Goal: Task Accomplishment & Management: Manage account settings

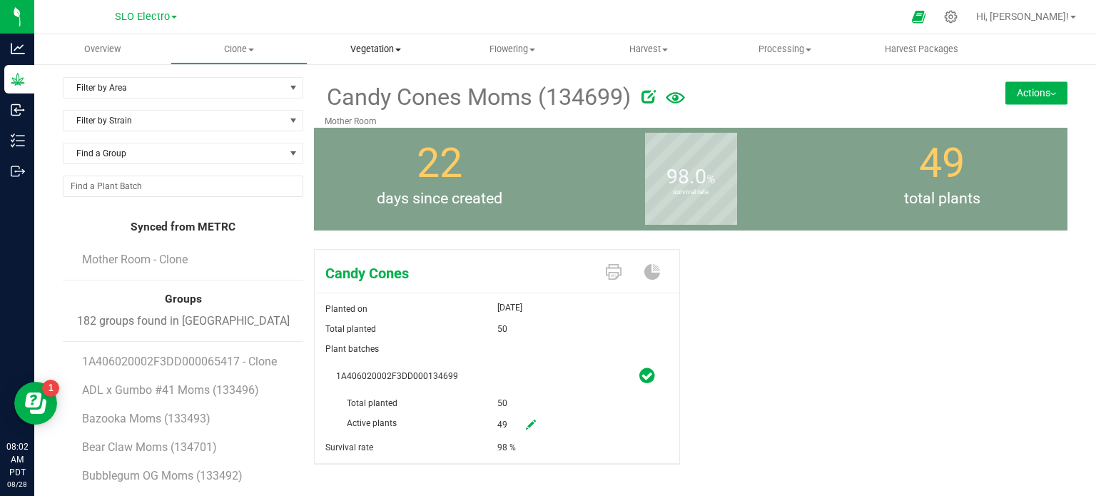
click at [385, 46] on span "Vegetation" at bounding box center [375, 49] width 135 height 13
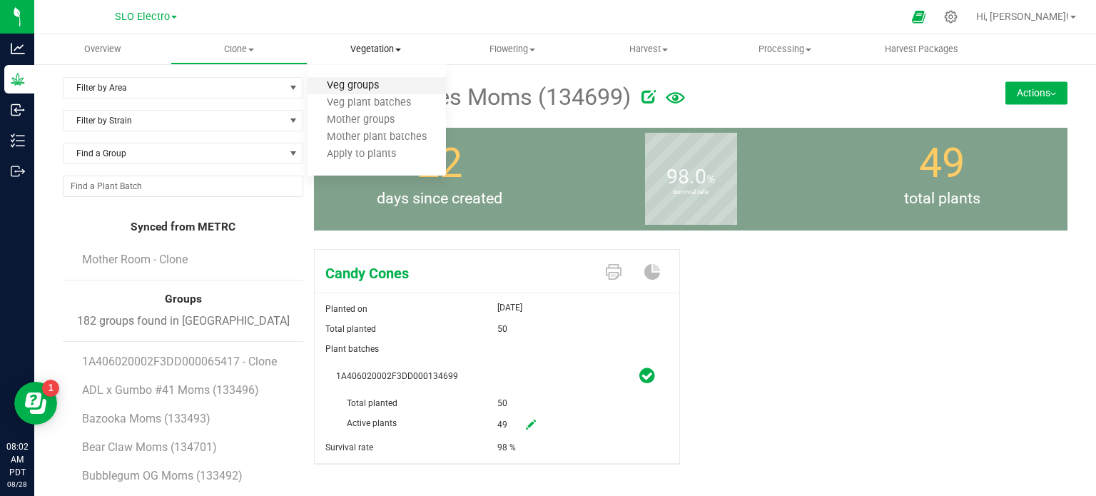
click at [374, 90] on span "Veg groups" at bounding box center [353, 86] width 91 height 12
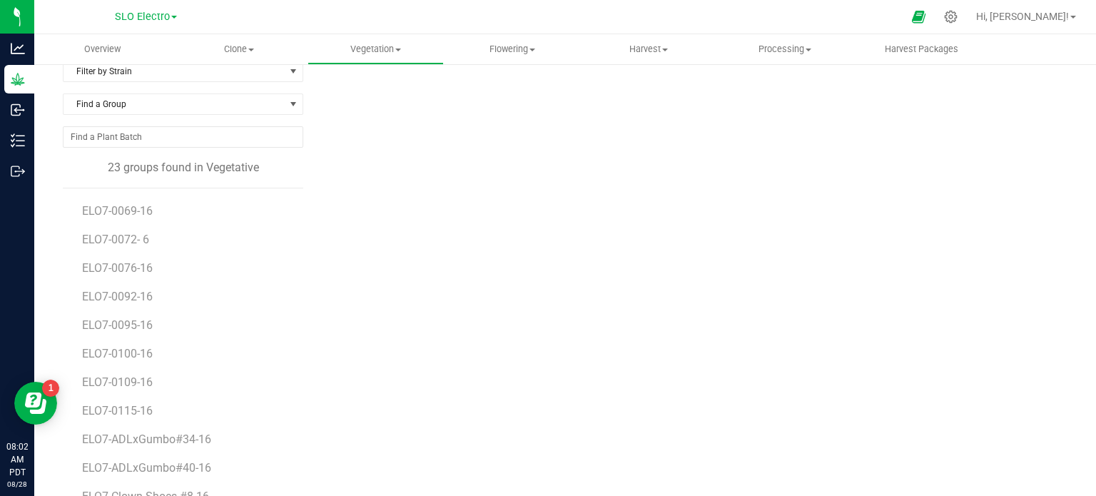
scroll to position [71, 0]
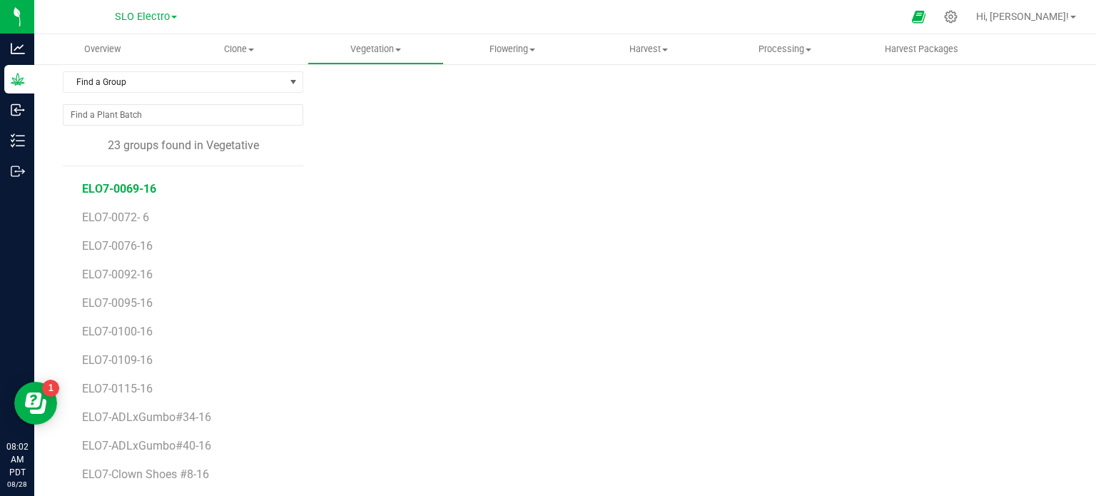
click at [139, 188] on span "ELO7-0069-16" at bounding box center [119, 189] width 74 height 14
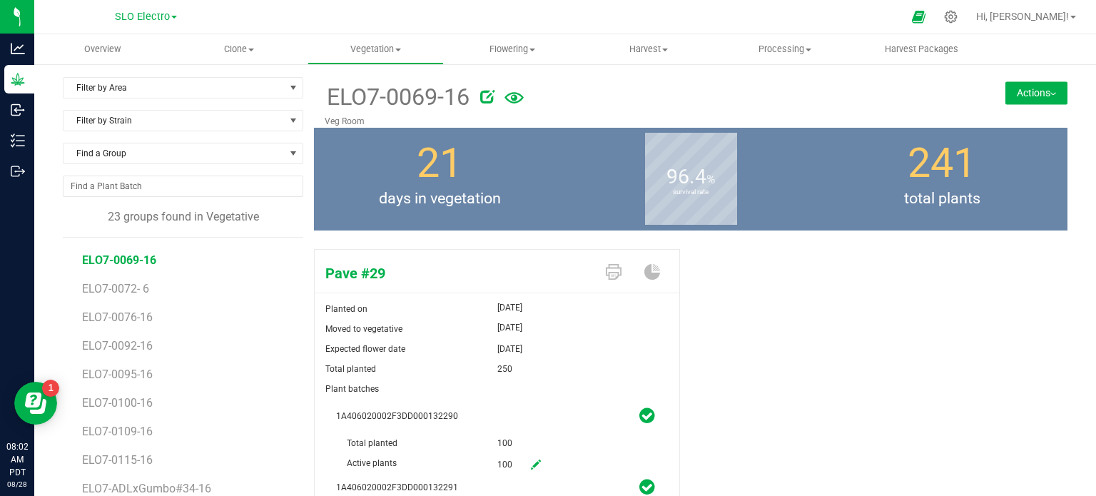
click at [1011, 96] on button "Actions" at bounding box center [1036, 92] width 62 height 23
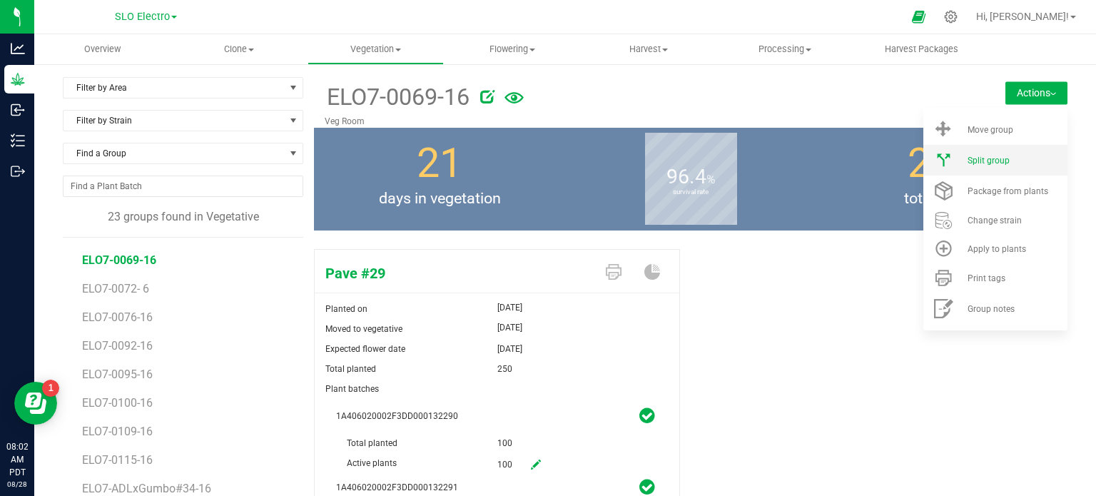
click at [998, 165] on div "Split group" at bounding box center [1016, 161] width 97 height 10
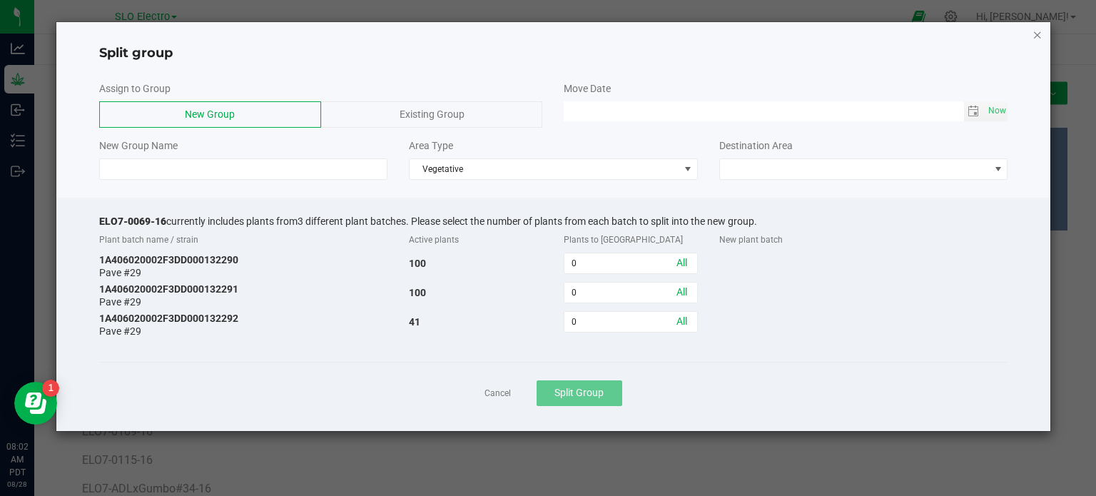
click at [1036, 33] on icon "button" at bounding box center [1038, 34] width 10 height 17
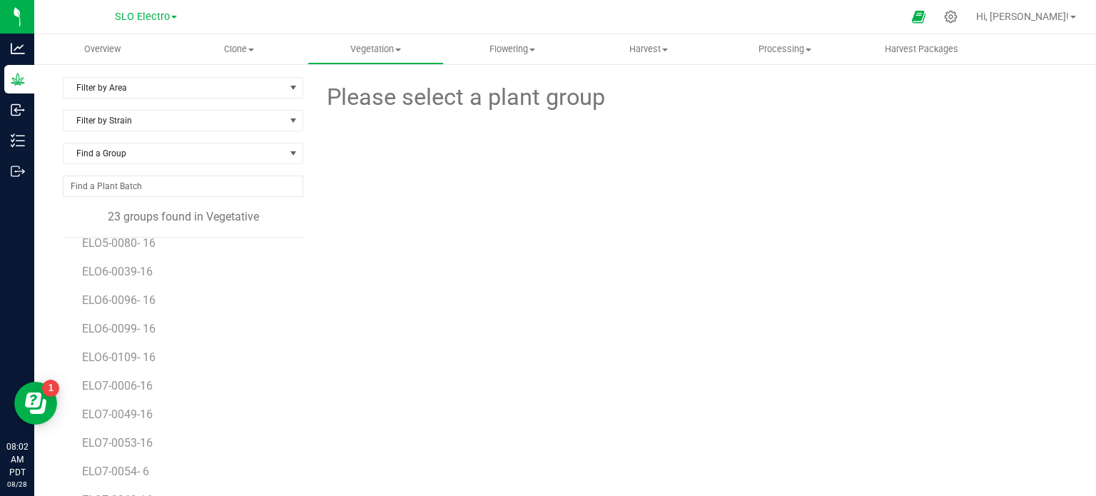
scroll to position [143, 0]
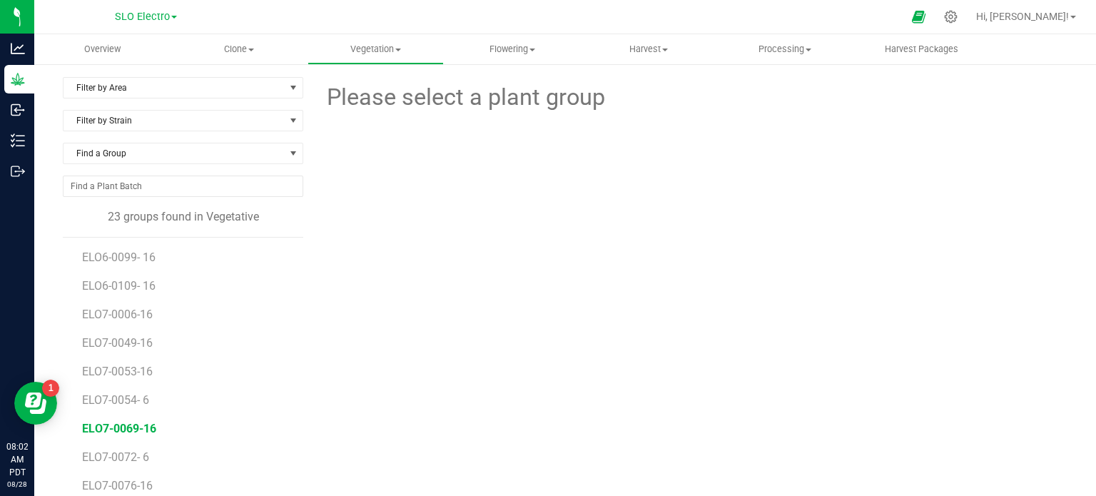
click at [128, 432] on span "ELO7-0069-16" at bounding box center [119, 429] width 74 height 14
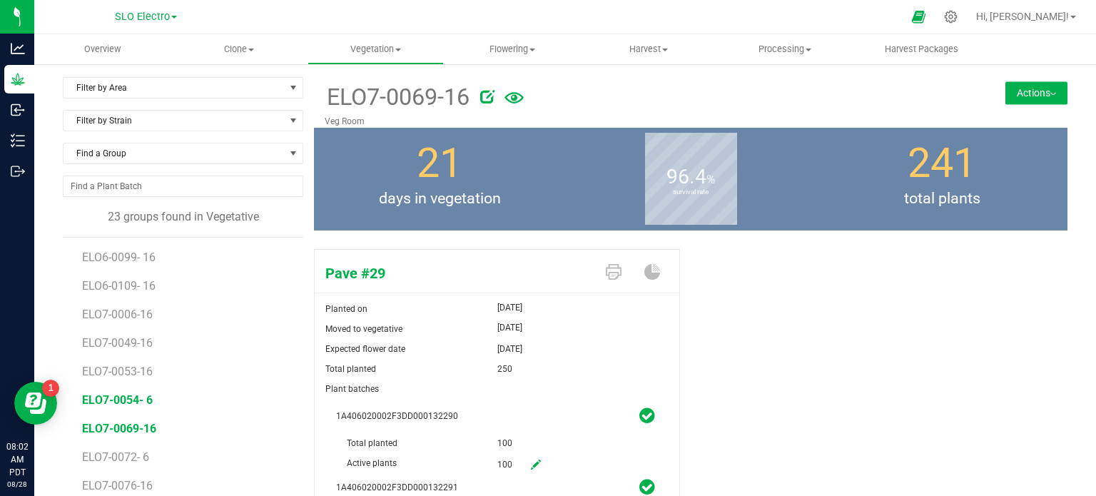
click at [133, 402] on span "ELO7-0054- 6" at bounding box center [117, 400] width 71 height 14
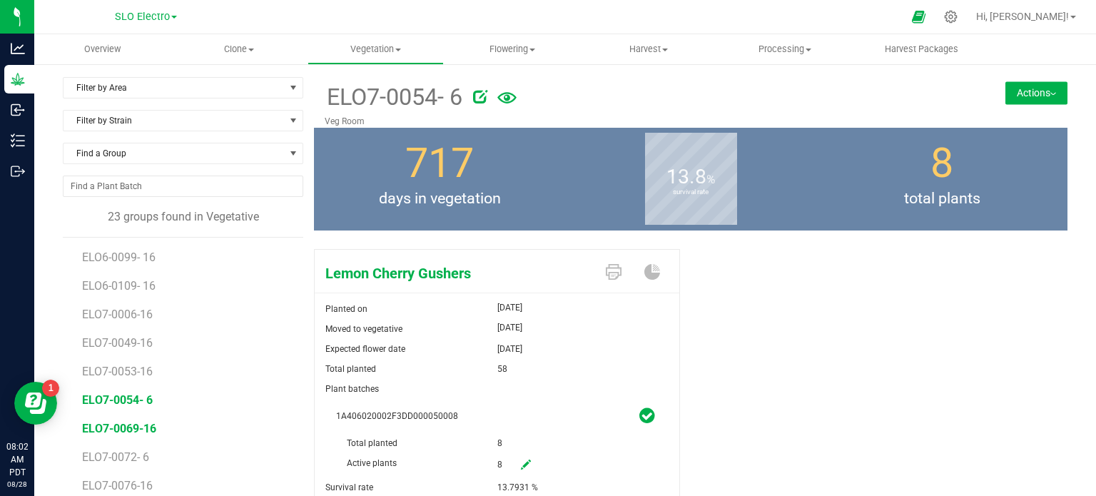
click at [144, 430] on span "ELO7-0069-16" at bounding box center [119, 429] width 74 height 14
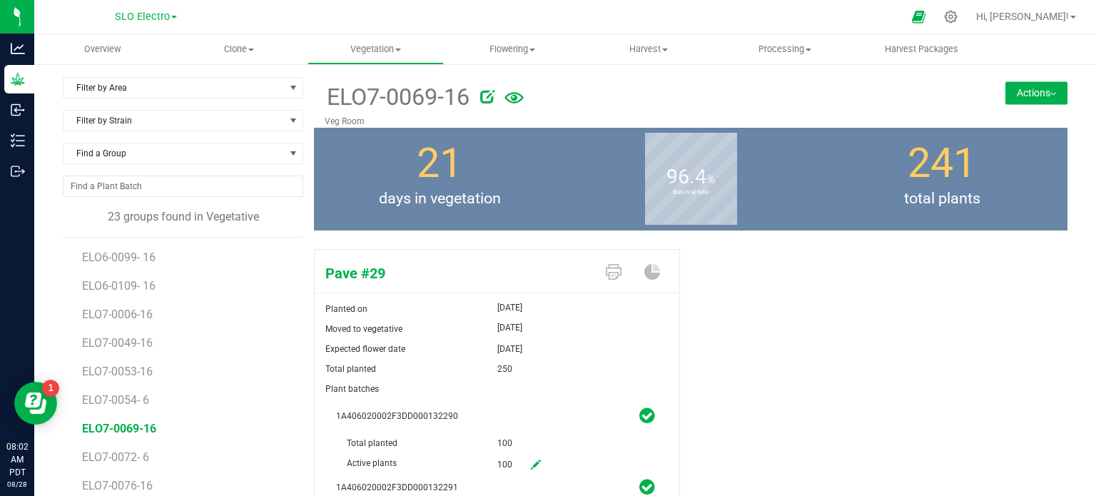
click at [489, 94] on icon at bounding box center [487, 96] width 14 height 14
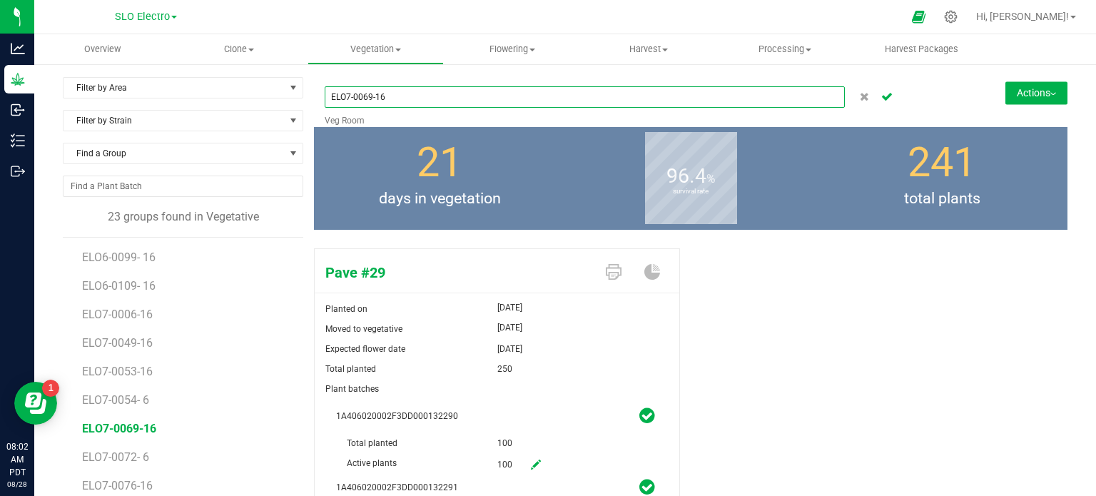
click at [376, 96] on input "ELO7-0069-16" at bounding box center [585, 96] width 520 height 21
type input "ELO7-0069- 16"
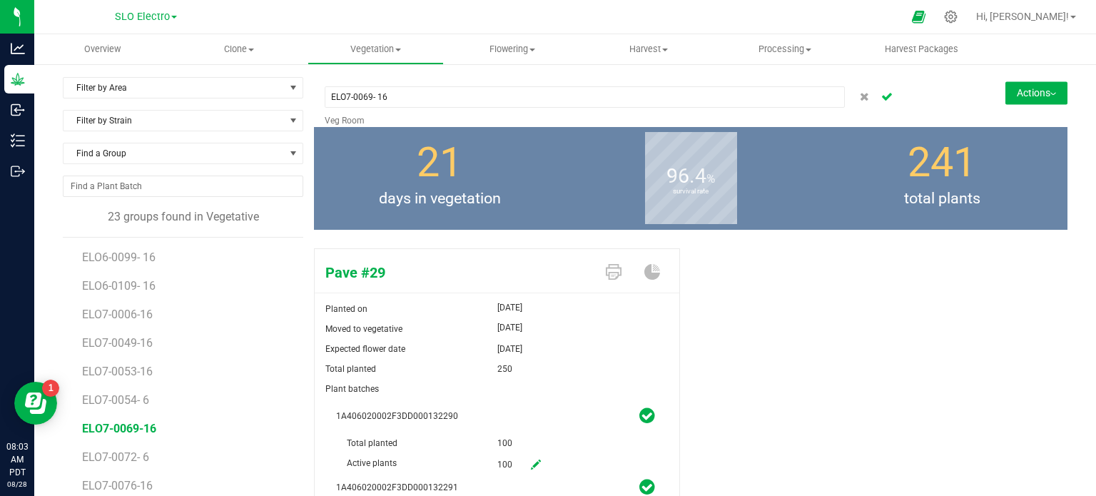
click at [881, 100] on icon "Cancel button" at bounding box center [886, 95] width 11 height 9
click at [1046, 96] on button "Actions" at bounding box center [1036, 92] width 62 height 23
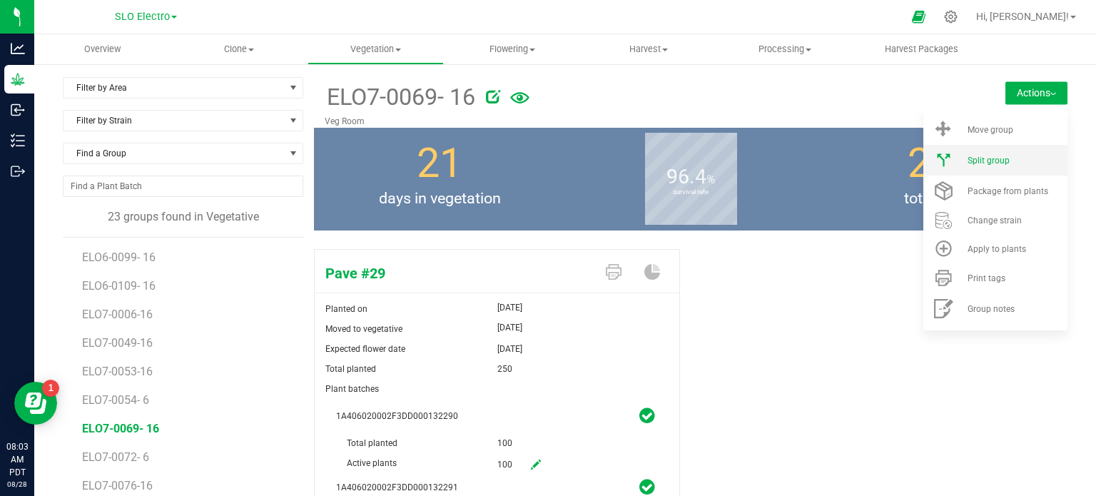
click at [1010, 165] on li "Split group" at bounding box center [995, 160] width 144 height 31
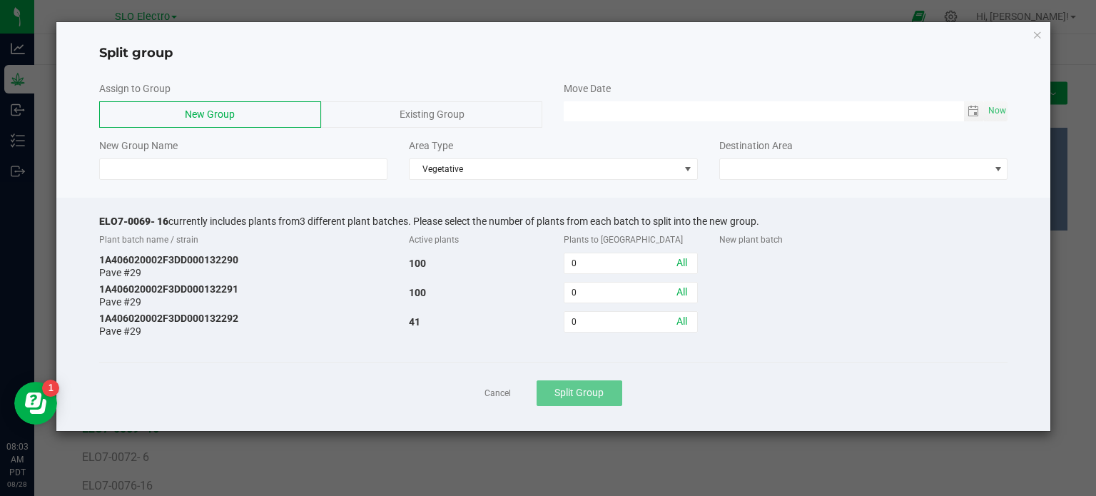
click at [1008, 119] on div "Move Date Now" at bounding box center [785, 101] width 465 height 40
click at [1002, 116] on span "Now" at bounding box center [997, 111] width 24 height 21
type input "08/28/2025 08:03 AM"
drag, startPoint x: 166, startPoint y: 220, endPoint x: 96, endPoint y: 222, distance: 70.0
click at [96, 222] on div "ELO7-0069- 16 currently includes plants from 3 different plant batches. Please …" at bounding box center [553, 314] width 995 height 233
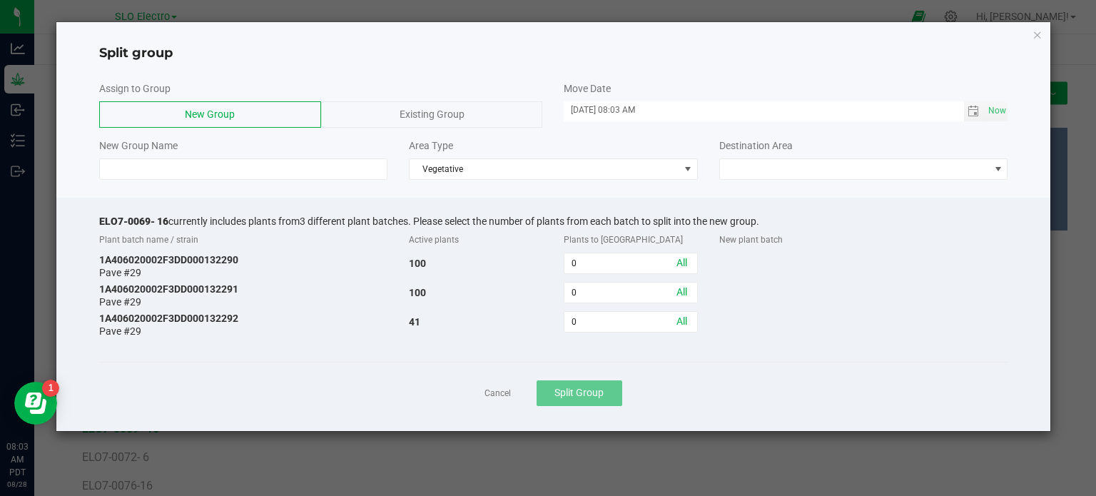
copy span "ELO7-0069- 16"
click at [151, 172] on input at bounding box center [243, 168] width 289 height 21
paste input "ELO7-0069- 16"
click at [153, 171] on input "ELO7-0069- 16" at bounding box center [243, 168] width 289 height 21
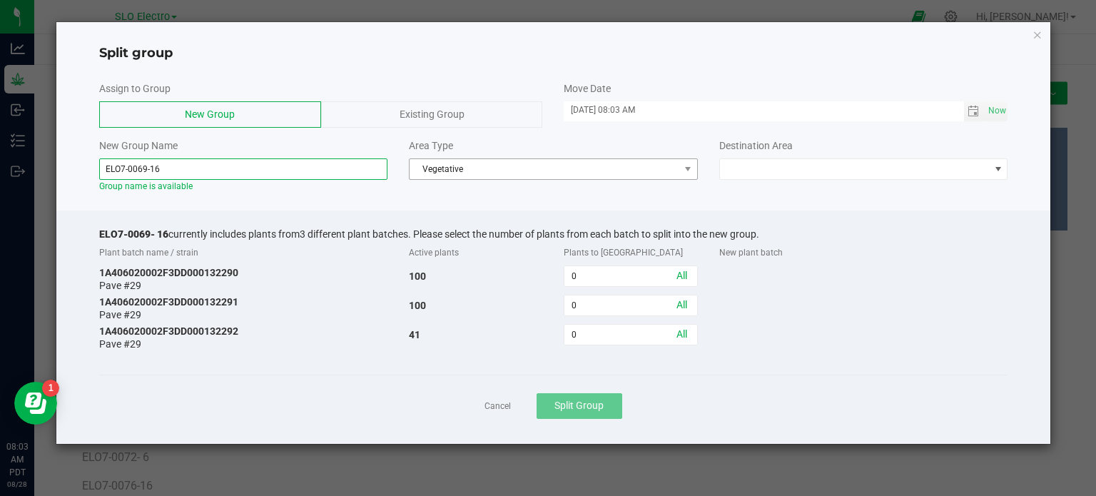
type input "ELO7-0069-16"
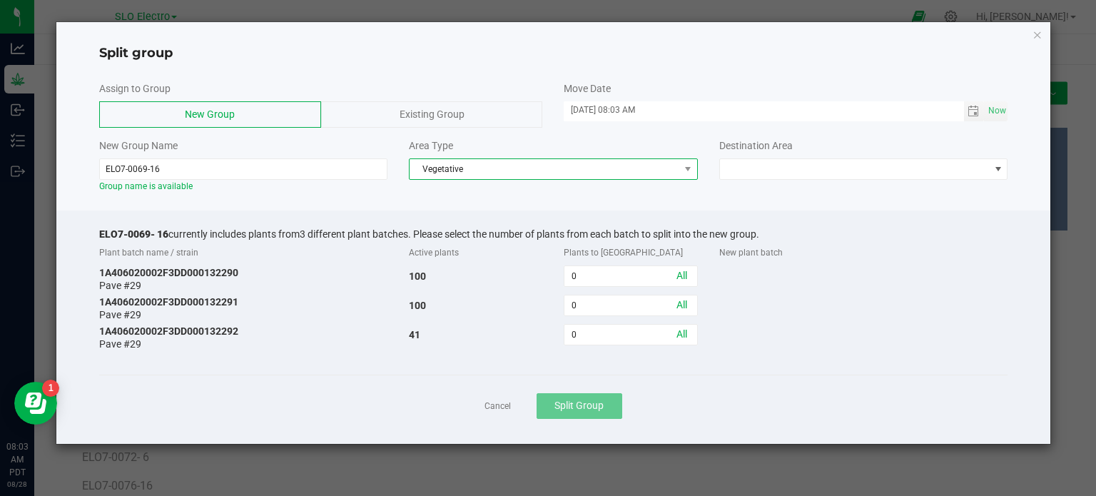
click at [518, 168] on span "Vegetative" at bounding box center [545, 169] width 270 height 20
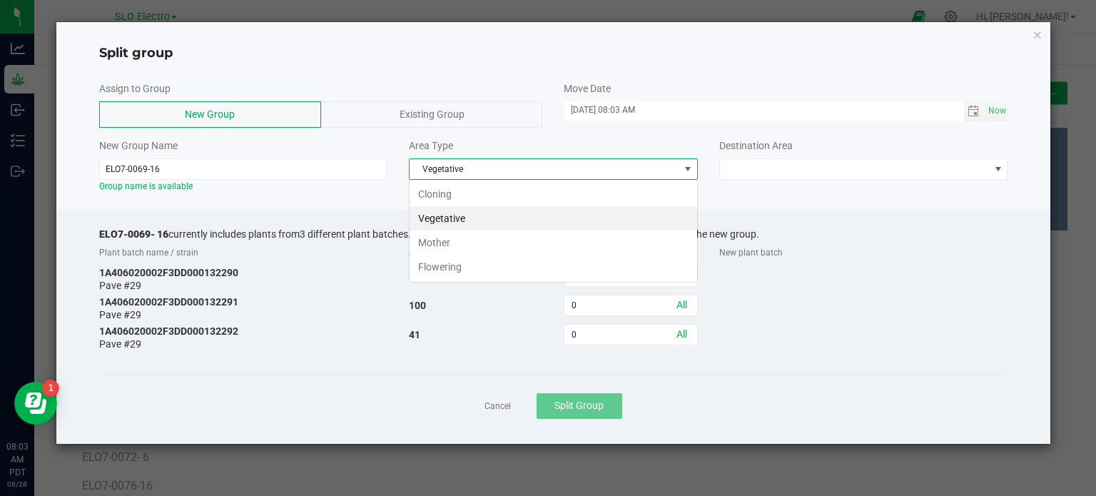
scroll to position [21, 288]
click at [479, 268] on li "Flowering" at bounding box center [554, 267] width 288 height 24
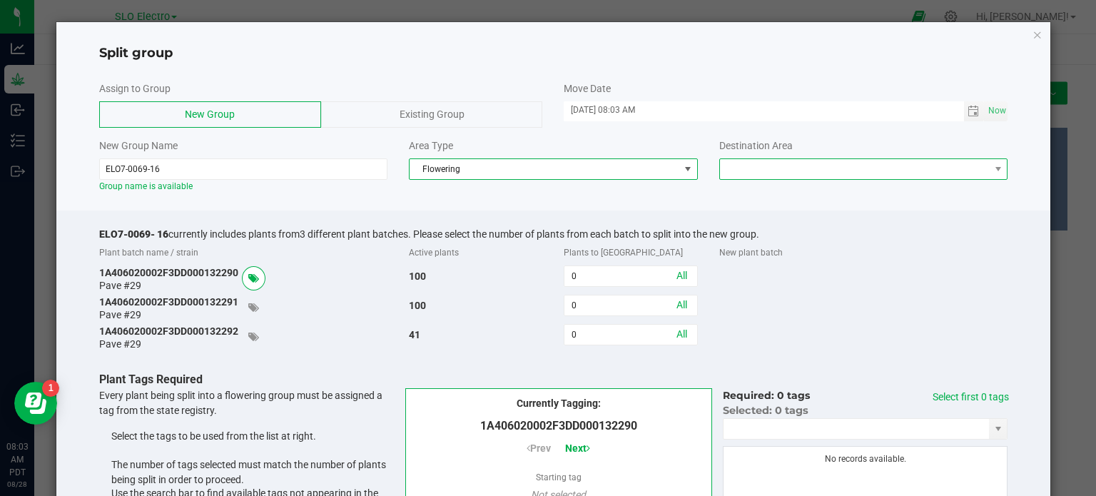
click at [869, 169] on span at bounding box center [855, 169] width 270 height 20
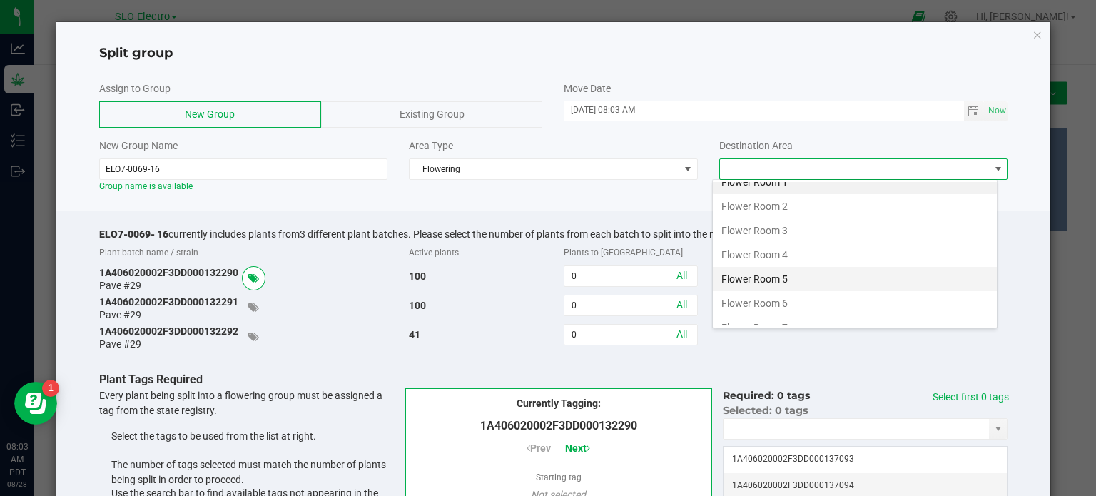
scroll to position [25, 0]
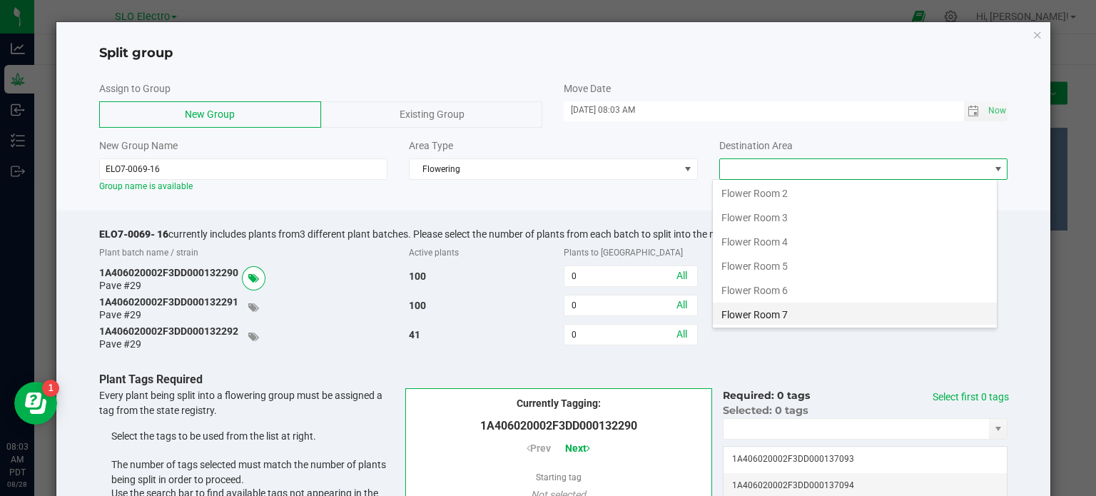
click at [827, 313] on li "Flower Room 7" at bounding box center [855, 315] width 284 height 24
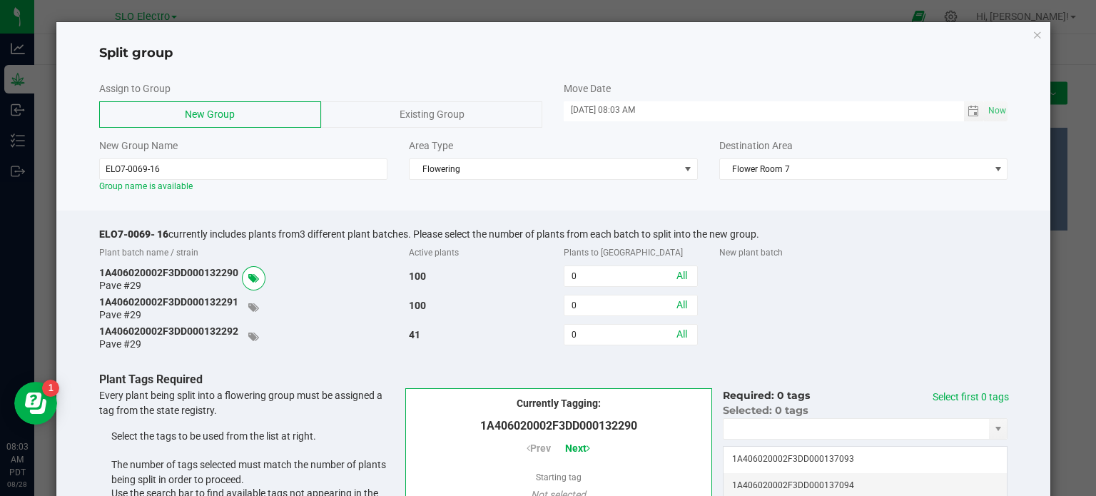
drag, startPoint x: 829, startPoint y: 307, endPoint x: 696, endPoint y: 310, distance: 132.8
click at [828, 310] on div "1A406020002F3DD000132291 Pave #29 100 0 All" at bounding box center [553, 308] width 931 height 26
click at [601, 270] on input "0" at bounding box center [630, 276] width 132 height 20
click at [676, 275] on link "All" at bounding box center [681, 275] width 11 height 11
type input "100"
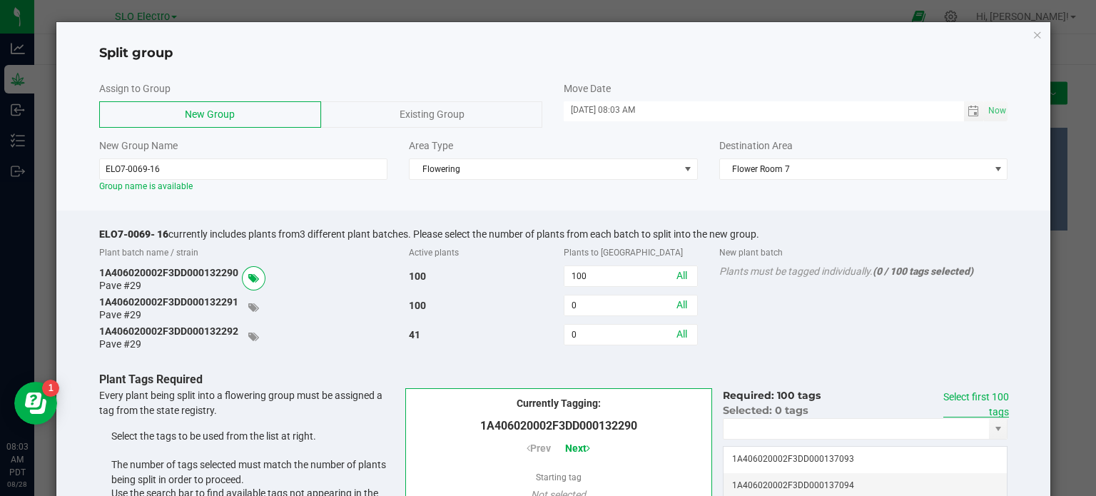
click at [965, 397] on link "Select first 100 tags" at bounding box center [976, 404] width 66 height 26
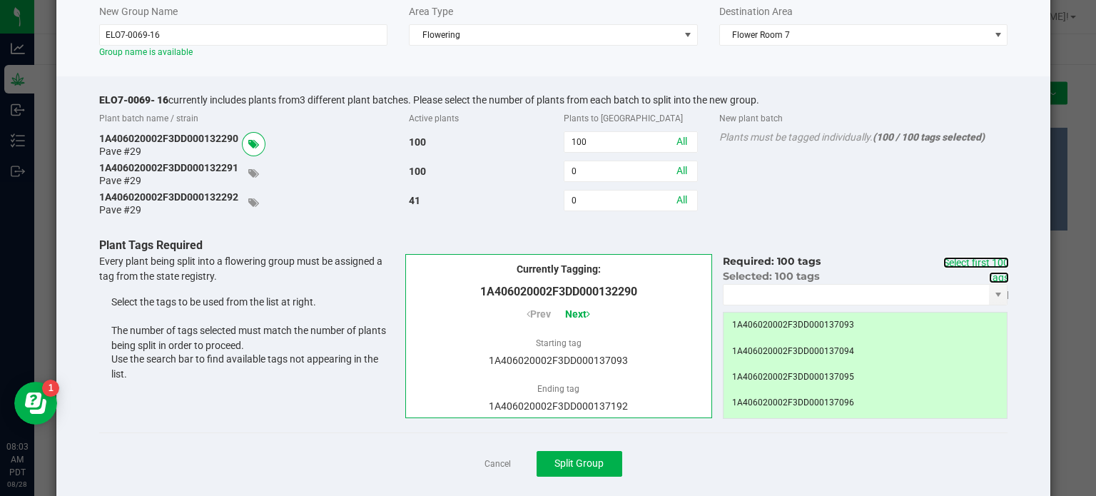
scroll to position [143, 0]
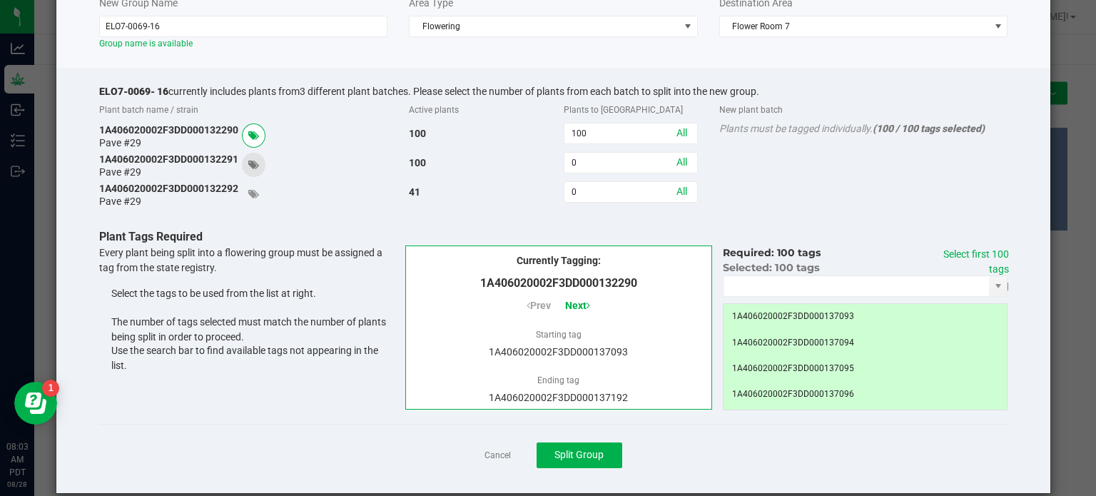
click at [256, 169] on icon at bounding box center [253, 165] width 11 height 10
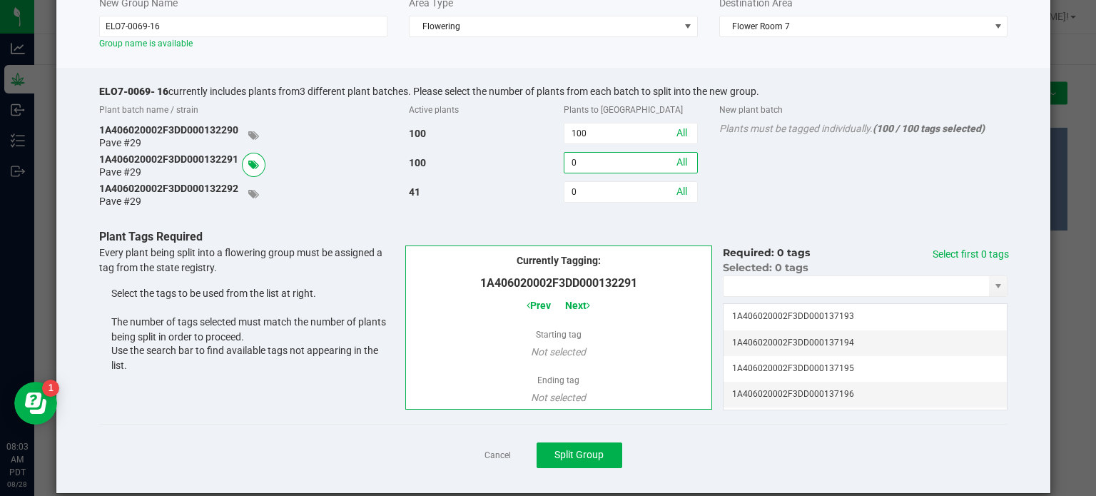
click at [577, 167] on input "0" at bounding box center [630, 163] width 132 height 20
type input "92"
click at [973, 255] on link "Select first 92 tags" at bounding box center [979, 261] width 60 height 26
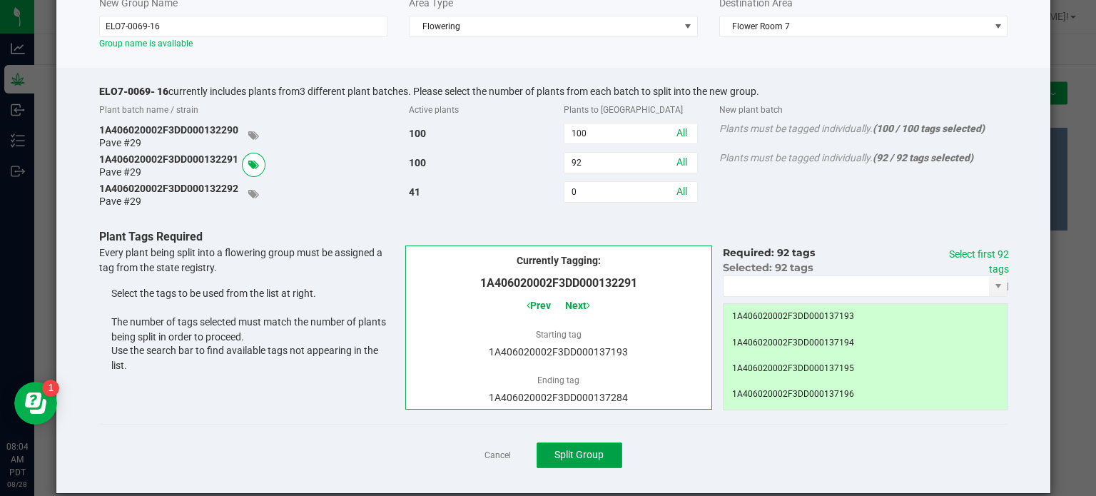
click at [594, 457] on span "Split Group" at bounding box center [578, 454] width 49 height 11
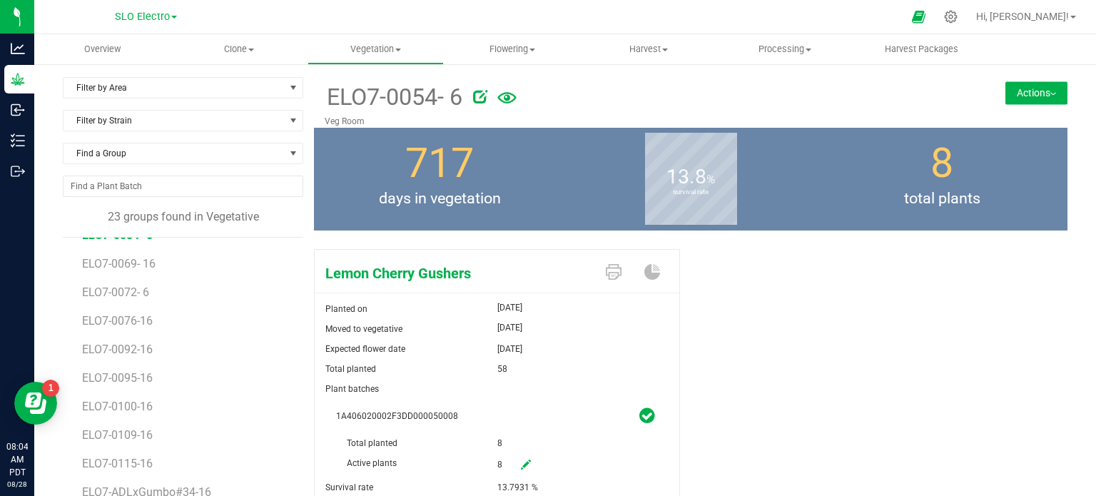
scroll to position [311, 0]
click at [142, 347] on span "ELO7-0092-16" at bounding box center [119, 346] width 74 height 14
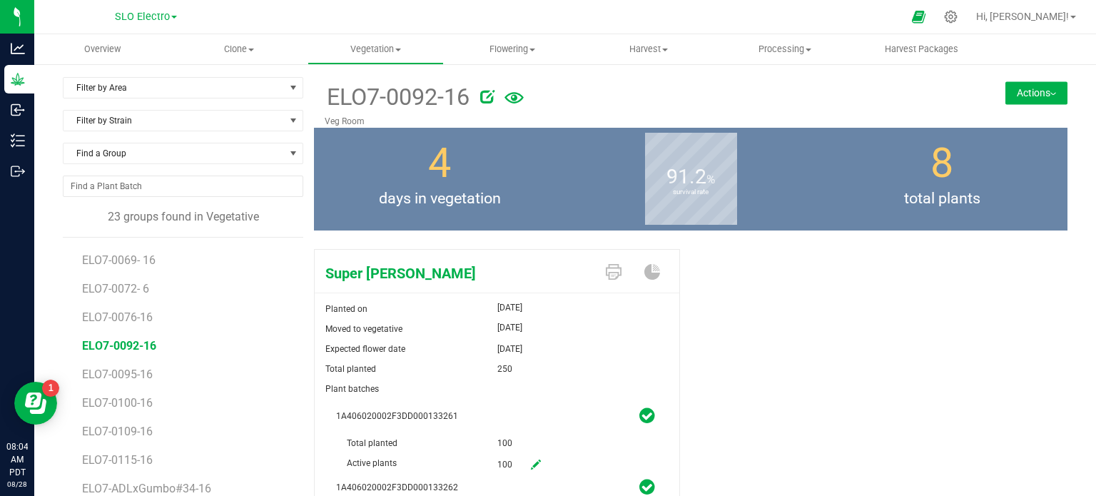
click at [480, 97] on icon at bounding box center [487, 96] width 14 height 14
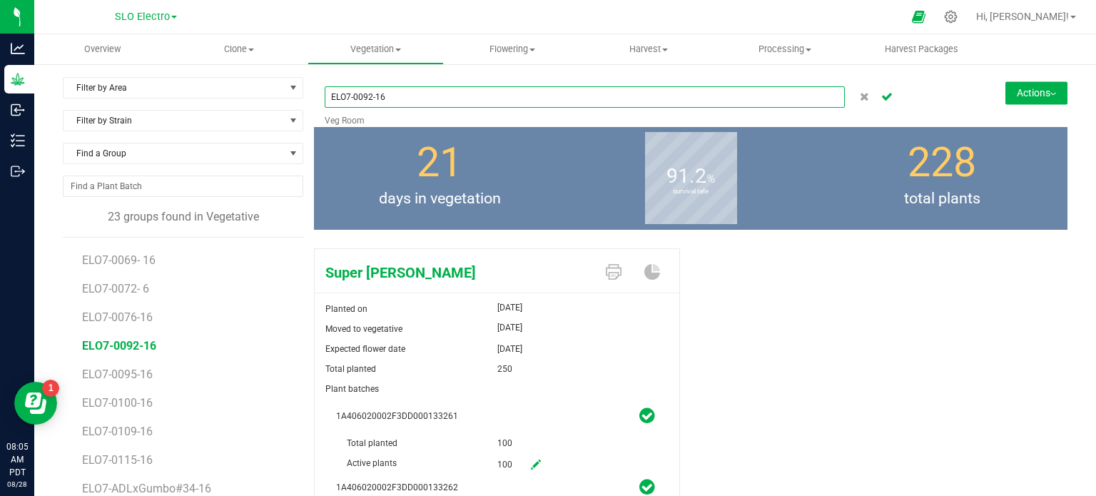
click at [374, 93] on input "ELO7-0092-16" at bounding box center [585, 96] width 520 height 21
type input "ELO7-0092- 16"
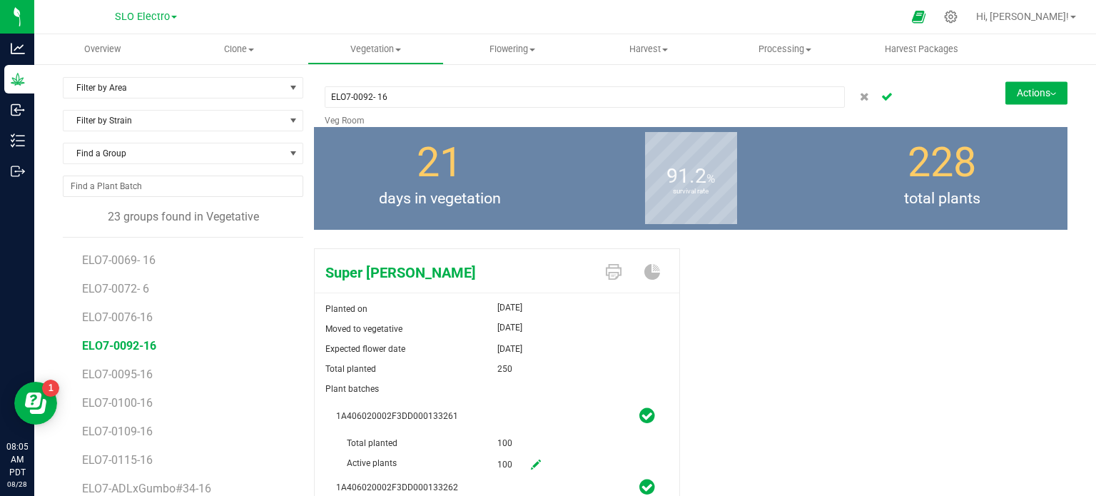
click at [881, 98] on icon "Cancel button" at bounding box center [886, 95] width 11 height 9
click at [1036, 88] on button "Actions" at bounding box center [1036, 92] width 62 height 23
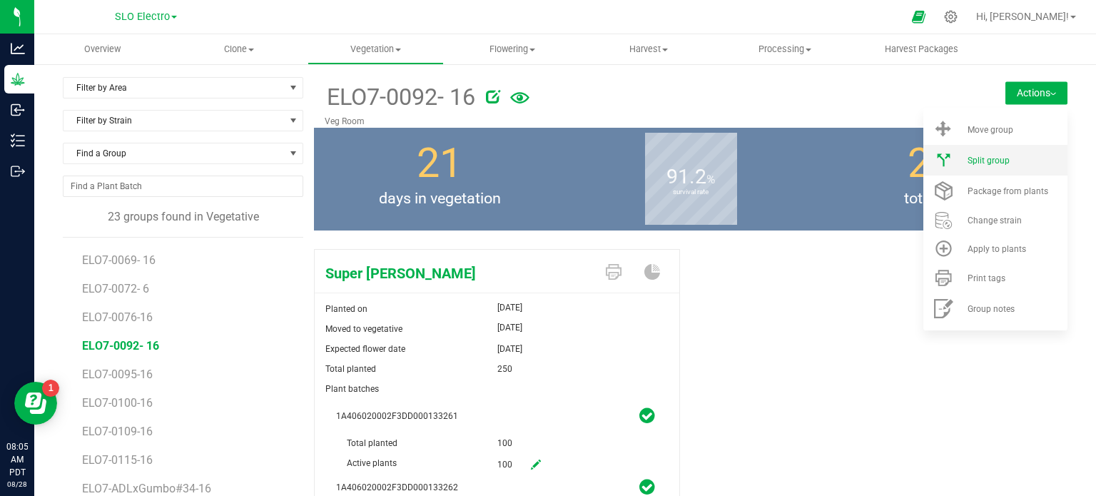
click at [982, 163] on span "Split group" at bounding box center [989, 161] width 42 height 10
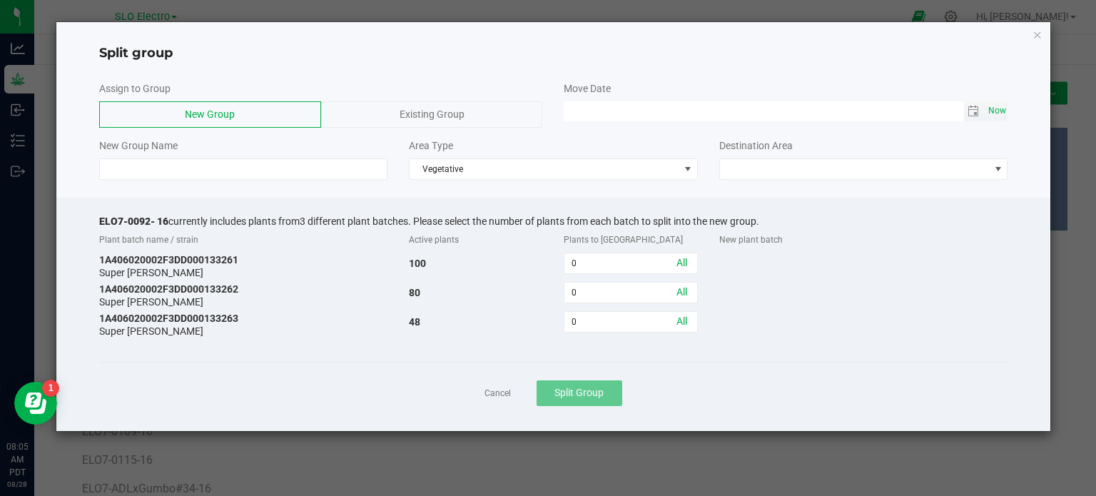
click at [1000, 116] on span "Now" at bounding box center [997, 111] width 24 height 21
type input "08/28/2025 08:05 AM"
drag, startPoint x: 167, startPoint y: 219, endPoint x: 57, endPoint y: 223, distance: 110.0
click at [57, 223] on div "ELO7-0092- 16 currently includes plants from 3 different plant batches. Please …" at bounding box center [553, 314] width 995 height 233
copy span "ELO7-0092- 16"
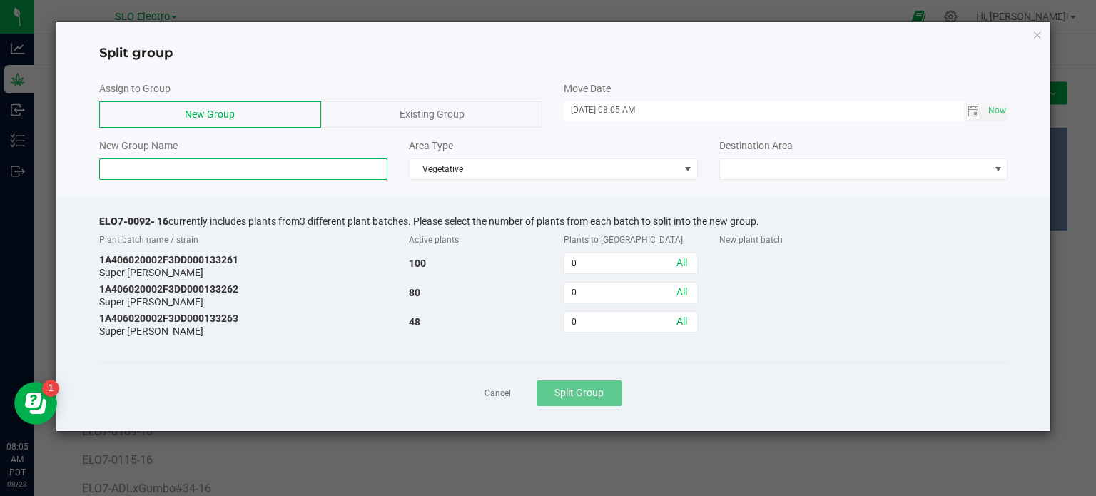
click at [205, 170] on input at bounding box center [243, 168] width 289 height 21
paste input "ELO7-0092- 16"
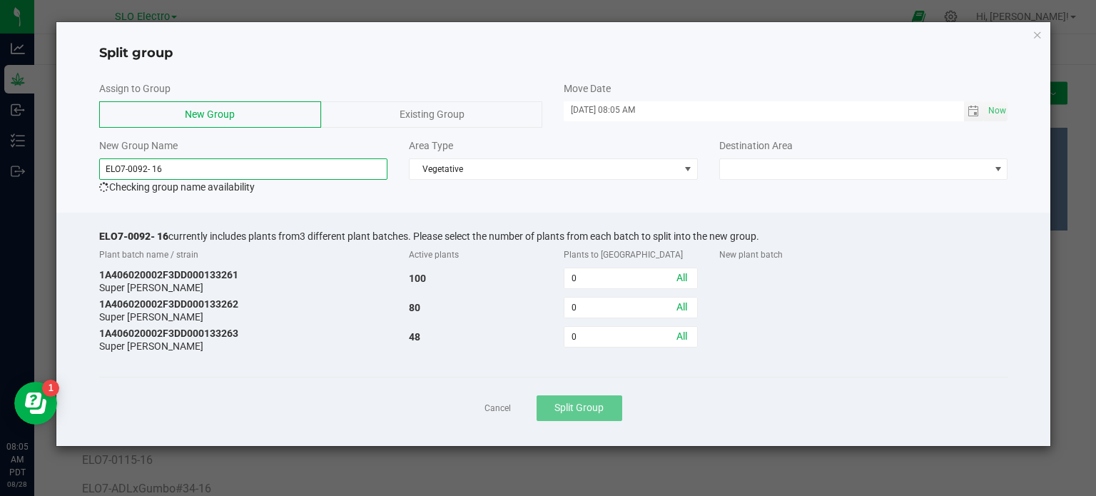
click at [153, 164] on input "ELO7-0092- 16" at bounding box center [243, 168] width 289 height 21
type input "ELO7-0092-16"
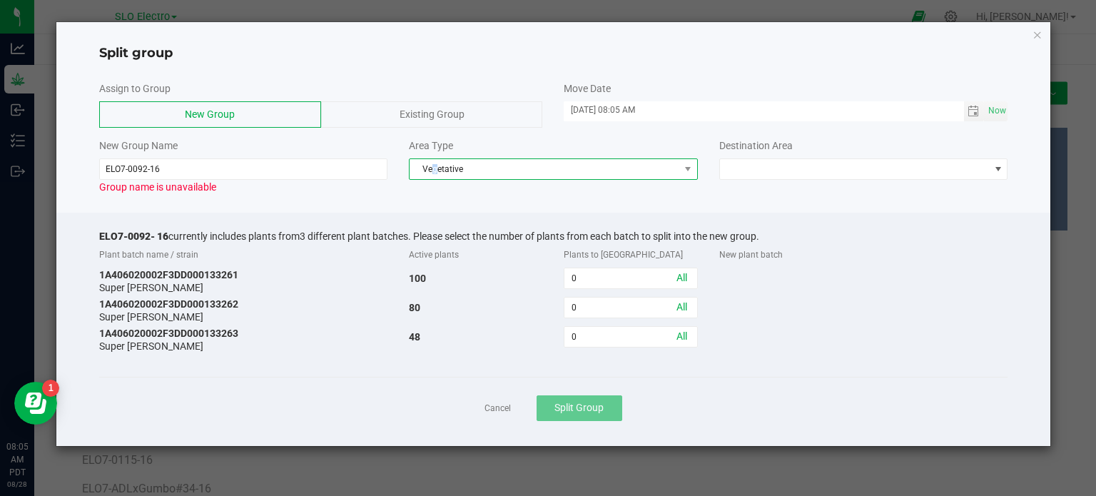
click at [434, 165] on span "Vegetative" at bounding box center [545, 169] width 270 height 20
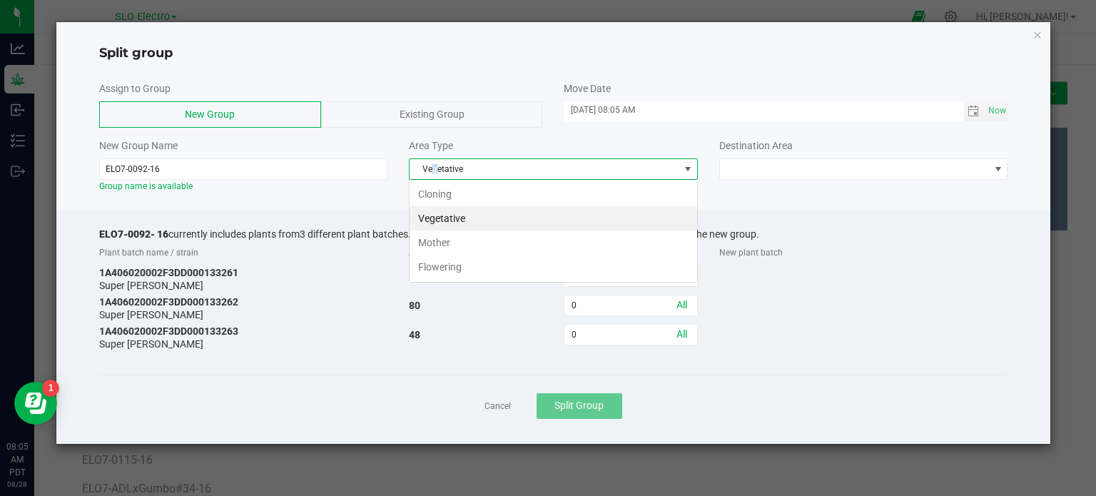
scroll to position [21, 288]
click at [437, 277] on li "Flowering" at bounding box center [554, 267] width 288 height 24
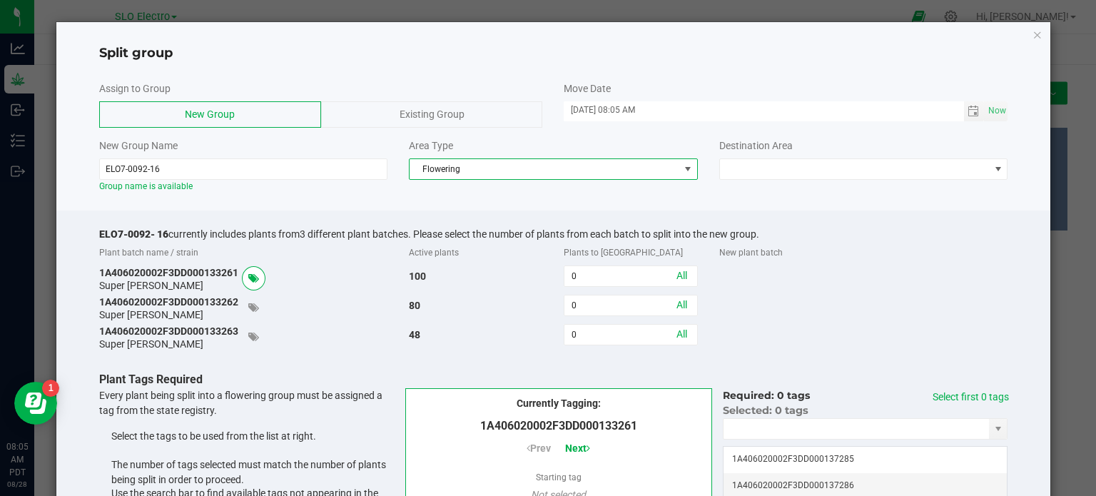
click at [878, 143] on div "Destination Area" at bounding box center [863, 145] width 289 height 15
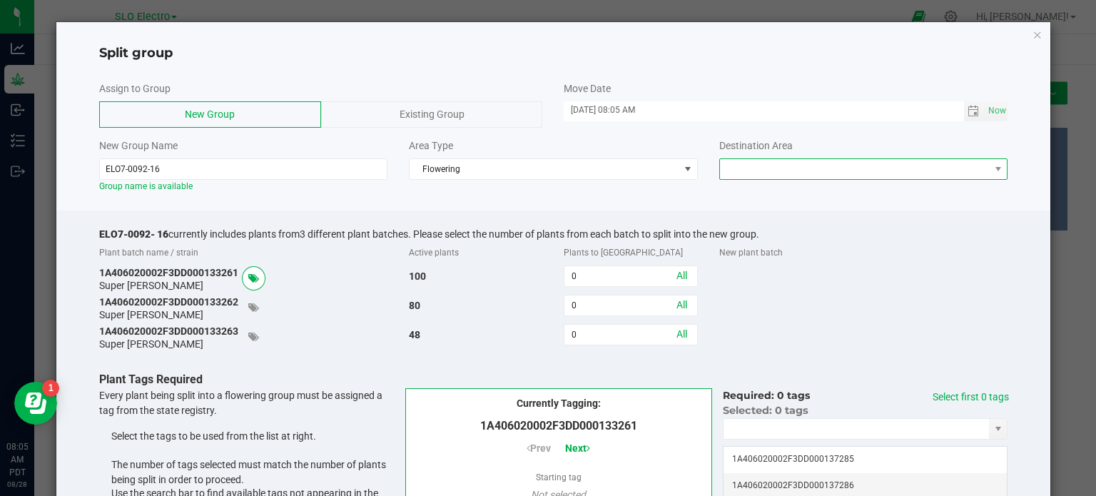
click at [854, 168] on span at bounding box center [855, 169] width 270 height 20
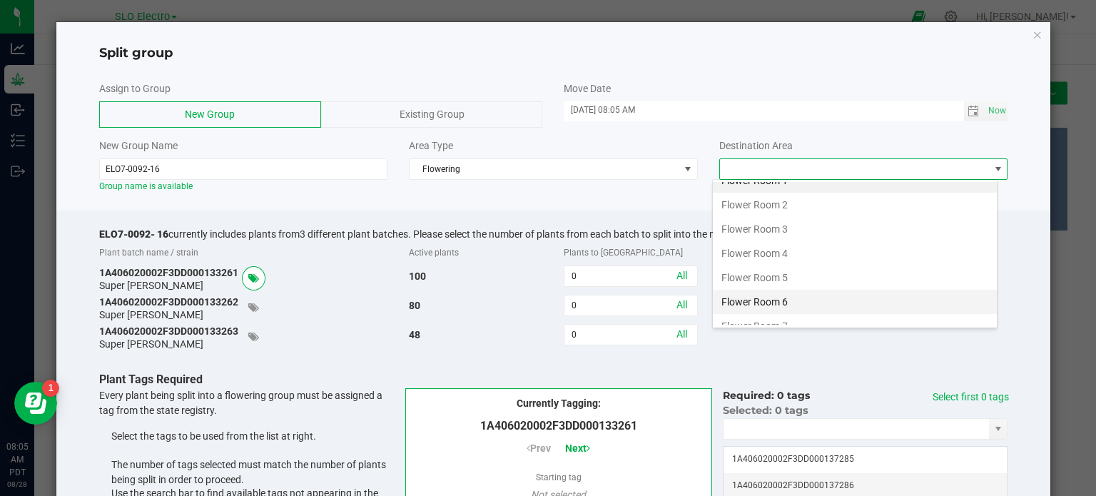
scroll to position [25, 0]
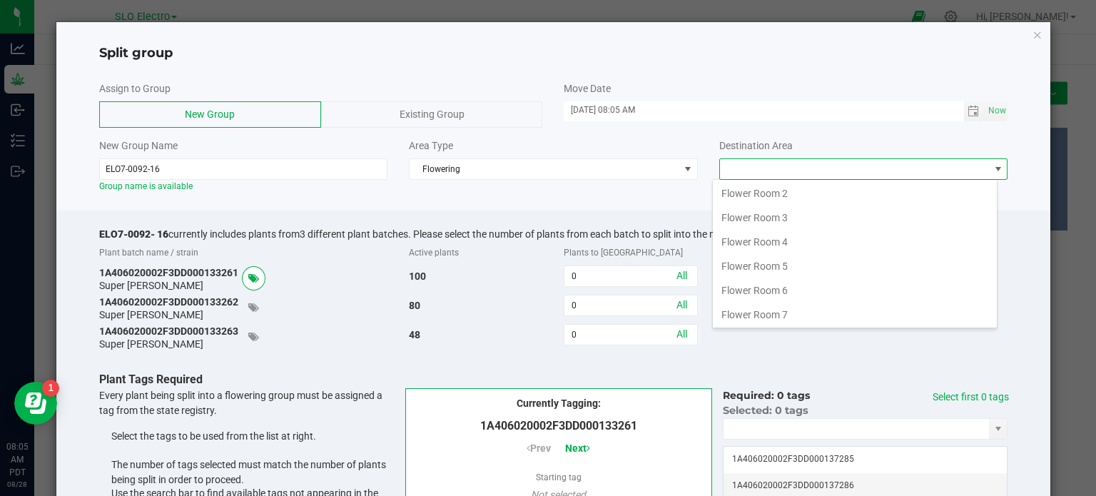
click at [789, 313] on li "Flower Room 7" at bounding box center [855, 315] width 284 height 24
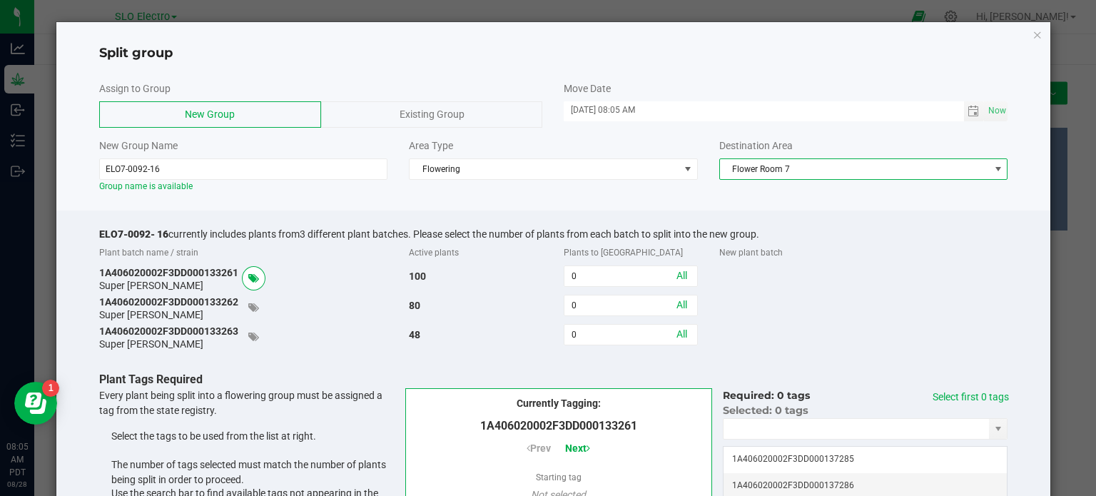
click at [799, 297] on div "1A406020002F3DD000133262 Super Runtz 80 0 All" at bounding box center [553, 308] width 931 height 26
click at [676, 279] on link "All" at bounding box center [681, 275] width 11 height 11
type input "100"
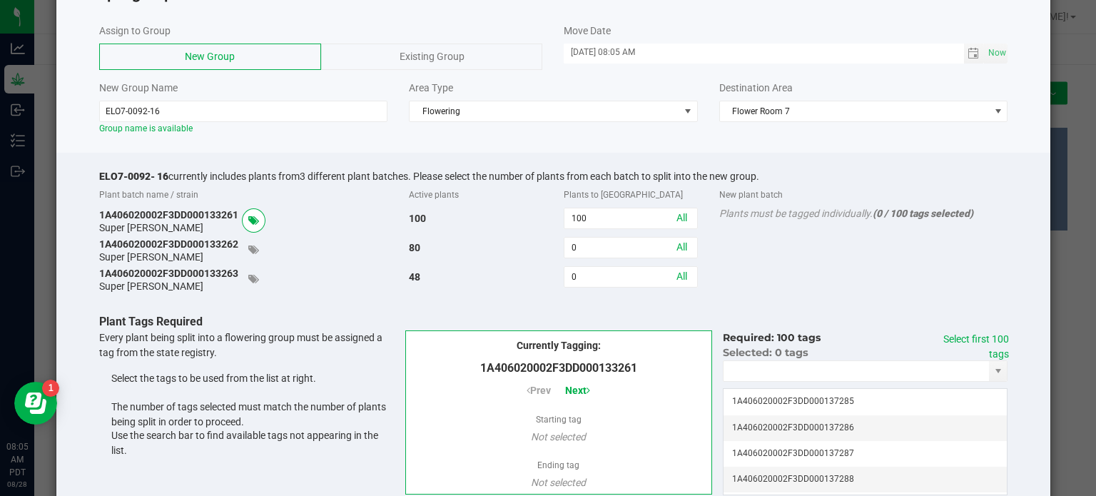
scroll to position [71, 0]
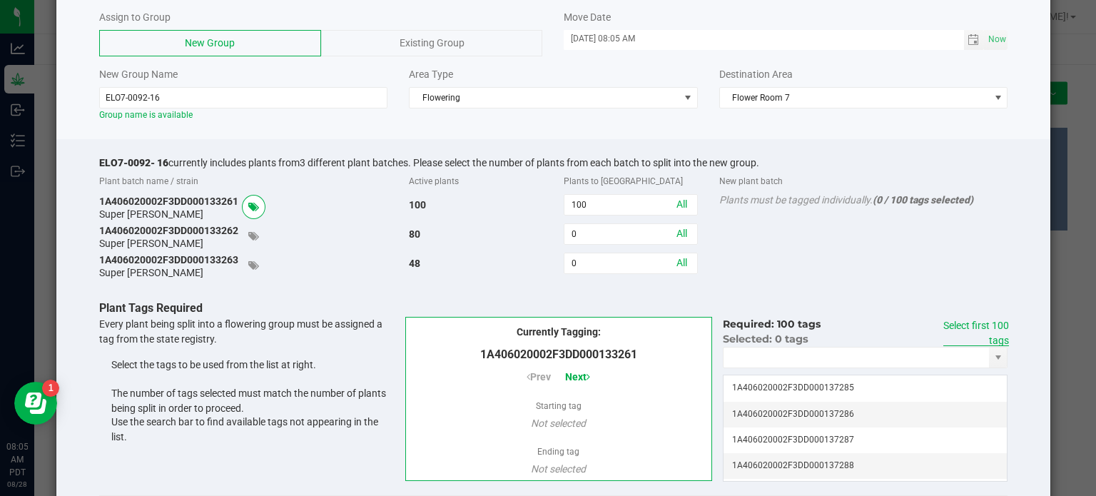
click at [968, 320] on link "Select first 100 tags" at bounding box center [976, 333] width 66 height 26
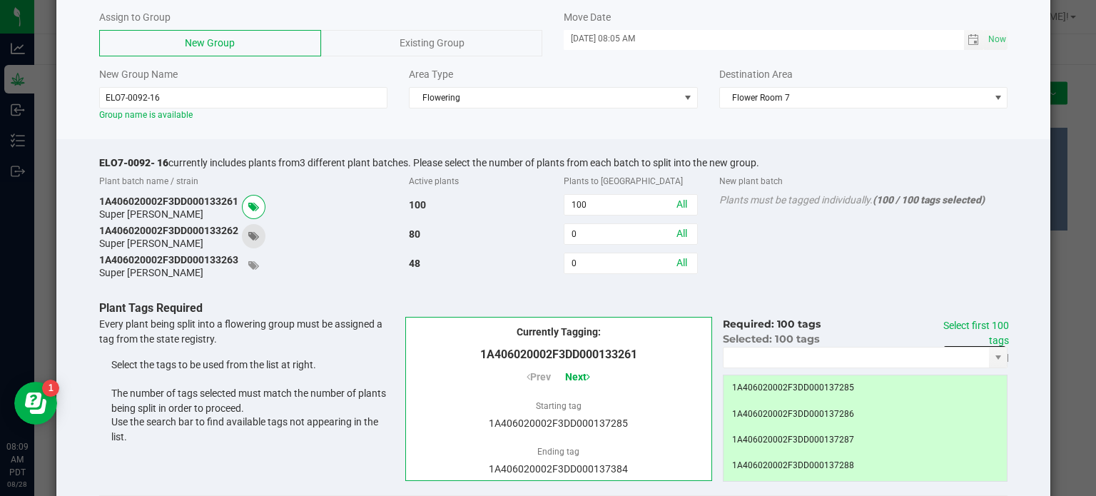
click at [259, 237] on icon at bounding box center [253, 236] width 11 height 10
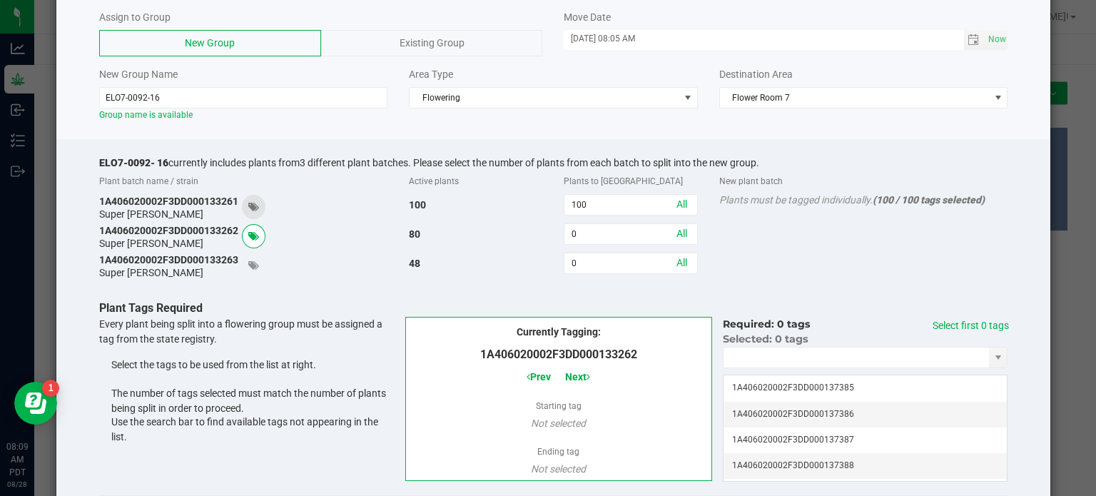
click at [255, 206] on icon at bounding box center [253, 207] width 11 height 10
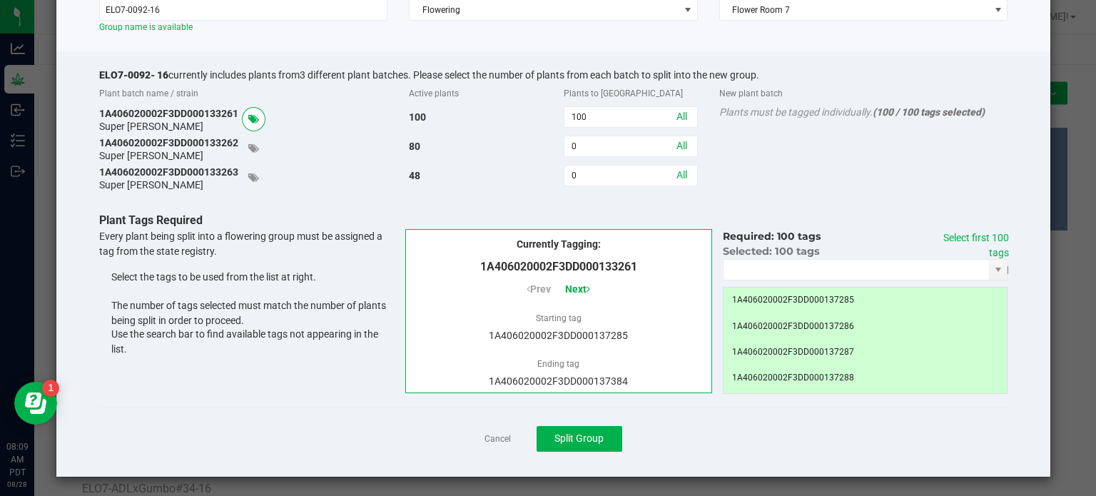
scroll to position [161, 0]
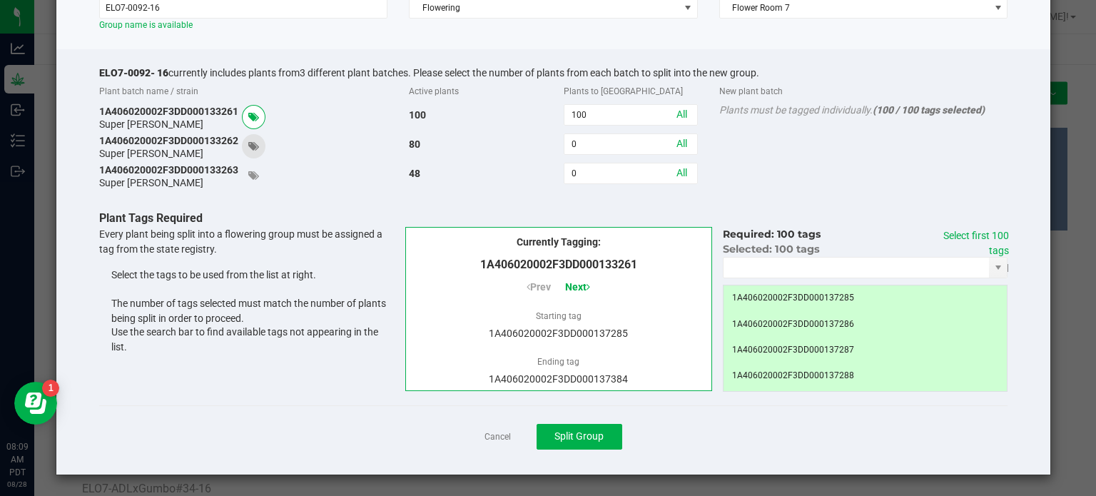
click at [259, 143] on icon at bounding box center [253, 146] width 11 height 10
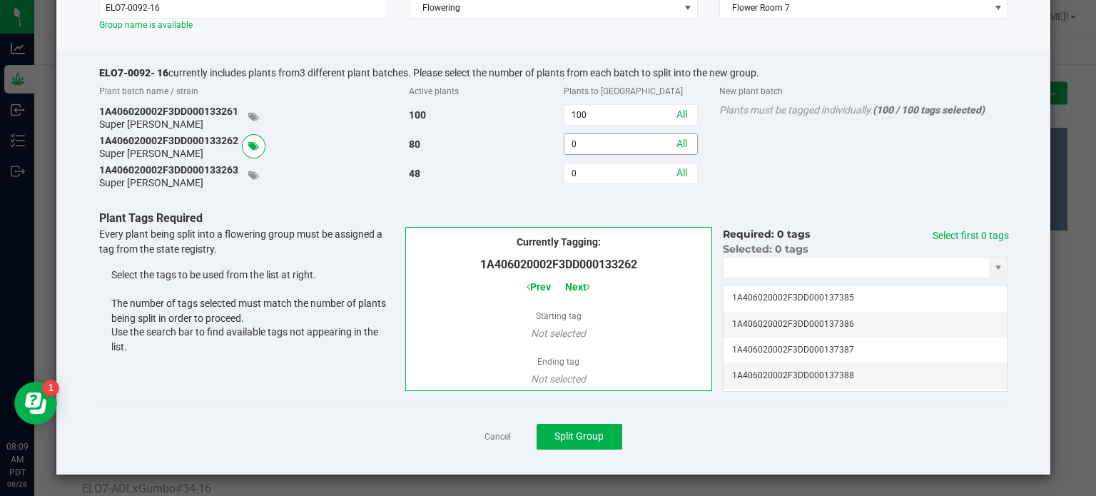
click at [685, 148] on input "0" at bounding box center [630, 144] width 132 height 20
click at [676, 145] on link "All" at bounding box center [681, 143] width 11 height 11
type input "80"
click at [983, 233] on link "Select first 80 tags" at bounding box center [979, 243] width 60 height 26
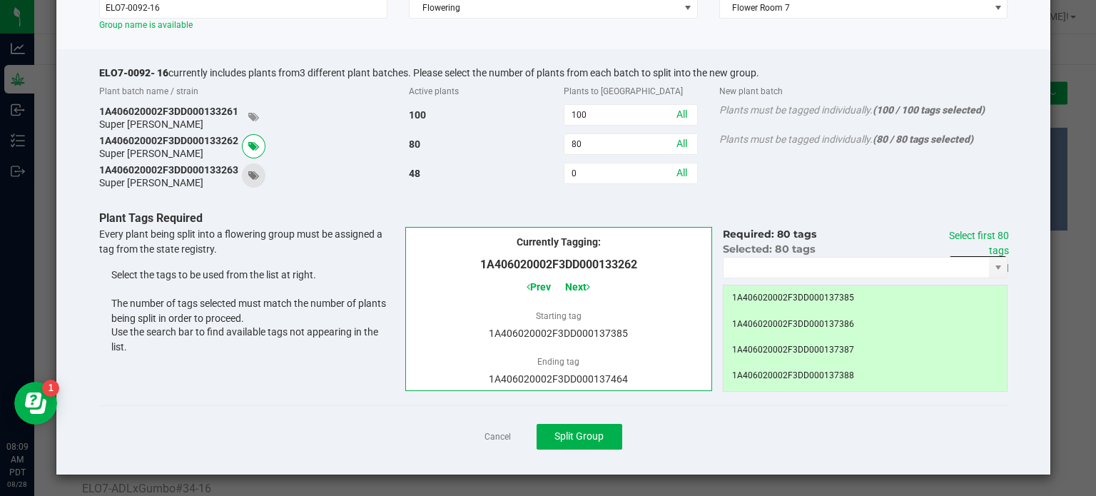
click at [255, 181] on span at bounding box center [254, 175] width 24 height 24
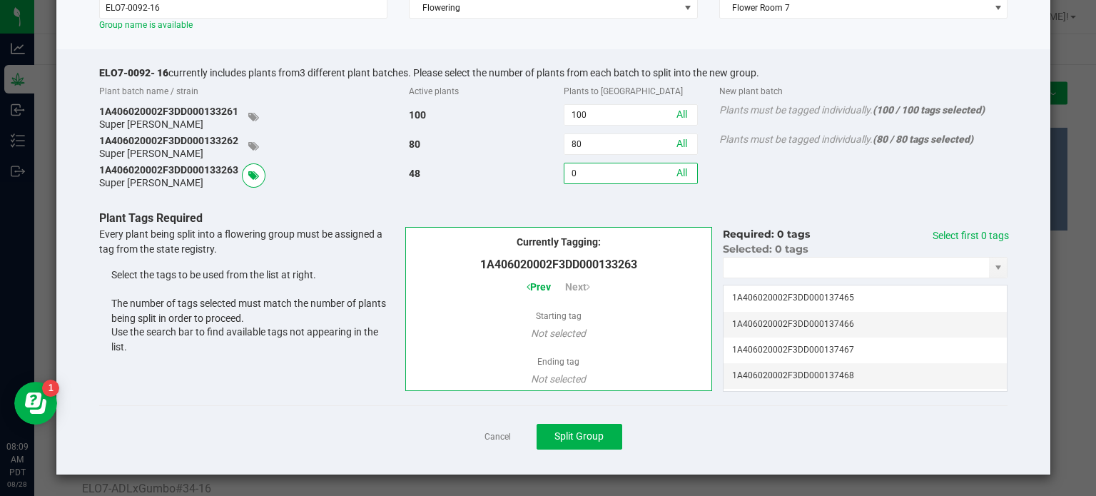
click at [572, 175] on input "0" at bounding box center [630, 173] width 132 height 20
type input "12"
click at [953, 233] on link "Select first 12 tags" at bounding box center [979, 243] width 60 height 26
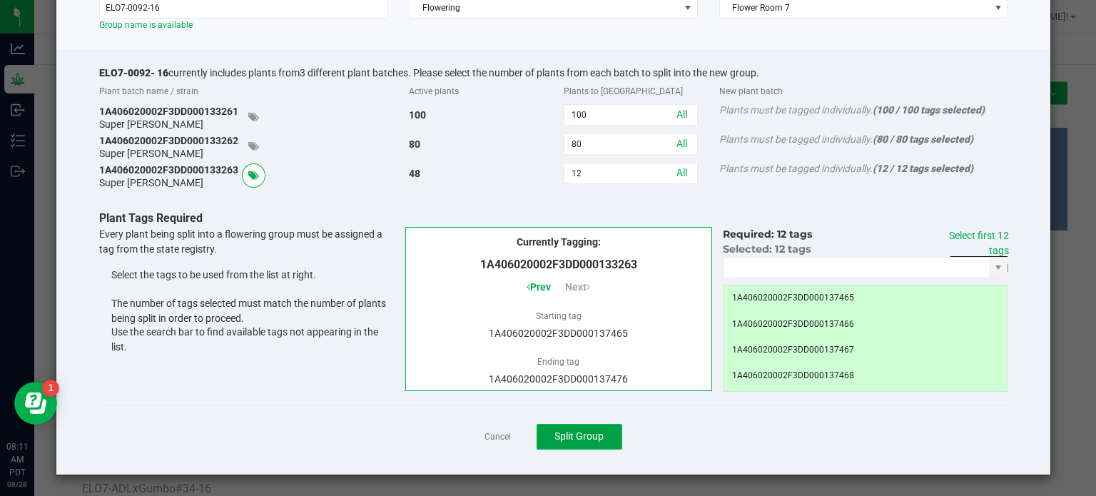
click at [587, 427] on button "Split Group" at bounding box center [580, 437] width 86 height 26
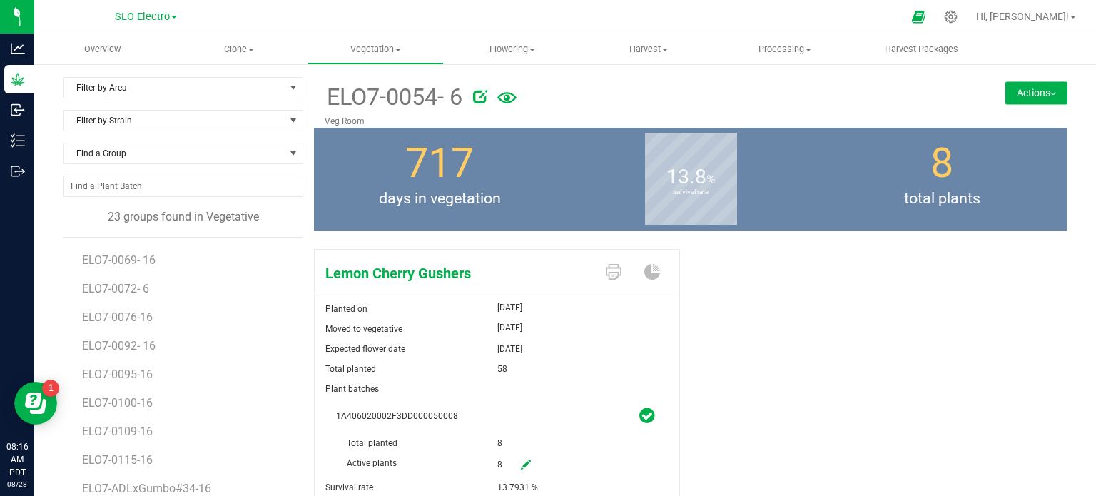
scroll to position [97, 0]
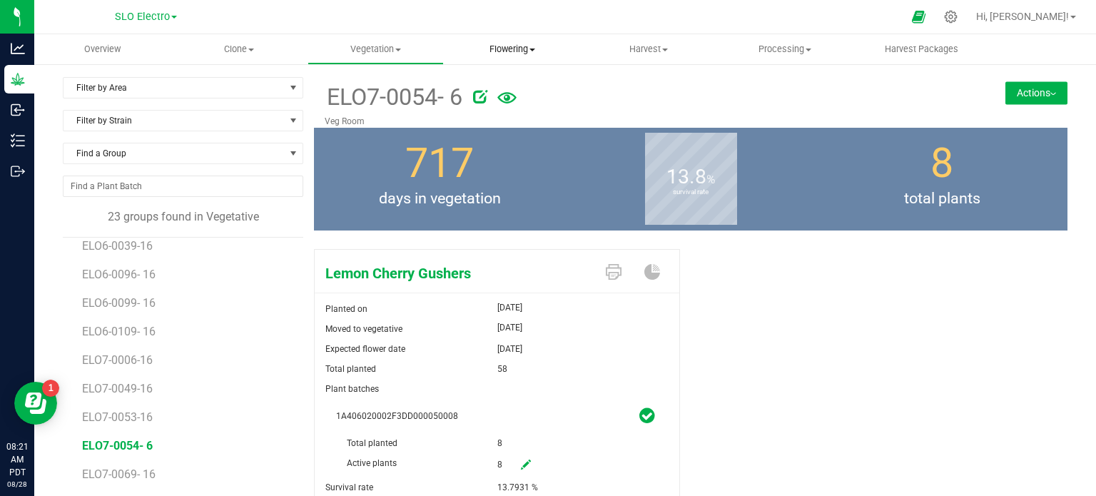
click at [510, 51] on span "Flowering" at bounding box center [512, 49] width 135 height 13
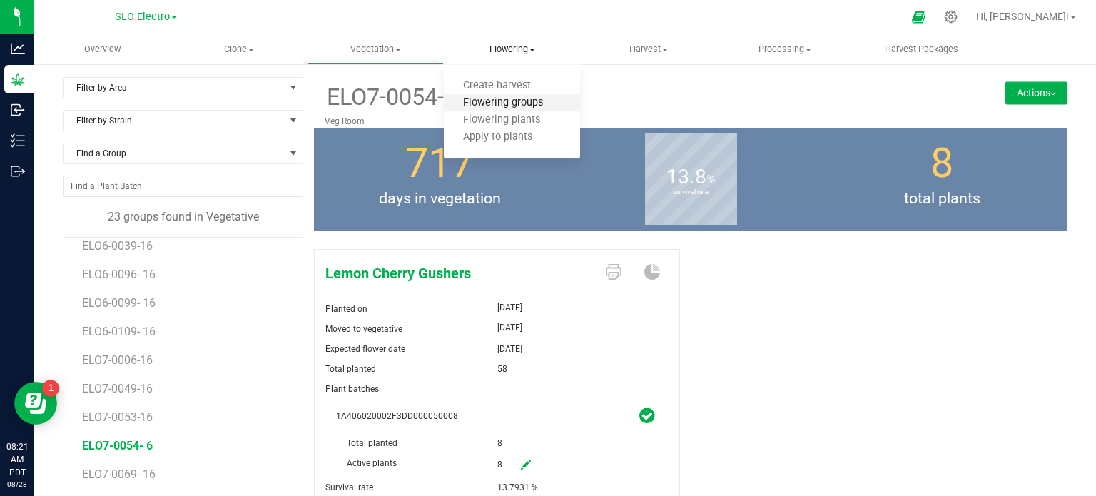
click at [527, 103] on span "Flowering groups" at bounding box center [503, 103] width 118 height 12
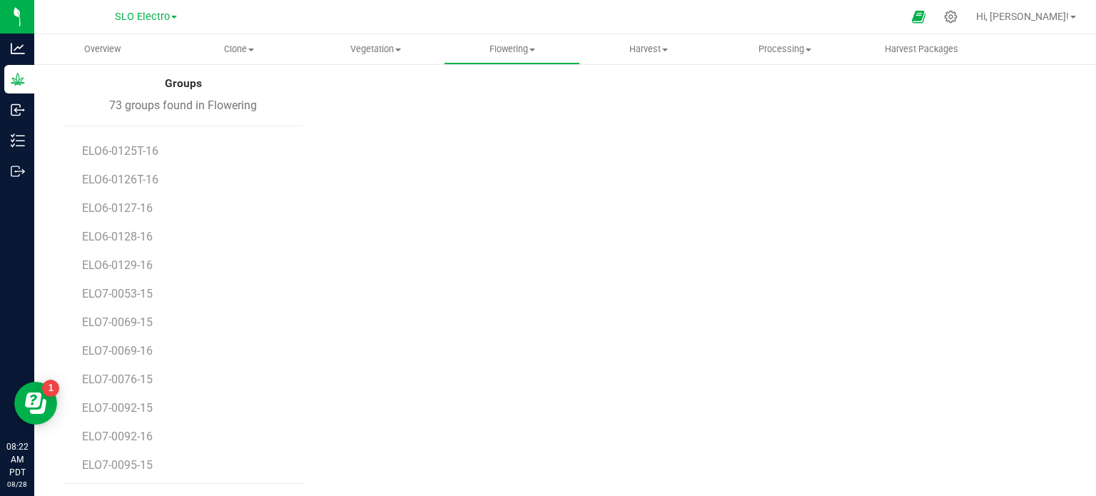
scroll to position [1738, 0]
click at [145, 459] on span "ELO7-0115-15" at bounding box center [119, 463] width 74 height 14
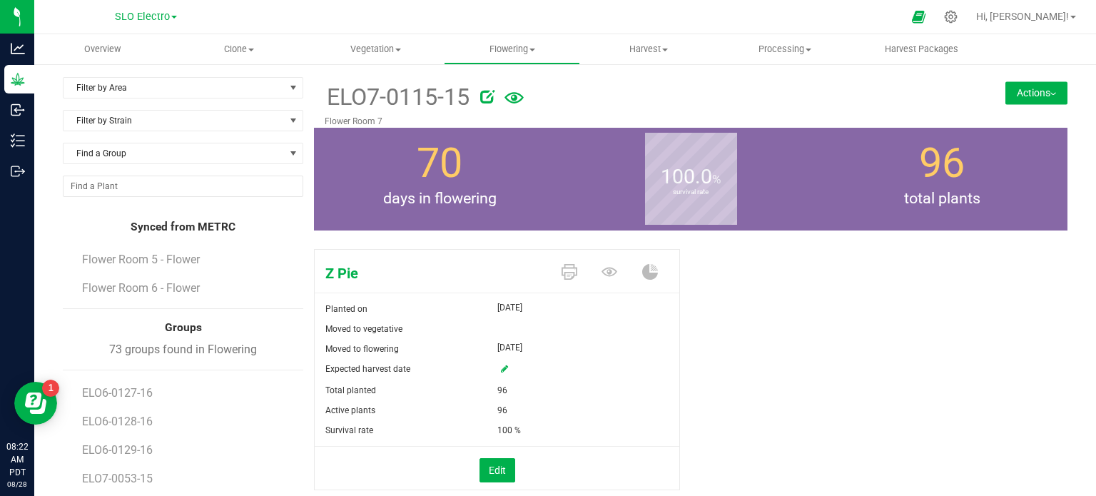
click at [1039, 98] on button "Actions" at bounding box center [1036, 92] width 62 height 23
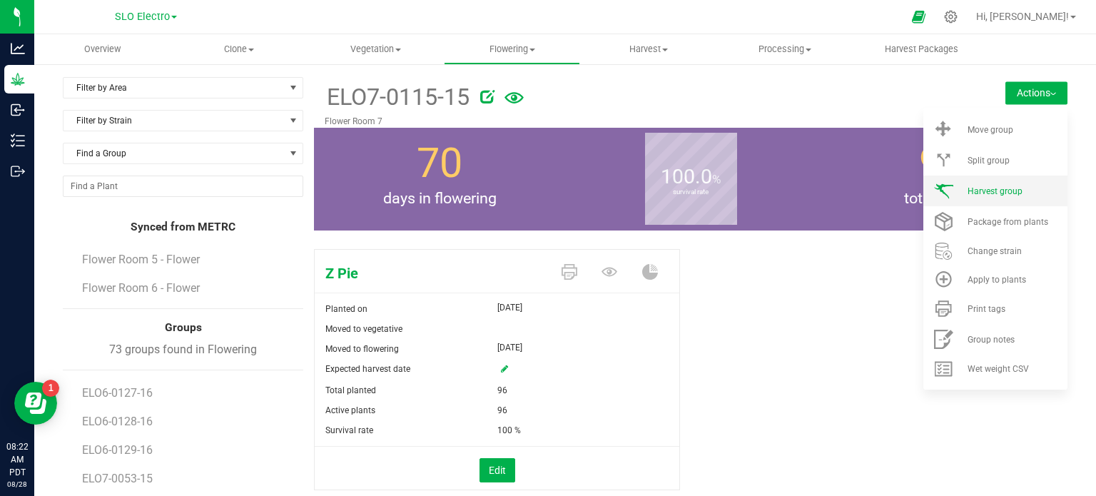
click at [990, 195] on span "Harvest group" at bounding box center [995, 191] width 55 height 10
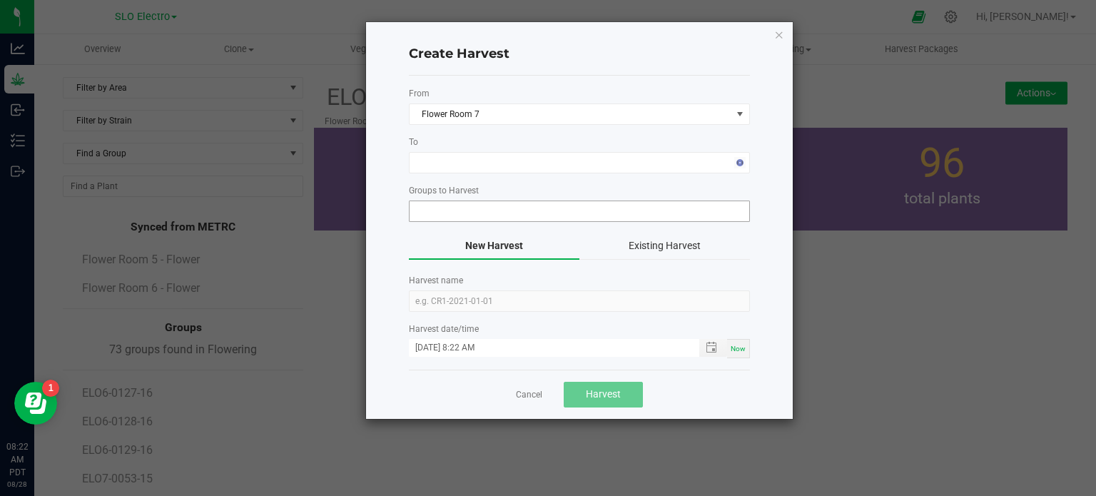
type input "ELO7-0115-15"
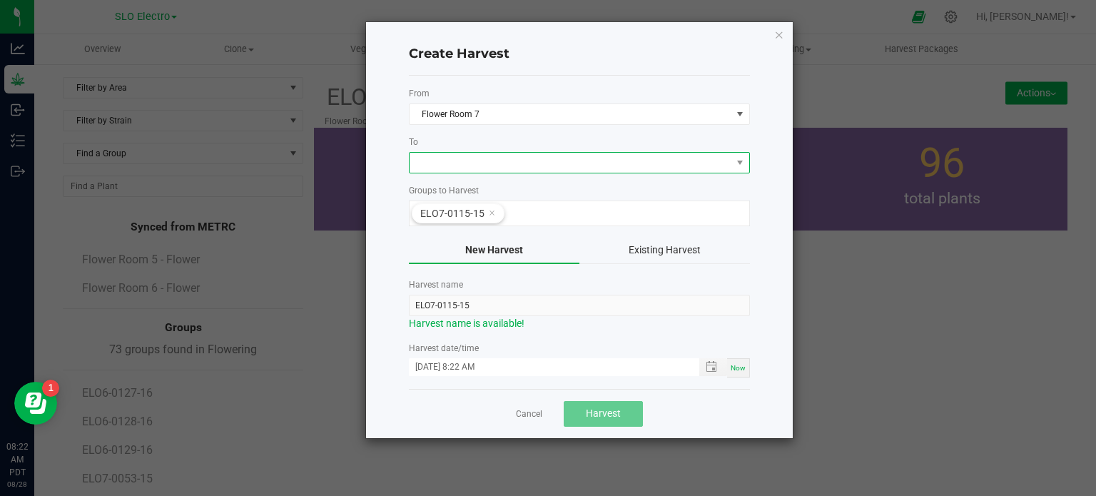
click at [466, 168] on span at bounding box center [571, 163] width 322 height 20
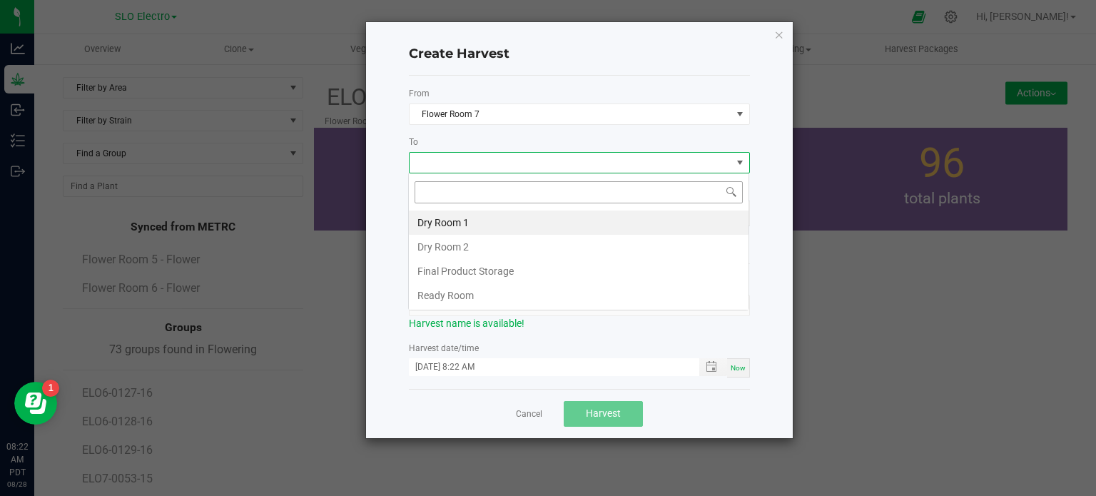
scroll to position [21, 341]
click at [460, 248] on li "Dry Room 2" at bounding box center [579, 247] width 340 height 24
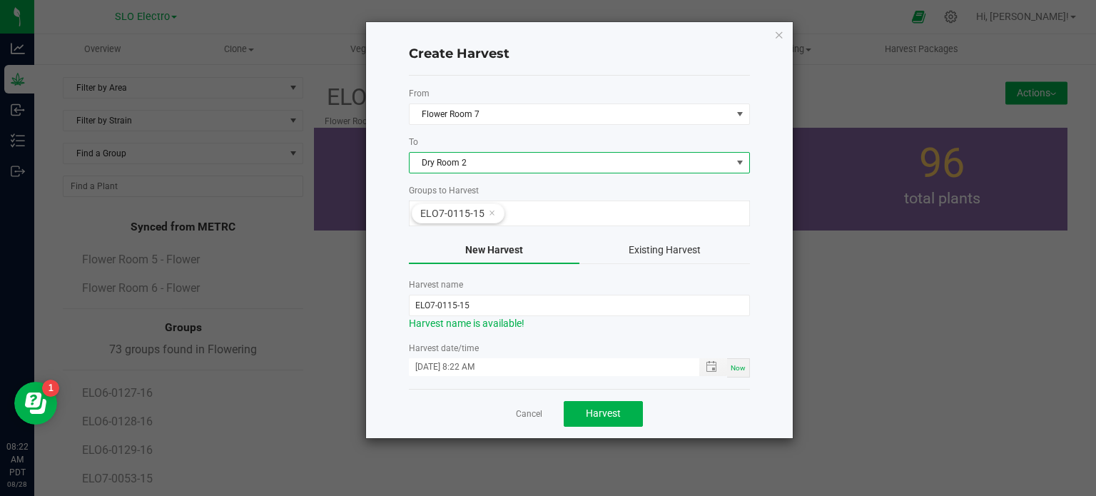
click at [584, 428] on div "Cancel Harvest" at bounding box center [579, 413] width 341 height 49
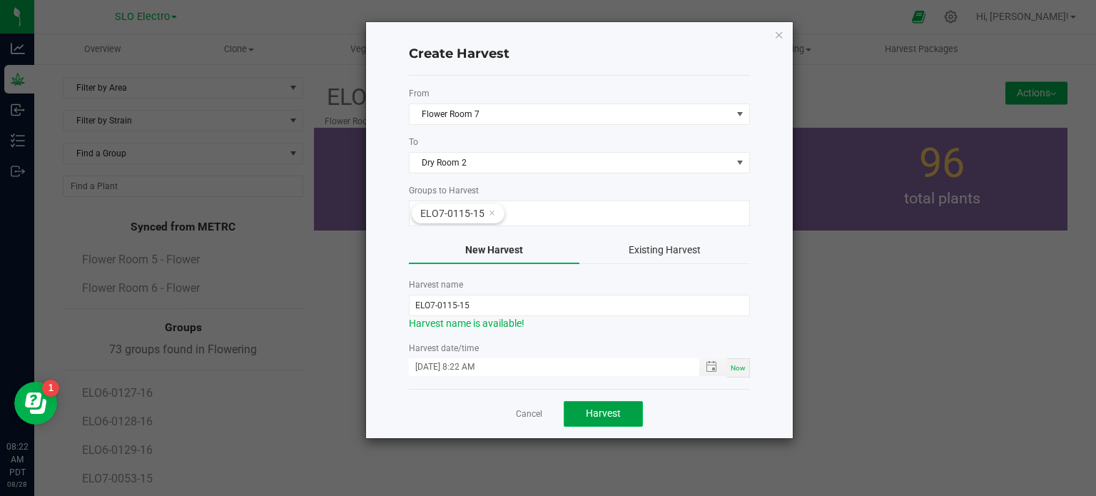
click at [591, 418] on button "Harvest" at bounding box center [603, 414] width 79 height 26
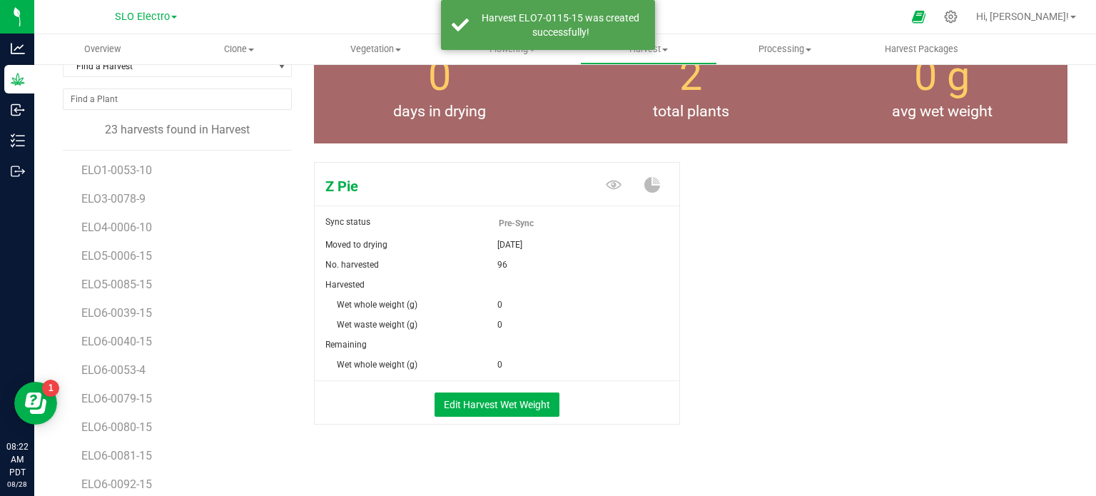
scroll to position [155, 0]
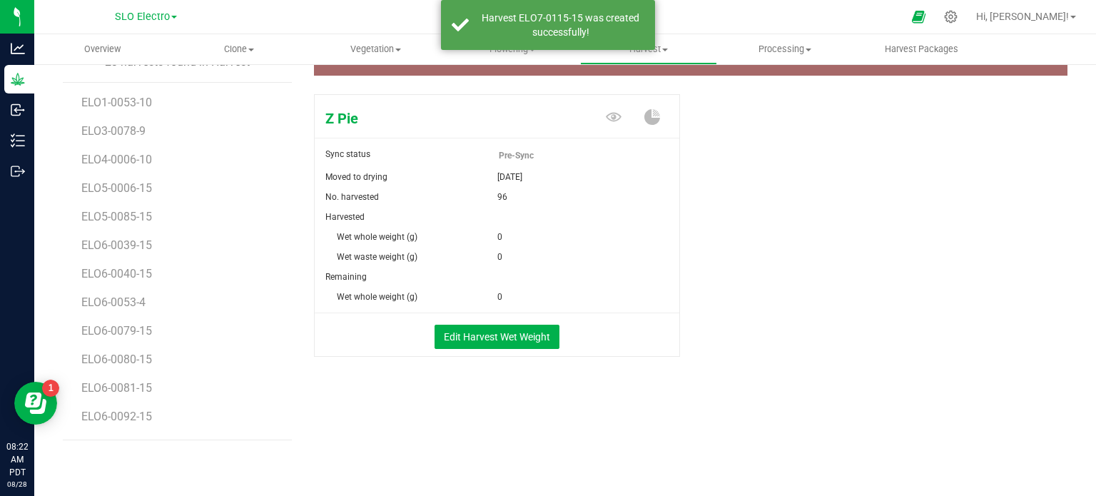
click at [495, 348] on div "Edit Harvest Wet Weight" at bounding box center [497, 334] width 386 height 43
click at [507, 337] on button "Edit Harvest Wet Weight" at bounding box center [497, 337] width 125 height 24
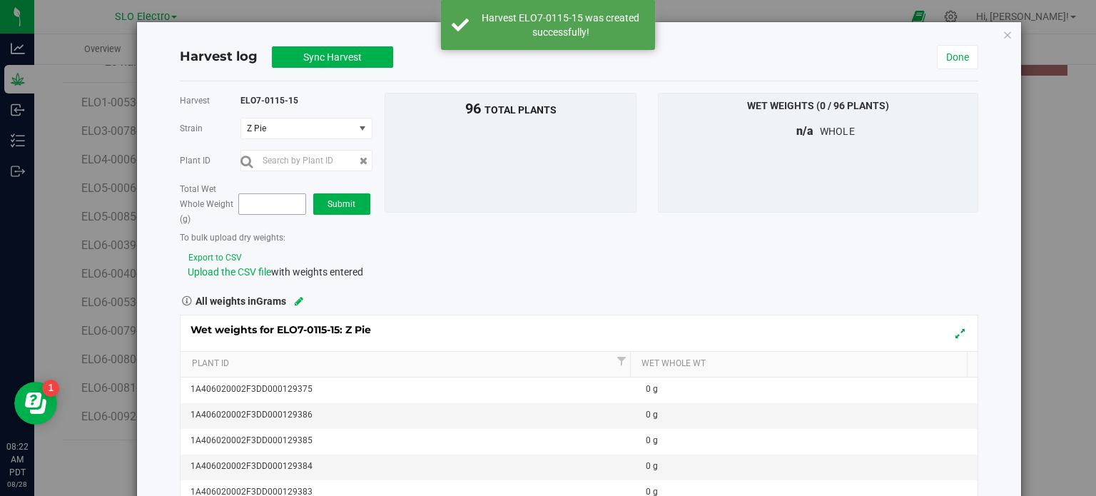
click at [263, 204] on span at bounding box center [272, 203] width 68 height 21
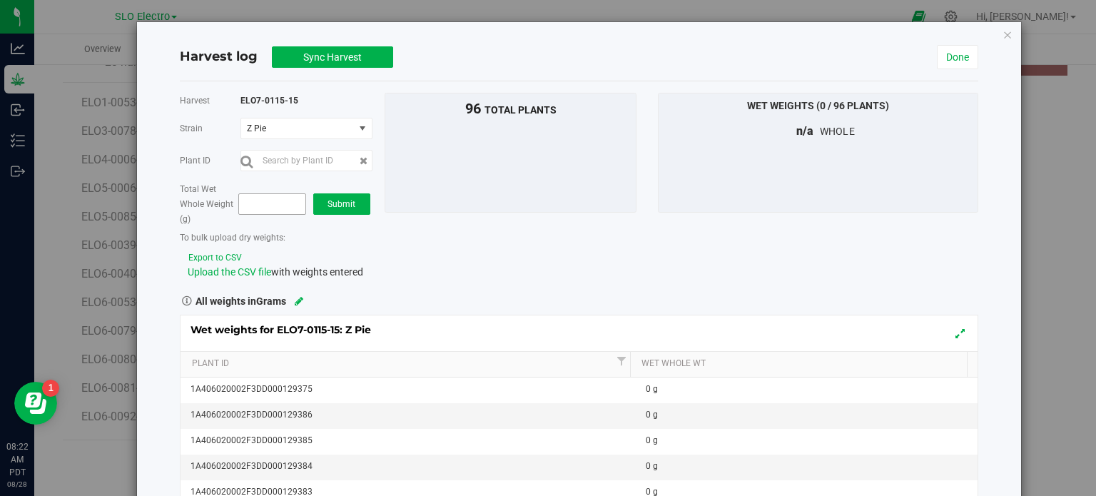
click at [263, 204] on input "text" at bounding box center [272, 204] width 66 height 20
type input "98972"
type input "98,972.0000"
click at [328, 204] on span "Submit" at bounding box center [342, 204] width 28 height 10
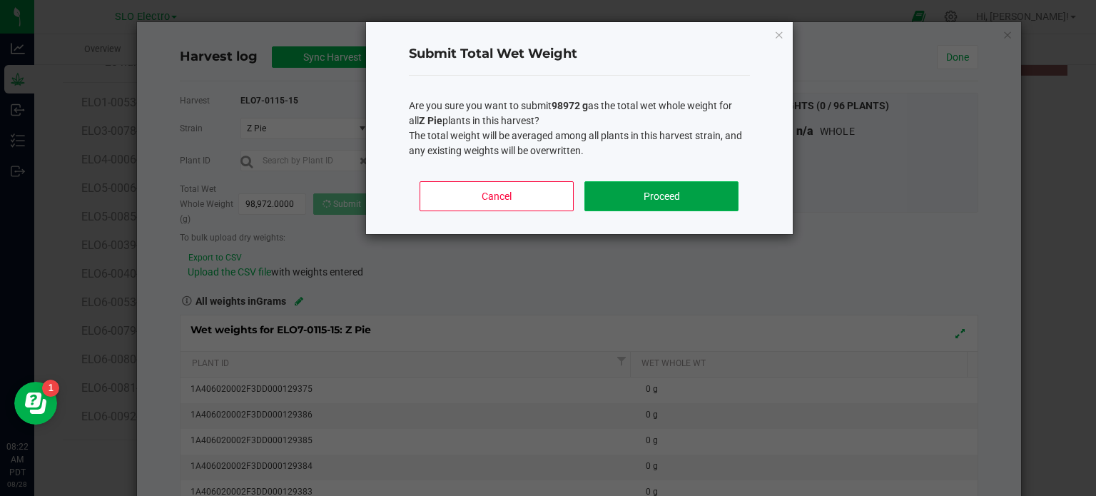
click at [693, 204] on button "Proceed" at bounding box center [660, 196] width 153 height 30
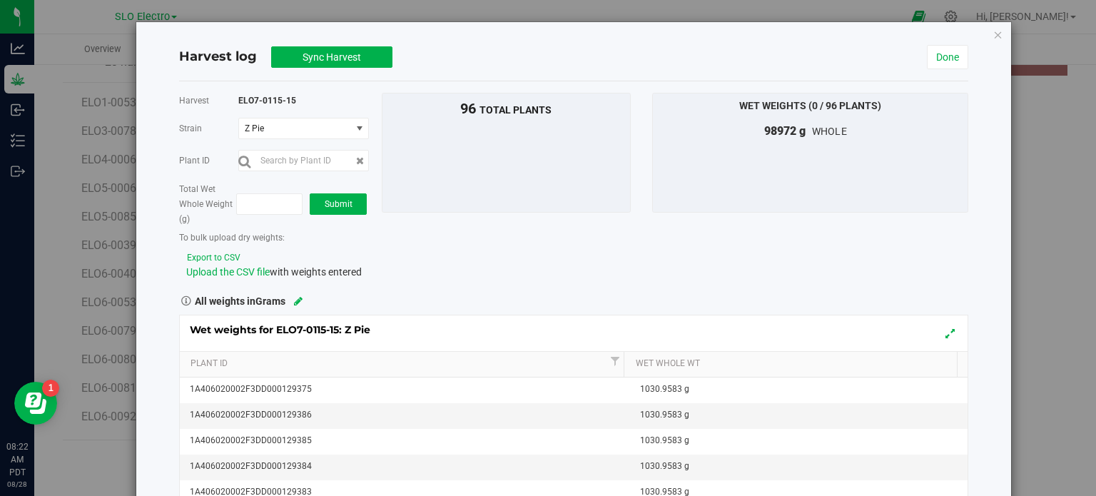
click at [360, 73] on div "Harvest log Sync Harvest Done" at bounding box center [574, 58] width 790 height 48
click at [366, 65] on button "Sync Harvest" at bounding box center [331, 56] width 121 height 21
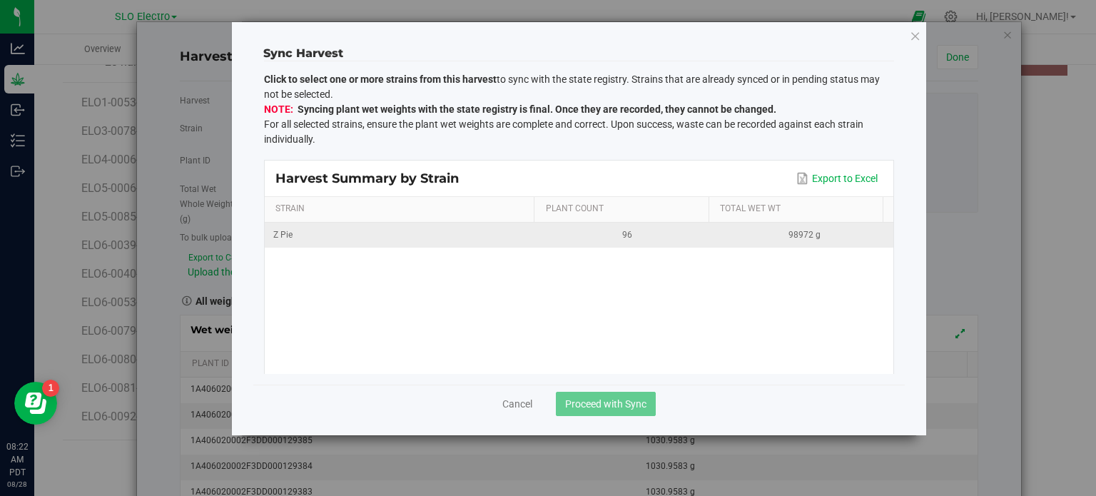
click at [442, 238] on div "Z Pie" at bounding box center [401, 235] width 257 height 14
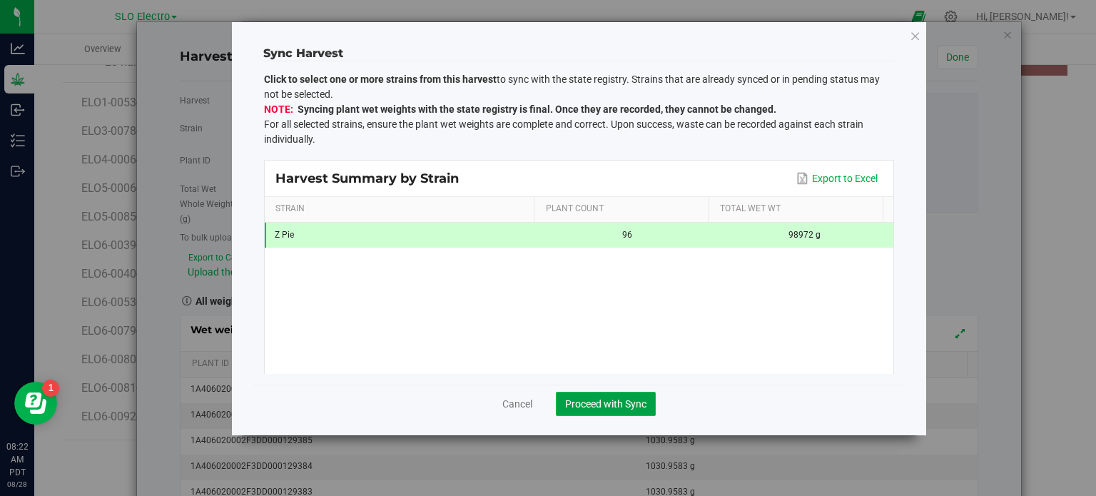
click at [617, 410] on button "Proceed with Sync" at bounding box center [606, 404] width 100 height 24
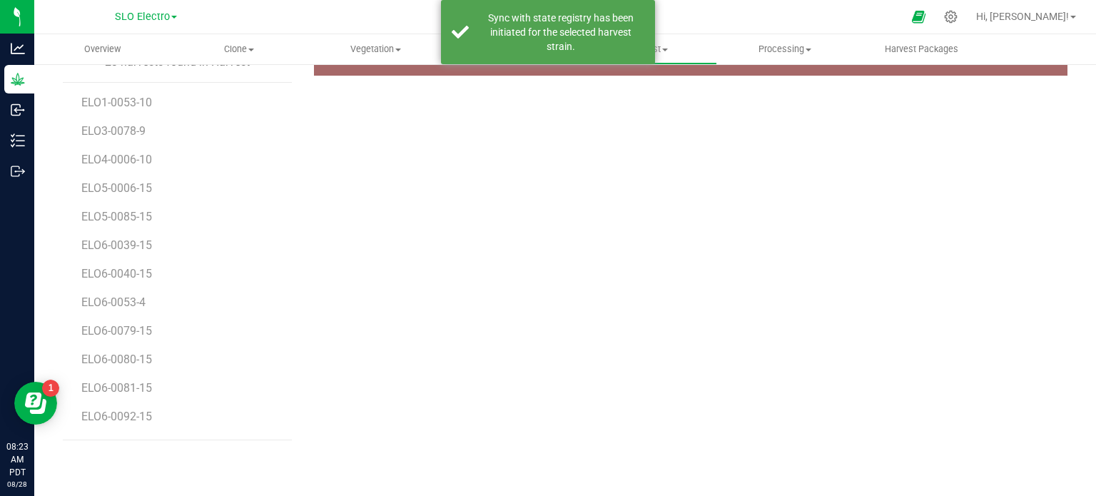
scroll to position [155, 0]
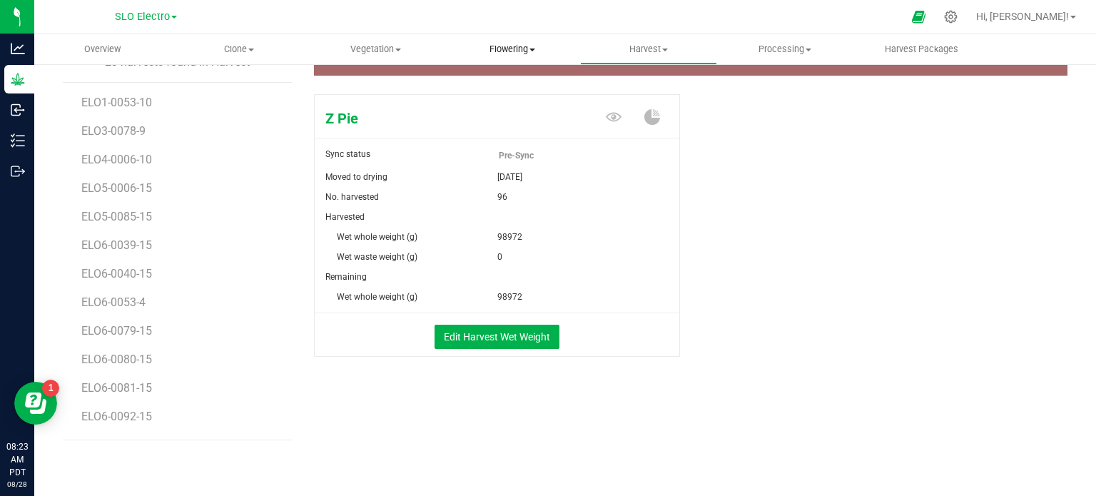
click at [501, 51] on span "Flowering" at bounding box center [512, 49] width 135 height 13
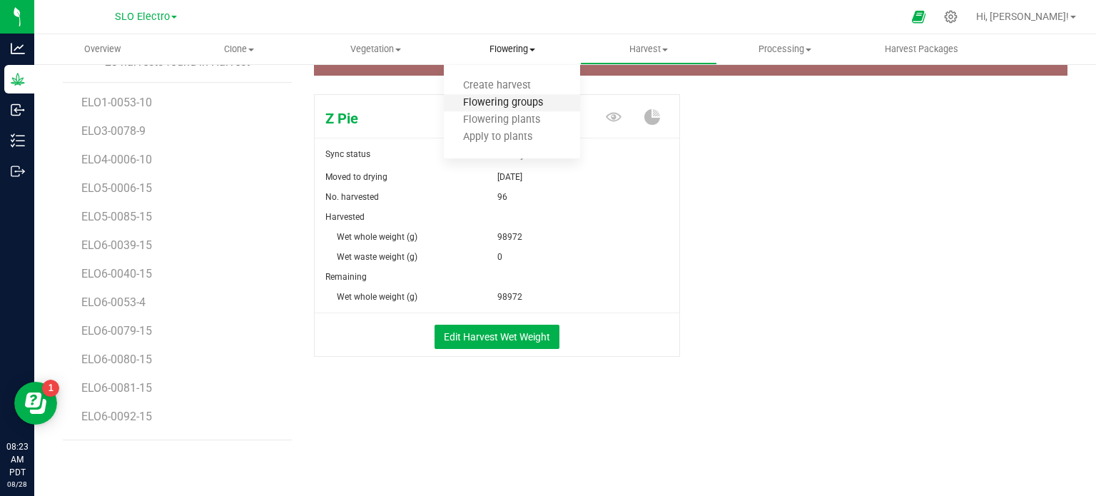
click at [520, 106] on span "Flowering groups" at bounding box center [503, 103] width 118 height 12
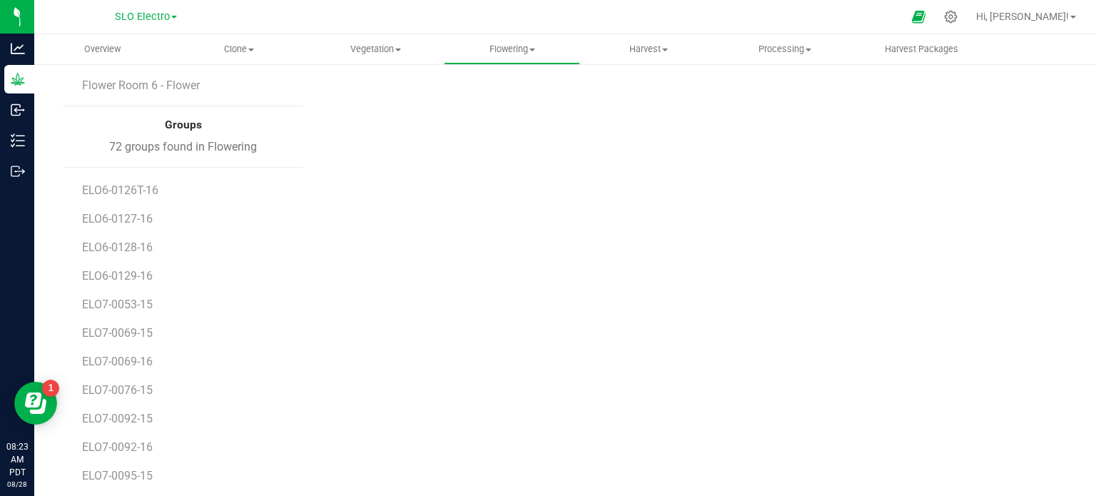
scroll to position [244, 0]
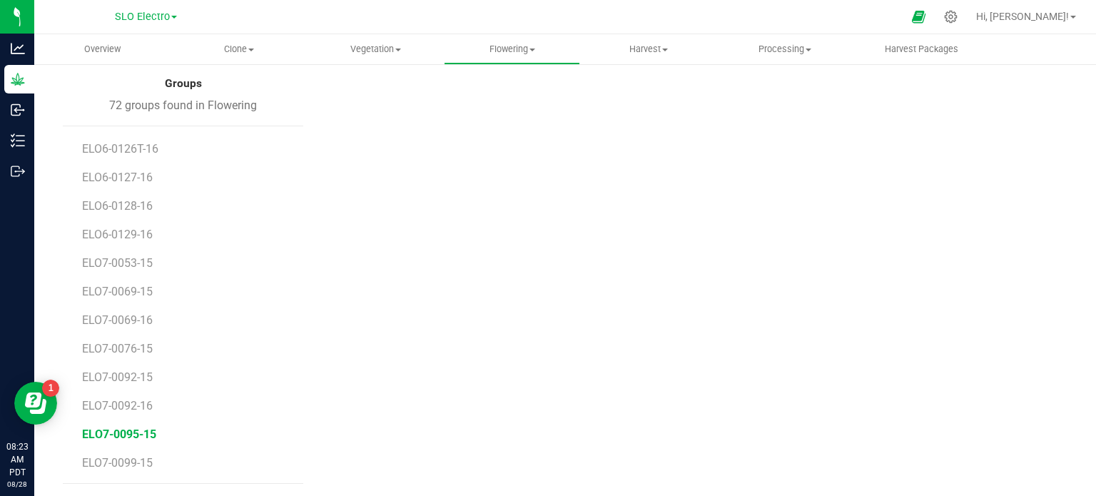
click at [123, 436] on span "ELO7-0095-15" at bounding box center [119, 434] width 74 height 14
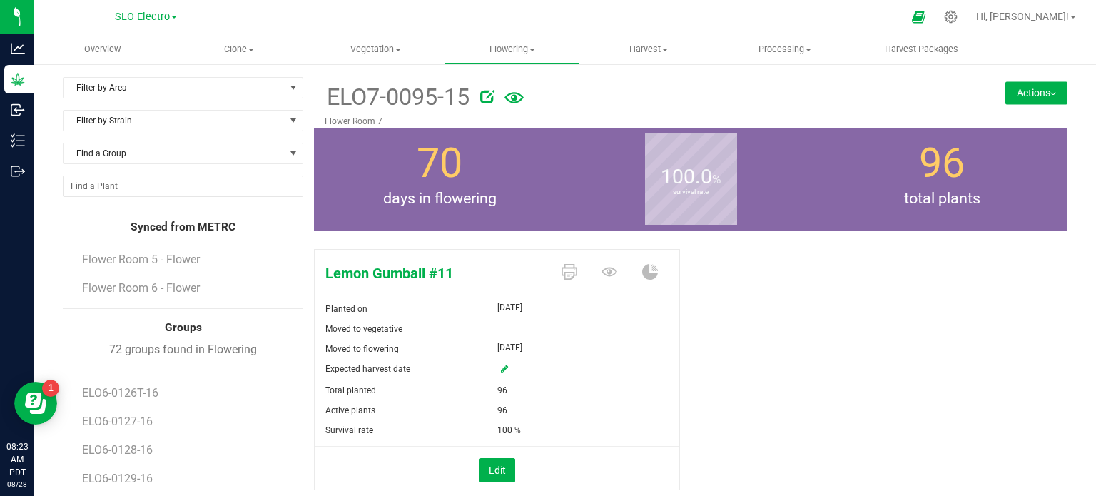
click at [1022, 97] on button "Actions" at bounding box center [1036, 92] width 62 height 23
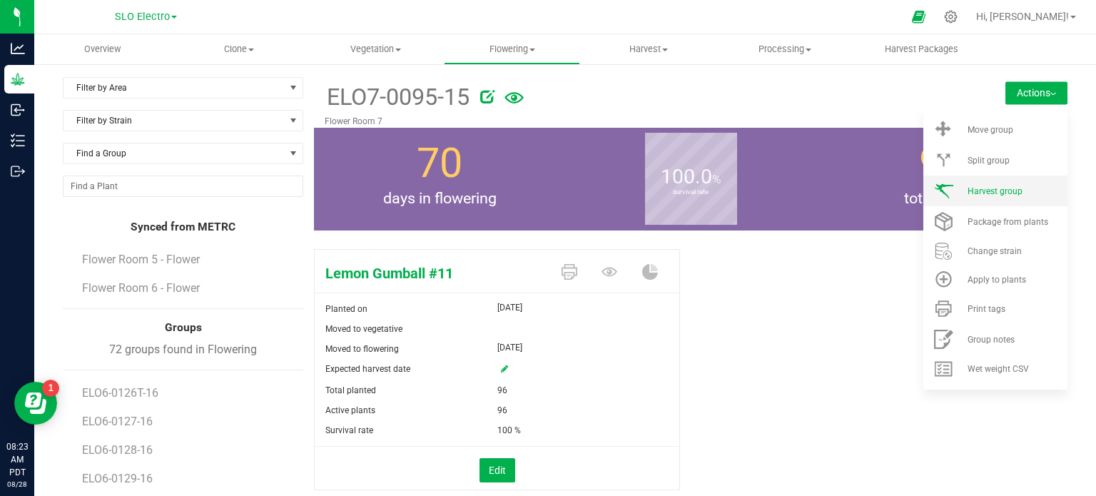
click at [998, 194] on span "Harvest group" at bounding box center [995, 191] width 55 height 10
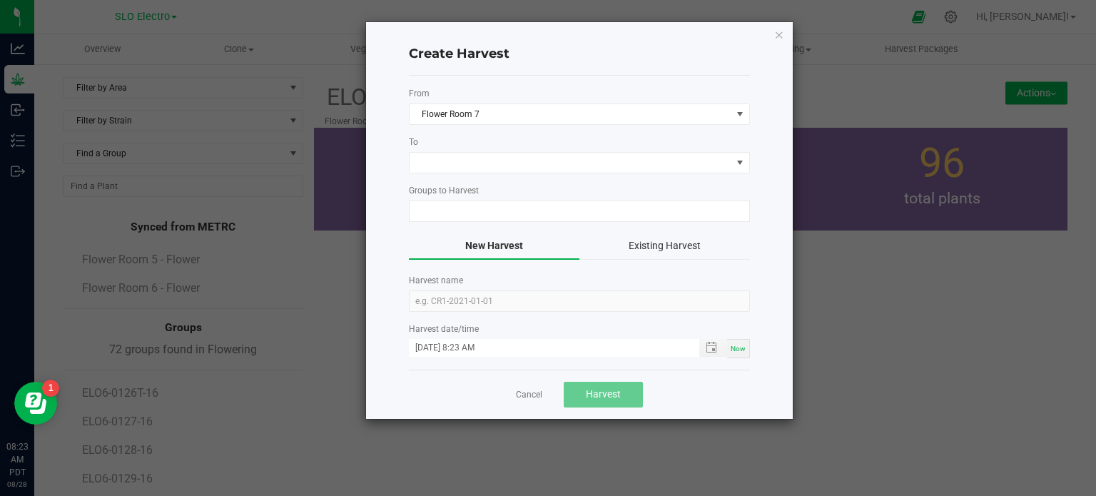
type input "ELO7-0095-15"
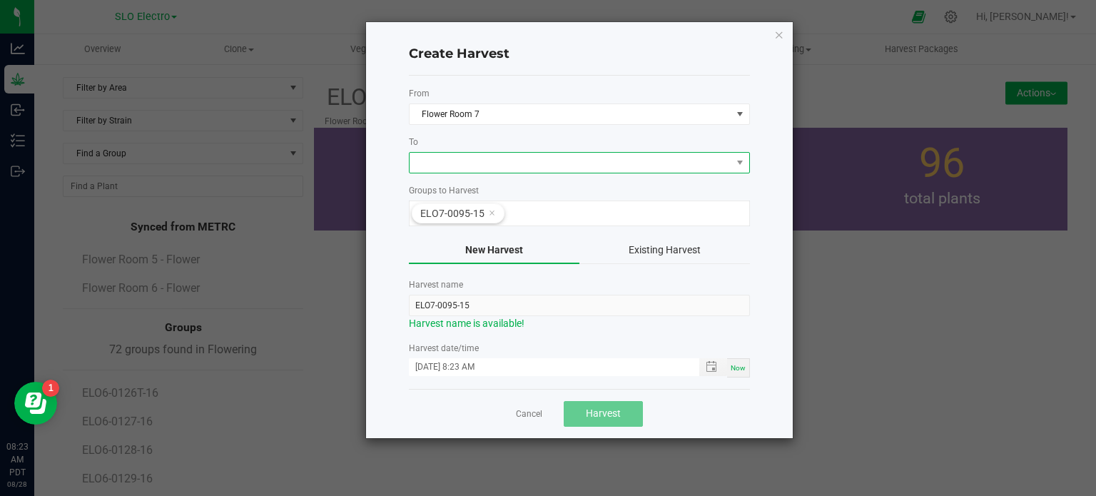
click at [528, 165] on span at bounding box center [571, 163] width 322 height 20
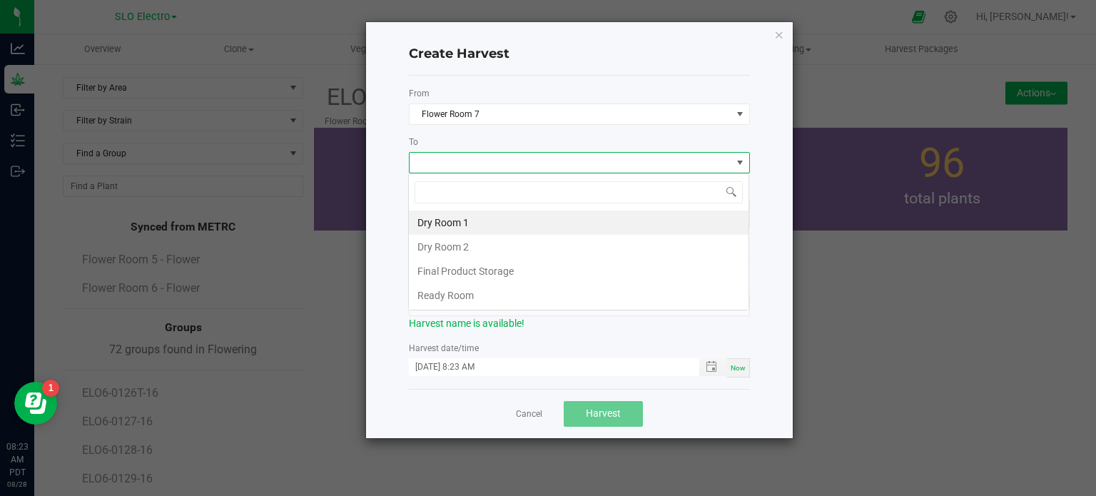
scroll to position [21, 341]
click at [473, 249] on li "Dry Room 2" at bounding box center [579, 247] width 340 height 24
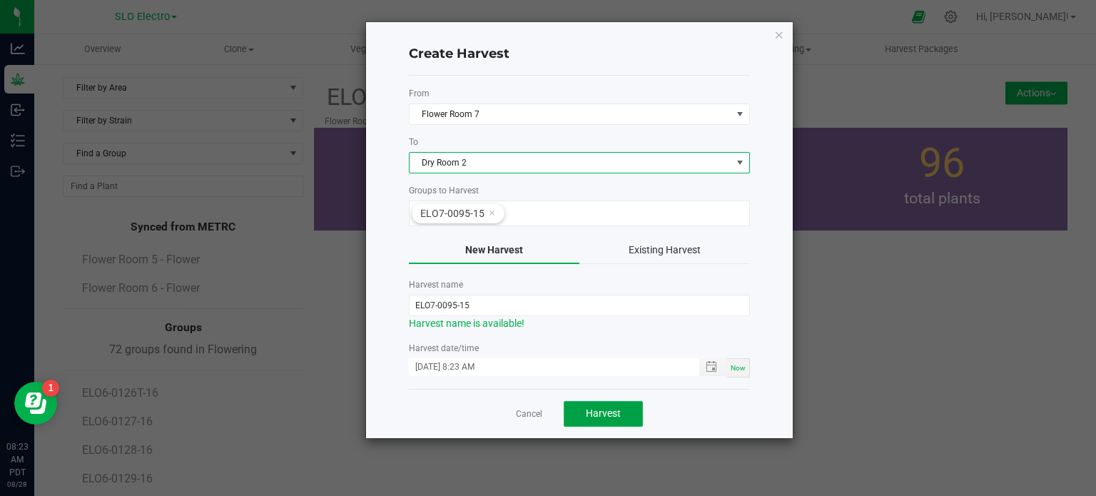
click at [607, 416] on span "Harvest" at bounding box center [603, 412] width 35 height 11
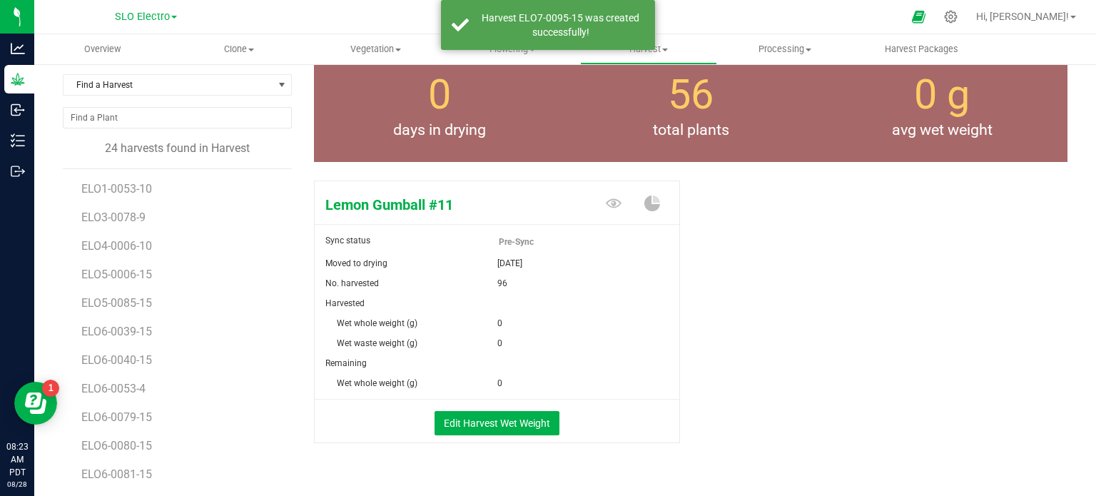
scroll to position [143, 0]
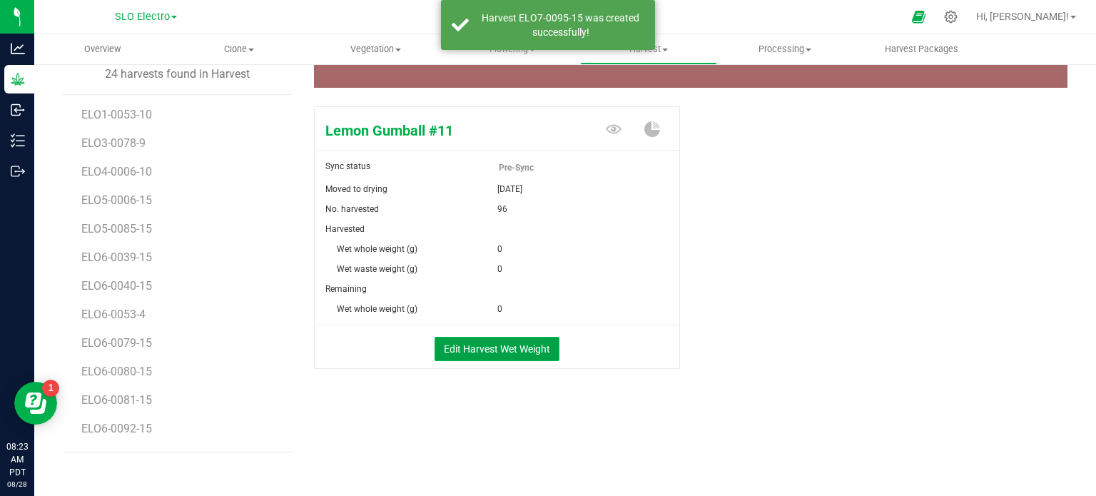
click at [480, 357] on button "Edit Harvest Wet Weight" at bounding box center [497, 349] width 125 height 24
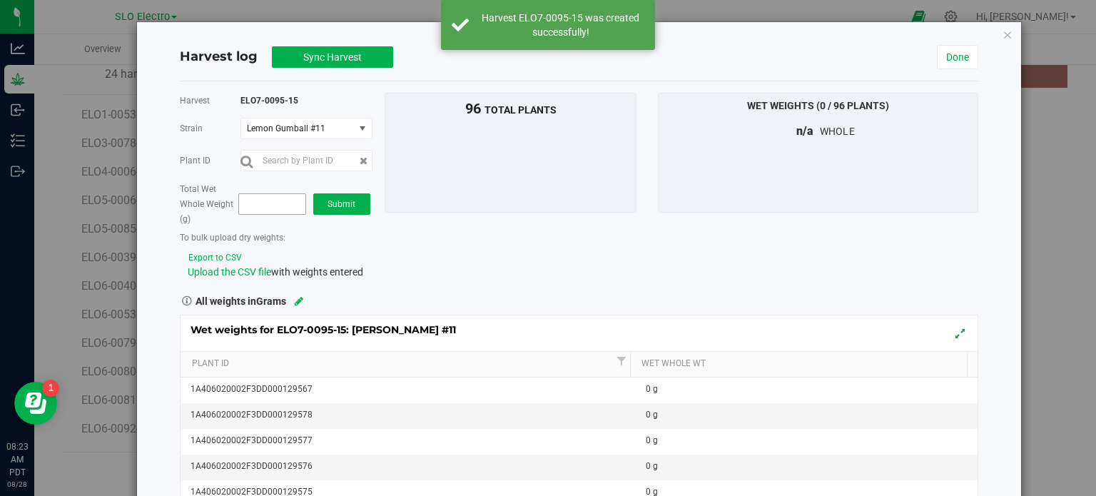
click at [264, 199] on span at bounding box center [272, 203] width 68 height 21
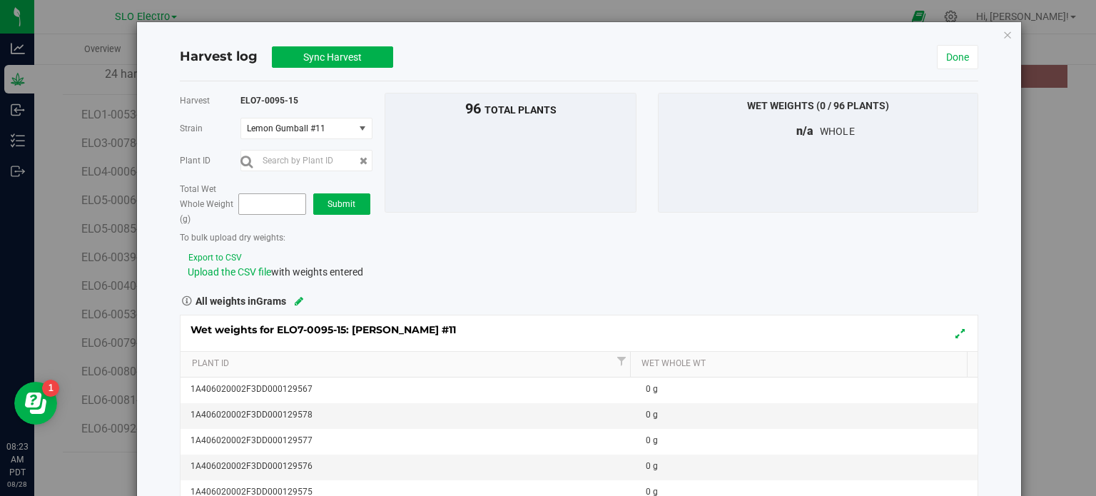
click at [270, 200] on span at bounding box center [272, 203] width 68 height 21
type input "108960"
type input "108,960.0000"
click at [342, 202] on span "Submit" at bounding box center [342, 204] width 28 height 10
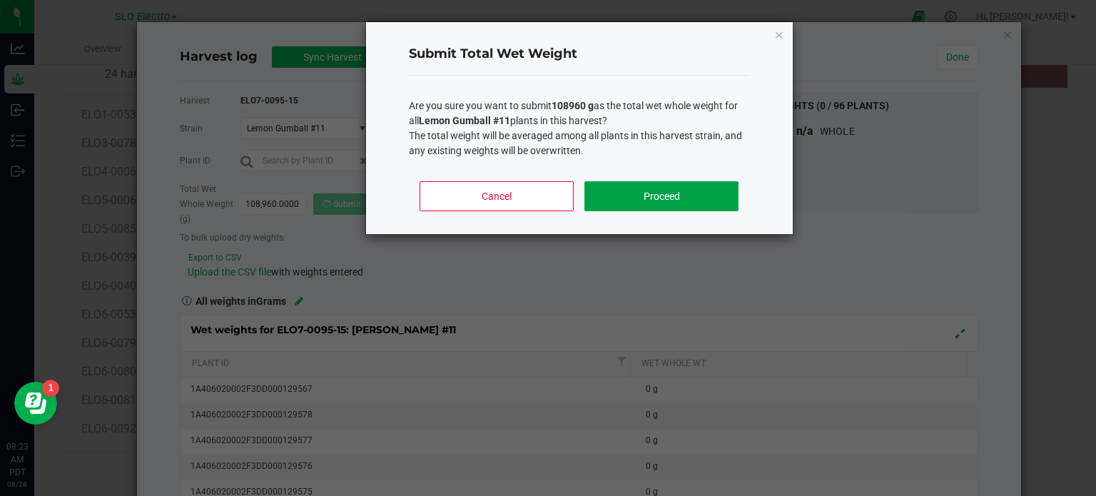
click at [645, 191] on button "Proceed" at bounding box center [660, 196] width 153 height 30
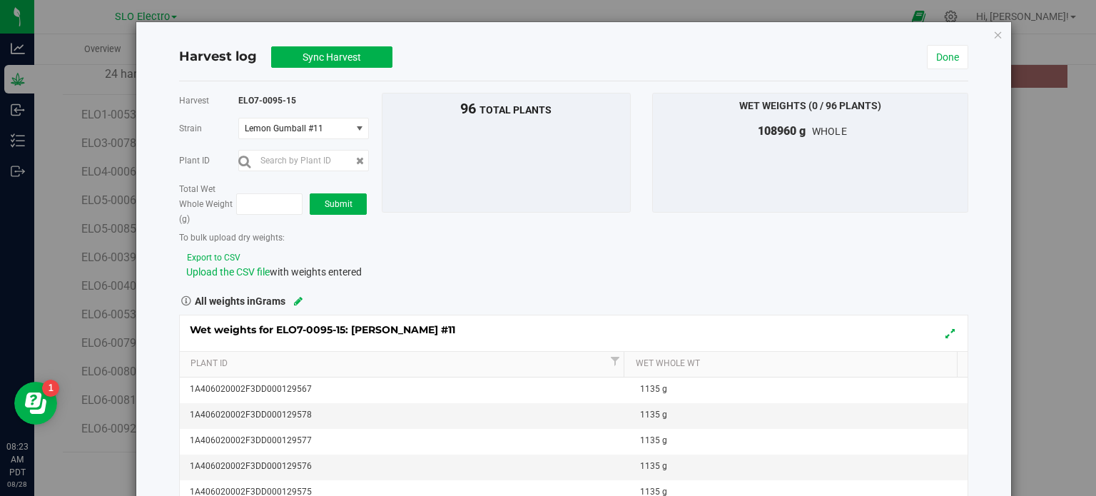
click at [337, 77] on div "Harvest log Sync Harvest Done" at bounding box center [574, 58] width 790 height 48
click at [344, 61] on span "Sync Harvest" at bounding box center [332, 56] width 59 height 11
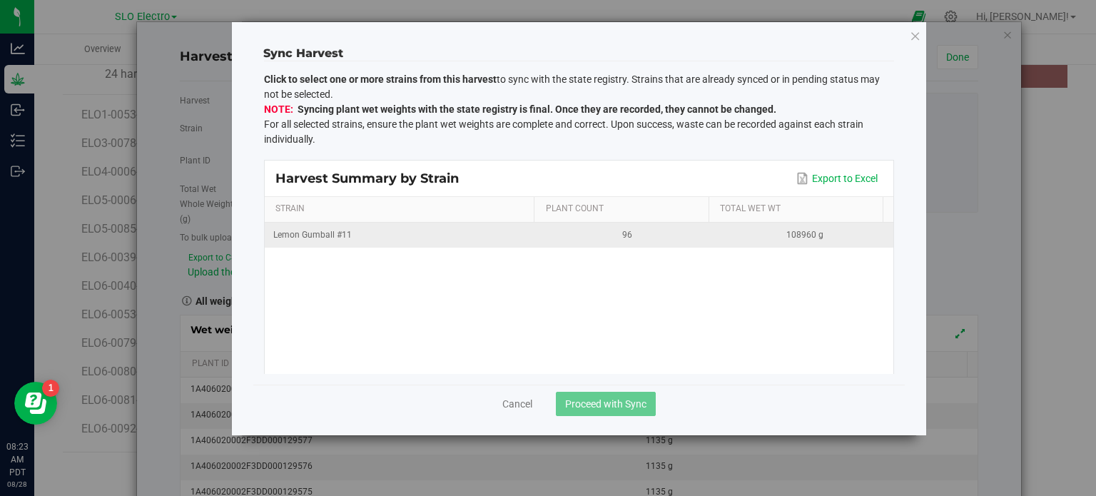
click at [457, 239] on div "Lemon Gumball #11" at bounding box center [401, 235] width 257 height 14
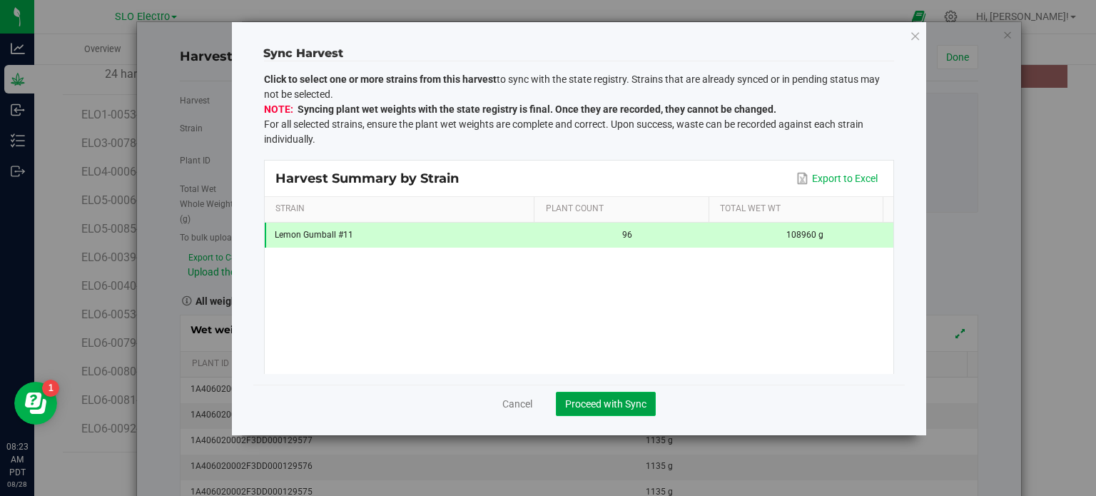
click at [594, 402] on span "Proceed with Sync" at bounding box center [605, 403] width 81 height 11
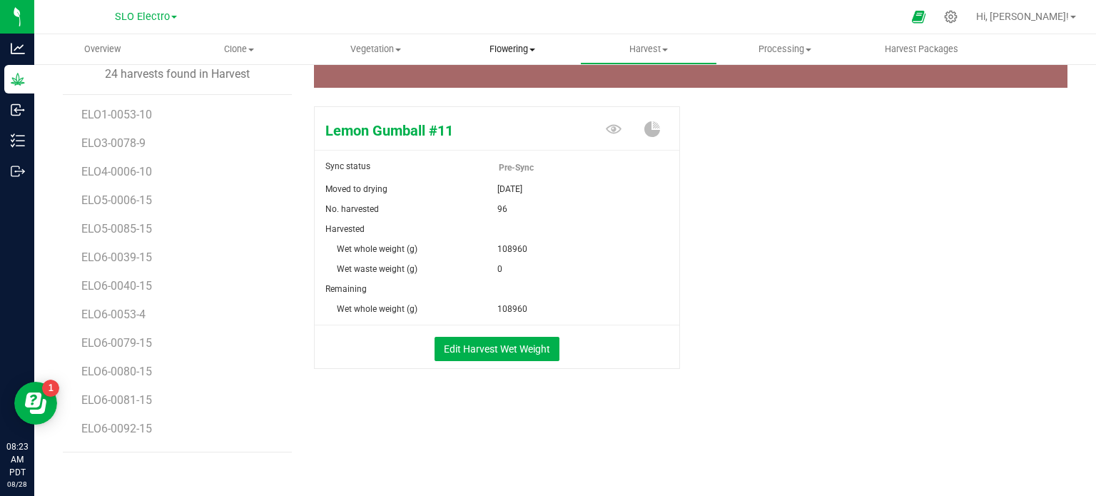
click at [514, 38] on uib-tab-heading "Flowering Create harvest Flowering groups Flowering plants Apply to plants" at bounding box center [512, 49] width 135 height 29
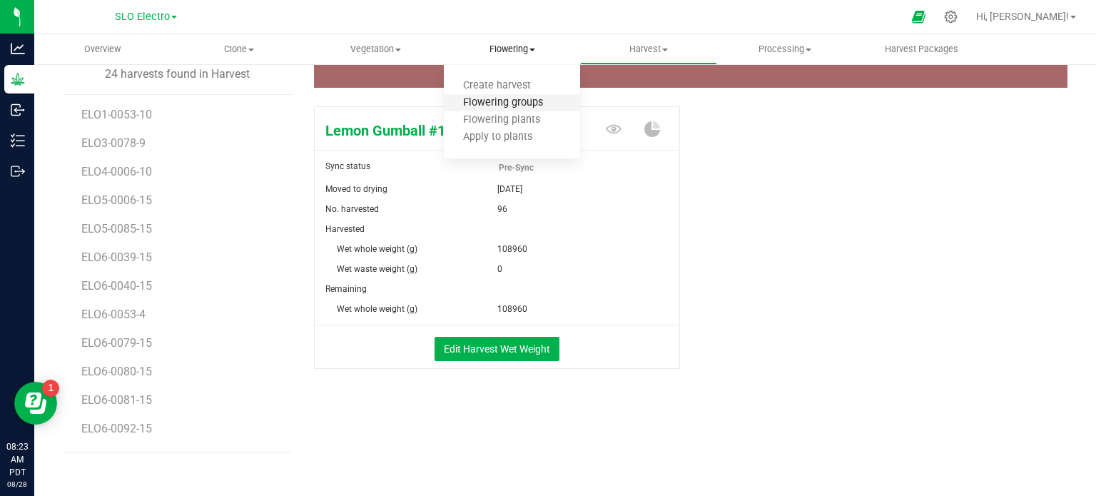
click at [527, 99] on span "Flowering groups" at bounding box center [503, 103] width 118 height 12
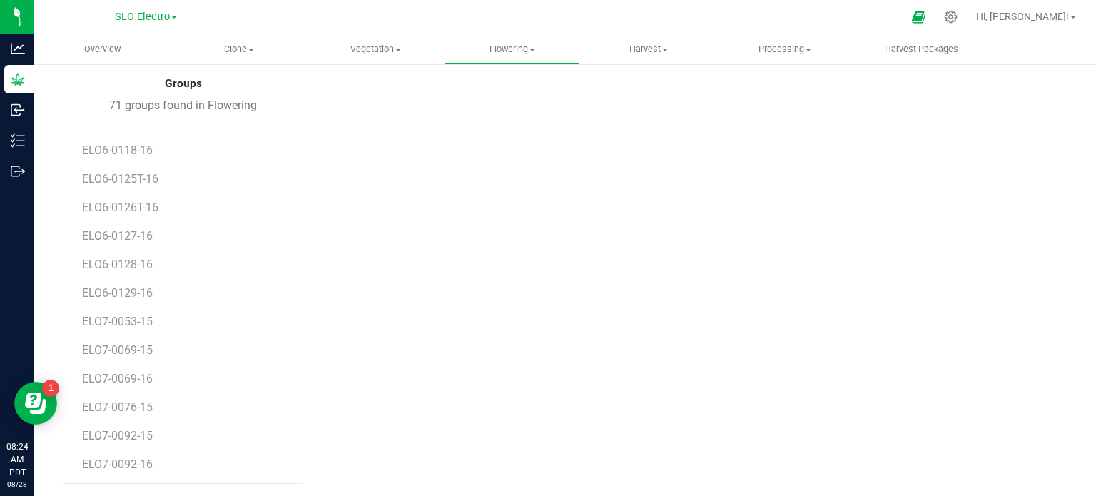
scroll to position [1681, 0]
click at [140, 377] on span "ELO7-0076-15" at bounding box center [119, 377] width 74 height 14
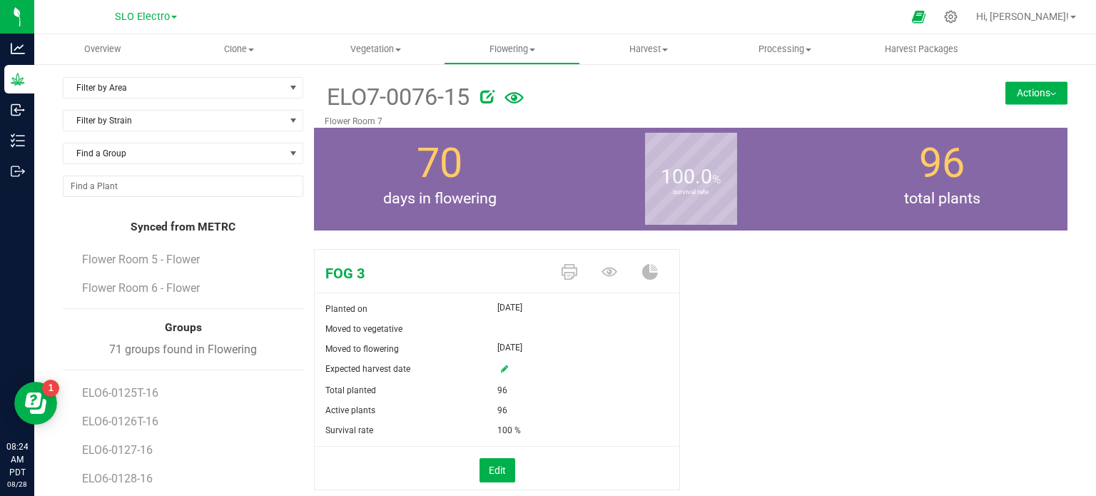
click at [1044, 83] on button "Actions" at bounding box center [1036, 92] width 62 height 23
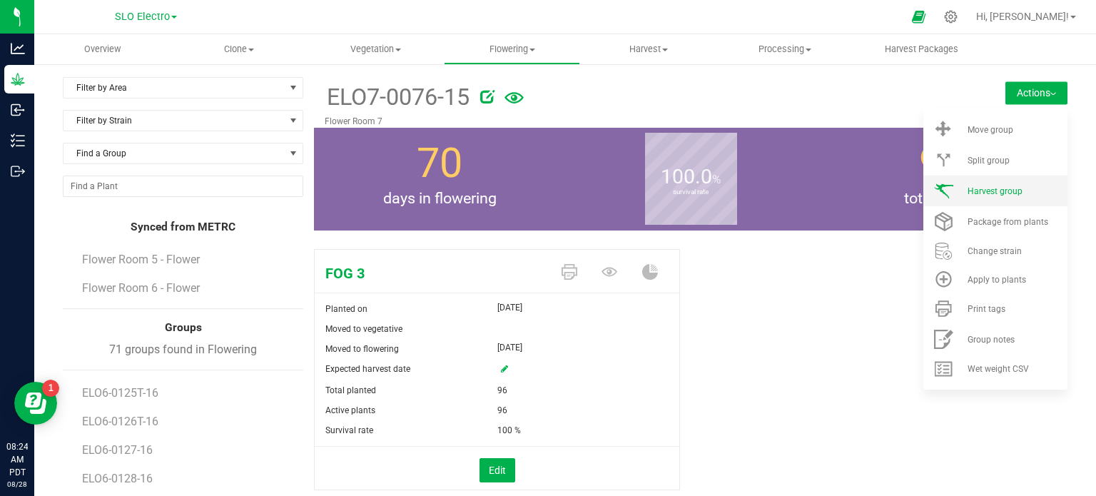
click at [1016, 192] on div "Harvest group" at bounding box center [1016, 191] width 97 height 10
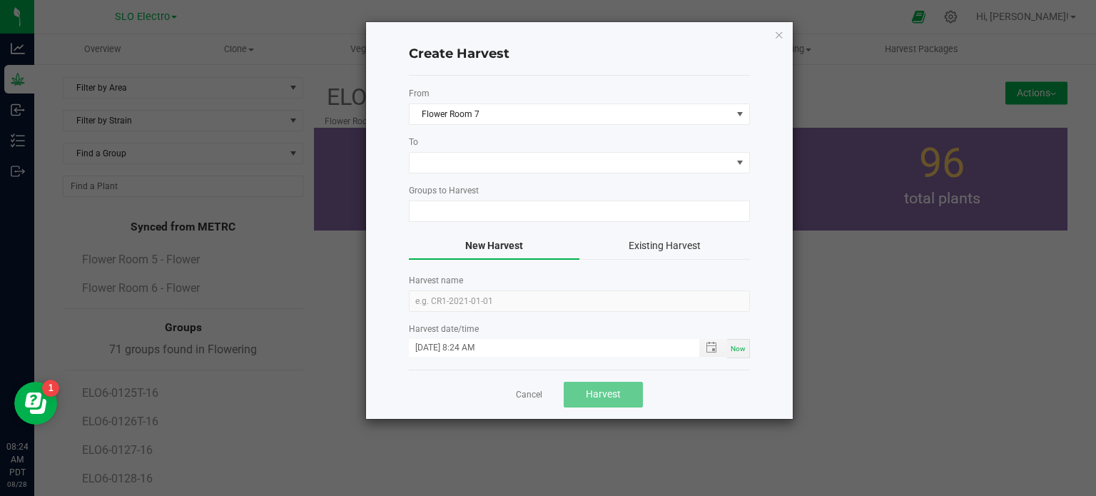
type input "ELO7-0076-15"
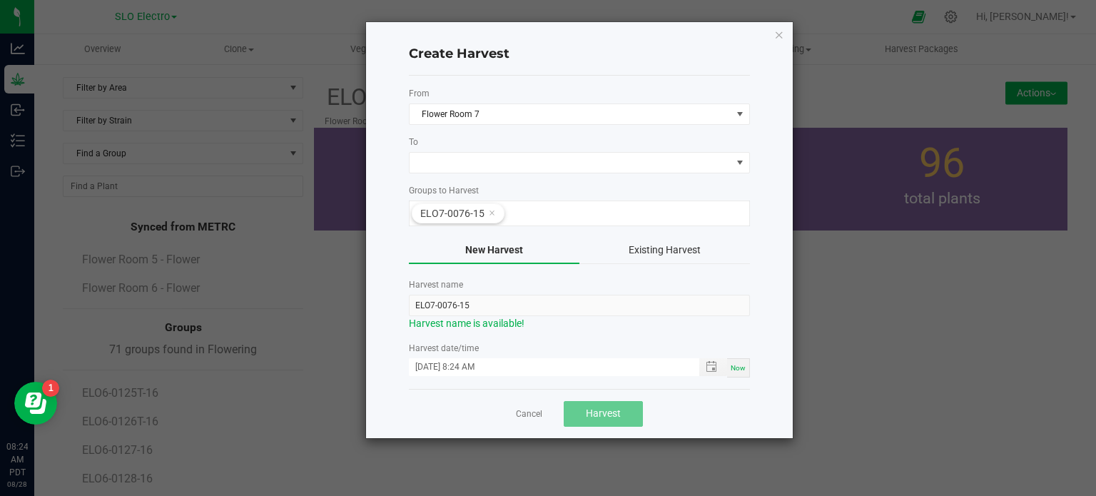
click at [485, 136] on label "To" at bounding box center [579, 142] width 341 height 13
click at [487, 146] on label "To" at bounding box center [579, 142] width 341 height 13
click at [485, 165] on span at bounding box center [571, 163] width 322 height 20
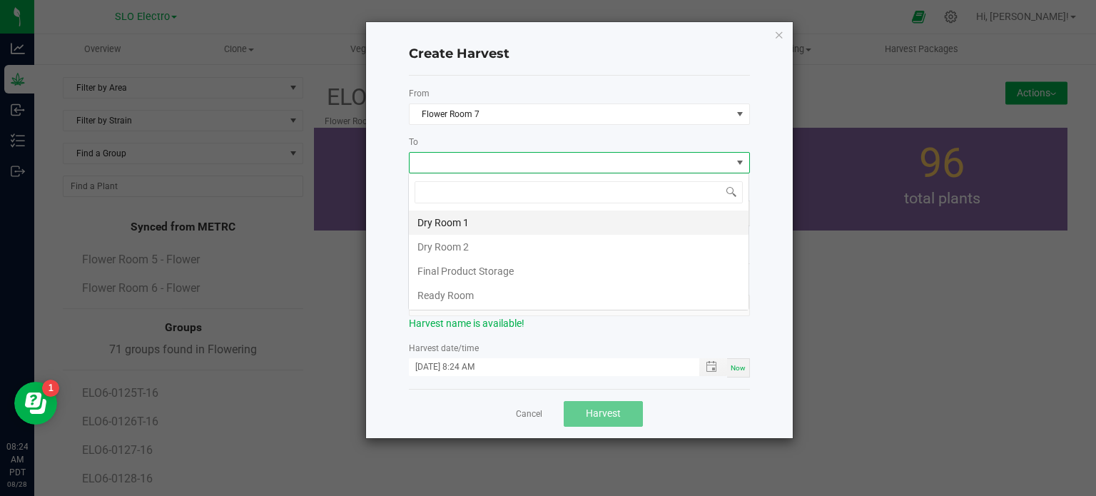
scroll to position [21, 341]
click at [468, 249] on li "Dry Room 2" at bounding box center [579, 247] width 340 height 24
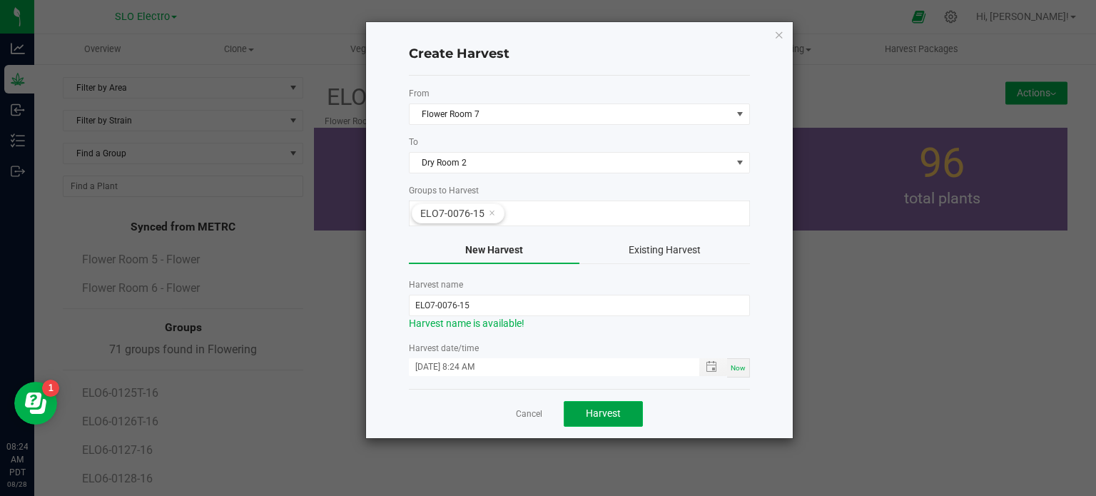
click at [638, 414] on button "Harvest" at bounding box center [603, 414] width 79 height 26
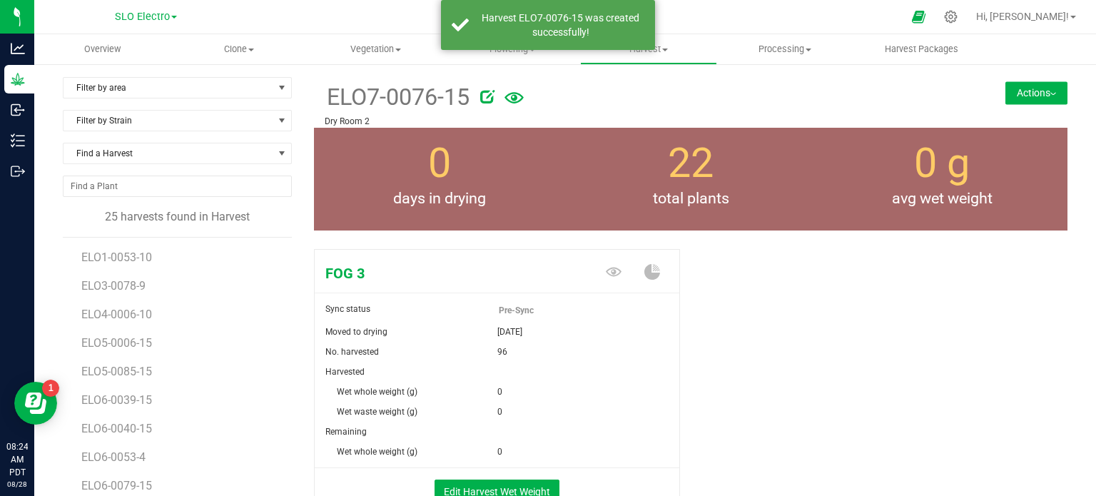
scroll to position [143, 0]
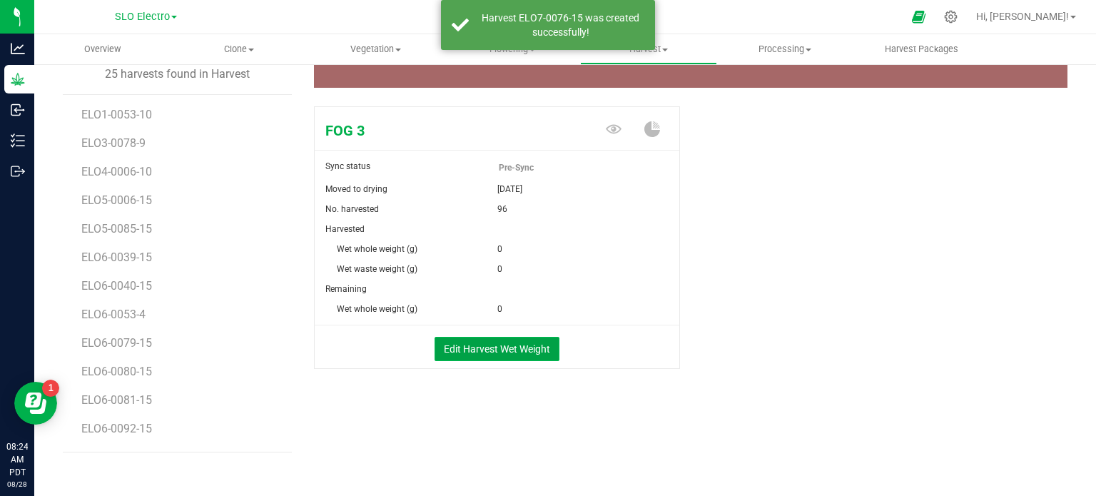
click at [484, 359] on button "Edit Harvest Wet Weight" at bounding box center [497, 349] width 125 height 24
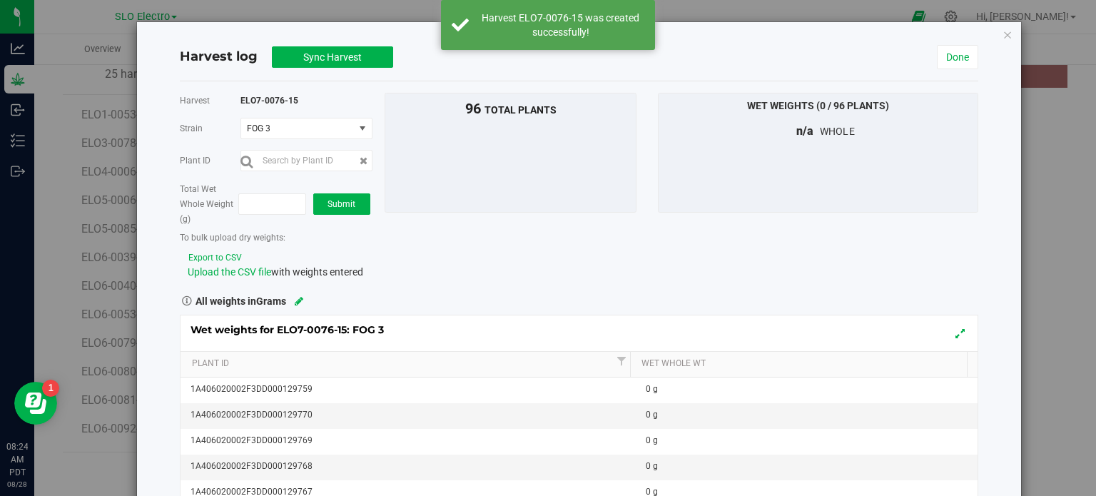
click at [268, 187] on div "Total Wet Whole Weight (g) Submit" at bounding box center [277, 203] width 194 height 45
click at [265, 196] on span at bounding box center [272, 203] width 68 height 21
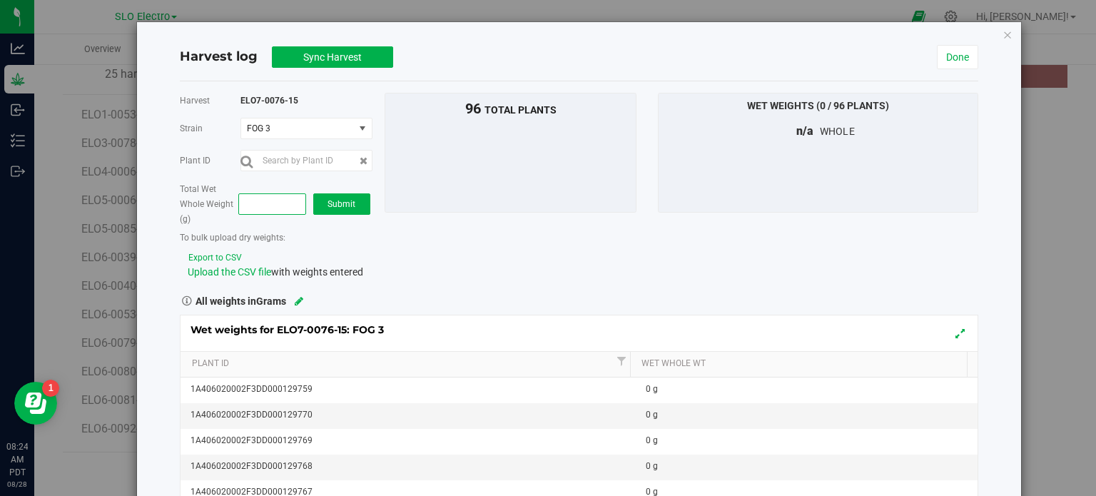
click at [248, 203] on span at bounding box center [272, 203] width 68 height 21
type input "97"
type input "97.0000"
click at [248, 203] on input "97.0000" at bounding box center [272, 204] width 66 height 20
type input "97156"
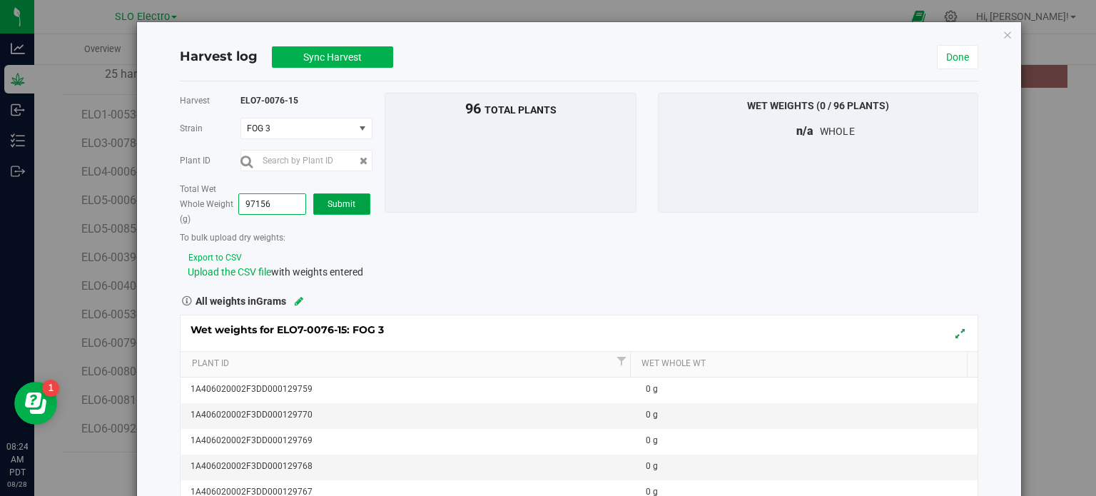
type input "97,156.0000"
click at [337, 206] on span "Submit" at bounding box center [342, 204] width 28 height 10
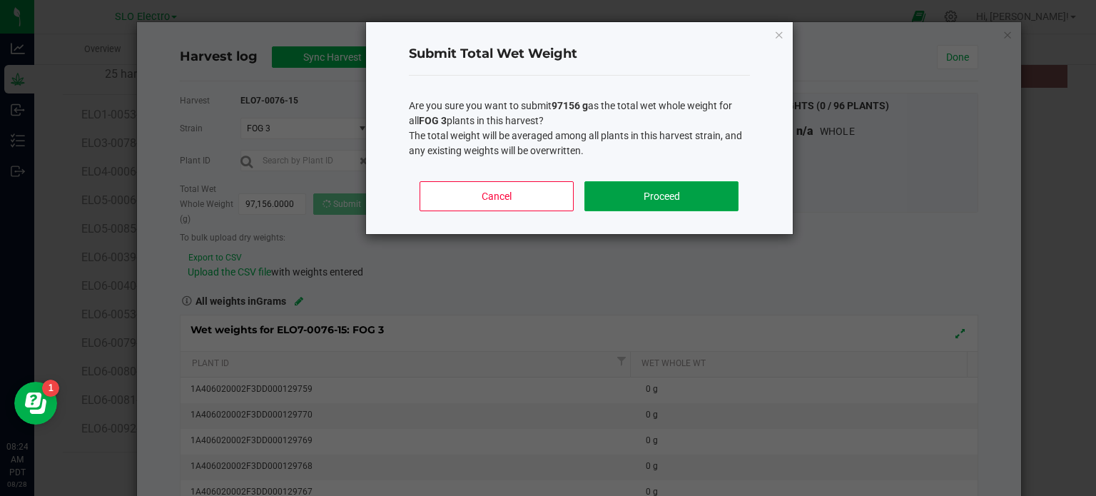
click at [605, 191] on button "Proceed" at bounding box center [660, 196] width 153 height 30
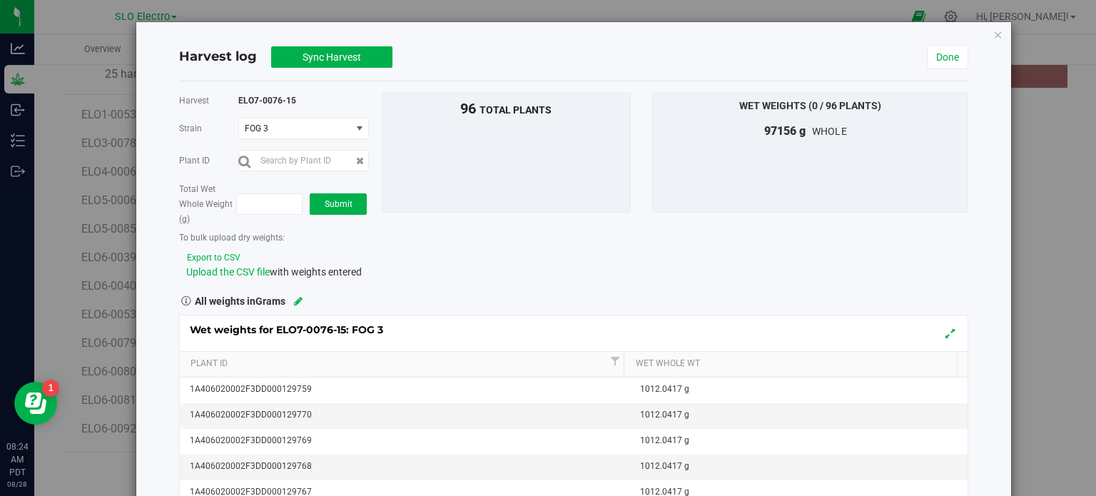
click at [348, 68] on div "Harvest log Sync Harvest Done" at bounding box center [574, 58] width 790 height 48
click at [354, 60] on span "Sync Harvest" at bounding box center [332, 56] width 59 height 11
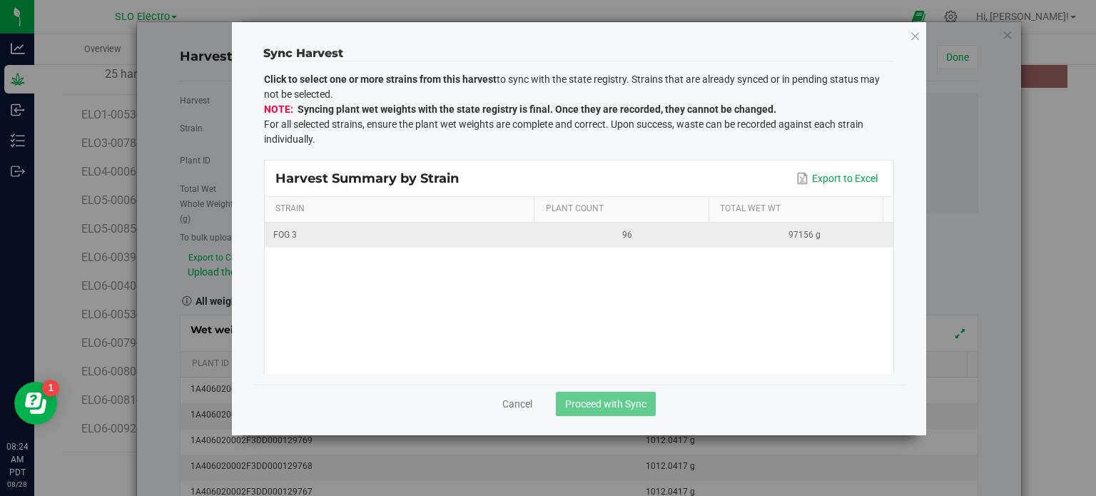
click at [317, 232] on div "FOG 3" at bounding box center [401, 235] width 257 height 14
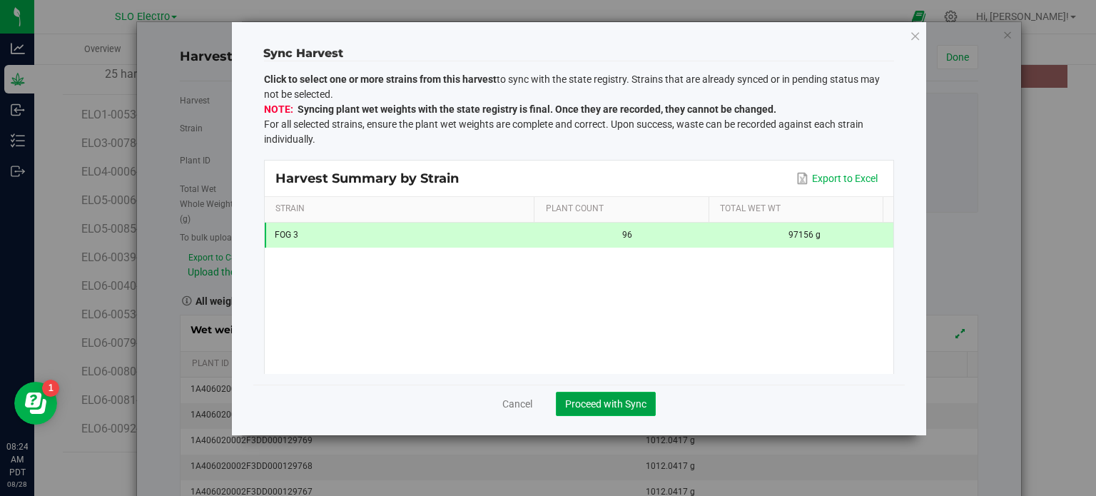
click at [597, 404] on span "Proceed with Sync" at bounding box center [605, 403] width 81 height 11
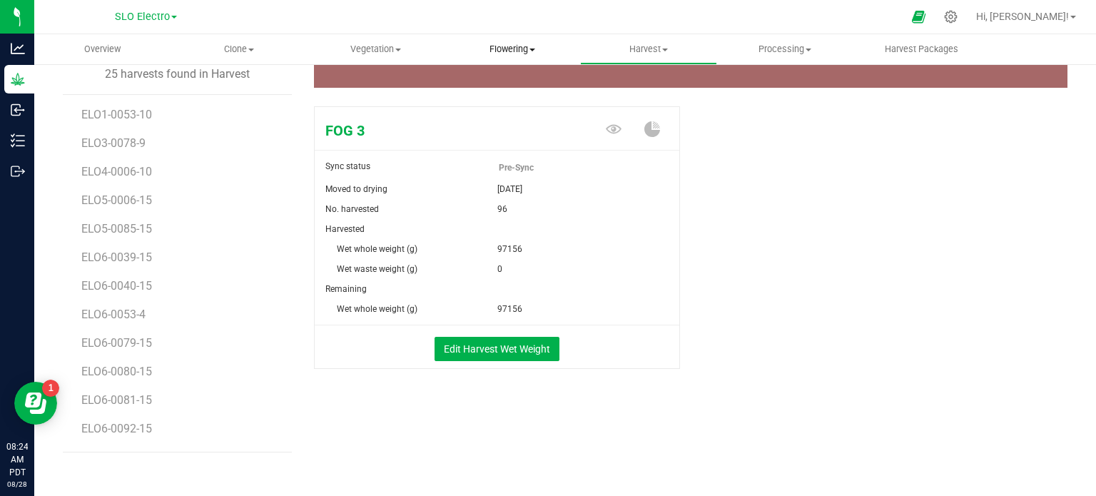
click at [519, 37] on uib-tab-heading "Flowering Create harvest Flowering groups Flowering plants Apply to plants" at bounding box center [512, 49] width 135 height 29
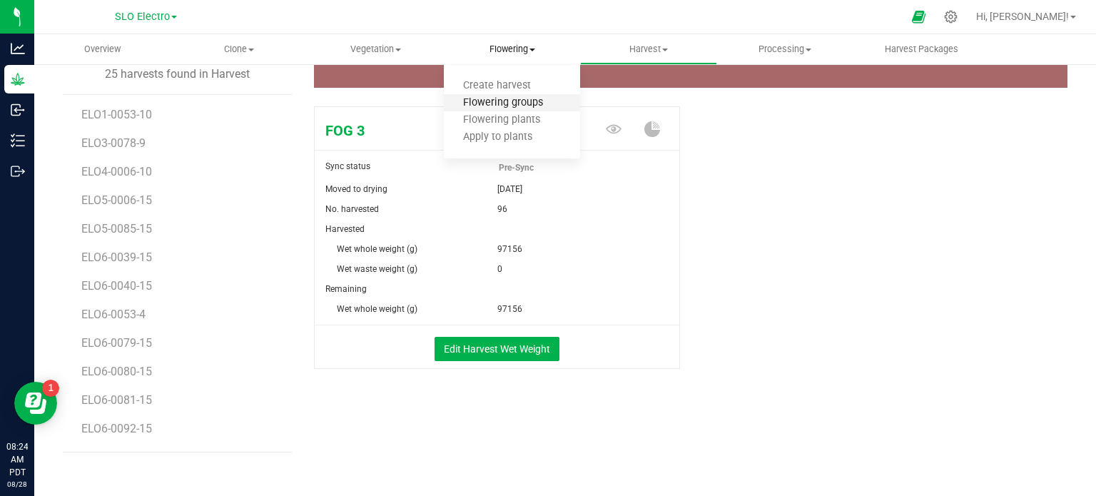
click at [523, 102] on span "Flowering groups" at bounding box center [503, 103] width 118 height 12
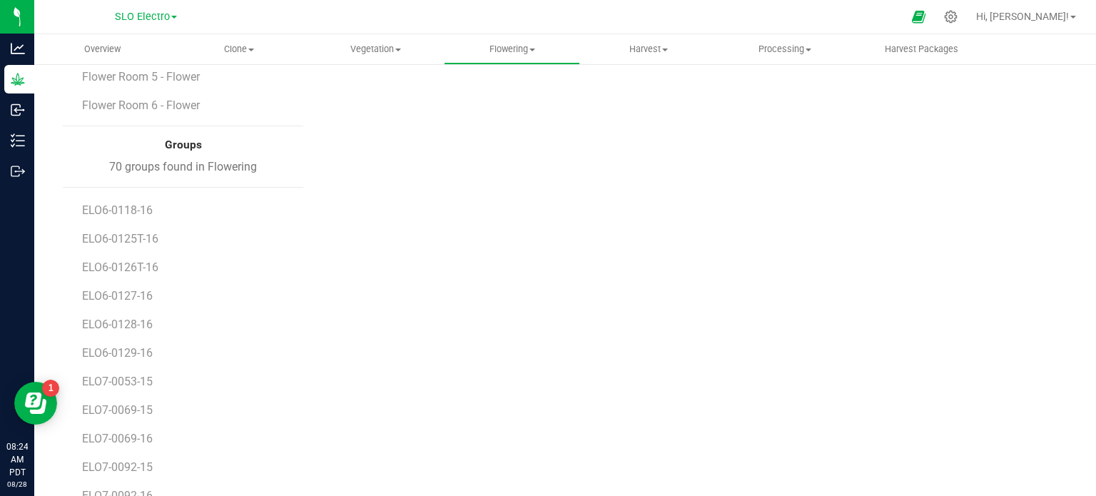
scroll to position [244, 0]
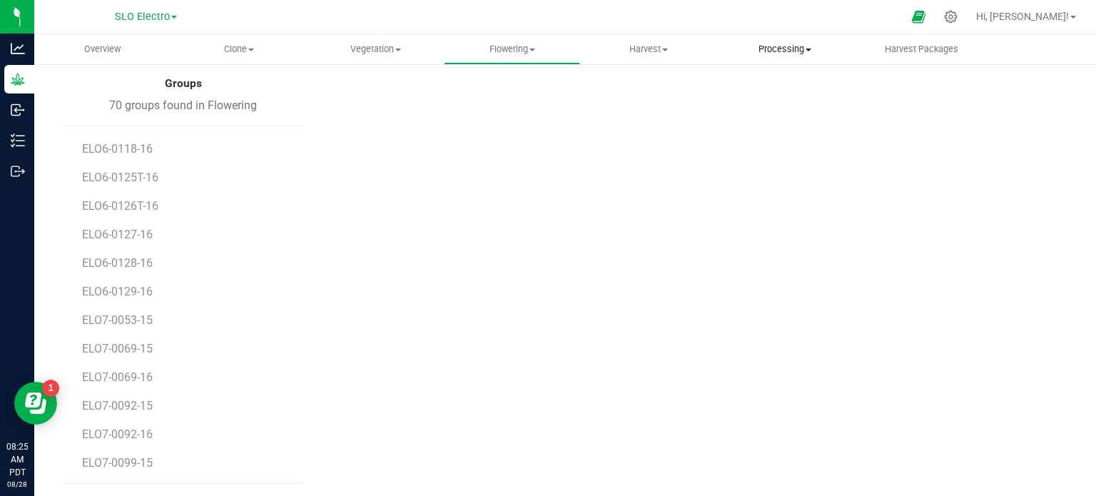
click at [769, 48] on span "Processing" at bounding box center [785, 49] width 135 height 13
click at [634, 45] on span "Harvest" at bounding box center [648, 49] width 135 height 13
click at [636, 86] on span "Harvests" at bounding box center [619, 86] width 79 height 12
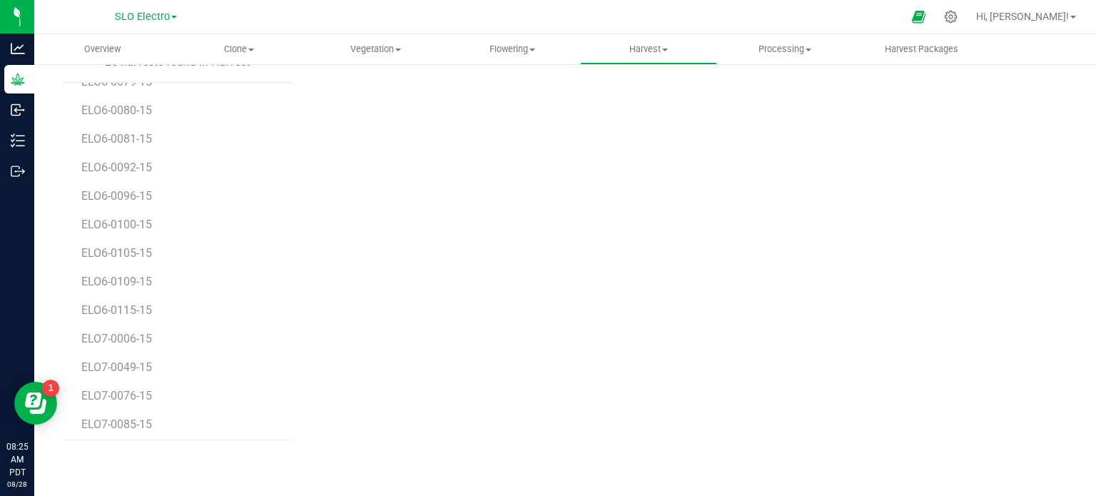
scroll to position [368, 0]
click at [505, 56] on uib-tab-heading "Flowering Create harvest Flowering groups Flowering plants Apply to plants" at bounding box center [512, 49] width 135 height 29
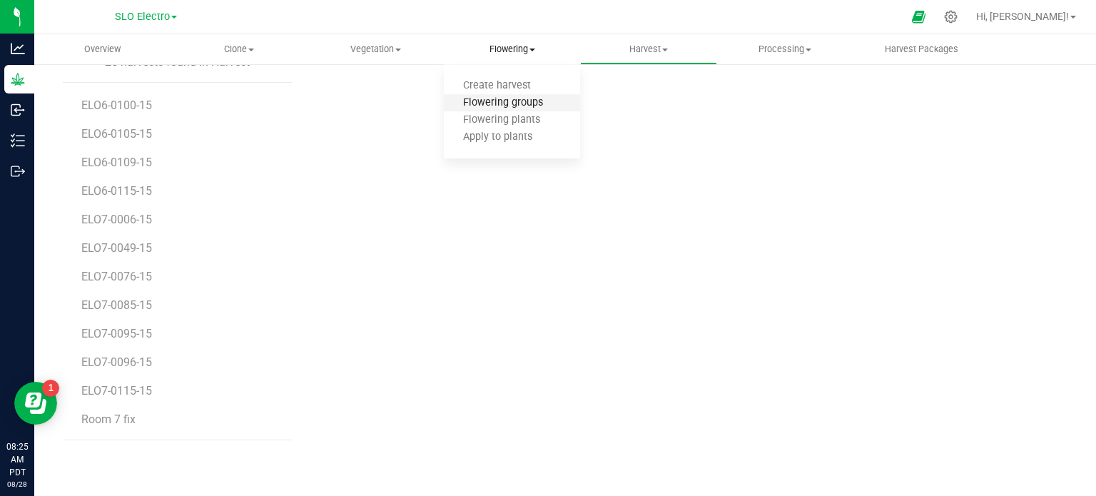
click at [507, 107] on span "Flowering groups" at bounding box center [503, 103] width 118 height 12
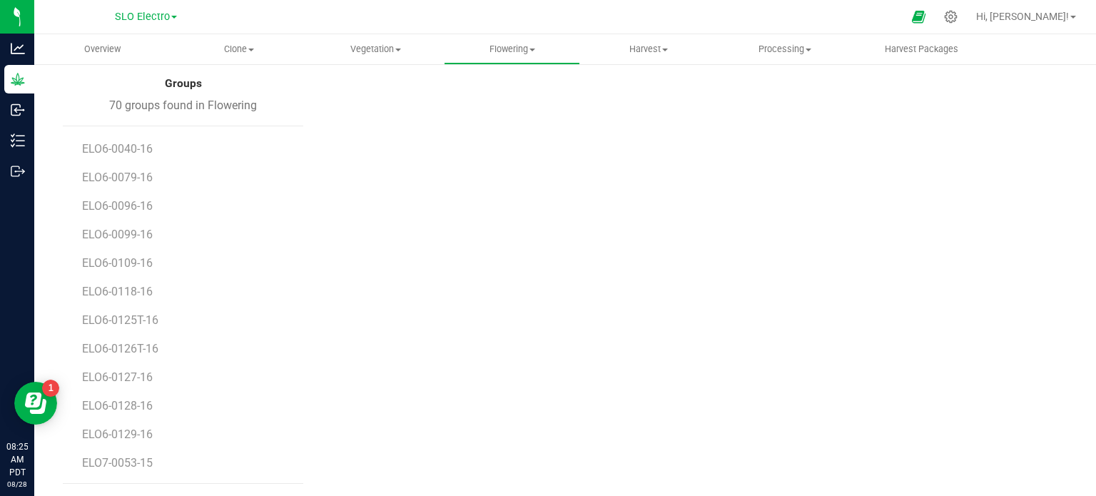
scroll to position [1653, 0]
click at [141, 405] on span "ELO7-0092-15" at bounding box center [119, 406] width 74 height 14
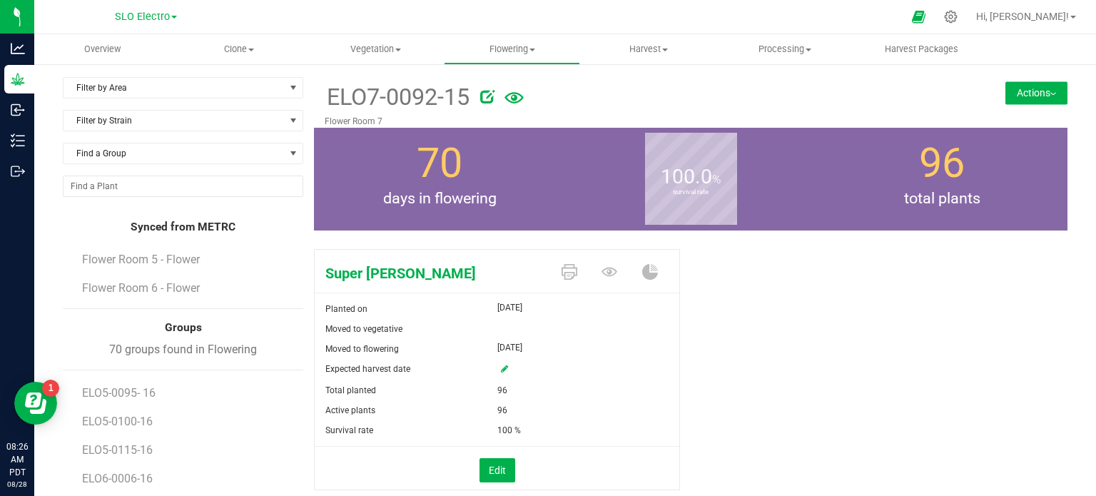
click at [1035, 90] on button "Actions" at bounding box center [1036, 92] width 62 height 23
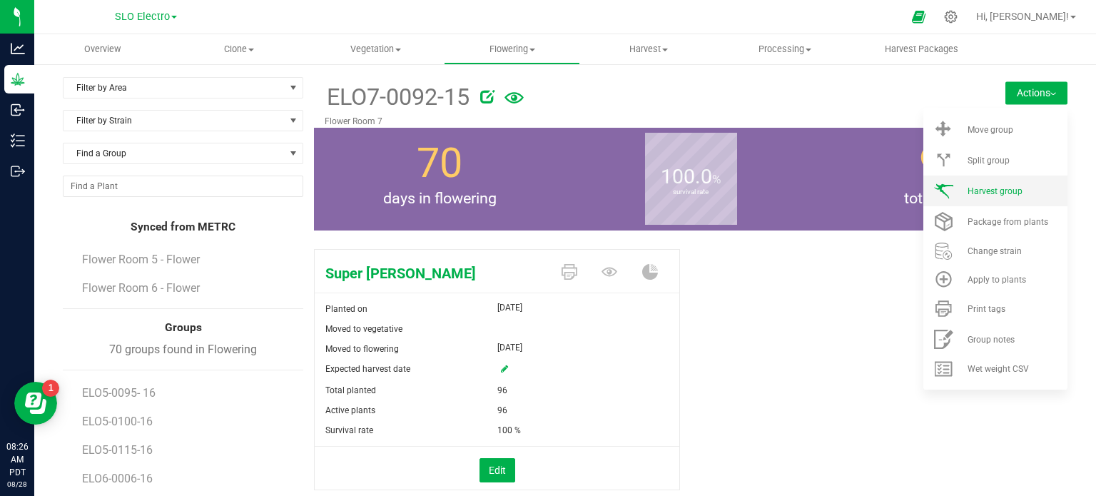
click at [993, 202] on li "Harvest group" at bounding box center [995, 191] width 144 height 31
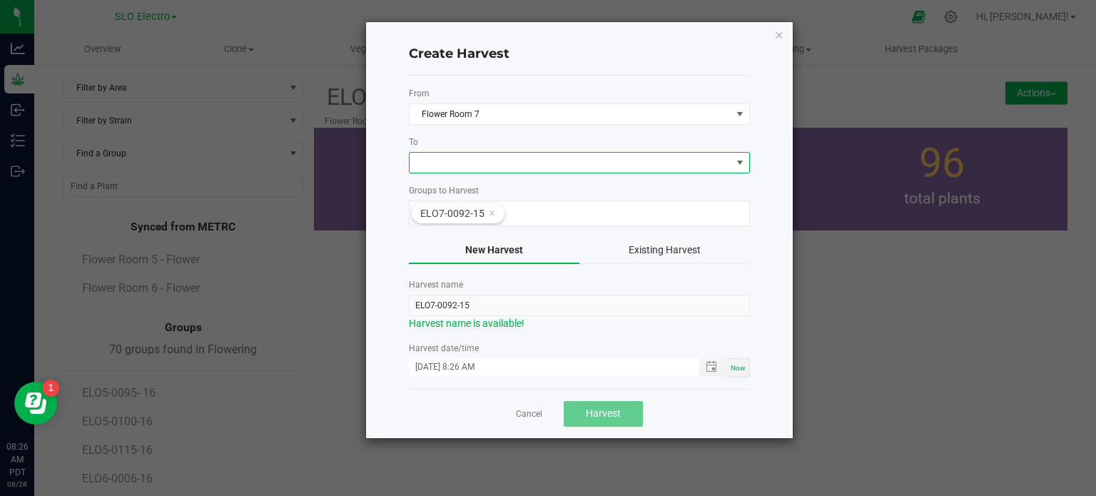
click at [514, 161] on span at bounding box center [571, 163] width 322 height 20
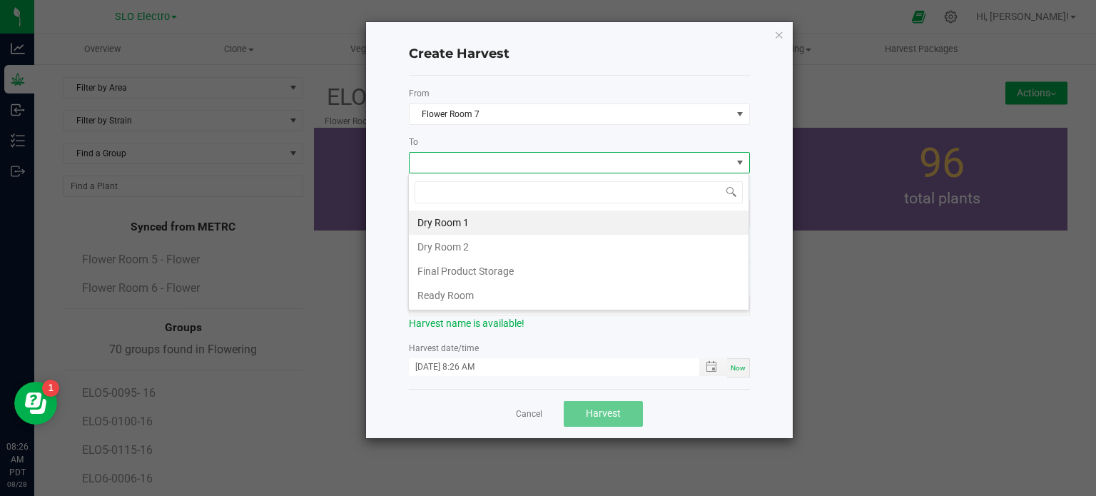
scroll to position [21, 341]
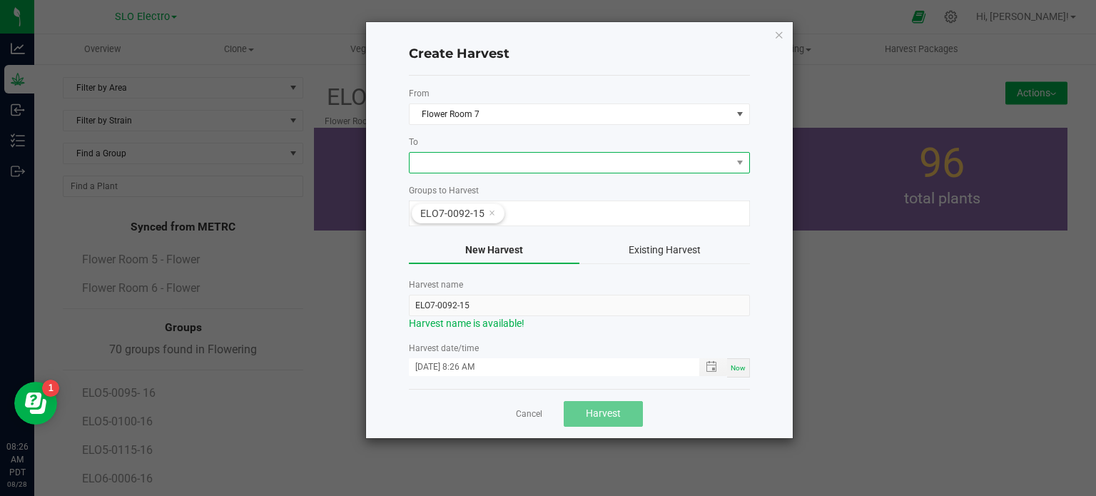
click at [522, 171] on span at bounding box center [571, 163] width 322 height 20
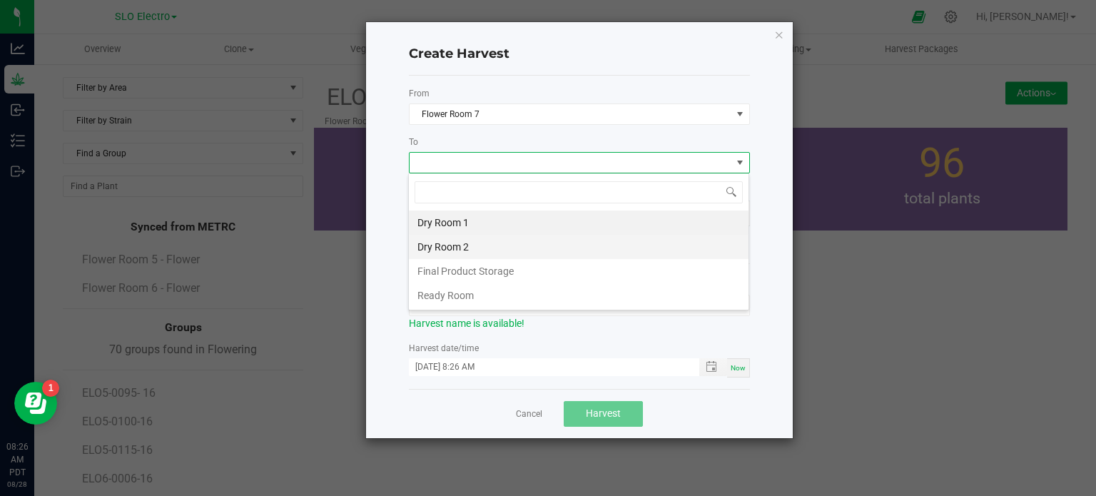
click at [497, 243] on li "Dry Room 2" at bounding box center [579, 247] width 340 height 24
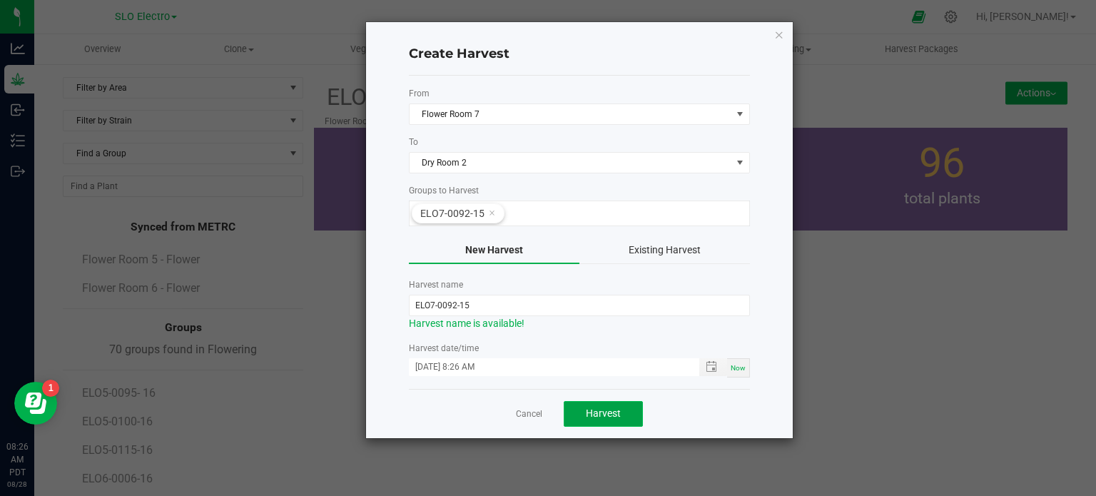
click at [612, 419] on button "Harvest" at bounding box center [603, 414] width 79 height 26
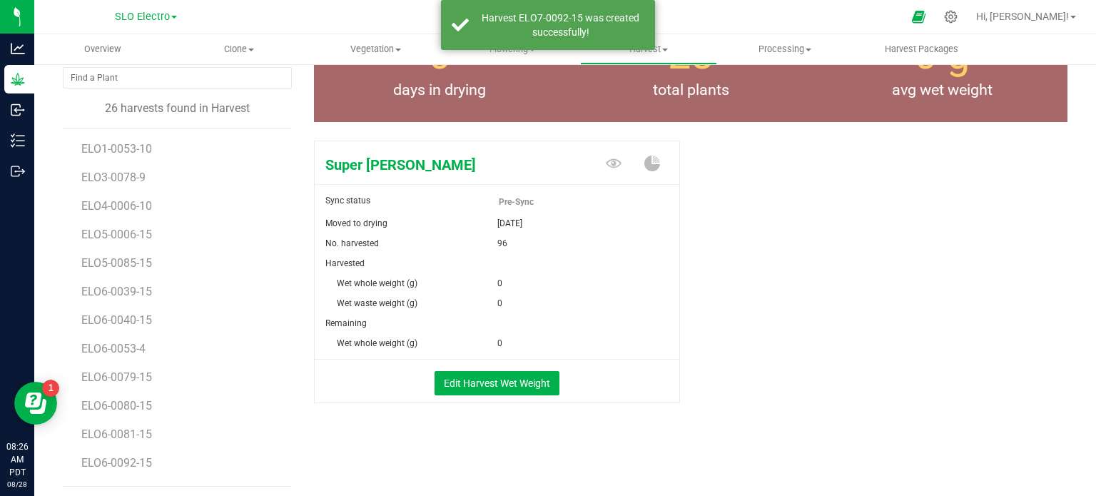
scroll to position [155, 0]
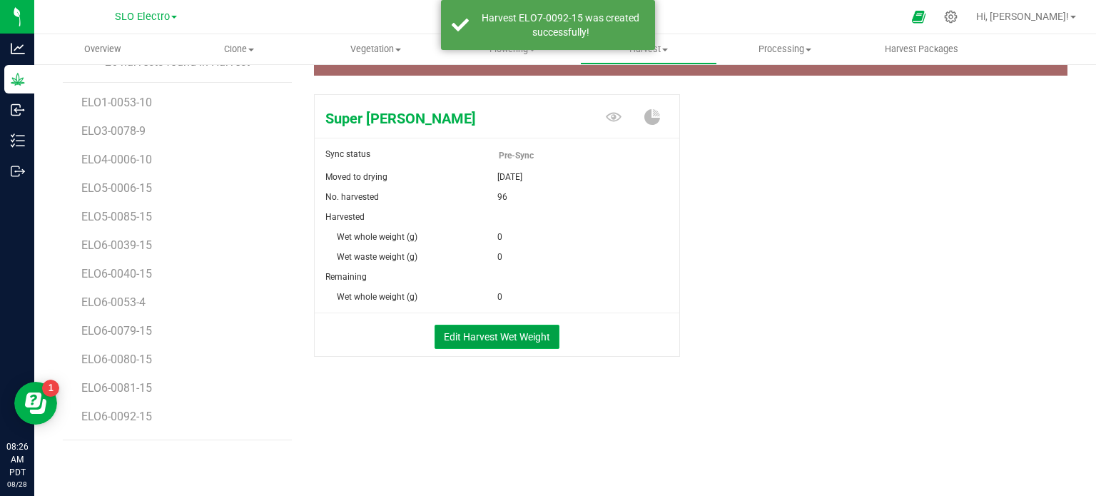
click at [506, 337] on button "Edit Harvest Wet Weight" at bounding box center [497, 337] width 125 height 24
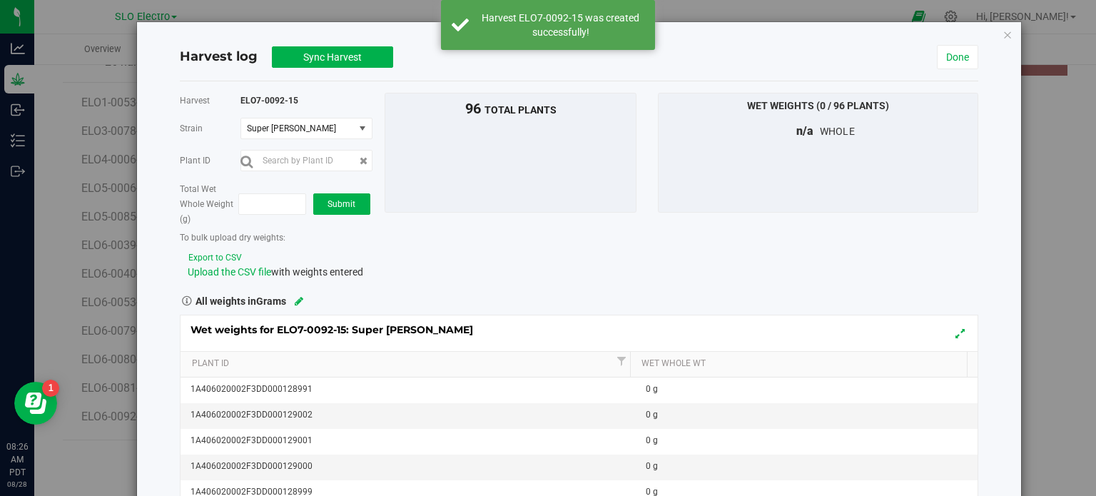
click at [258, 220] on div "Total Wet Whole Weight (g) Submit" at bounding box center [277, 203] width 194 height 45
click at [268, 203] on span at bounding box center [272, 203] width 68 height 21
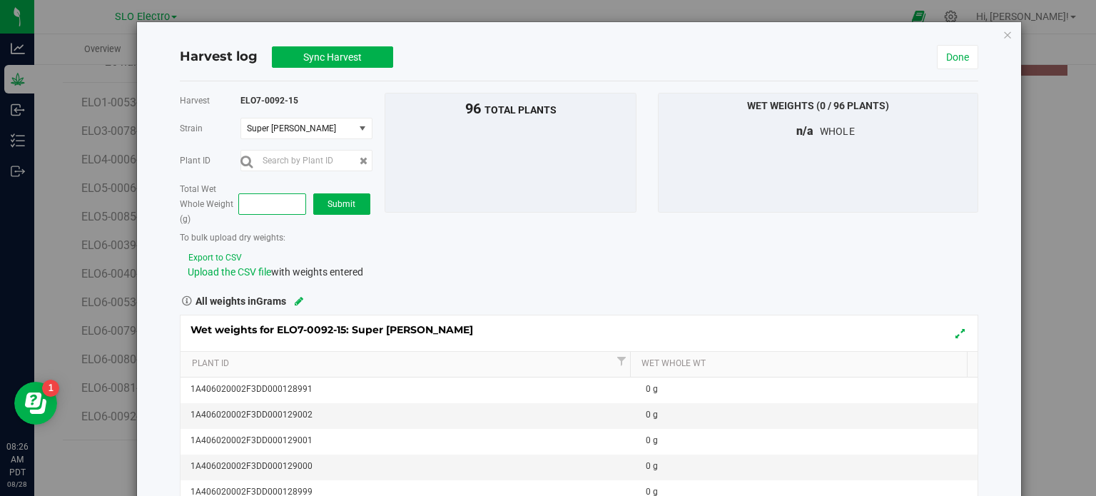
click at [263, 202] on span at bounding box center [272, 203] width 68 height 21
type input "94432"
type input "94,432.0000"
click at [318, 200] on button "Submit" at bounding box center [341, 203] width 57 height 21
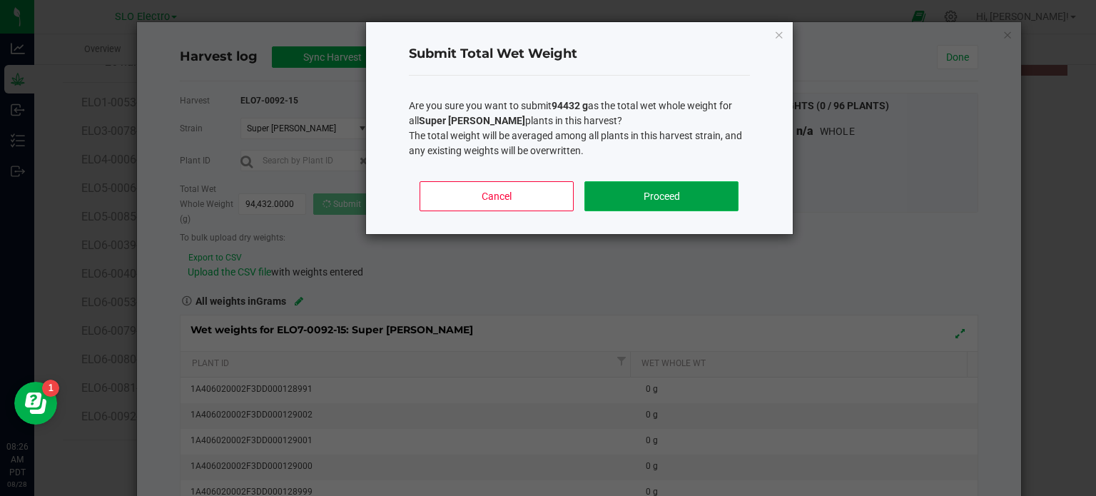
click at [664, 205] on button "Proceed" at bounding box center [660, 196] width 153 height 30
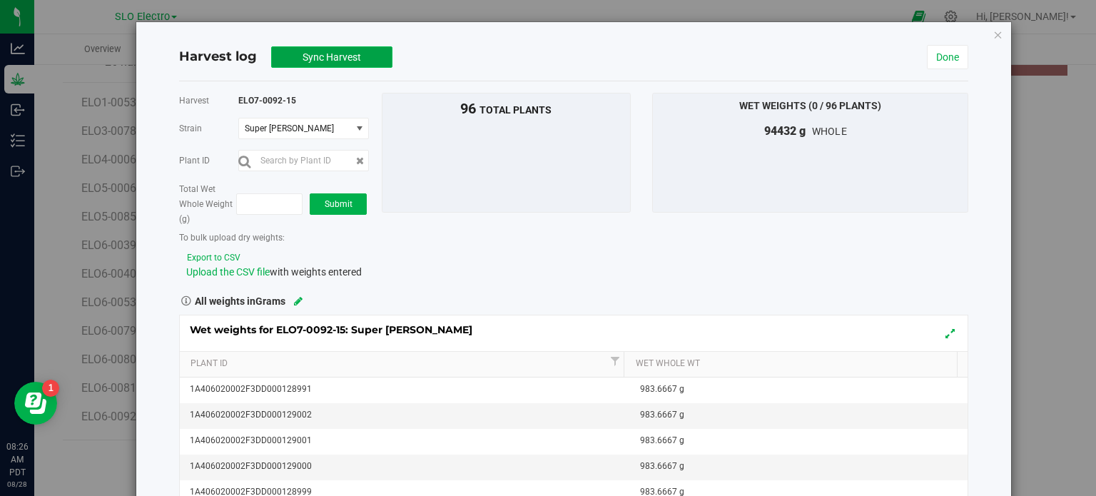
click at [355, 62] on span "Sync Harvest" at bounding box center [332, 56] width 59 height 11
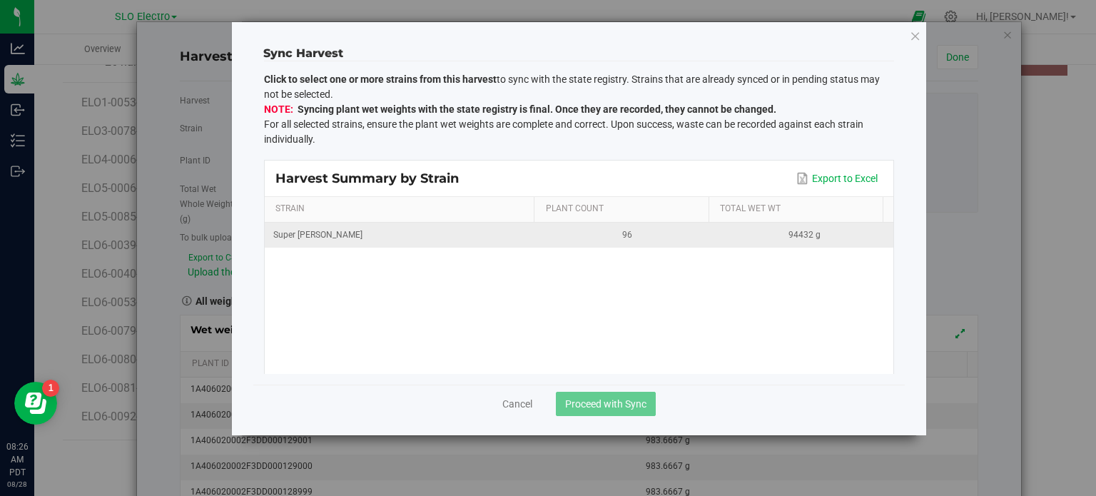
click at [522, 233] on div "Super [PERSON_NAME]" at bounding box center [401, 235] width 257 height 14
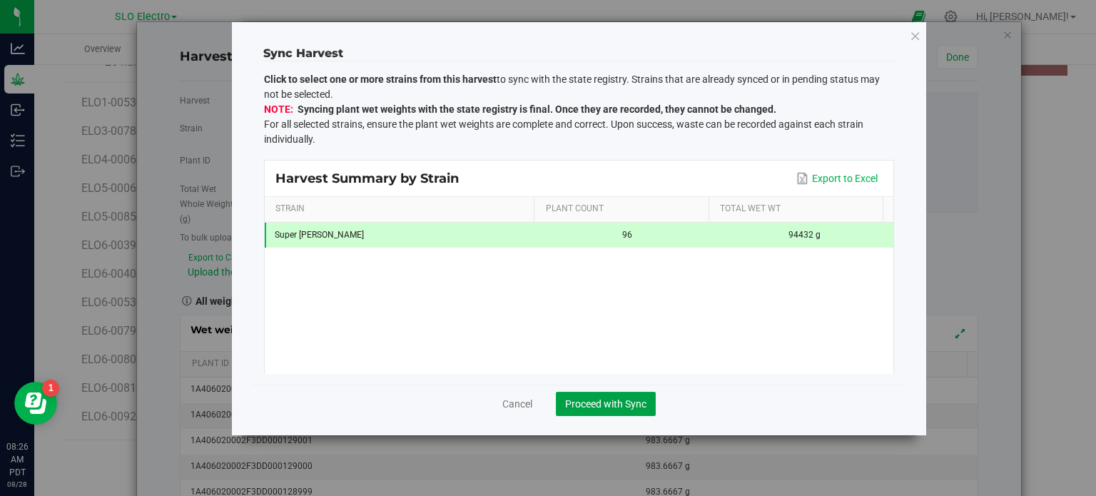
click at [612, 390] on div "Cancel Proceed with Sync" at bounding box center [579, 410] width 630 height 50
click at [617, 402] on span "Proceed with Sync" at bounding box center [605, 403] width 81 height 11
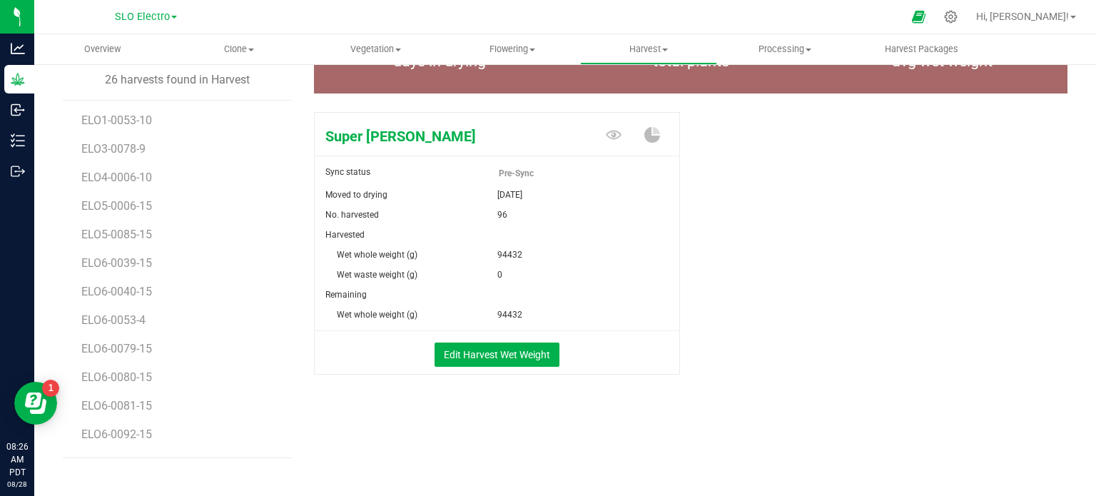
scroll to position [83, 0]
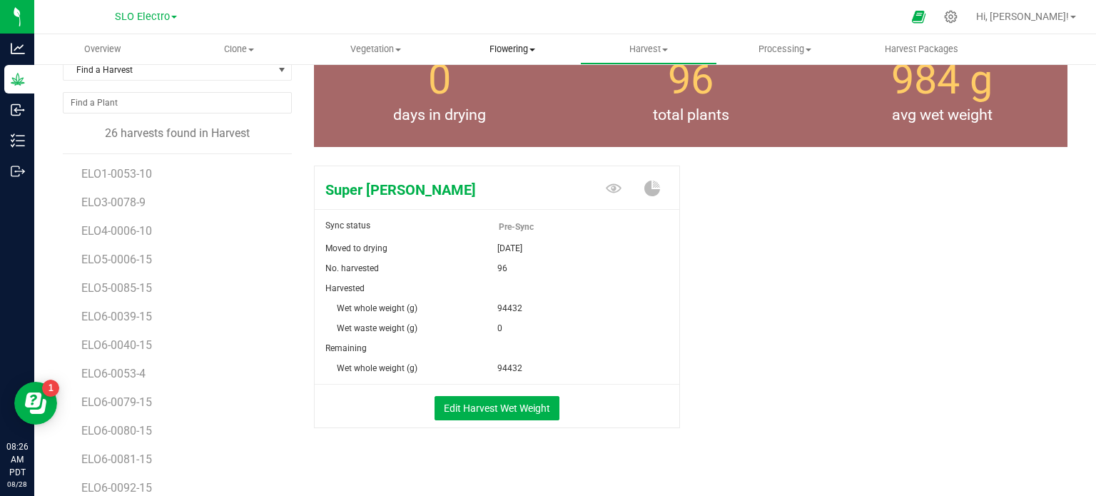
click at [503, 48] on span "Flowering" at bounding box center [512, 49] width 135 height 13
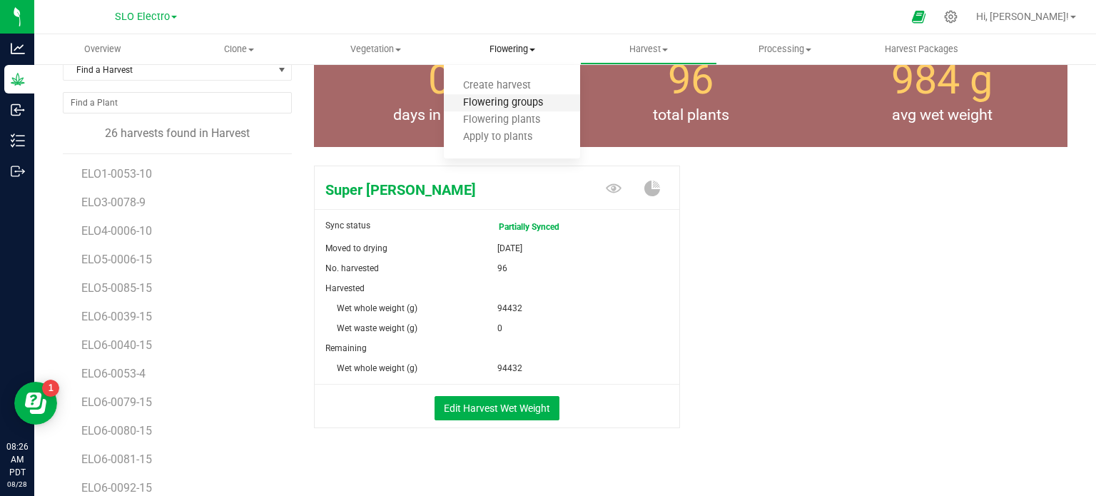
click at [527, 101] on span "Flowering groups" at bounding box center [503, 103] width 118 height 12
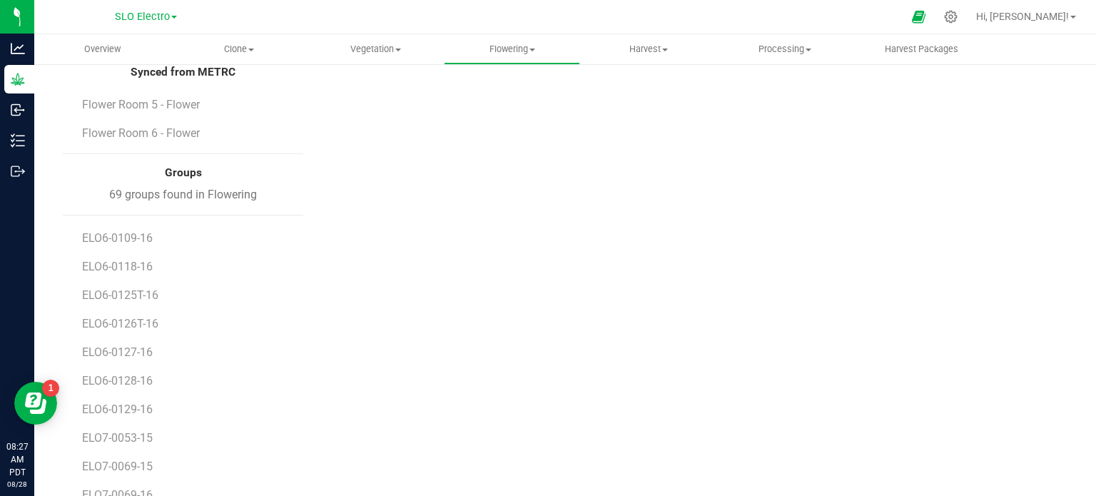
scroll to position [244, 0]
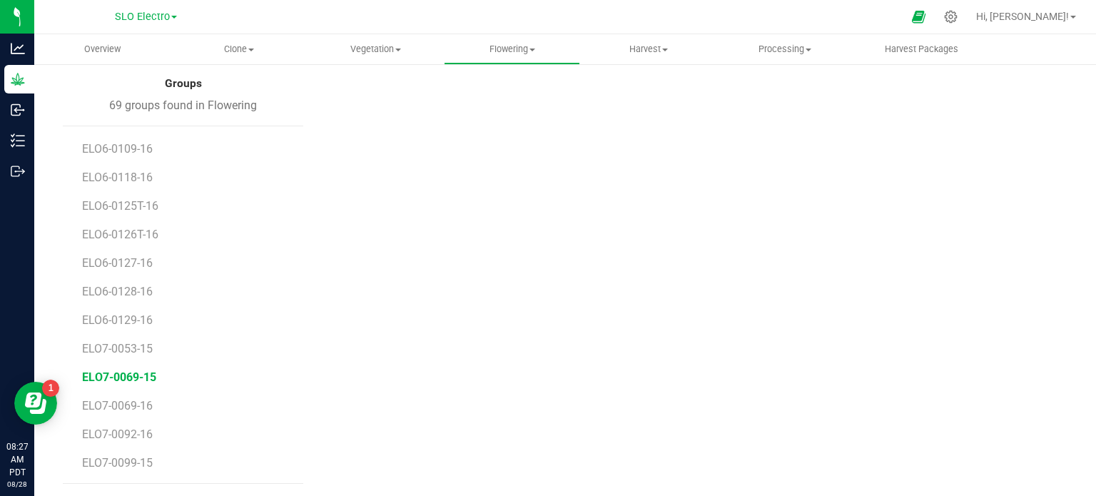
click at [149, 376] on span "ELO7-0069-15" at bounding box center [119, 377] width 74 height 14
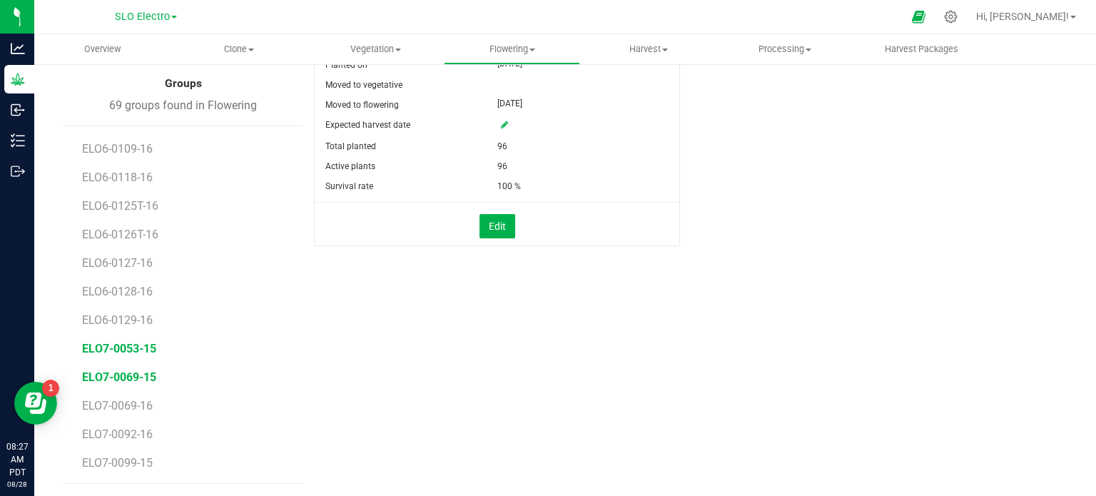
click at [114, 352] on span "ELO7-0053-15" at bounding box center [119, 349] width 74 height 14
click at [149, 350] on span "ELO7-0053-15" at bounding box center [119, 349] width 74 height 14
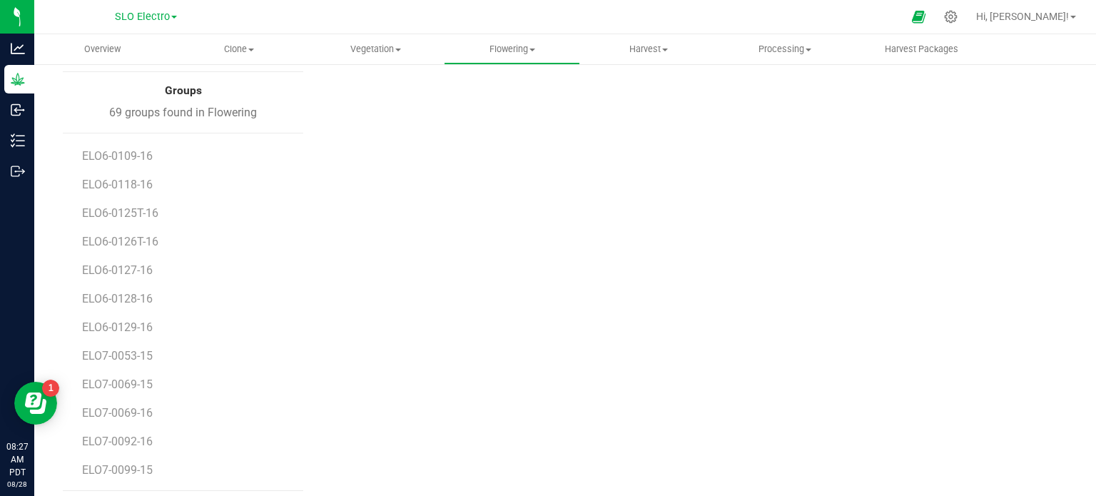
scroll to position [244, 0]
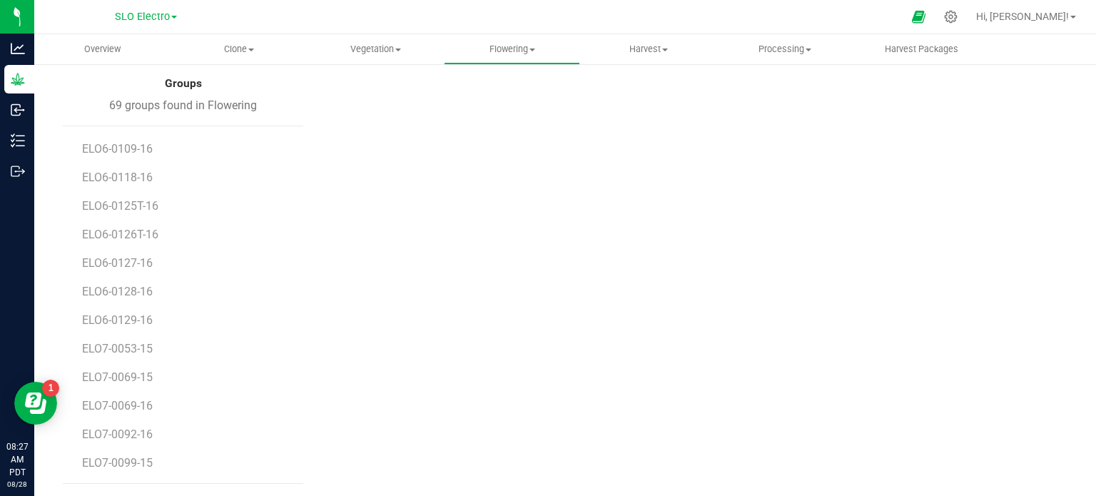
click at [132, 339] on li "ELO7-0053-15" at bounding box center [187, 343] width 211 height 29
click at [130, 346] on span "ELO7-0053-15" at bounding box center [119, 349] width 74 height 14
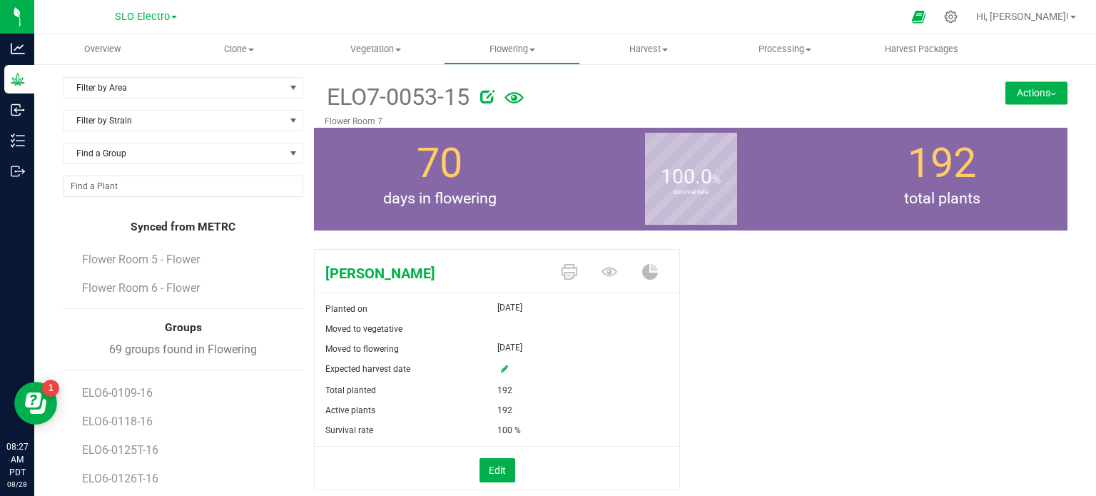
click at [1062, 85] on div "Filter by Area Filter by Area All Flower Room 1 Flower Room 2 Flower Room 3 Flo…" at bounding box center [565, 402] width 1026 height 651
click at [1049, 93] on button "Actions" at bounding box center [1036, 92] width 62 height 23
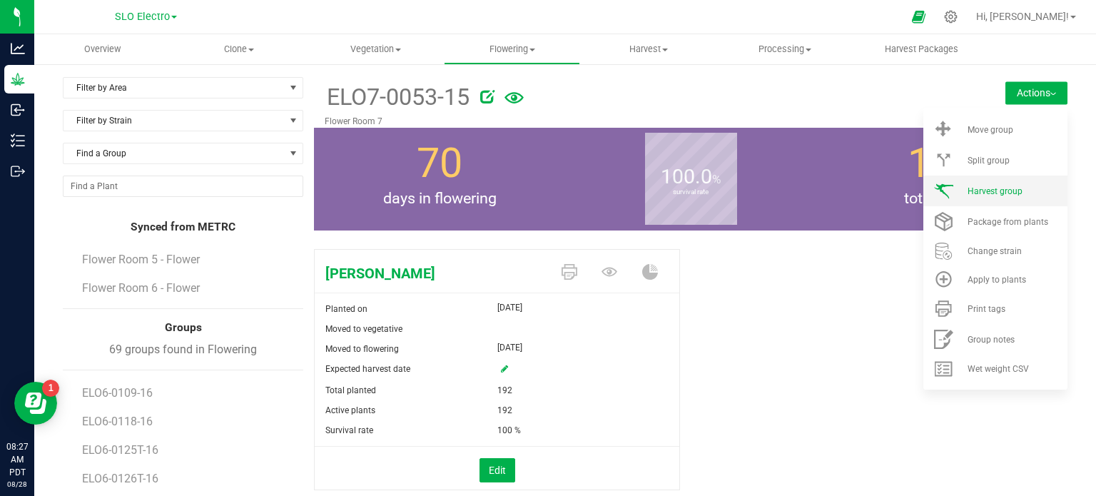
click at [993, 199] on li "Harvest group" at bounding box center [995, 191] width 144 height 31
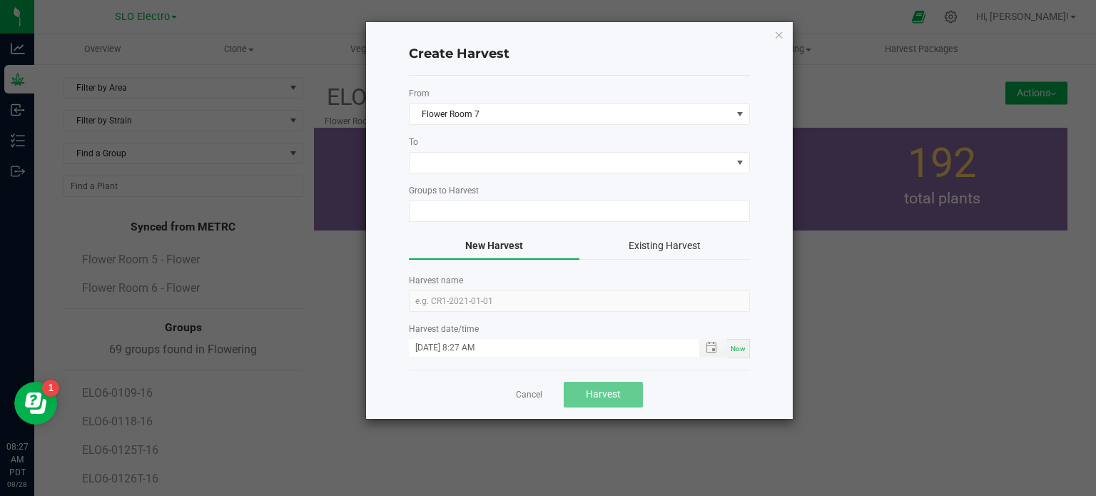
type input "ELO7-0053-15"
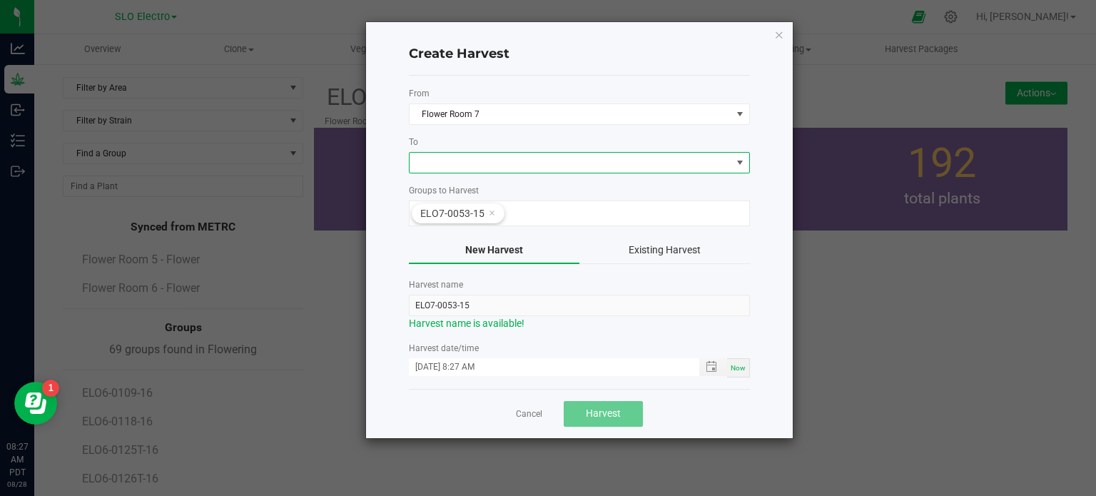
click at [494, 154] on span at bounding box center [571, 163] width 322 height 20
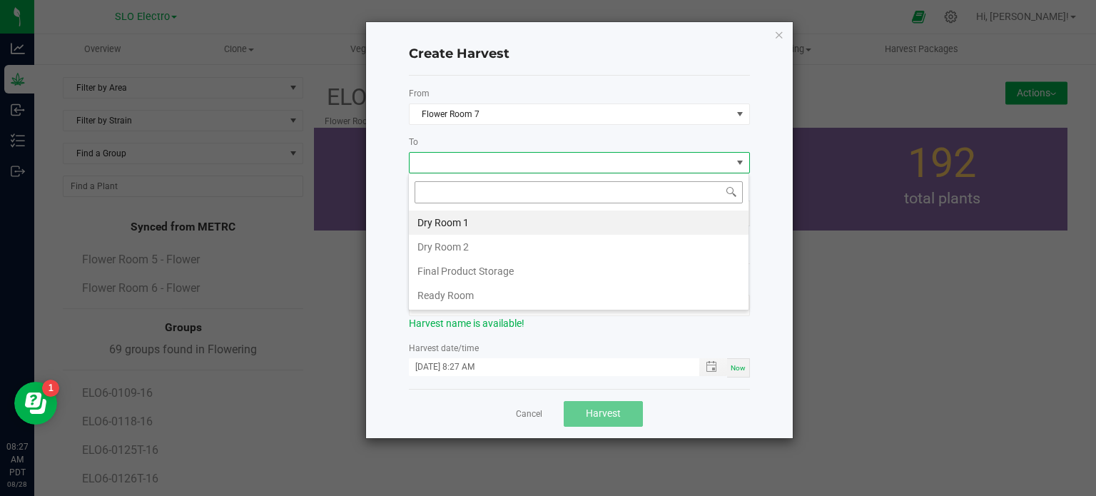
scroll to position [21, 341]
click at [470, 246] on li "Dry Room 2" at bounding box center [579, 247] width 340 height 24
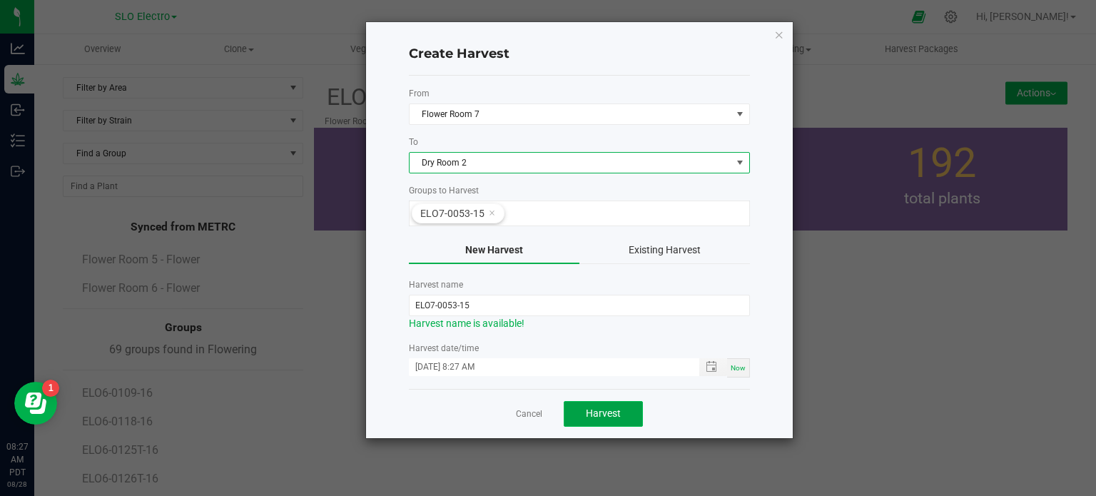
click at [616, 407] on span "Harvest" at bounding box center [603, 412] width 35 height 11
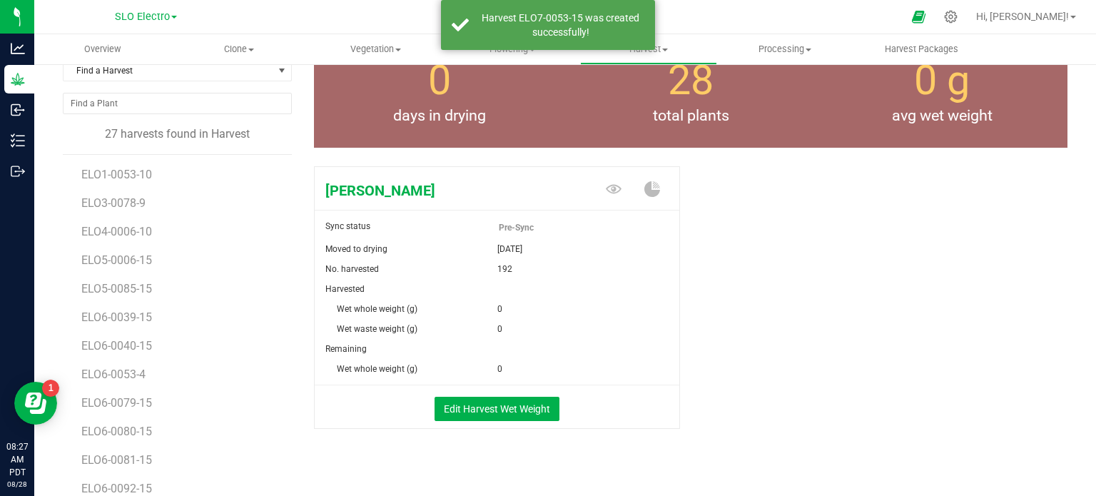
scroll to position [155, 0]
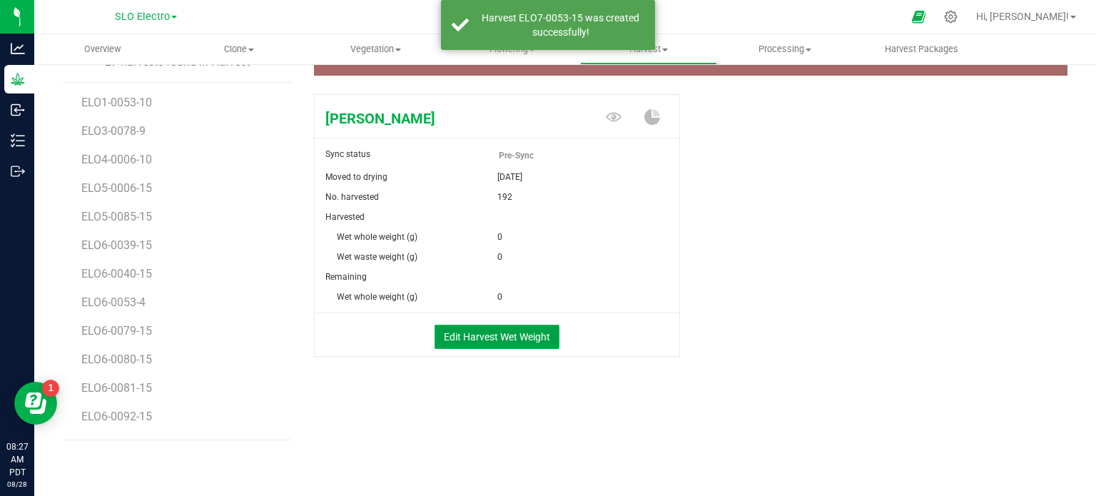
click at [482, 327] on button "Edit Harvest Wet Weight" at bounding box center [497, 337] width 125 height 24
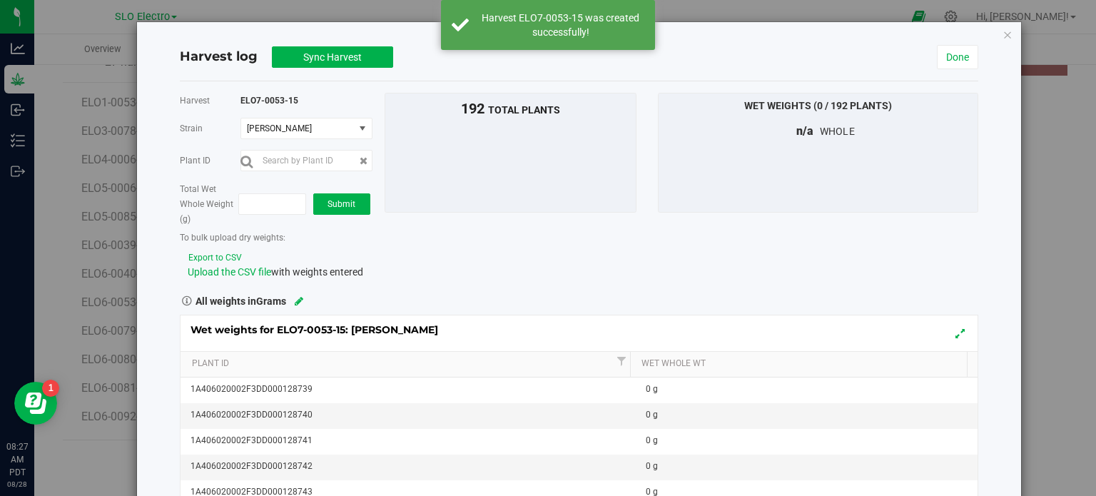
click at [248, 213] on div "Total Wet Whole Weight (g) Submit" at bounding box center [277, 203] width 194 height 45
click at [275, 199] on span at bounding box center [272, 203] width 68 height 21
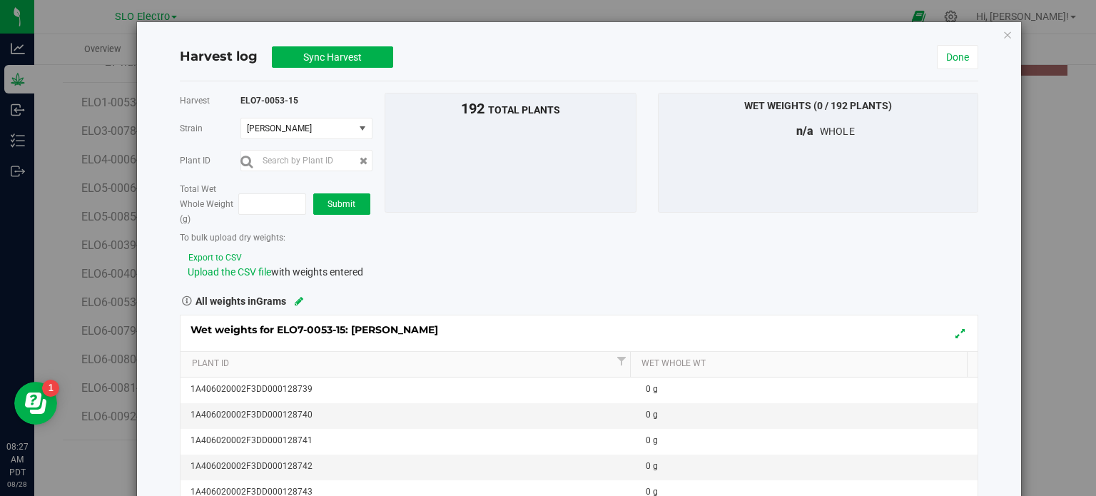
click at [285, 218] on div "Total Wet Whole Weight (g) Submit" at bounding box center [277, 203] width 194 height 45
click at [283, 211] on span at bounding box center [272, 203] width 68 height 21
type input "178422"
type input "178,422.0000"
click at [342, 208] on button "Submit" at bounding box center [341, 203] width 57 height 21
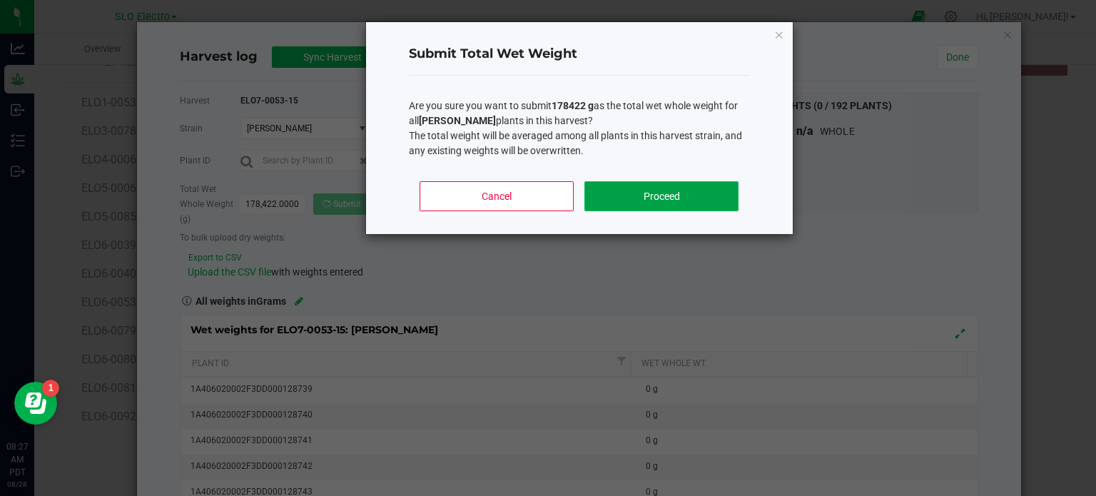
click at [617, 196] on button "Proceed" at bounding box center [660, 196] width 153 height 30
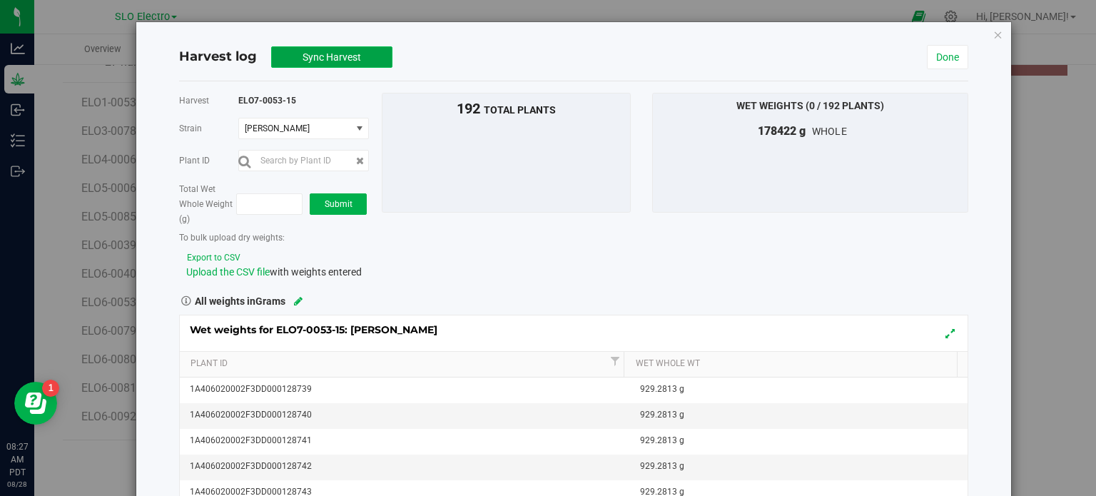
click at [347, 54] on span "Sync Harvest" at bounding box center [332, 56] width 59 height 11
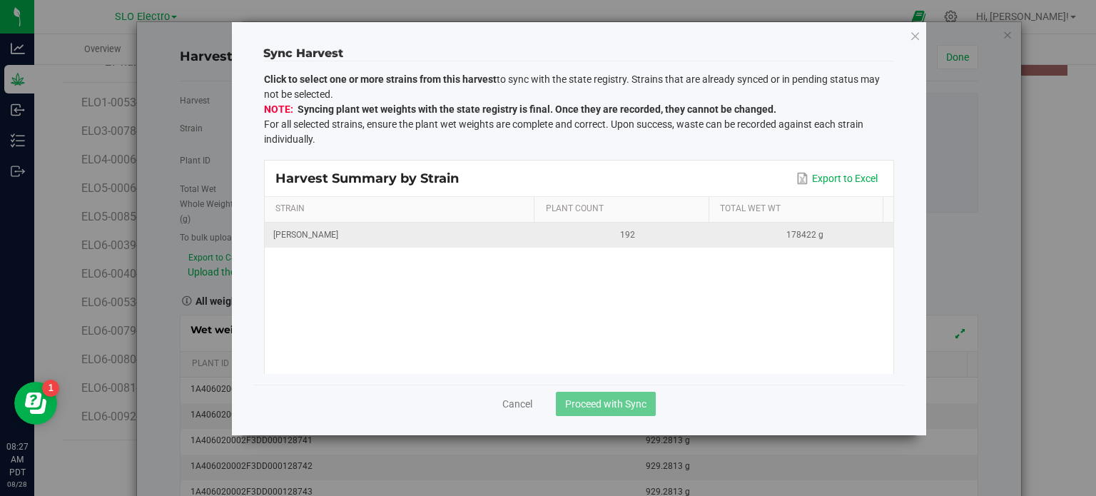
click at [361, 229] on div "[PERSON_NAME]" at bounding box center [401, 235] width 257 height 14
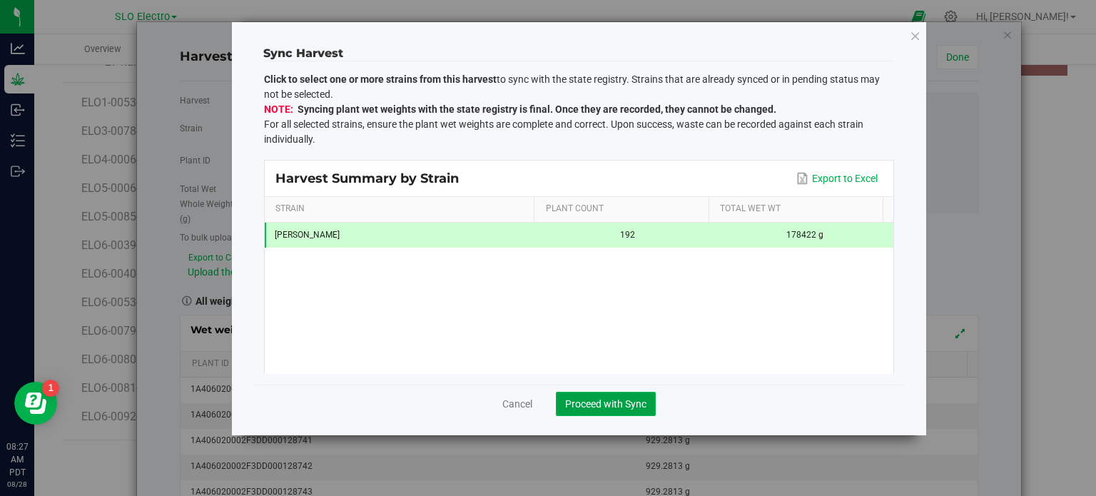
click at [599, 402] on span "Proceed with Sync" at bounding box center [605, 403] width 81 height 11
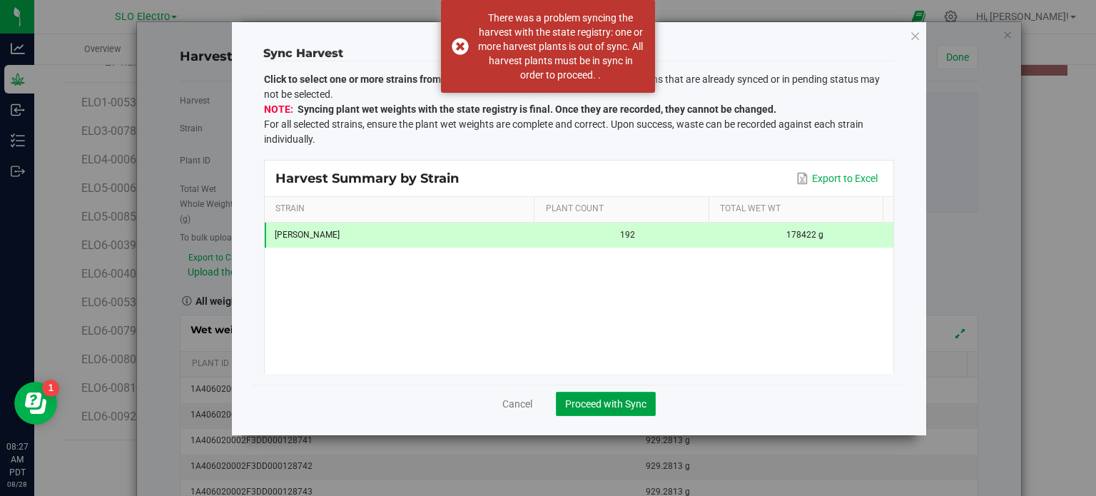
click at [598, 405] on span "Proceed with Sync" at bounding box center [605, 403] width 81 height 11
click at [598, 410] on button "Proceed with Sync" at bounding box center [606, 404] width 100 height 24
click at [602, 412] on button "Proceed with Sync" at bounding box center [606, 404] width 100 height 24
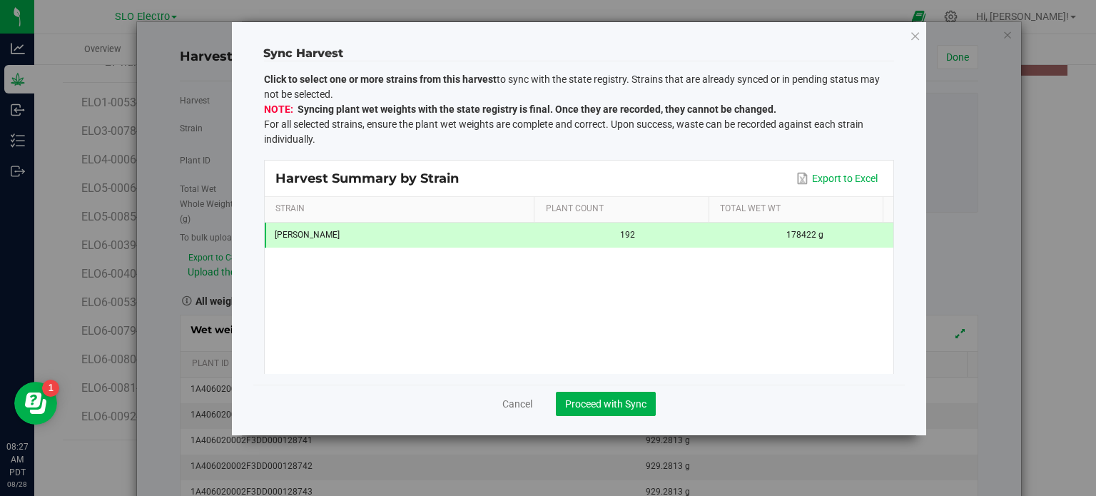
click at [605, 417] on div "Cancel Proceed with Sync" at bounding box center [579, 410] width 630 height 50
click at [618, 402] on span "Proceed with Sync" at bounding box center [605, 403] width 81 height 11
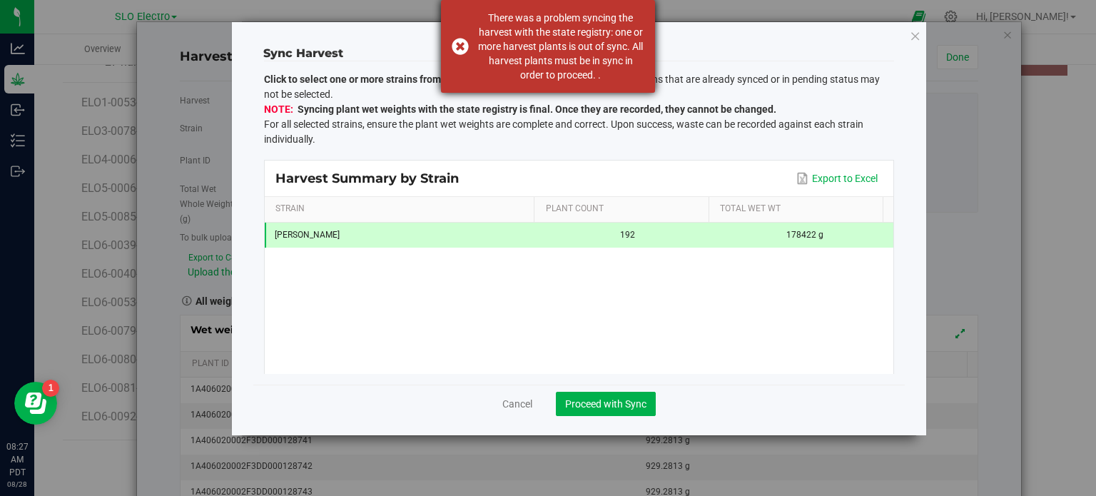
click at [448, 39] on div "There was a problem syncing the harvest with the state registry: one or more ha…" at bounding box center [548, 46] width 214 height 93
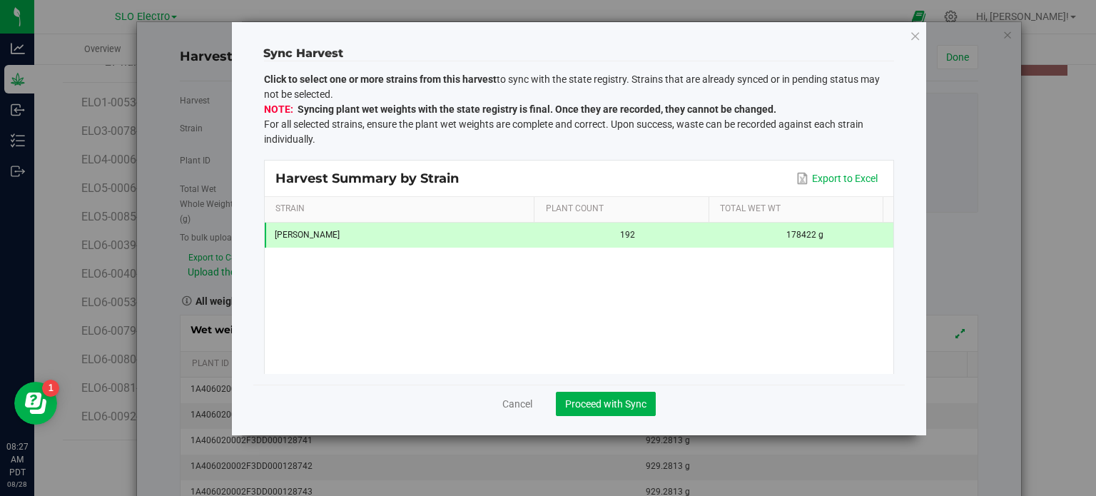
click at [913, 35] on icon at bounding box center [915, 36] width 11 height 20
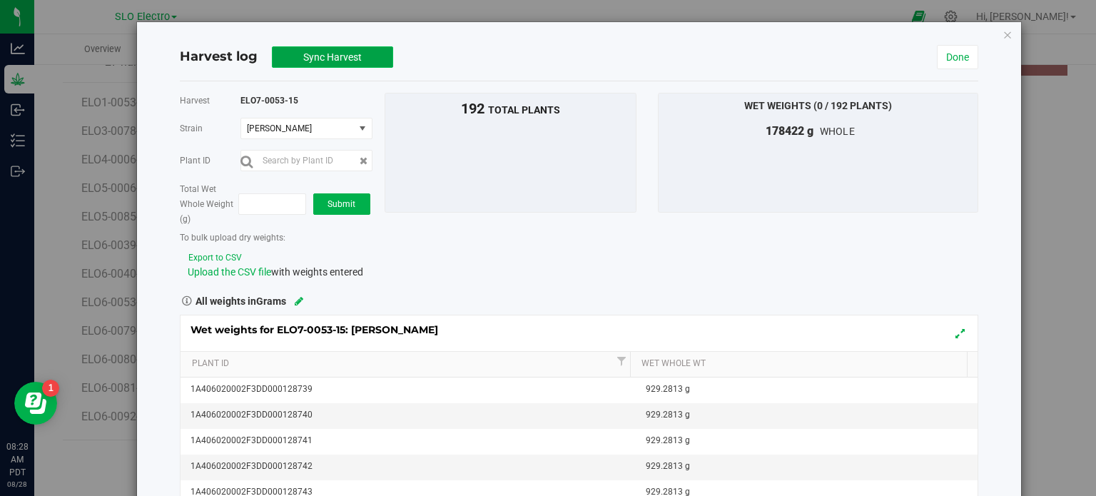
click at [363, 57] on button "Sync Harvest" at bounding box center [332, 56] width 121 height 21
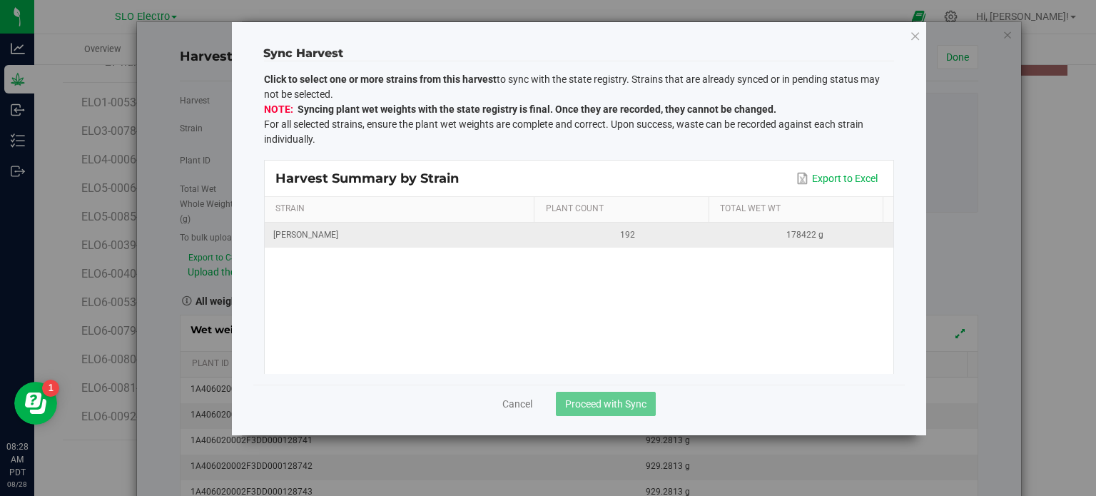
click at [471, 225] on td "[PERSON_NAME]" at bounding box center [402, 235] width 274 height 25
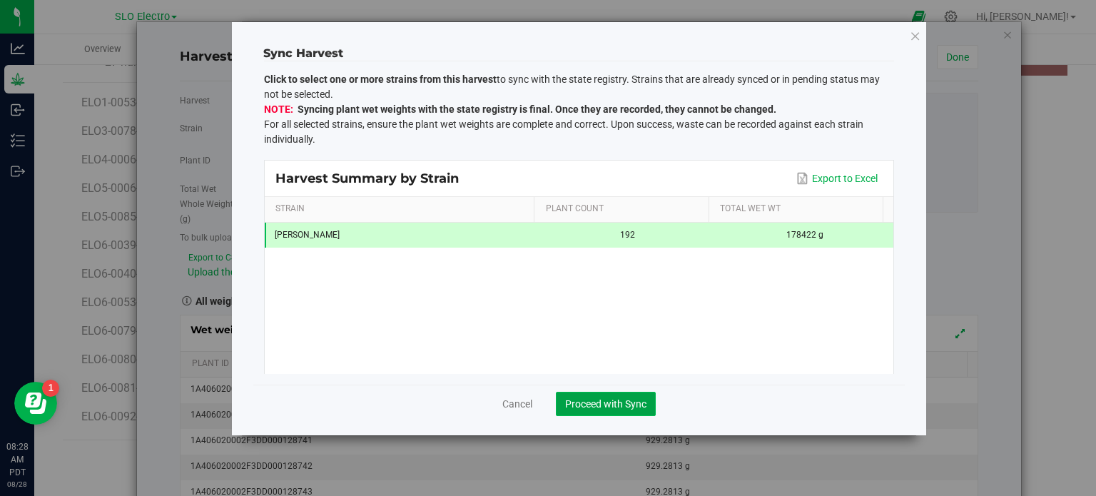
click at [599, 402] on span "Proceed with Sync" at bounding box center [605, 403] width 81 height 11
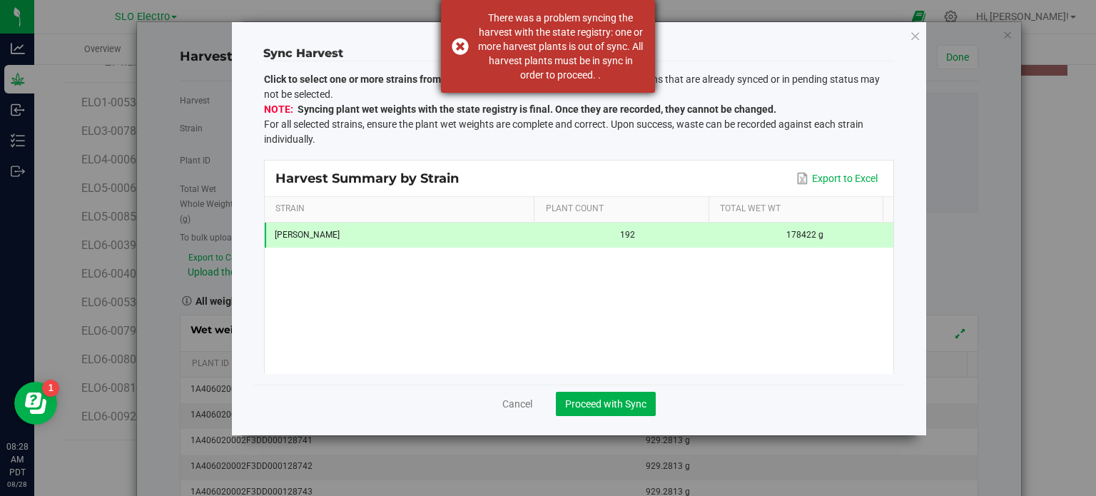
click at [460, 42] on div "There was a problem syncing the harvest with the state registry: one or more ha…" at bounding box center [548, 46] width 214 height 93
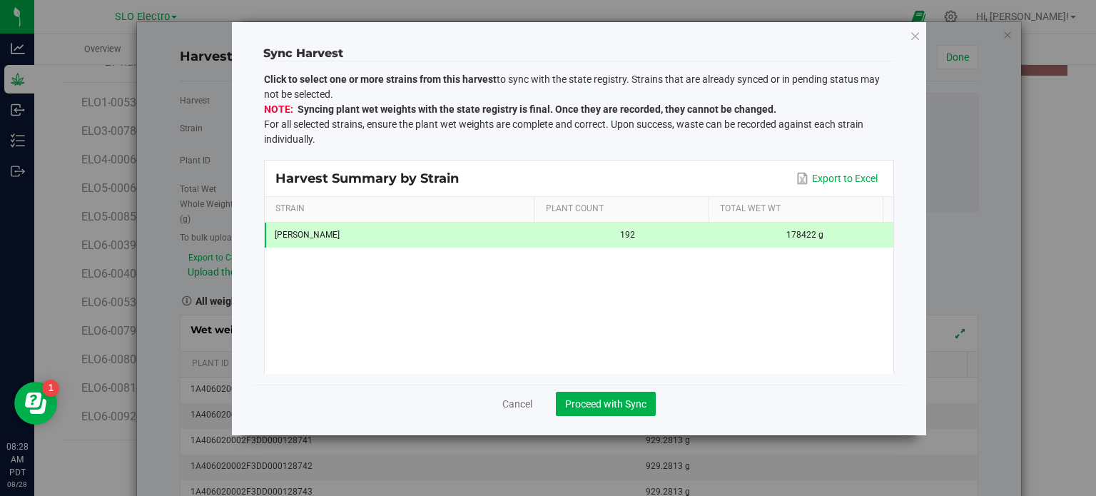
click at [922, 38] on div "Sync Harvest Click to select one or more strains from this harvest to sync with…" at bounding box center [579, 228] width 694 height 413
click at [916, 39] on icon at bounding box center [915, 36] width 11 height 20
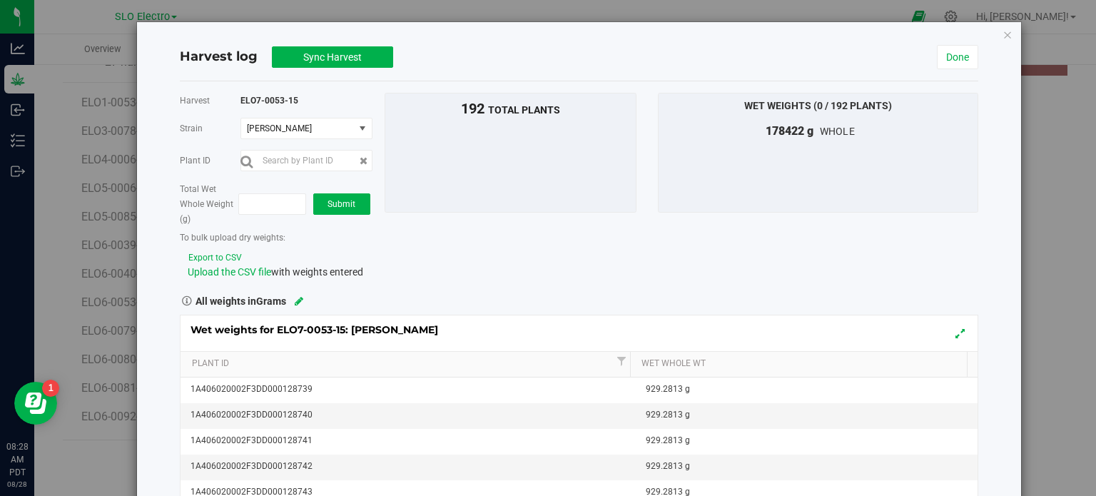
click at [1004, 39] on div "Harvest log Sync Harvest Done Harvest ELO7-0053-15 Strain Candy Cream Select st…" at bounding box center [579, 330] width 884 height 616
click at [1003, 36] on icon "button" at bounding box center [1008, 34] width 10 height 17
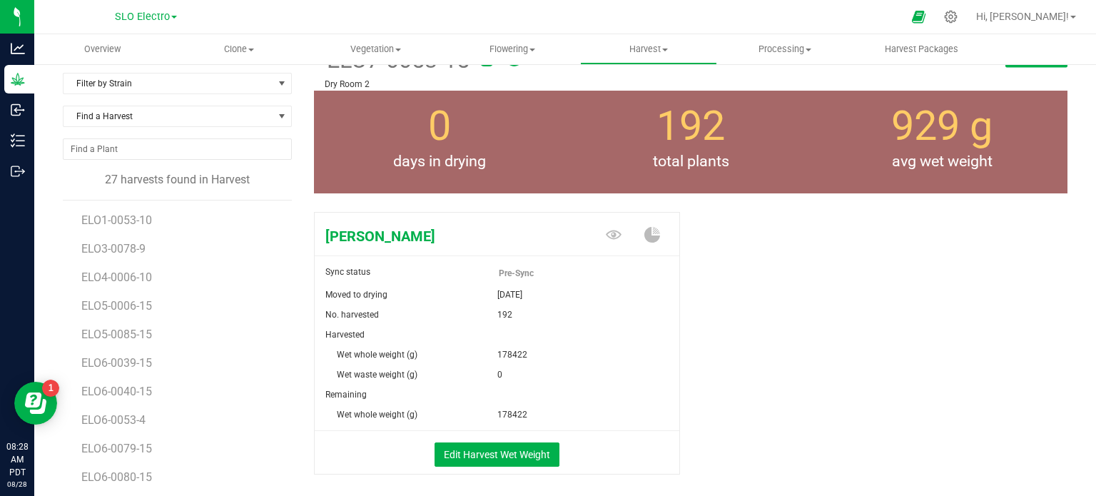
scroll to position [12, 0]
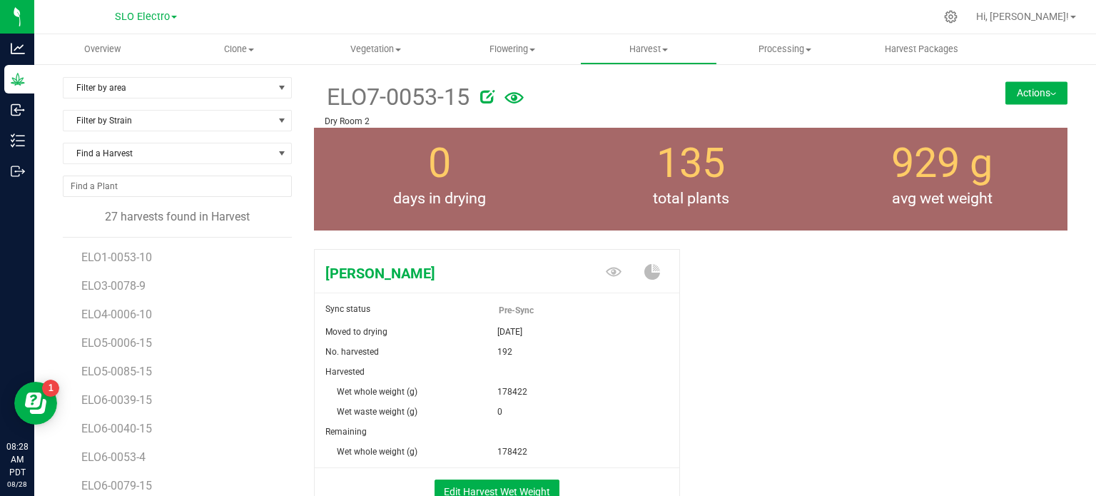
click at [508, 305] on span "Pre-Sync" at bounding box center [527, 310] width 57 height 20
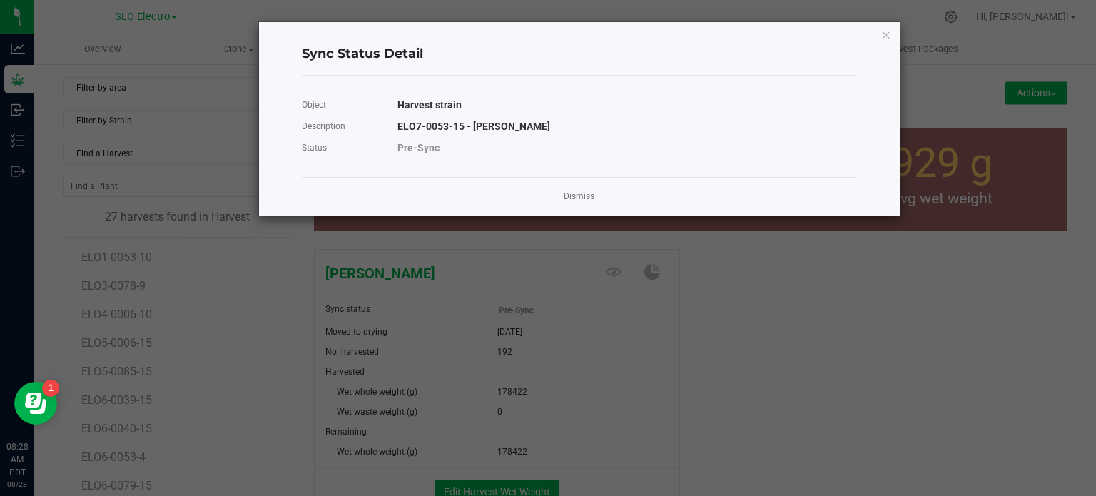
click at [569, 182] on div "Dismiss" at bounding box center [579, 196] width 555 height 39
click at [582, 186] on div "Dismiss" at bounding box center [579, 196] width 555 height 39
click at [577, 191] on link "Dismiss" at bounding box center [579, 197] width 31 height 12
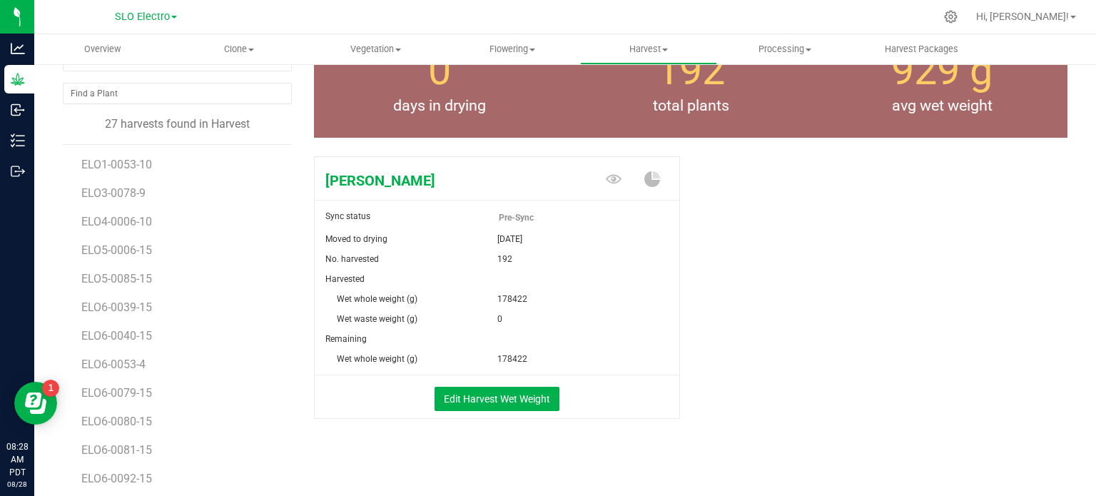
scroll to position [71, 0]
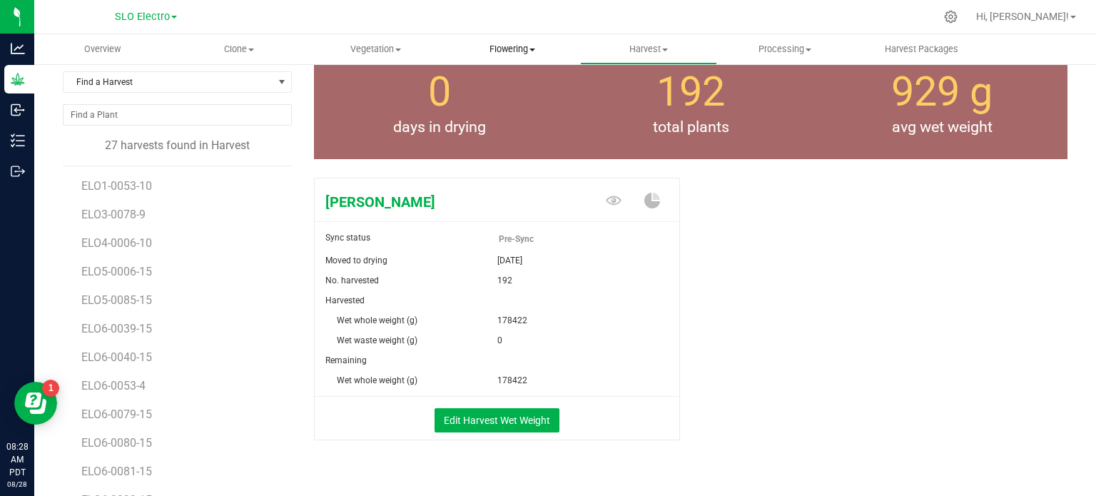
click at [501, 51] on span "Flowering" at bounding box center [512, 49] width 135 height 13
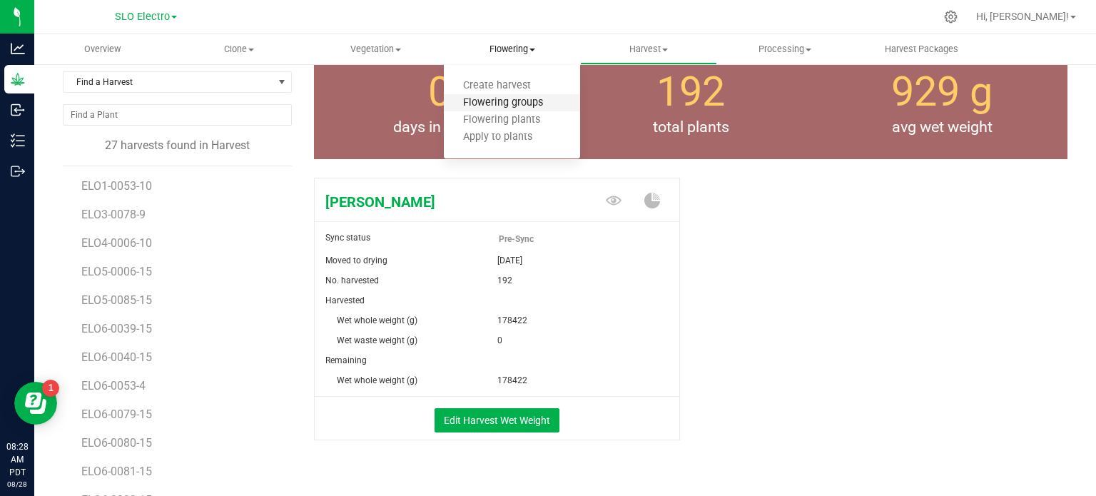
click at [527, 109] on span "Flowering groups" at bounding box center [503, 103] width 118 height 12
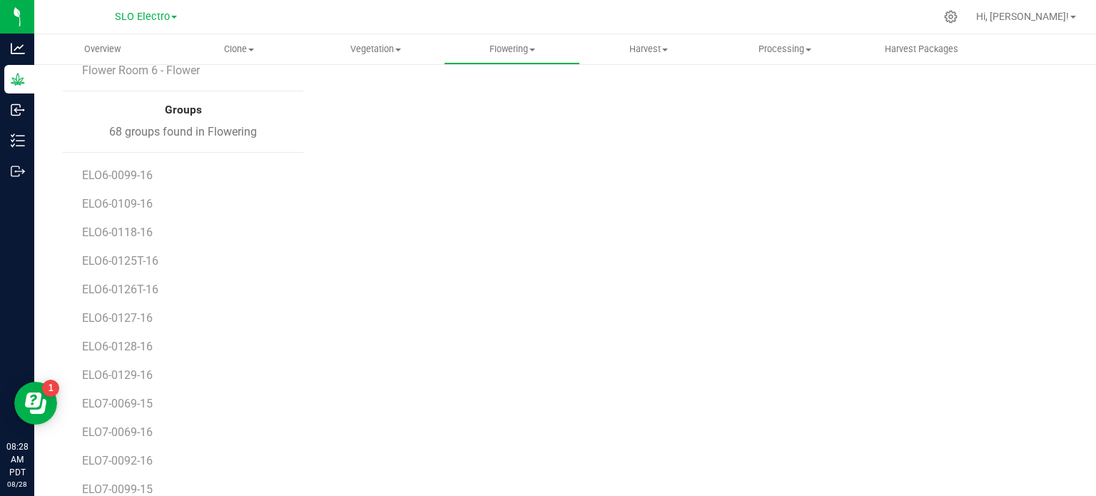
scroll to position [244, 0]
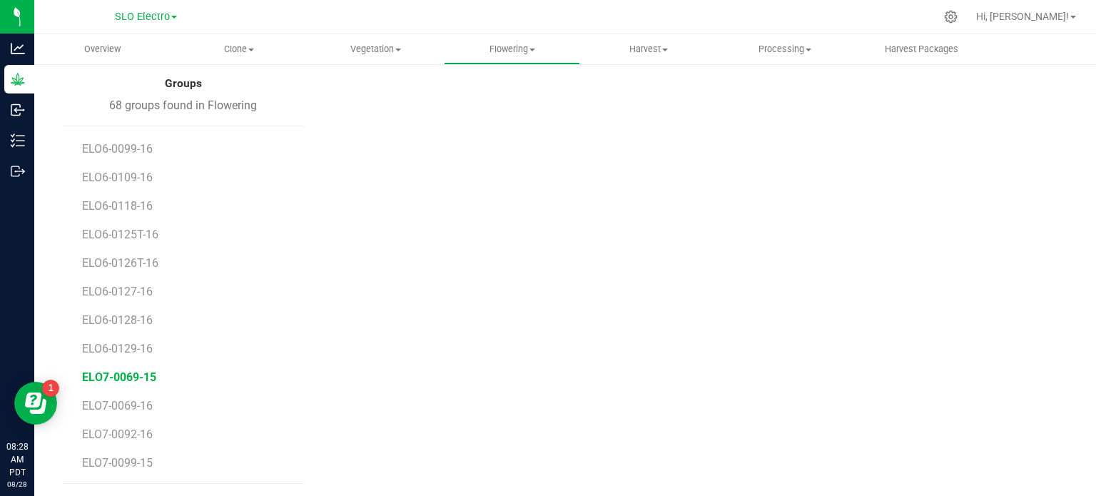
click at [141, 377] on span "ELO7-0069-15" at bounding box center [119, 377] width 74 height 14
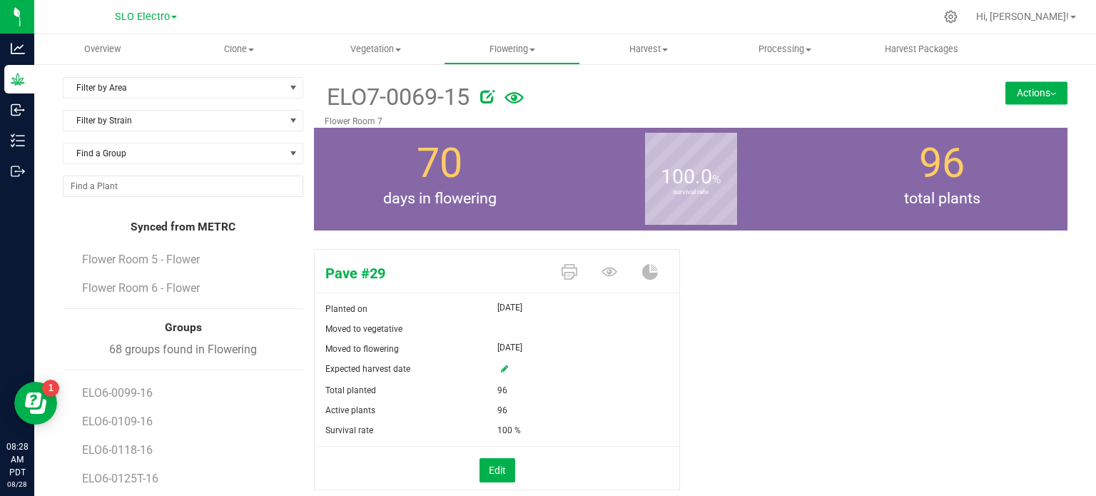
click at [1009, 99] on button "Actions" at bounding box center [1036, 92] width 62 height 23
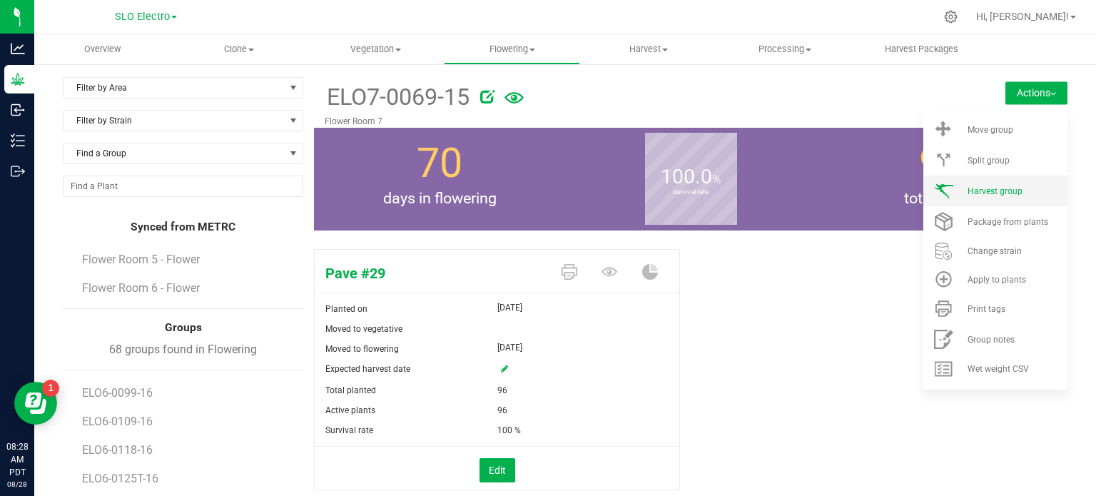
click at [988, 186] on span "Harvest group" at bounding box center [995, 191] width 55 height 10
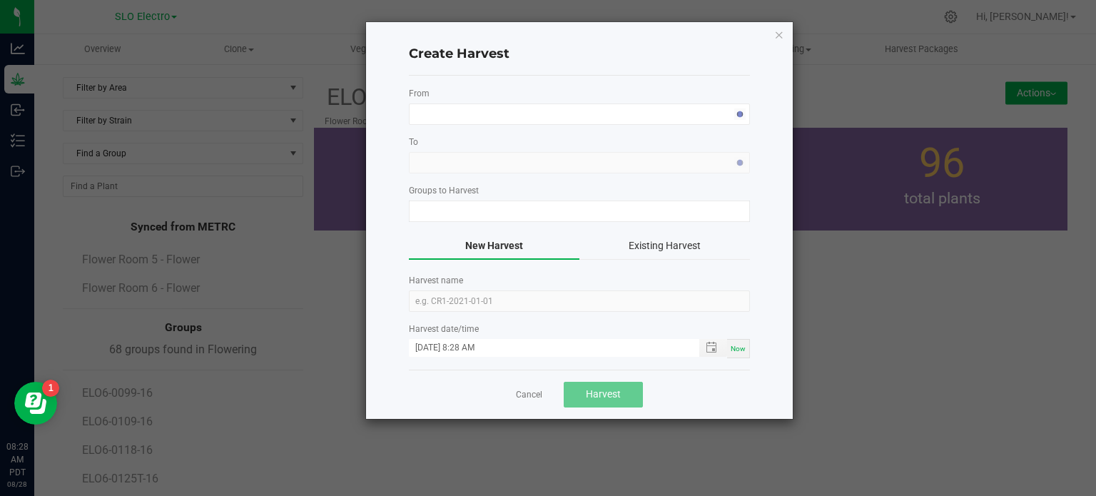
type input "ELO7-0069-15"
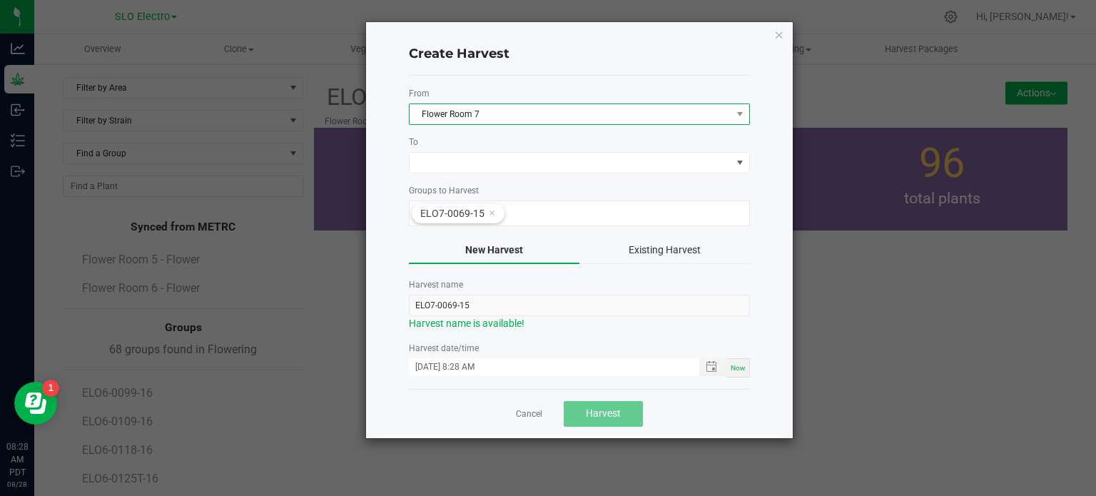
click at [517, 114] on span "Flower Room 7" at bounding box center [571, 114] width 322 height 20
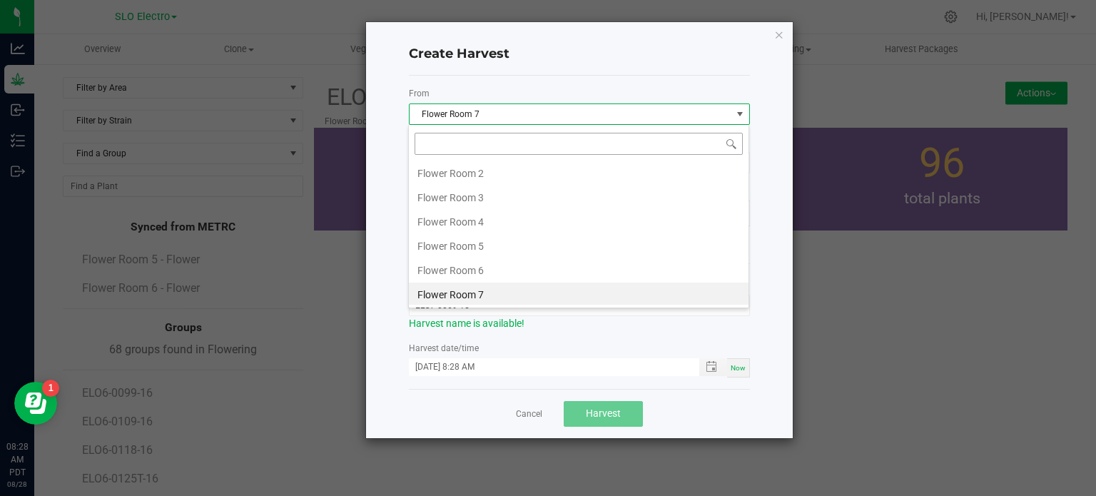
scroll to position [21, 341]
drag, startPoint x: 774, startPoint y: 119, endPoint x: 762, endPoint y: 142, distance: 25.9
click at [775, 119] on div "Create Harvest From Flower Room 7 To Groups to Harvest ELO7-0069-15 New Harvest…" at bounding box center [579, 230] width 427 height 416
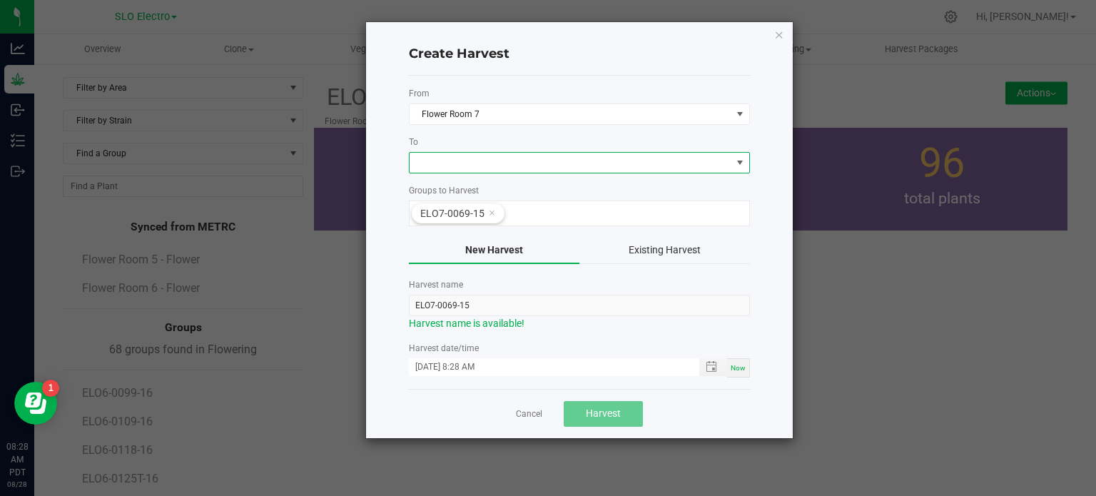
click at [637, 161] on span at bounding box center [571, 163] width 322 height 20
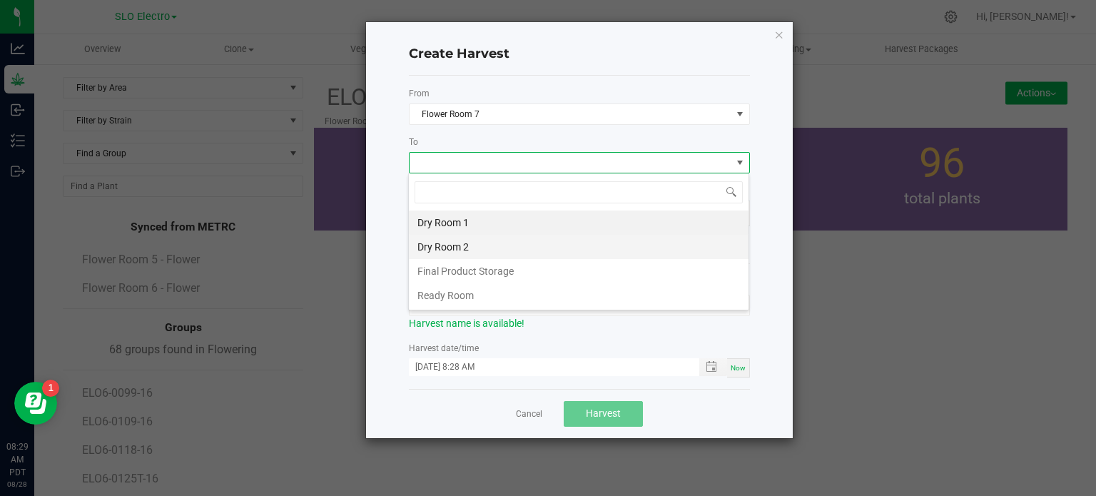
click at [487, 242] on li "Dry Room 2" at bounding box center [579, 247] width 340 height 24
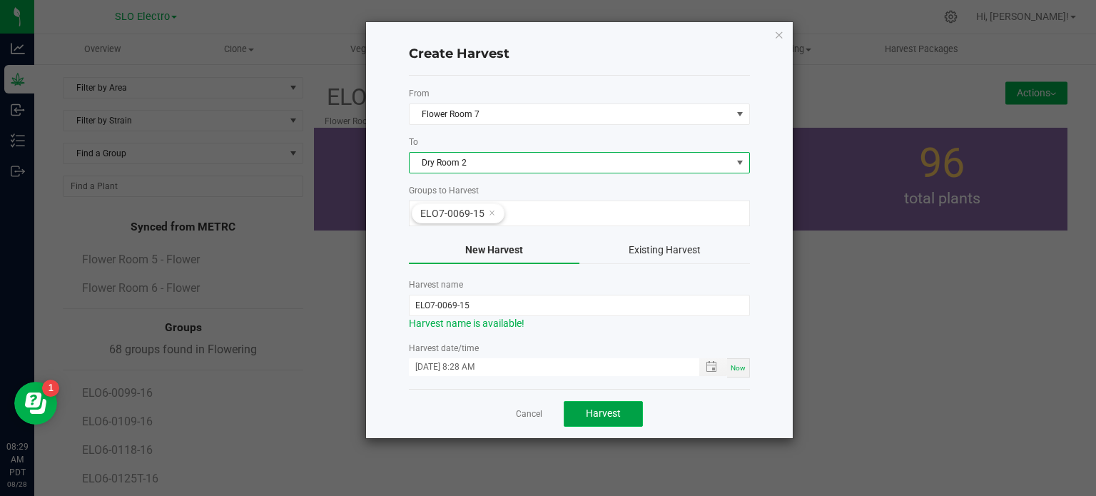
click at [607, 420] on button "Harvest" at bounding box center [603, 414] width 79 height 26
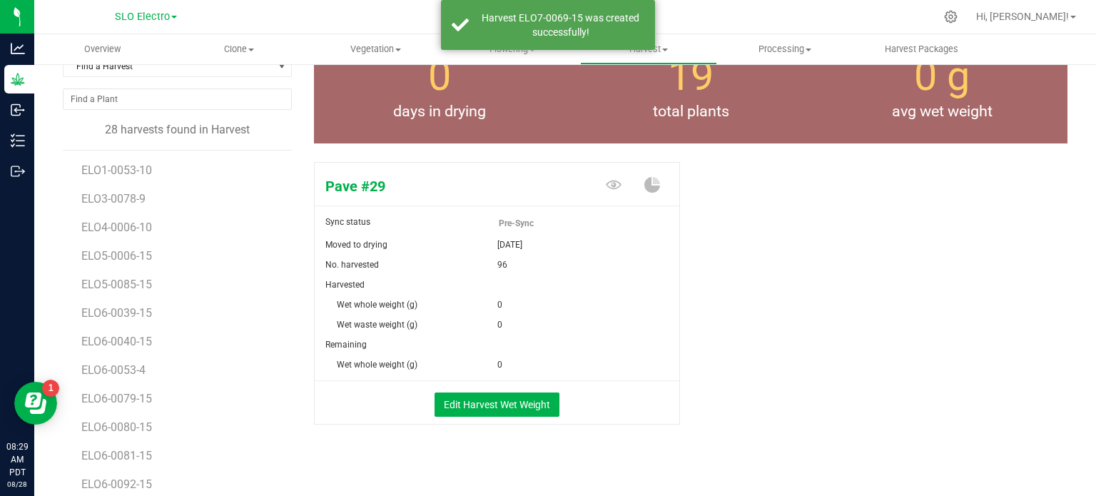
scroll to position [155, 0]
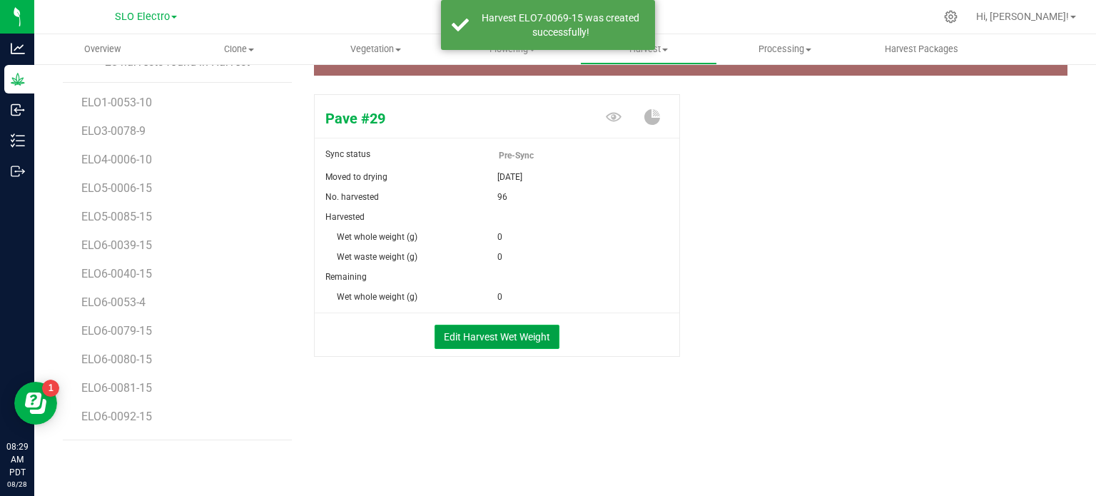
click at [527, 339] on button "Edit Harvest Wet Weight" at bounding box center [497, 337] width 125 height 24
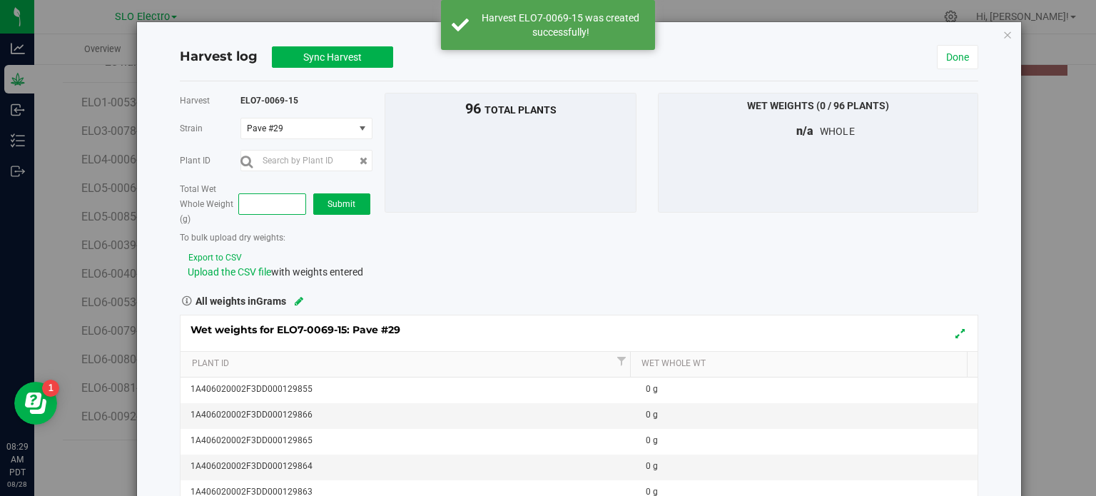
click at [270, 199] on span at bounding box center [272, 203] width 68 height 21
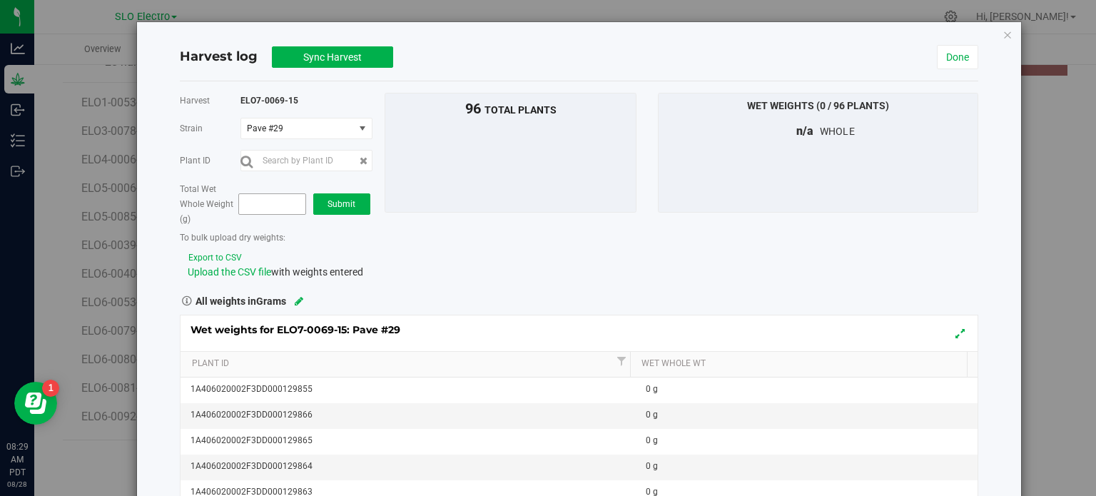
click at [270, 199] on input "text" at bounding box center [272, 204] width 66 height 20
type input "93524"
type input "93,524.0000"
click at [340, 202] on span "Submit" at bounding box center [342, 204] width 28 height 10
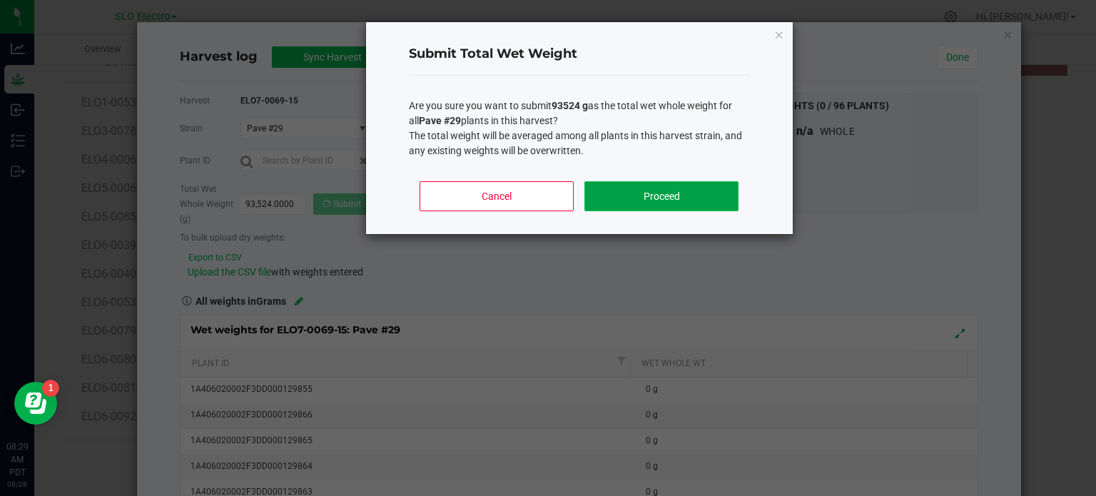
click at [614, 185] on button "Proceed" at bounding box center [660, 196] width 153 height 30
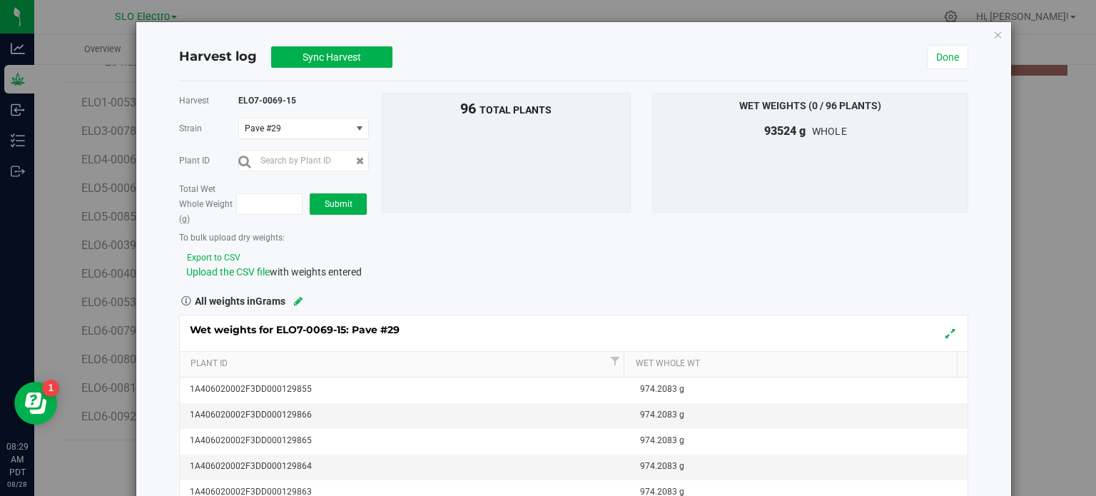
click at [330, 41] on div "Harvest log Sync Harvest Done" at bounding box center [574, 58] width 790 height 48
click at [333, 49] on button "Sync Harvest" at bounding box center [331, 56] width 121 height 21
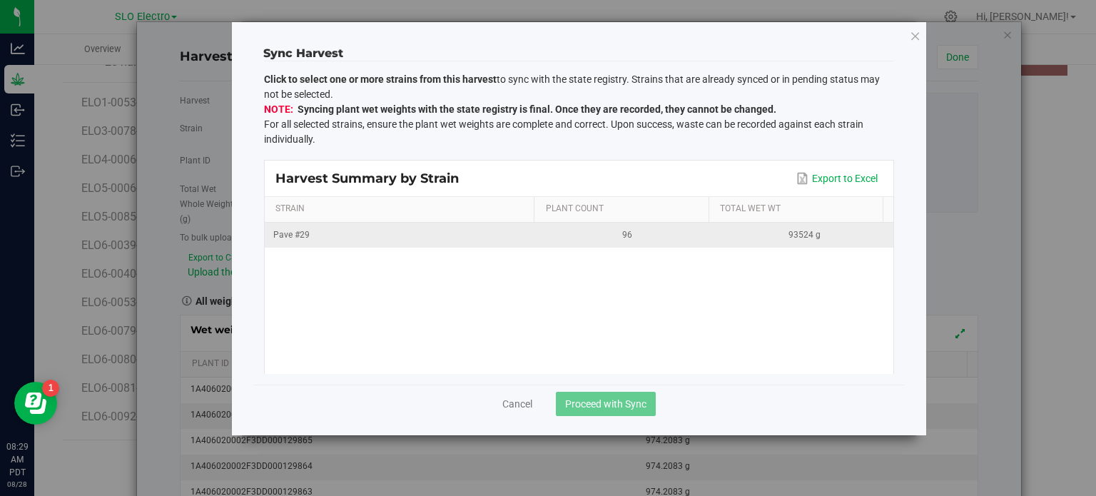
click at [368, 241] on td "Pave #29" at bounding box center [402, 235] width 274 height 25
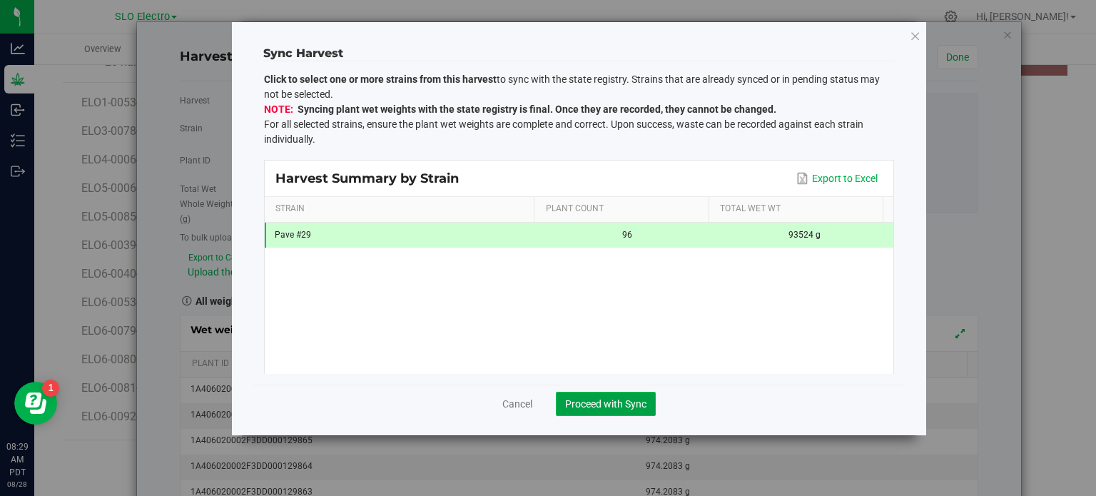
click at [607, 402] on span "Proceed with Sync" at bounding box center [605, 403] width 81 height 11
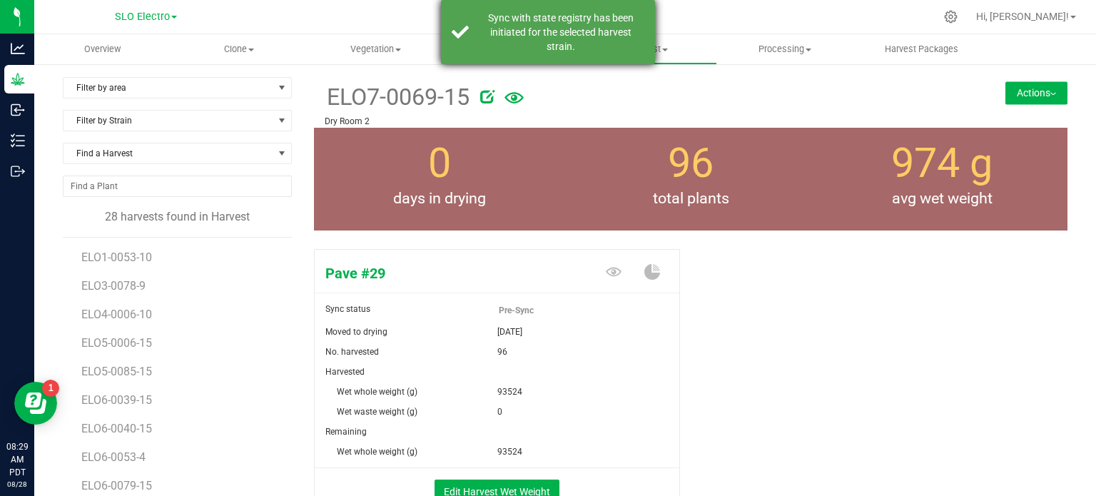
click at [554, 37] on div "Sync with state registry has been initiated for the selected harvest strain." at bounding box center [561, 32] width 168 height 43
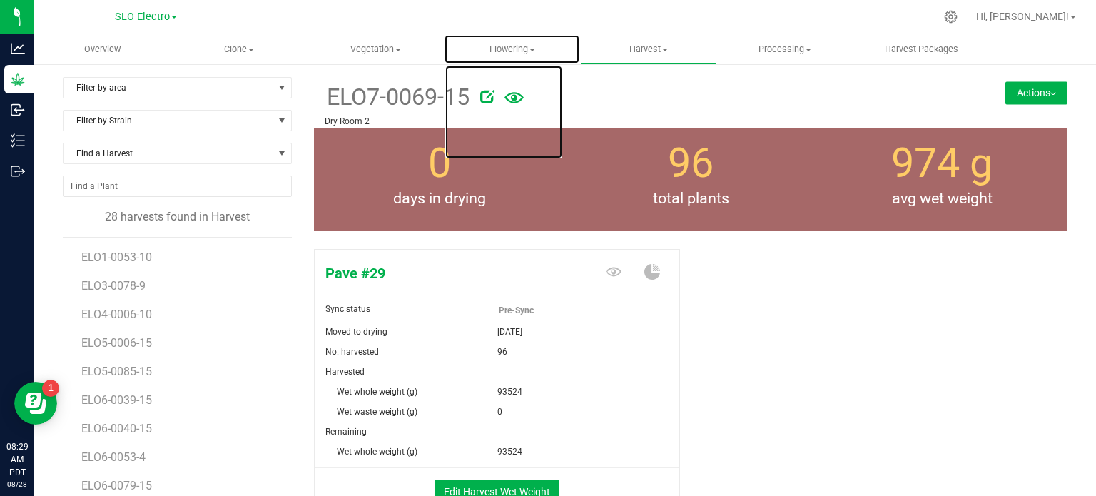
click at [523, 48] on span "Flowering" at bounding box center [512, 49] width 135 height 13
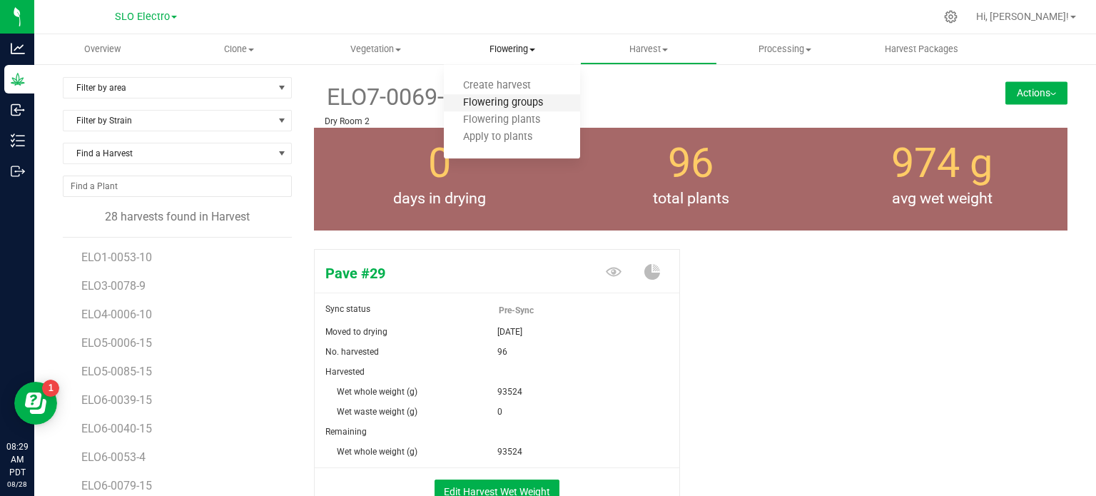
click at [501, 98] on span "Flowering groups" at bounding box center [503, 103] width 118 height 12
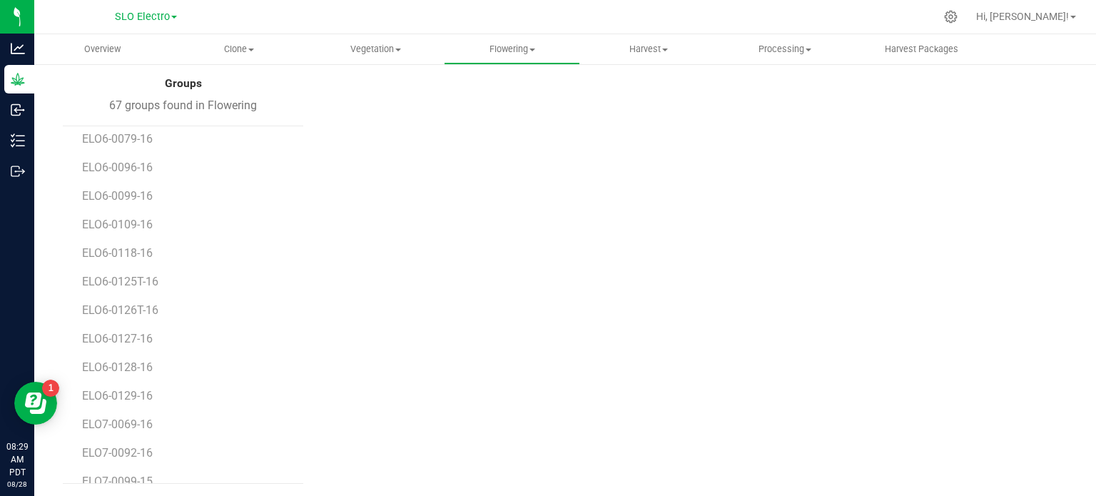
scroll to position [1567, 0]
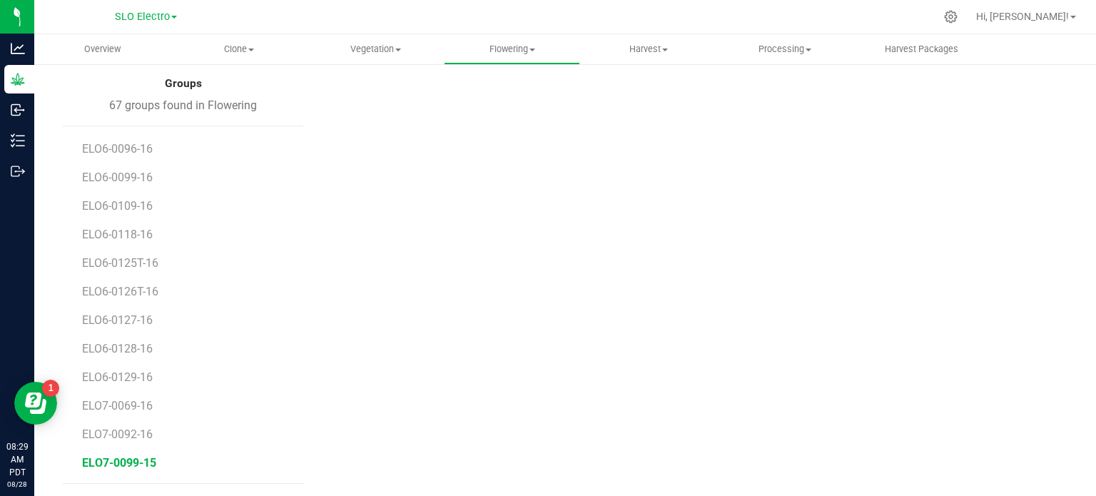
click at [138, 466] on span "ELO7-0099-15" at bounding box center [119, 463] width 74 height 14
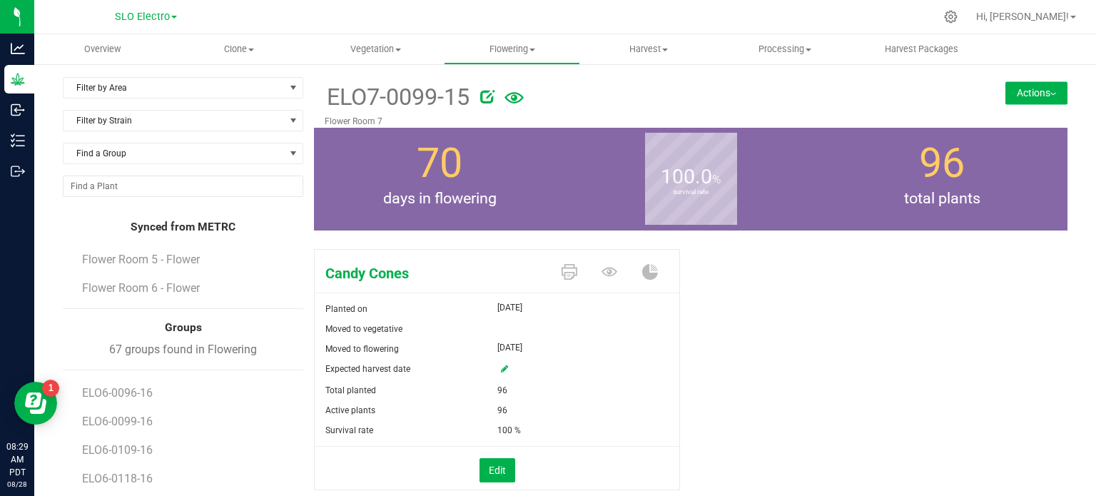
click at [1022, 93] on button "Actions" at bounding box center [1036, 92] width 62 height 23
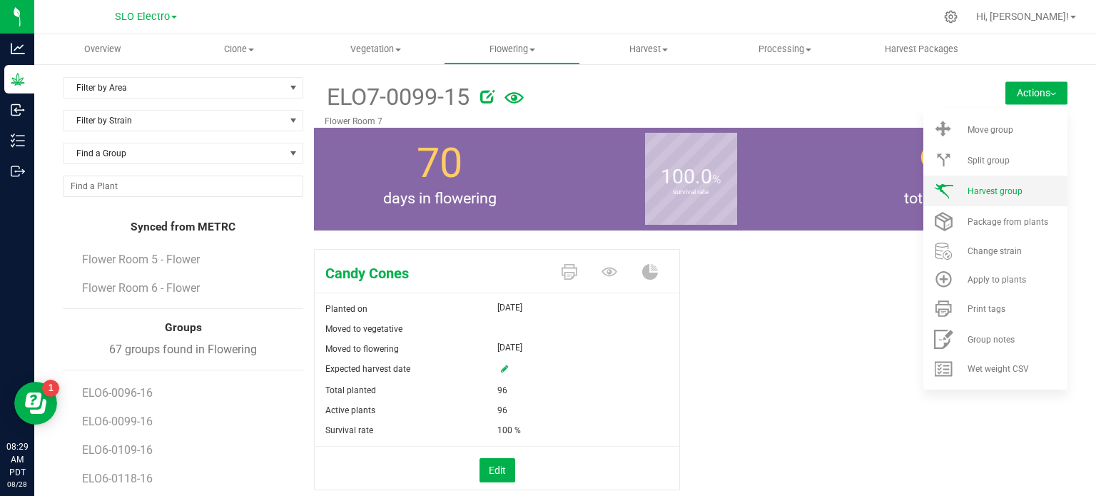
click at [993, 191] on span "Harvest group" at bounding box center [995, 191] width 55 height 10
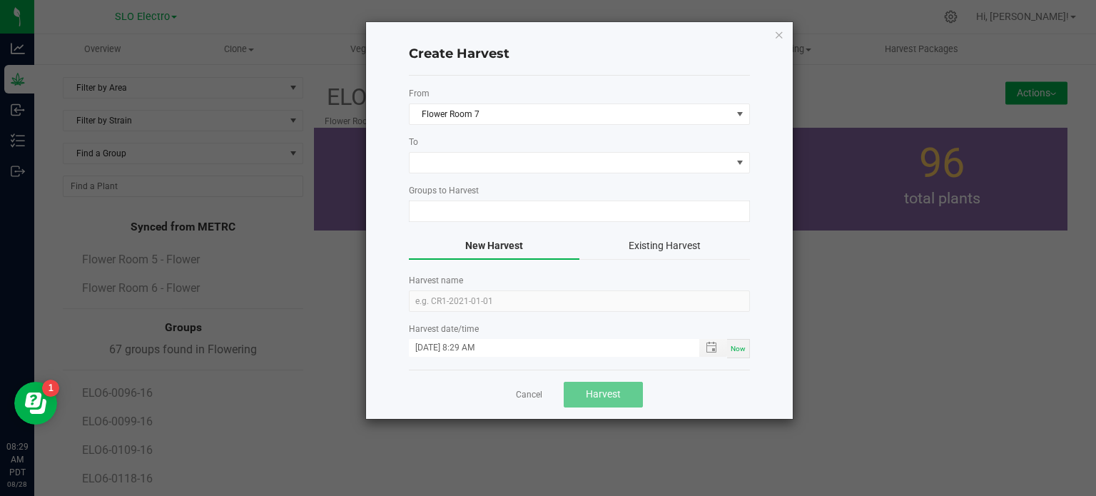
type input "ELO7-0099-15"
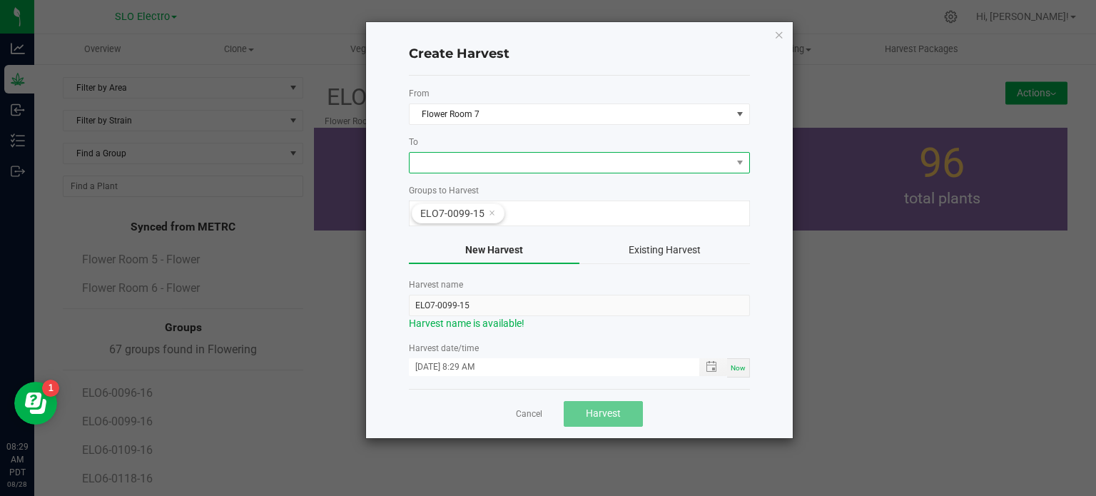
click at [470, 160] on span at bounding box center [571, 163] width 322 height 20
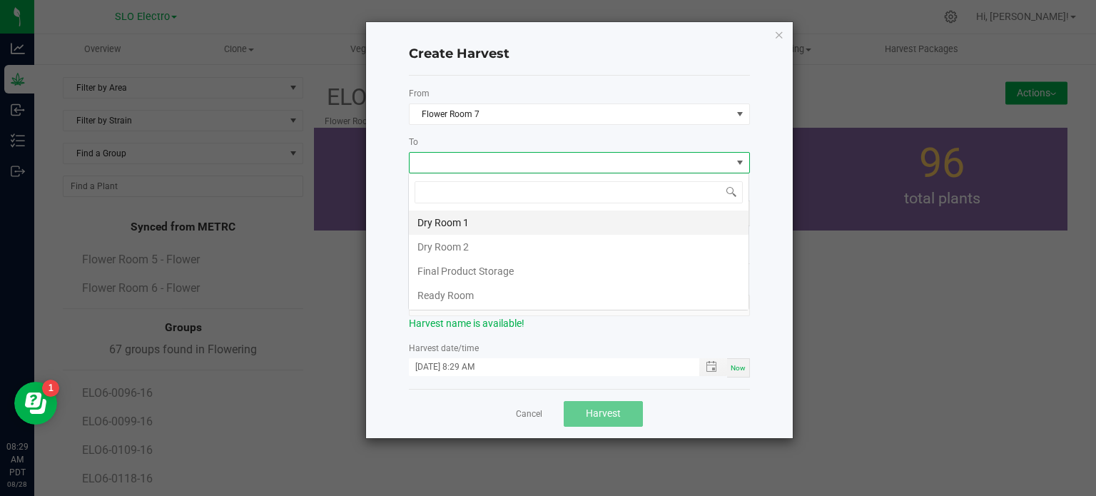
scroll to position [21, 341]
click at [473, 246] on li "Dry Room 2" at bounding box center [579, 247] width 340 height 24
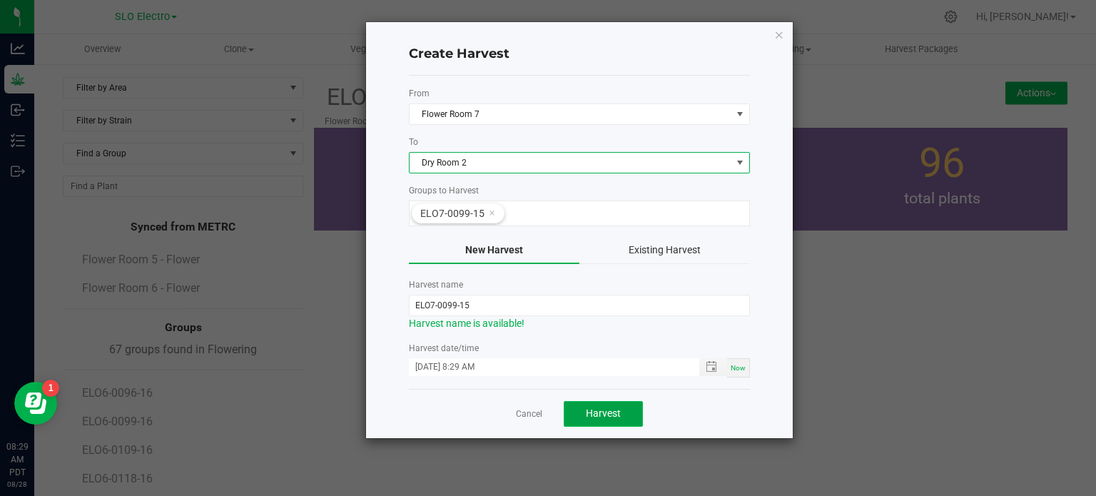
click at [599, 416] on span "Harvest" at bounding box center [603, 412] width 35 height 11
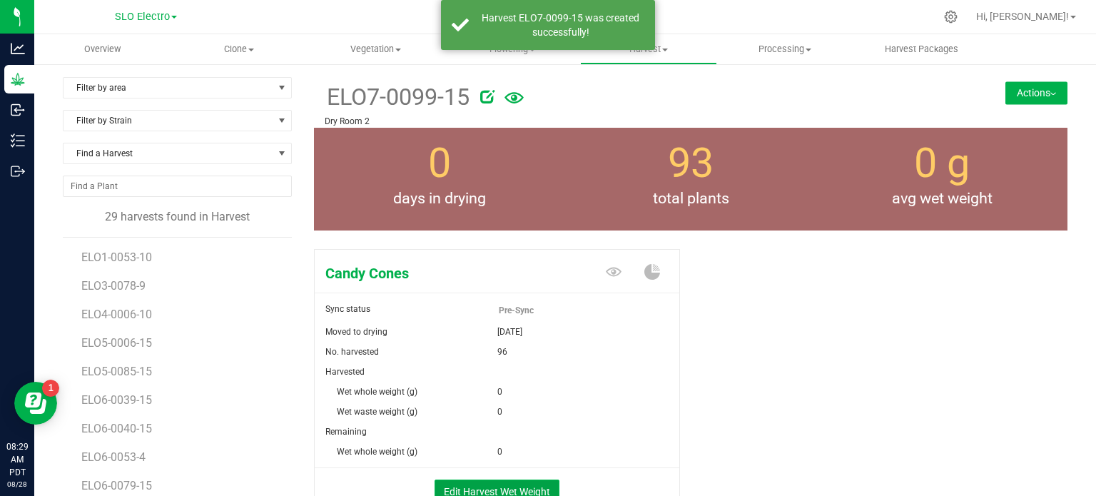
click at [510, 484] on button "Edit Harvest Wet Weight" at bounding box center [497, 492] width 125 height 24
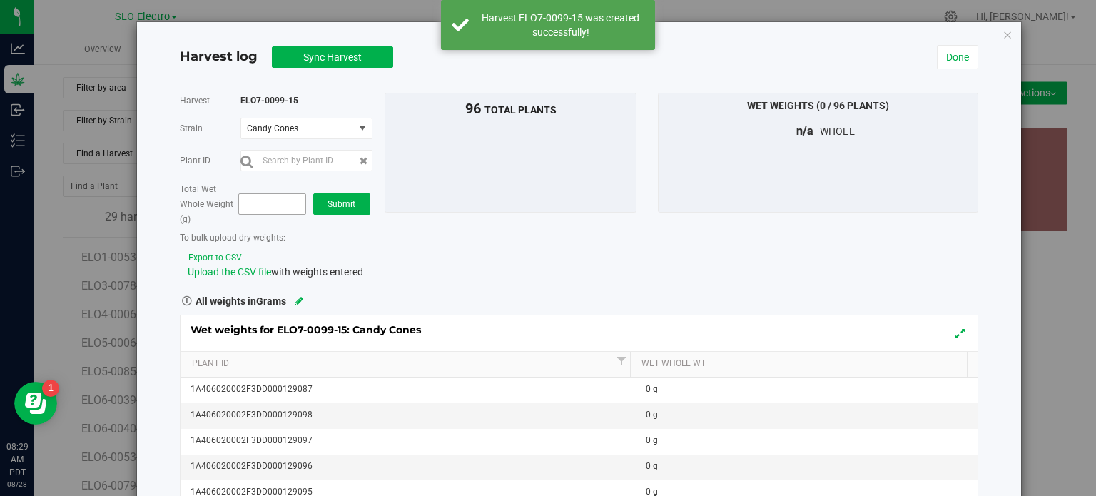
click at [267, 208] on span at bounding box center [272, 203] width 68 height 21
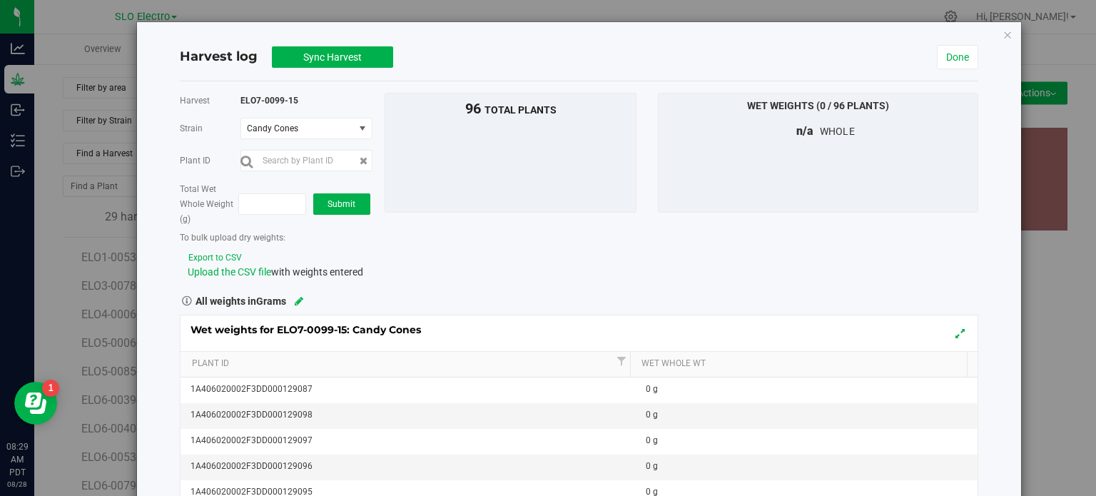
click at [270, 189] on div "Total Wet Whole Weight (g) Submit" at bounding box center [277, 203] width 194 height 45
click at [265, 217] on div "Total Wet Whole Weight (g) Submit" at bounding box center [277, 203] width 194 height 45
click at [270, 208] on span at bounding box center [272, 203] width 68 height 21
type input "100788"
type input "100,788.0000"
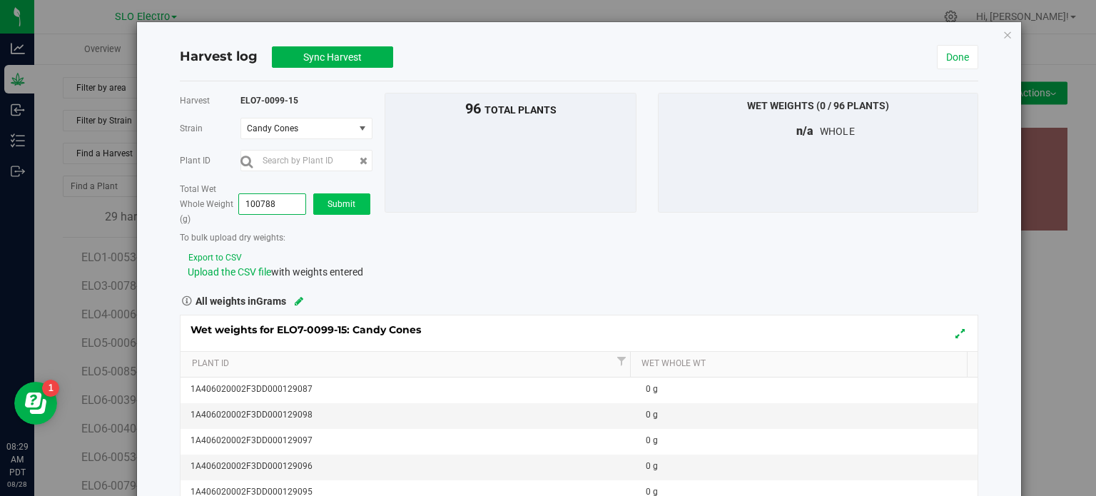
click at [354, 193] on div "Total Wet Whole Weight (g) 100,788.0000 100788 Submit" at bounding box center [277, 203] width 194 height 45
click at [343, 207] on span "Submit" at bounding box center [342, 204] width 28 height 10
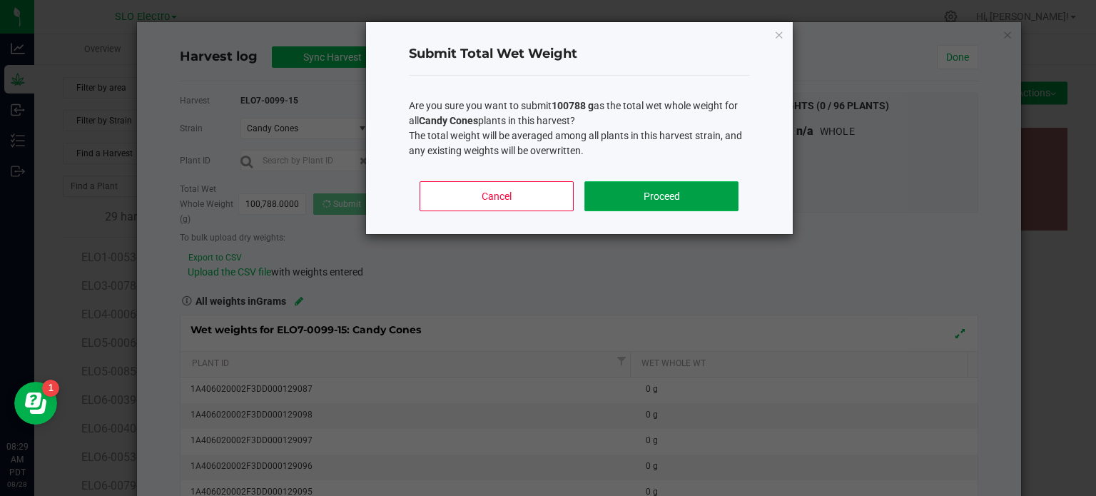
click at [671, 191] on button "Proceed" at bounding box center [660, 196] width 153 height 30
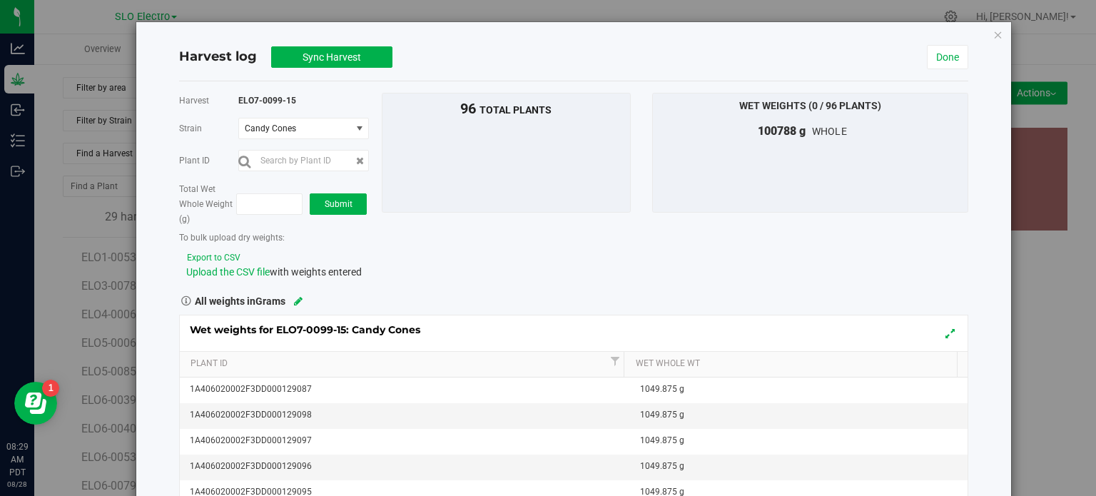
click at [333, 71] on div "Harvest log Sync Harvest Done" at bounding box center [574, 58] width 790 height 48
click at [343, 62] on span "Sync Harvest" at bounding box center [332, 56] width 59 height 11
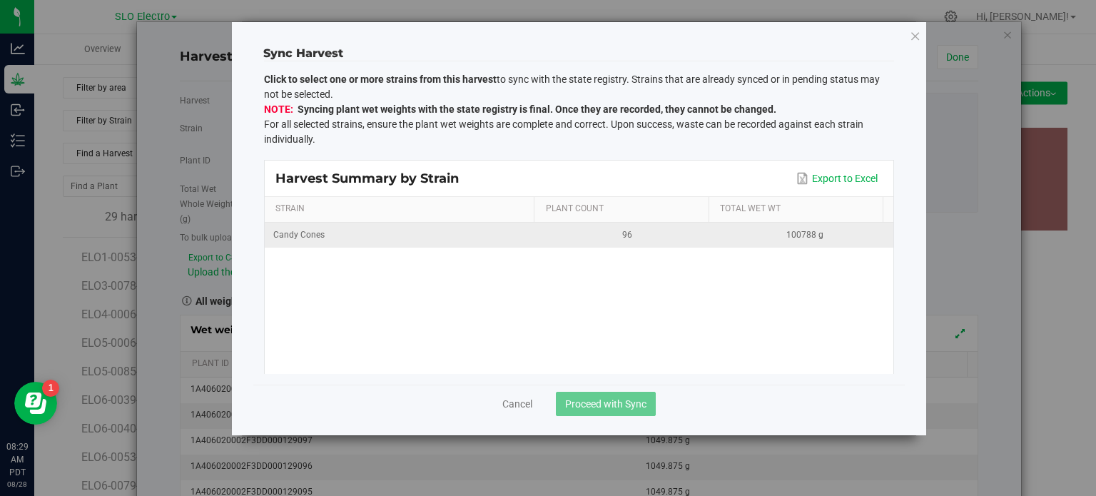
click at [619, 240] on div "96" at bounding box center [627, 235] width 160 height 14
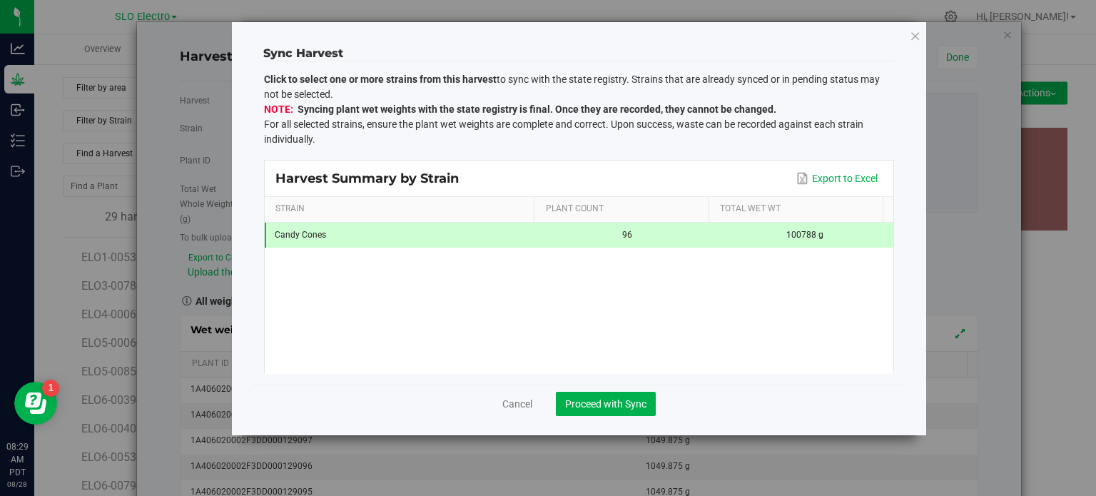
click at [577, 420] on div "Cancel Proceed with Sync" at bounding box center [579, 410] width 630 height 50
drag, startPoint x: 579, startPoint y: 420, endPoint x: 575, endPoint y: 412, distance: 8.6
click at [575, 412] on div "Cancel Proceed with Sync" at bounding box center [579, 410] width 630 height 50
click at [575, 407] on span "Proceed with Sync" at bounding box center [605, 403] width 81 height 11
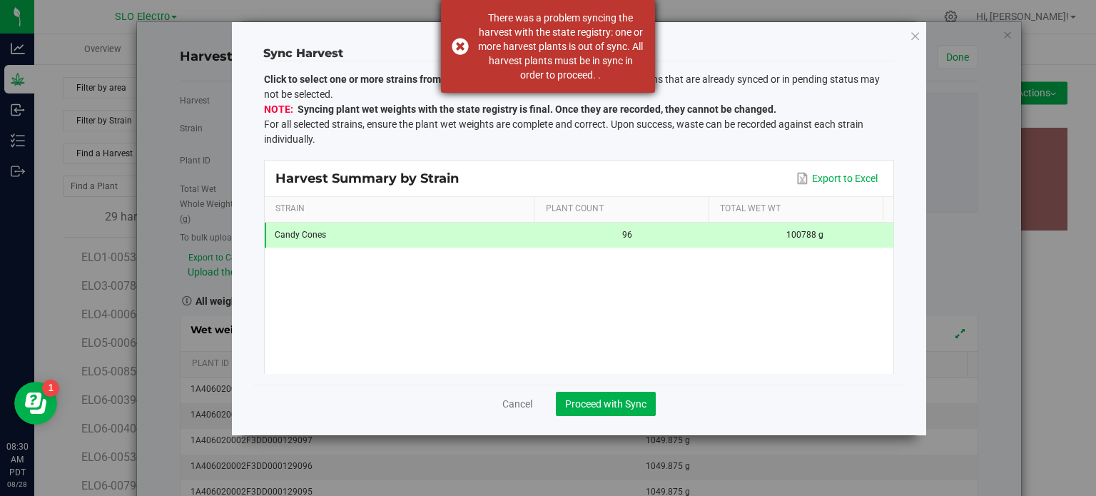
click at [447, 45] on div "There was a problem syncing the harvest with the state registry: one or more ha…" at bounding box center [548, 46] width 214 height 93
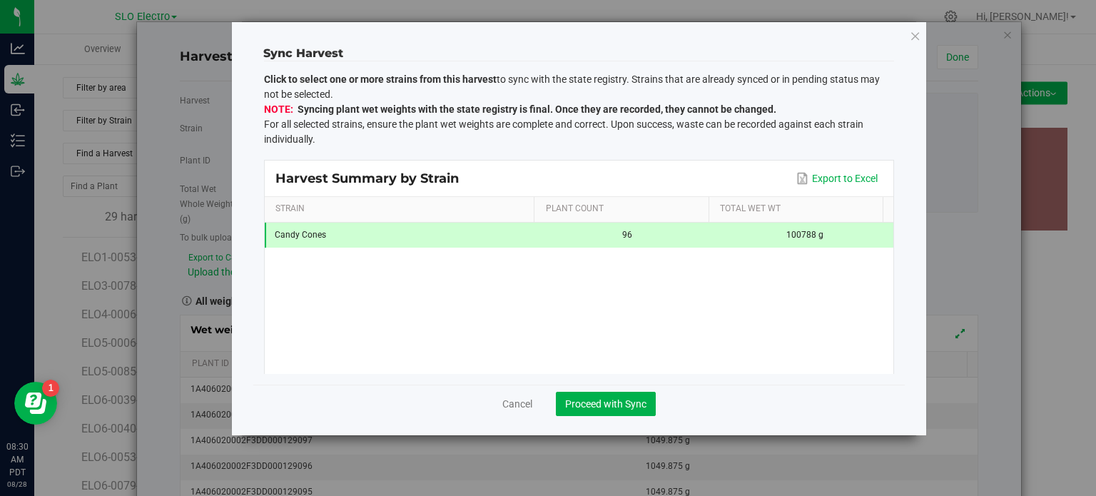
click at [910, 36] on icon at bounding box center [915, 36] width 11 height 20
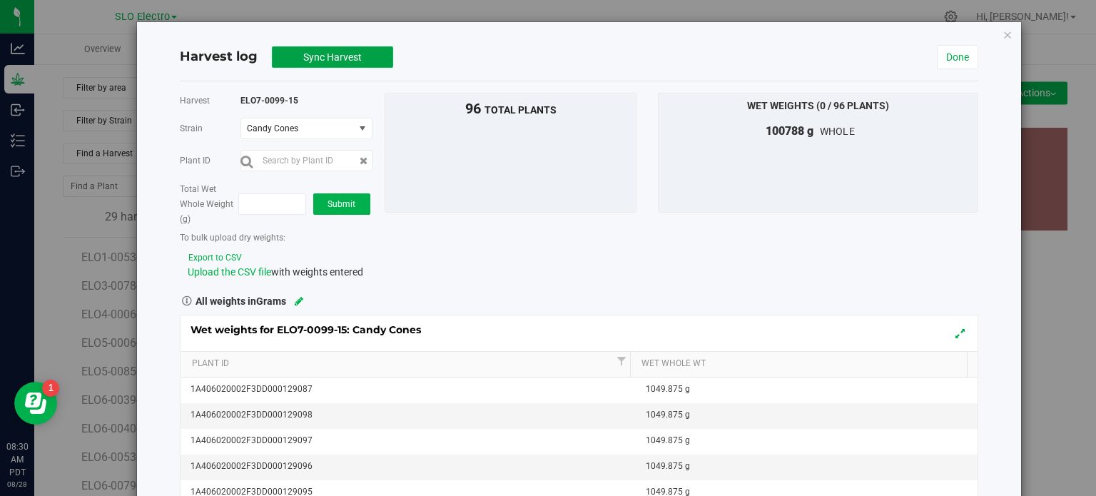
click at [360, 59] on span "Sync Harvest" at bounding box center [332, 56] width 59 height 11
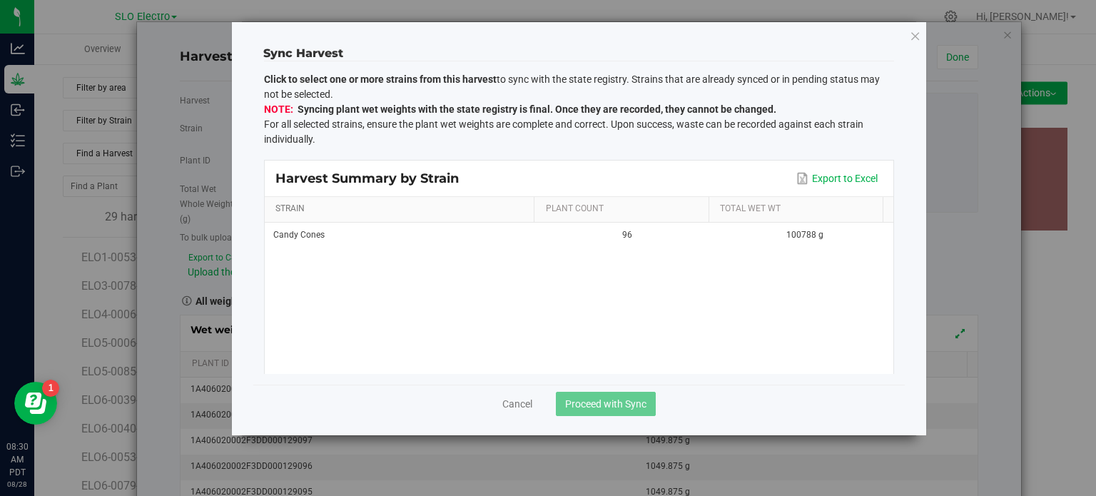
click at [480, 208] on link "Strain" at bounding box center [401, 208] width 253 height 11
click at [478, 220] on th "Strain" at bounding box center [399, 210] width 269 height 26
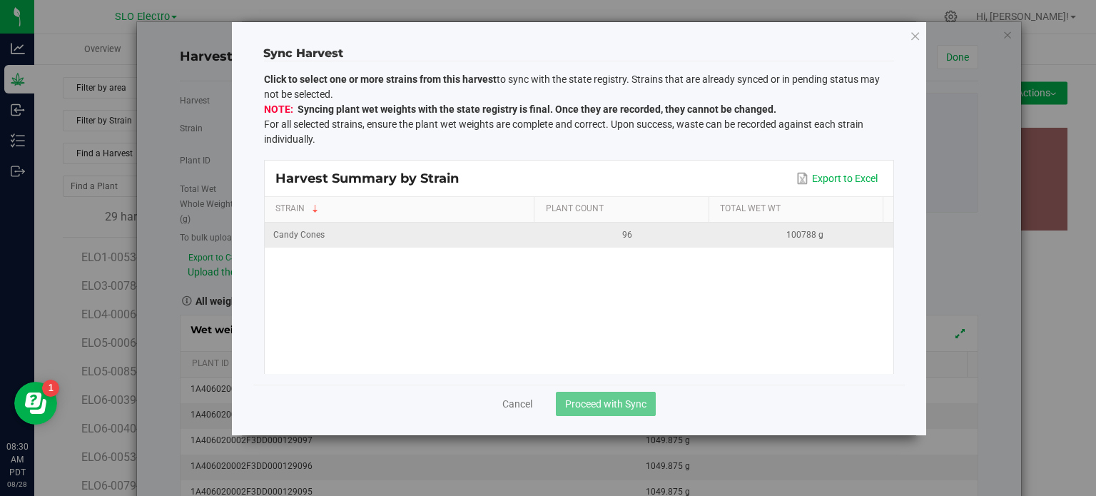
click at [475, 229] on div "Candy Cones" at bounding box center [401, 235] width 257 height 14
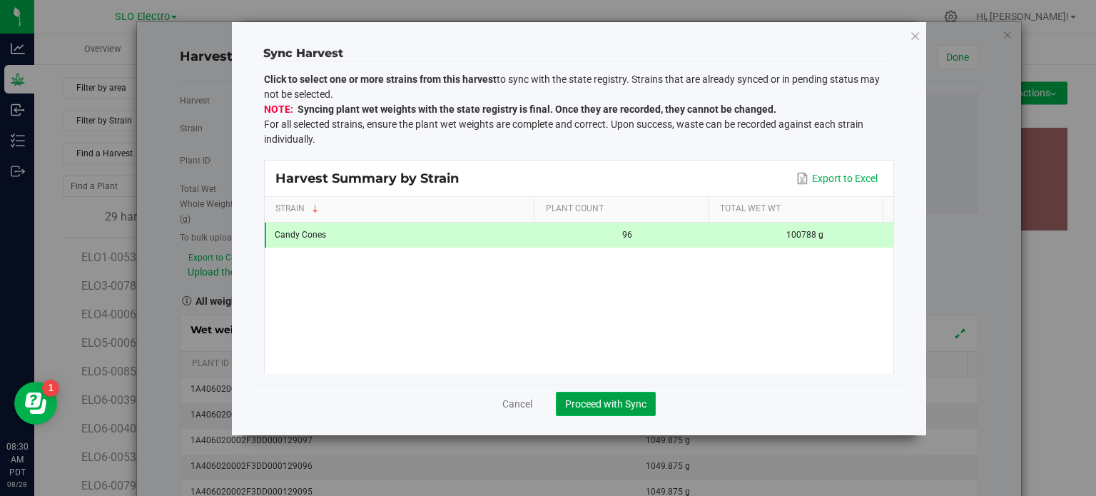
click at [601, 401] on span "Proceed with Sync" at bounding box center [605, 403] width 81 height 11
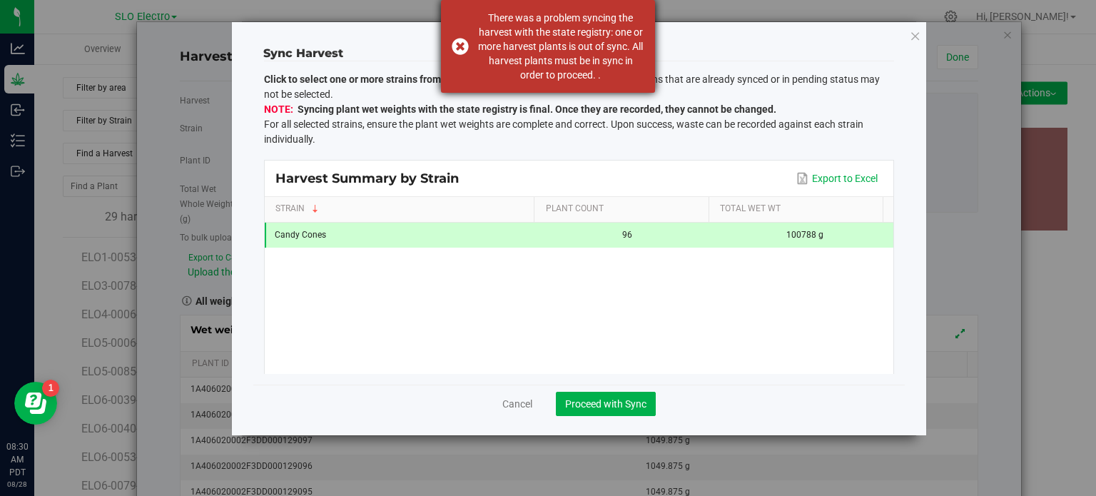
click at [462, 40] on div "There was a problem syncing the harvest with the state registry: one or more ha…" at bounding box center [548, 46] width 214 height 93
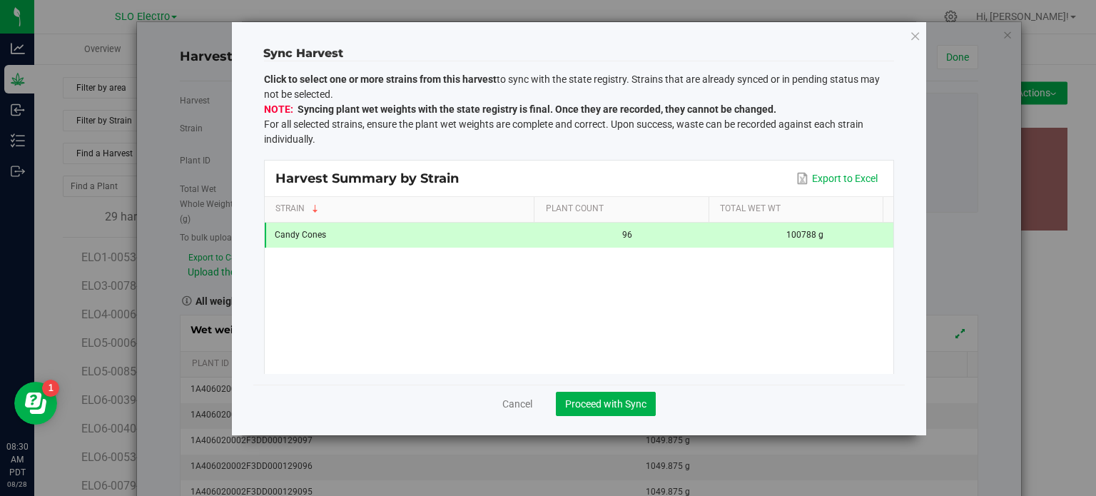
drag, startPoint x: 900, startPoint y: 34, endPoint x: 908, endPoint y: 39, distance: 9.9
click at [902, 36] on div "Sync Harvest" at bounding box center [579, 45] width 652 height 32
click at [910, 39] on icon at bounding box center [915, 36] width 11 height 20
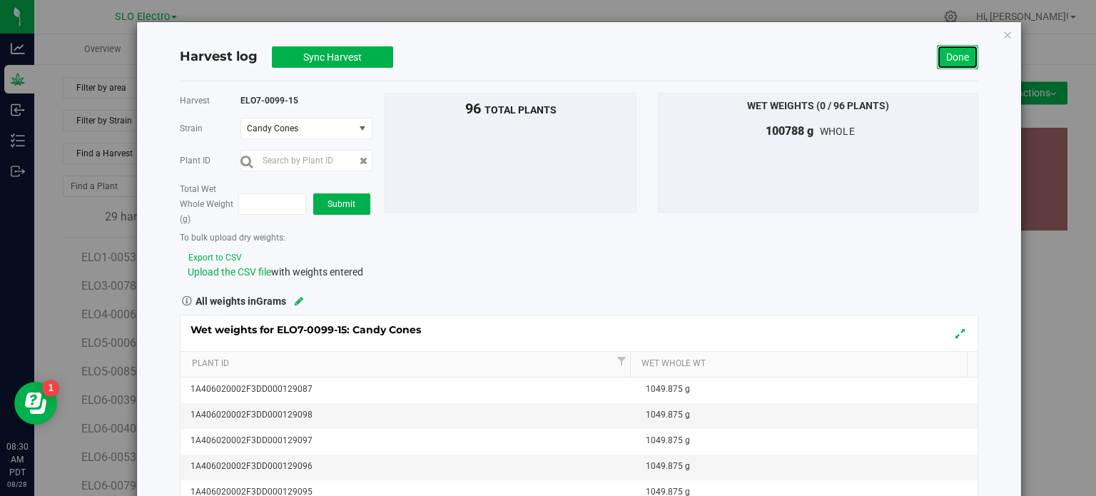
click at [948, 68] on link "Done" at bounding box center [957, 57] width 41 height 24
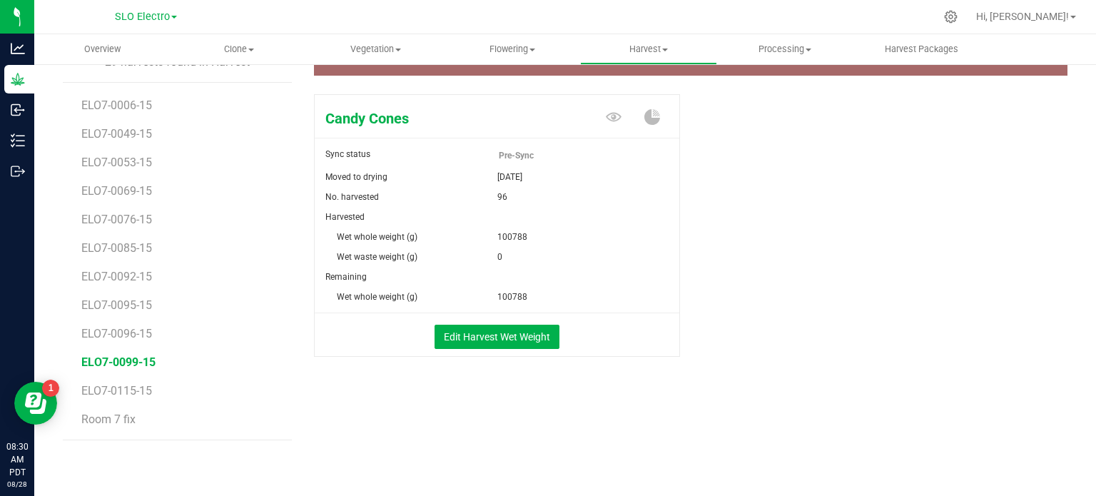
scroll to position [12, 0]
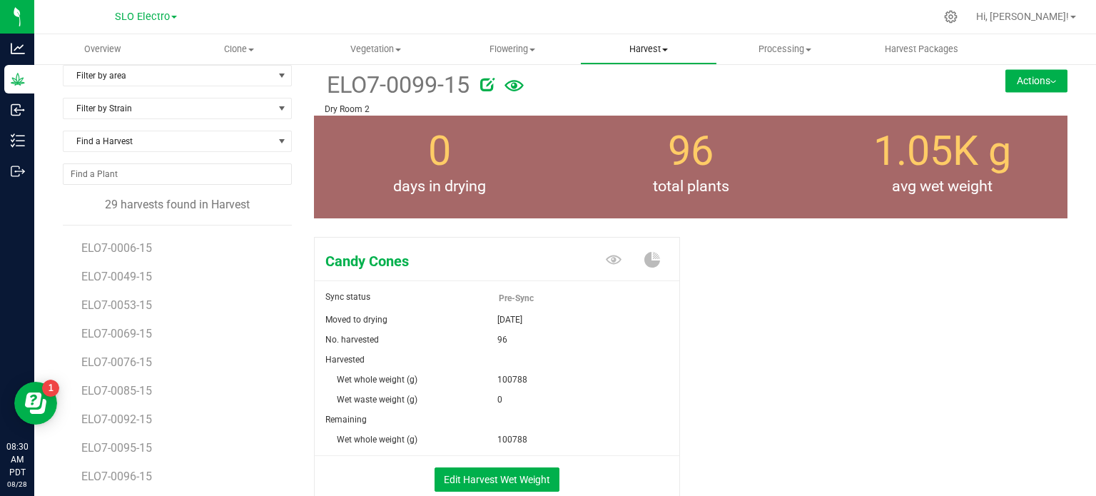
click at [644, 47] on span "Harvest" at bounding box center [648, 49] width 135 height 13
click at [625, 87] on span "Harvests" at bounding box center [619, 86] width 79 height 12
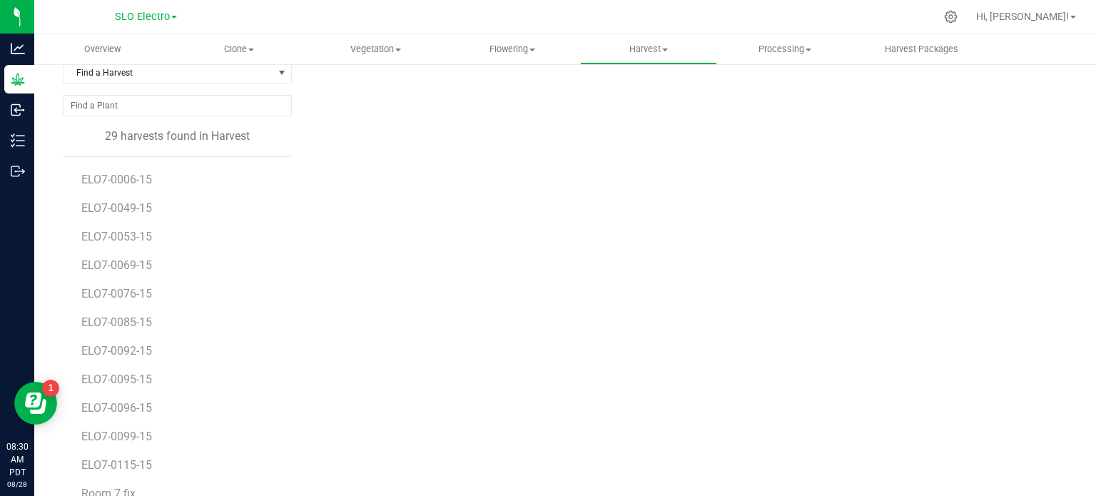
scroll to position [155, 0]
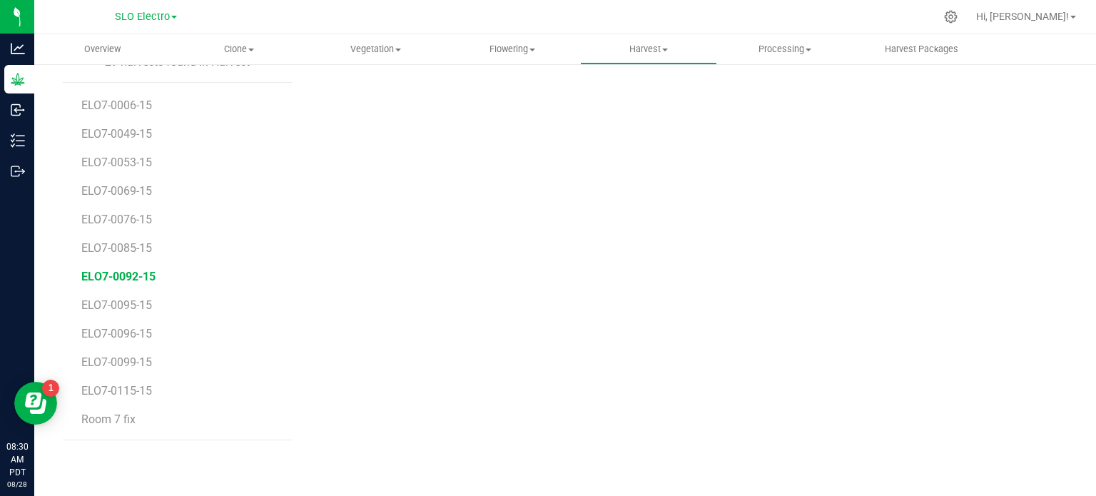
click at [126, 270] on span "ELO7-0092-15" at bounding box center [118, 277] width 74 height 14
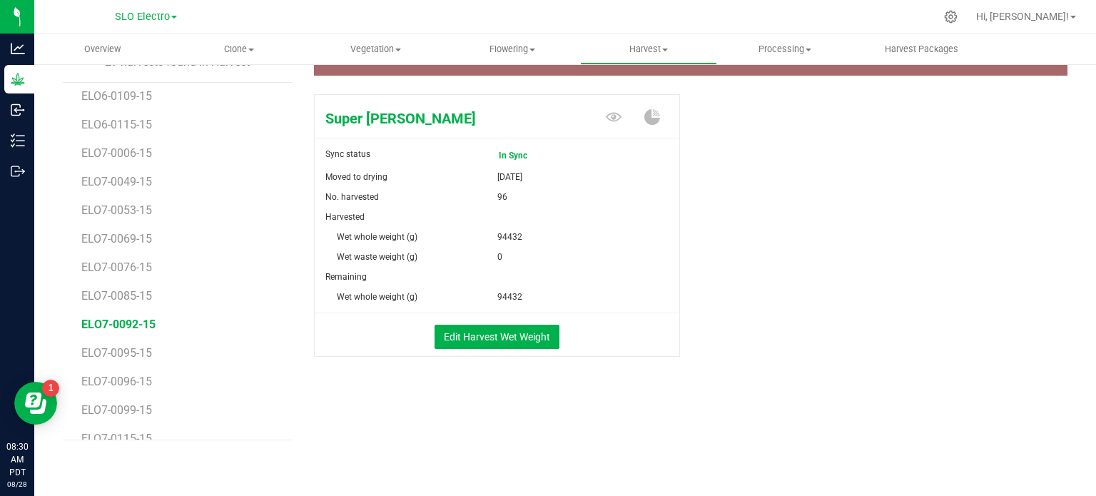
scroll to position [411, 0]
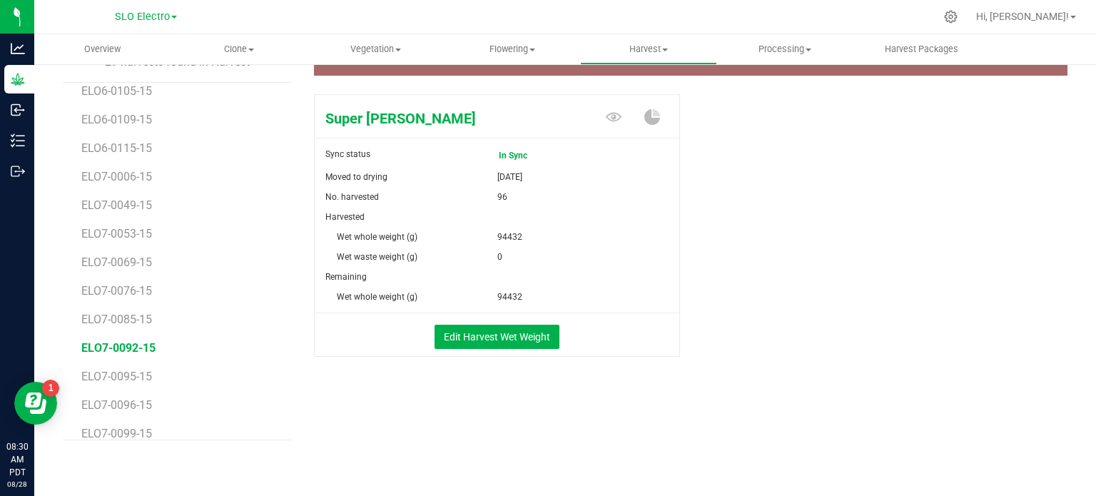
click at [128, 186] on li "ELO7-0049-15" at bounding box center [181, 200] width 201 height 29
click at [131, 176] on span "ELO7-0006-15" at bounding box center [118, 177] width 74 height 14
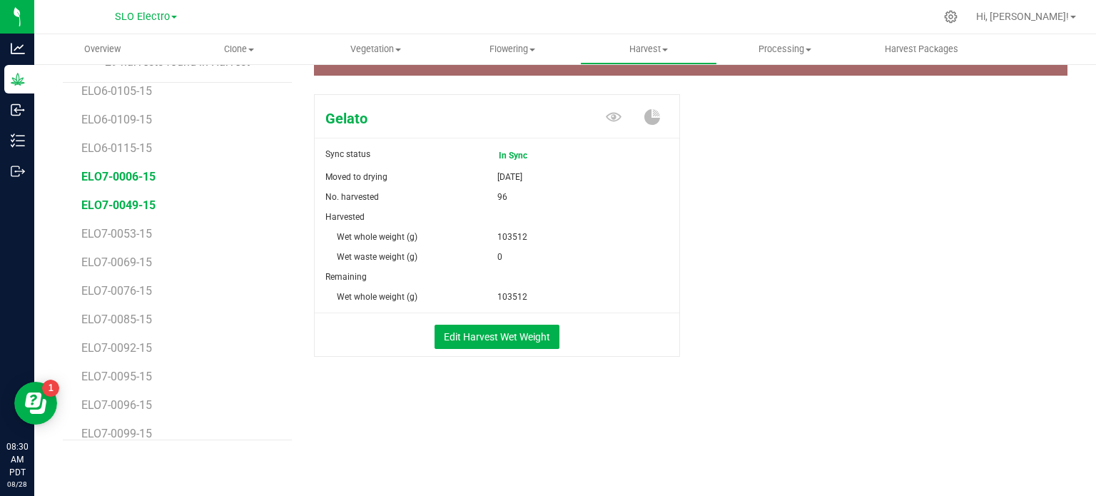
click at [131, 200] on span "ELO7-0049-15" at bounding box center [118, 205] width 74 height 14
click at [136, 230] on span "ELO7-0053-15" at bounding box center [118, 234] width 74 height 14
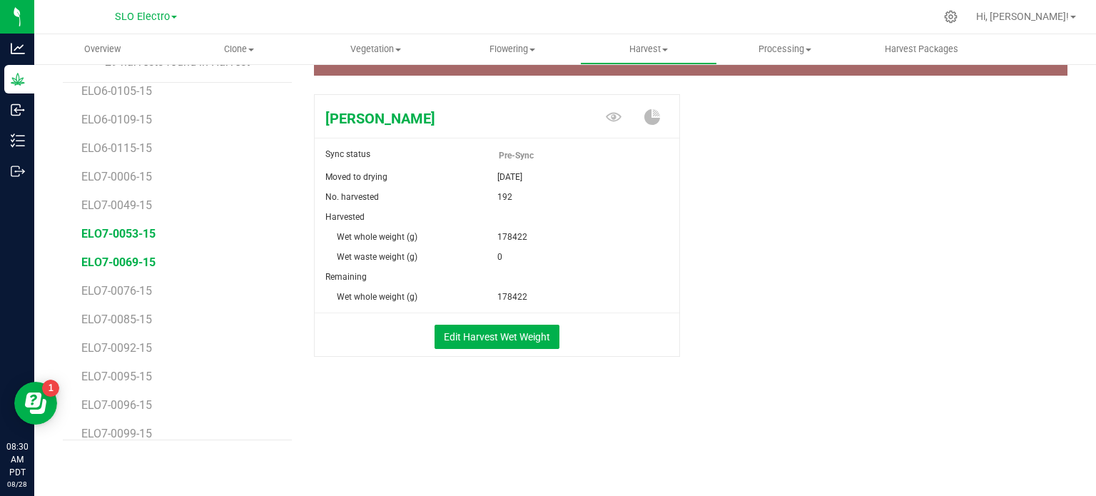
click at [134, 266] on span "ELO7-0069-15" at bounding box center [118, 262] width 74 height 14
click at [134, 229] on span "ELO7-0053-15" at bounding box center [118, 234] width 74 height 14
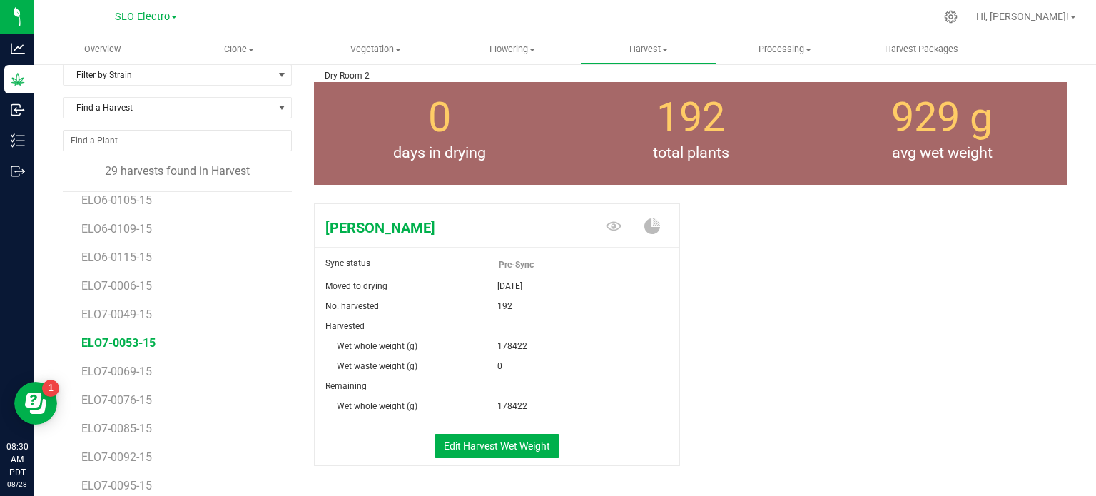
scroll to position [71, 0]
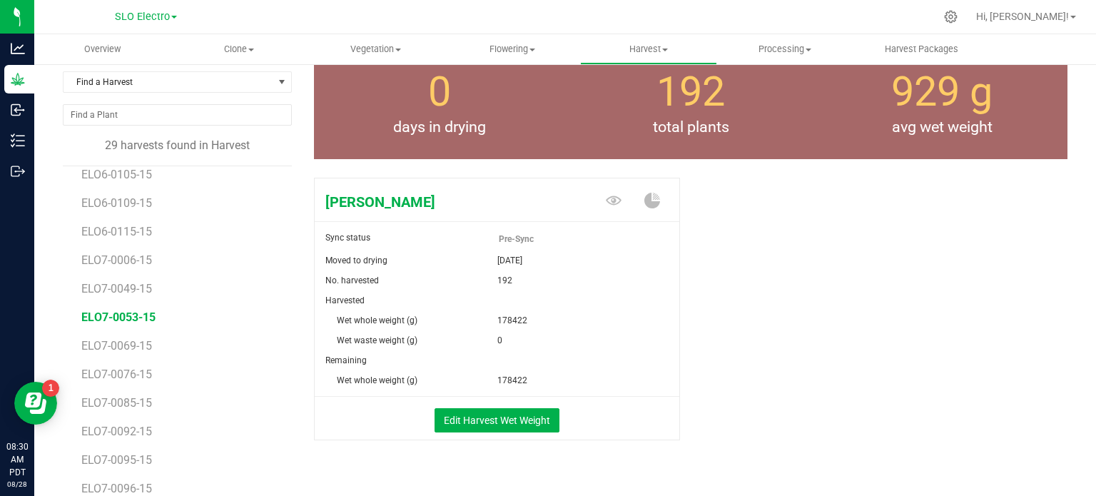
click at [496, 400] on div "Edit Harvest Wet Weight" at bounding box center [497, 418] width 386 height 43
click at [487, 416] on button "Edit Harvest Wet Weight" at bounding box center [497, 420] width 125 height 24
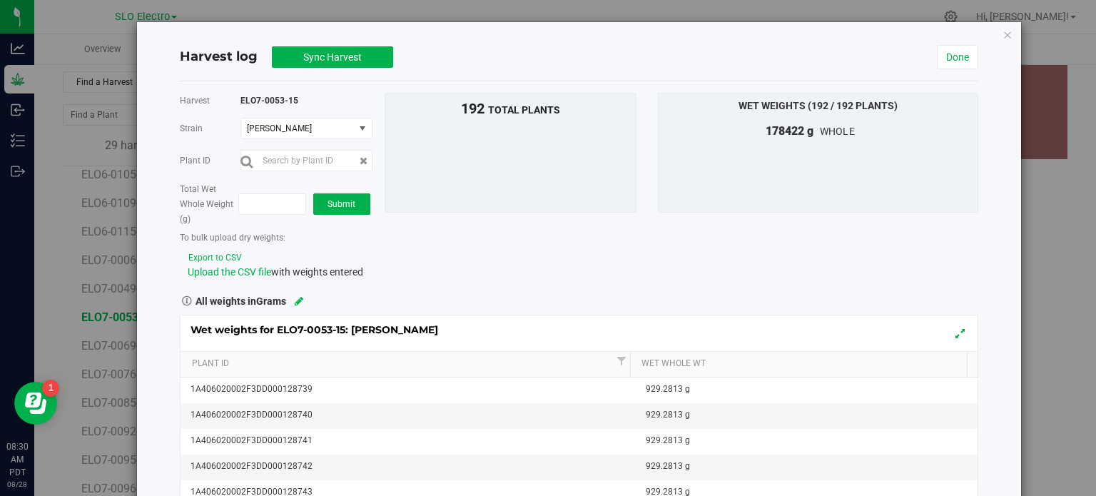
click at [335, 34] on div "Harvest log Sync Harvest Done" at bounding box center [579, 58] width 799 height 48
click at [335, 51] on span "Sync Harvest" at bounding box center [332, 56] width 59 height 11
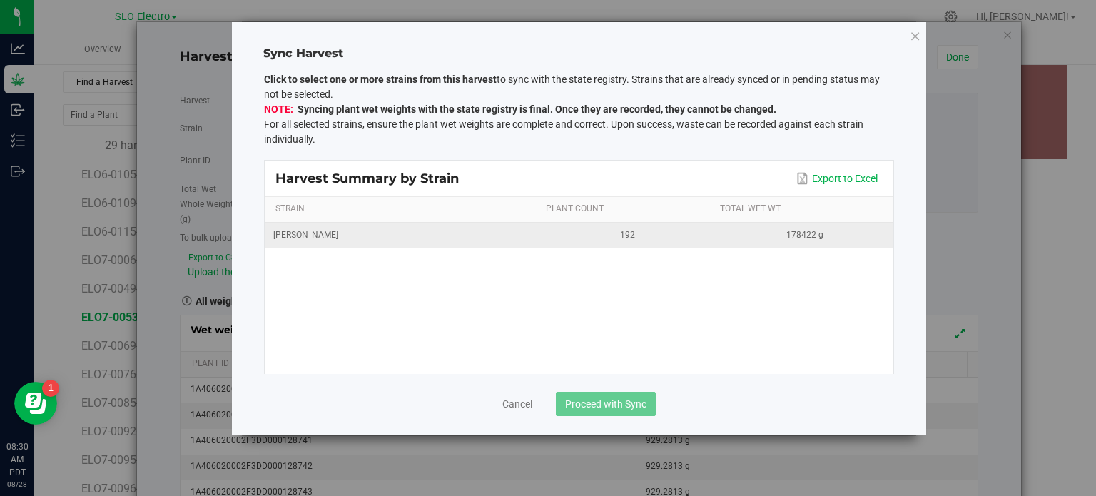
click at [557, 242] on td "192" at bounding box center [627, 235] width 177 height 25
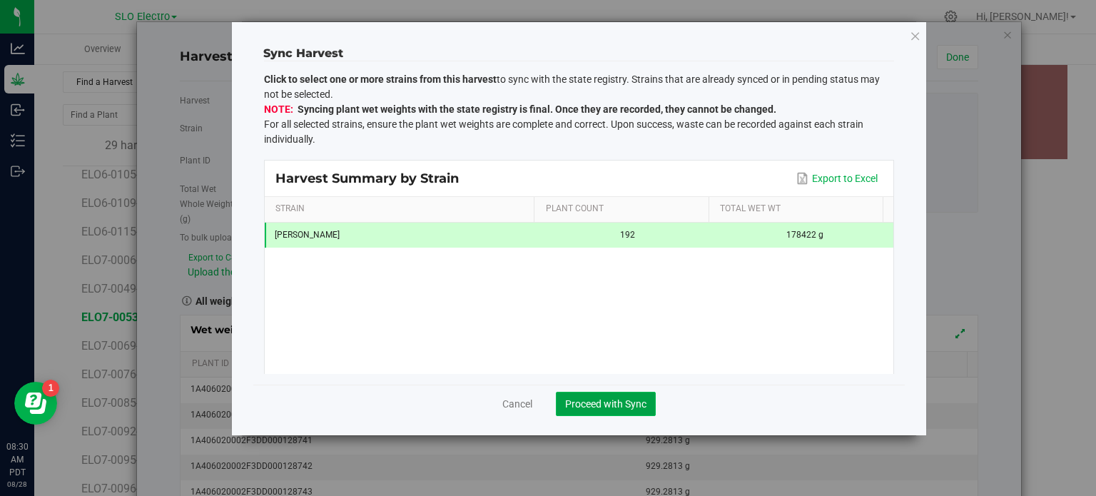
click at [594, 396] on button "Proceed with Sync" at bounding box center [606, 404] width 100 height 24
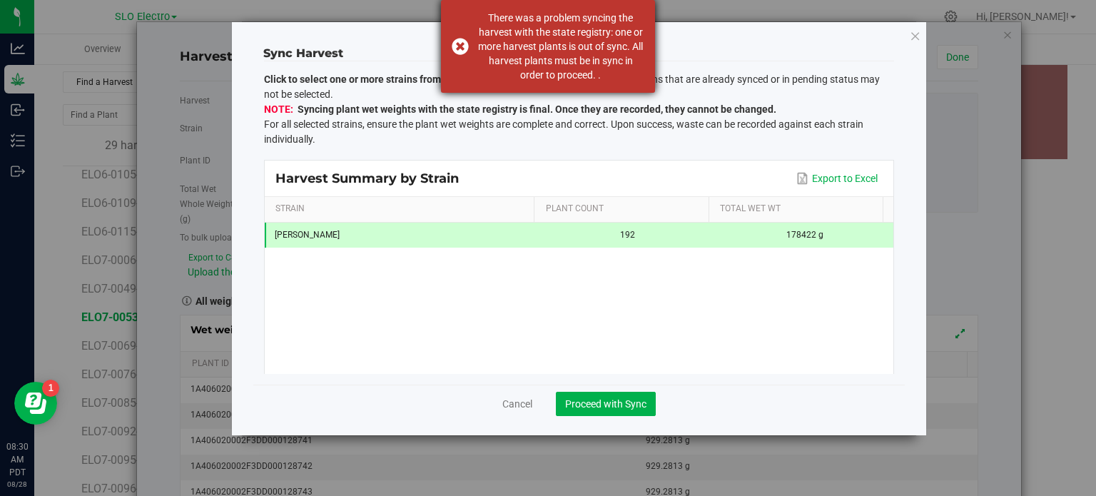
click at [481, 44] on div "There was a problem syncing the harvest with the state registry: one or more ha…" at bounding box center [561, 46] width 168 height 71
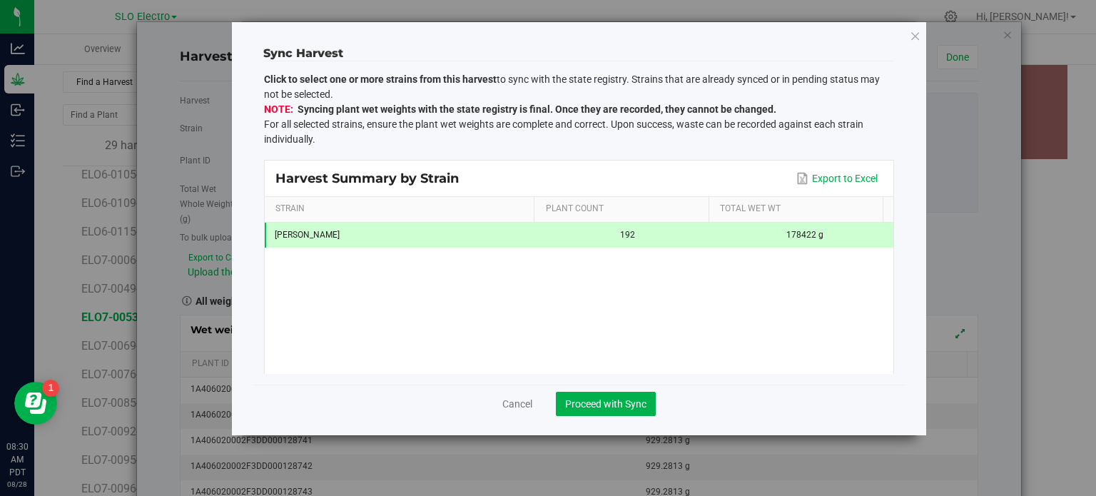
click at [908, 39] on div "Sync Harvest Click to select one or more strains from this harvest to sync with…" at bounding box center [579, 228] width 694 height 413
click at [911, 41] on icon at bounding box center [915, 36] width 11 height 20
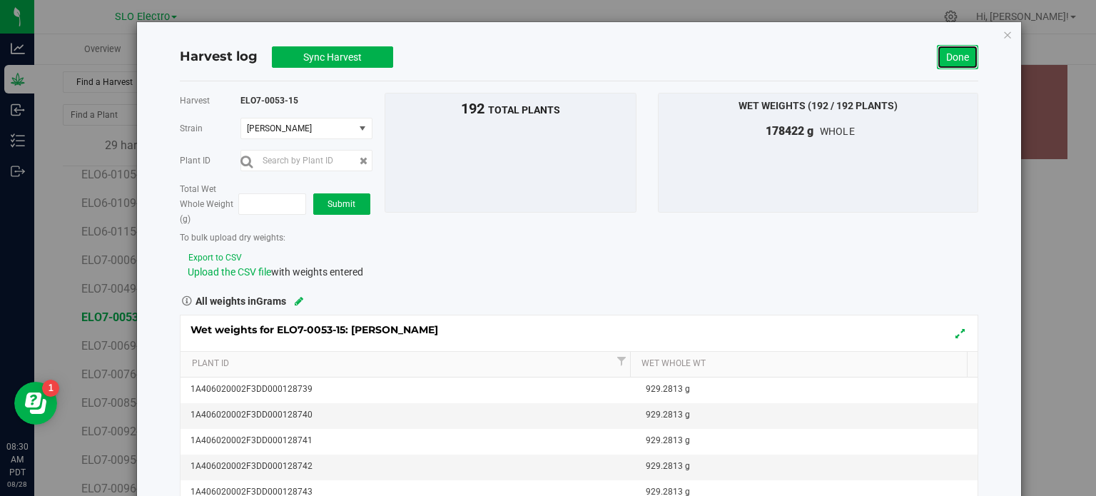
click at [937, 67] on link "Done" at bounding box center [957, 57] width 41 height 24
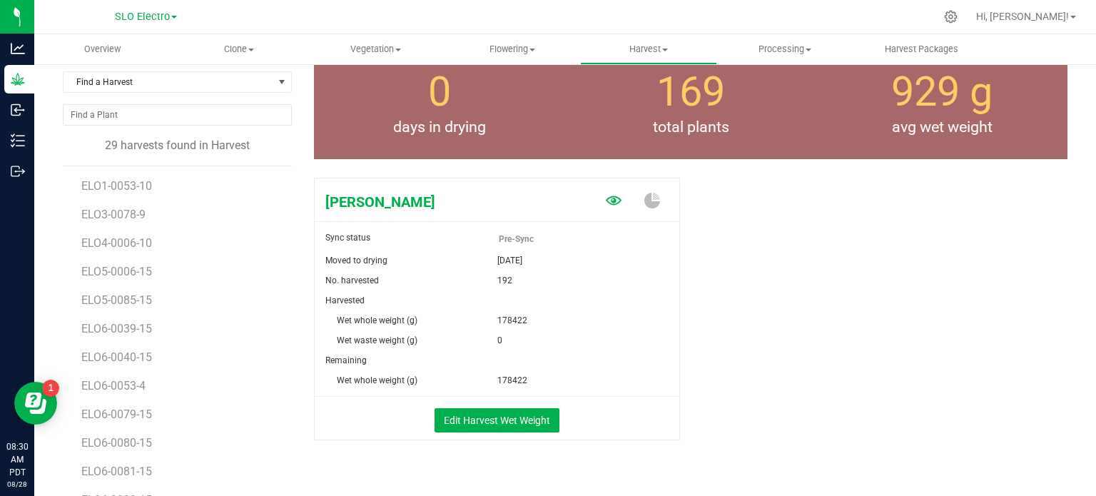
click at [612, 203] on icon at bounding box center [614, 201] width 16 height 16
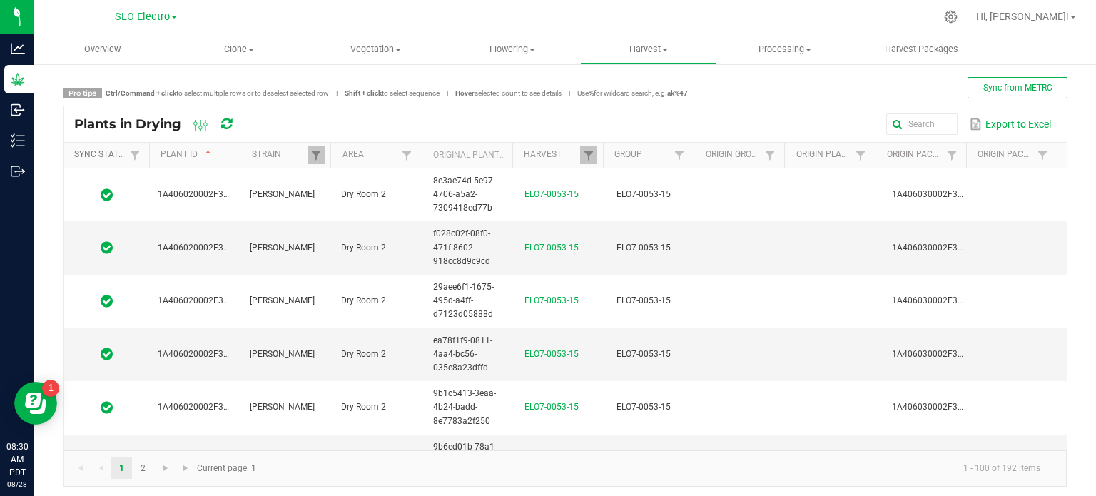
click at [107, 153] on link "Sync Status" at bounding box center [99, 154] width 51 height 11
click at [130, 159] on span at bounding box center [134, 155] width 11 height 11
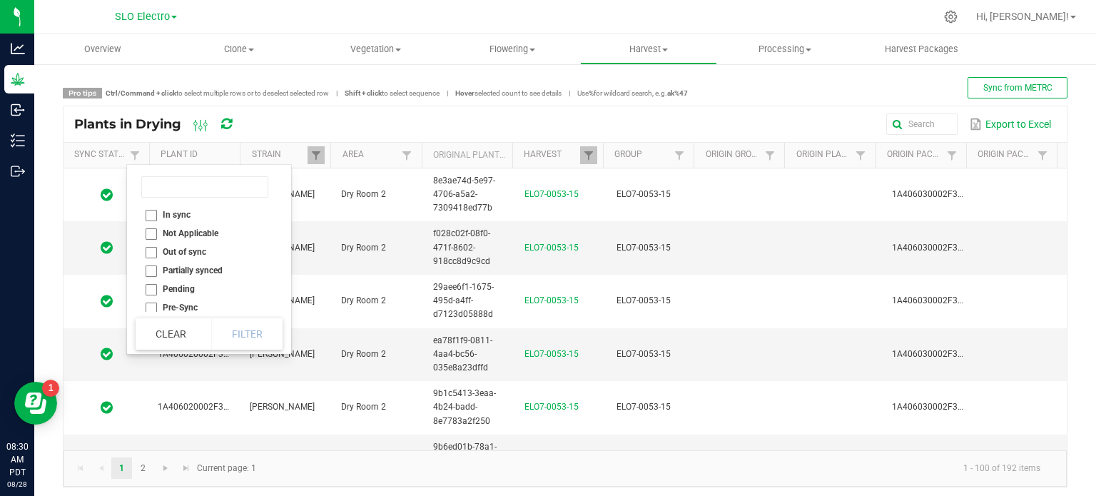
click at [151, 245] on li "Out of sync" at bounding box center [205, 252] width 138 height 19
checkbox sync "true"
click at [246, 331] on button "Filter" at bounding box center [246, 333] width 71 height 31
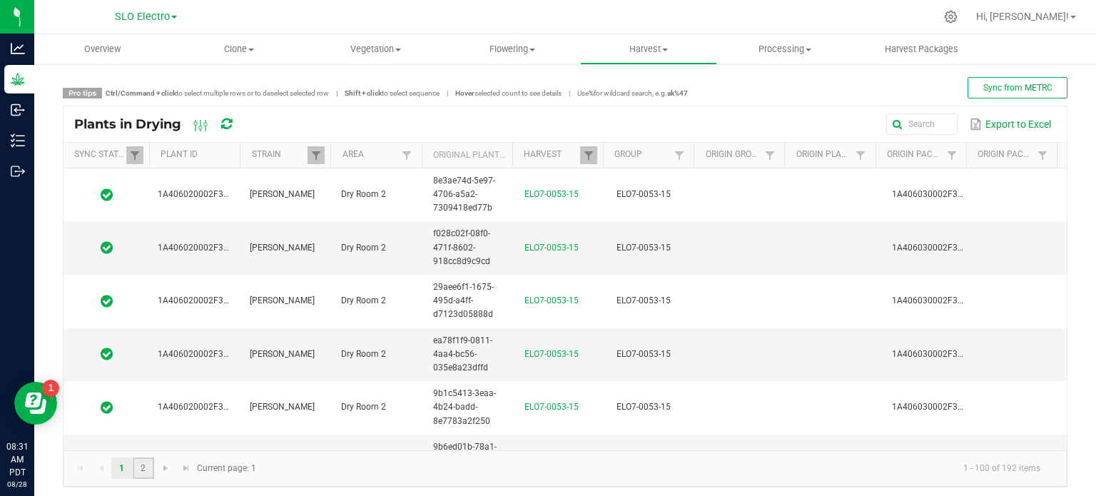
click at [143, 466] on link "2" at bounding box center [143, 467] width 21 height 21
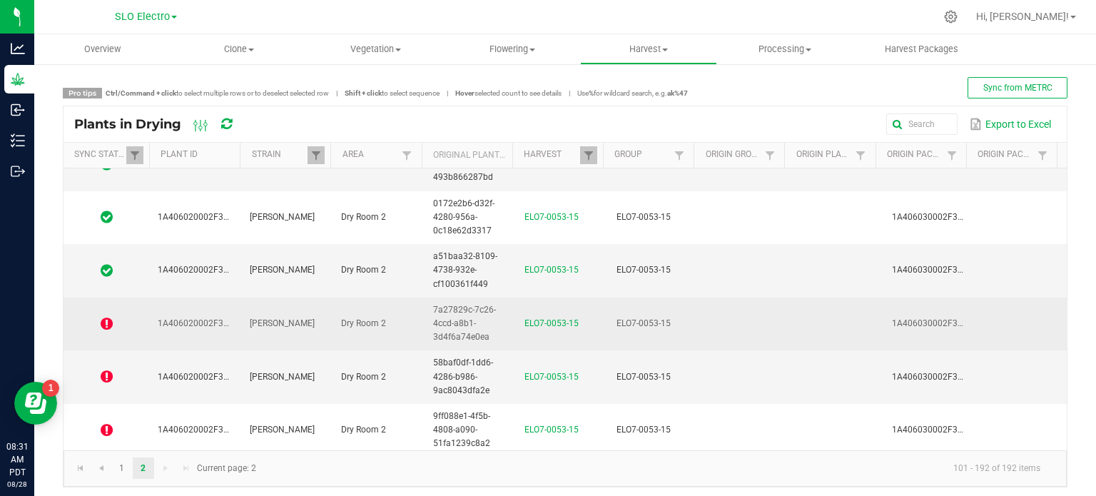
scroll to position [4234, 0]
click at [279, 333] on td "[PERSON_NAME]" at bounding box center [287, 327] width 92 height 54
click at [76, 320] on span at bounding box center [106, 327] width 69 height 14
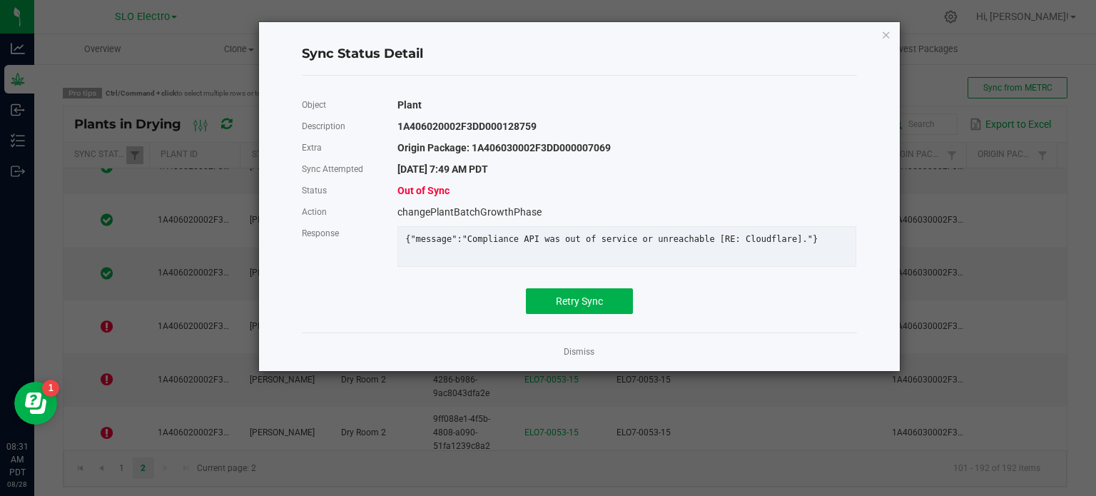
click at [106, 316] on ngb-modal-window "Sync Status Detail Object Plant Description 1A406020002F3DD000128759 Extra Orig…" at bounding box center [553, 248] width 1107 height 496
click at [576, 307] on span "Retry Sync" at bounding box center [579, 300] width 47 height 11
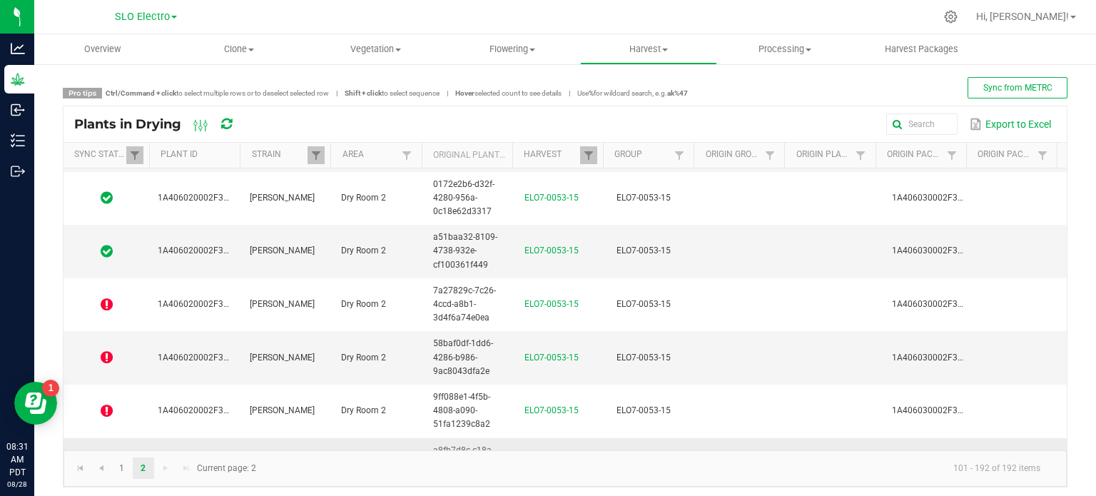
scroll to position [4448, 0]
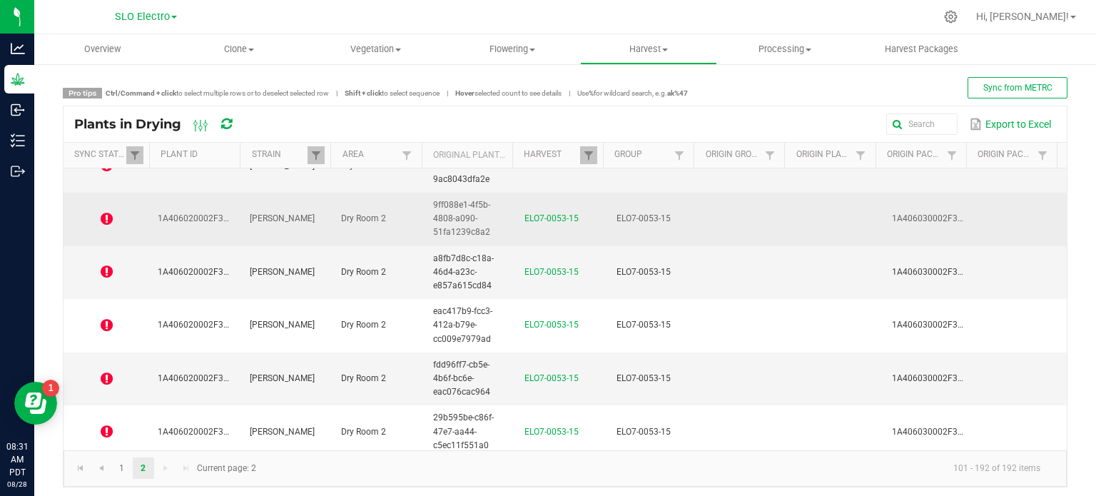
click at [206, 213] on span "1A406020002F3DD000128761" at bounding box center [219, 218] width 122 height 10
click at [123, 213] on td at bounding box center [107, 220] width 86 height 54
click at [97, 196] on td at bounding box center [107, 220] width 86 height 54
click at [101, 212] on icon at bounding box center [107, 219] width 12 height 14
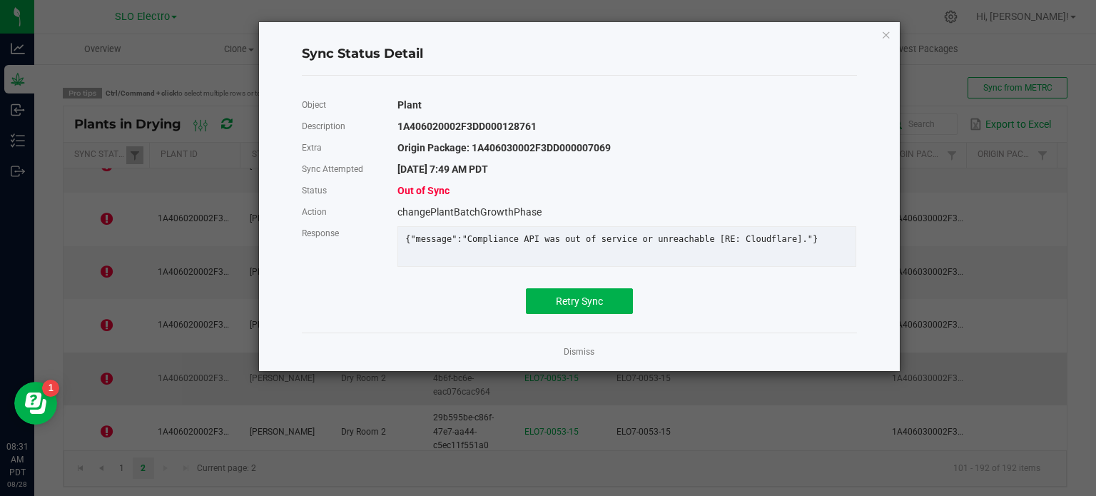
drag, startPoint x: 564, startPoint y: 364, endPoint x: 475, endPoint y: 370, distance: 89.4
click at [565, 358] on link "Dismiss" at bounding box center [579, 352] width 31 height 12
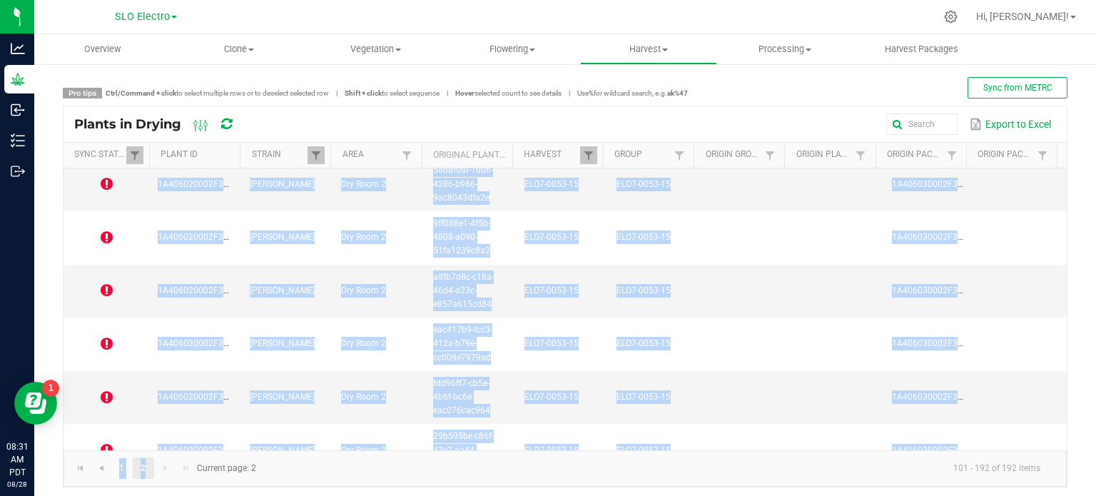
scroll to position [6, 0]
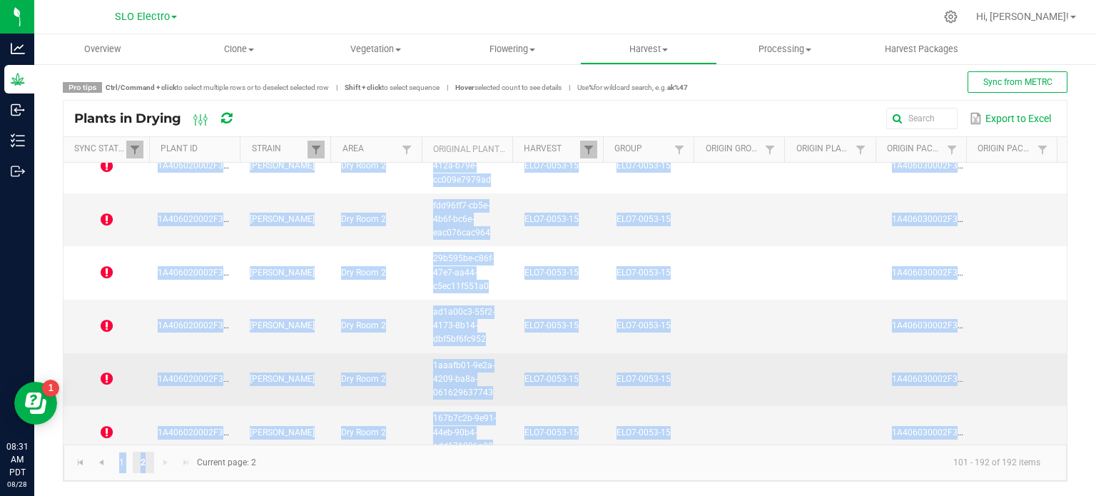
drag, startPoint x: 206, startPoint y: 382, endPoint x: 244, endPoint y: 368, distance: 40.8
click at [202, 445] on kendo-grid "Plants in Drying Export to Excel Sync Status Sorted Ascending Plant ID Strain A…" at bounding box center [565, 291] width 1005 height 382
click at [244, 360] on td "[PERSON_NAME]" at bounding box center [287, 380] width 92 height 54
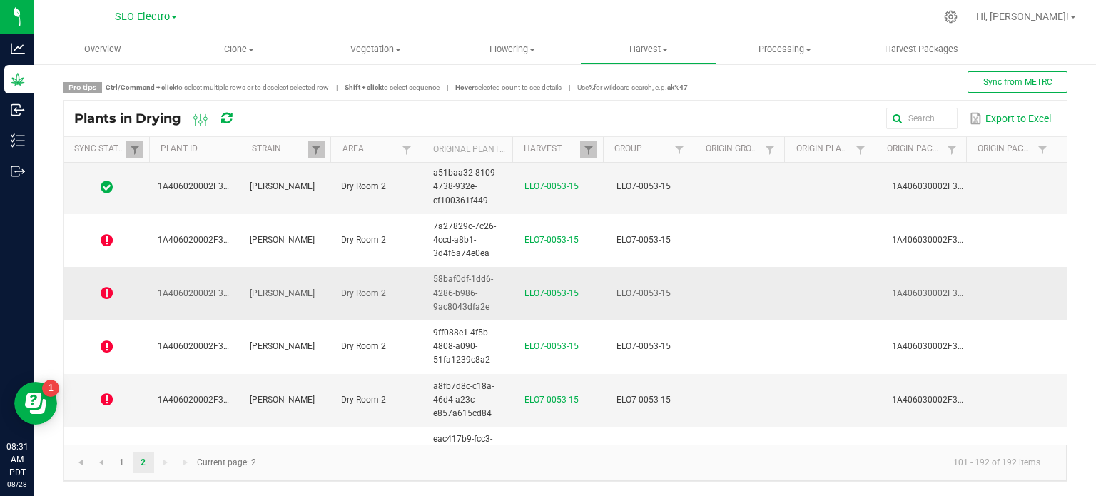
scroll to position [4244, 0]
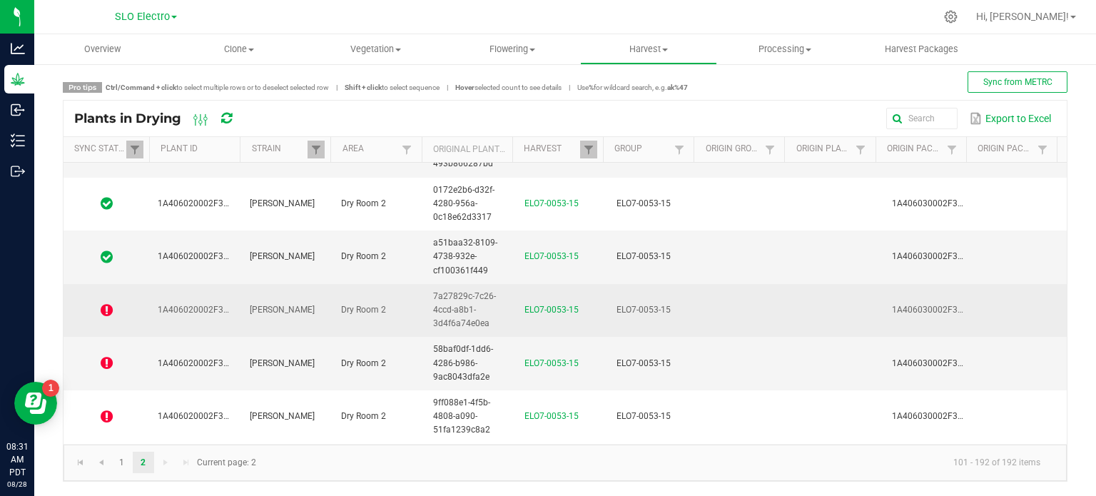
click at [98, 303] on span at bounding box center [106, 310] width 69 height 14
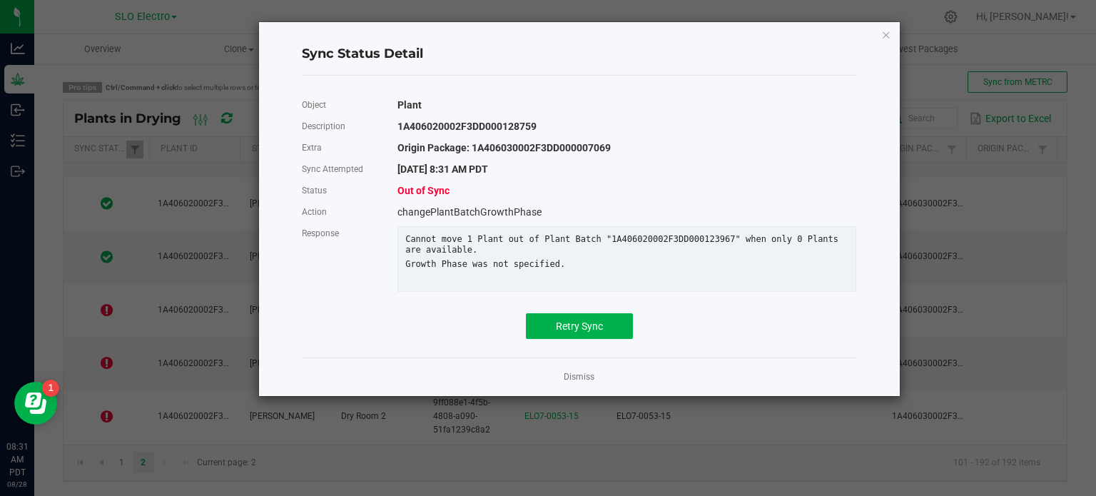
click at [228, 110] on div "Sync Status Detail Object Plant Description 1A406020002F3DD000128759 Extra Orig…" at bounding box center [554, 208] width 694 height 375
drag, startPoint x: 245, startPoint y: 282, endPoint x: 238, endPoint y: 282, distance: 7.8
click at [245, 277] on div "Sync Status Detail Object Plant Description 1A406020002F3DD000128759 Extra Orig…" at bounding box center [554, 208] width 694 height 375
drag, startPoint x: 214, startPoint y: 288, endPoint x: 402, endPoint y: 172, distance: 221.0
click at [216, 288] on div "Sync Status Detail Object Plant Description 1A406020002F3DD000128759 Extra Orig…" at bounding box center [554, 208] width 694 height 375
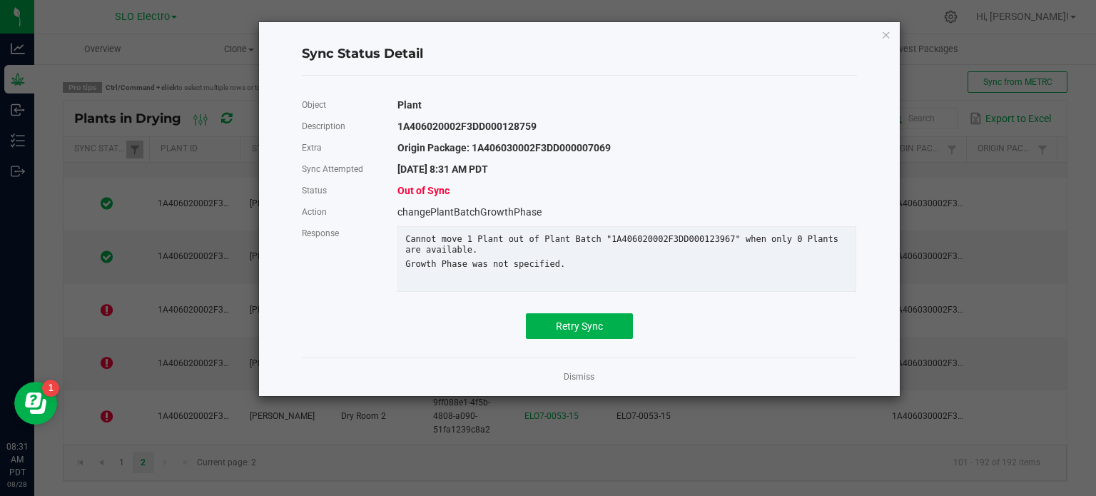
drag, startPoint x: 799, startPoint y: 161, endPoint x: 730, endPoint y: 268, distance: 126.5
click at [805, 171] on div "Object Plant Description 1A406020002F3DD000128759 Extra Origin Package: 1A40603…" at bounding box center [579, 216] width 555 height 245
click at [574, 383] on link "Dismiss" at bounding box center [579, 377] width 31 height 12
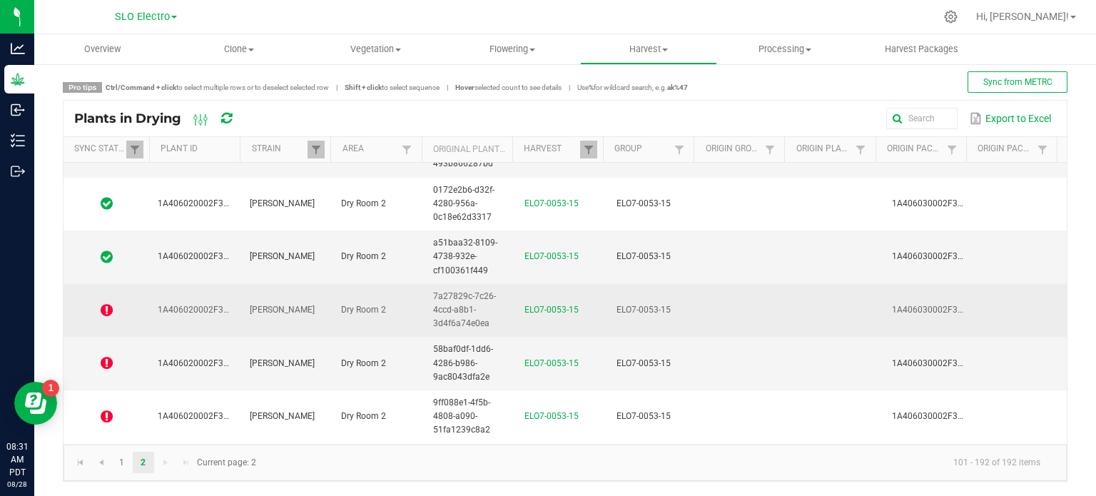
click at [101, 303] on icon at bounding box center [107, 310] width 12 height 14
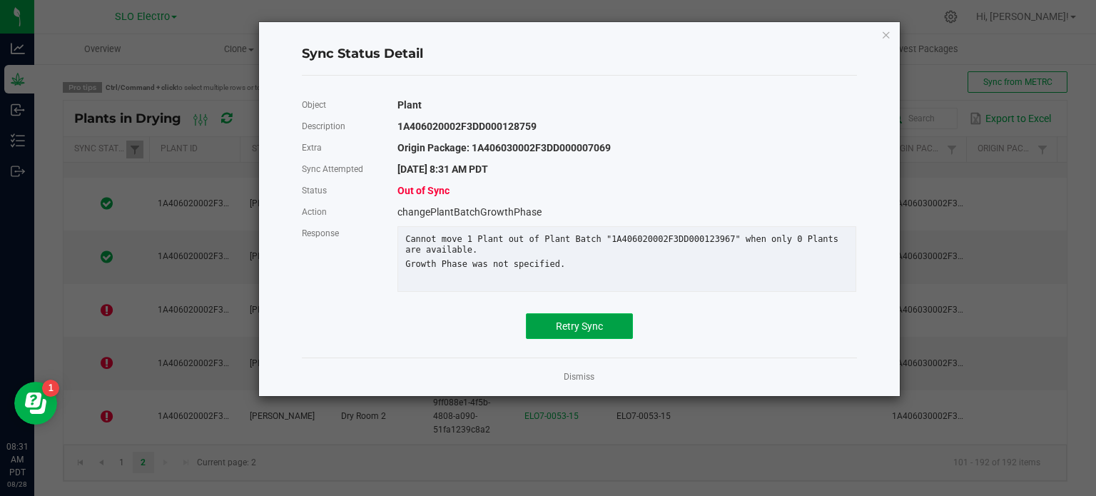
click at [572, 328] on button "Retry Sync" at bounding box center [579, 326] width 107 height 26
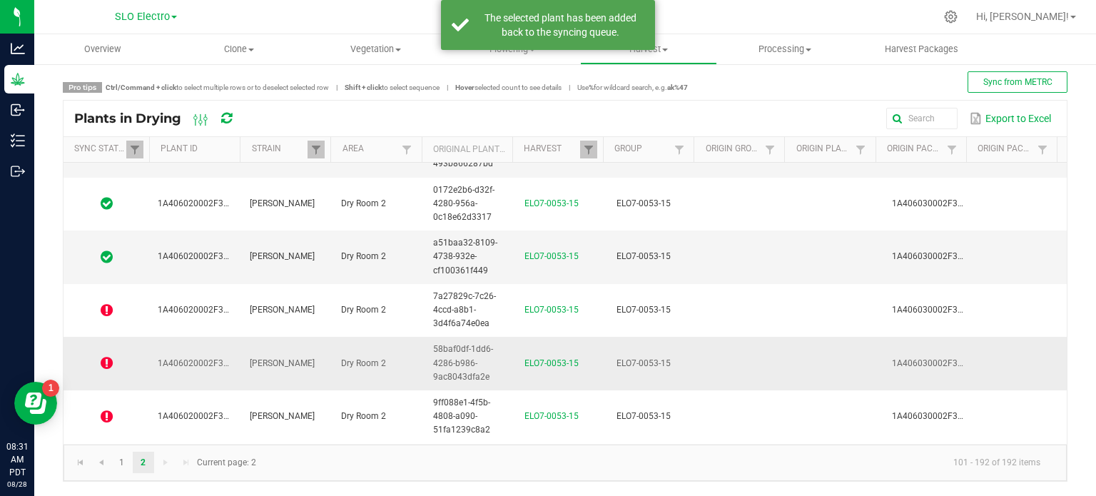
click at [105, 356] on icon at bounding box center [107, 363] width 12 height 14
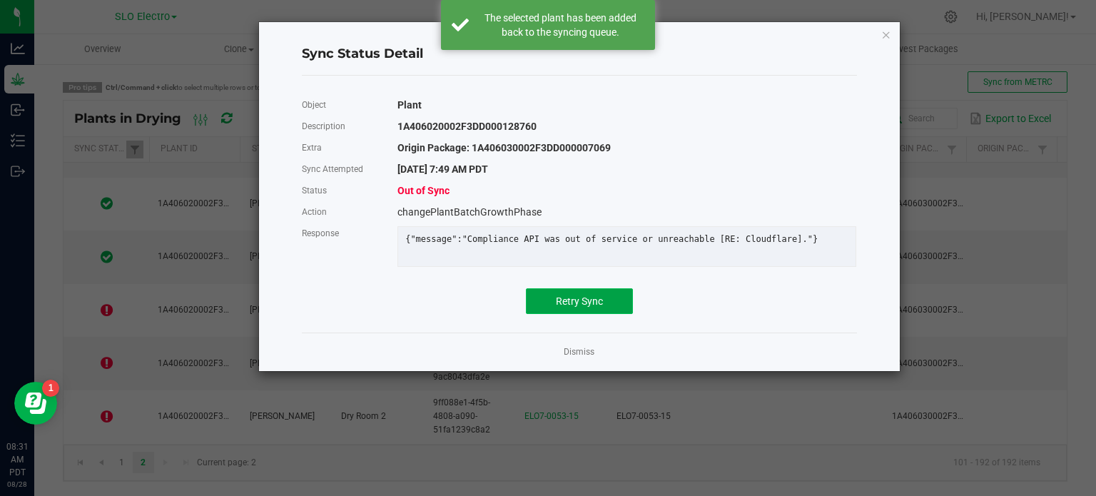
click at [601, 314] on button "Retry Sync" at bounding box center [579, 301] width 107 height 26
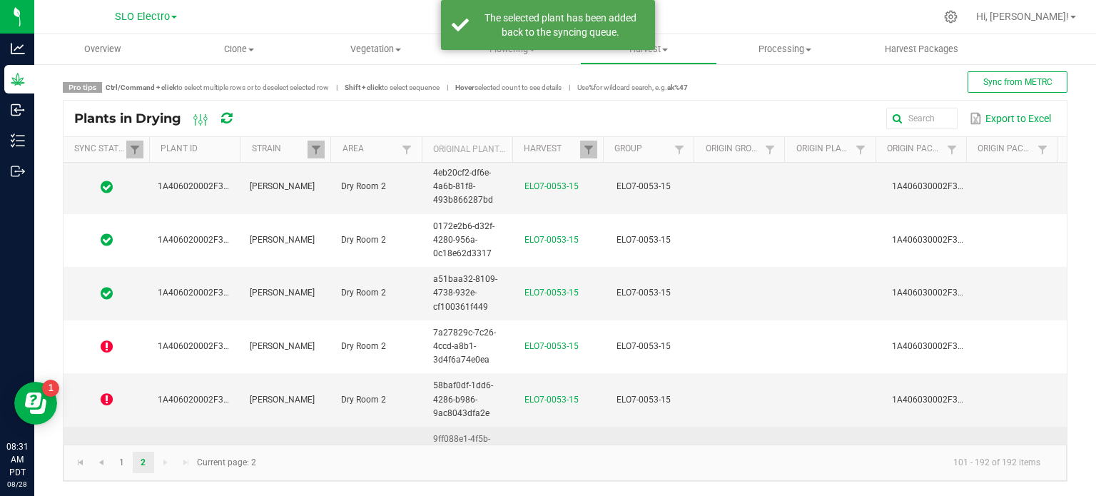
scroll to position [4173, 0]
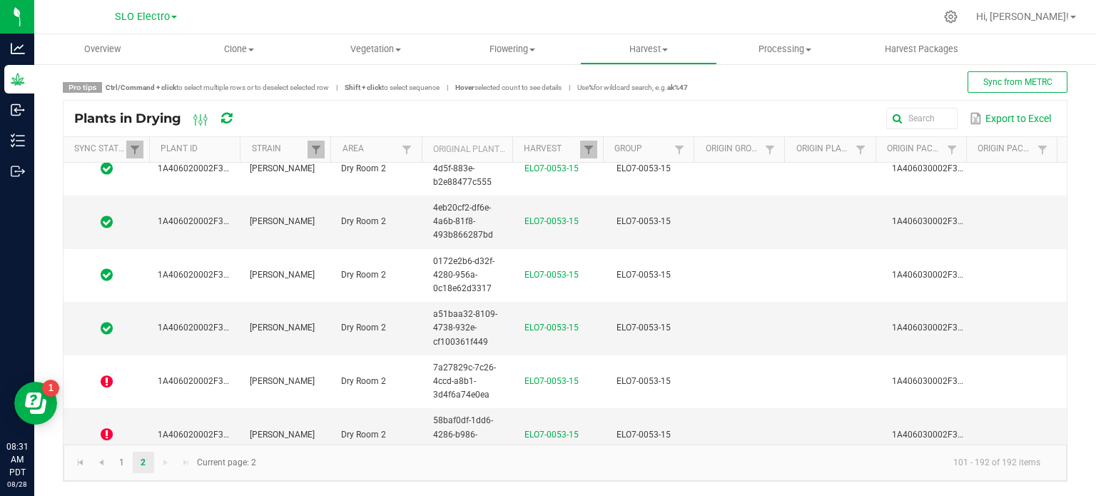
click at [226, 118] on icon at bounding box center [226, 118] width 11 height 13
click at [226, 118] on icon at bounding box center [226, 118] width 14 height 15
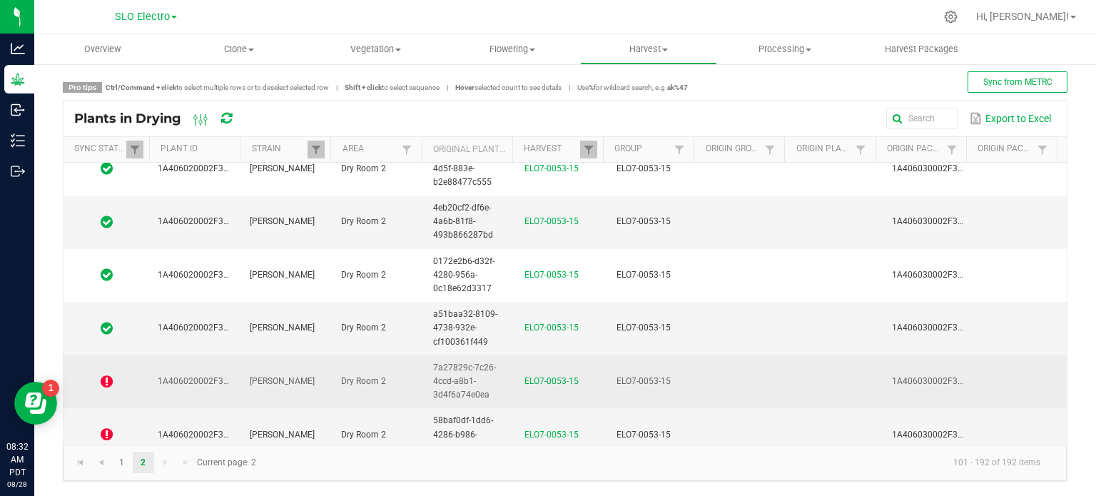
click at [111, 375] on icon at bounding box center [107, 382] width 12 height 14
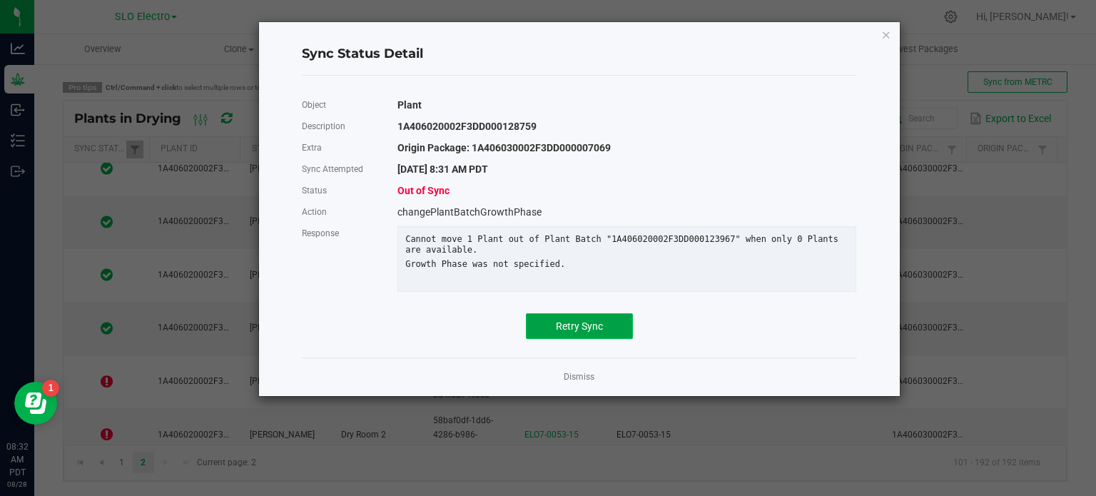
click at [564, 339] on button "Retry Sync" at bounding box center [579, 326] width 107 height 26
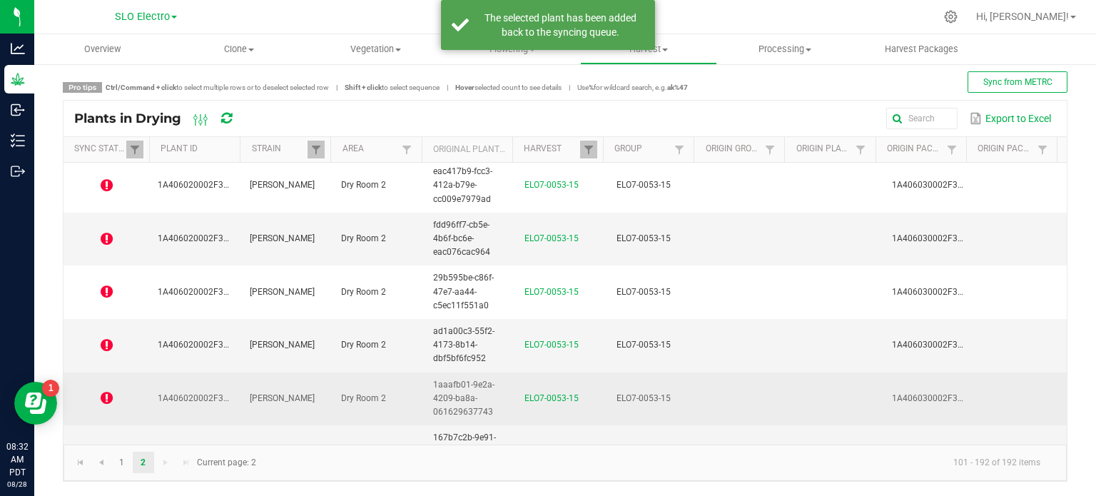
scroll to position [4601, 0]
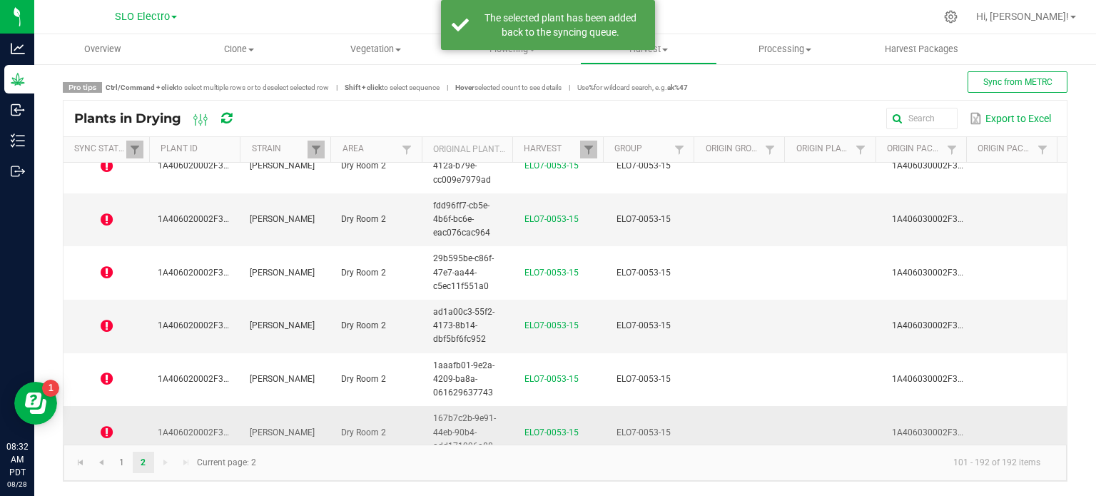
click at [103, 425] on icon at bounding box center [107, 432] width 12 height 14
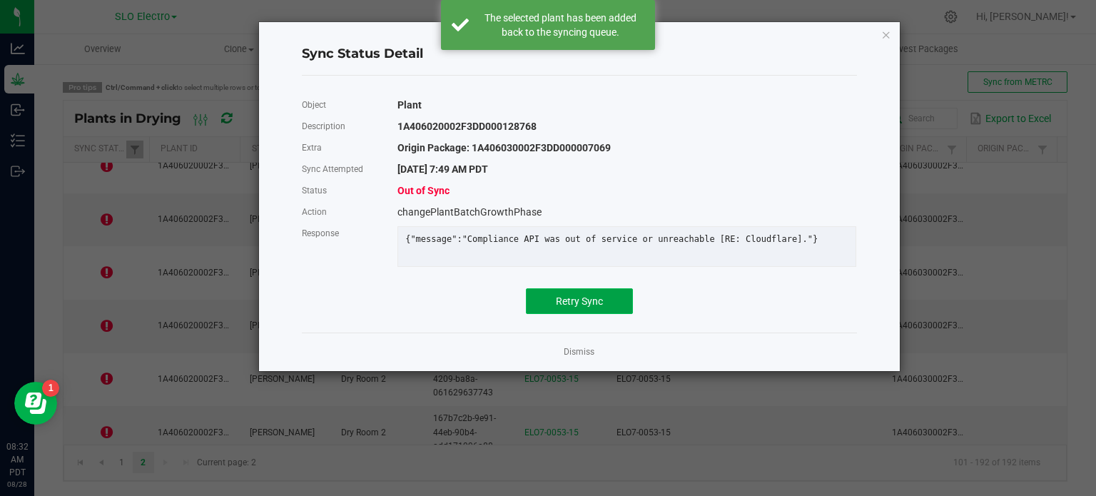
click at [545, 308] on button "Retry Sync" at bounding box center [579, 301] width 107 height 26
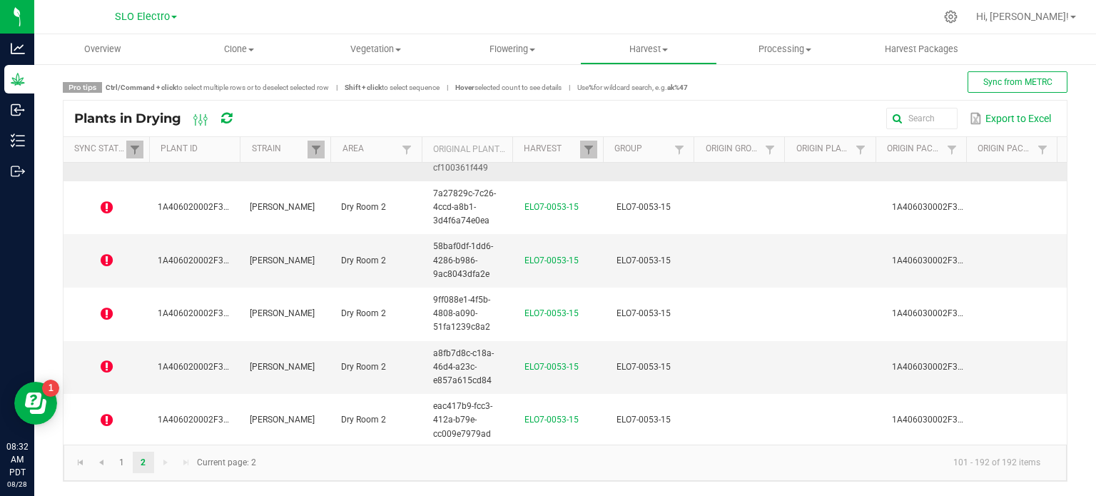
scroll to position [4316, 0]
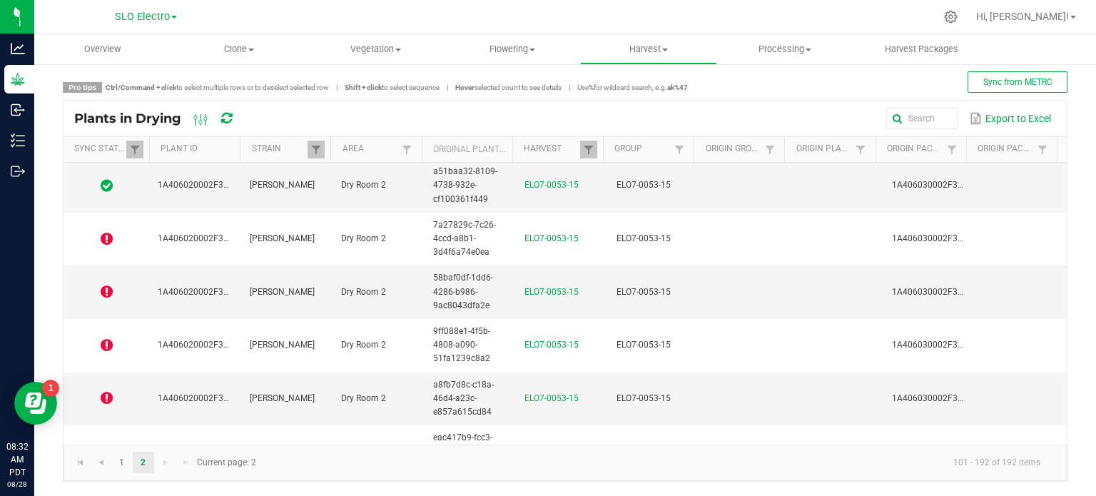
click at [230, 116] on icon at bounding box center [226, 118] width 14 height 15
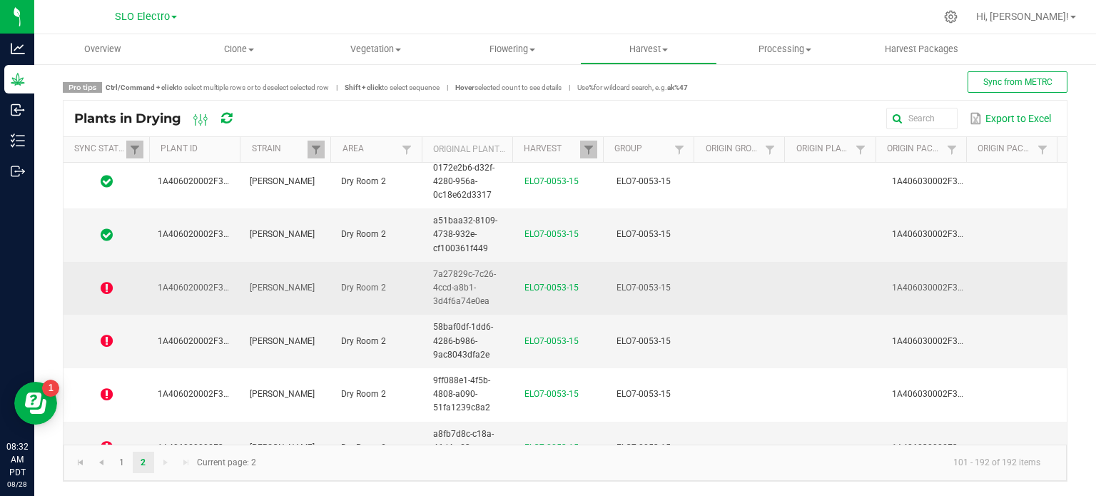
scroll to position [4244, 0]
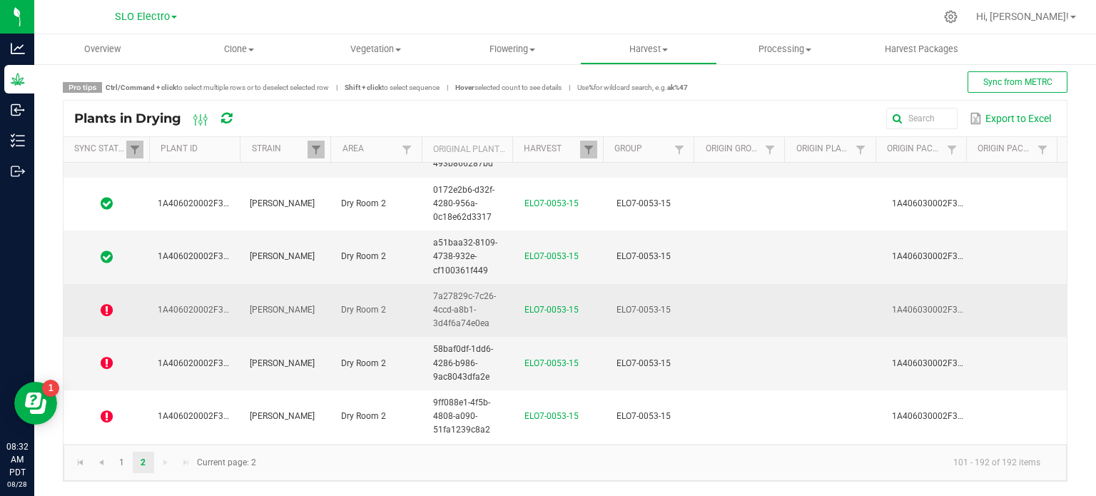
click at [106, 303] on icon at bounding box center [107, 310] width 12 height 14
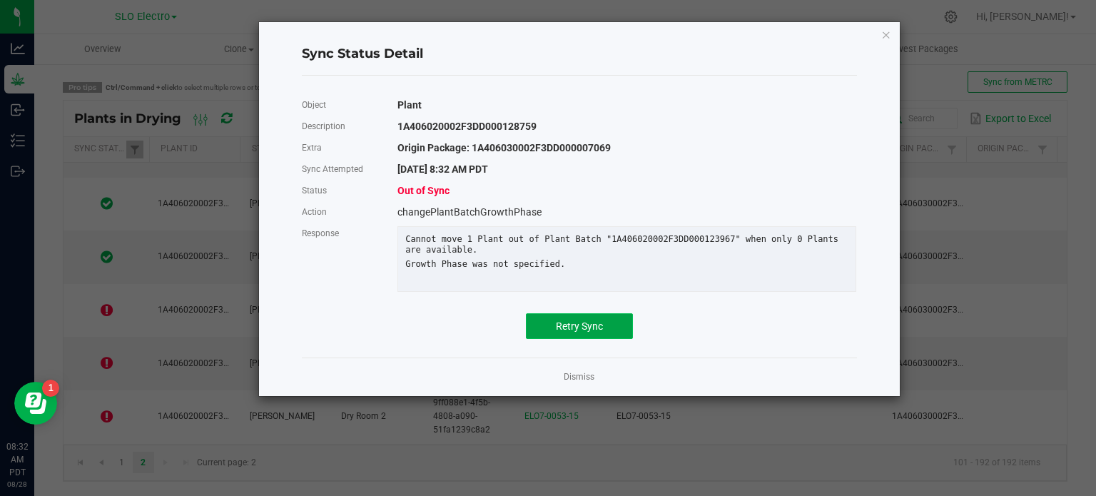
click at [575, 332] on span "Retry Sync" at bounding box center [579, 325] width 47 height 11
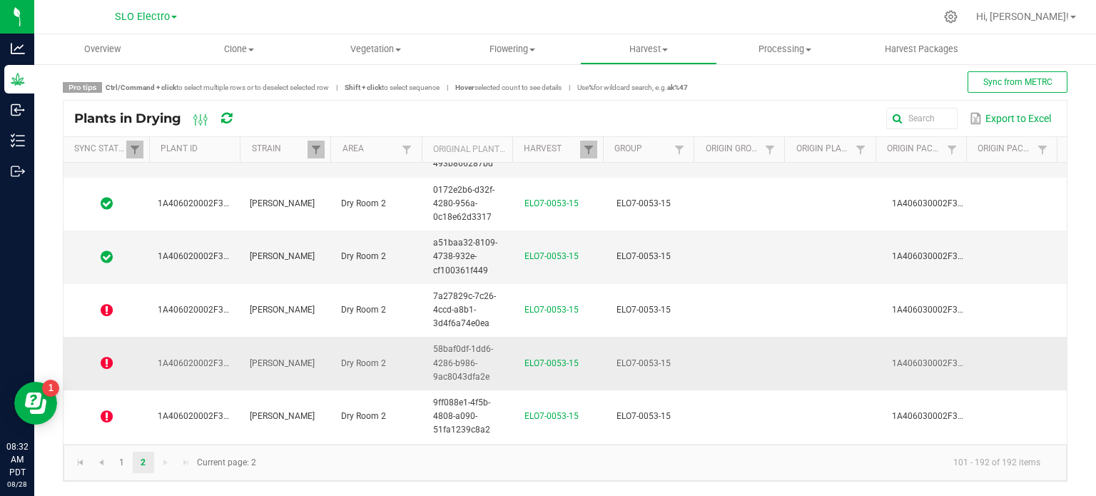
drag, startPoint x: 157, startPoint y: 349, endPoint x: 133, endPoint y: 353, distance: 23.8
click at [154, 350] on td "1A406020002F3DD000128760" at bounding box center [195, 364] width 92 height 54
click at [107, 356] on icon at bounding box center [107, 363] width 12 height 14
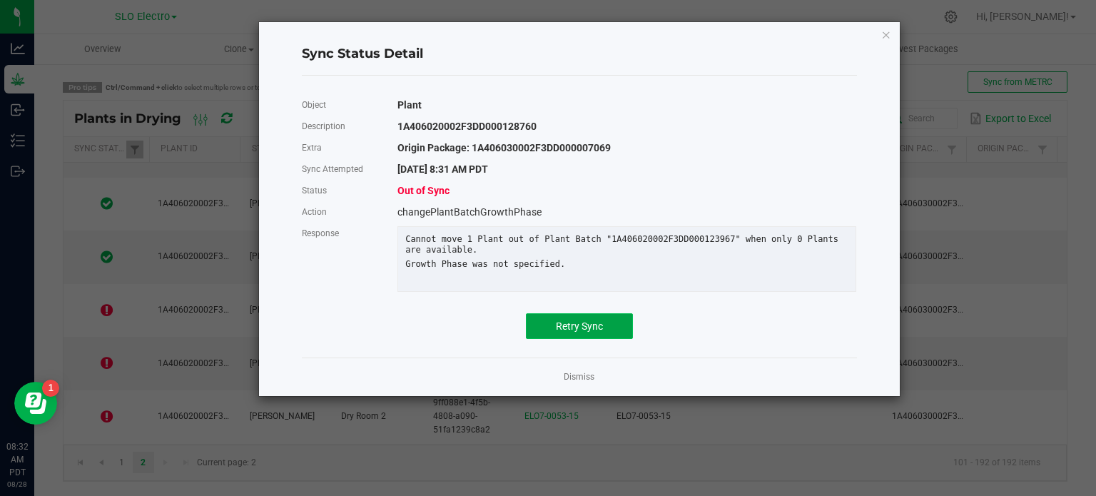
click at [589, 332] on span "Retry Sync" at bounding box center [579, 325] width 47 height 11
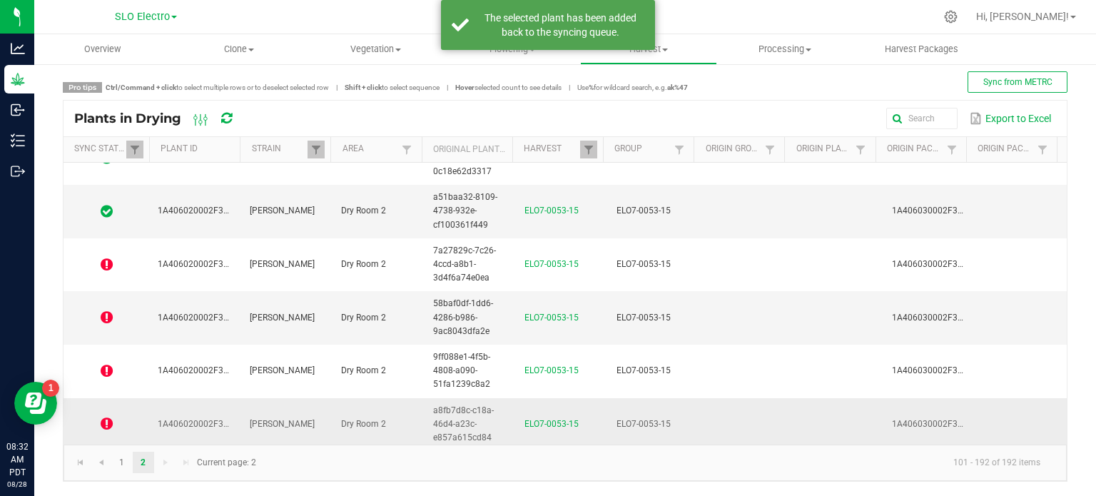
scroll to position [4316, 0]
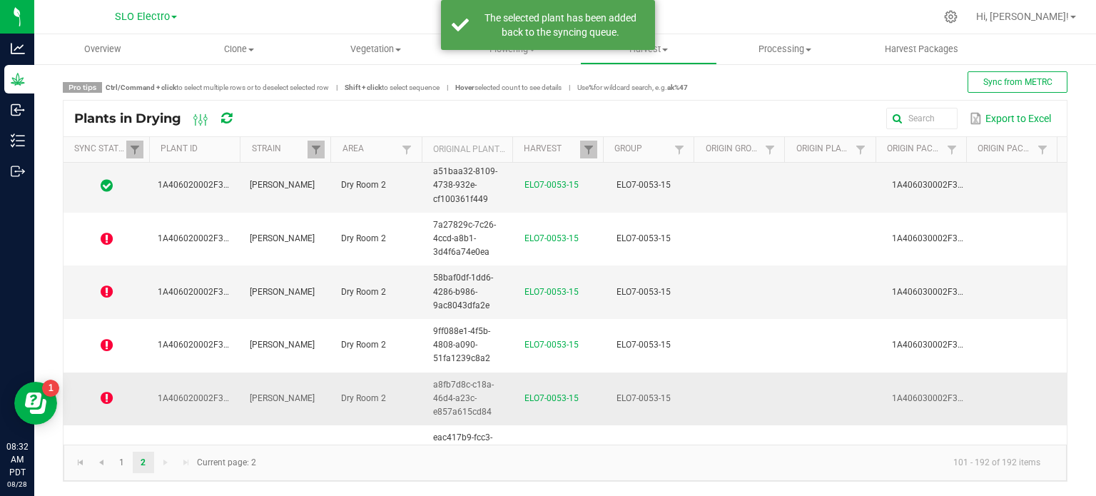
click at [103, 391] on icon at bounding box center [107, 398] width 12 height 14
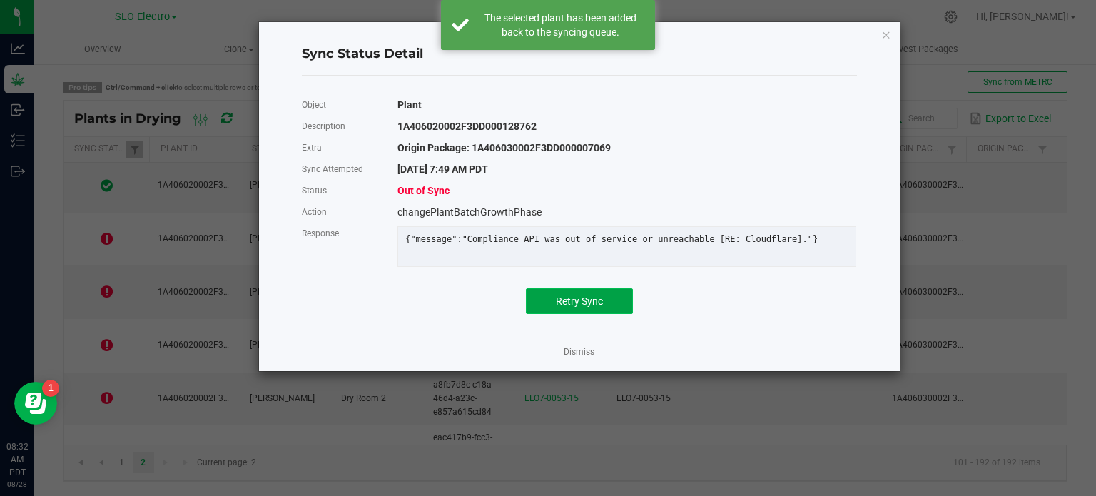
click at [568, 307] on span "Retry Sync" at bounding box center [579, 300] width 47 height 11
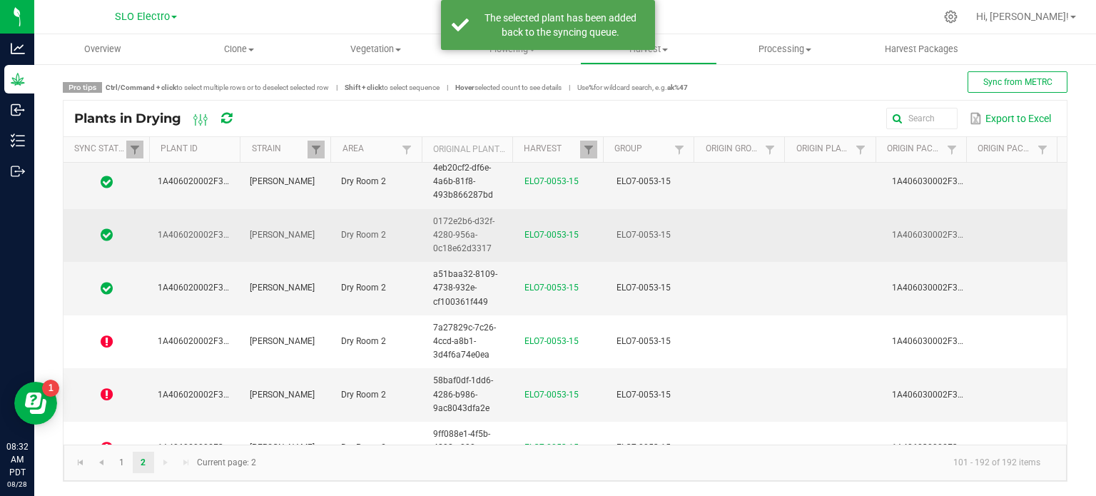
scroll to position [4173, 0]
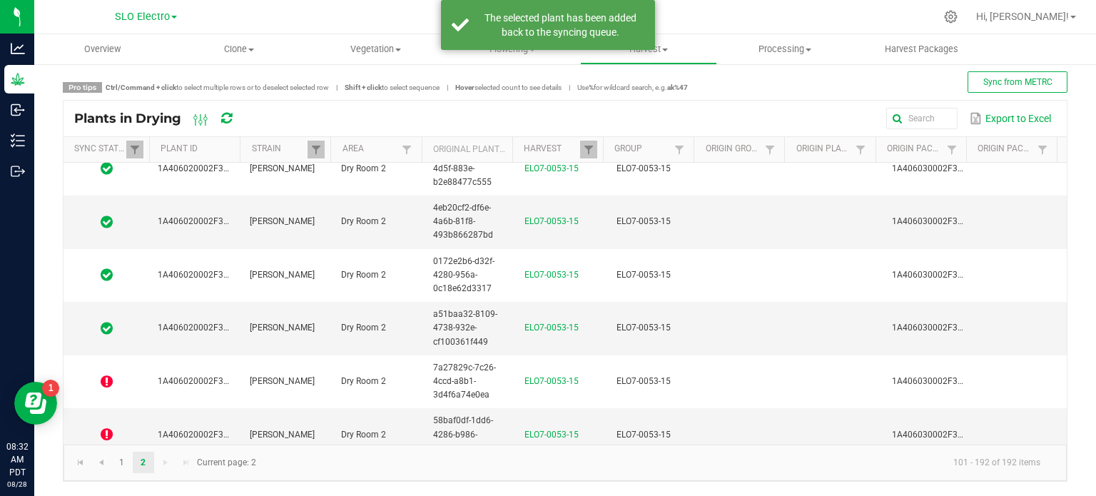
click at [226, 121] on icon at bounding box center [226, 118] width 16 height 16
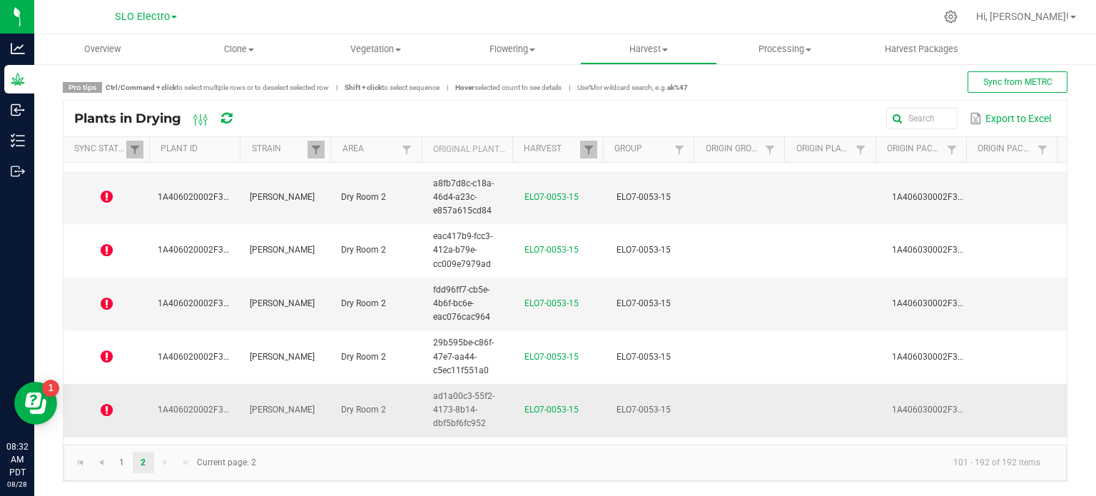
scroll to position [4601, 0]
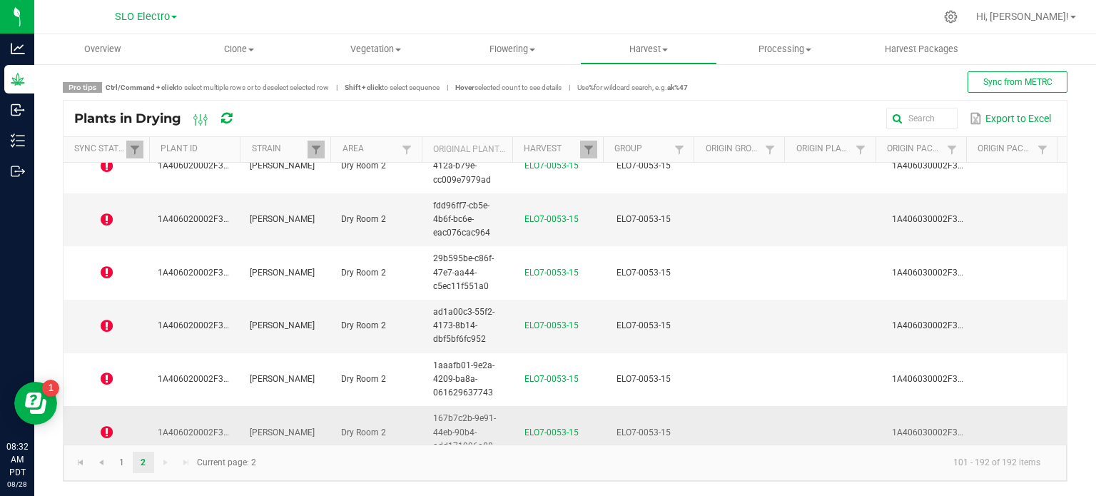
click at [102, 425] on icon at bounding box center [107, 432] width 12 height 14
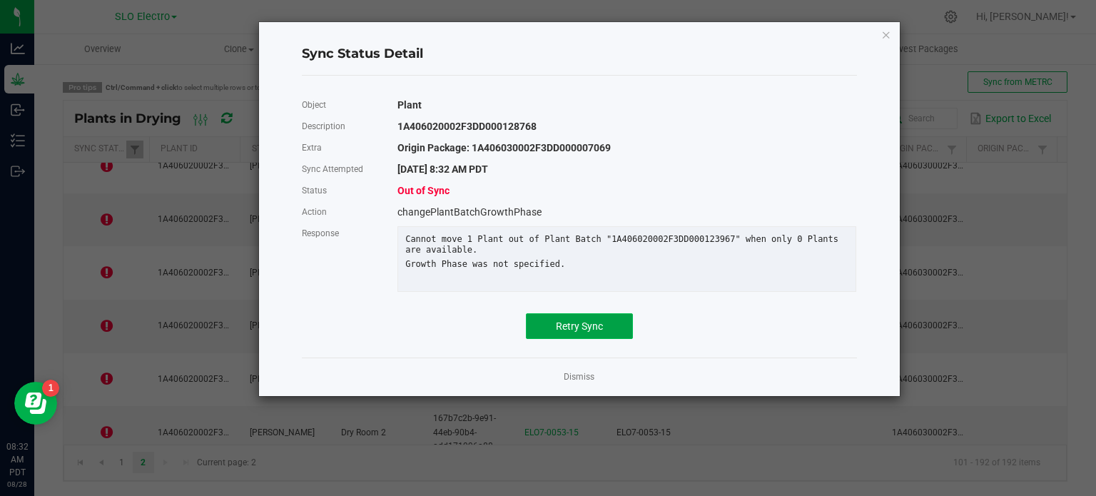
click at [570, 339] on button "Retry Sync" at bounding box center [579, 326] width 107 height 26
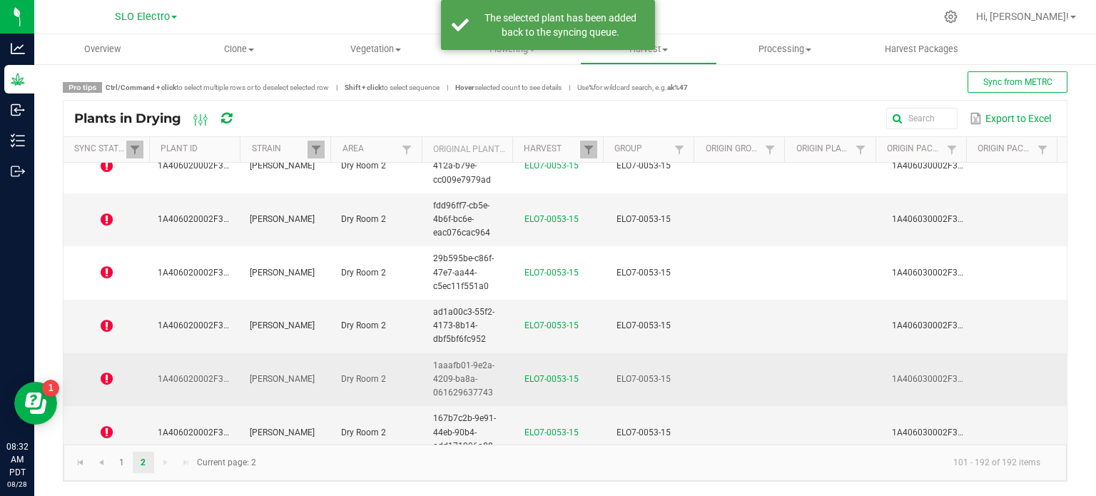
click at [129, 372] on td at bounding box center [107, 380] width 86 height 54
click at [85, 372] on span at bounding box center [106, 379] width 69 height 14
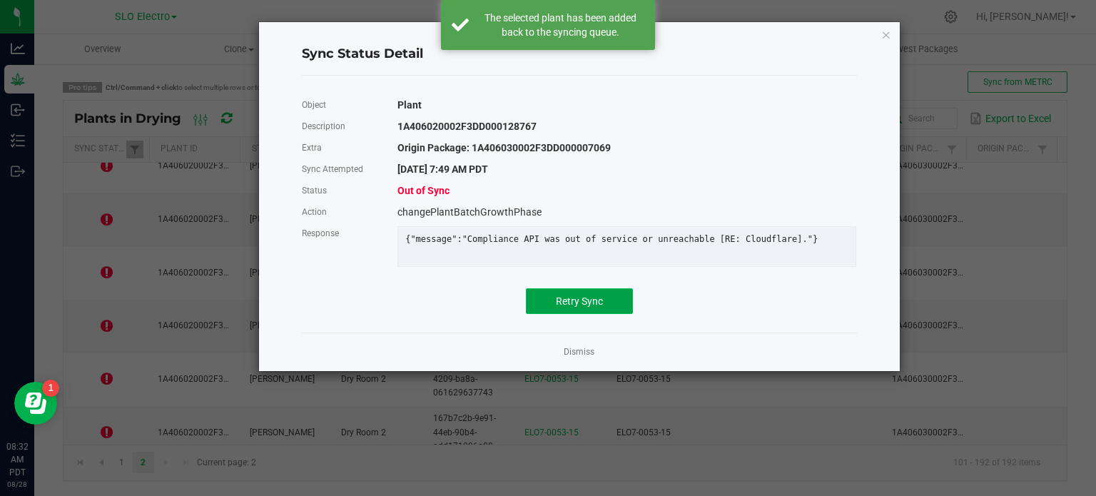
click at [597, 307] on span "Retry Sync" at bounding box center [579, 300] width 47 height 11
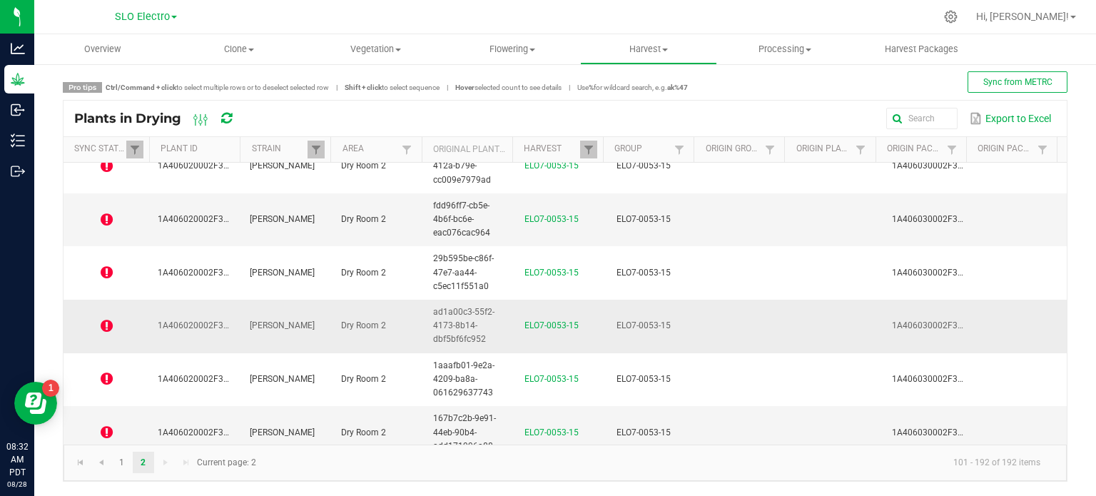
click at [100, 319] on span at bounding box center [106, 326] width 69 height 14
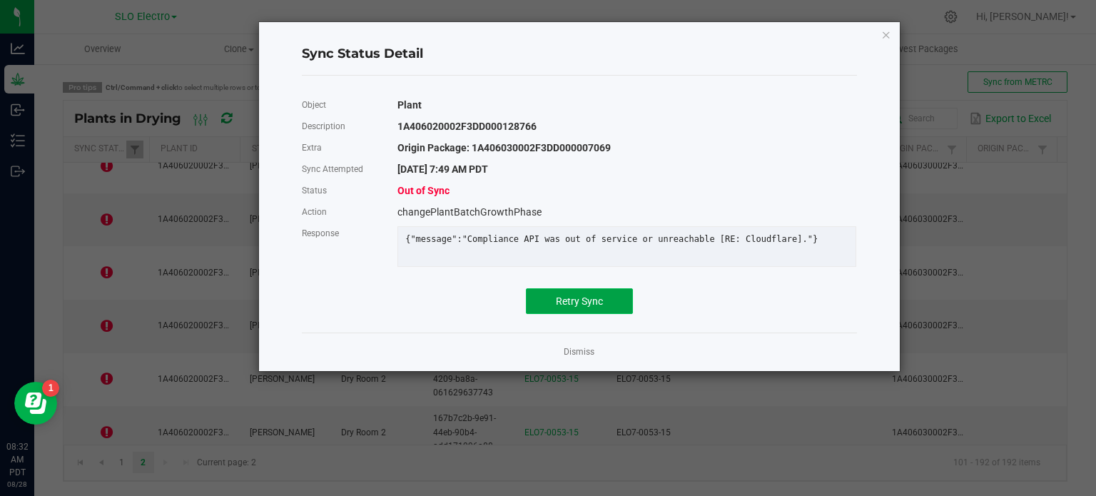
click at [576, 307] on span "Retry Sync" at bounding box center [579, 300] width 47 height 11
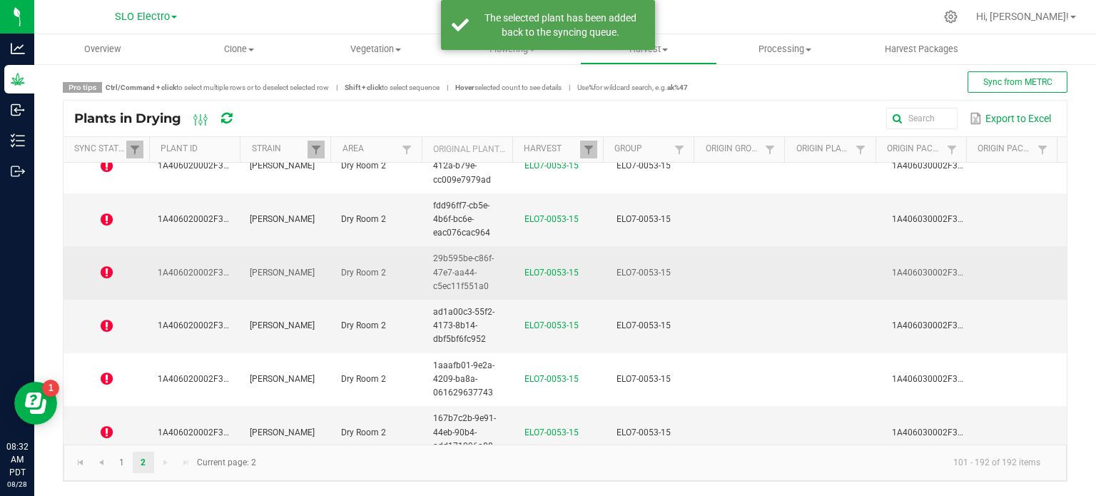
click at [110, 265] on icon at bounding box center [107, 272] width 12 height 14
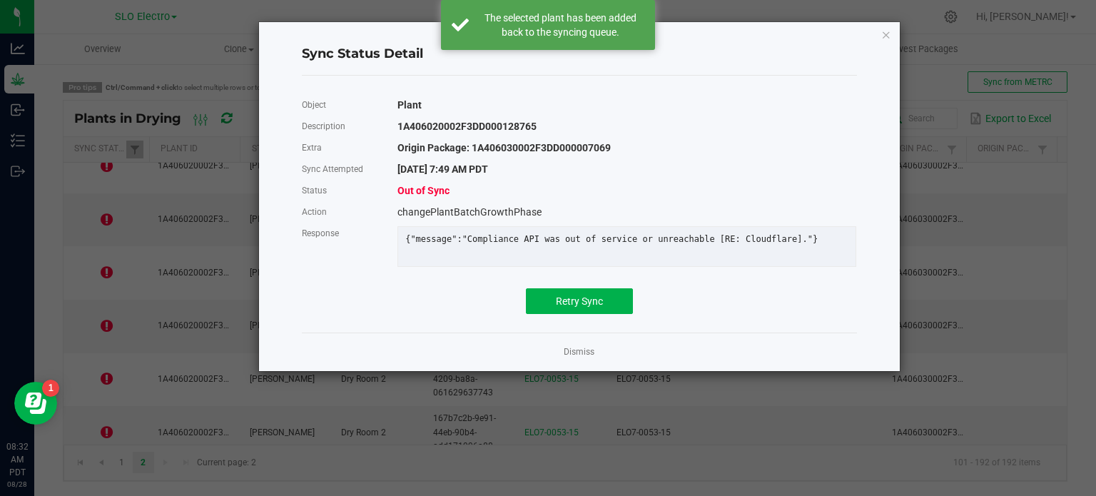
click at [584, 321] on div "Object Plant Description 1A406020002F3DD000128765 Extra Origin Package: 1A40603…" at bounding box center [579, 204] width 577 height 234
click at [592, 314] on button "Retry Sync" at bounding box center [579, 301] width 107 height 26
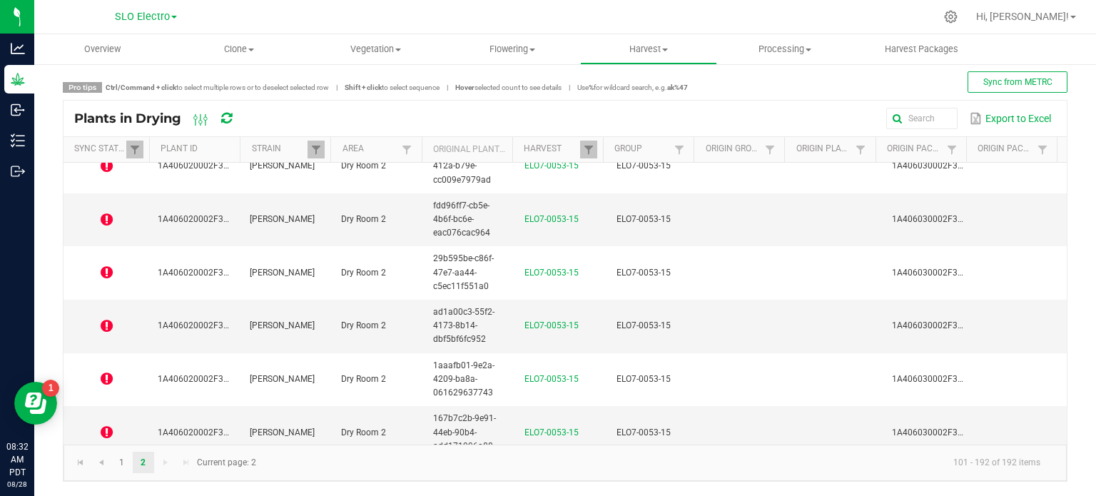
click at [229, 118] on icon at bounding box center [226, 119] width 15 height 16
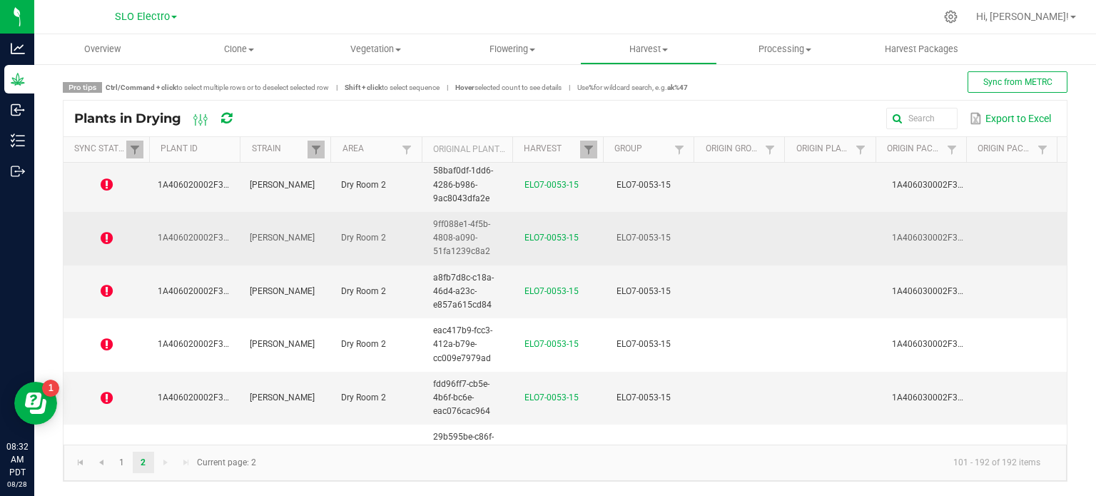
scroll to position [4316, 0]
click at [116, 232] on span at bounding box center [106, 239] width 69 height 14
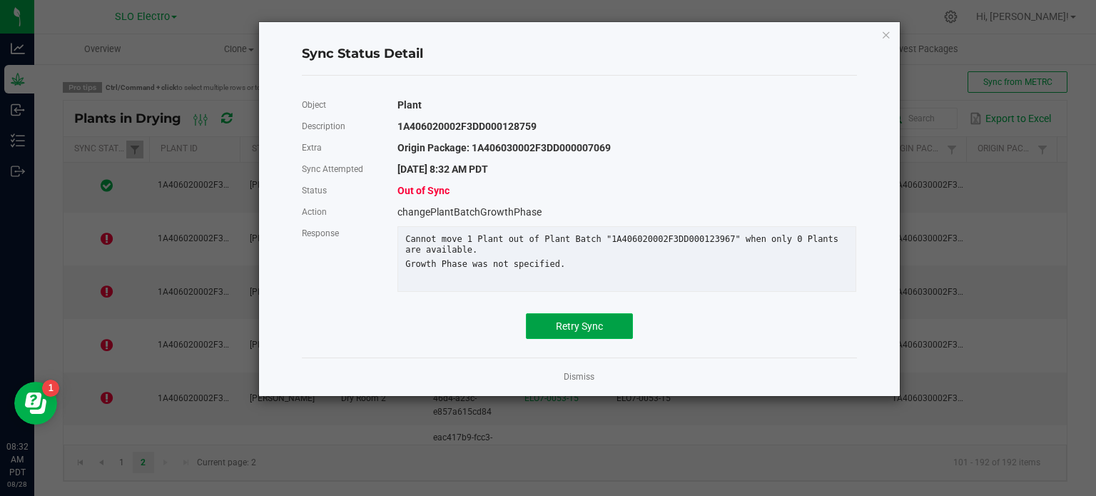
click at [566, 328] on button "Retry Sync" at bounding box center [579, 326] width 107 height 26
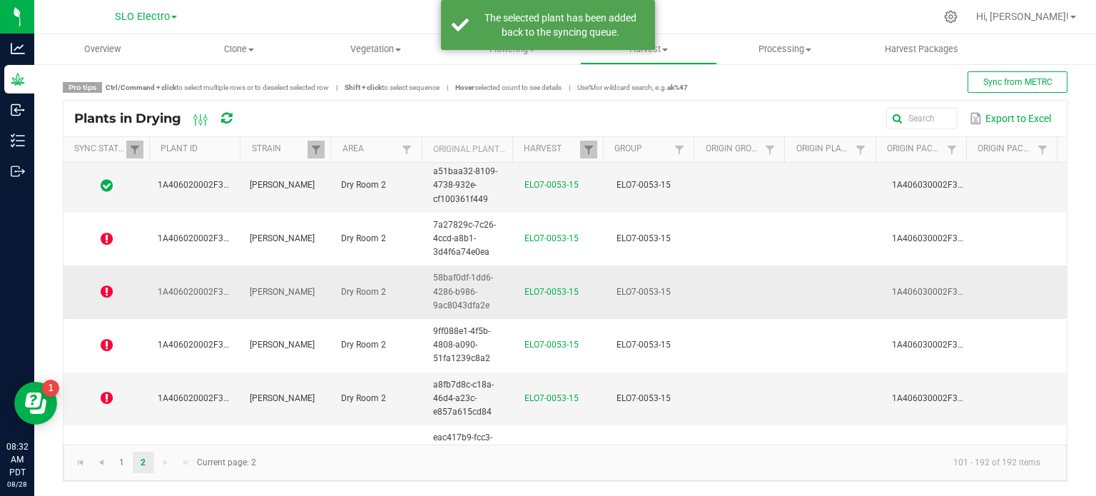
click at [139, 285] on span at bounding box center [106, 292] width 69 height 14
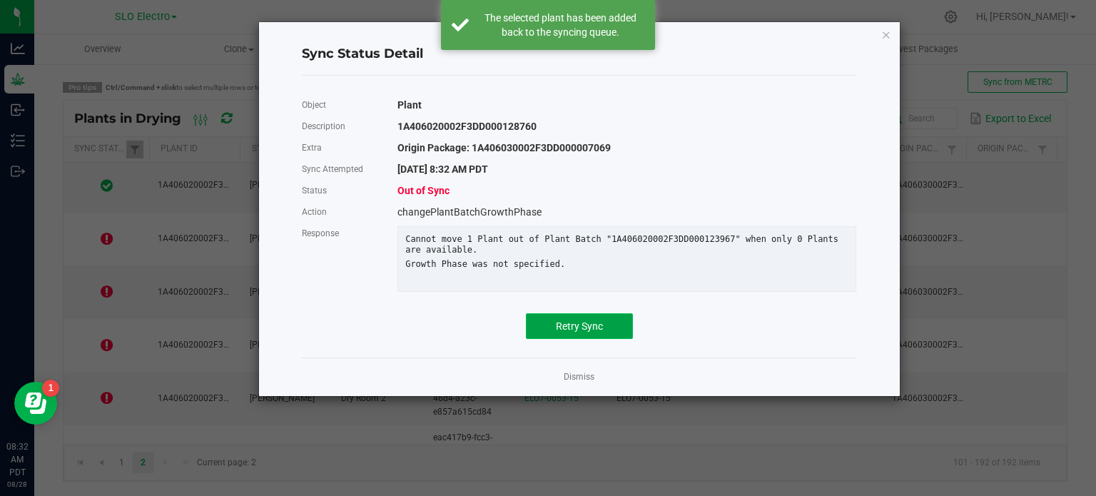
click at [582, 325] on button "Retry Sync" at bounding box center [579, 326] width 107 height 26
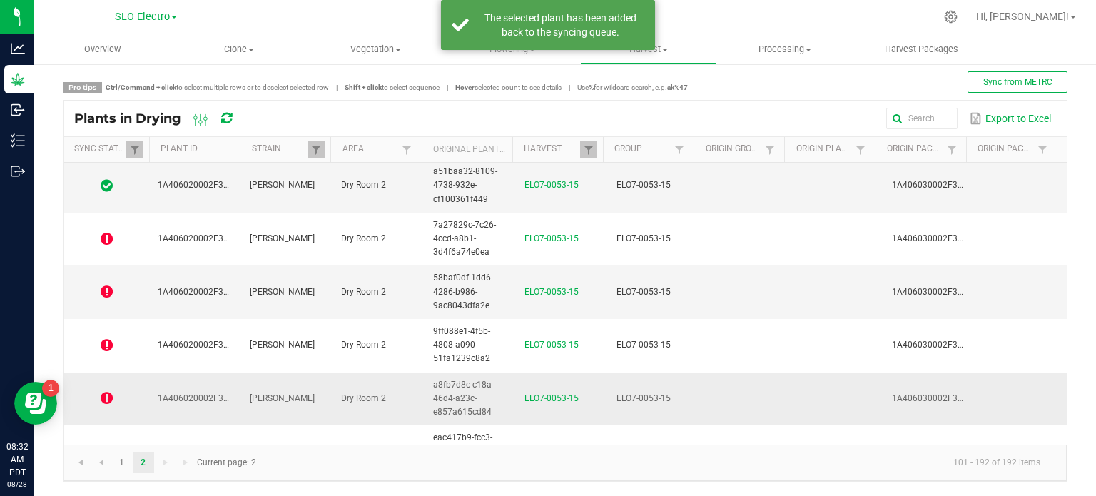
click at [160, 372] on td "1A406020002F3DD000128762" at bounding box center [195, 399] width 92 height 54
click at [80, 391] on span at bounding box center [106, 398] width 69 height 14
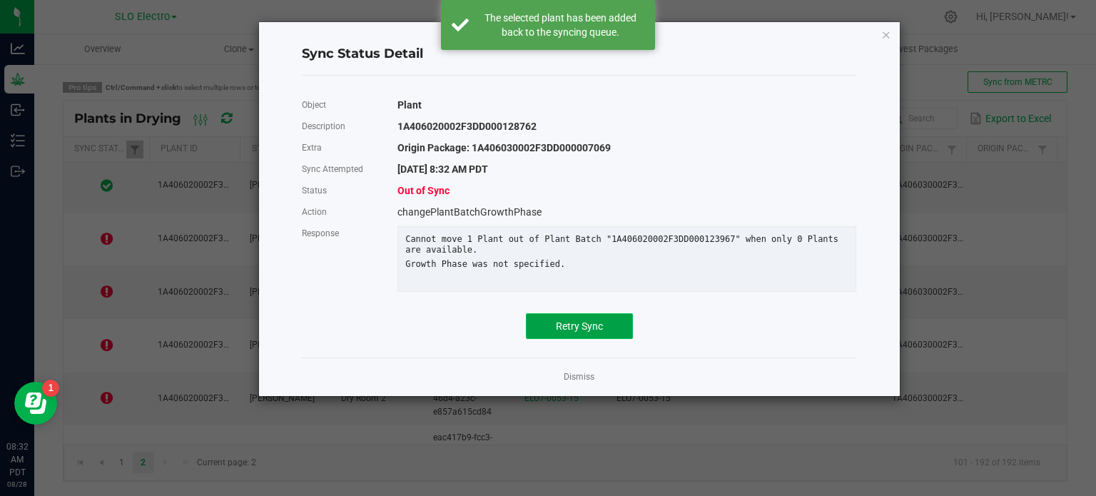
click at [557, 332] on span "Retry Sync" at bounding box center [579, 325] width 47 height 11
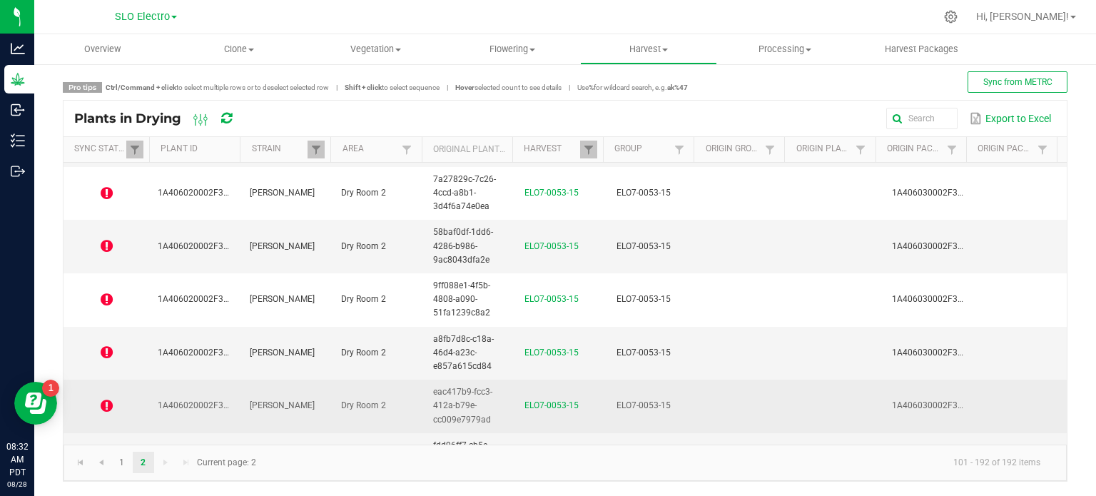
scroll to position [4387, 0]
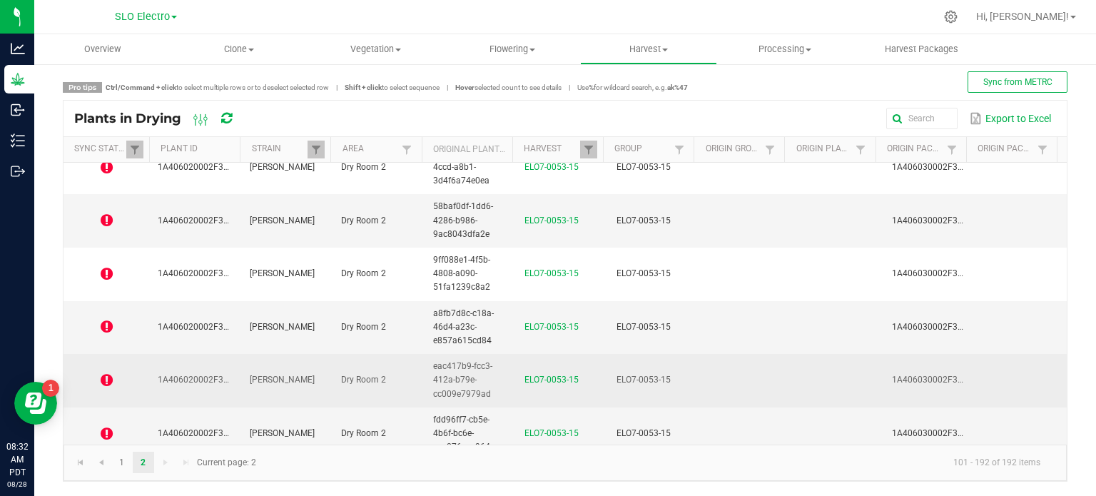
click at [128, 373] on span at bounding box center [106, 380] width 69 height 14
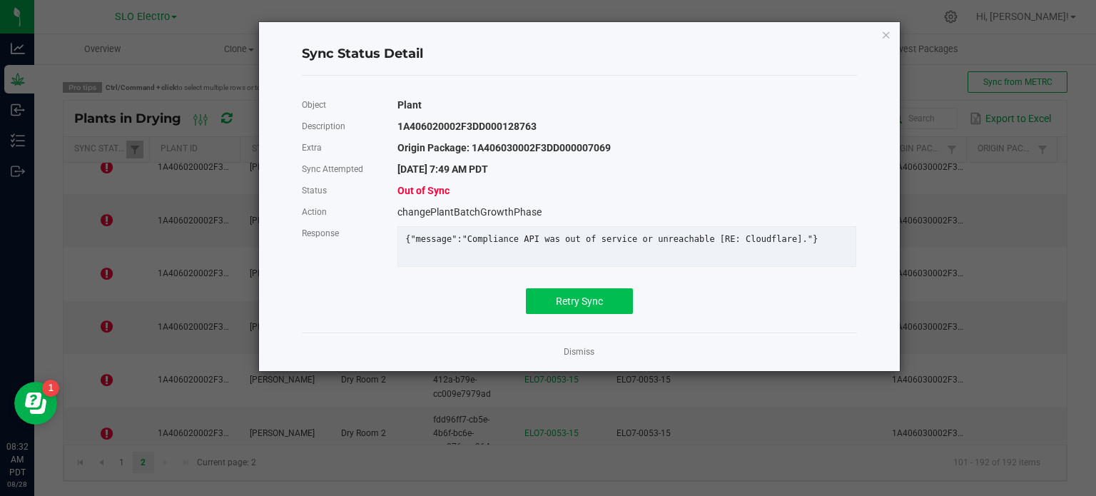
click at [524, 314] on div "Retry Sync" at bounding box center [579, 301] width 577 height 26
click at [562, 307] on span "Retry Sync" at bounding box center [579, 300] width 47 height 11
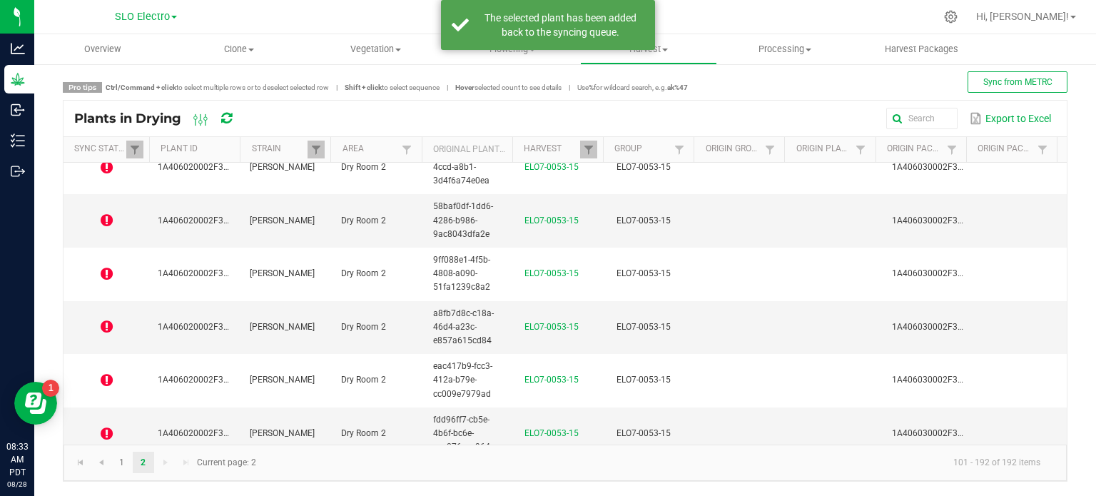
scroll to position [4102, 0]
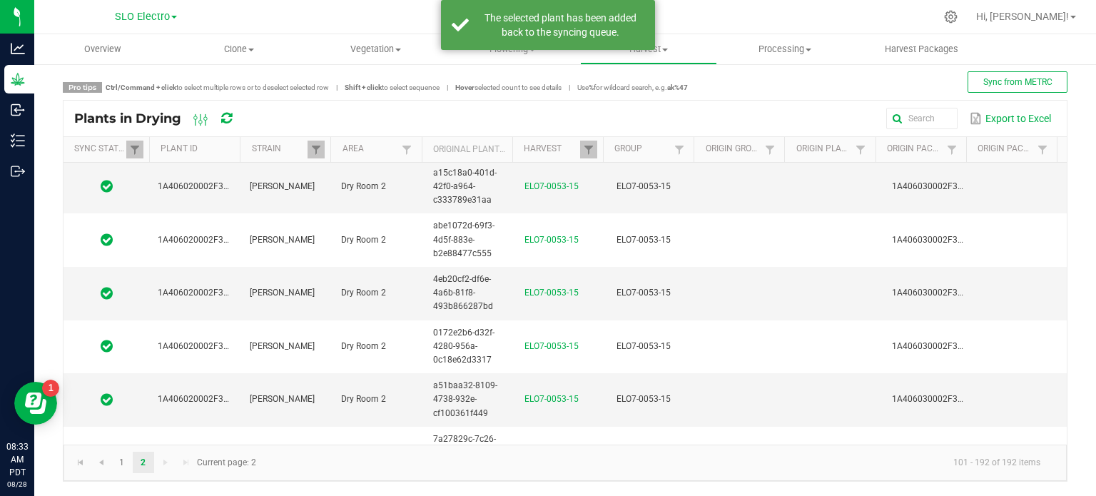
click at [231, 117] on icon at bounding box center [226, 118] width 16 height 16
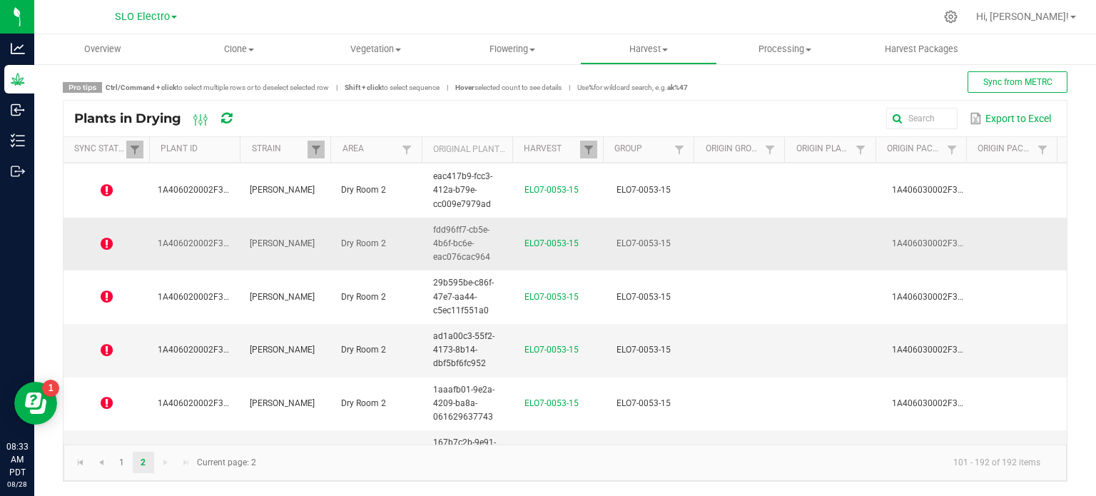
scroll to position [4601, 0]
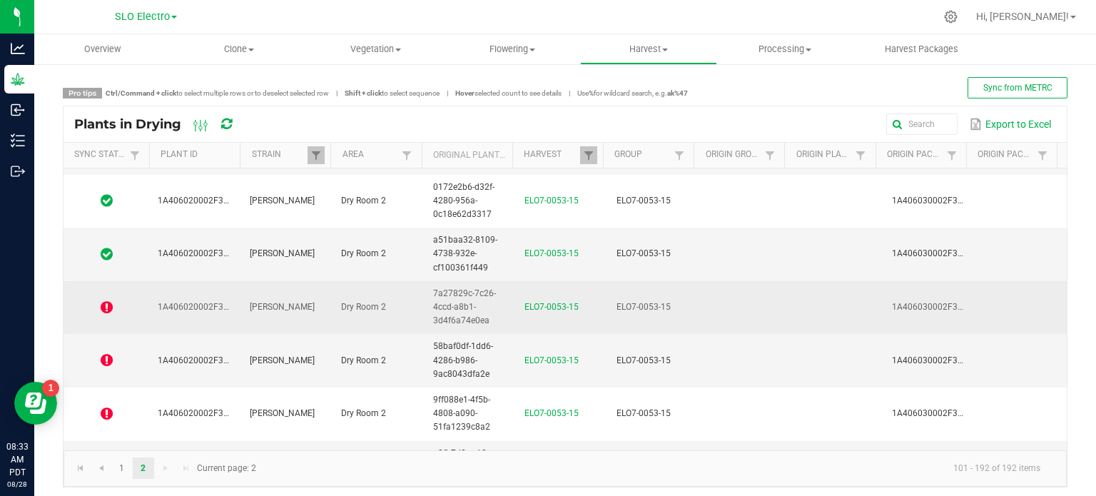
scroll to position [4244, 0]
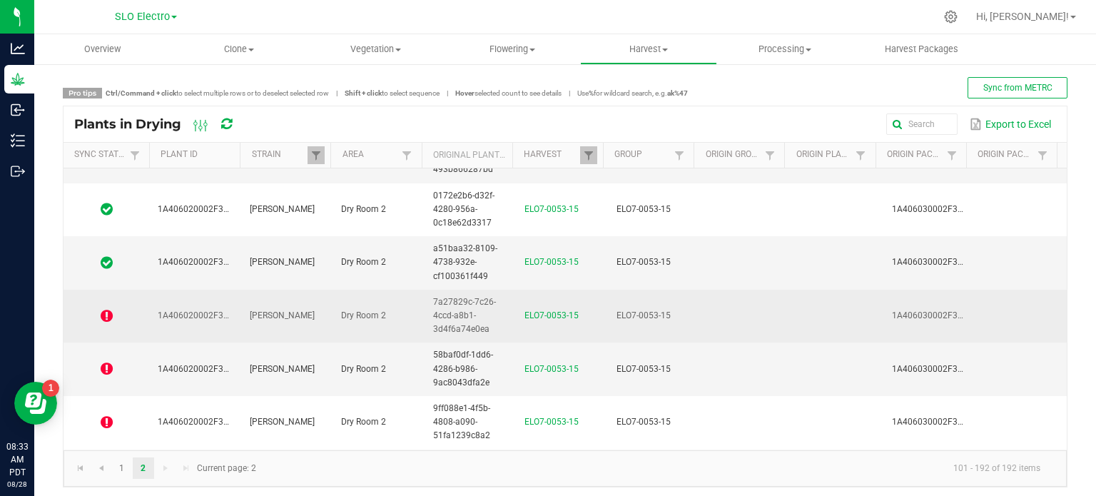
click at [121, 312] on td at bounding box center [107, 317] width 86 height 54
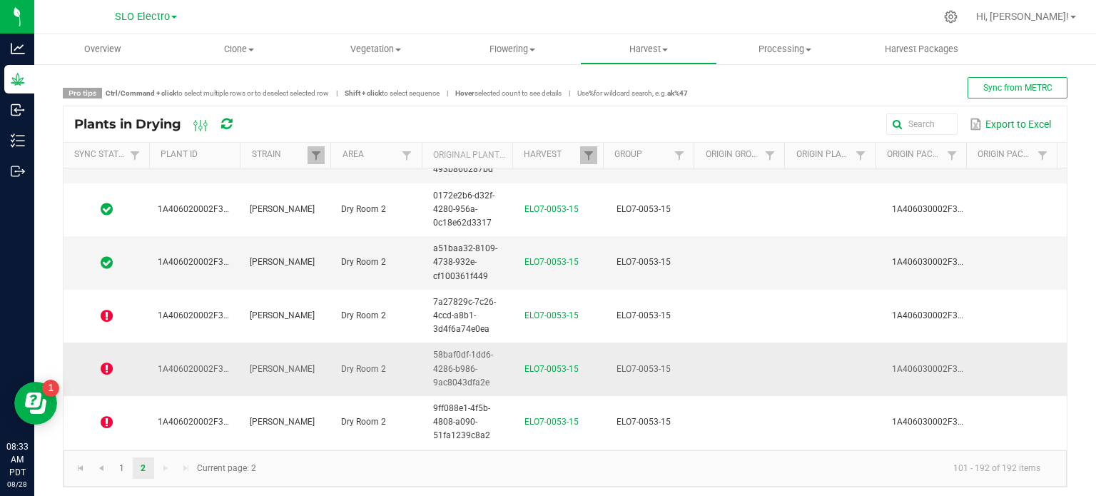
click at [131, 366] on td at bounding box center [107, 370] width 86 height 54
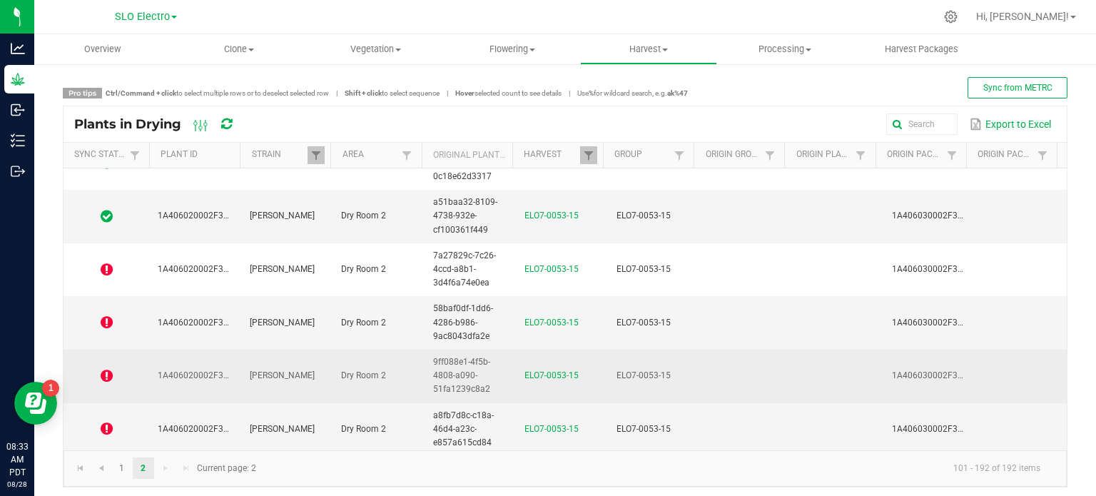
scroll to position [4316, 0]
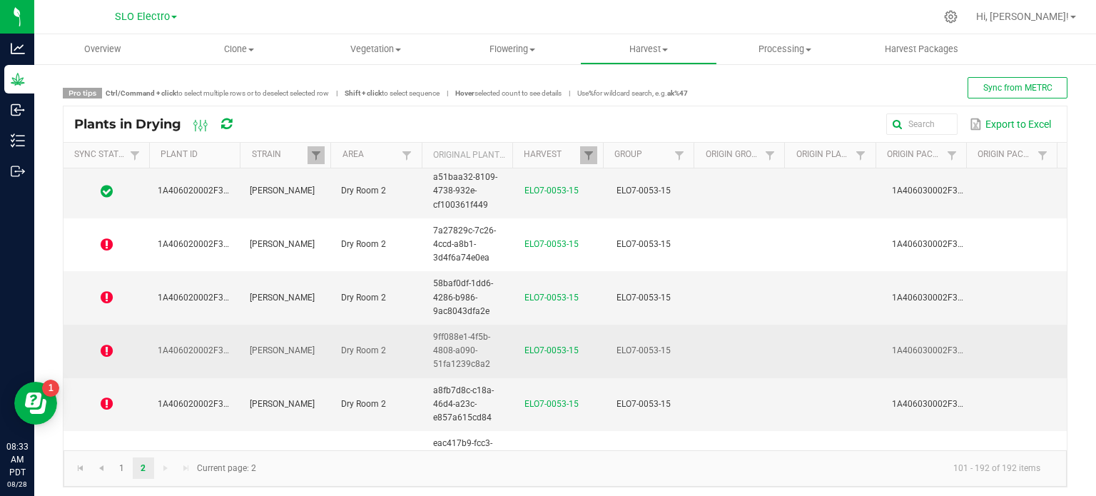
click at [146, 340] on td at bounding box center [107, 352] width 86 height 54
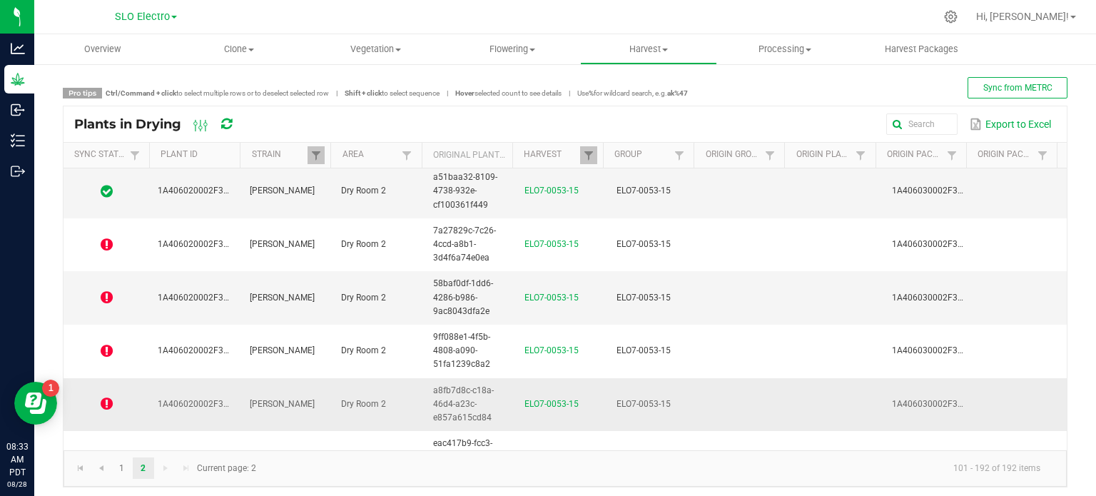
click at [149, 386] on td "1A406020002F3DD000128762" at bounding box center [195, 405] width 92 height 54
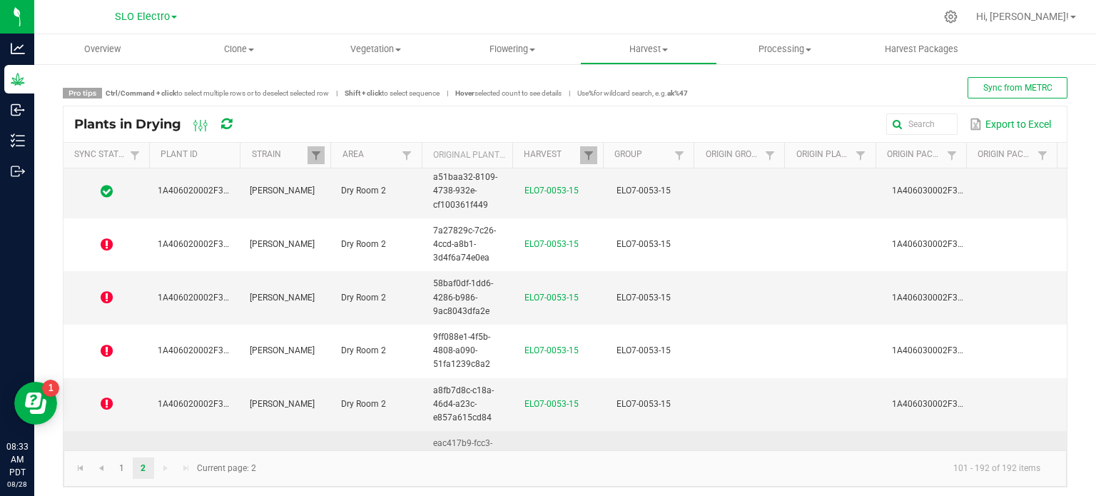
click at [154, 435] on td "1A406020002F3DD000128763" at bounding box center [195, 458] width 92 height 54
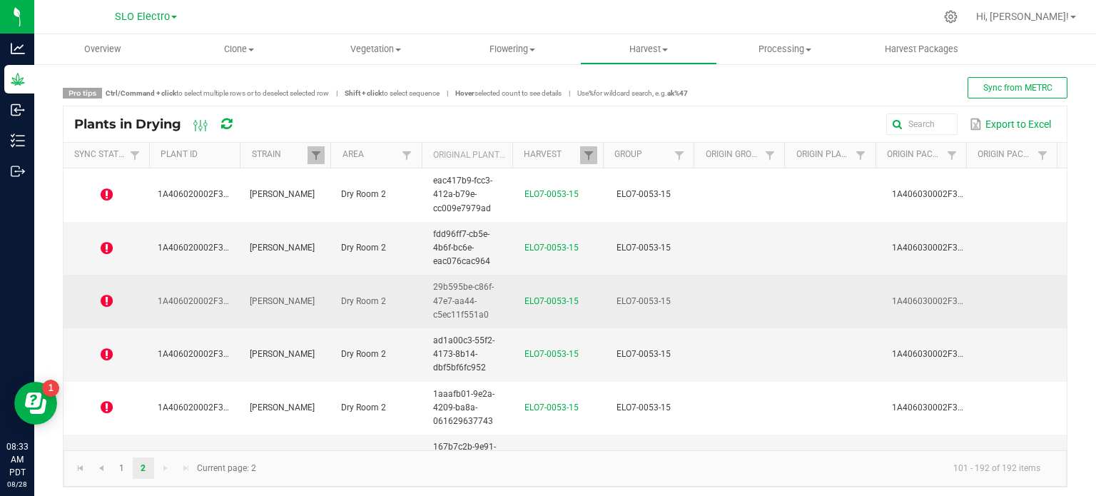
scroll to position [4601, 0]
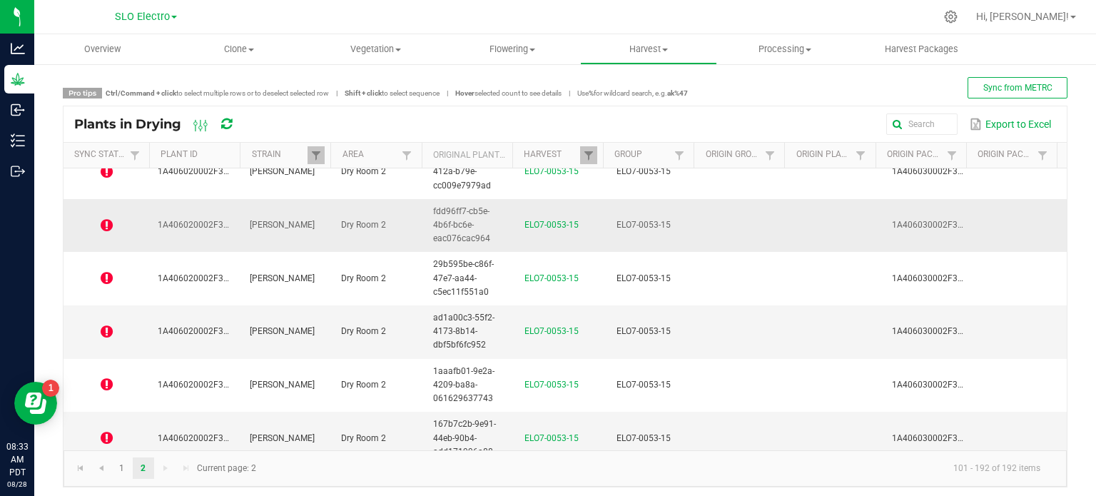
click at [156, 234] on td "1A406020002F3DD000128764" at bounding box center [195, 226] width 92 height 54
click at [123, 412] on td at bounding box center [107, 438] width 86 height 53
click at [111, 431] on icon at bounding box center [107, 438] width 12 height 14
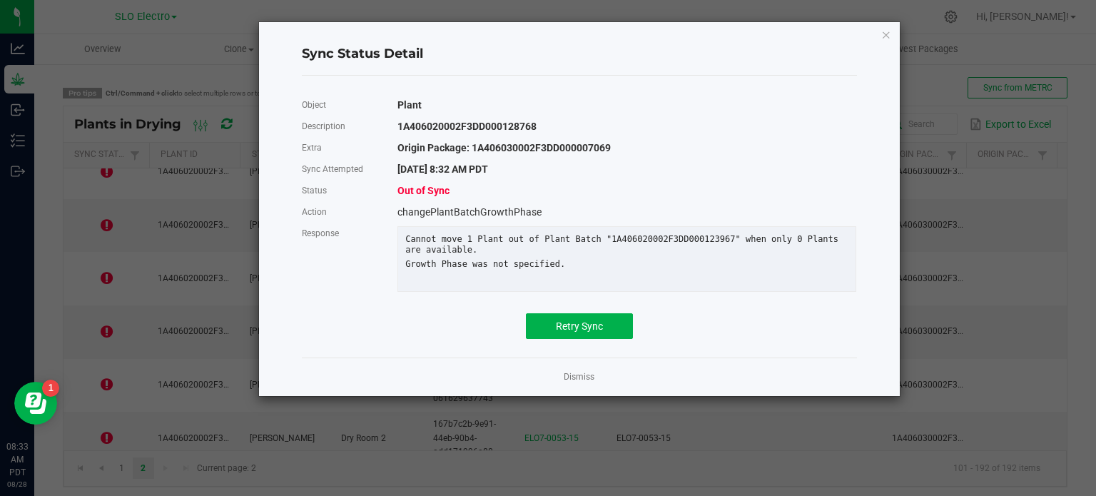
click at [568, 321] on div "Object Plant Description 1A406020002F3DD000128768 Extra Origin Package: 1A40603…" at bounding box center [579, 216] width 555 height 245
click at [574, 324] on button "Retry Sync" at bounding box center [579, 326] width 107 height 26
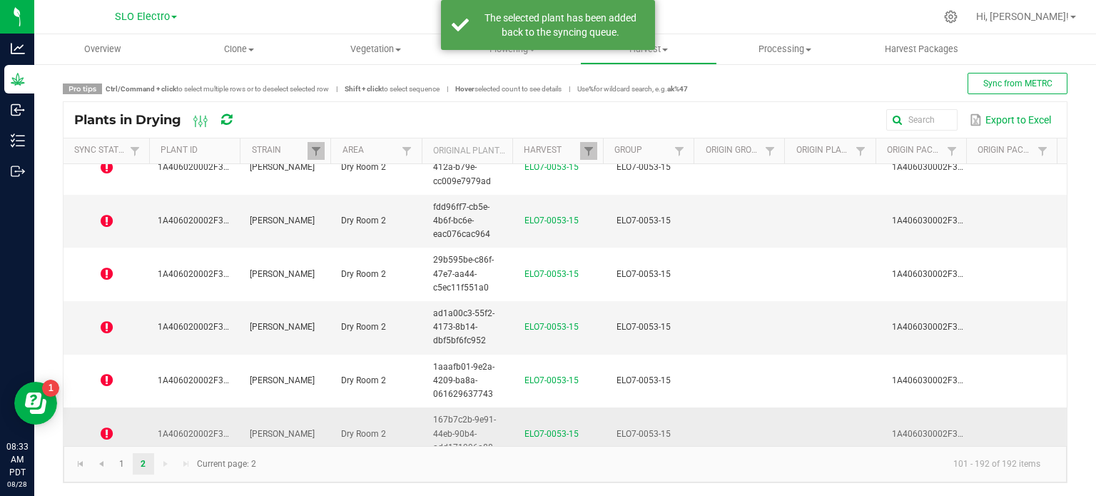
scroll to position [6, 0]
click at [118, 425] on span at bounding box center [106, 432] width 69 height 14
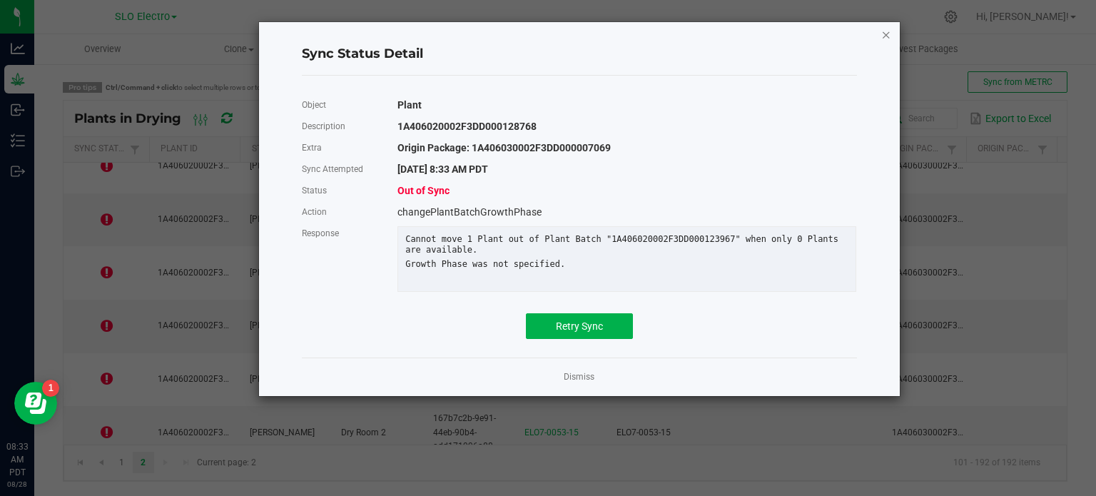
click at [884, 37] on icon "Close" at bounding box center [886, 34] width 10 height 17
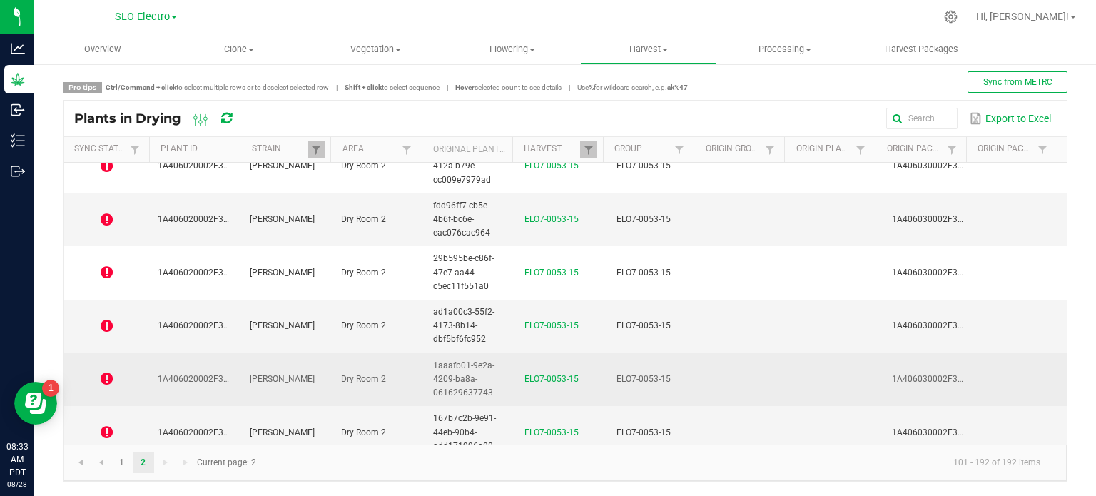
click at [101, 372] on icon at bounding box center [107, 379] width 12 height 14
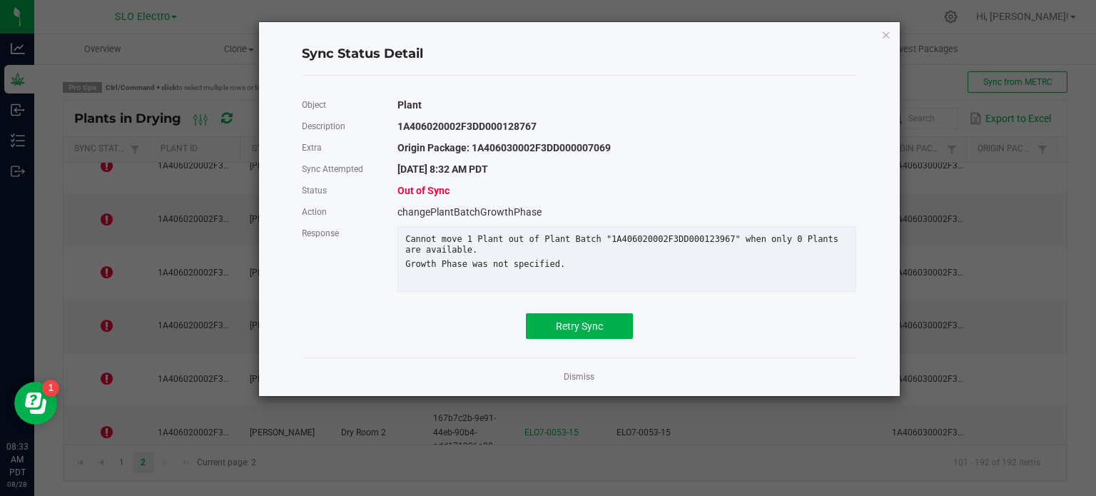
click at [98, 318] on ngb-modal-window "Sync Status Detail Object Plant Description 1A406020002F3DD000128767 Extra Orig…" at bounding box center [553, 248] width 1107 height 496
click at [102, 311] on ngb-modal-window "Sync Status Detail Object Plant Description 1A406020002F3DD000128767 Extra Orig…" at bounding box center [553, 248] width 1107 height 496
click at [571, 380] on app-cancel-button "Dismiss" at bounding box center [579, 377] width 31 height 15
click at [571, 383] on link "Dismiss" at bounding box center [579, 377] width 31 height 12
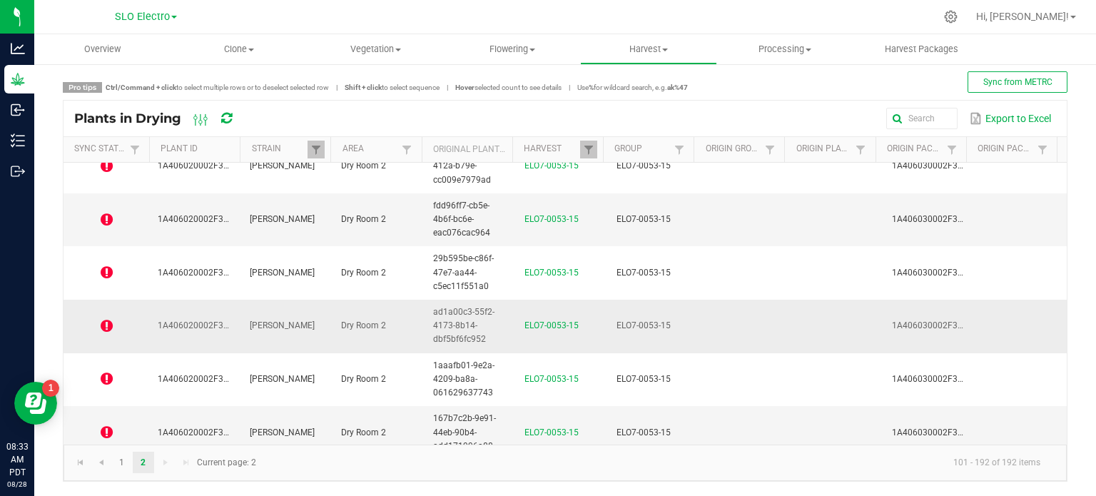
click at [106, 319] on icon at bounding box center [107, 326] width 12 height 14
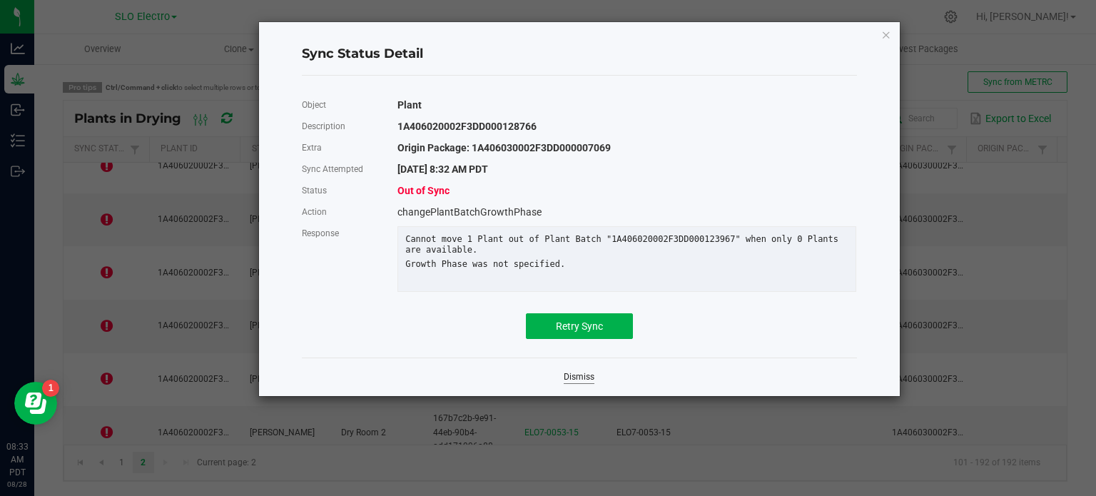
click at [580, 383] on link "Dismiss" at bounding box center [579, 377] width 31 height 12
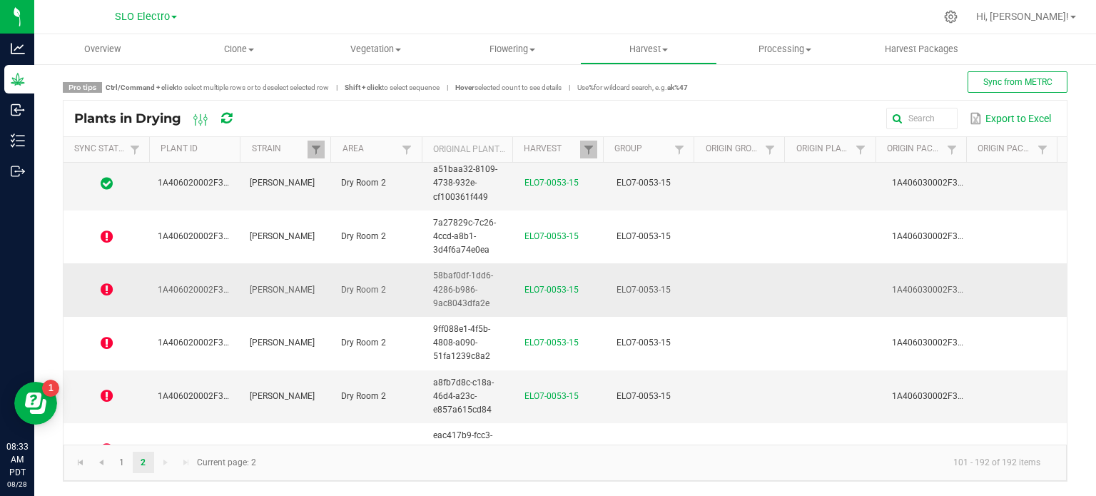
scroll to position [4316, 0]
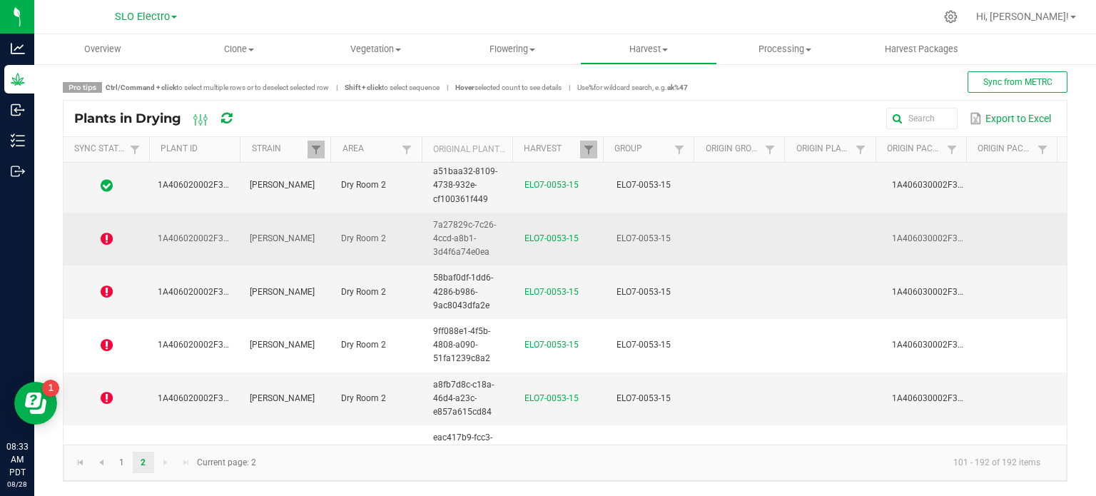
click at [183, 233] on td "1A406020002F3DD000128759" at bounding box center [195, 240] width 92 height 54
click at [86, 216] on td at bounding box center [107, 240] width 86 height 54
click at [177, 233] on span "1A406020002F3DD000128759" at bounding box center [219, 238] width 122 height 10
click at [121, 232] on span at bounding box center [106, 239] width 69 height 14
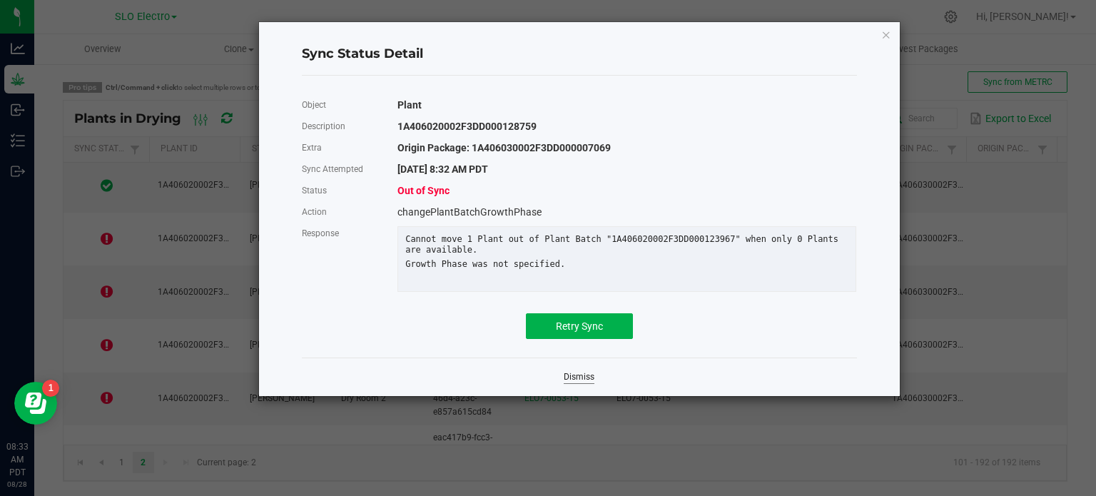
click at [579, 383] on link "Dismiss" at bounding box center [579, 377] width 31 height 12
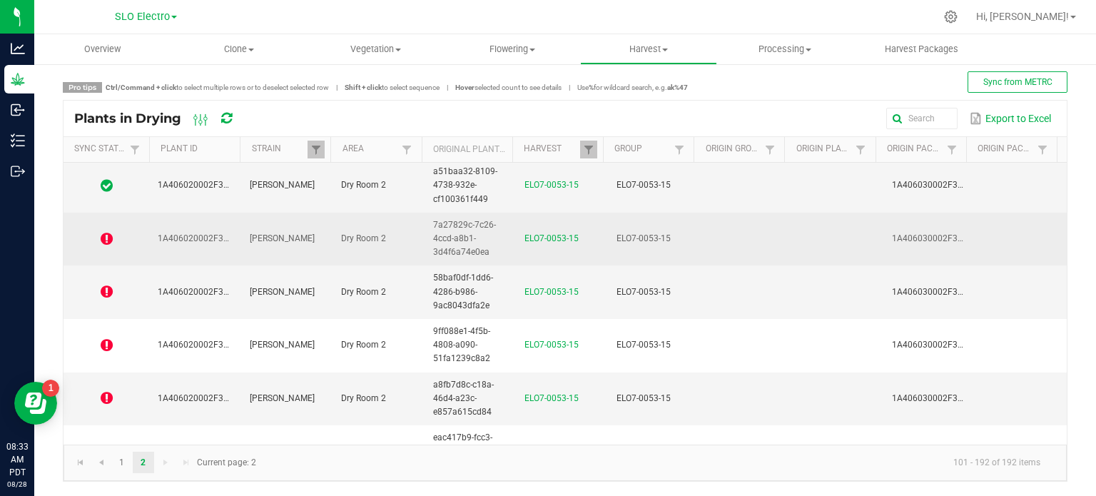
click at [997, 213] on td at bounding box center [1021, 240] width 92 height 54
click at [916, 235] on td "1A406030002F3DD000007069" at bounding box center [929, 240] width 92 height 54
click at [990, 228] on td at bounding box center [1021, 240] width 92 height 54
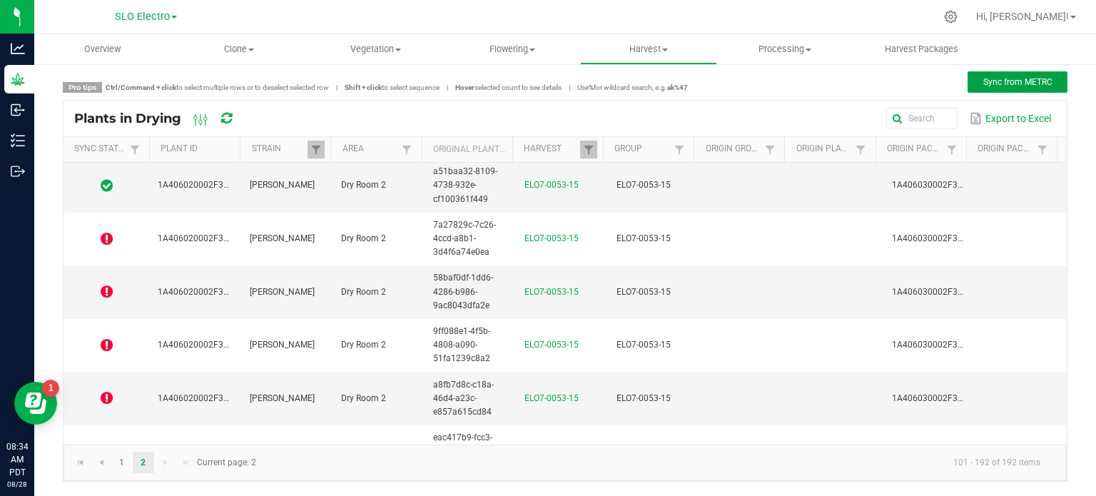
drag, startPoint x: 996, startPoint y: 87, endPoint x: 993, endPoint y: 99, distance: 12.5
click at [996, 88] on button "Sync from METRC" at bounding box center [1018, 81] width 100 height 21
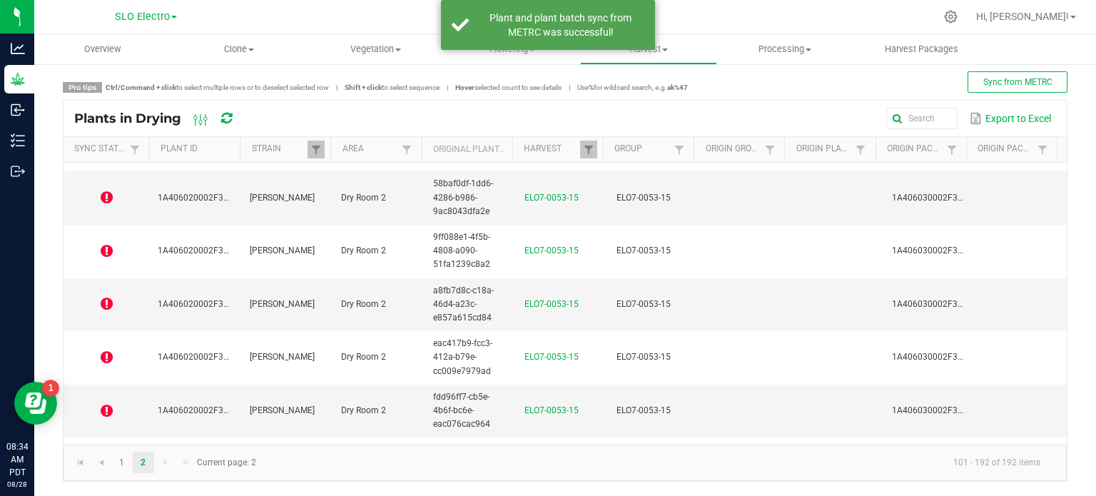
scroll to position [4173, 0]
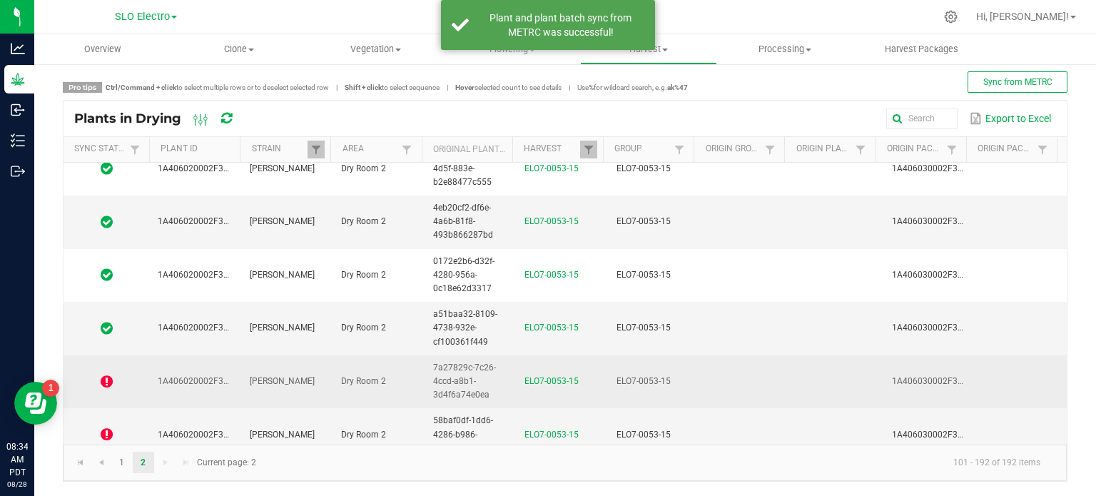
click at [176, 376] on span "1A406020002F3DD000128759" at bounding box center [219, 381] width 122 height 10
click at [225, 376] on span "1A406020002F3DD000128759" at bounding box center [219, 381] width 122 height 10
click at [216, 376] on span "1A406020002F3DD000128759" at bounding box center [219, 381] width 122 height 10
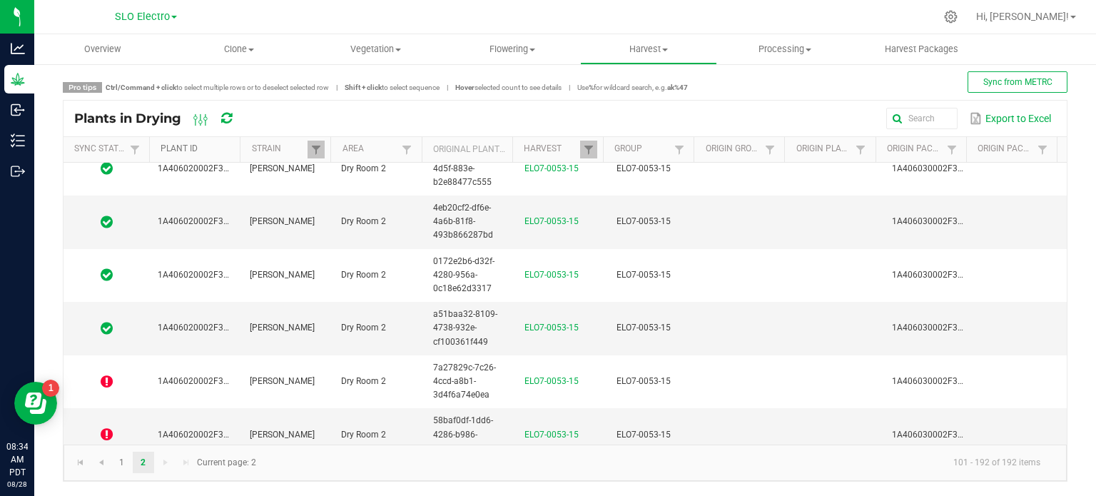
click at [188, 151] on link "Plant ID" at bounding box center [198, 148] width 74 height 11
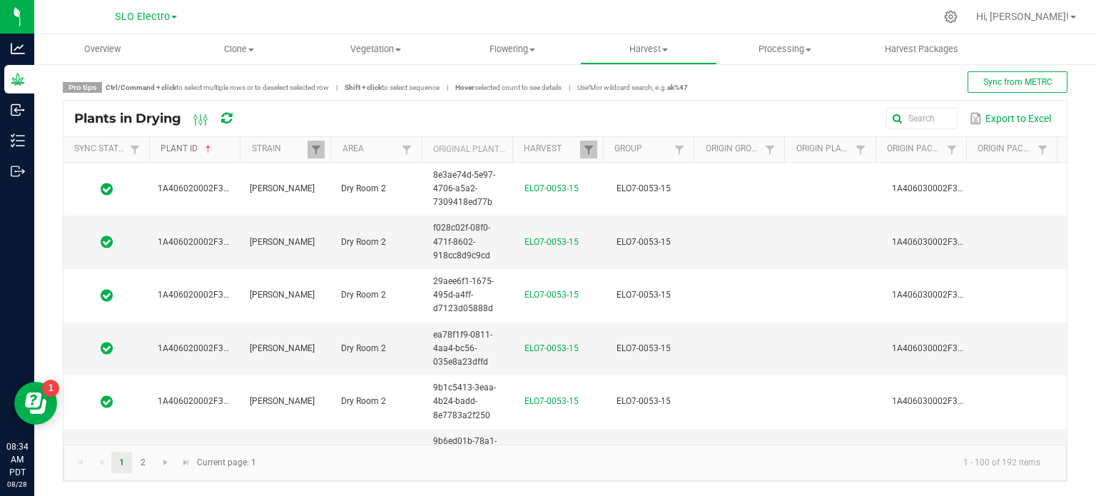
click at [191, 149] on link "Plant ID" at bounding box center [198, 148] width 74 height 11
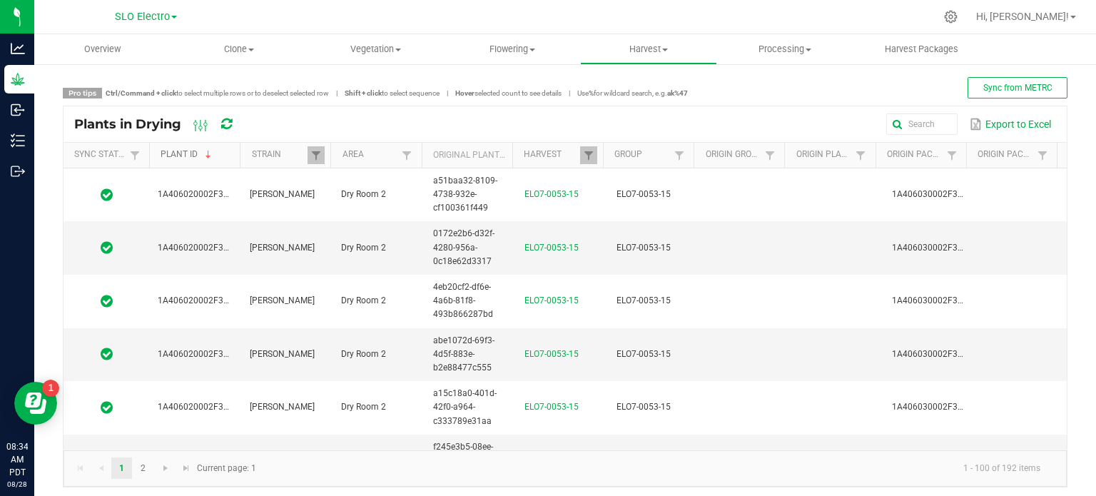
click at [180, 153] on link "Plant ID" at bounding box center [198, 154] width 74 height 11
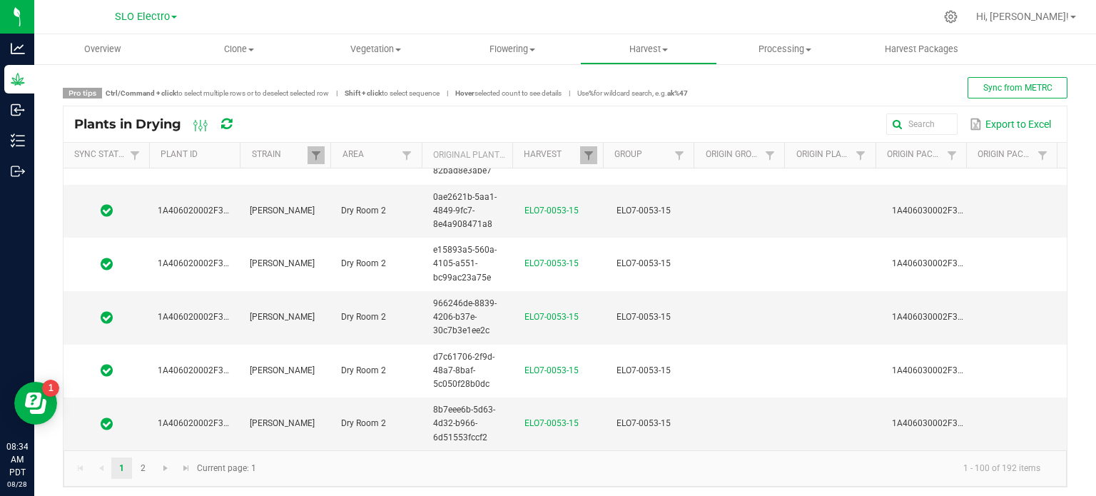
scroll to position [5026, 0]
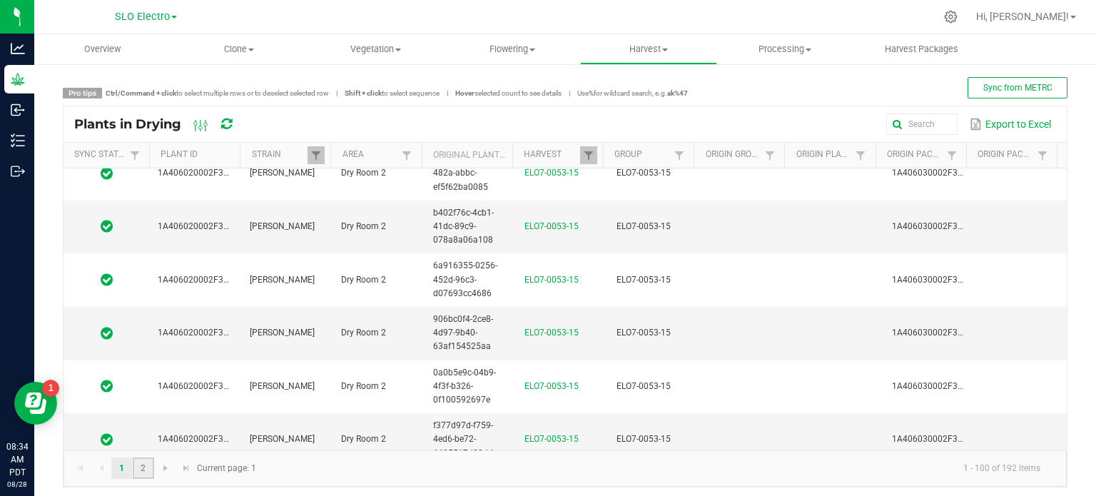
click at [147, 472] on link "2" at bounding box center [143, 467] width 21 height 21
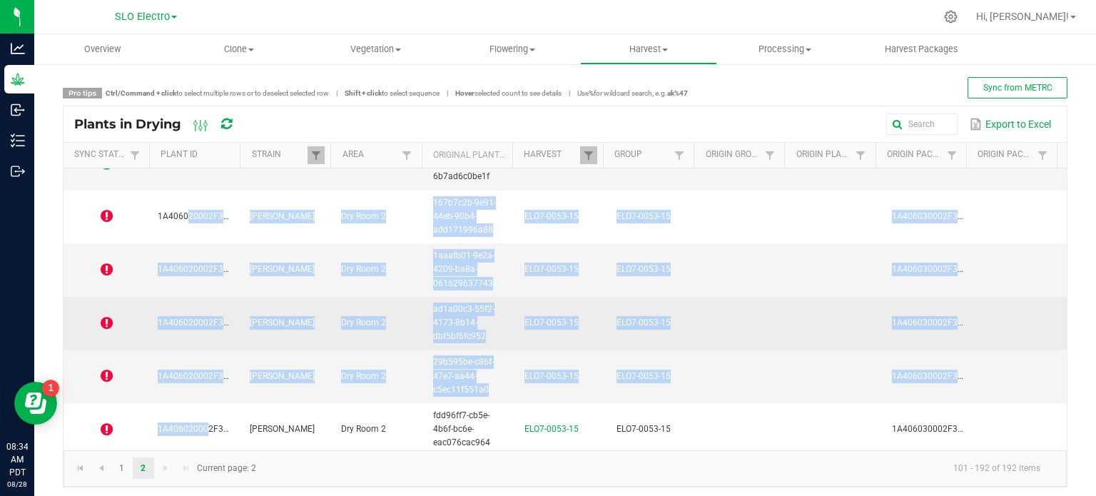
scroll to position [3284, 0]
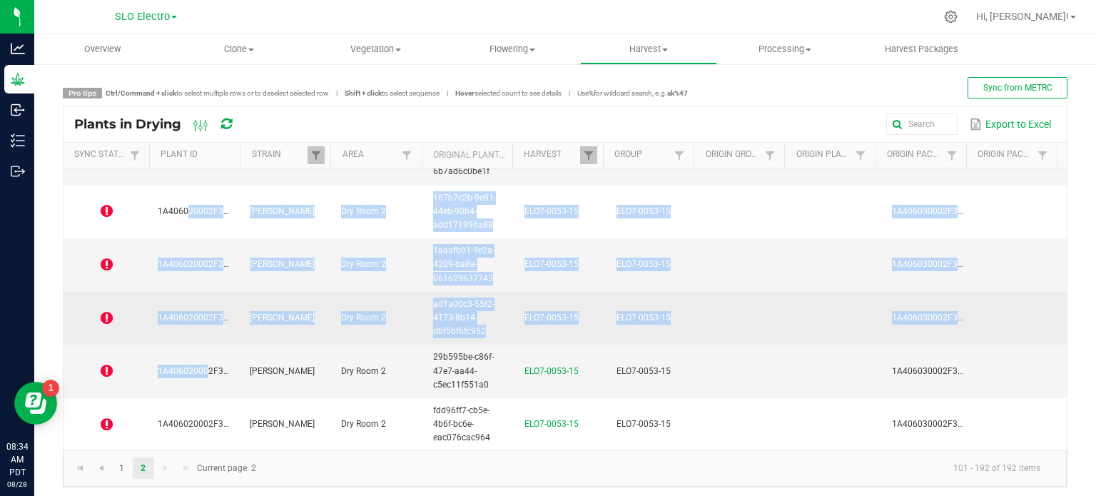
drag, startPoint x: 180, startPoint y: 320, endPoint x: 191, endPoint y: 332, distance: 16.7
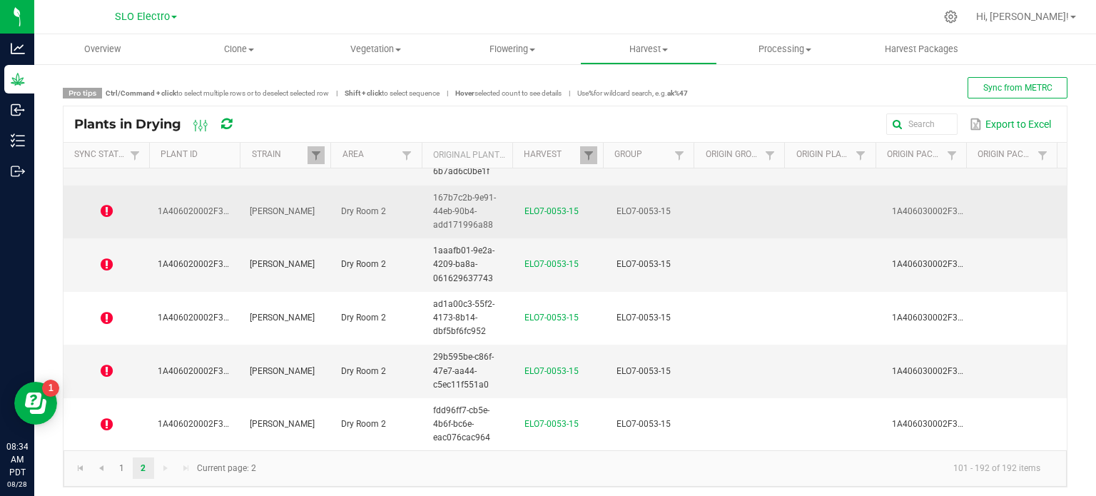
click at [137, 188] on td at bounding box center [107, 213] width 86 height 54
click at [897, 206] on span "1A406030002F3DD000007069" at bounding box center [953, 211] width 122 height 10
click at [433, 206] on span "167b7c2b-9e91-44eb-90b4-add171996a88" at bounding box center [464, 211] width 63 height 37
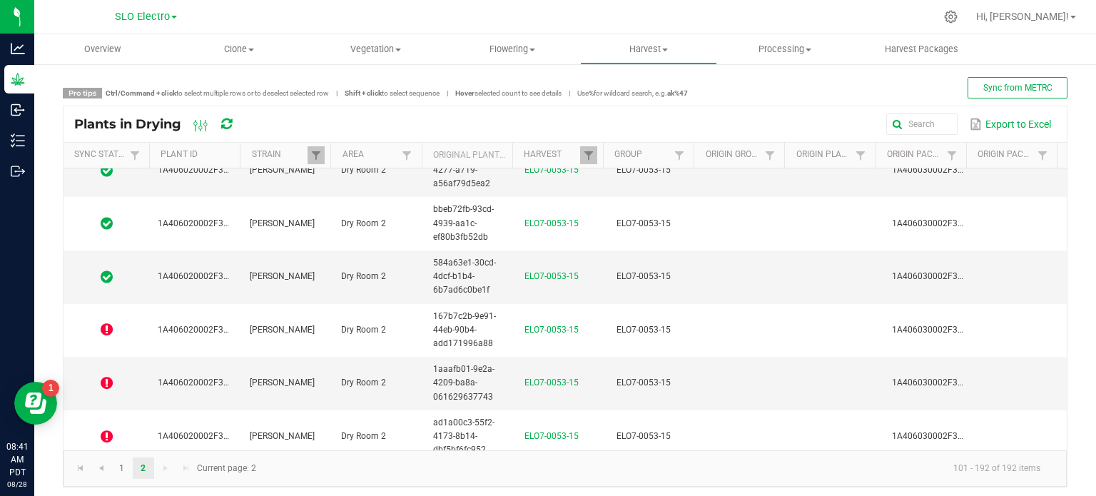
scroll to position [3141, 0]
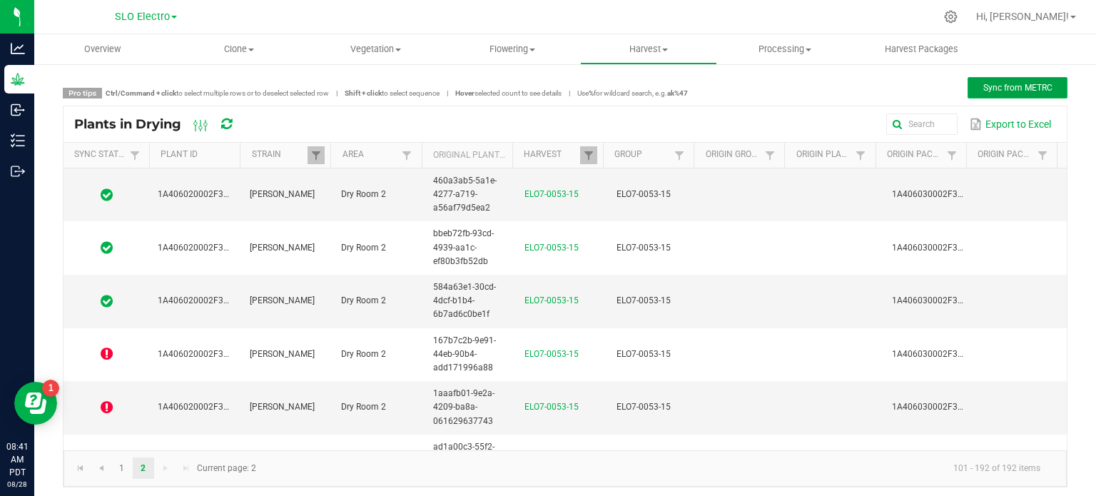
click at [970, 79] on button "Sync from METRC" at bounding box center [1018, 87] width 100 height 21
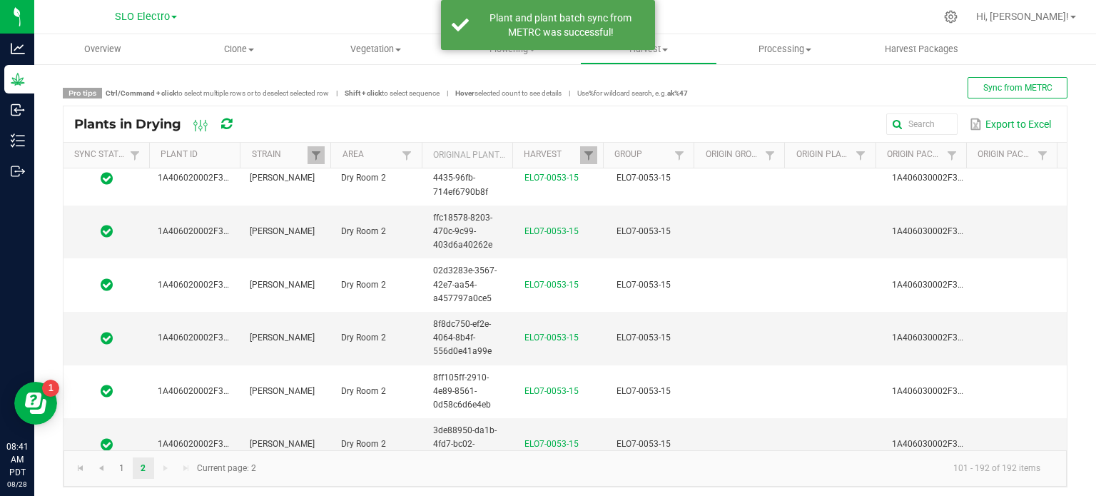
scroll to position [2570, 0]
click at [589, 41] on div "Plant and plant batch sync from METRC was successful!" at bounding box center [548, 25] width 214 height 50
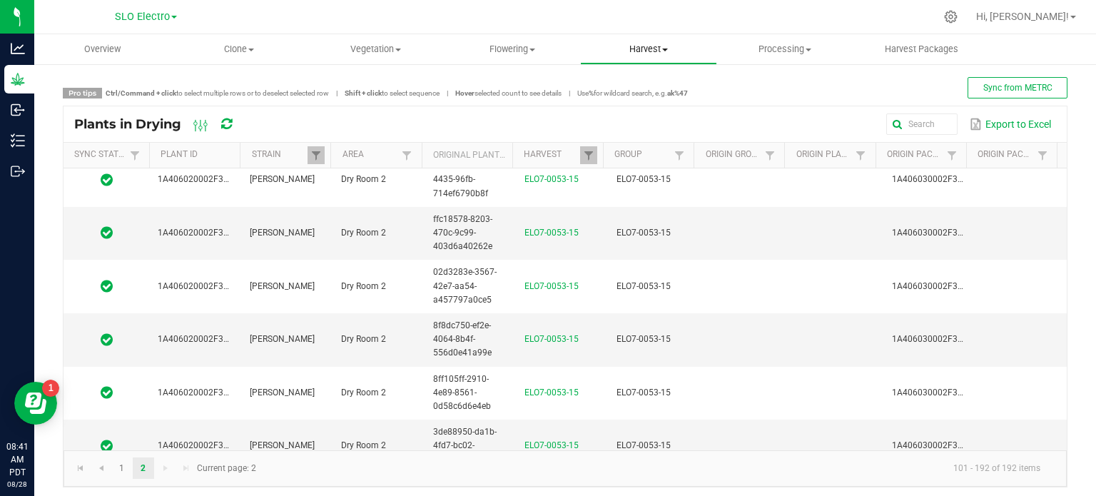
click at [650, 46] on span "Harvest" at bounding box center [648, 49] width 135 height 13
click at [633, 80] on span "Harvests" at bounding box center [619, 86] width 79 height 12
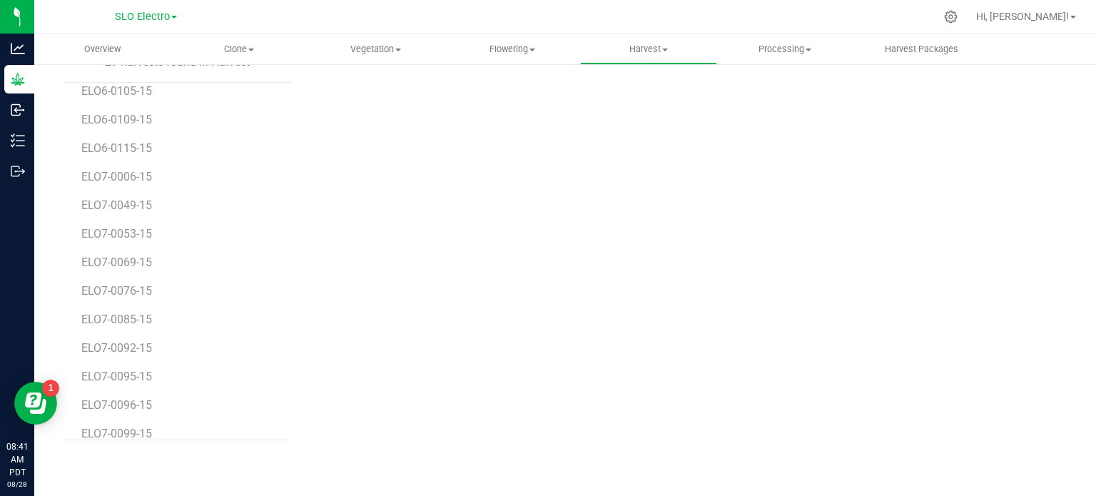
scroll to position [482, 0]
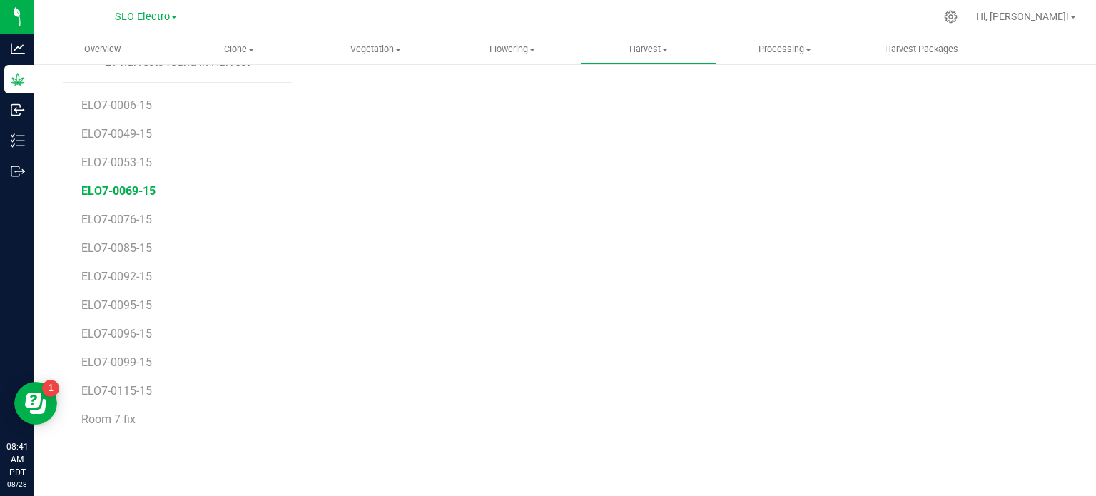
click at [129, 184] on span "ELO7-0069-15" at bounding box center [118, 191] width 74 height 14
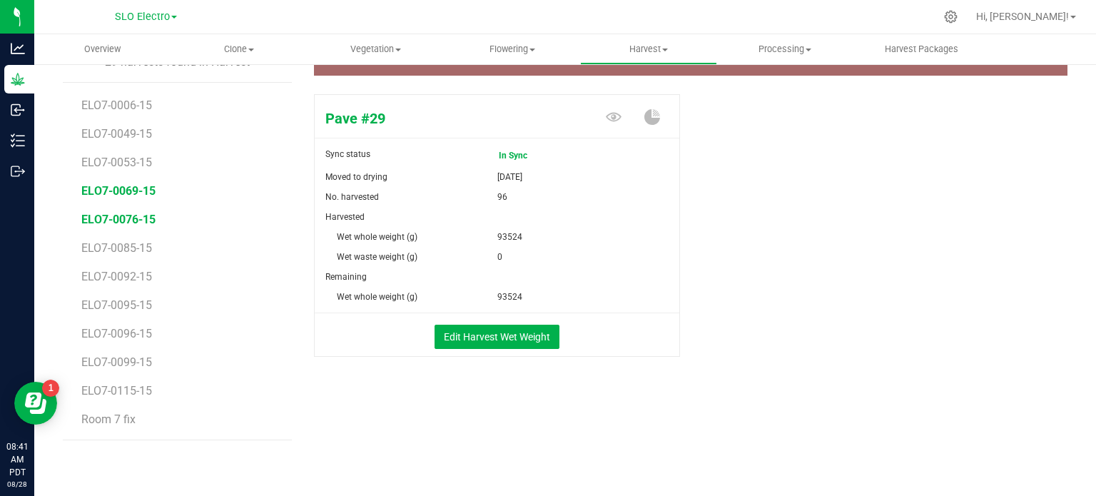
click at [133, 223] on span "ELO7-0076-15" at bounding box center [118, 220] width 74 height 14
click at [136, 243] on span "ELO7-0085-15" at bounding box center [118, 248] width 74 height 14
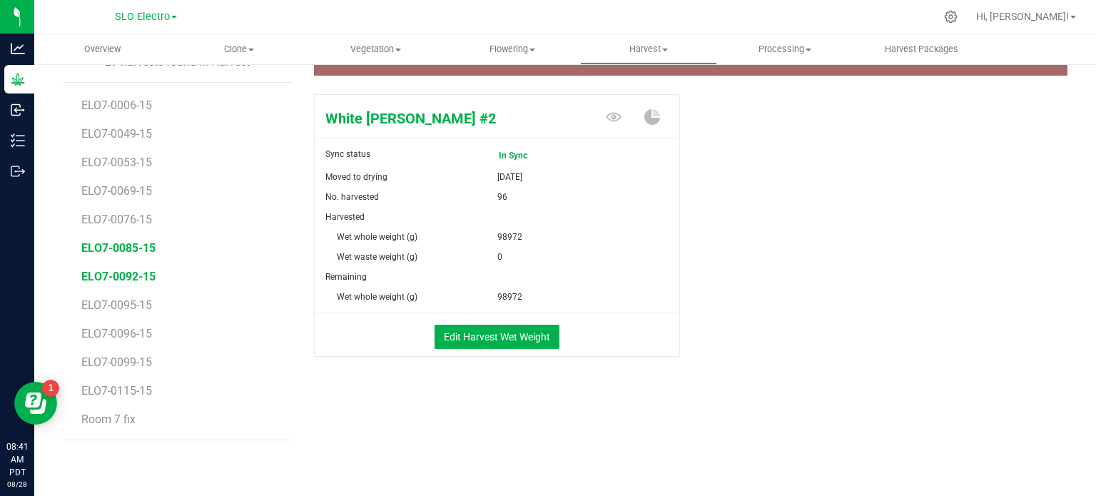
click at [130, 279] on span "ELO7-0092-15" at bounding box center [118, 277] width 74 height 14
click at [131, 303] on span "ELO7-0095-15" at bounding box center [118, 305] width 74 height 14
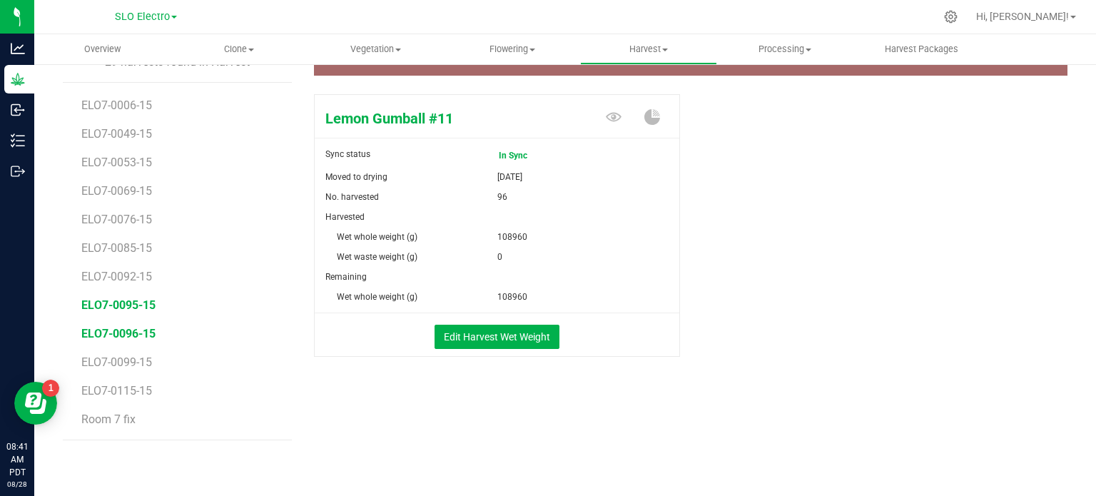
click at [133, 333] on span "ELO7-0096-15" at bounding box center [118, 334] width 74 height 14
click at [141, 362] on span "ELO7-0099-15" at bounding box center [118, 362] width 74 height 14
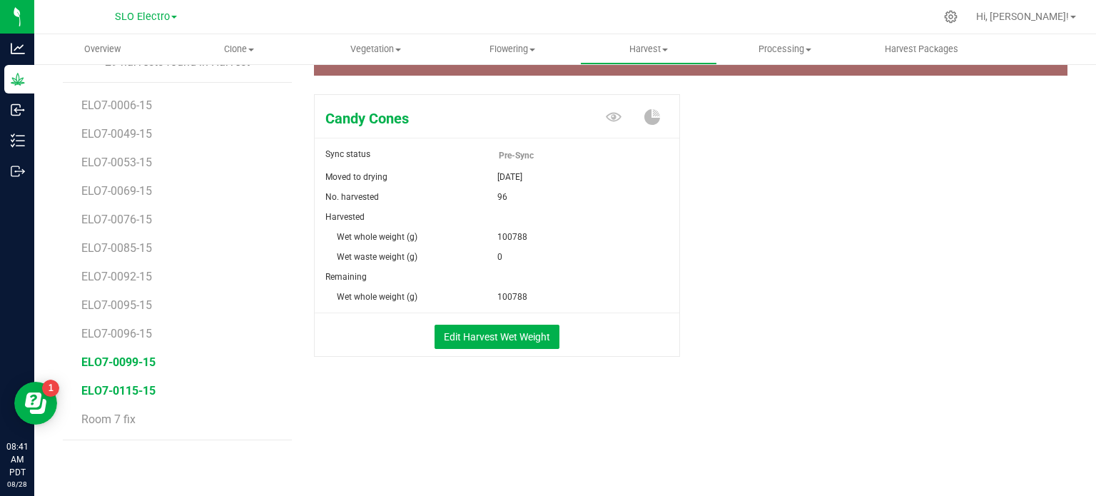
click at [143, 394] on span "ELO7-0115-15" at bounding box center [118, 391] width 74 height 14
click at [143, 362] on span "ELO7-0099-15" at bounding box center [118, 362] width 74 height 14
click at [128, 356] on span "ELO7-0099-15" at bounding box center [118, 362] width 74 height 14
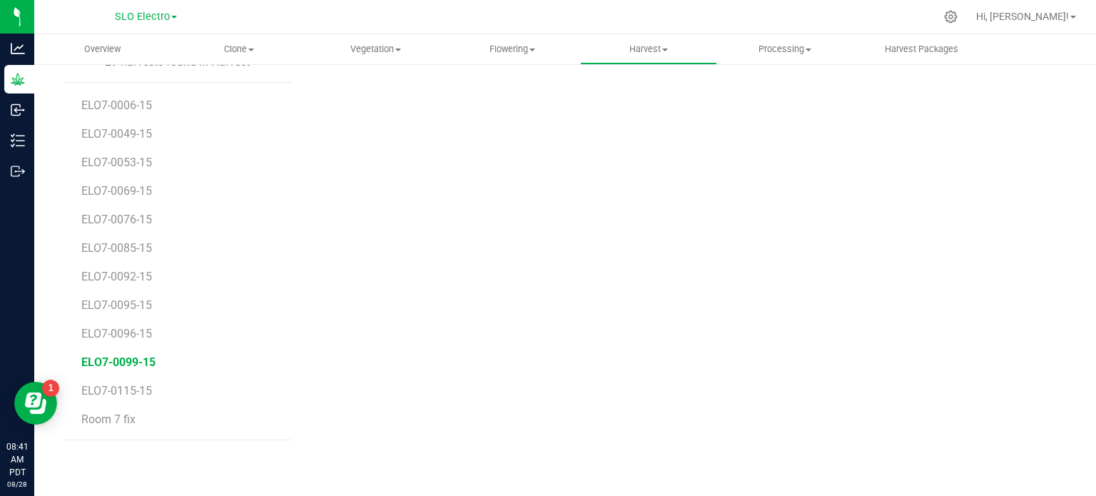
click at [133, 356] on span "ELO7-0099-15" at bounding box center [118, 362] width 74 height 14
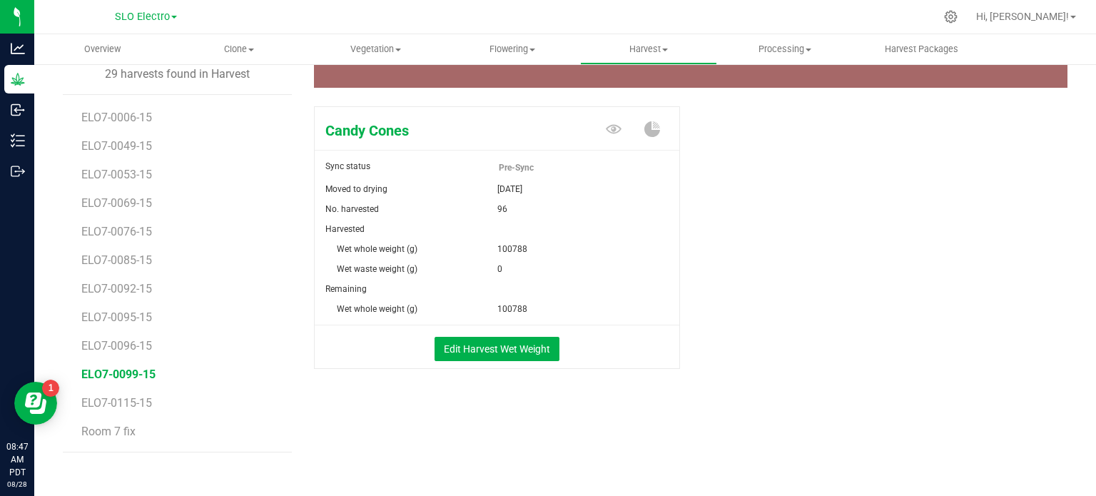
scroll to position [197, 0]
click at [385, 49] on span "Vegetation" at bounding box center [375, 49] width 135 height 13
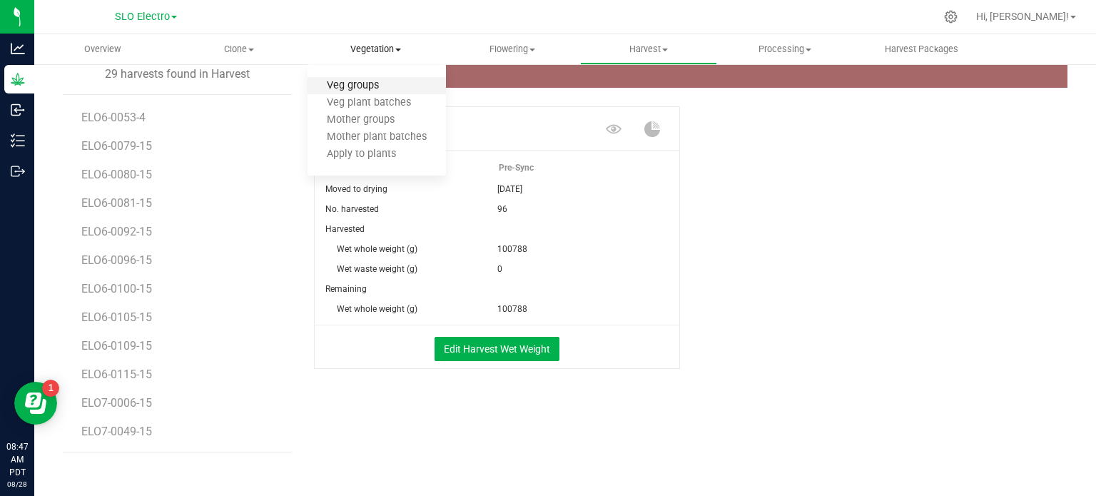
click at [380, 80] on span "Veg groups" at bounding box center [353, 86] width 91 height 12
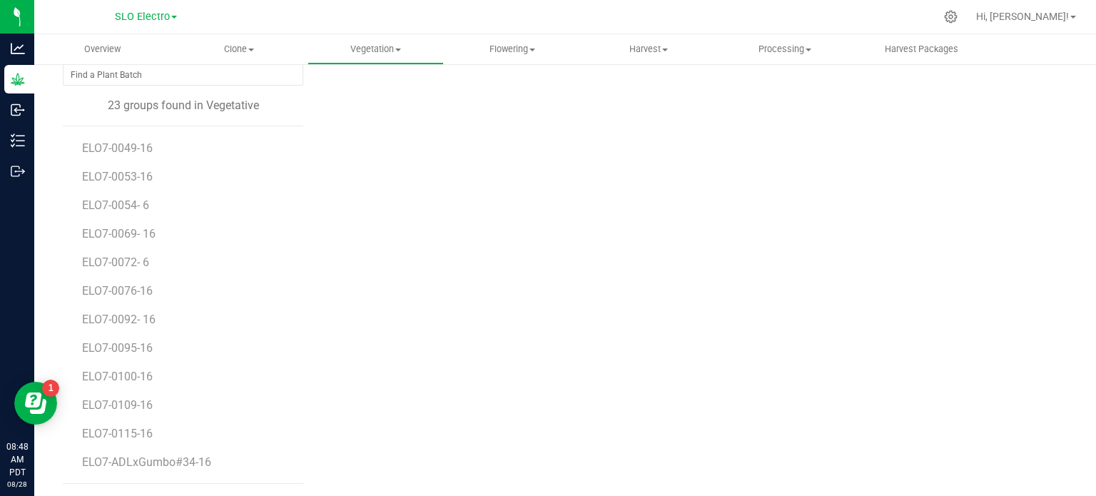
scroll to position [311, 0]
click at [193, 399] on span "ELO7-ADLxGumbo#40-16" at bounding box center [148, 406] width 132 height 14
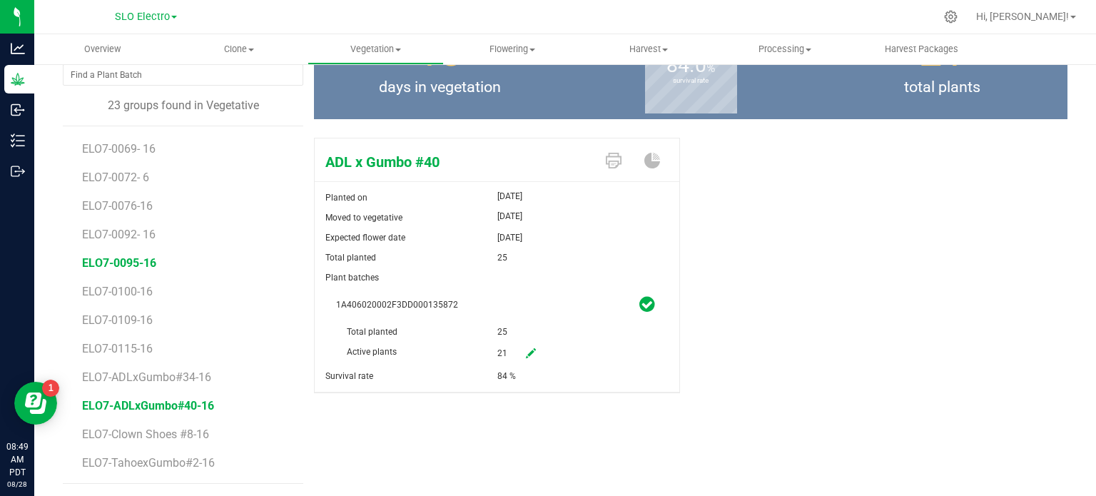
click at [150, 266] on span "ELO7-0095-16" at bounding box center [119, 263] width 74 height 14
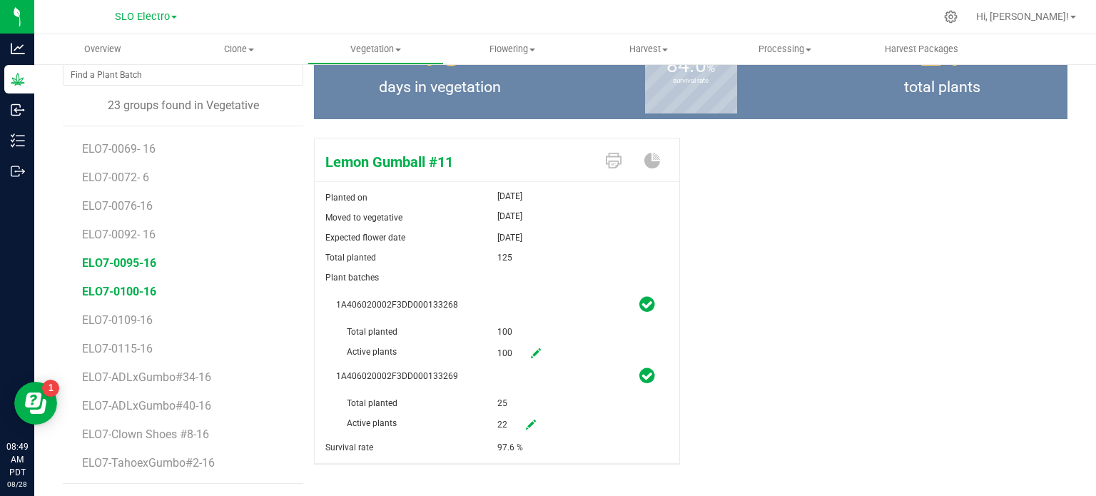
click at [144, 288] on span "ELO7-0100-16" at bounding box center [119, 292] width 74 height 14
click at [190, 409] on span "ELO7-ADLxGumbo#40-16" at bounding box center [148, 406] width 132 height 14
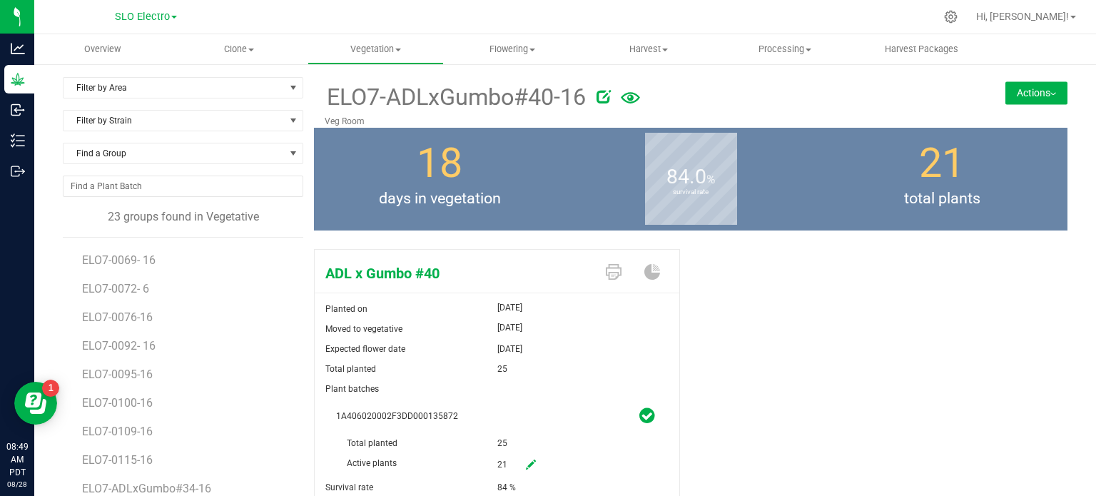
click at [1037, 91] on button "Actions" at bounding box center [1036, 92] width 62 height 23
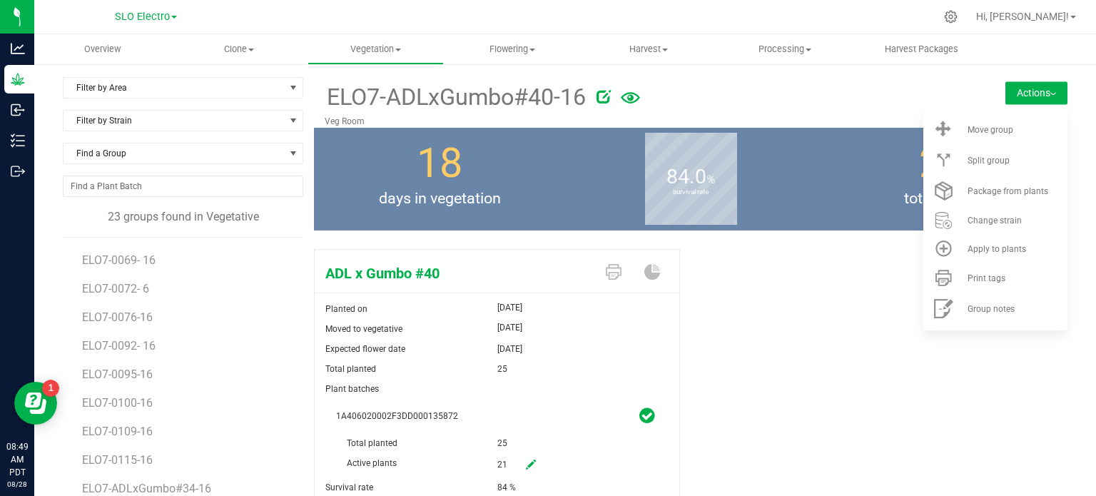
click at [597, 90] on icon at bounding box center [604, 96] width 14 height 14
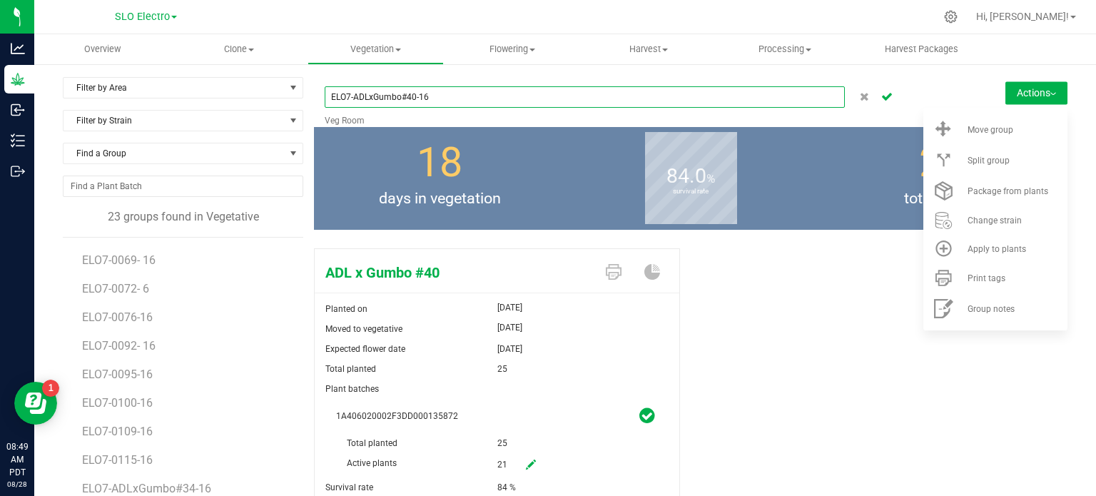
click at [417, 94] on input "ELO7-ADLxGumbo#40-16" at bounding box center [585, 96] width 520 height 21
type input "ELO7-ADLxGumbo#40- 16"
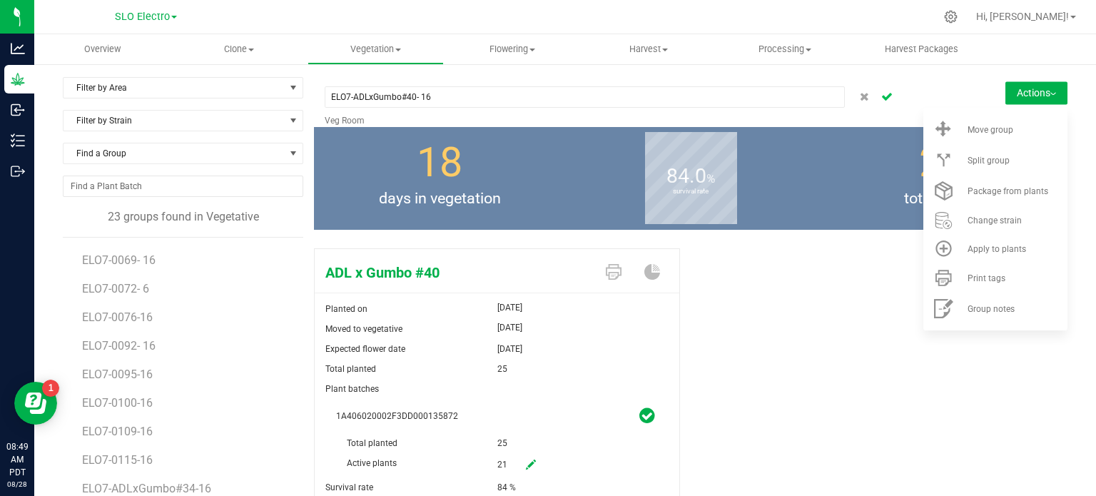
click at [882, 96] on icon "Cancel button" at bounding box center [886, 95] width 11 height 9
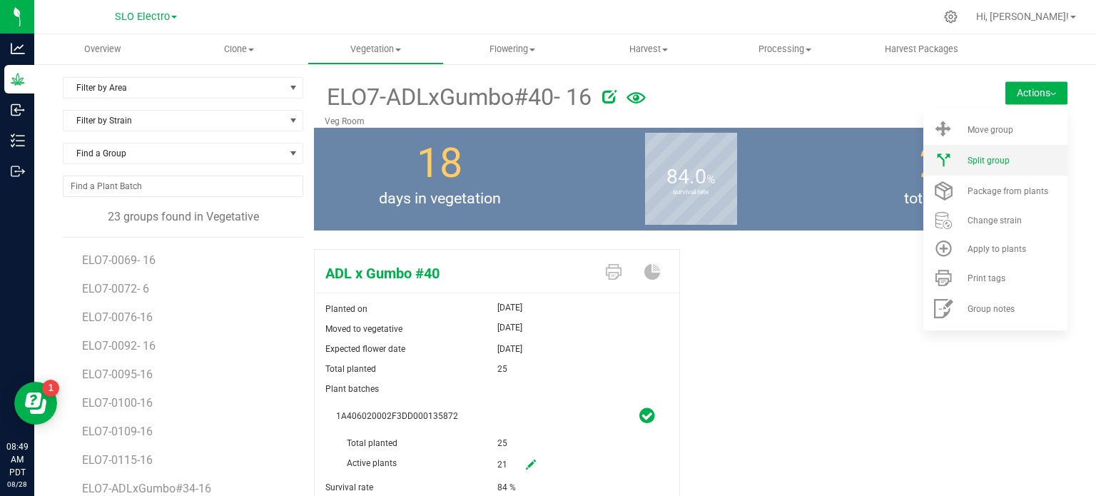
click at [980, 166] on li "Split group" at bounding box center [995, 160] width 144 height 31
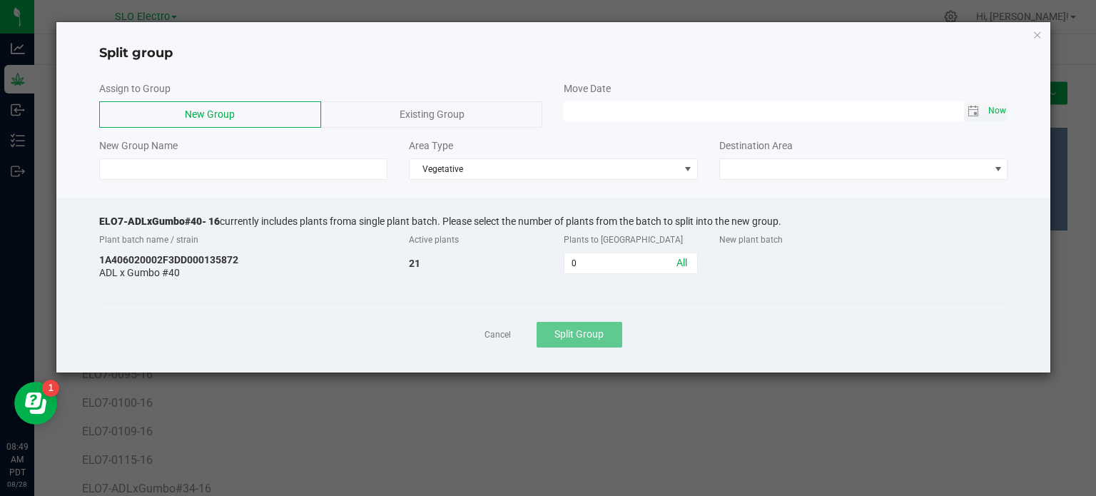
click at [1000, 117] on span "Now" at bounding box center [997, 111] width 24 height 21
type input "08/28/2025 08:49 AM"
drag, startPoint x: 217, startPoint y: 219, endPoint x: 87, endPoint y: 213, distance: 130.0
click at [87, 213] on div "ELO7-ADLxGumbo#40- 16 currently includes plants from a single plant batch. Plea…" at bounding box center [553, 285] width 995 height 175
copy span "ELO7-ADLxGumbo#40- 16"
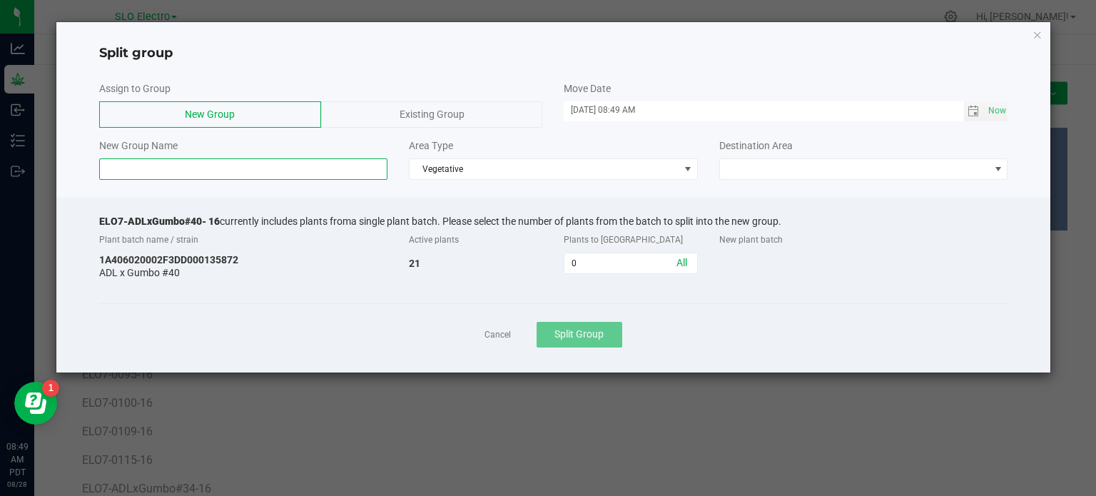
click at [176, 168] on input at bounding box center [243, 168] width 289 height 21
paste input "ELO7-ADLxGumbo#40- 16"
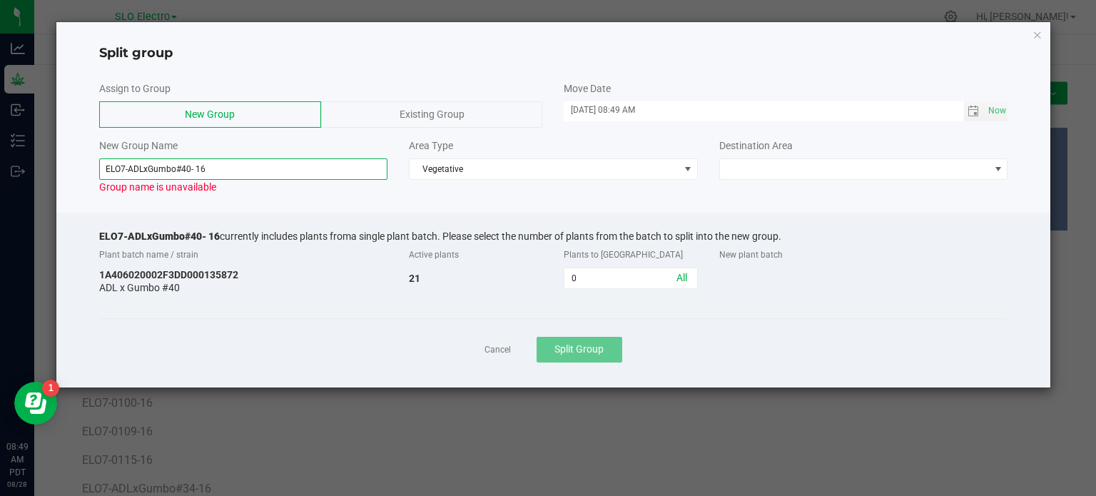
click at [193, 165] on input "ELO7-ADLxGumbo#40- 16" at bounding box center [243, 168] width 289 height 21
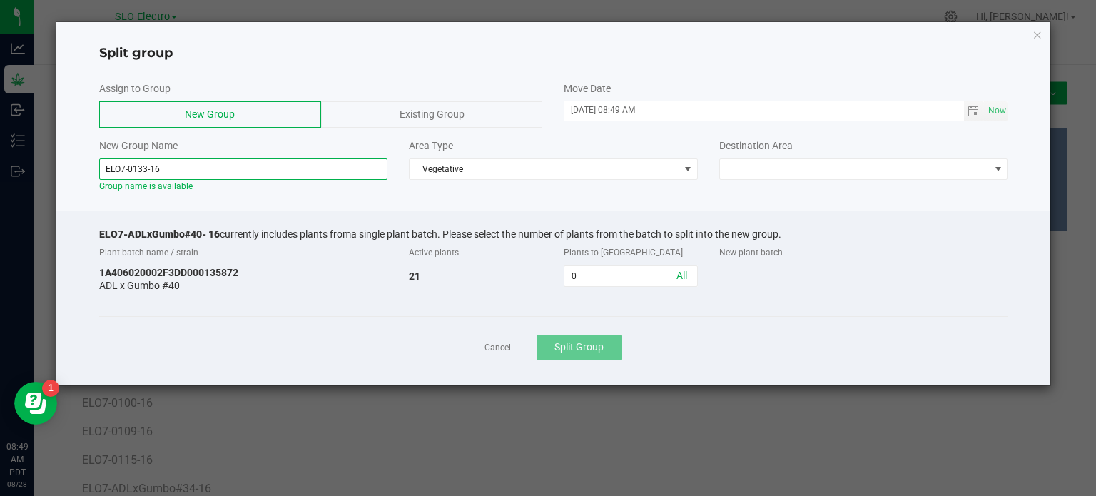
type input "ELO7-0133-16"
click at [353, 202] on div at bounding box center [553, 205] width 995 height 11
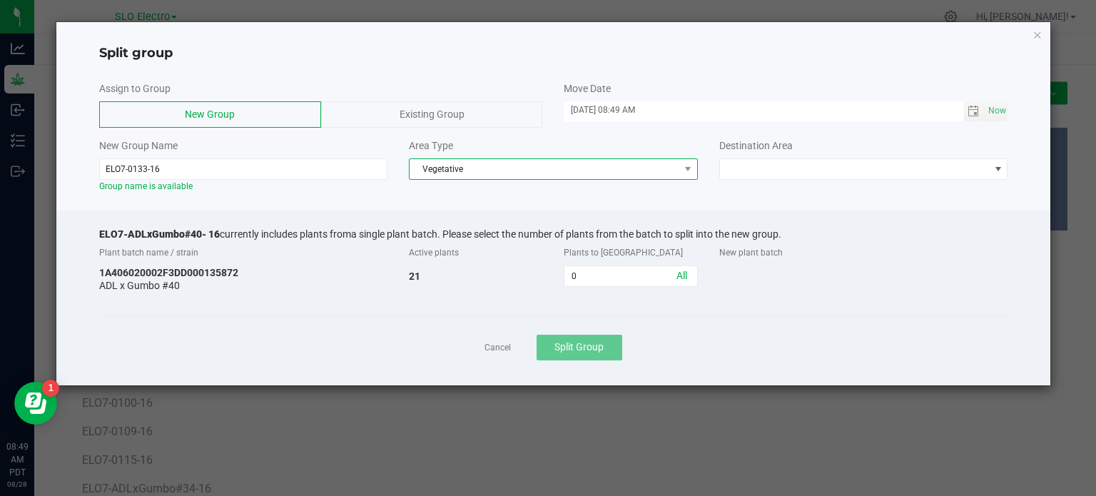
click at [622, 172] on span "Vegetative" at bounding box center [545, 169] width 270 height 20
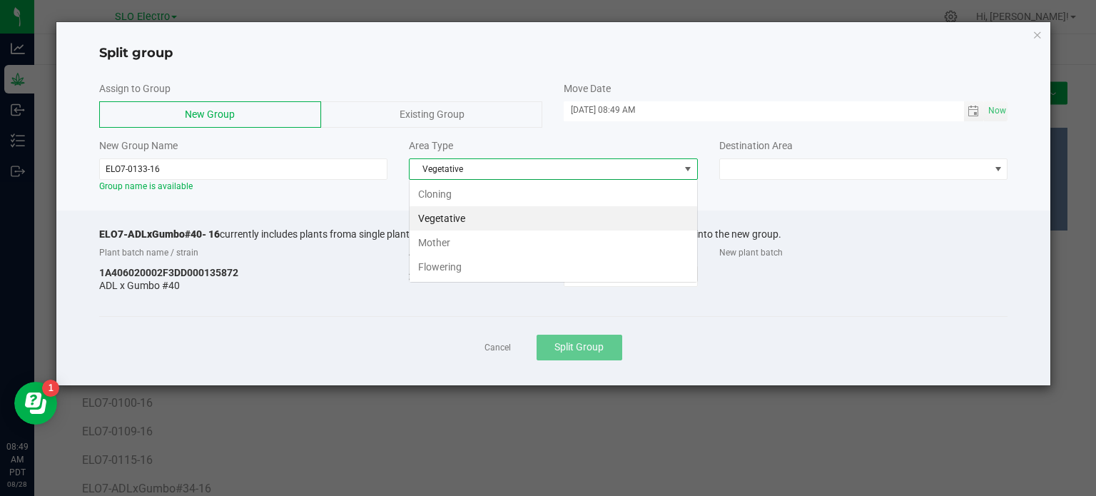
scroll to position [21, 288]
click at [571, 259] on li "Flowering" at bounding box center [554, 267] width 288 height 24
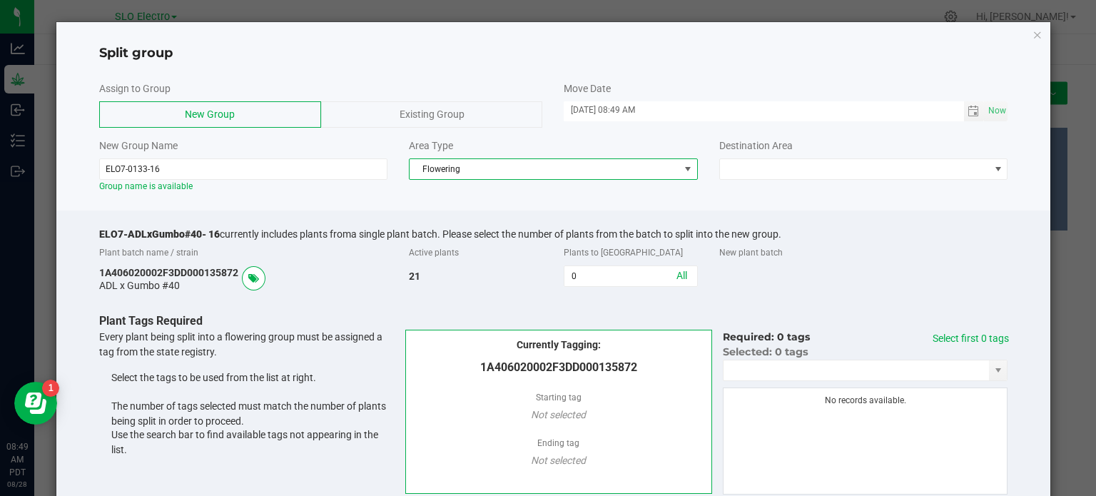
click at [767, 188] on div "New Group Name ELO7-0133-16 Group name is available Area Type Flowering Destina…" at bounding box center [553, 165] width 931 height 54
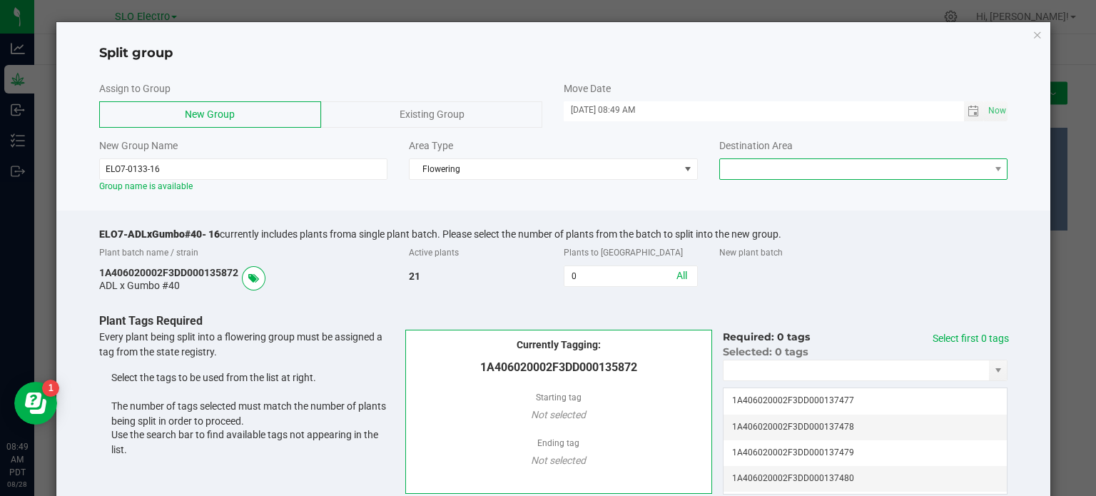
click at [784, 168] on span at bounding box center [855, 169] width 270 height 20
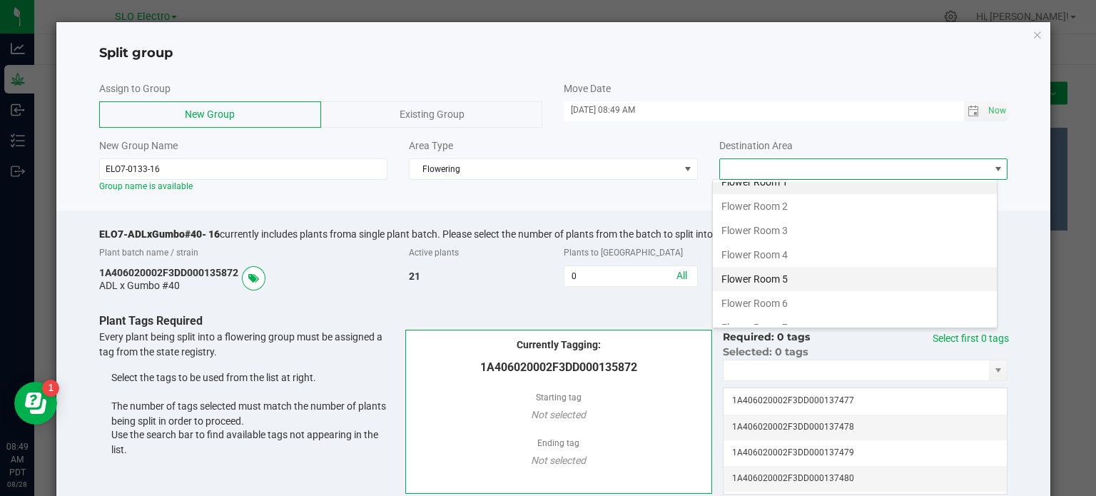
scroll to position [25, 0]
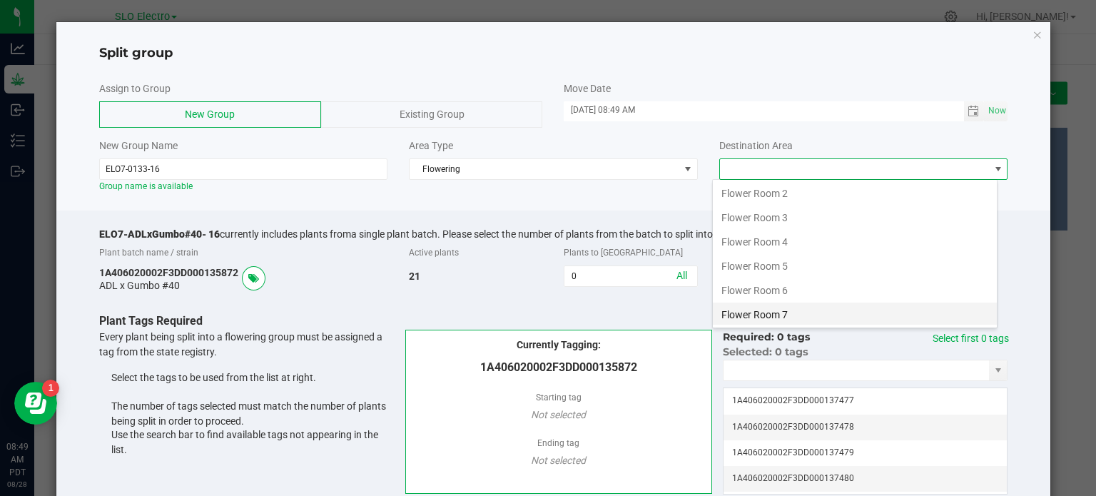
click at [821, 319] on li "Flower Room 7" at bounding box center [855, 315] width 284 height 24
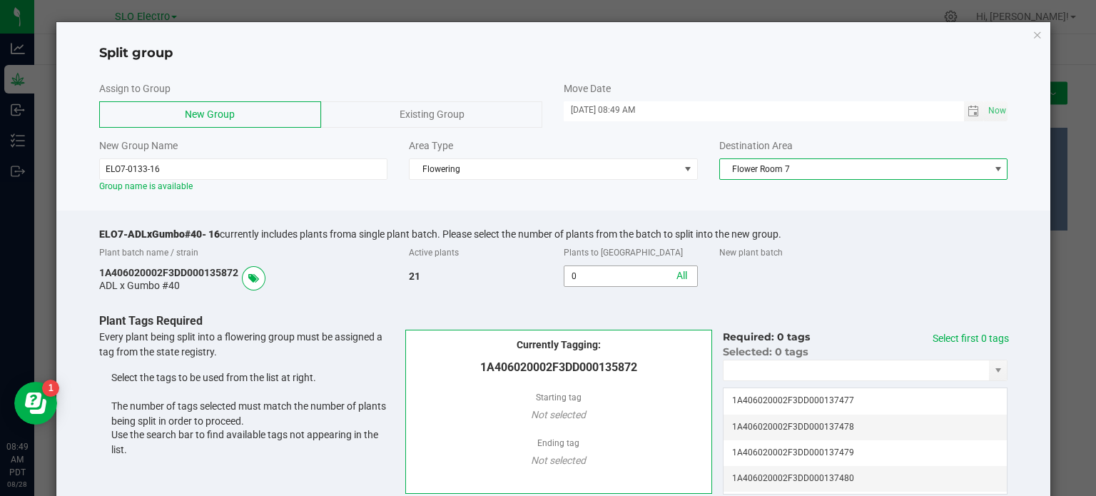
click at [608, 277] on input "0" at bounding box center [630, 276] width 132 height 20
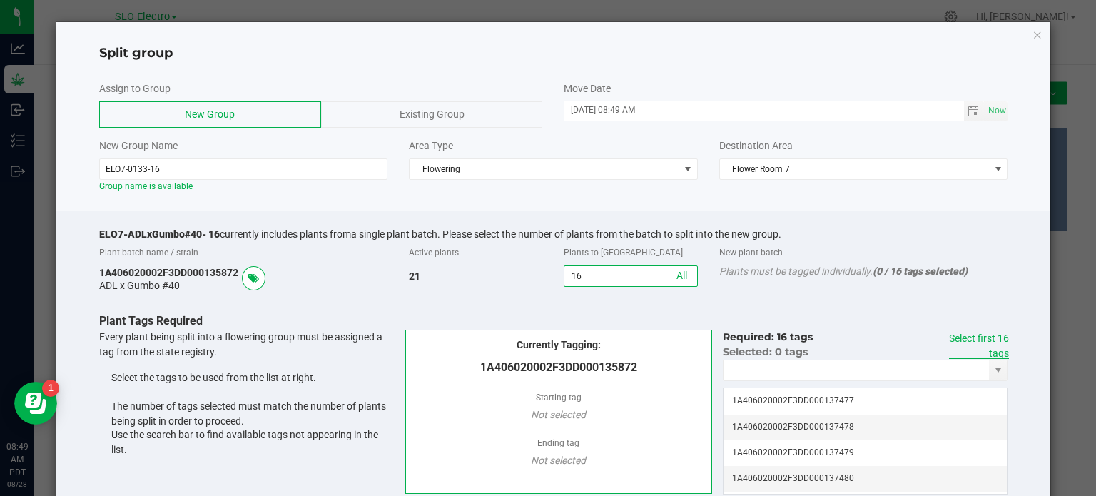
type input "16"
click at [983, 337] on link "Select first 16 tags" at bounding box center [979, 346] width 60 height 26
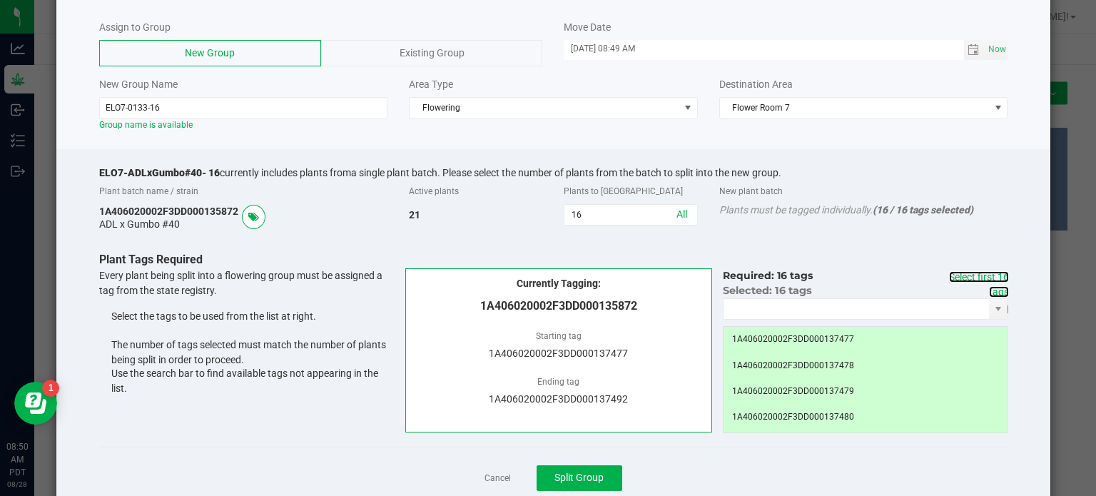
scroll to position [103, 0]
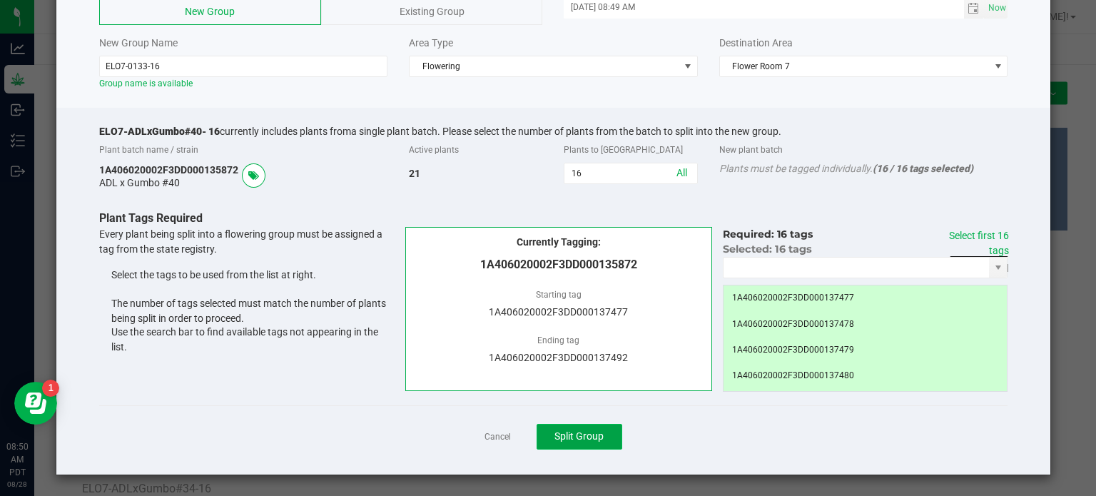
click at [588, 432] on span "Split Group" at bounding box center [578, 435] width 49 height 11
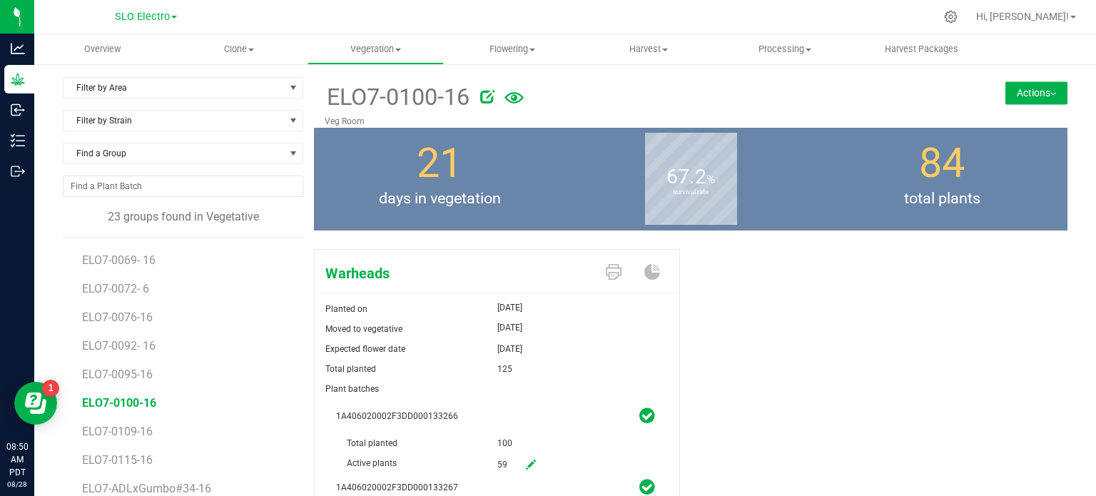
click at [1035, 97] on button "Actions" at bounding box center [1036, 92] width 62 height 23
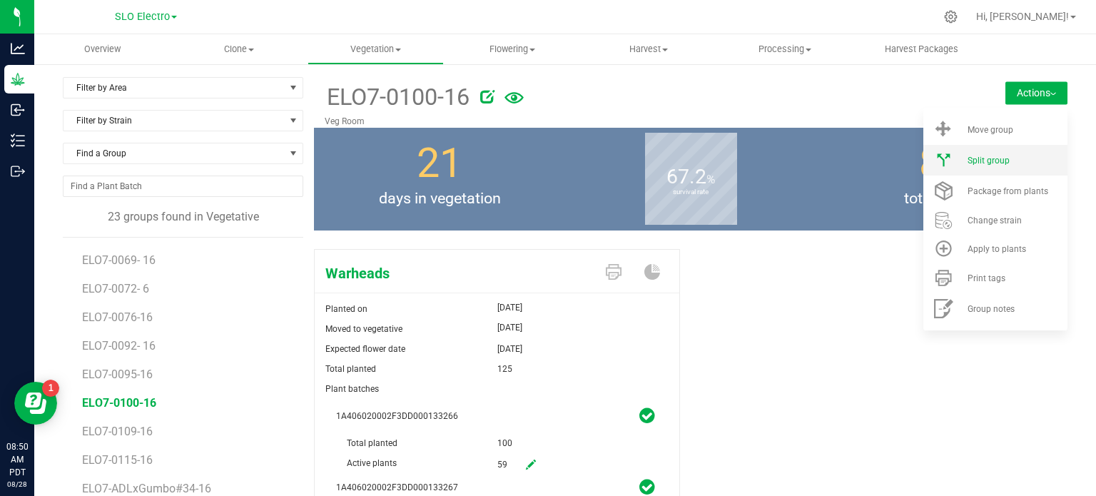
click at [1005, 161] on div "Split group" at bounding box center [1016, 161] width 97 height 10
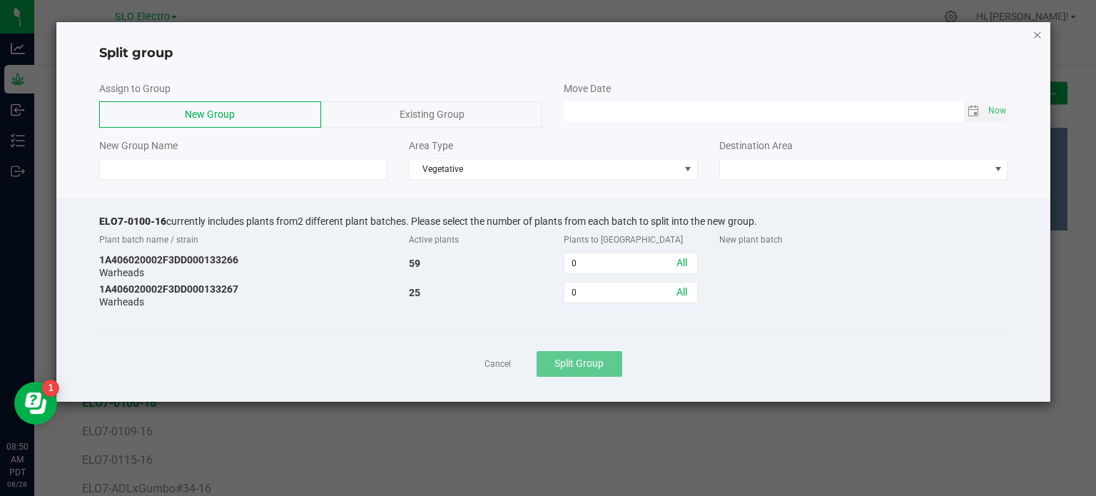
click at [1033, 37] on icon "button" at bounding box center [1038, 34] width 10 height 17
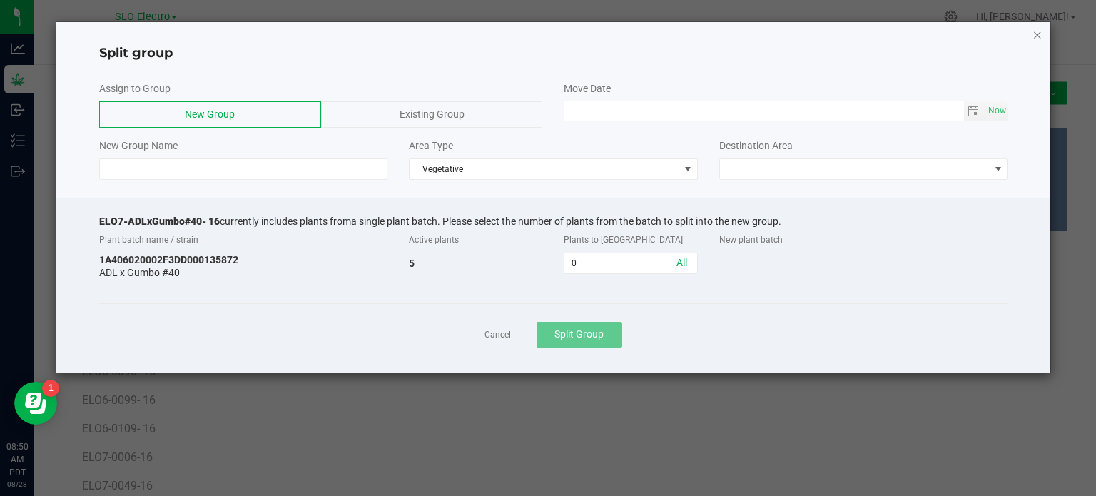
click at [1037, 34] on icon "button" at bounding box center [1038, 34] width 10 height 17
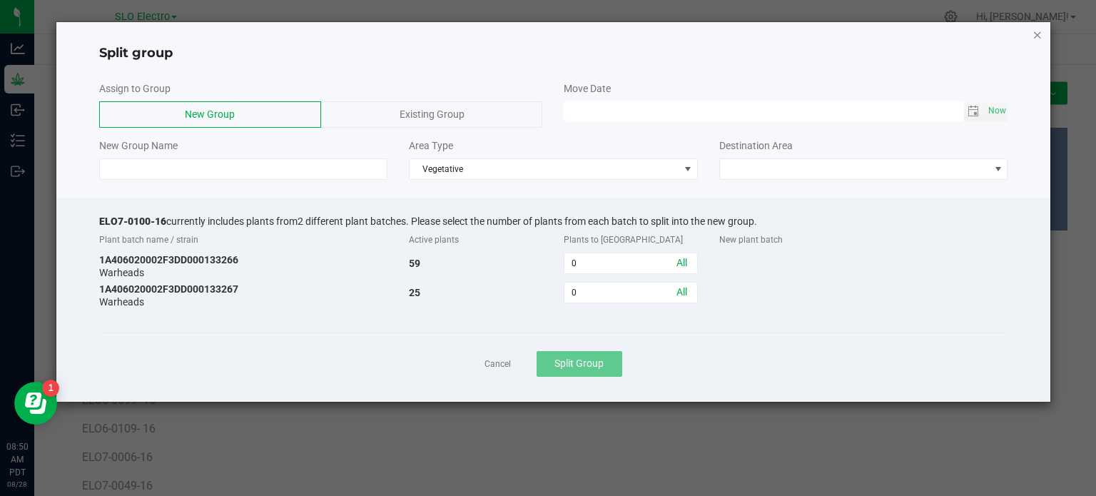
click at [1042, 31] on icon "button" at bounding box center [1038, 34] width 10 height 17
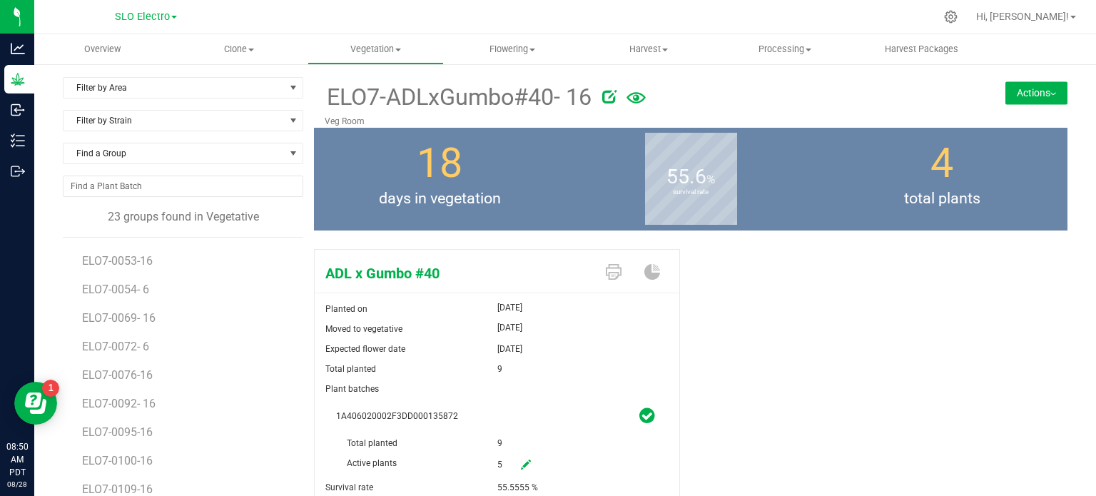
scroll to position [311, 0]
click at [135, 407] on span "ELO7-0100-16" at bounding box center [119, 403] width 74 height 14
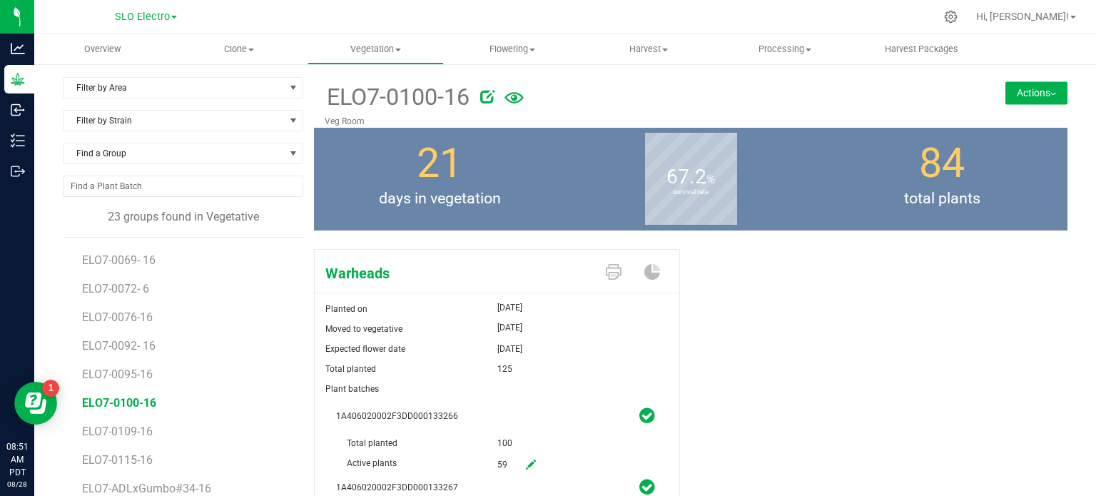
click at [1057, 88] on div "Filter by Area Filter by Area All Mother Room Veg Room Filter by Strain Find a …" at bounding box center [565, 344] width 1026 height 534
click at [1050, 94] on button "Actions" at bounding box center [1036, 92] width 62 height 23
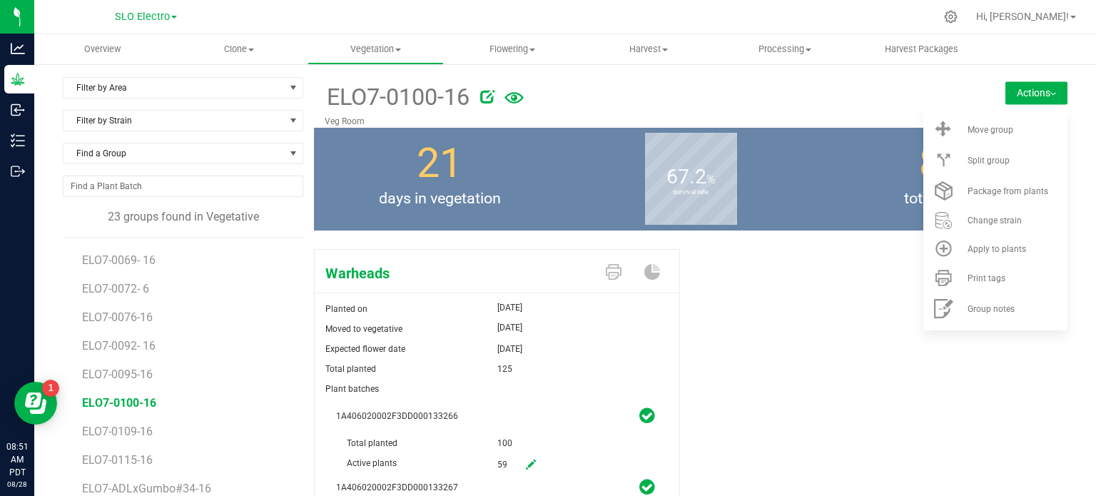
click at [653, 101] on div at bounding box center [711, 94] width 462 height 29
click at [481, 92] on icon at bounding box center [487, 96] width 14 height 14
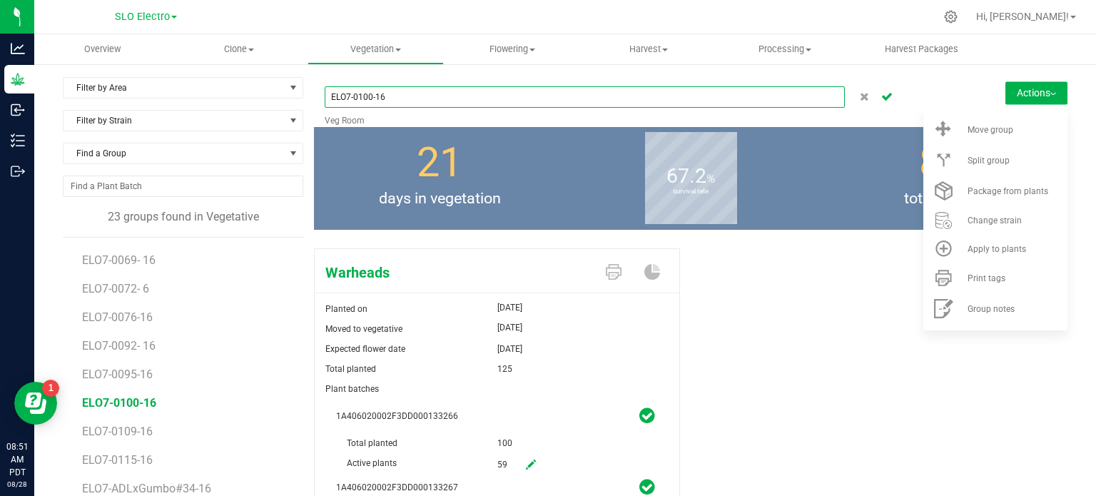
click at [373, 93] on input "ELO7-0100-16" at bounding box center [585, 96] width 520 height 21
type input "ELO7-0100- 16"
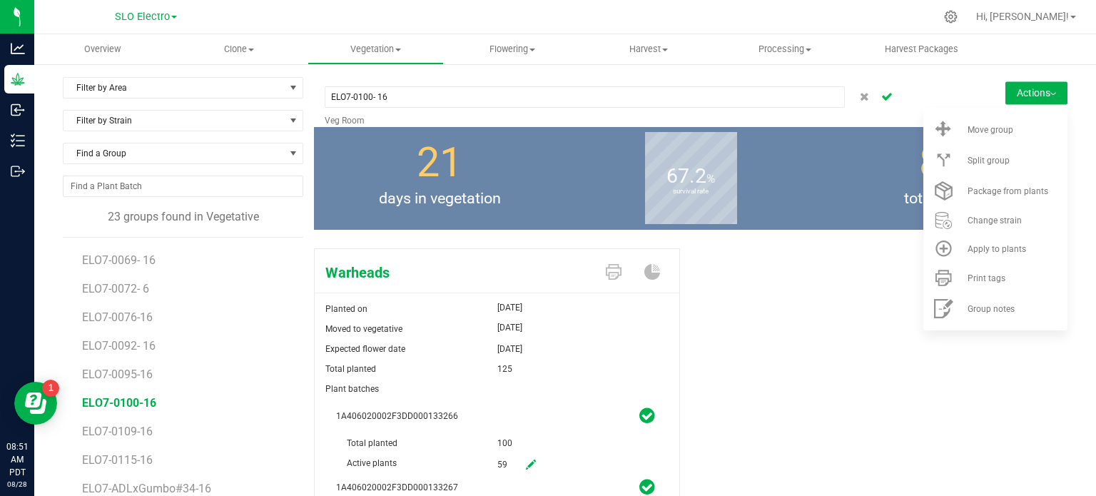
click at [881, 93] on icon "Cancel button" at bounding box center [886, 95] width 11 height 9
click at [994, 168] on li "Split group" at bounding box center [995, 160] width 144 height 31
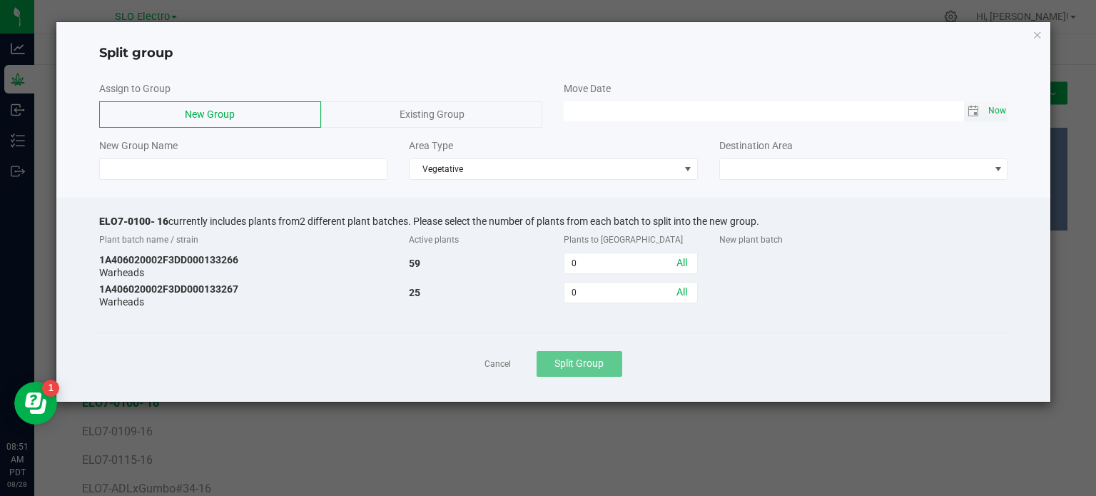
click at [993, 112] on span "Now" at bounding box center [997, 111] width 24 height 21
type input "[DATE] 08:51 AM"
drag, startPoint x: 166, startPoint y: 218, endPoint x: 20, endPoint y: 203, distance: 146.3
click at [14, 201] on ngb-modal-window "Split group Assign to Group New Group Existing Group Move Date [DATE] 08:51 AM …" at bounding box center [553, 248] width 1107 height 496
copy span "ELO7-0100- 16"
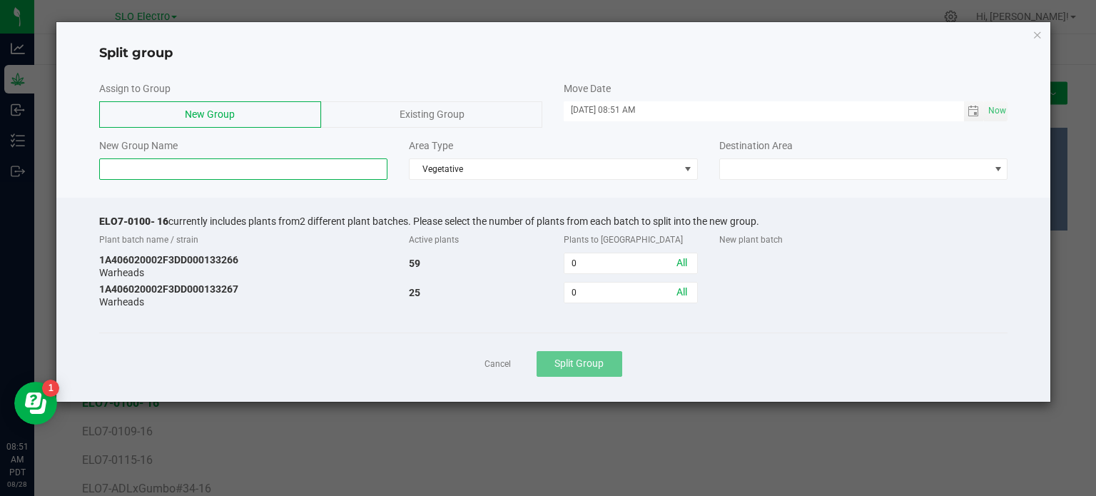
click at [158, 158] on input at bounding box center [243, 168] width 289 height 21
paste input "ELO7-0100- 16"
click at [153, 165] on input "ELO7-0100- 16" at bounding box center [243, 168] width 289 height 21
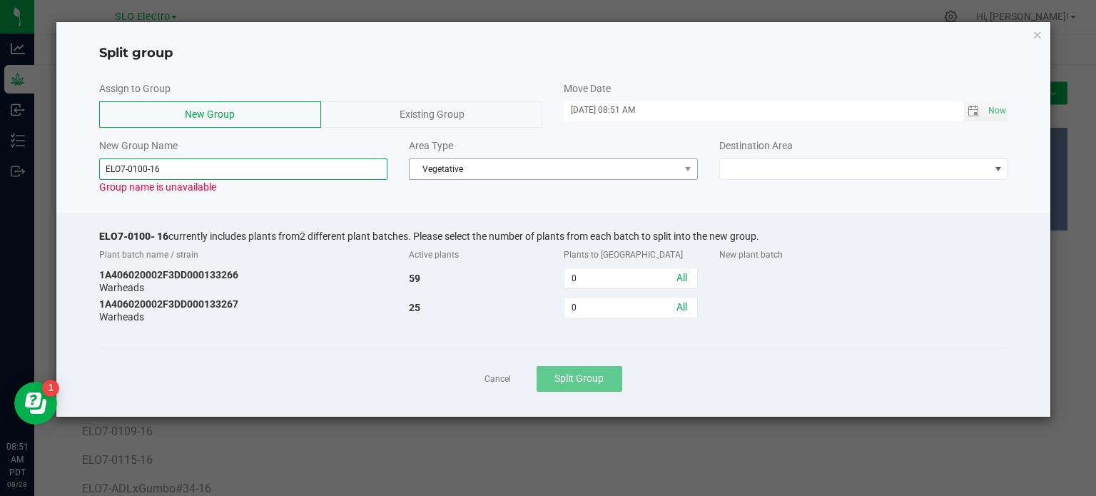
type input "ELO7-0100-16"
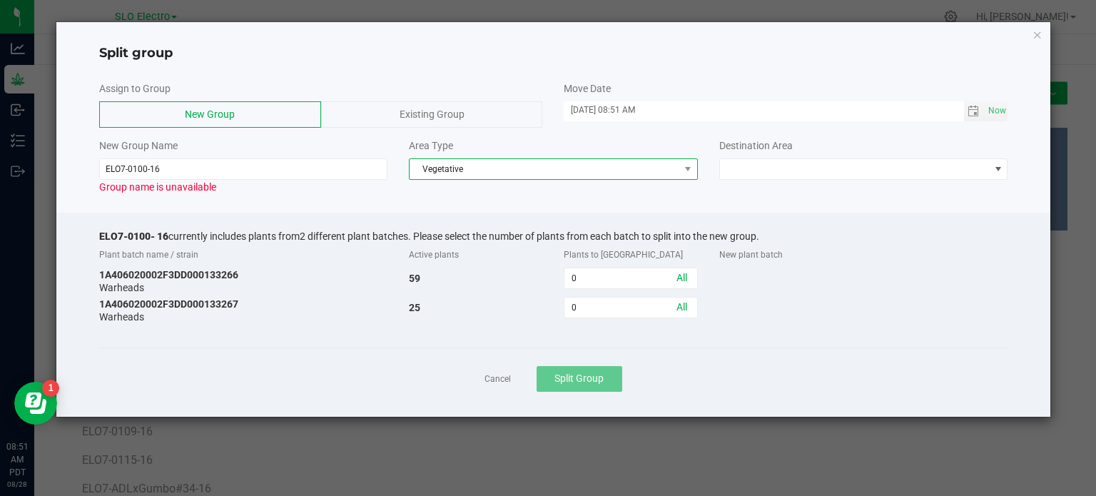
click at [588, 176] on span "Vegetative" at bounding box center [545, 169] width 270 height 20
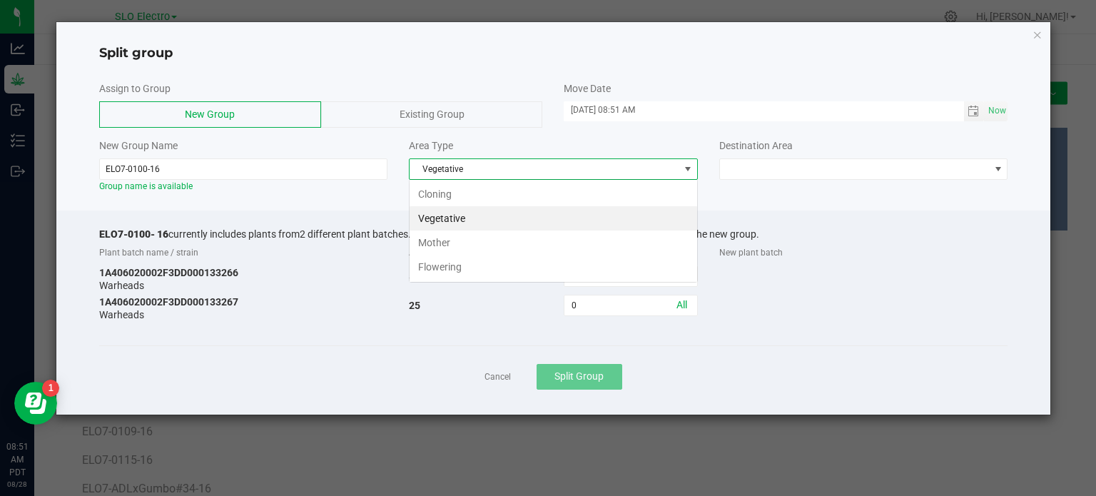
scroll to position [21, 288]
click at [458, 265] on li "Flowering" at bounding box center [554, 267] width 288 height 24
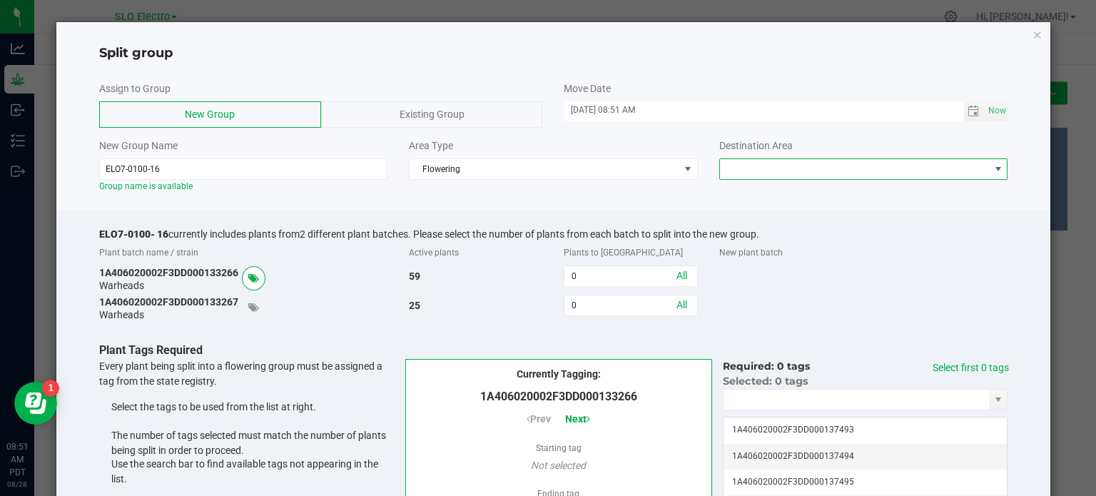
click at [754, 159] on span at bounding box center [855, 169] width 270 height 20
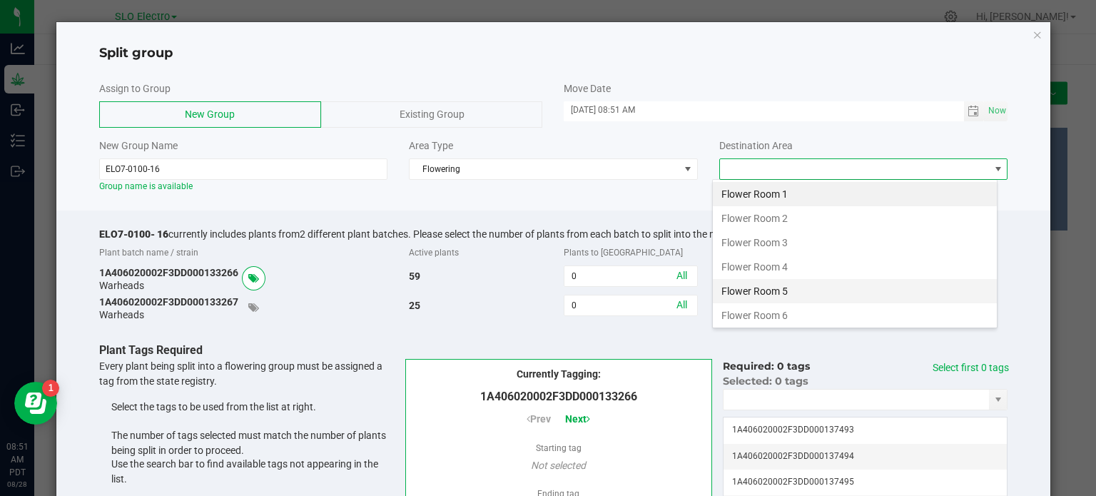
scroll to position [25, 0]
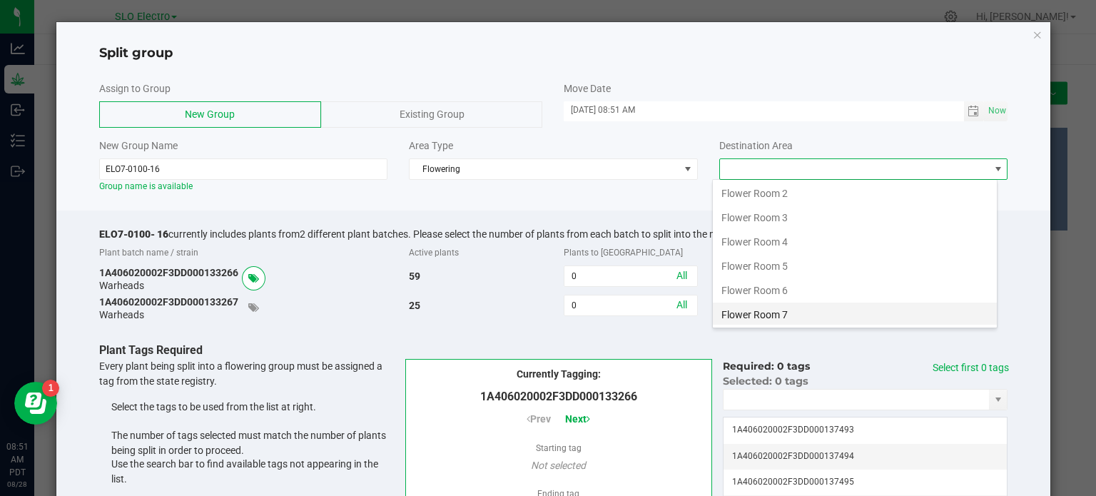
click at [783, 310] on li "Flower Room 7" at bounding box center [855, 315] width 284 height 24
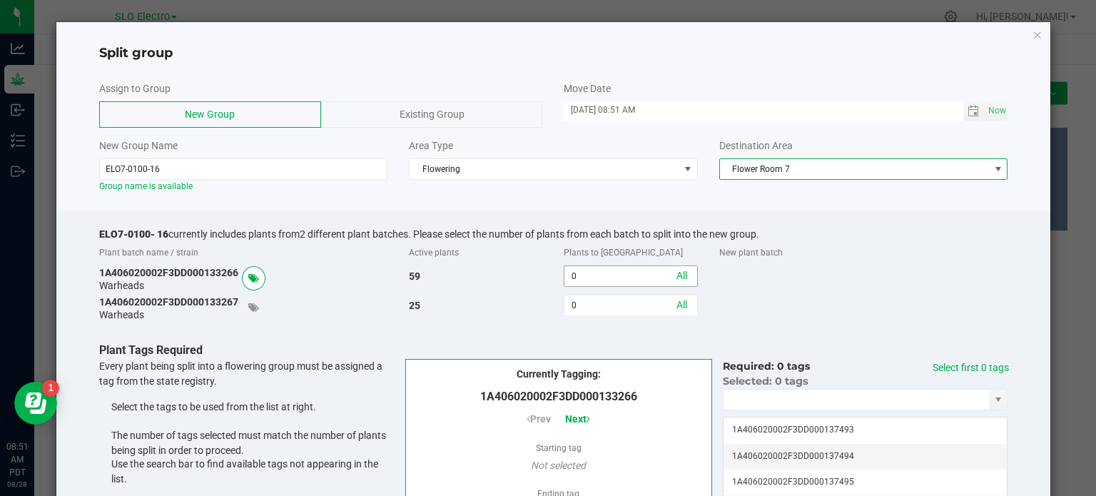
click at [622, 276] on input "0" at bounding box center [630, 276] width 132 height 20
click at [679, 275] on link "All" at bounding box center [681, 275] width 11 height 11
type input "59"
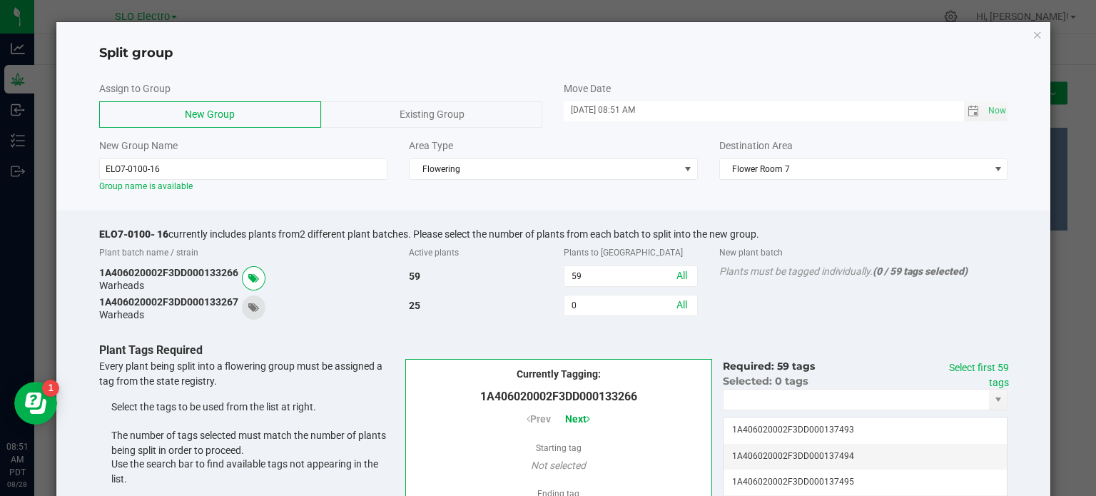
click at [257, 307] on icon at bounding box center [253, 308] width 11 height 10
click at [619, 303] on input "0" at bounding box center [630, 305] width 132 height 20
drag, startPoint x: 769, startPoint y: 308, endPoint x: 783, endPoint y: 308, distance: 13.6
click at [770, 308] on div "1A406020002F3DD000133267 Warheads 25 21 All Plants must be tagged individually.…" at bounding box center [553, 308] width 931 height 26
click at [974, 367] on link "Select first 21 tags" at bounding box center [979, 375] width 60 height 26
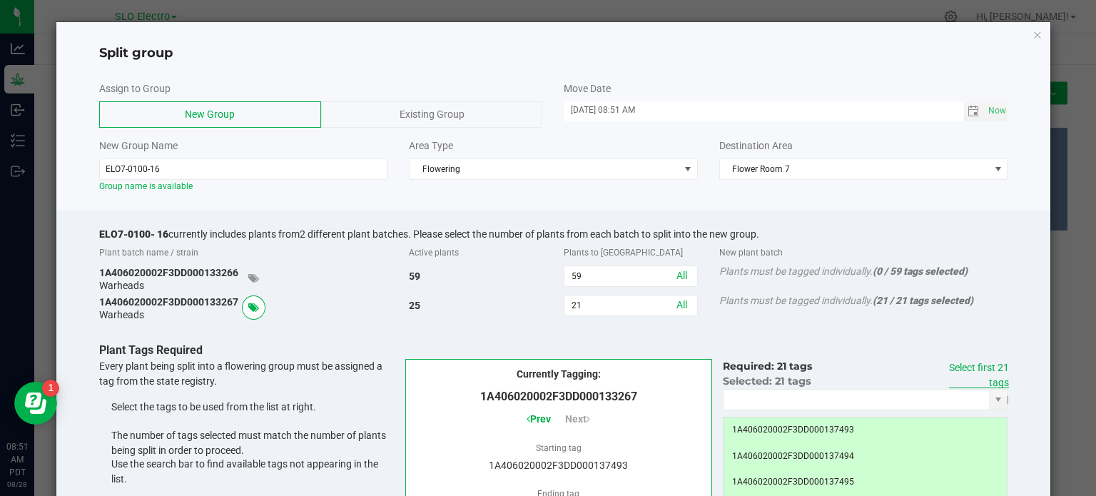
click at [962, 367] on link "Select first 21 tags" at bounding box center [979, 375] width 60 height 26
click at [990, 379] on link "Select first 21 tags" at bounding box center [979, 375] width 60 height 26
click at [628, 306] on input "21" at bounding box center [630, 305] width 132 height 20
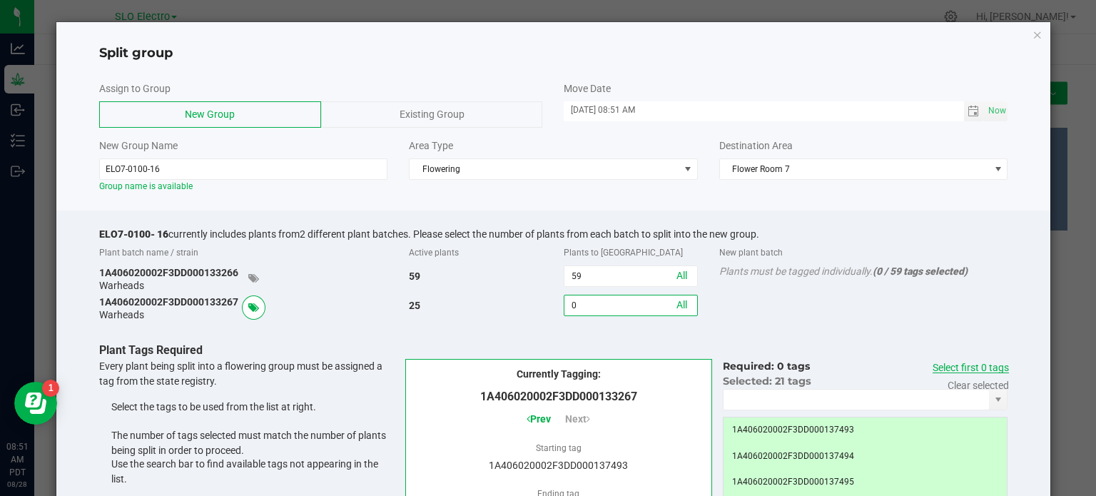
click at [965, 365] on link "Select first 0 tags" at bounding box center [971, 367] width 76 height 11
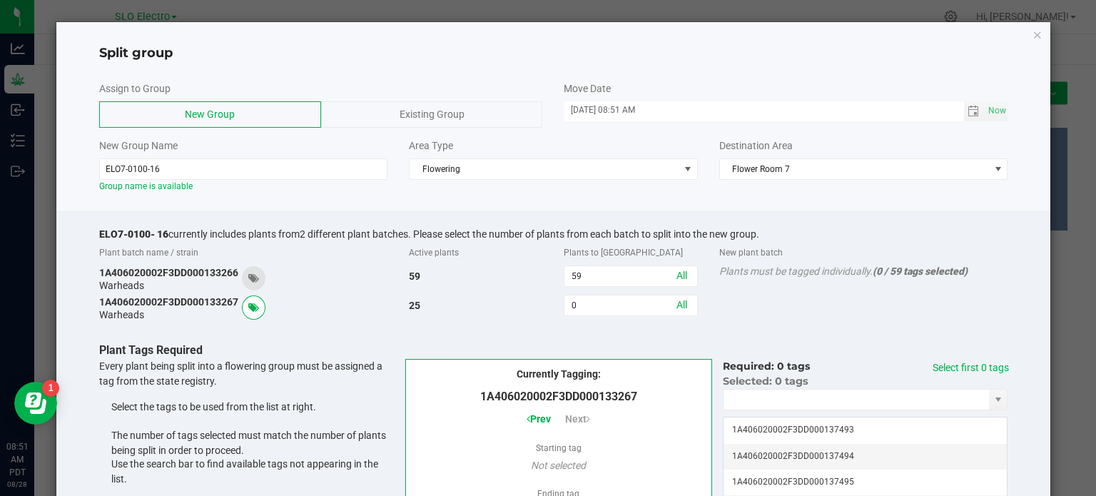
click at [259, 281] on icon at bounding box center [253, 278] width 11 height 10
drag, startPoint x: 955, startPoint y: 366, endPoint x: 929, endPoint y: 367, distance: 26.4
click at [957, 366] on link "Select first 59 tags" at bounding box center [979, 375] width 60 height 26
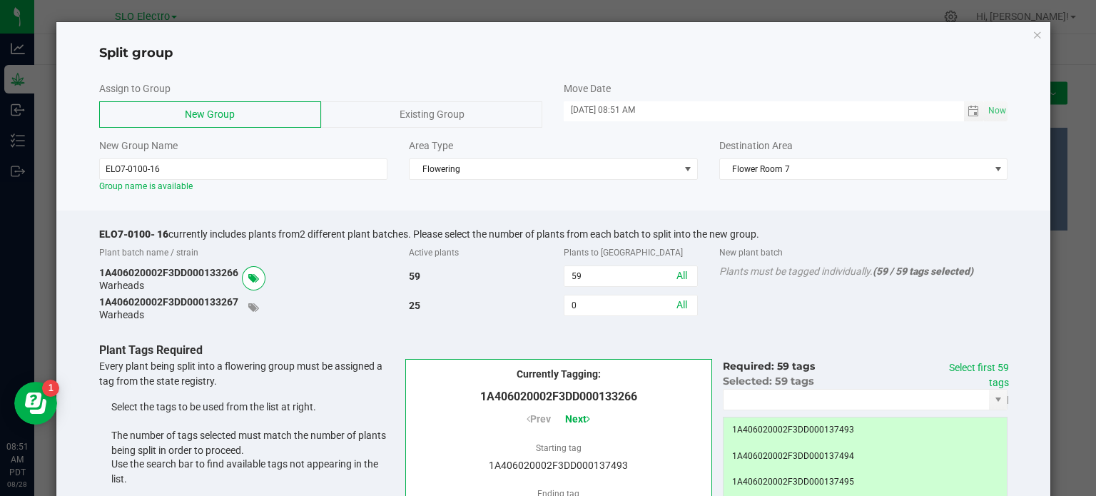
drag, startPoint x: 250, startPoint y: 315, endPoint x: 284, endPoint y: 317, distance: 33.6
click at [251, 315] on span at bounding box center [254, 307] width 24 height 24
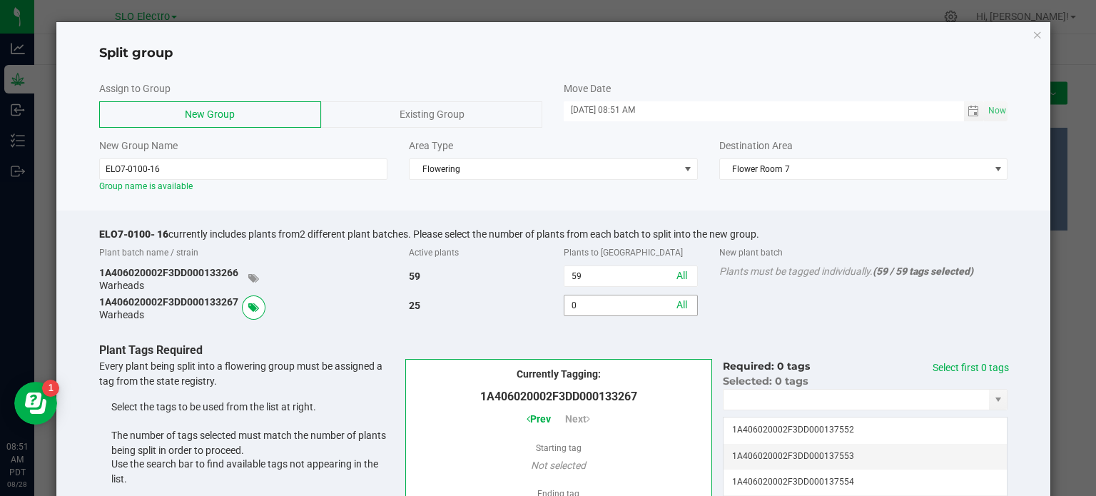
click at [624, 308] on input "0" at bounding box center [630, 305] width 132 height 20
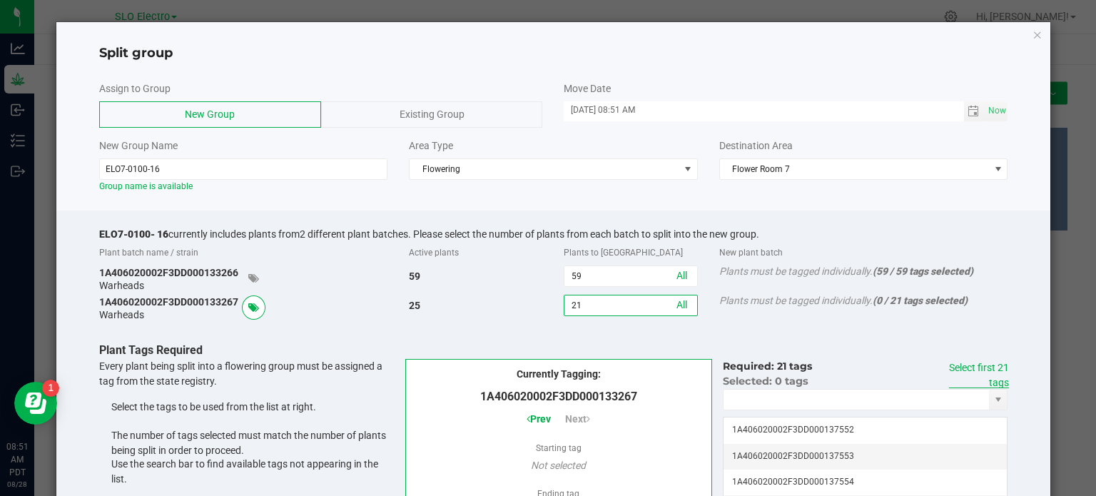
type input "21"
click at [949, 367] on link "Select first 21 tags" at bounding box center [979, 375] width 60 height 26
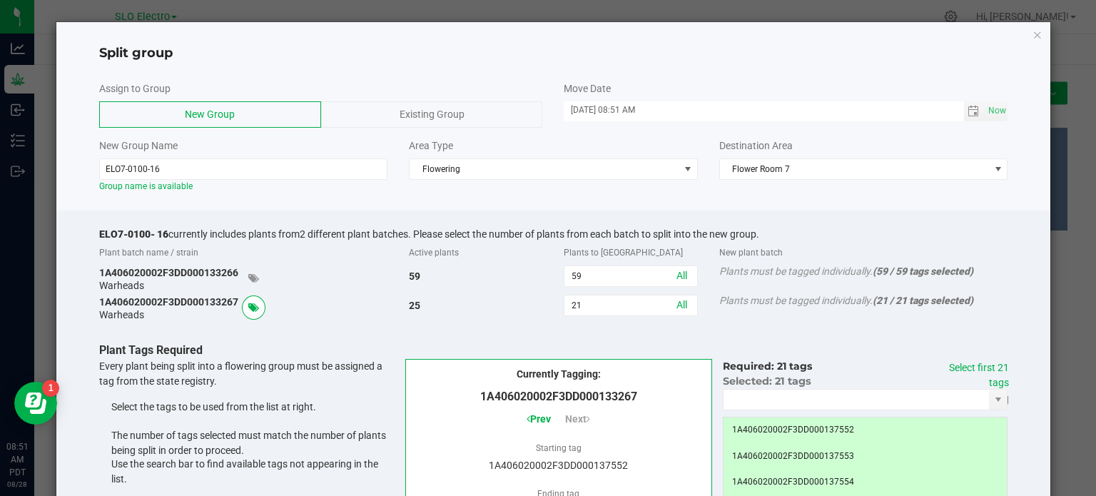
click at [856, 339] on div "ELO7-0100- 16 currently includes plants from 2 different plant batches. Please …" at bounding box center [553, 409] width 995 height 396
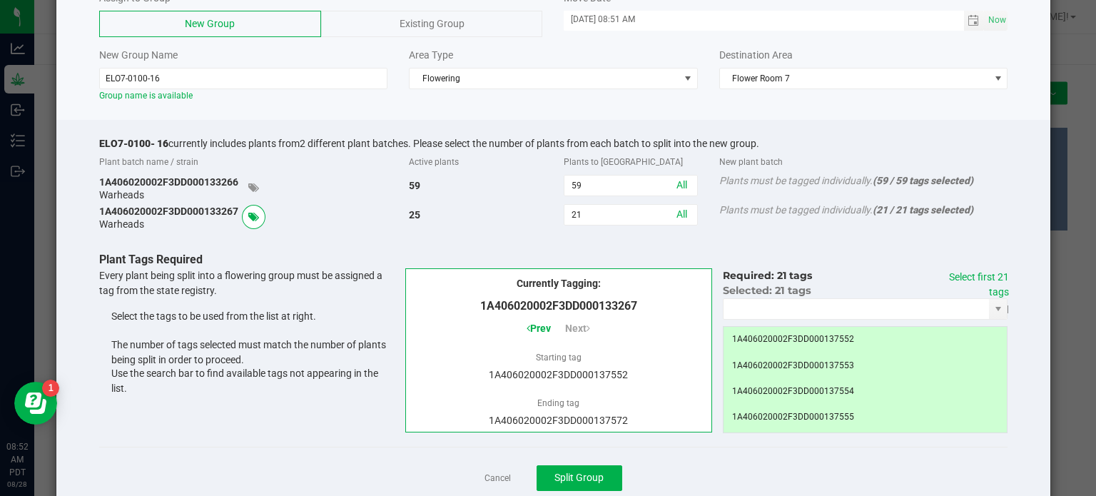
scroll to position [132, 0]
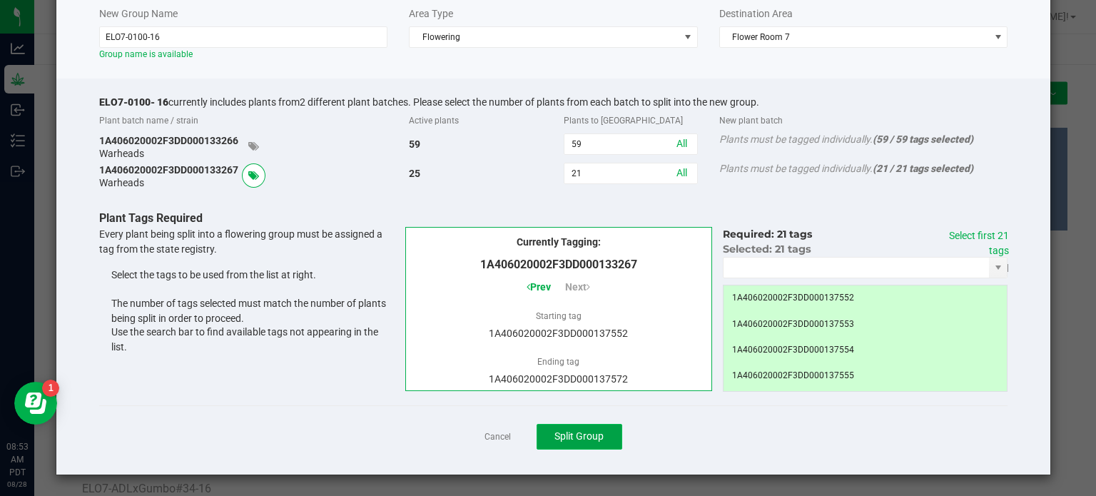
click at [598, 435] on span "Split Group" at bounding box center [578, 435] width 49 height 11
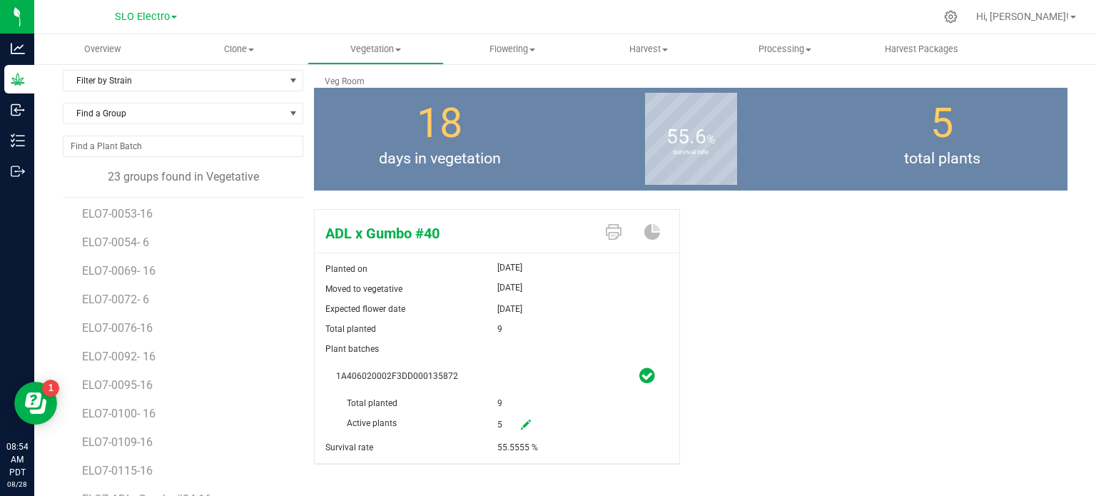
scroll to position [285, 0]
click at [523, 39] on uib-tab-heading "Flowering Create harvest Flowering groups Flowering plants Apply to plants" at bounding box center [512, 49] width 135 height 29
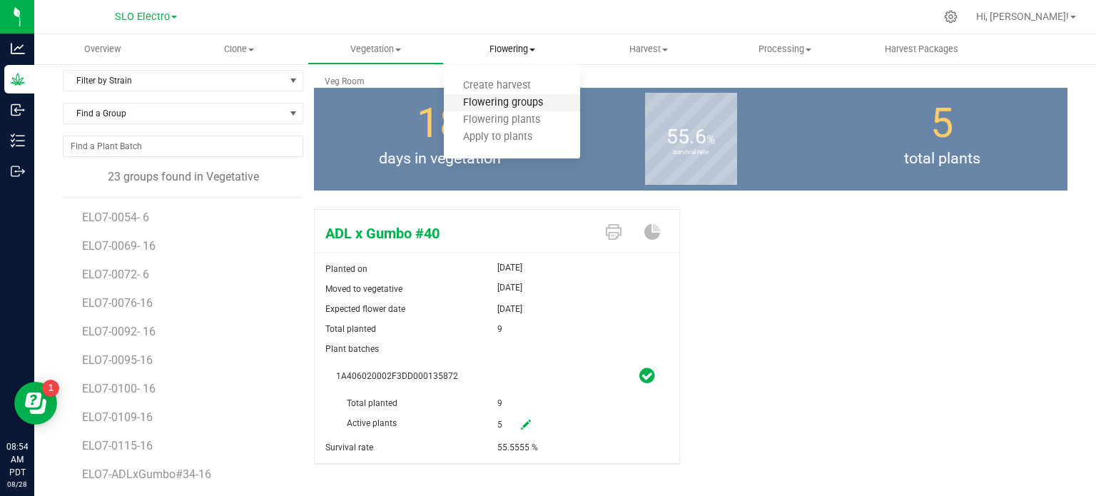
click at [525, 102] on span "Flowering groups" at bounding box center [503, 103] width 118 height 12
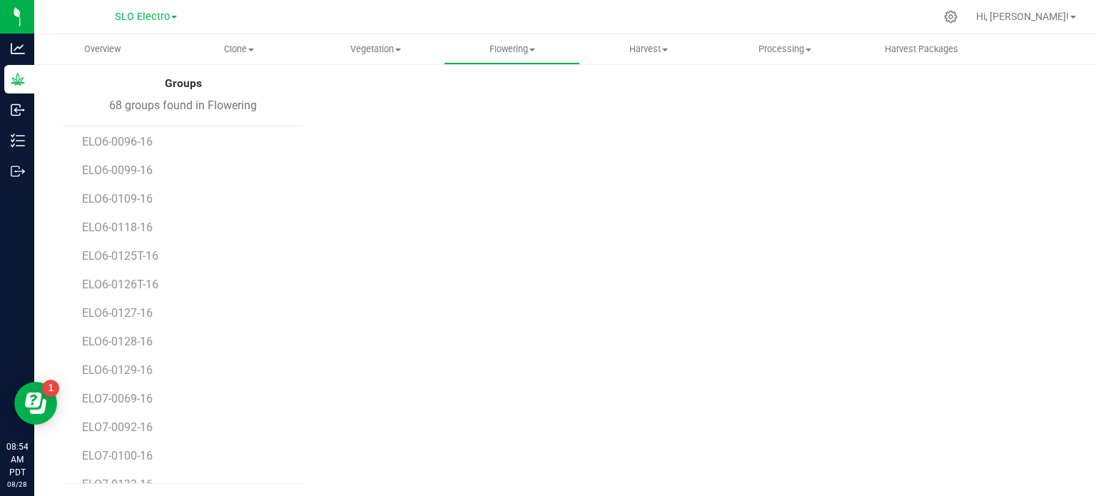
scroll to position [1596, 0]
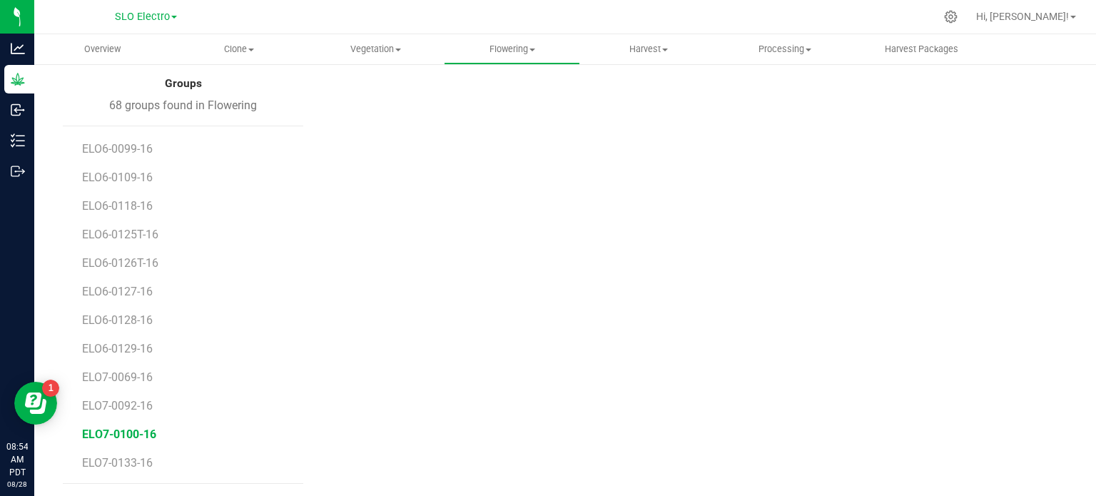
click at [110, 430] on span "ELO7-0100-16" at bounding box center [119, 434] width 74 height 14
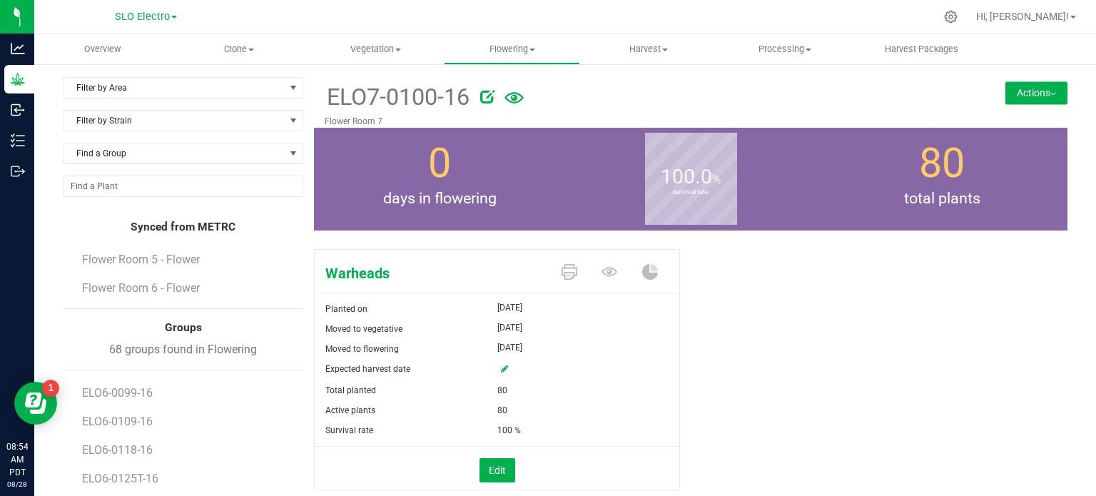
click at [1064, 91] on div "Filter by Area Filter by Area All Flower Room 1 Flower Room 2 Flower Room 3 Flo…" at bounding box center [565, 402] width 1026 height 651
click at [1052, 91] on button "Actions" at bounding box center [1036, 92] width 62 height 23
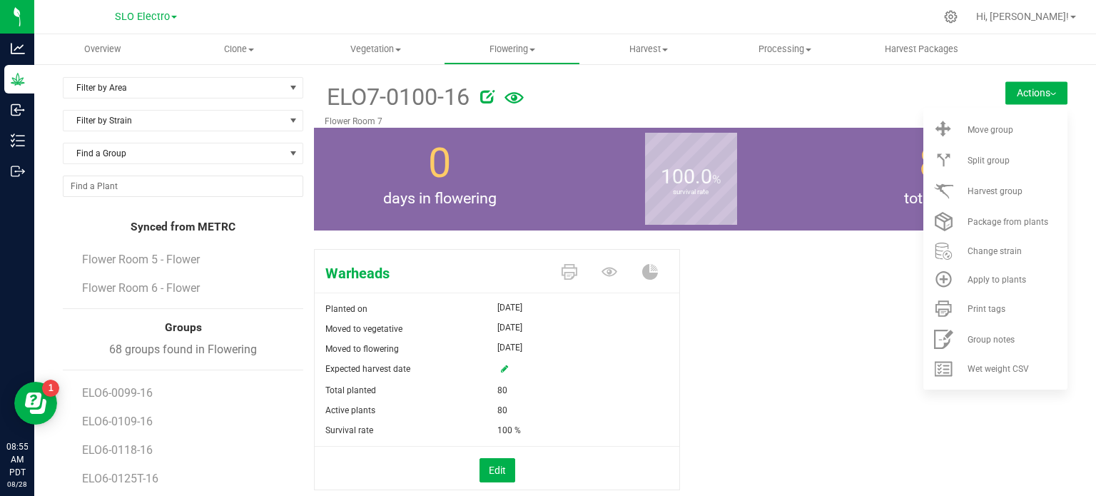
click at [788, 333] on div "Warheads Planted on [DATE] Moved to vegetative [DATE] Moved to flowering [DATE]…" at bounding box center [691, 384] width 754 height 283
click at [804, 396] on div "Warheads Planted on [DATE] Moved to vegetative [DATE] Moved to flowering [DATE]…" at bounding box center [691, 384] width 754 height 283
click at [495, 465] on button "Edit" at bounding box center [498, 470] width 36 height 24
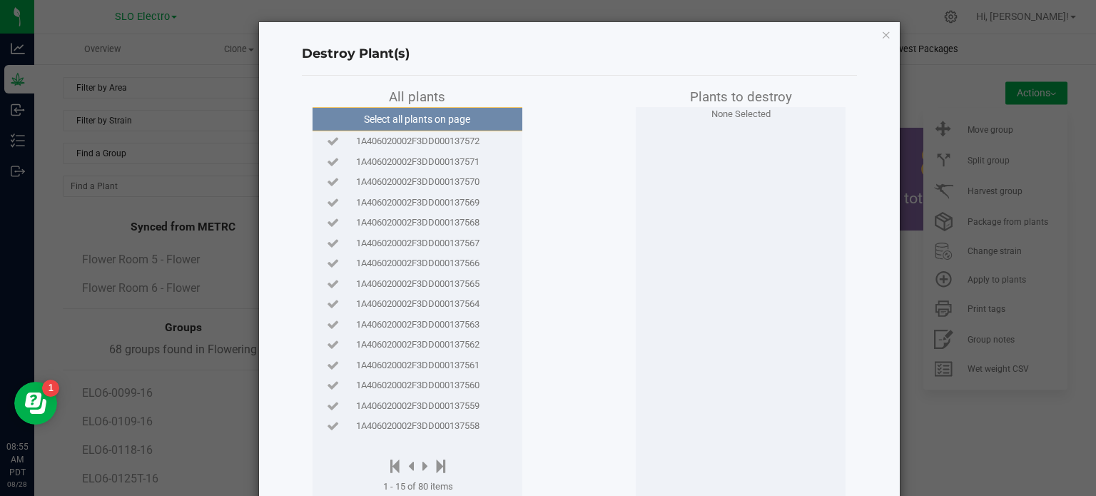
click at [881, 34] on icon "button" at bounding box center [886, 34] width 10 height 17
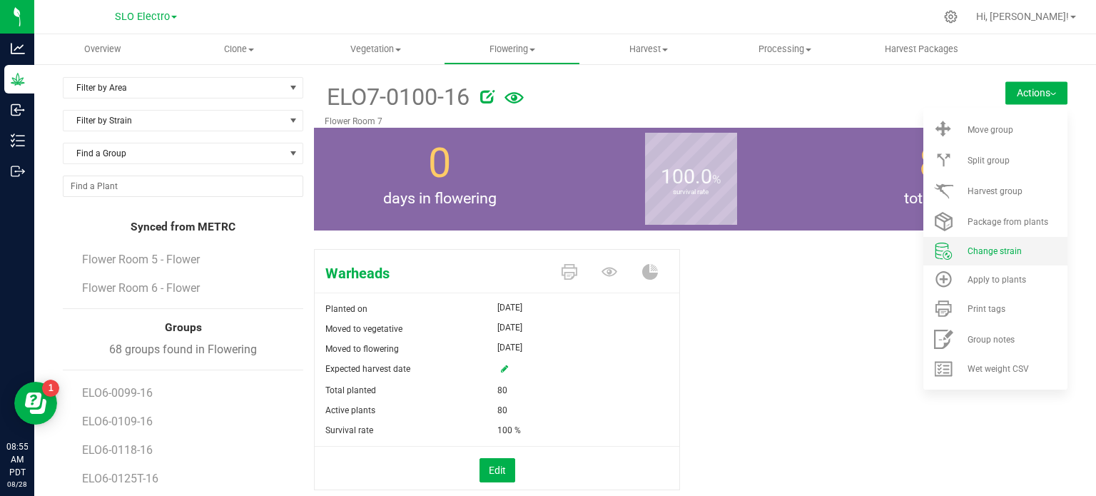
click at [991, 254] on span "Change strain" at bounding box center [995, 251] width 54 height 10
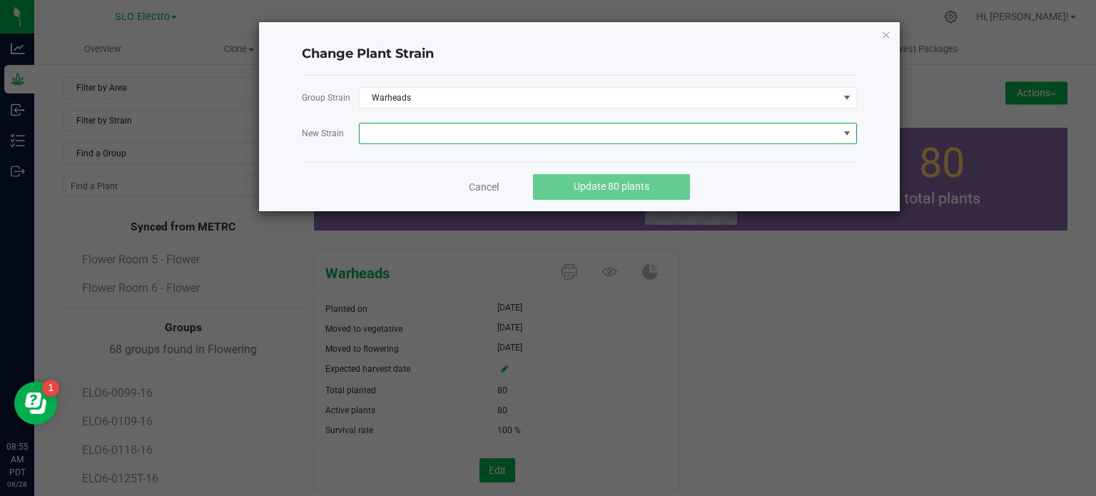
click at [639, 131] on span at bounding box center [599, 133] width 479 height 20
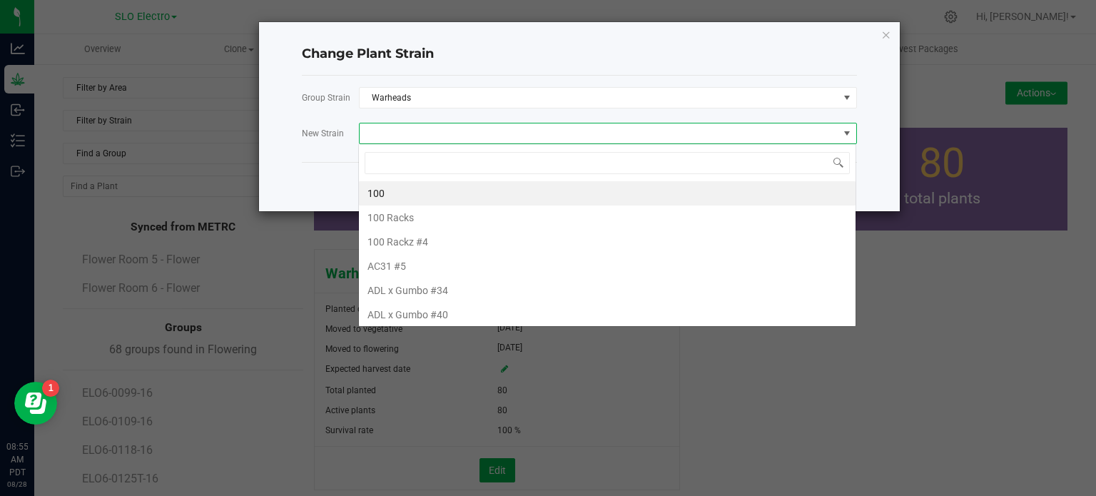
scroll to position [21, 498]
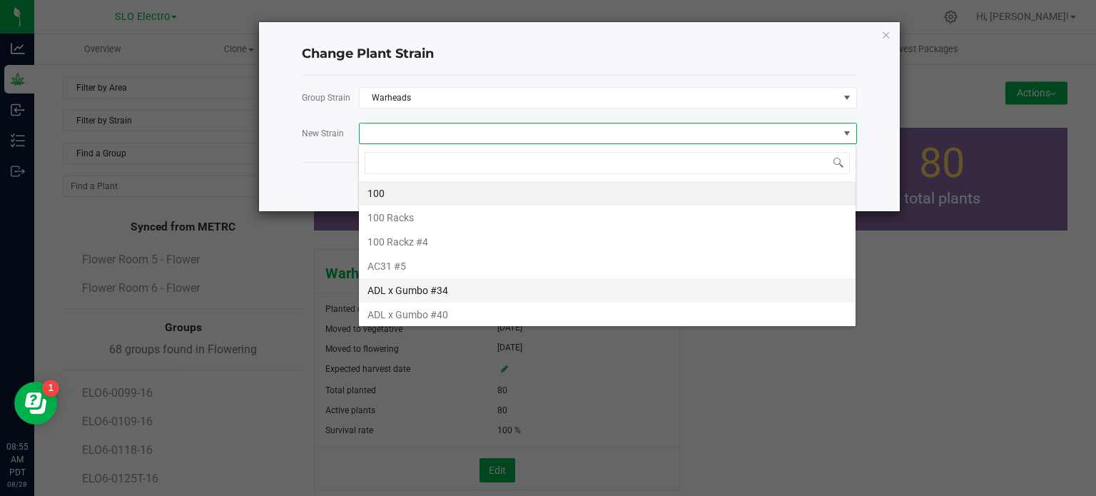
click at [477, 284] on li "ADL x Gumbo #34" at bounding box center [607, 290] width 497 height 24
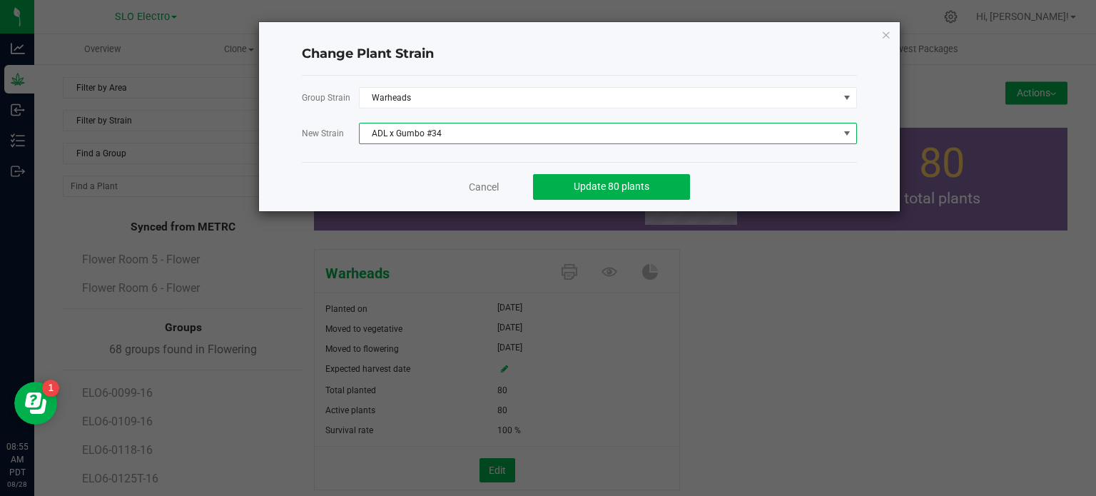
click at [485, 191] on link "Cancel" at bounding box center [484, 187] width 30 height 14
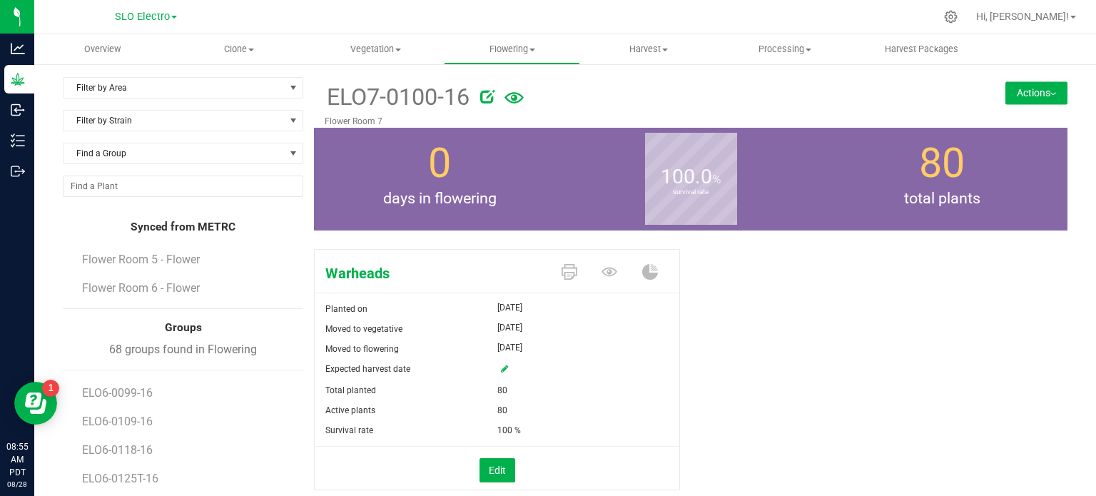
click at [1048, 94] on button "Actions" at bounding box center [1036, 92] width 62 height 23
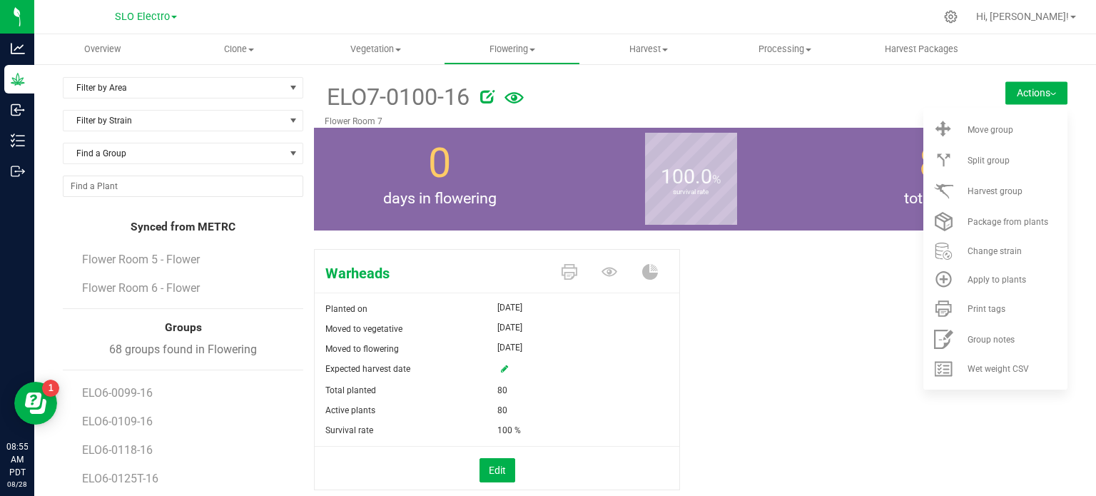
drag, startPoint x: 750, startPoint y: 315, endPoint x: 668, endPoint y: 305, distance: 82.7
click at [749, 310] on div "Warheads Planted on [DATE] Moved to vegetative [DATE] Moved to flowering [DATE]…" at bounding box center [691, 384] width 754 height 283
click at [608, 275] on icon at bounding box center [610, 272] width 16 height 9
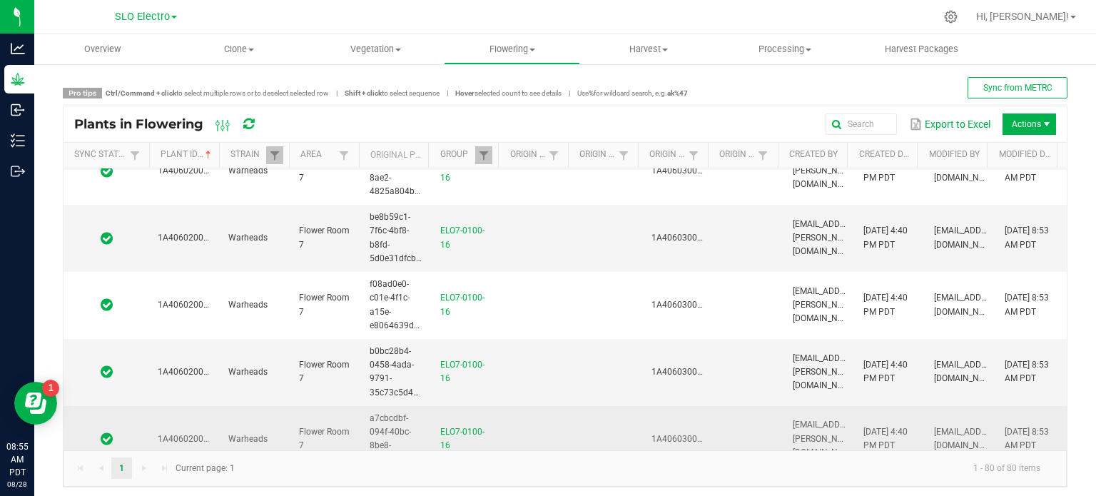
scroll to position [357, 0]
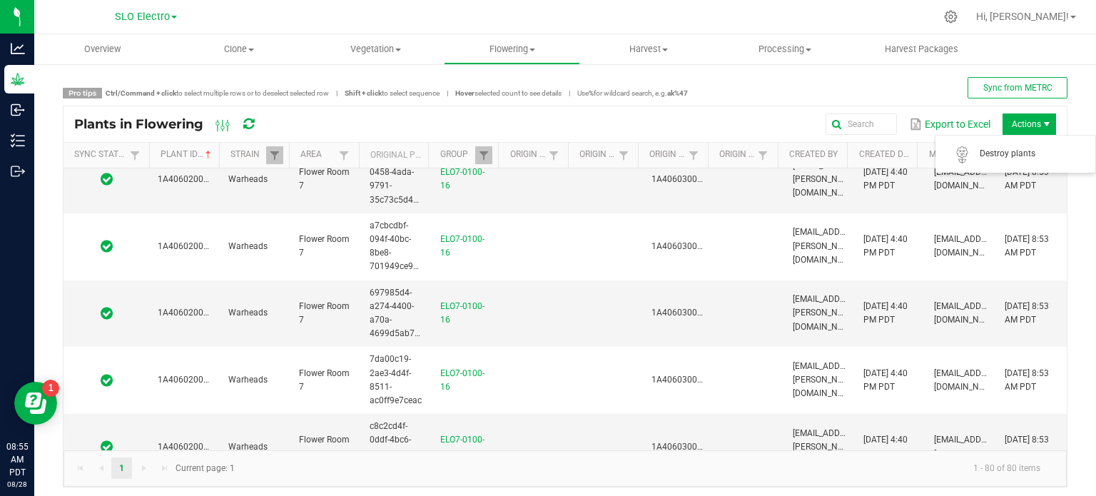
click at [1016, 121] on span "Actions" at bounding box center [1030, 123] width 54 height 21
click at [1017, 121] on span "Actions" at bounding box center [1030, 123] width 54 height 21
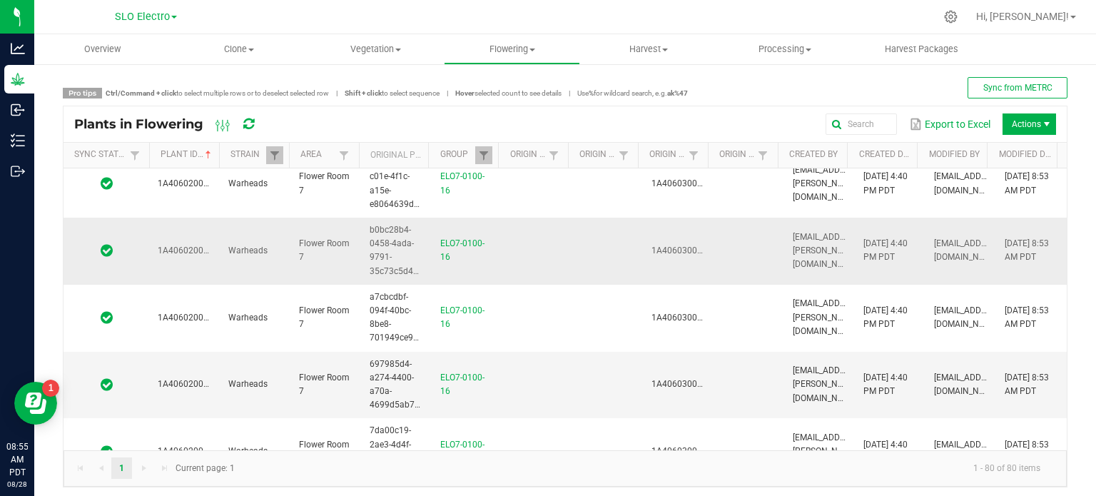
click at [643, 240] on td "1A406030002F3DD000007471" at bounding box center [678, 251] width 71 height 67
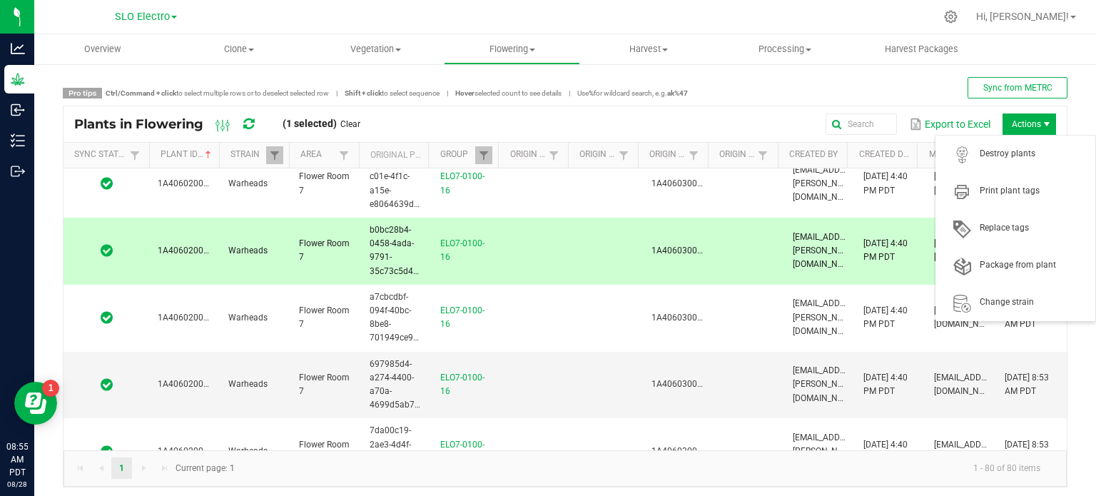
click at [1041, 123] on span "Actions" at bounding box center [1046, 123] width 11 height 11
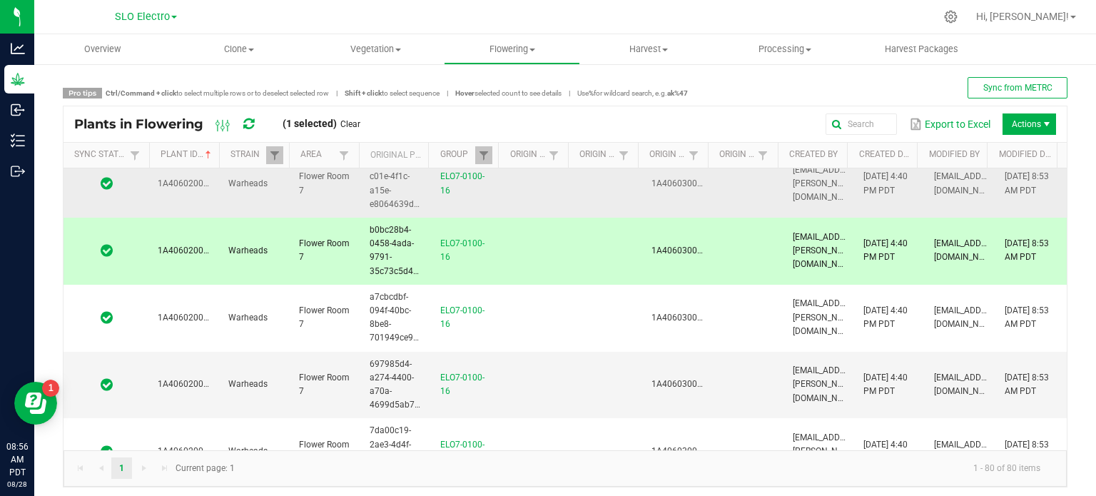
click at [573, 191] on td at bounding box center [608, 184] width 71 height 67
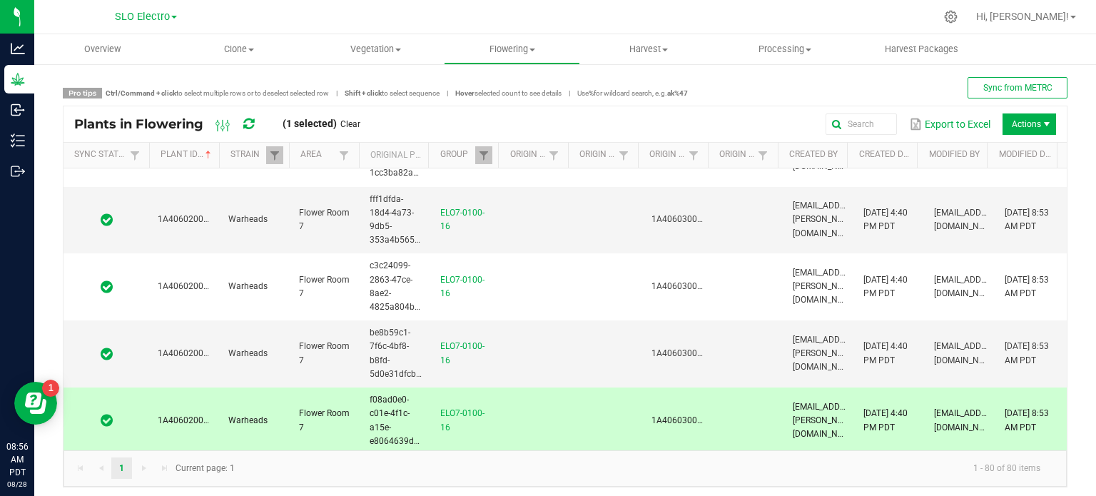
scroll to position [0, 0]
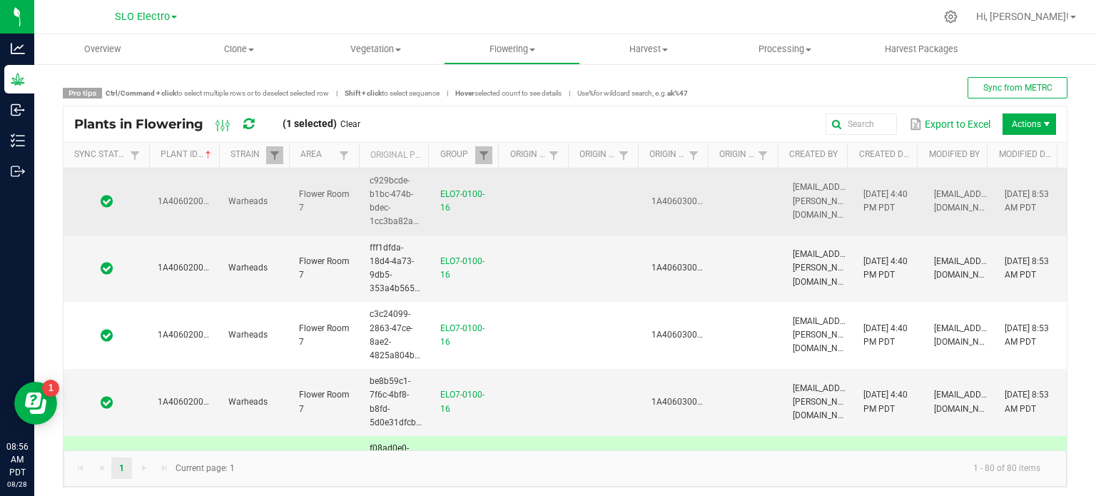
click at [193, 203] on span "1A406020002F3DD000137493" at bounding box center [219, 201] width 122 height 10
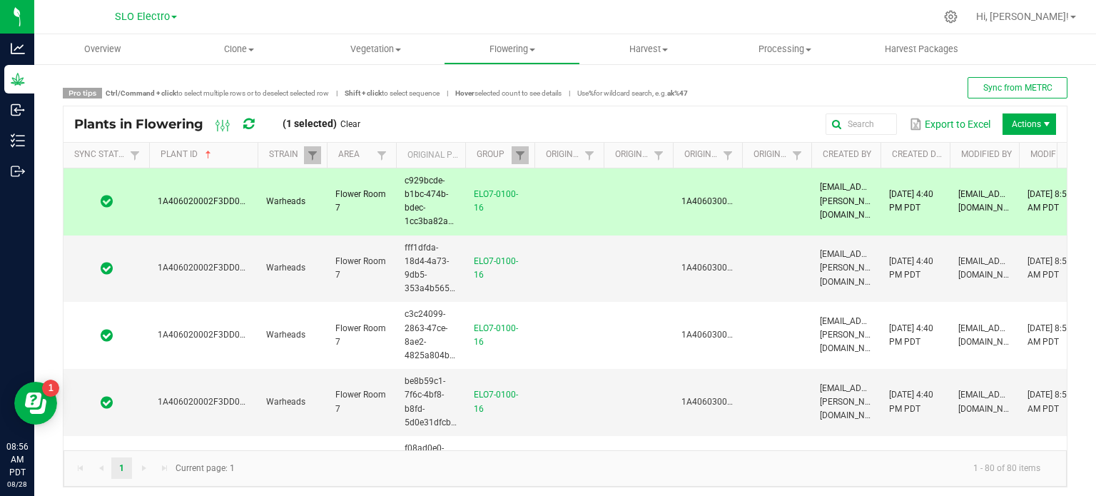
click at [255, 153] on span at bounding box center [255, 267] width 4 height 248
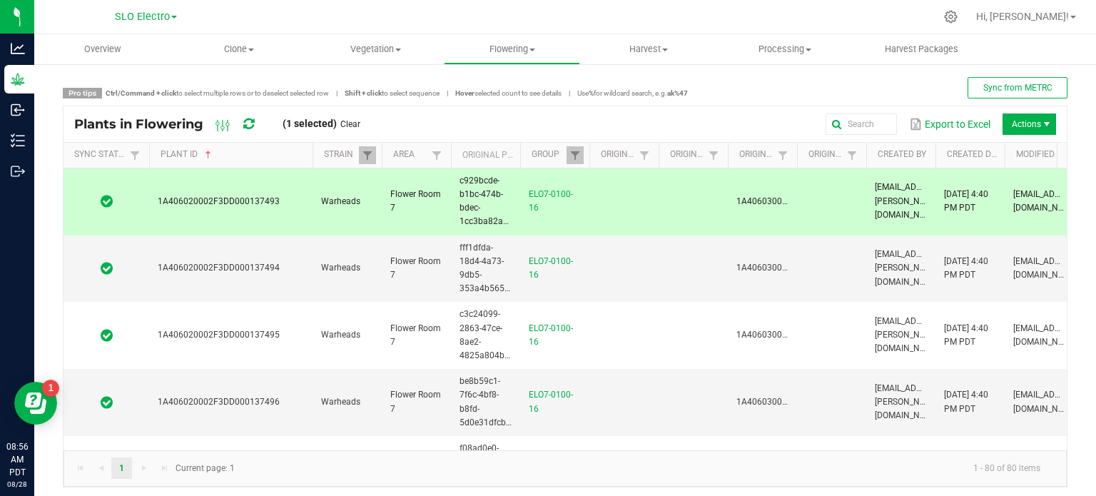
click at [311, 152] on span at bounding box center [310, 267] width 4 height 248
click at [225, 273] on td "1A406020002F3DD000137494" at bounding box center [230, 268] width 163 height 67
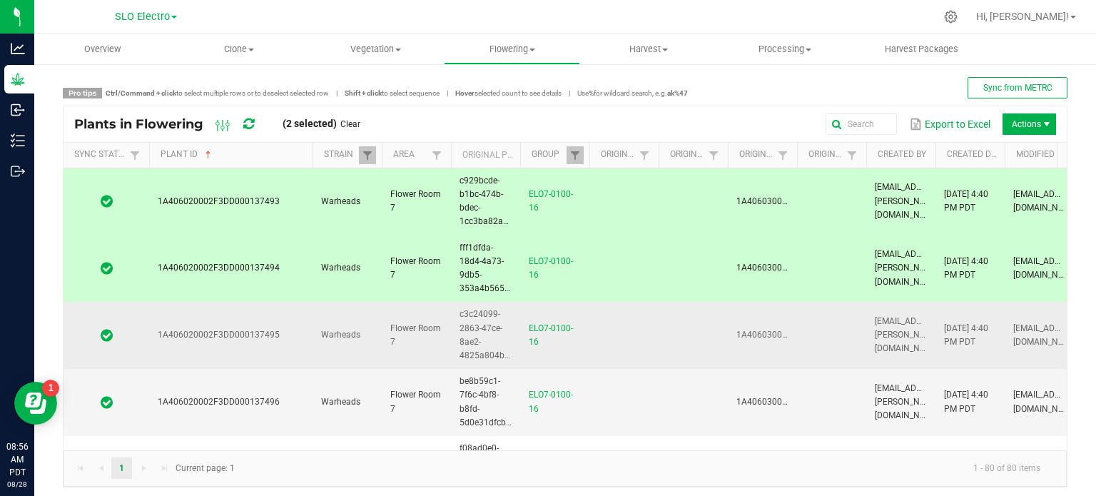
click at [243, 315] on td "1A406020002F3DD000137495" at bounding box center [230, 335] width 163 height 67
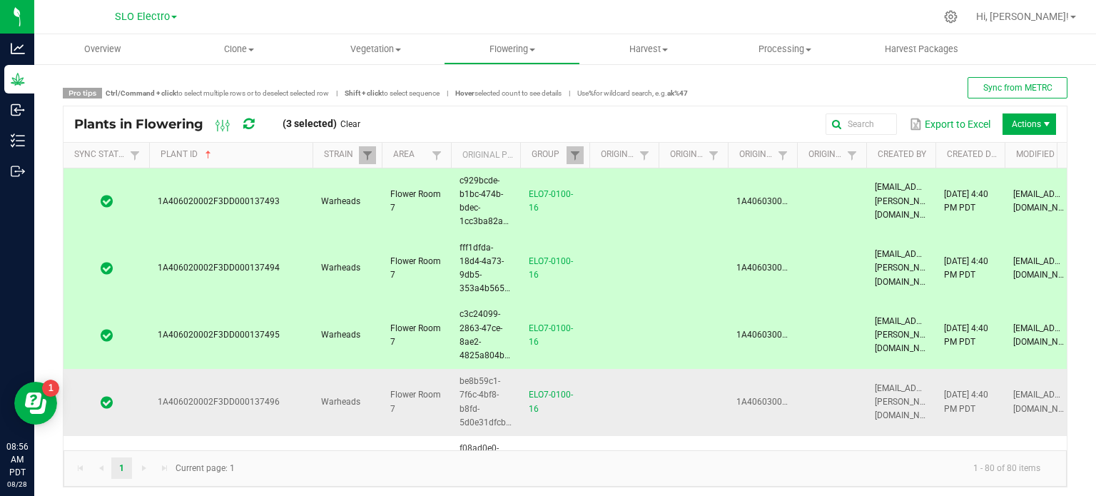
click at [261, 396] on td "1A406020002F3DD000137496" at bounding box center [230, 402] width 163 height 67
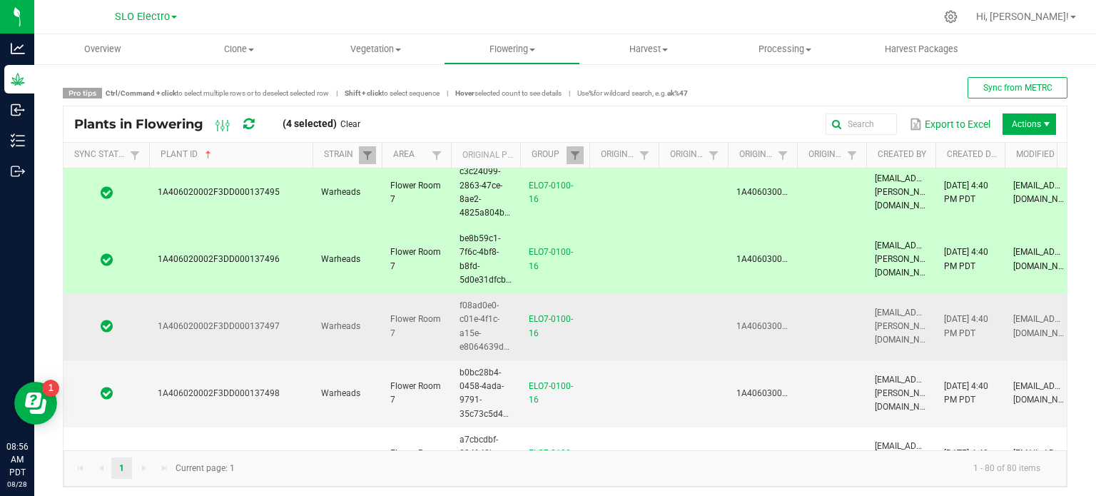
drag, startPoint x: 240, startPoint y: 319, endPoint x: 245, endPoint y: 332, distance: 14.1
click at [240, 318] on td "1A406020002F3DD000137497" at bounding box center [230, 326] width 163 height 67
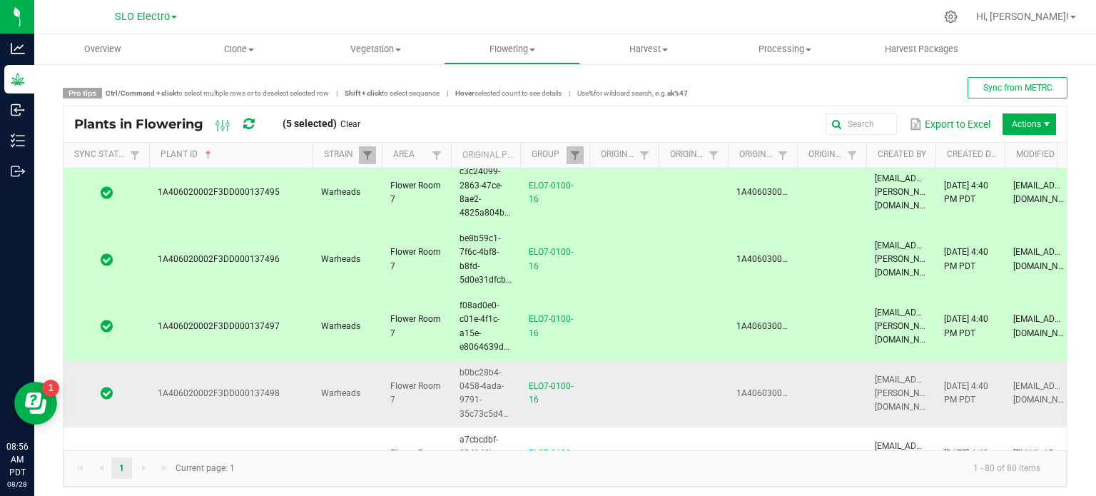
click at [256, 373] on td "1A406020002F3DD000137498" at bounding box center [230, 393] width 163 height 67
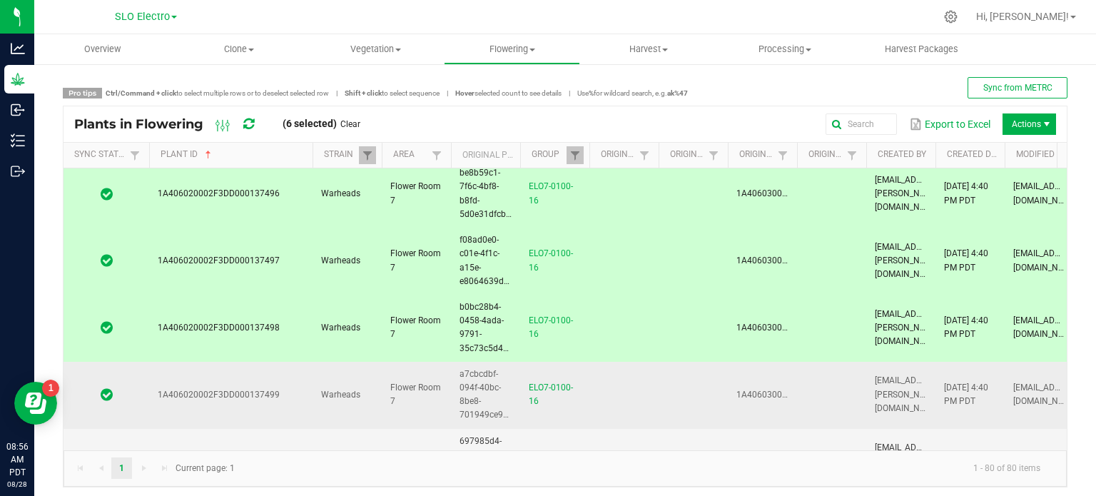
scroll to position [285, 0]
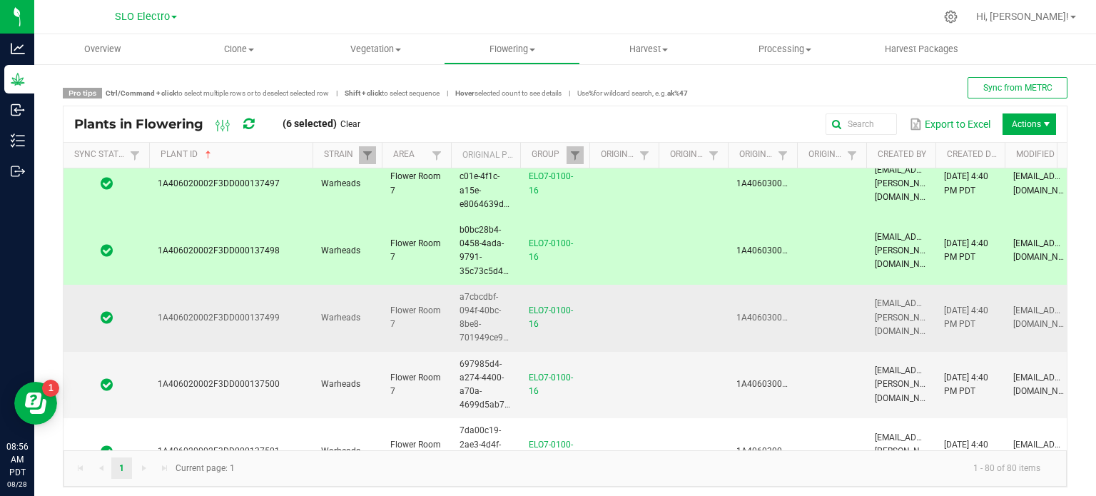
click at [220, 305] on td "1A406020002F3DD000137499" at bounding box center [230, 318] width 163 height 67
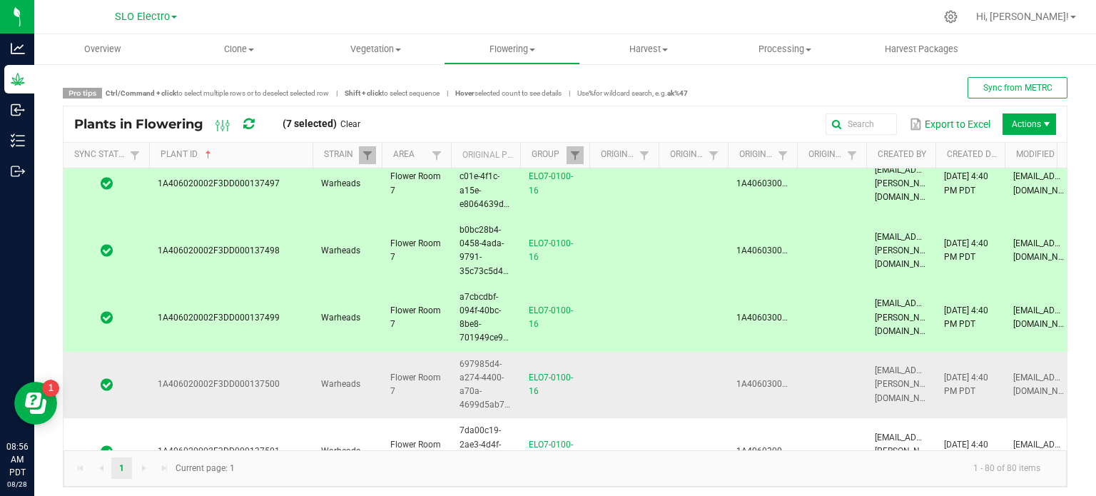
click at [238, 379] on span "1A406020002F3DD000137500" at bounding box center [219, 384] width 122 height 10
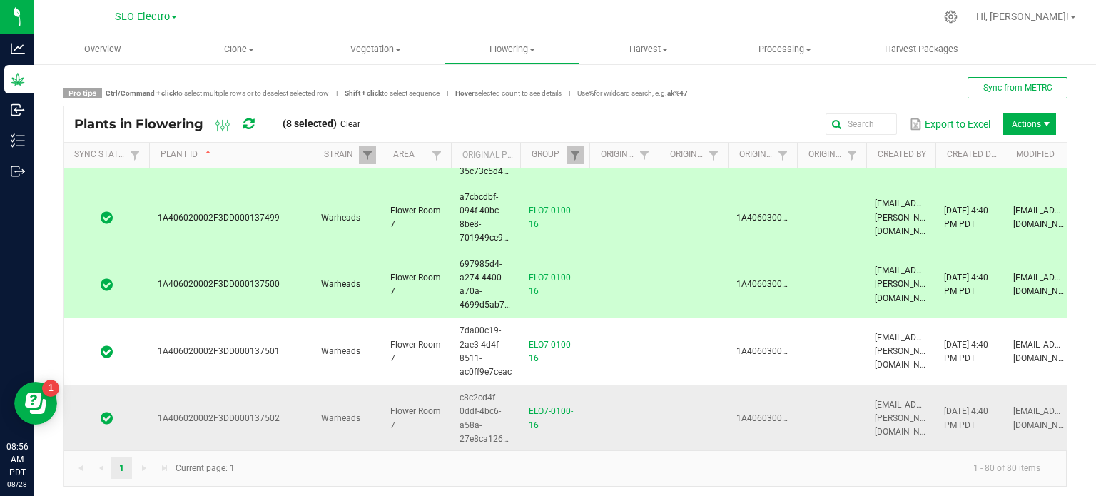
scroll to position [500, 0]
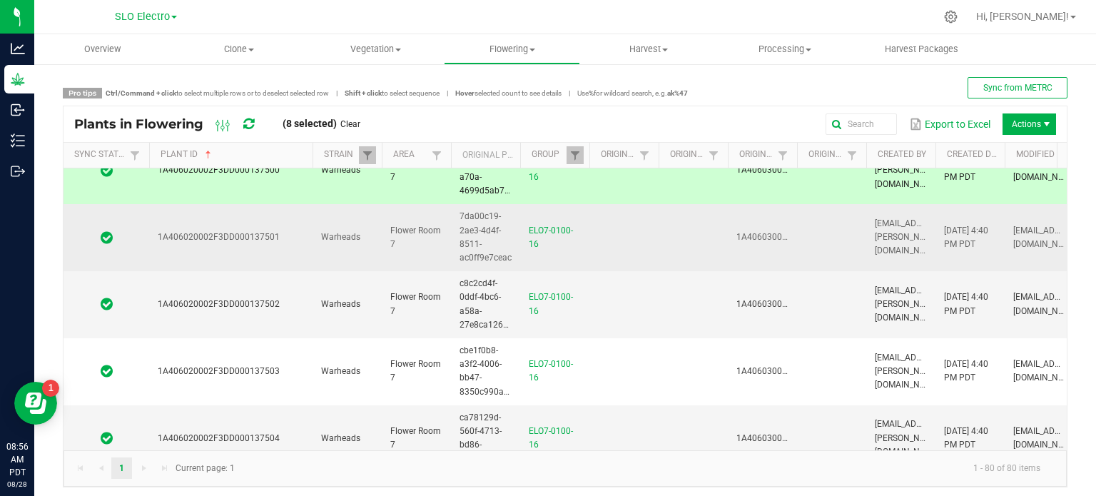
click at [251, 248] on td "1A406020002F3DD000137501" at bounding box center [230, 237] width 163 height 67
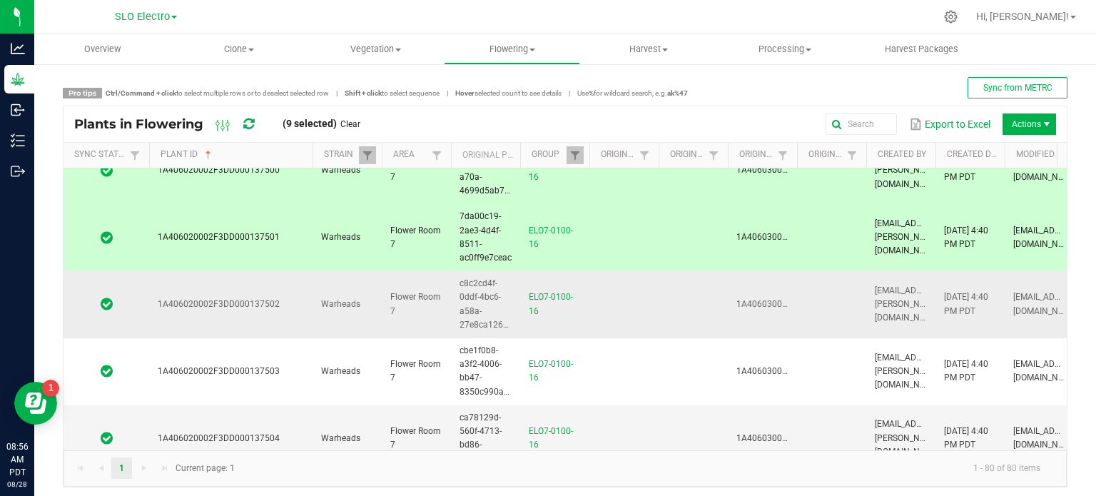
drag, startPoint x: 255, startPoint y: 311, endPoint x: 260, endPoint y: 335, distance: 23.9
click at [255, 310] on td "1A406020002F3DD000137502" at bounding box center [230, 304] width 163 height 67
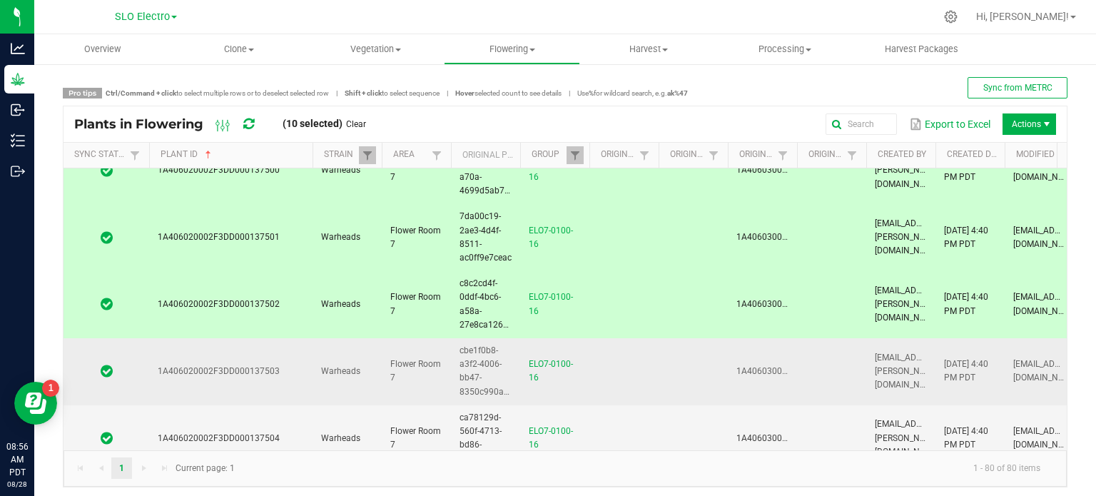
click at [257, 369] on span "1A406020002F3DD000137503" at bounding box center [219, 371] width 122 height 10
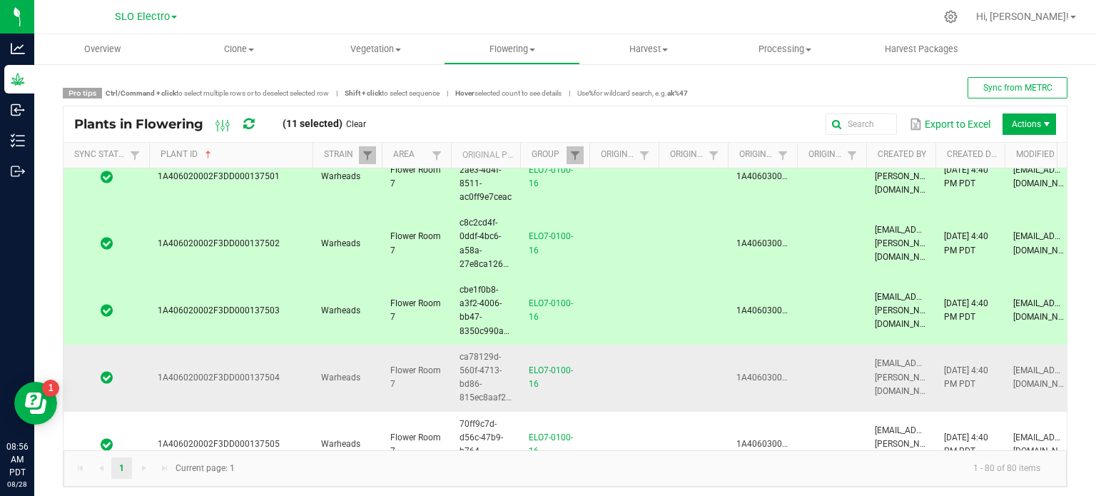
scroll to position [642, 0]
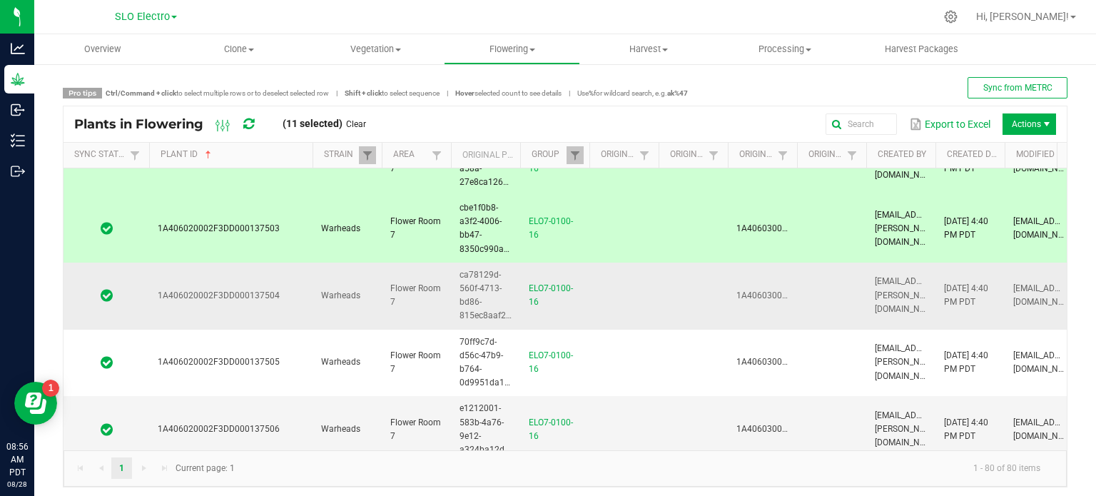
drag, startPoint x: 266, startPoint y: 299, endPoint x: 274, endPoint y: 310, distance: 13.9
click at [266, 298] on td "1A406020002F3DD000137504" at bounding box center [230, 296] width 163 height 67
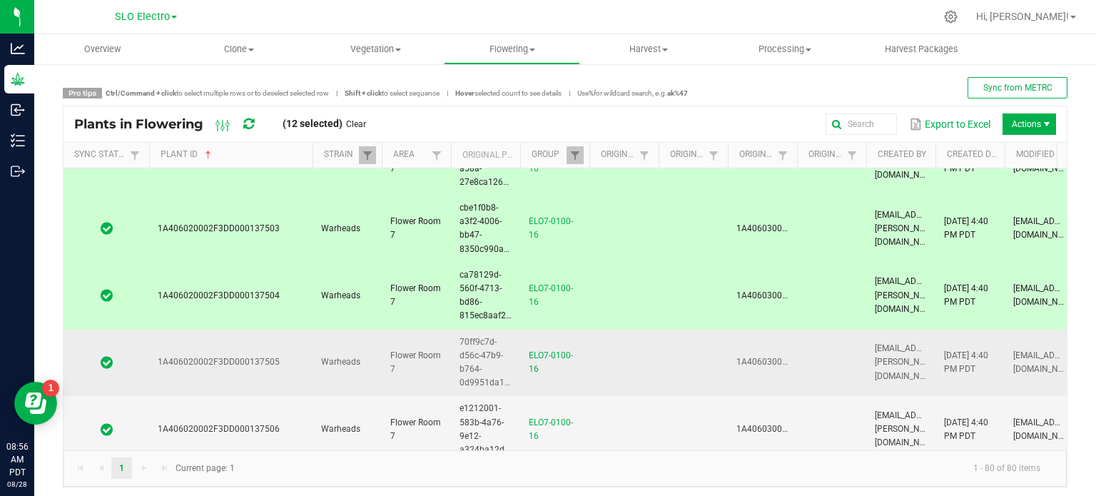
click at [269, 357] on span "1A406020002F3DD000137505" at bounding box center [219, 362] width 122 height 10
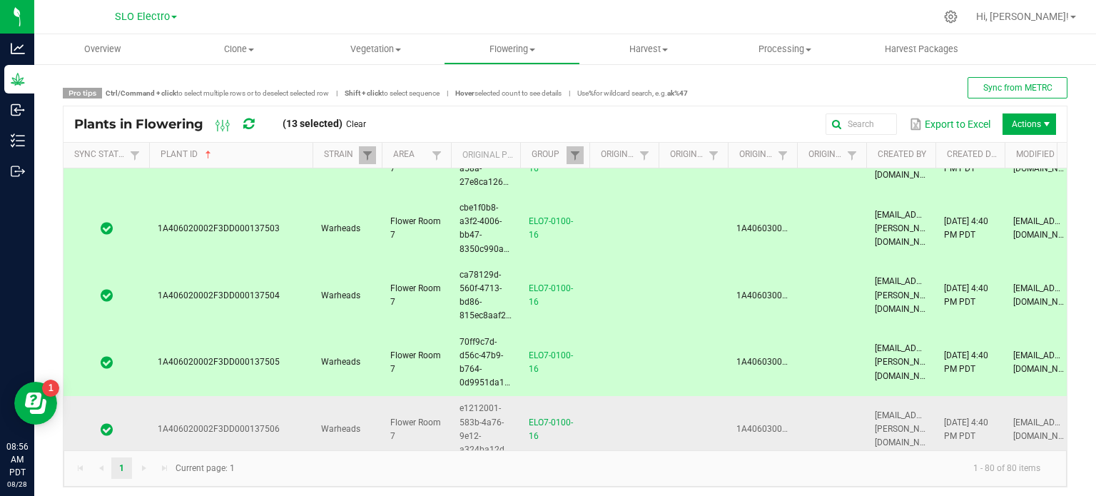
click at [264, 415] on td "1A406020002F3DD000137506" at bounding box center [230, 429] width 163 height 67
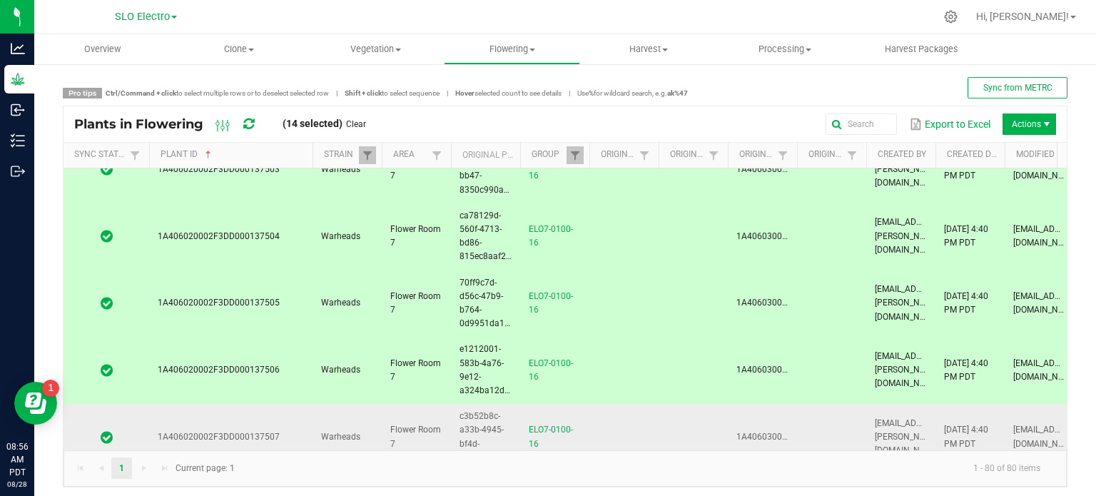
scroll to position [785, 0]
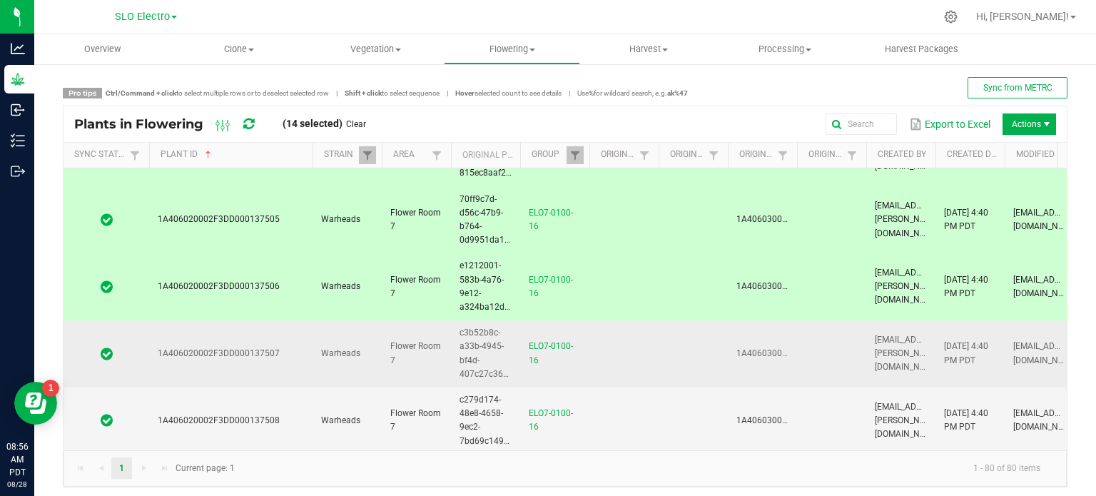
click at [242, 322] on td "1A406020002F3DD000137507" at bounding box center [230, 353] width 163 height 67
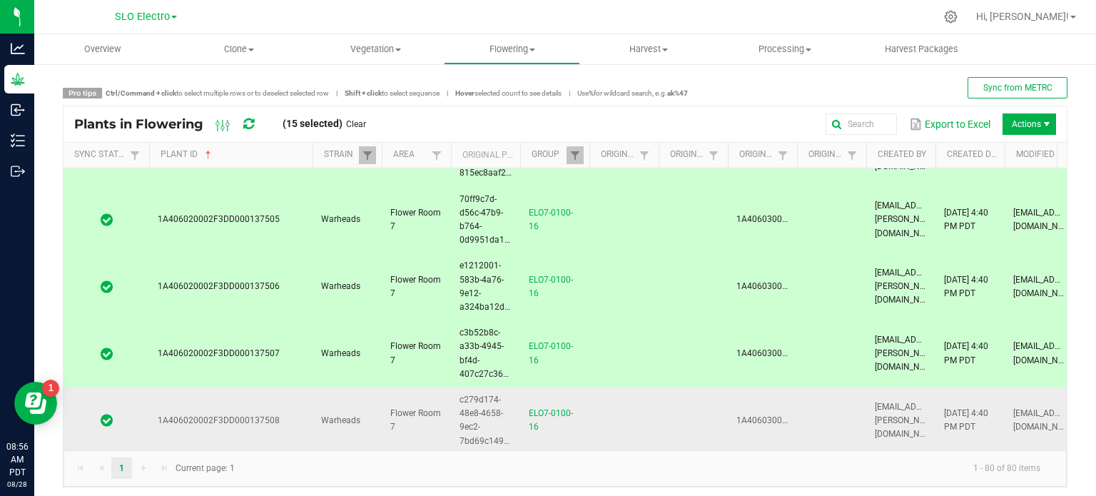
click at [250, 415] on span "1A406020002F3DD000137508" at bounding box center [219, 420] width 122 height 10
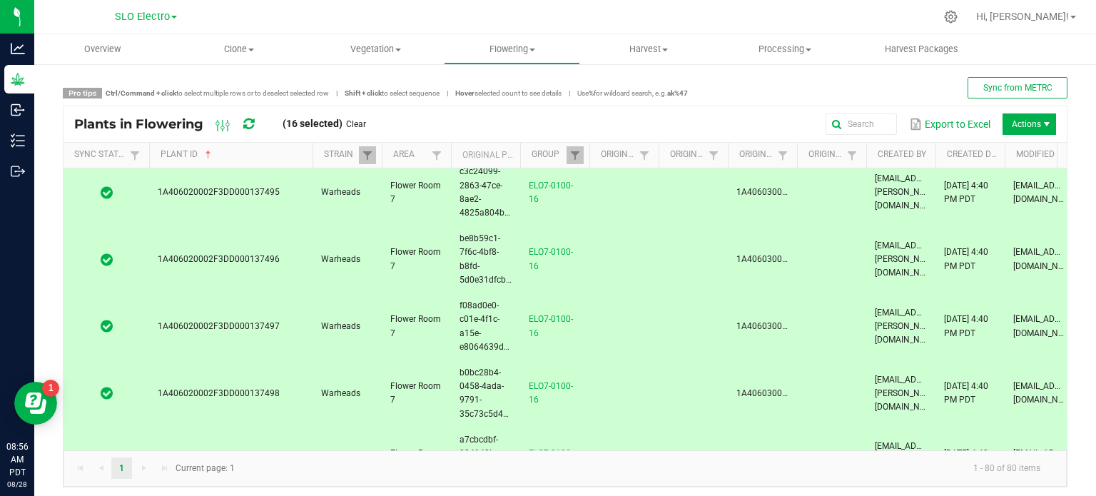
scroll to position [0, 0]
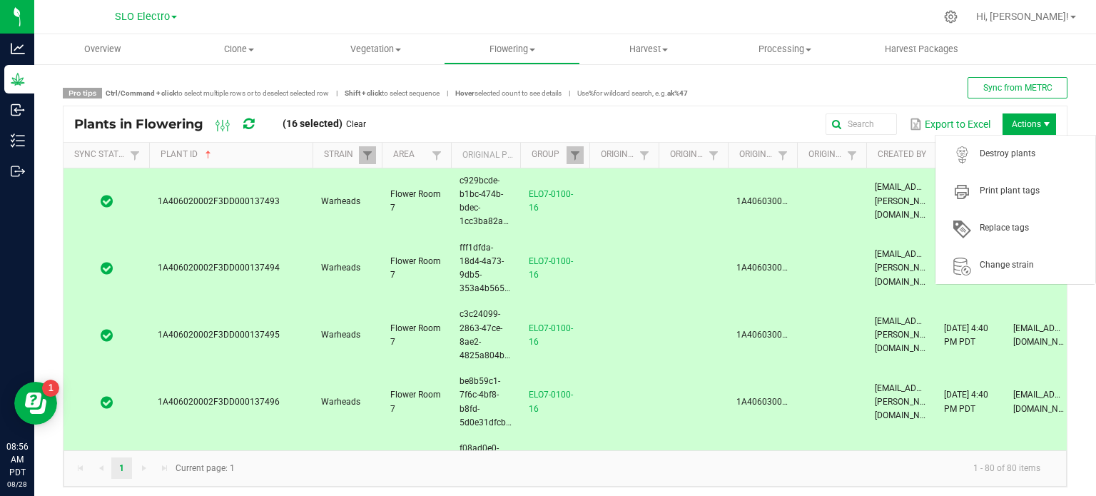
click at [1019, 119] on span "Actions" at bounding box center [1030, 123] width 54 height 21
click at [1042, 123] on span "Actions" at bounding box center [1046, 123] width 11 height 11
click at [1014, 272] on span "Change strain" at bounding box center [1015, 265] width 143 height 29
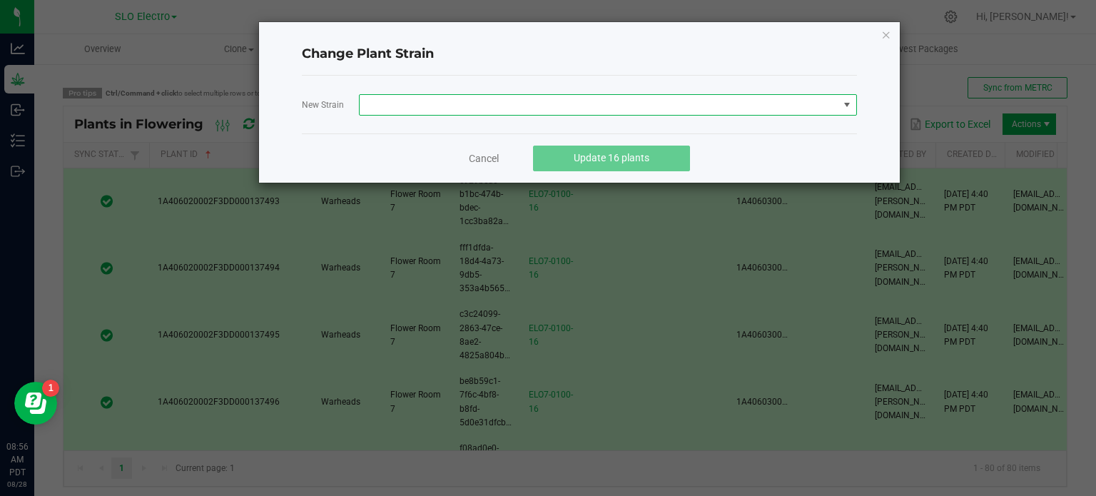
click at [517, 101] on span at bounding box center [599, 105] width 479 height 20
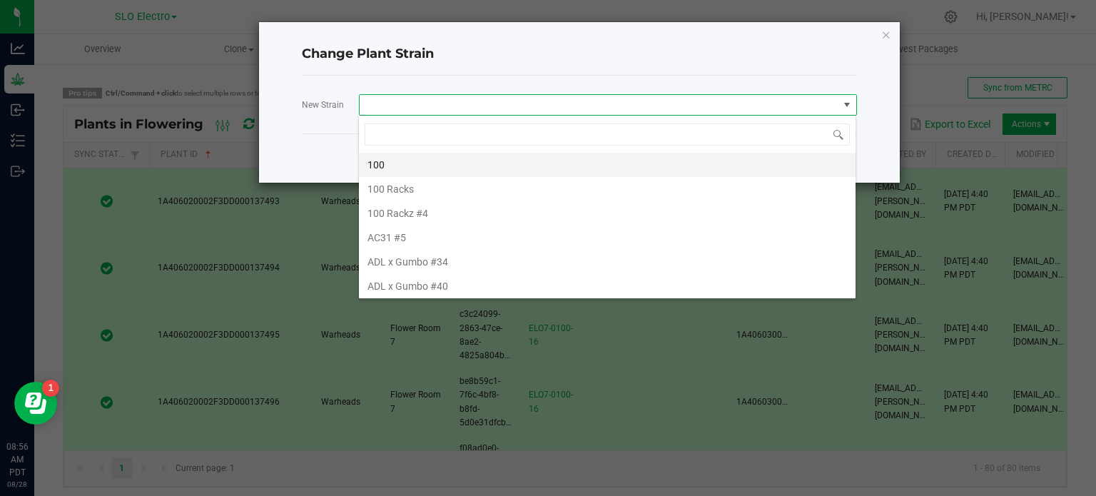
scroll to position [21, 498]
click at [453, 260] on li "ADL x Gumbo #34" at bounding box center [607, 262] width 497 height 24
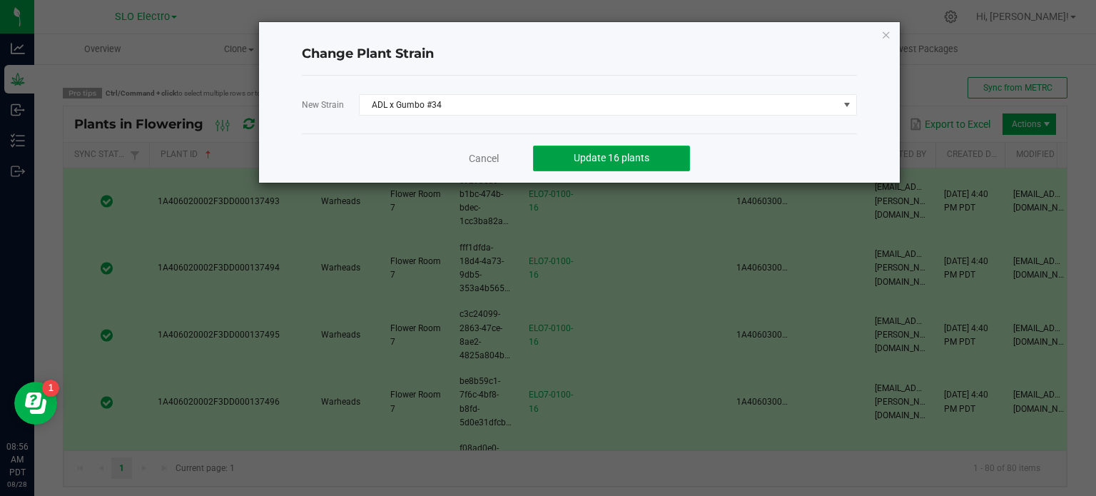
click at [628, 159] on span "Update 16 plants" at bounding box center [612, 157] width 76 height 11
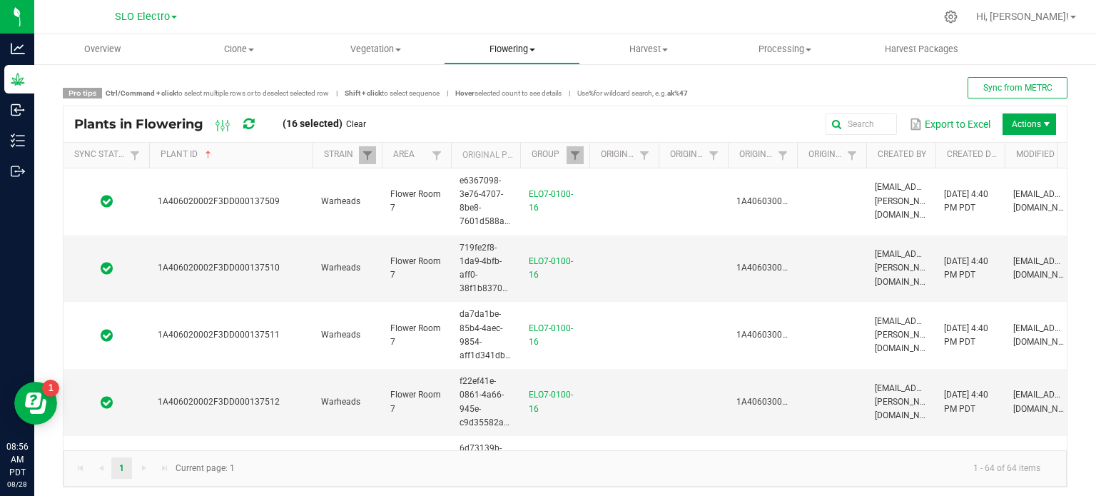
click at [505, 44] on span "Flowering" at bounding box center [512, 49] width 135 height 13
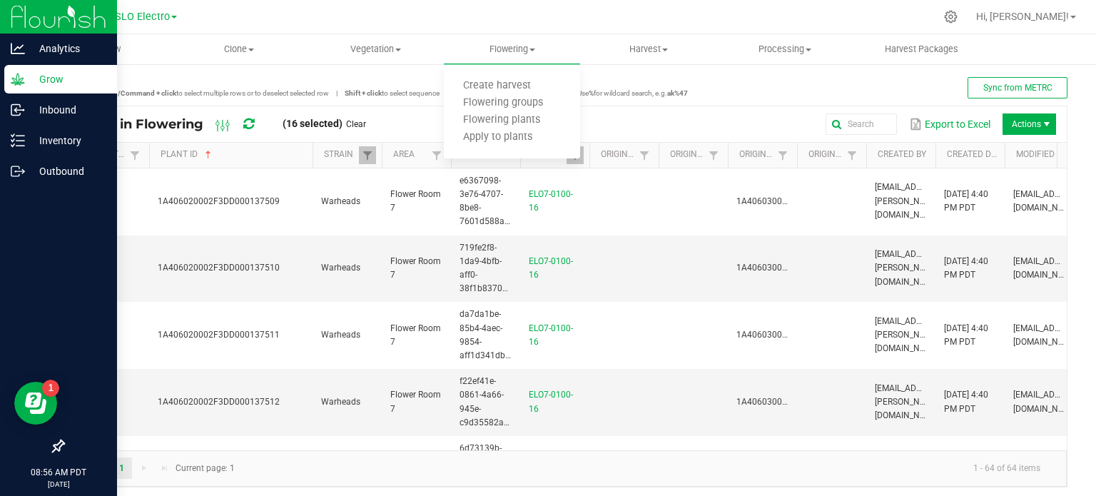
drag, startPoint x: 12, startPoint y: 76, endPoint x: 22, endPoint y: 78, distance: 10.2
click at [14, 76] on icon at bounding box center [18, 79] width 14 height 14
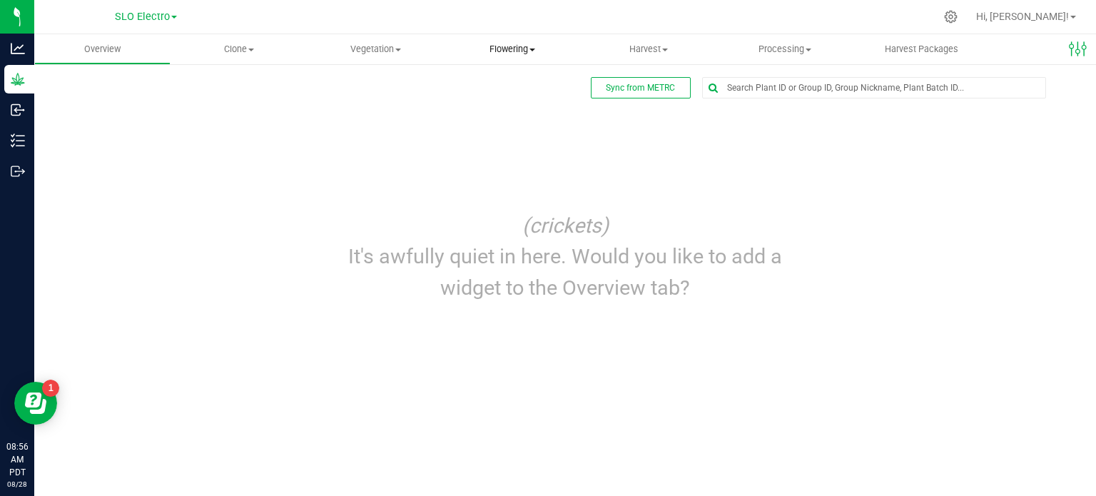
click at [503, 48] on span "Flowering" at bounding box center [512, 49] width 136 height 13
click at [523, 105] on span "Flowering groups" at bounding box center [503, 103] width 118 height 12
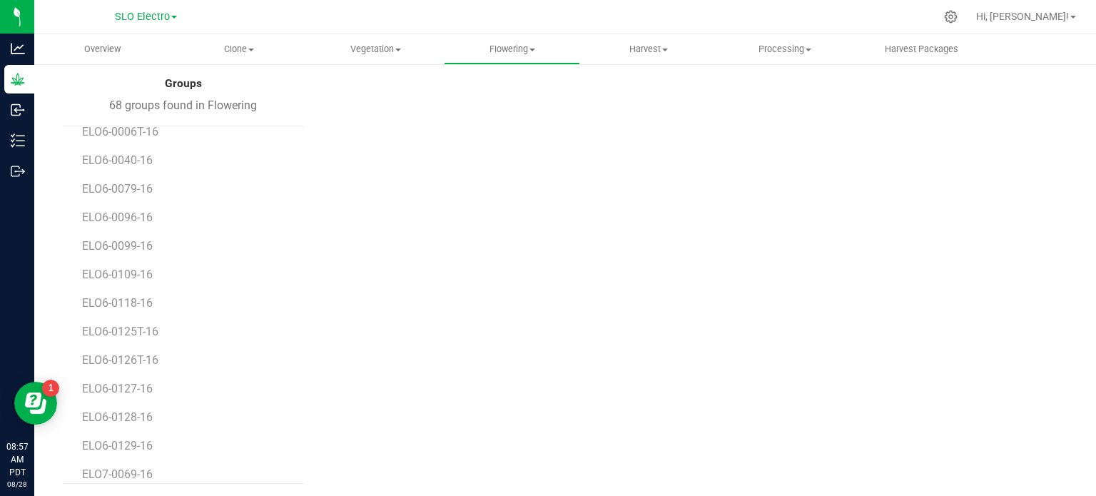
scroll to position [1596, 0]
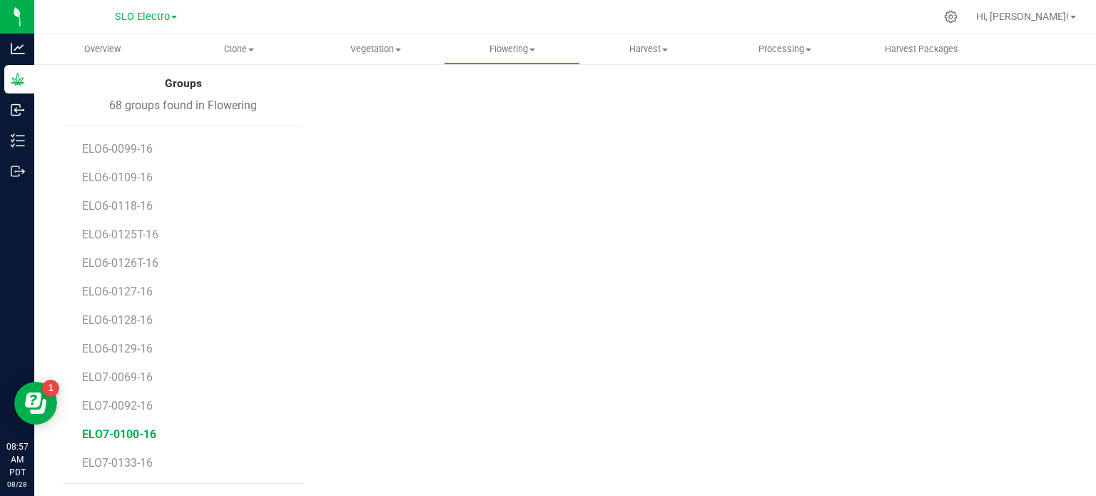
click at [147, 431] on span "ELO7-0100-16" at bounding box center [119, 434] width 74 height 14
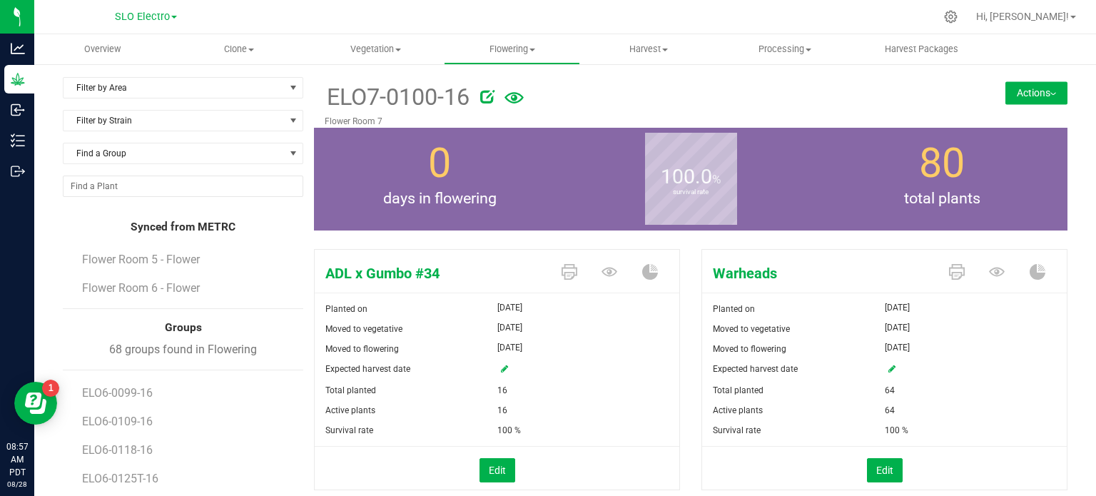
click at [1032, 76] on div "Filter by Area Filter by Area All Flower Room 1 Flower Room 2 Flower Room 3 Flo…" at bounding box center [565, 402] width 1062 height 679
click at [480, 269] on span "ADL x Gumbo #34" at bounding box center [433, 273] width 236 height 21
drag, startPoint x: 1068, startPoint y: 81, endPoint x: 1045, endPoint y: 88, distance: 24.1
click at [1066, 82] on div "Filter by Area Filter by Area All Flower Room 1 Flower Room 2 Flower Room 3 Flo…" at bounding box center [565, 402] width 1062 height 679
click at [1028, 95] on button "Actions" at bounding box center [1036, 92] width 62 height 23
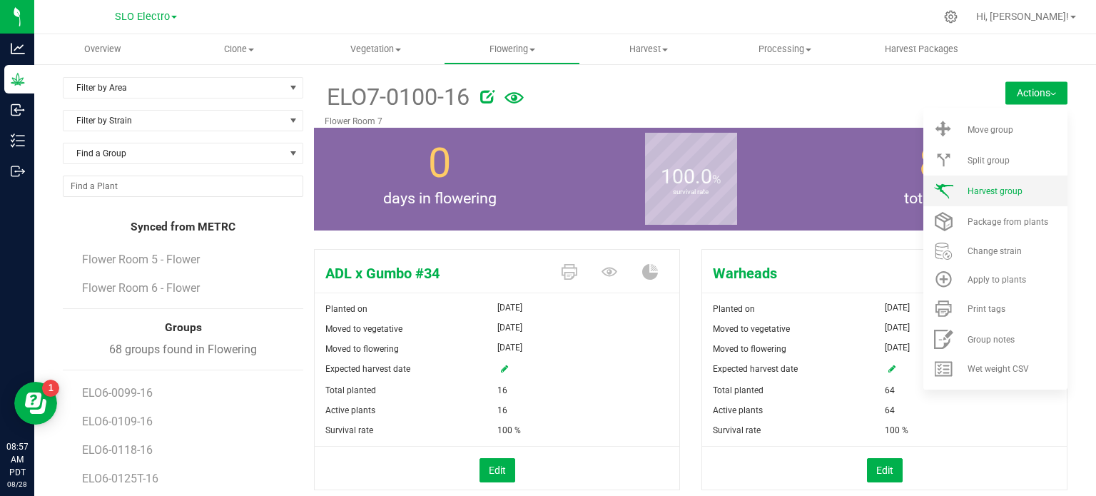
click at [997, 183] on li "Harvest group" at bounding box center [995, 191] width 144 height 31
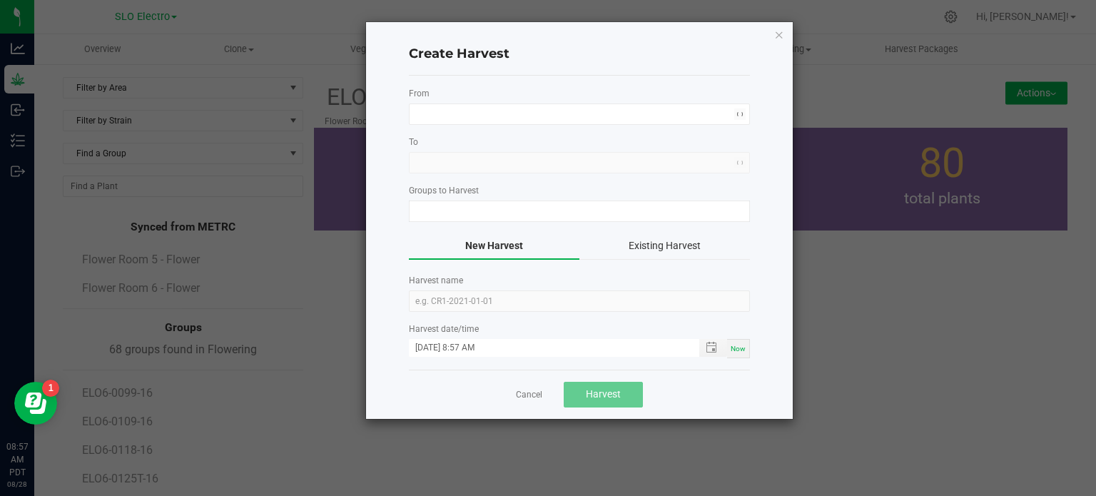
type input "ELO7-0100-16"
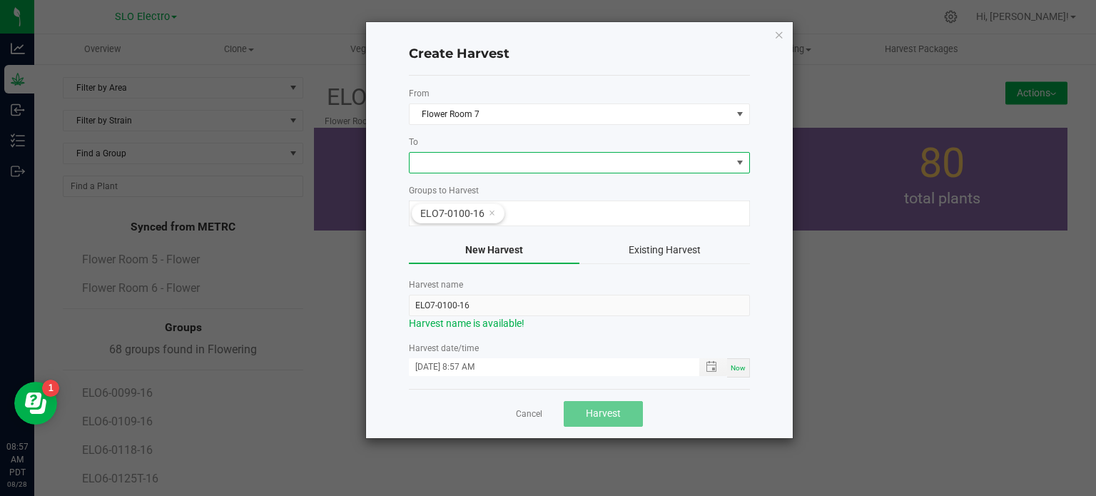
click at [494, 162] on span at bounding box center [571, 163] width 322 height 20
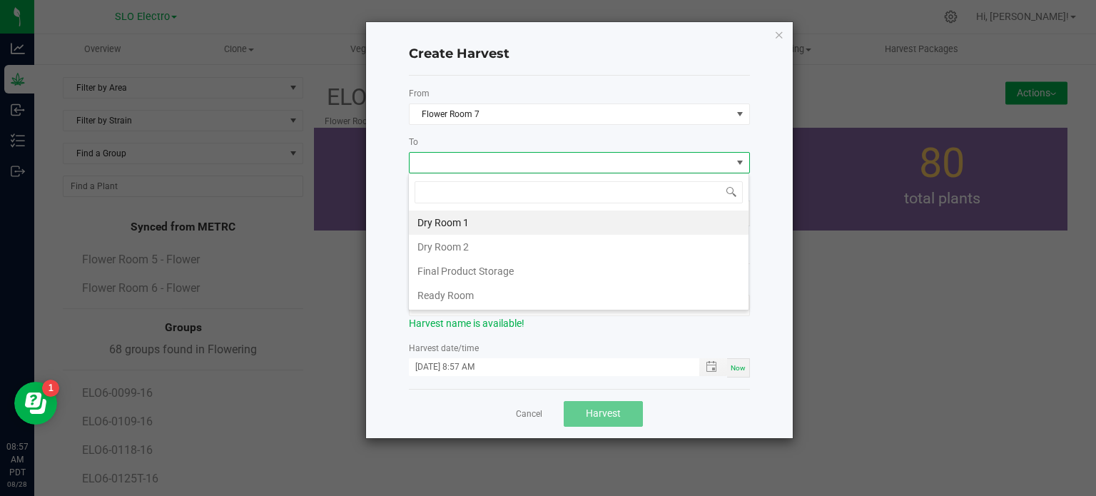
scroll to position [21, 341]
click at [457, 245] on li "Dry Room 2" at bounding box center [579, 247] width 340 height 24
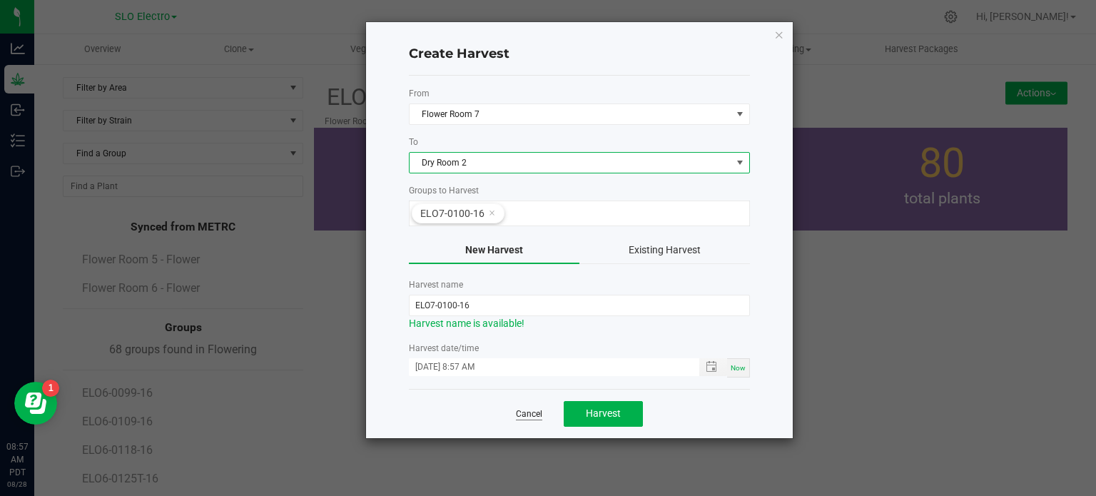
click at [528, 412] on link "Cancel" at bounding box center [529, 414] width 26 height 12
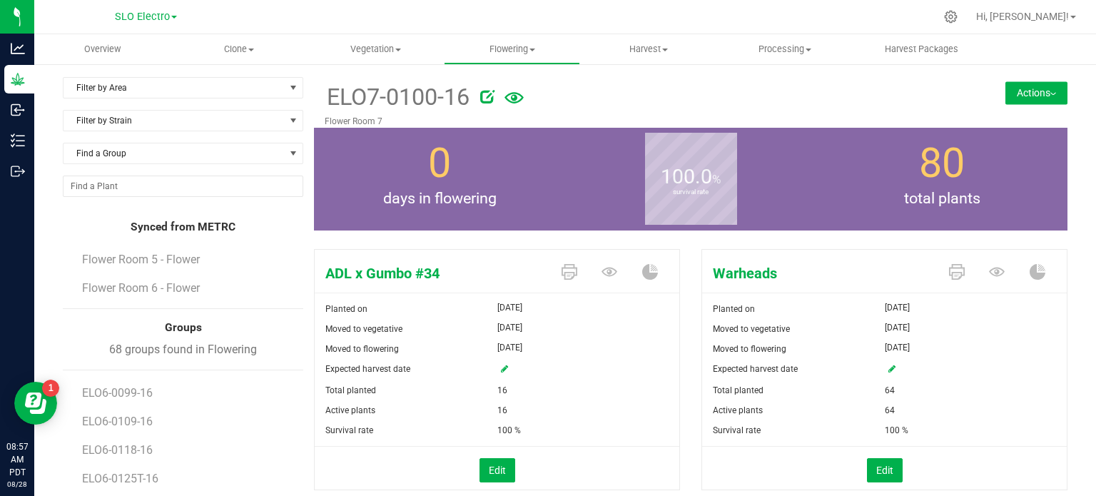
click at [1027, 91] on button "Actions" at bounding box center [1036, 92] width 62 height 23
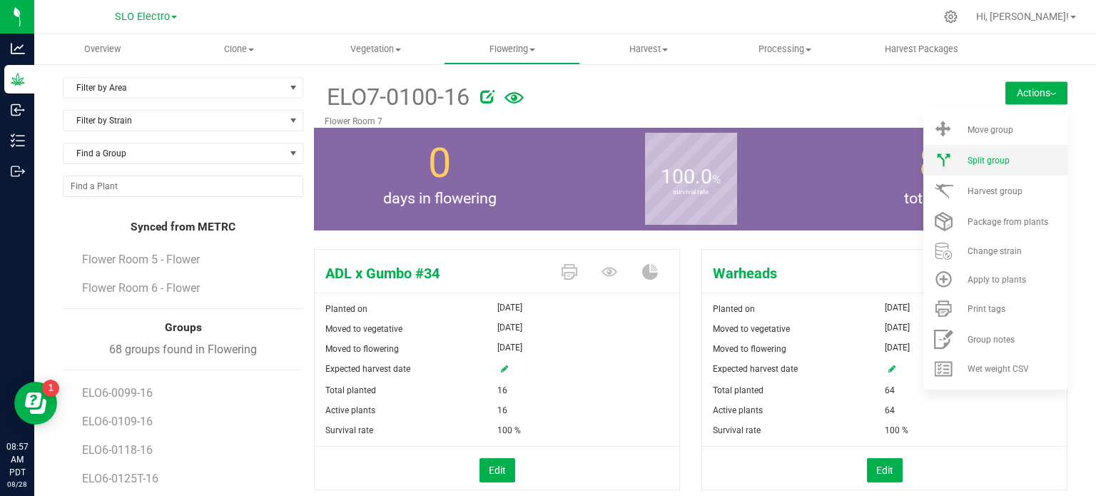
click at [1002, 152] on li "Split group" at bounding box center [995, 160] width 144 height 31
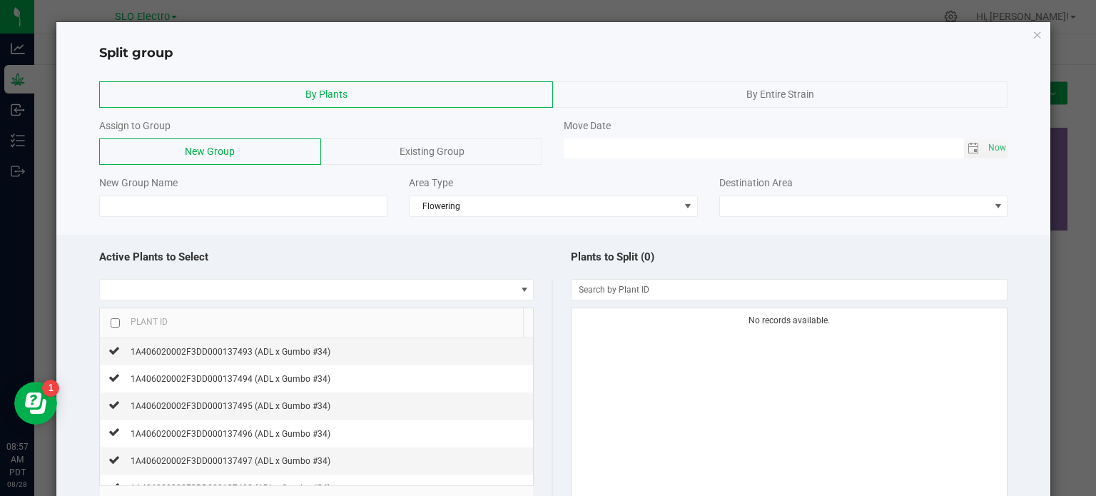
click at [751, 79] on div "By Plants By Entire Strain Assign to Group New Group Existing Group Move Date N…" at bounding box center [553, 149] width 995 height 150
click at [751, 93] on span "By Entire Strain" at bounding box center [780, 93] width 68 height 11
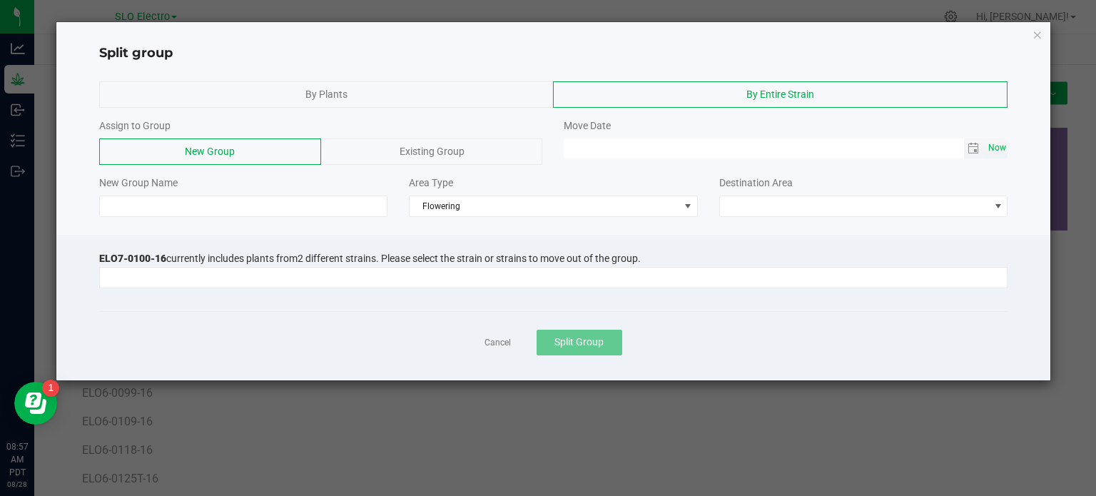
click at [997, 143] on span "Now" at bounding box center [997, 148] width 24 height 21
type input "[DATE] 08:57 AM"
click at [299, 205] on input at bounding box center [243, 206] width 289 height 21
click at [377, 268] on input at bounding box center [545, 278] width 890 height 20
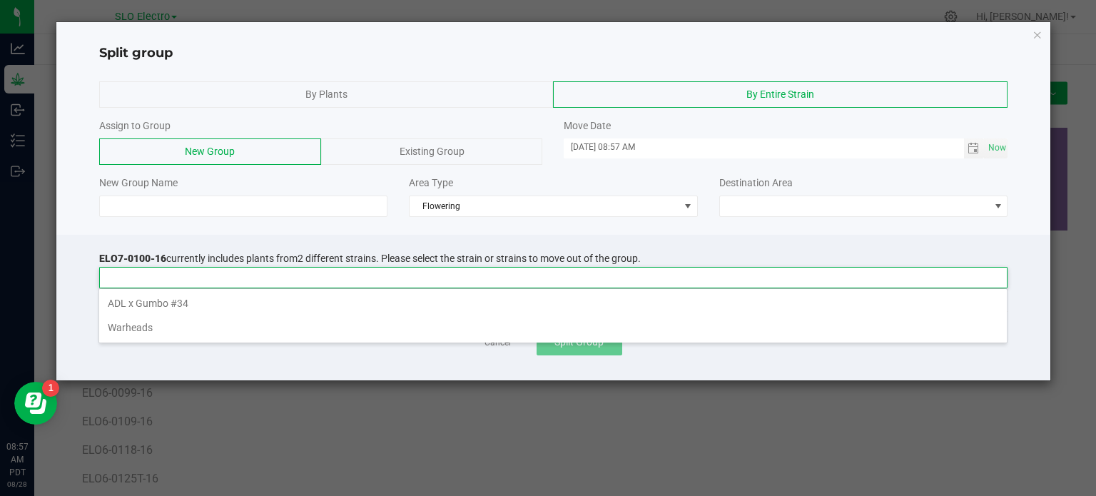
scroll to position [21, 909]
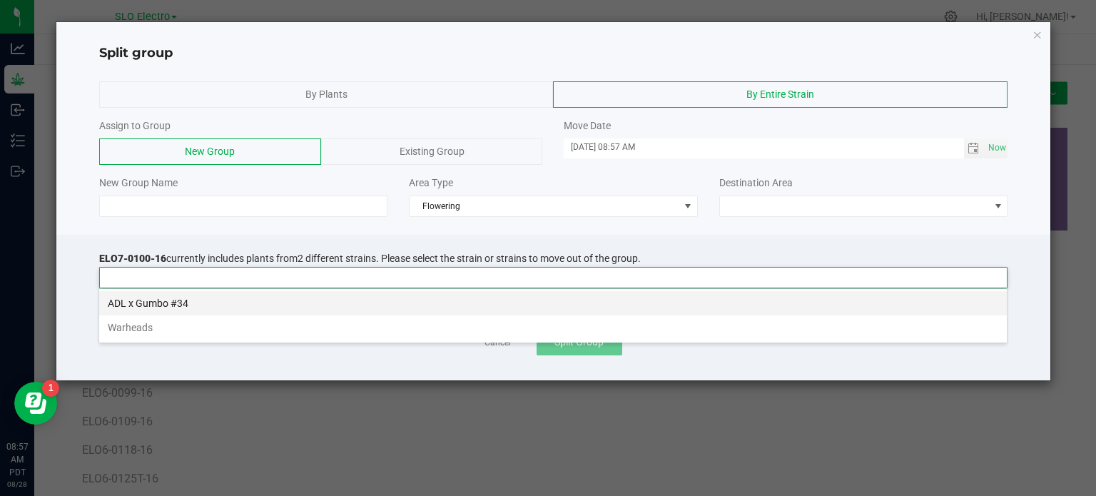
click at [171, 305] on li "ADL x Gumbo #34" at bounding box center [553, 303] width 908 height 24
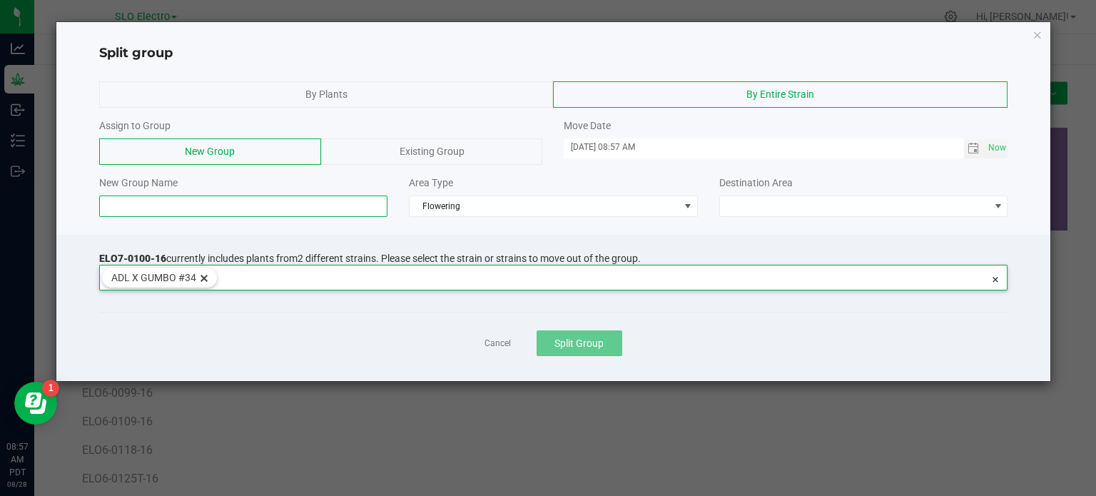
click at [254, 208] on input at bounding box center [243, 206] width 289 height 21
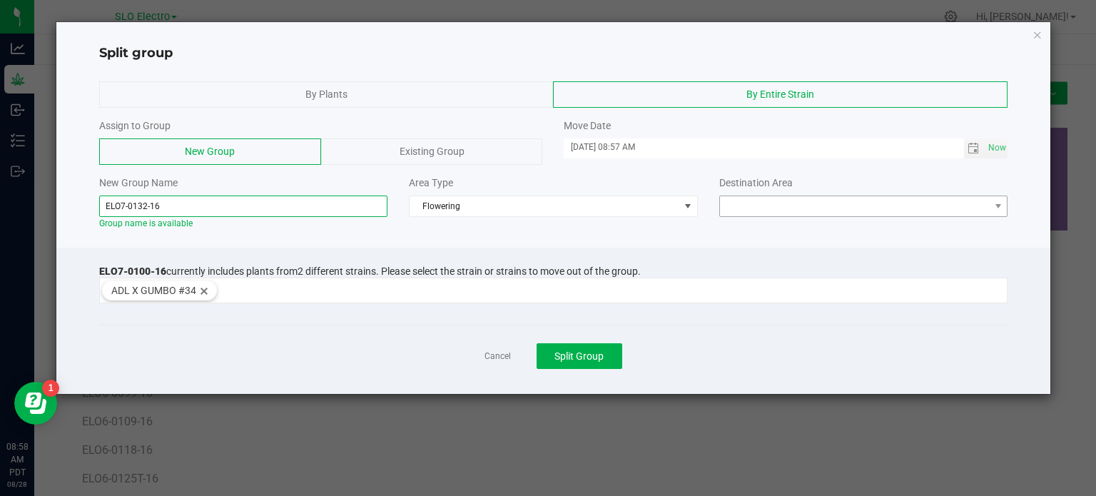
type input "ELO7-0132-16"
click at [930, 208] on span at bounding box center [855, 206] width 270 height 20
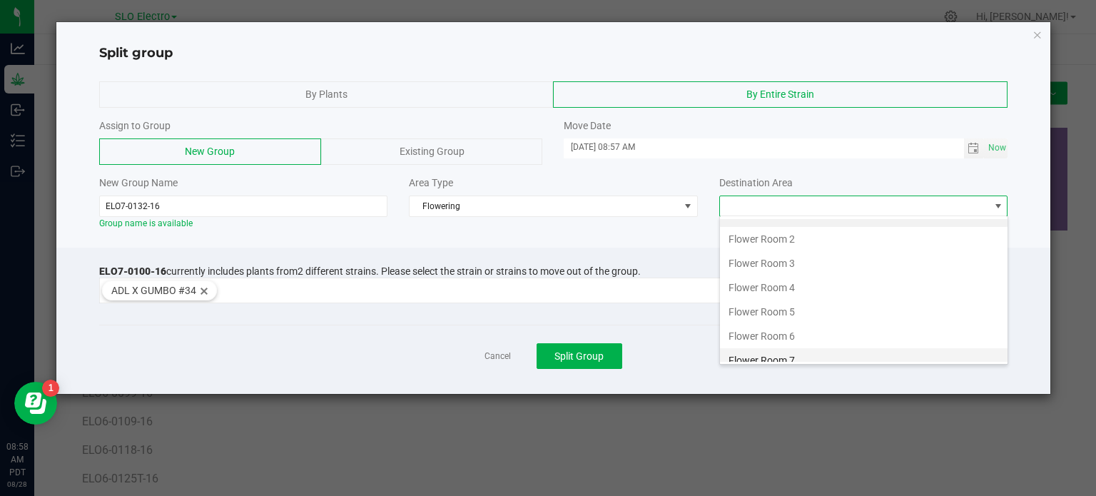
scroll to position [25, 0]
click at [822, 348] on li "Flower Room 7" at bounding box center [864, 352] width 288 height 24
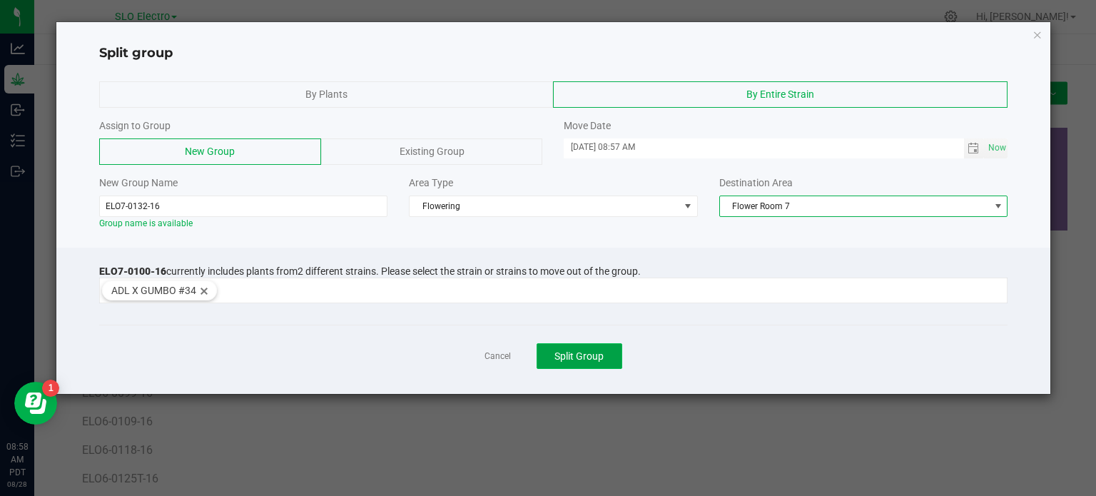
click at [588, 351] on span "Split Group" at bounding box center [578, 355] width 49 height 11
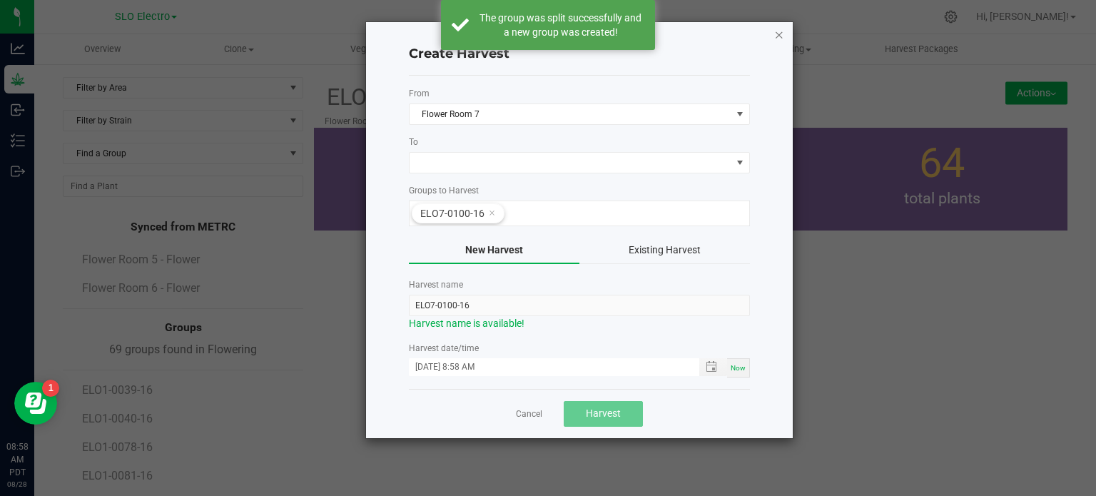
click at [779, 31] on icon "button" at bounding box center [779, 34] width 10 height 17
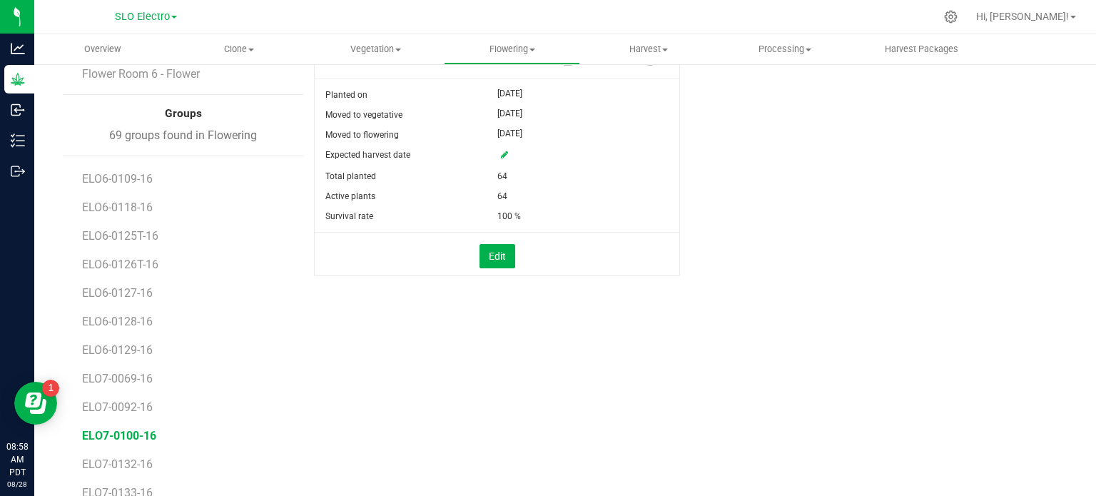
scroll to position [244, 0]
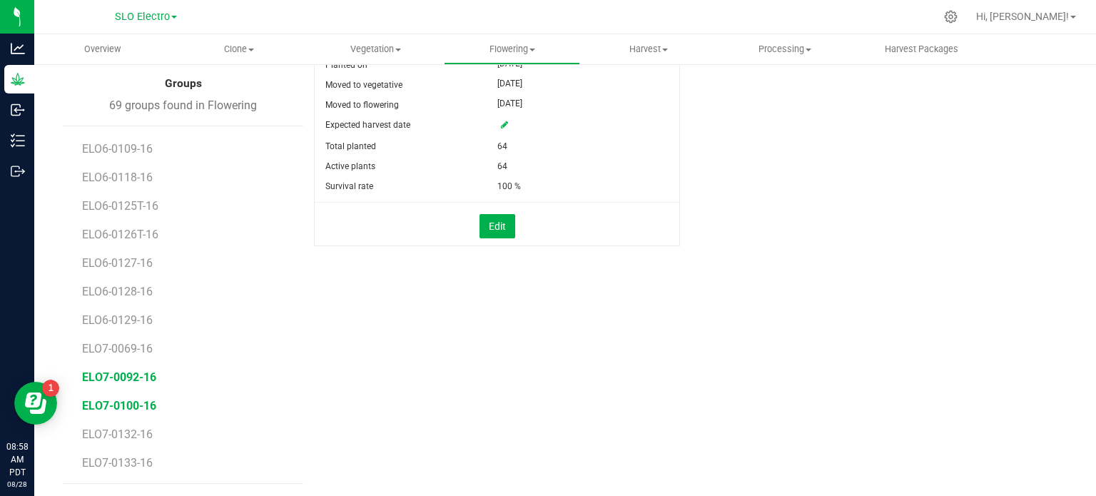
click at [140, 378] on span "ELO7-0092-16" at bounding box center [119, 377] width 74 height 14
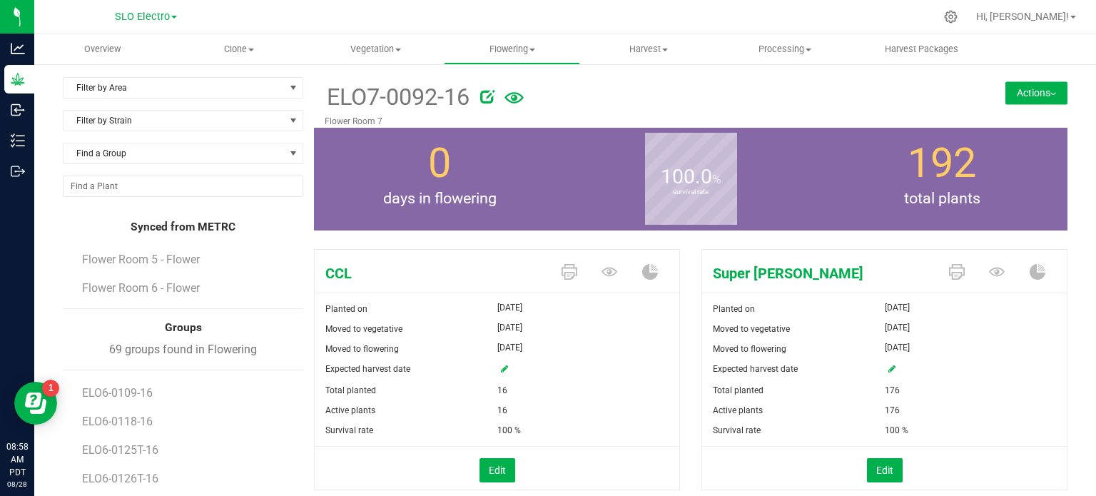
click at [1043, 96] on button "Actions" at bounding box center [1036, 92] width 62 height 23
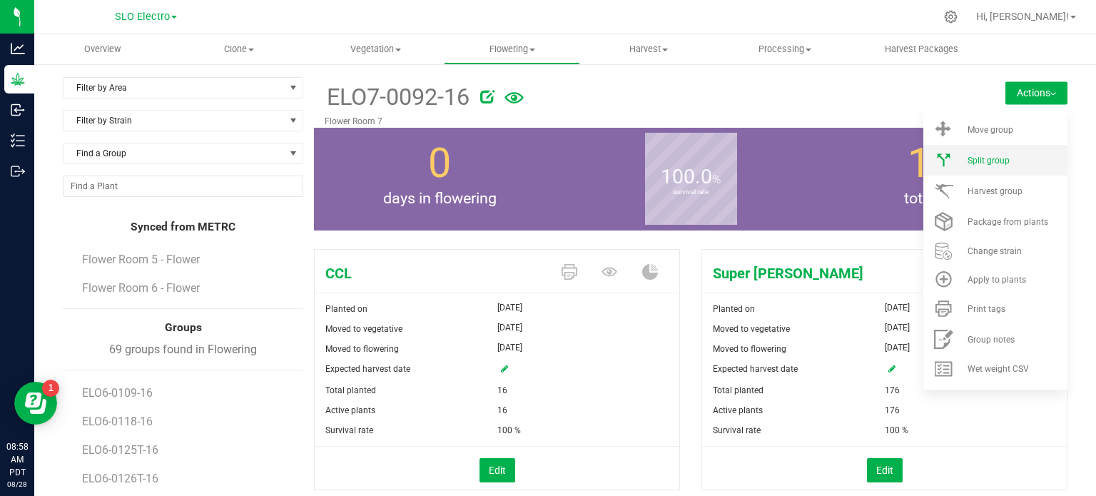
click at [1012, 169] on li "Split group" at bounding box center [995, 160] width 144 height 31
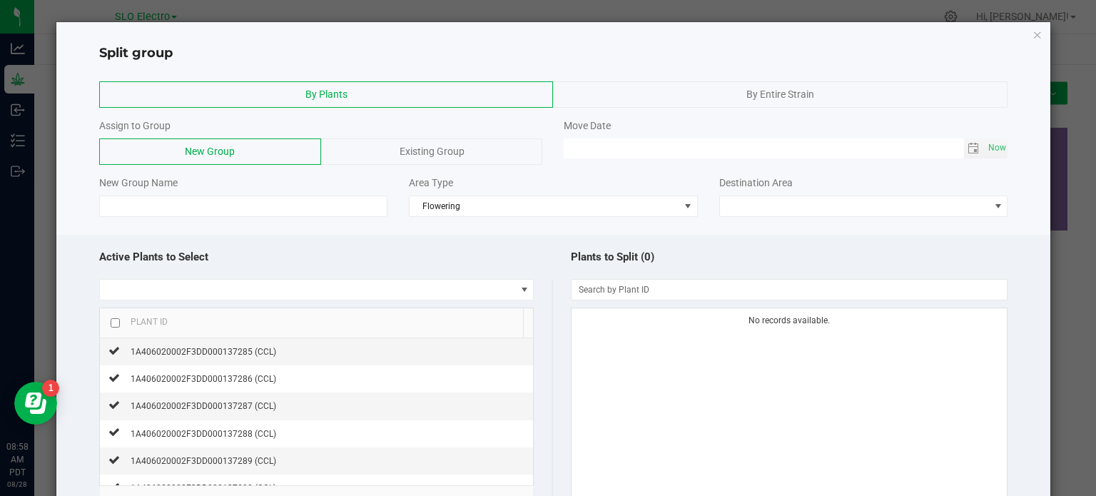
click at [788, 98] on span "By Entire Strain" at bounding box center [780, 93] width 68 height 11
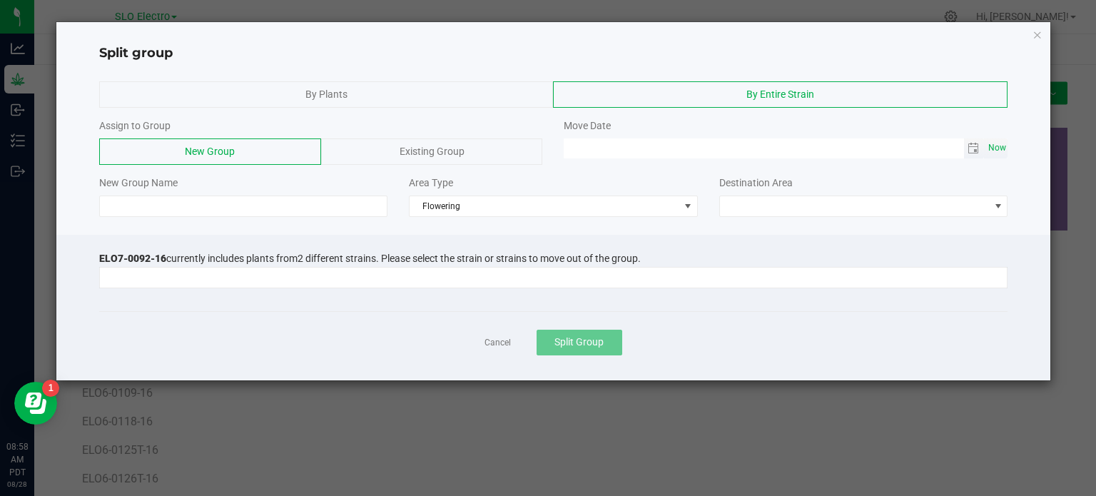
click at [1005, 150] on span "Now" at bounding box center [997, 148] width 24 height 21
type input "[DATE] 08:58 AM"
click at [160, 210] on input at bounding box center [243, 206] width 289 height 21
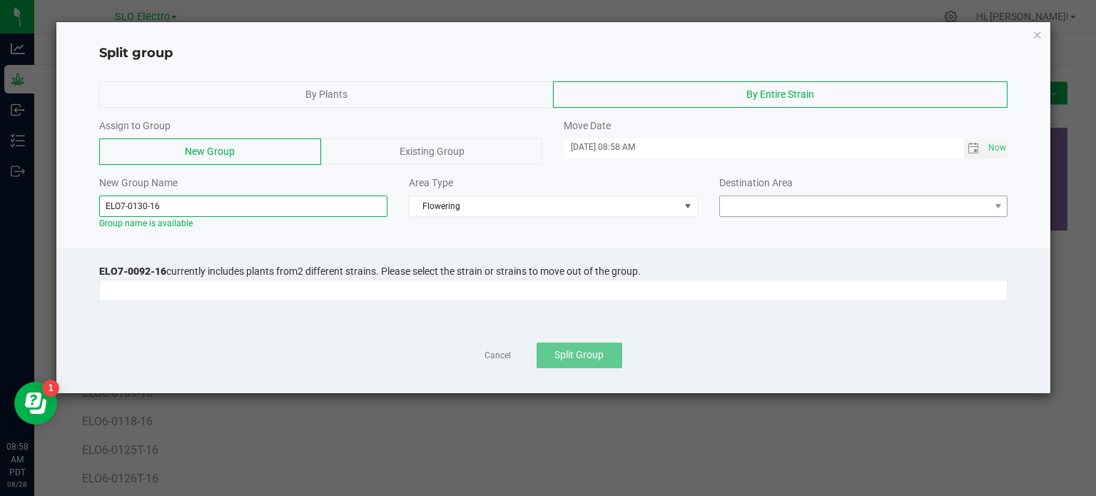
type input "ELO7-0130-16"
click at [798, 213] on span at bounding box center [855, 206] width 270 height 20
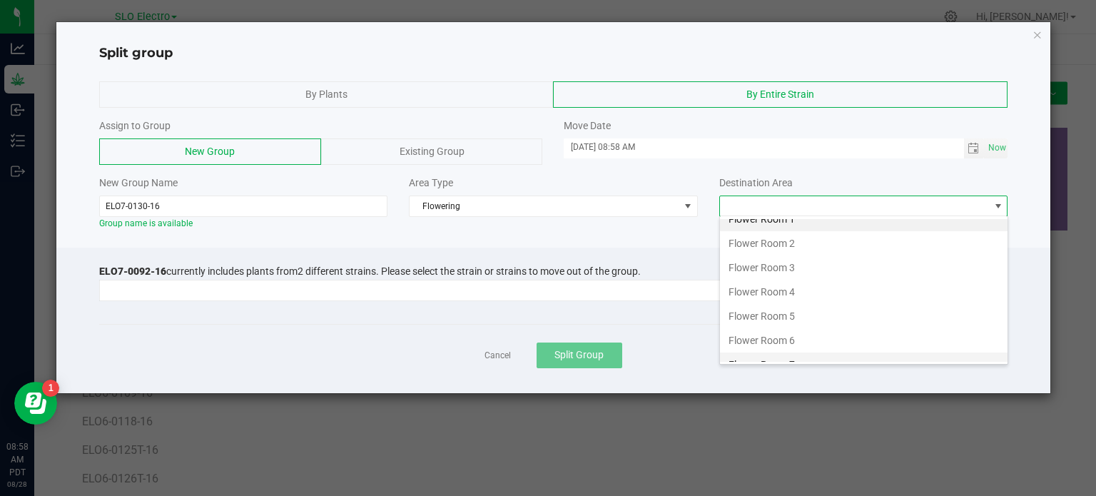
scroll to position [25, 0]
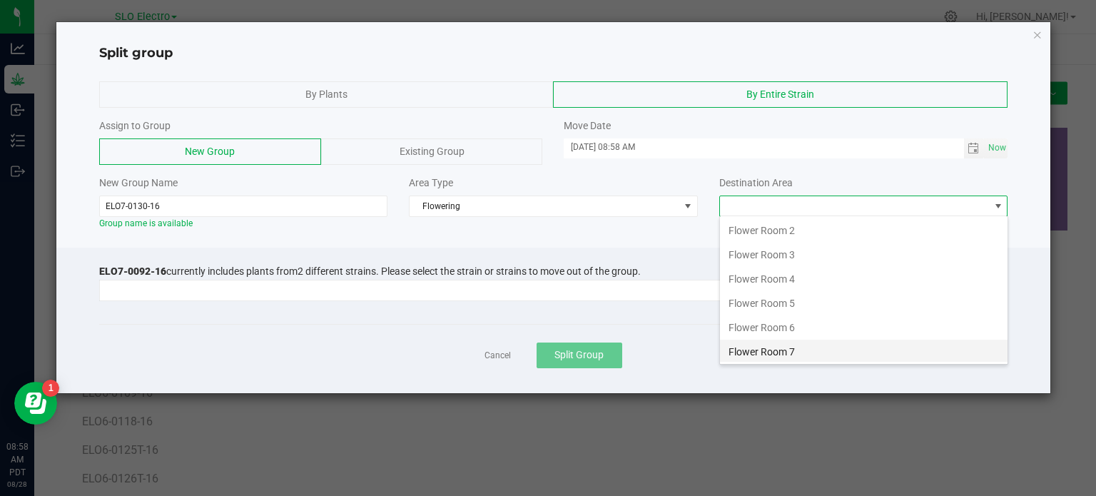
click at [799, 358] on li "Flower Room 7" at bounding box center [864, 352] width 288 height 24
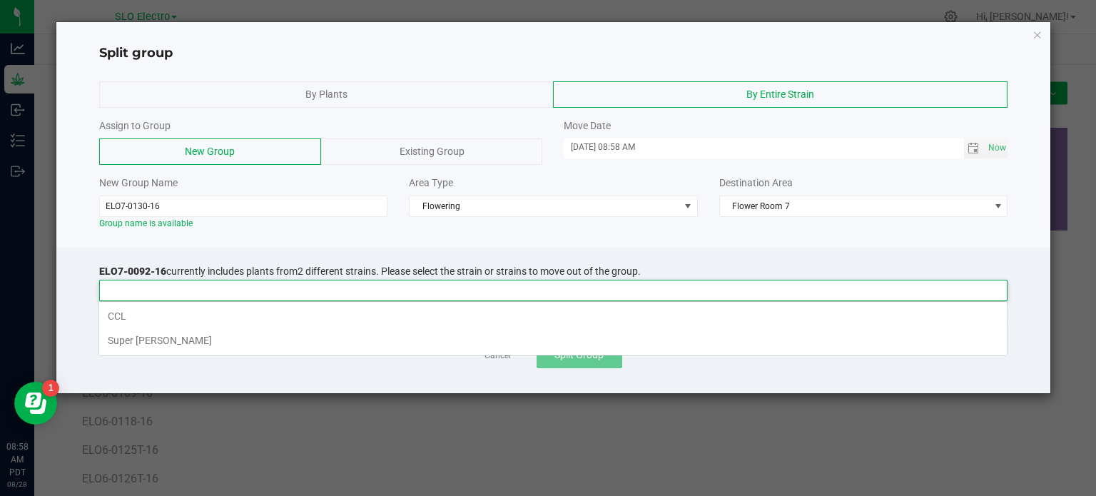
click at [248, 292] on input at bounding box center [545, 290] width 890 height 20
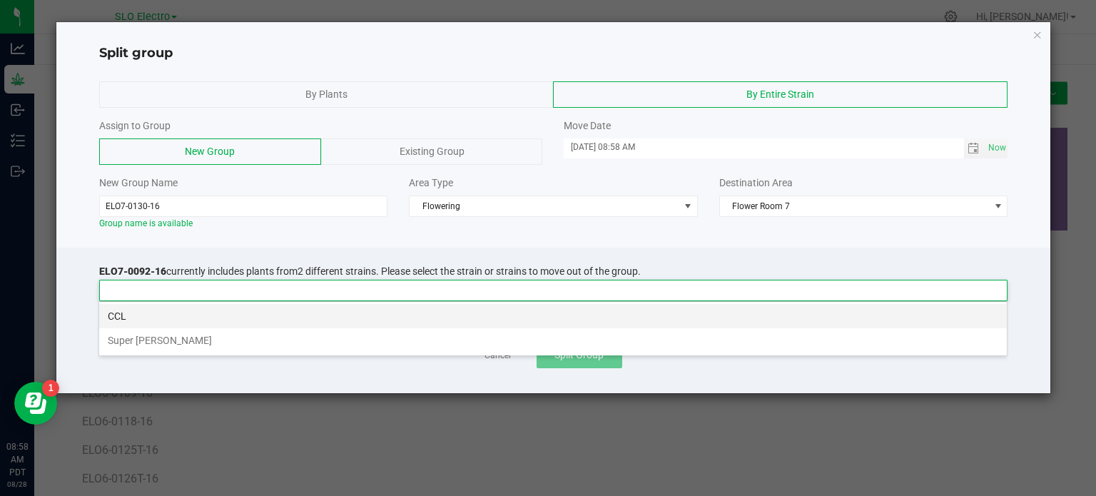
click at [155, 312] on li "CCL" at bounding box center [553, 316] width 908 height 24
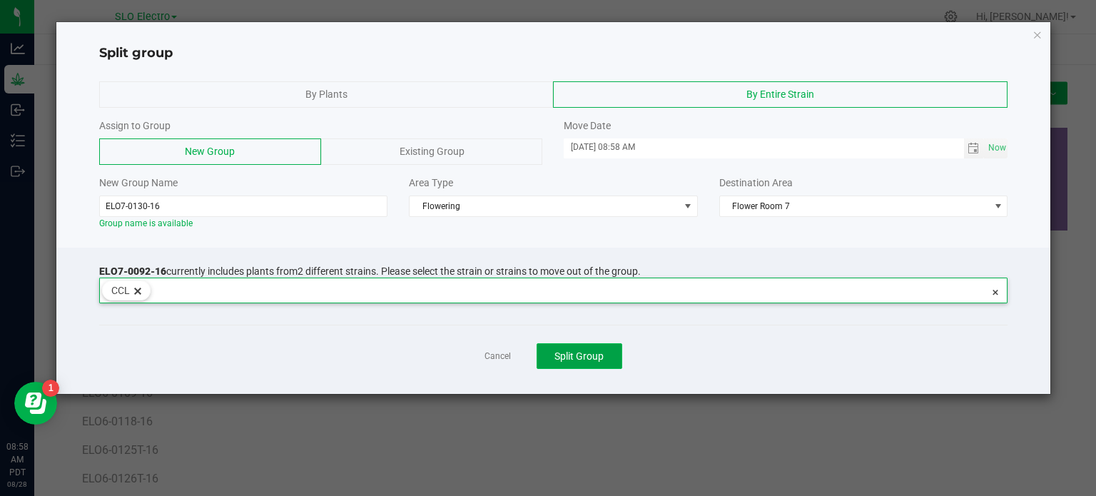
click at [564, 354] on span "Split Group" at bounding box center [578, 355] width 49 height 11
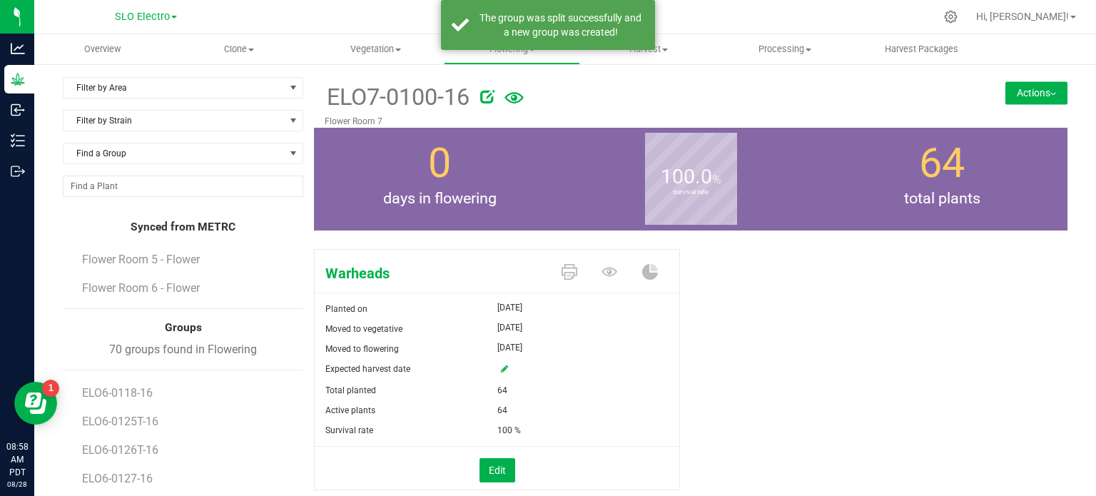
scroll to position [244, 0]
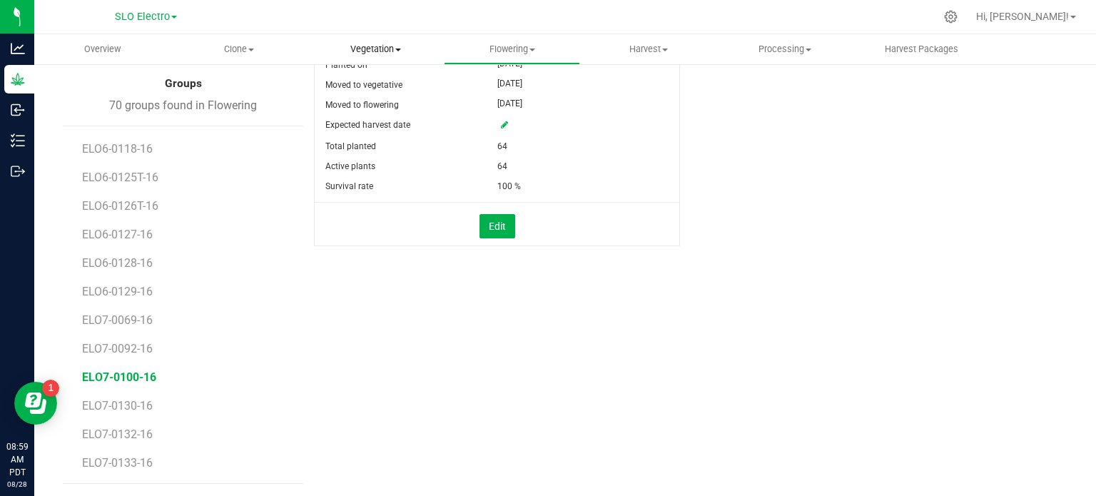
click at [359, 46] on span "Vegetation" at bounding box center [375, 49] width 135 height 13
click at [354, 86] on span "Veg groups" at bounding box center [353, 86] width 91 height 12
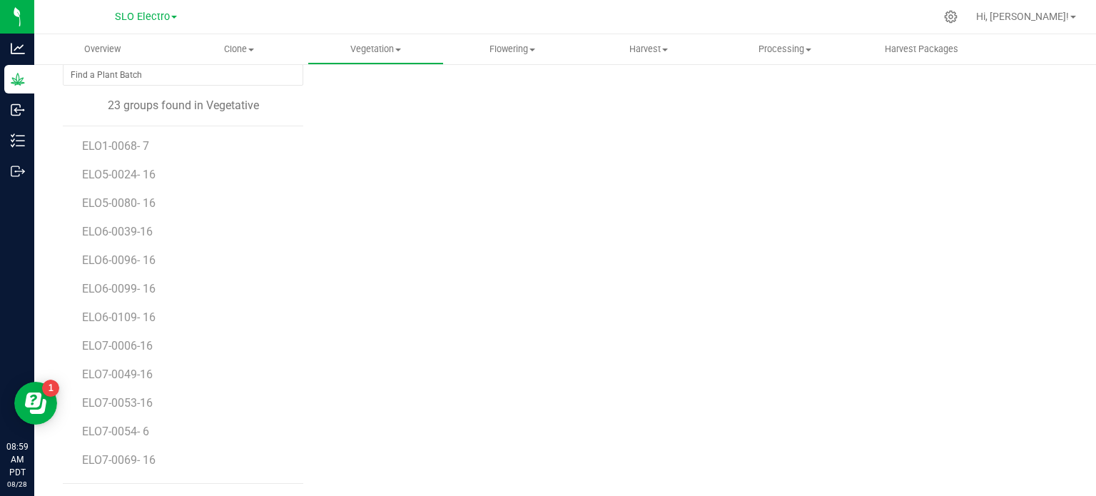
scroll to position [311, 0]
click at [186, 376] on span "ELO7-ADLxGumbo#34-16" at bounding box center [148, 377] width 132 height 14
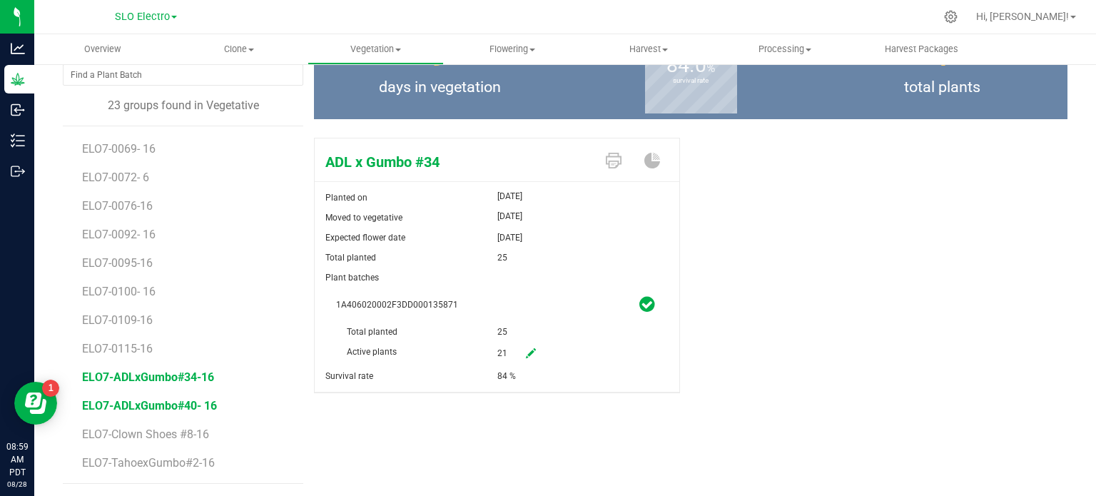
click at [185, 408] on span "ELO7-ADLxGumbo#40- 16" at bounding box center [149, 406] width 135 height 14
click at [188, 379] on span "ELO7-ADLxGumbo#34-16" at bounding box center [148, 377] width 132 height 14
click at [206, 437] on span "ELO7-Clown Shoes #8-16" at bounding box center [147, 434] width 131 height 14
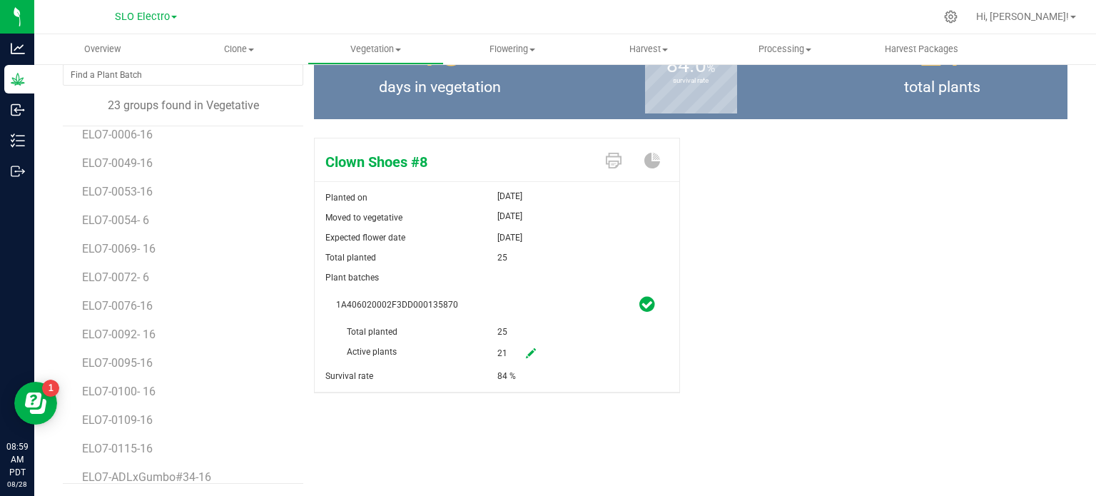
scroll to position [97, 0]
click at [517, 48] on span "Flowering" at bounding box center [512, 49] width 135 height 13
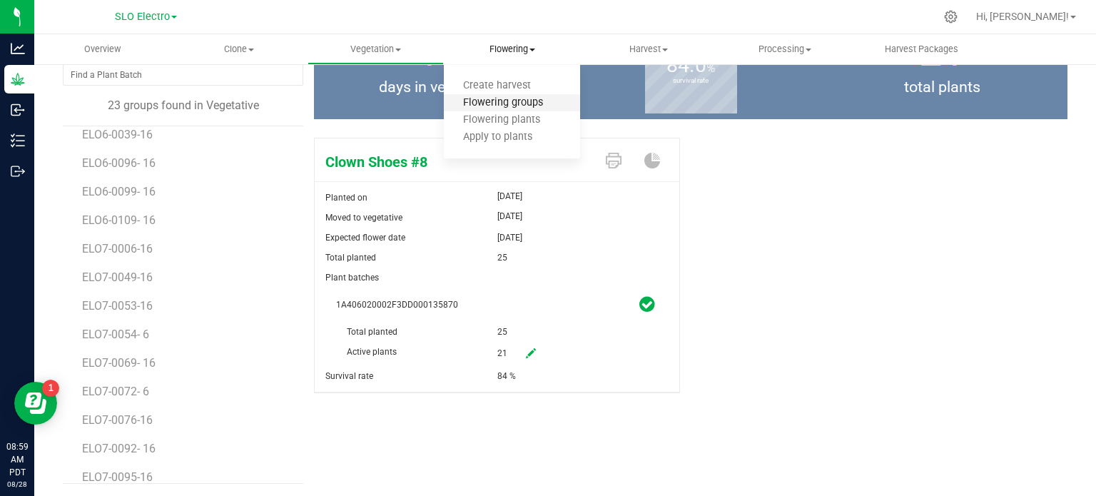
click at [516, 109] on span "Flowering groups" at bounding box center [503, 103] width 118 height 12
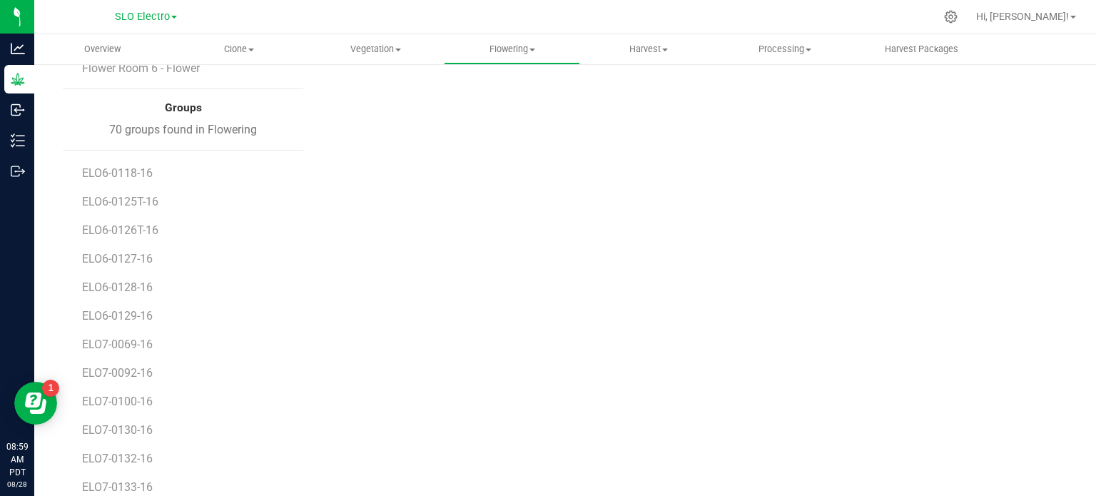
scroll to position [244, 0]
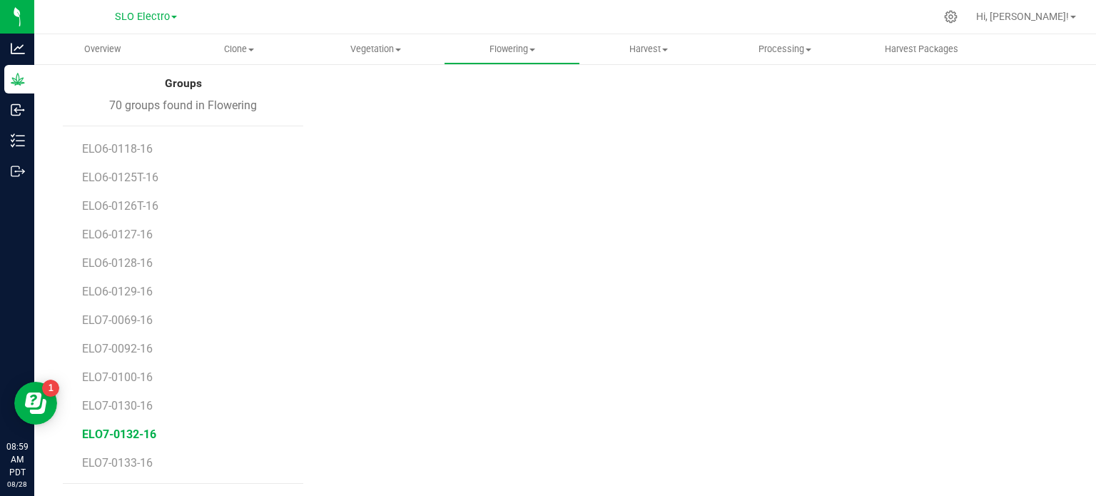
click at [136, 437] on span "ELO7-0132-16" at bounding box center [119, 434] width 74 height 14
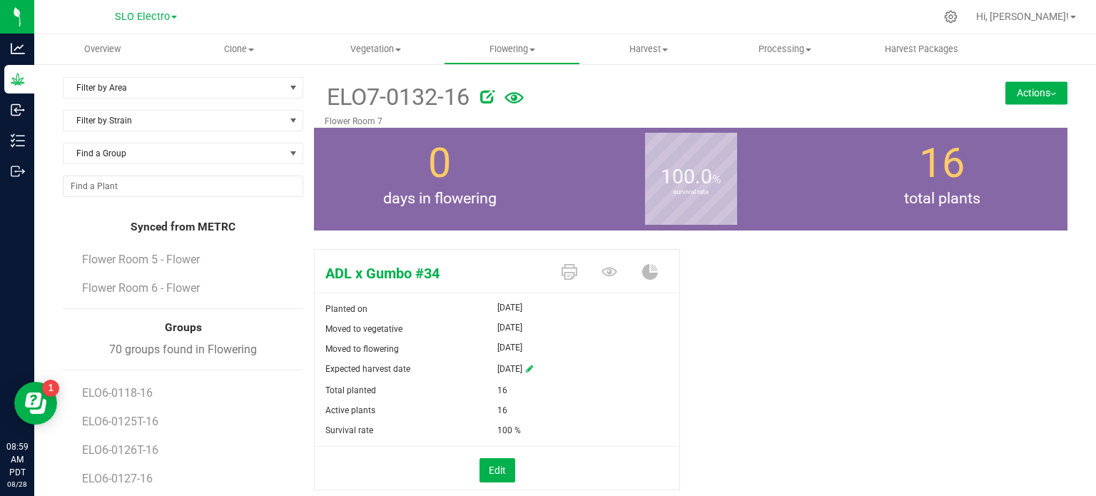
click at [514, 93] on icon at bounding box center [514, 97] width 19 height 11
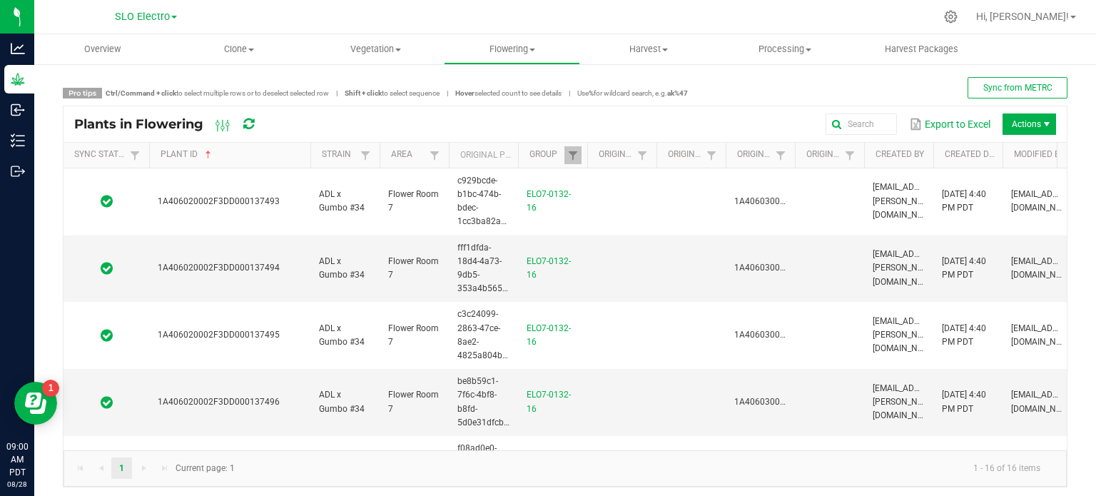
click at [310, 162] on span at bounding box center [308, 267] width 4 height 248
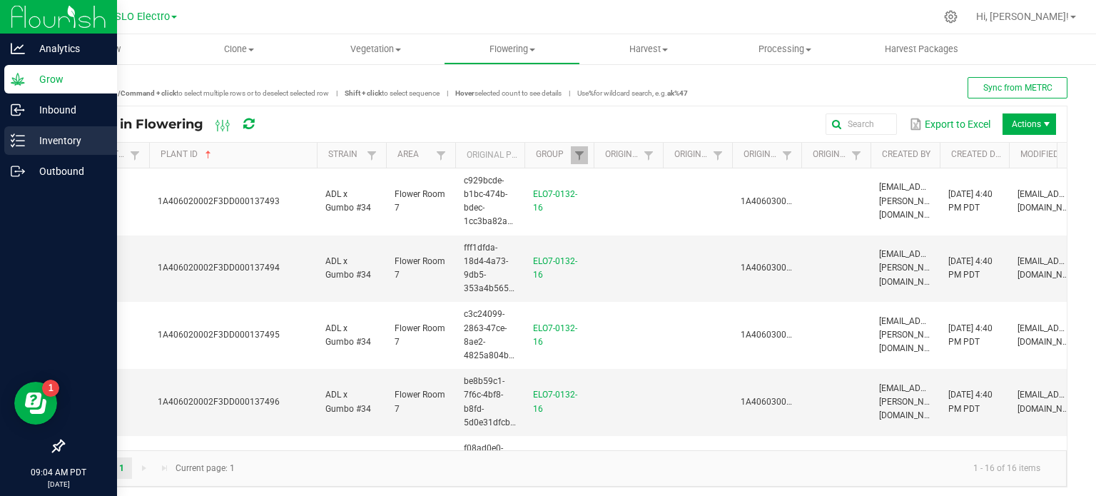
click at [36, 144] on p "Inventory" at bounding box center [68, 140] width 86 height 17
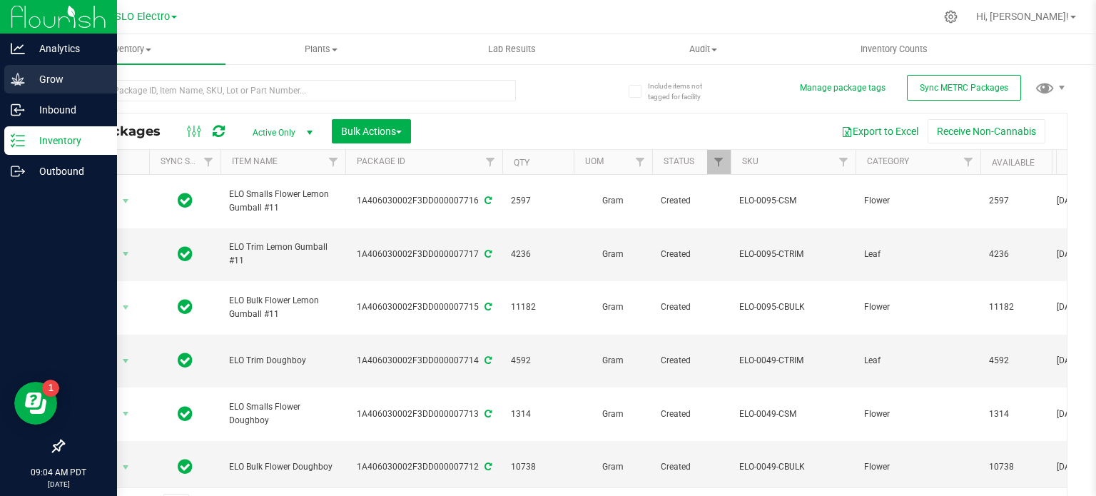
click at [23, 78] on icon at bounding box center [18, 79] width 14 height 12
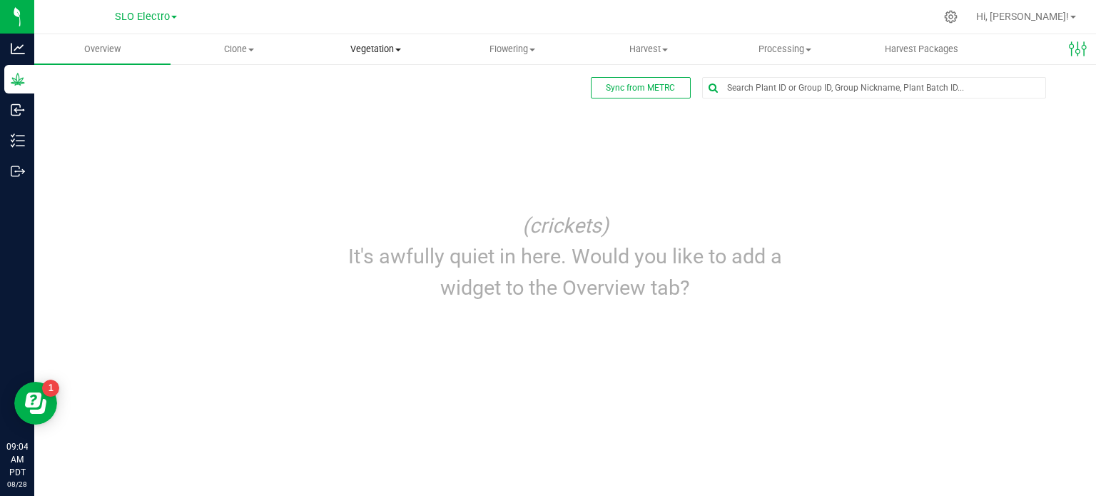
click at [360, 56] on uib-tab-heading "Vegetation Veg groups Veg plant batches Mother groups Mother plant batches Appl…" at bounding box center [375, 49] width 135 height 29
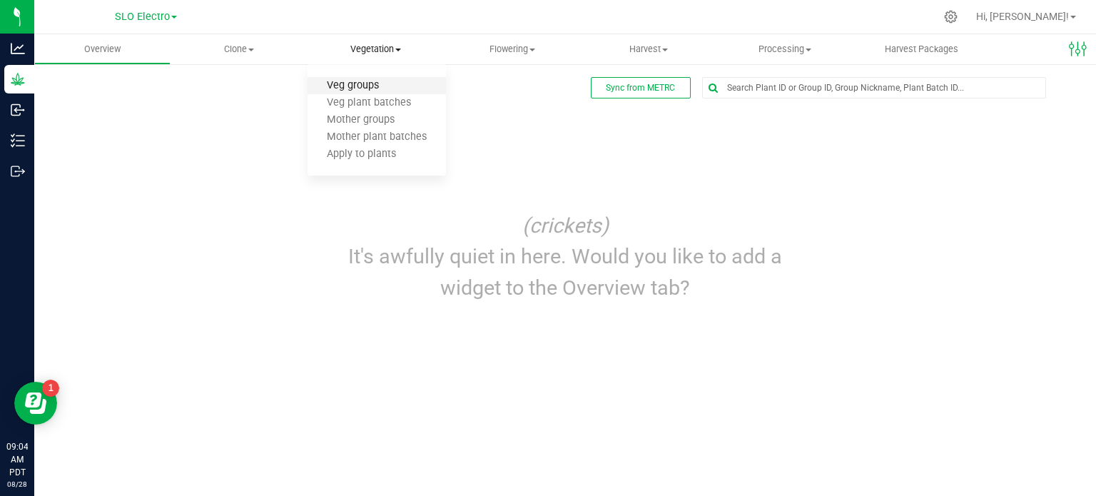
click at [378, 85] on span "Veg groups" at bounding box center [353, 86] width 91 height 12
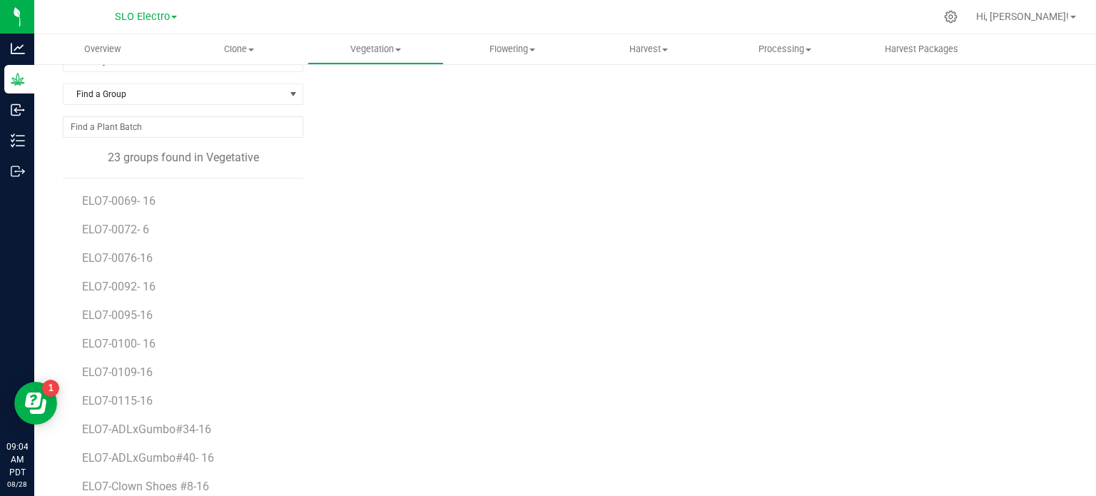
scroll to position [111, 0]
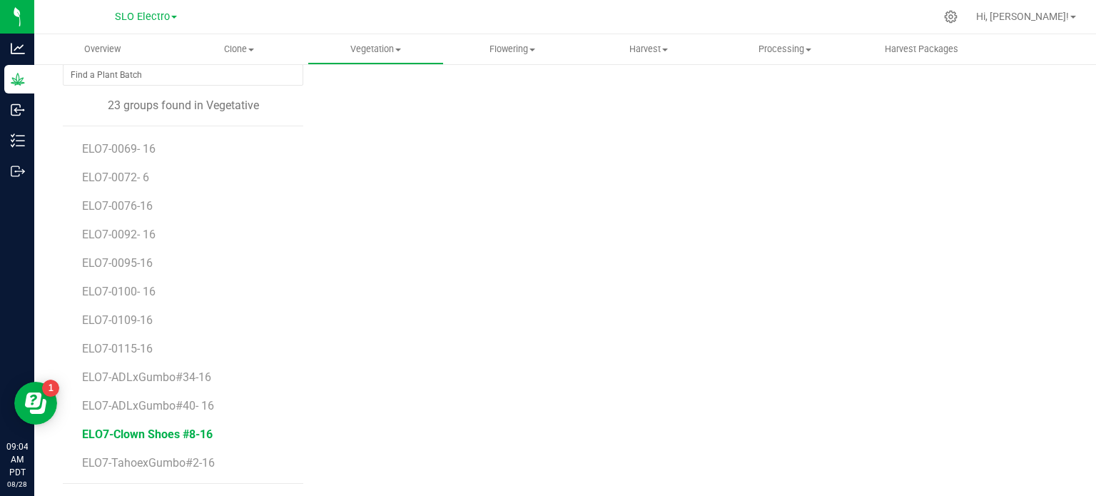
click at [180, 430] on span "ELO7-Clown Shoes #8-16" at bounding box center [147, 434] width 131 height 14
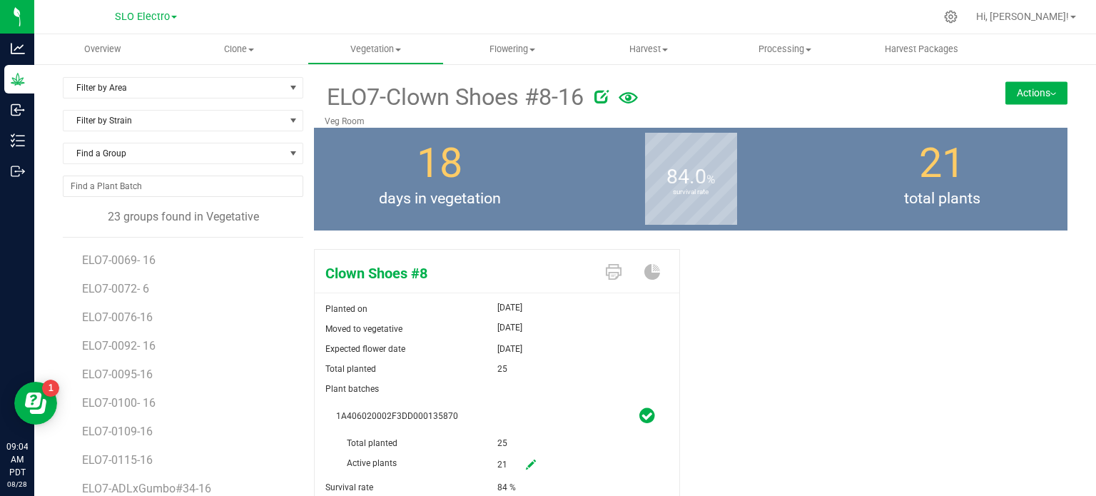
click at [1019, 92] on button "Actions" at bounding box center [1036, 92] width 62 height 23
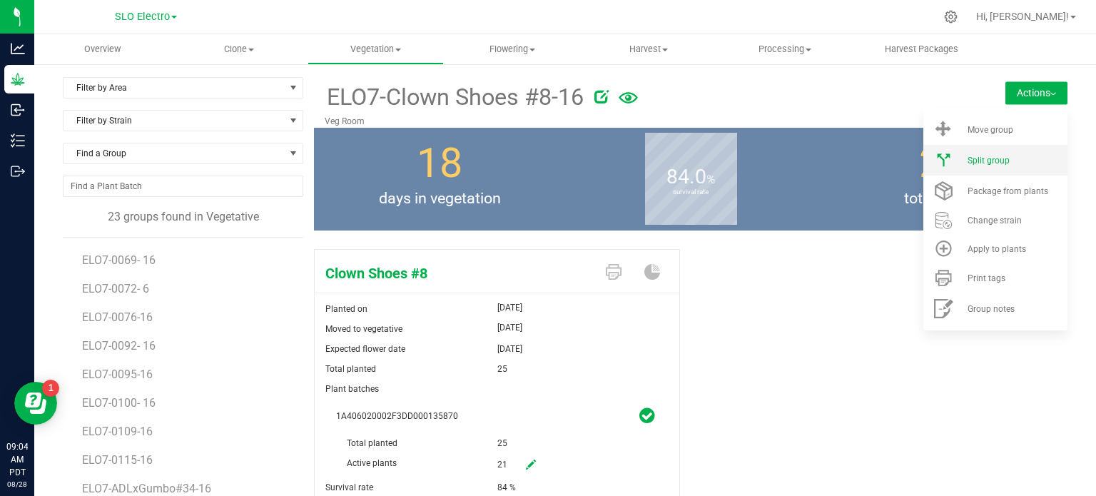
click at [995, 173] on li "Split group" at bounding box center [995, 160] width 144 height 31
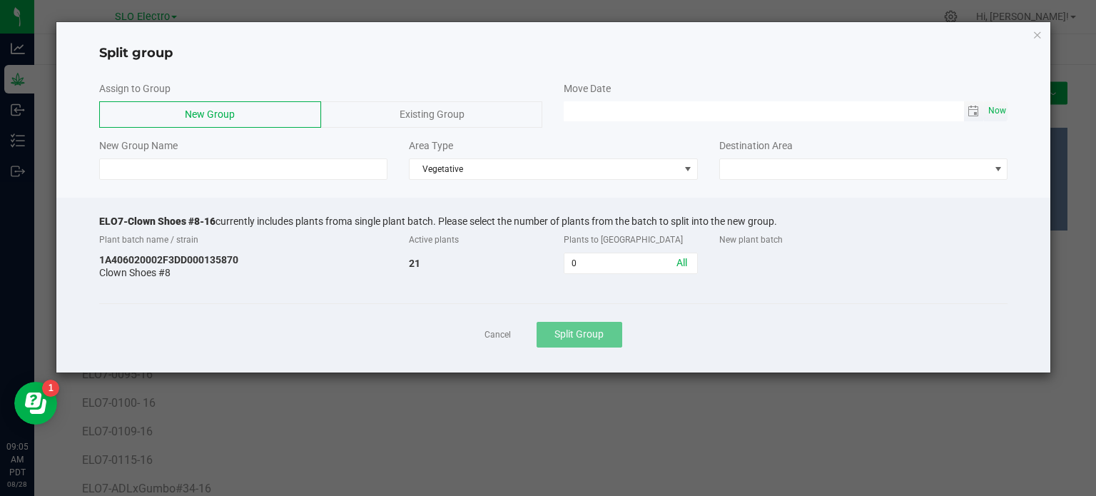
click at [994, 106] on span "Now" at bounding box center [997, 111] width 24 height 21
type input "[DATE] 09:05 AM"
click at [194, 165] on input at bounding box center [243, 168] width 289 height 21
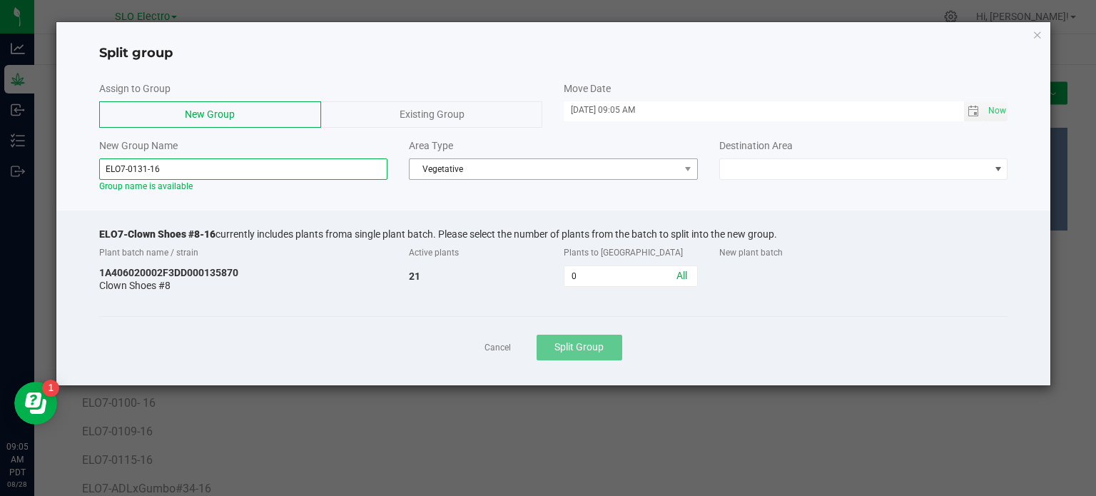
type input "ELO7-0131-16"
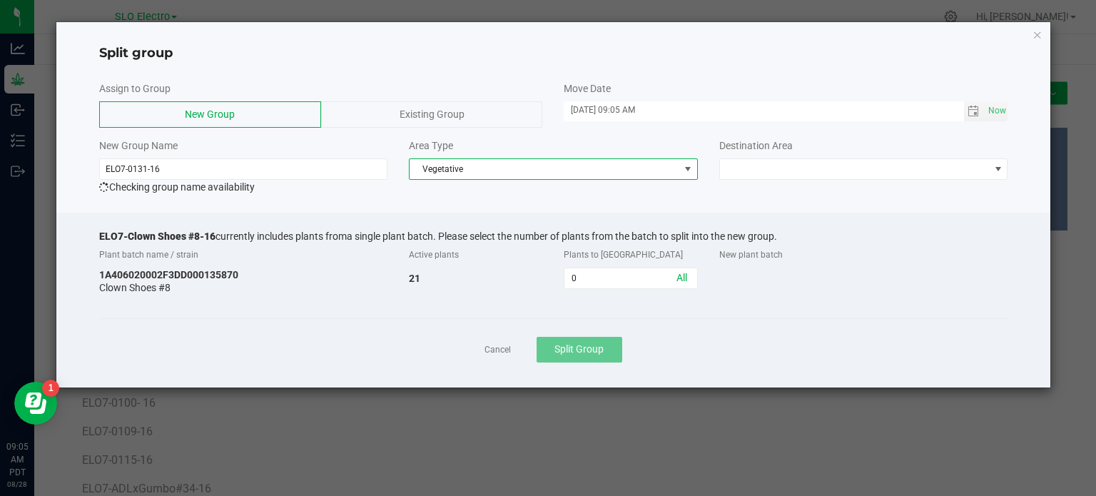
click at [575, 167] on span "Vegetative" at bounding box center [545, 169] width 270 height 20
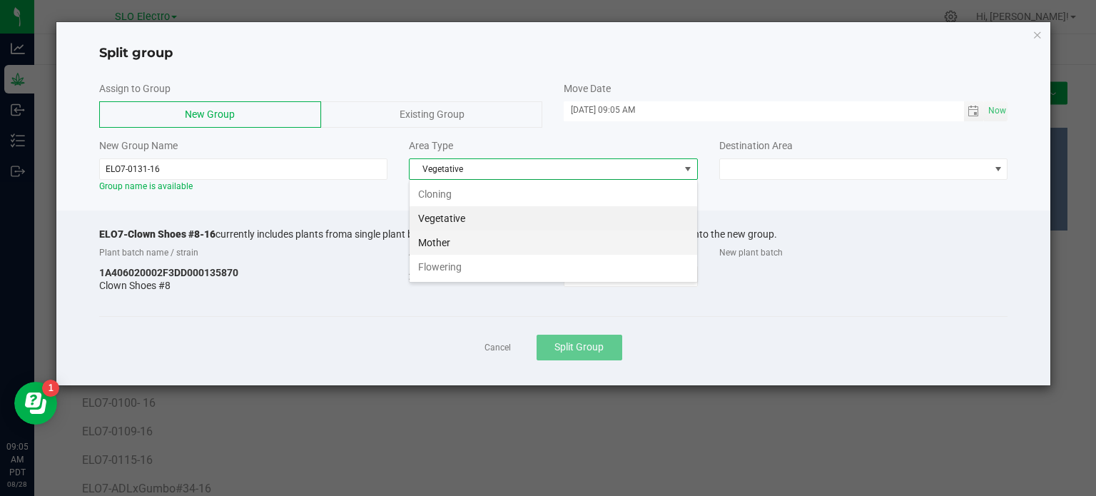
scroll to position [21, 288]
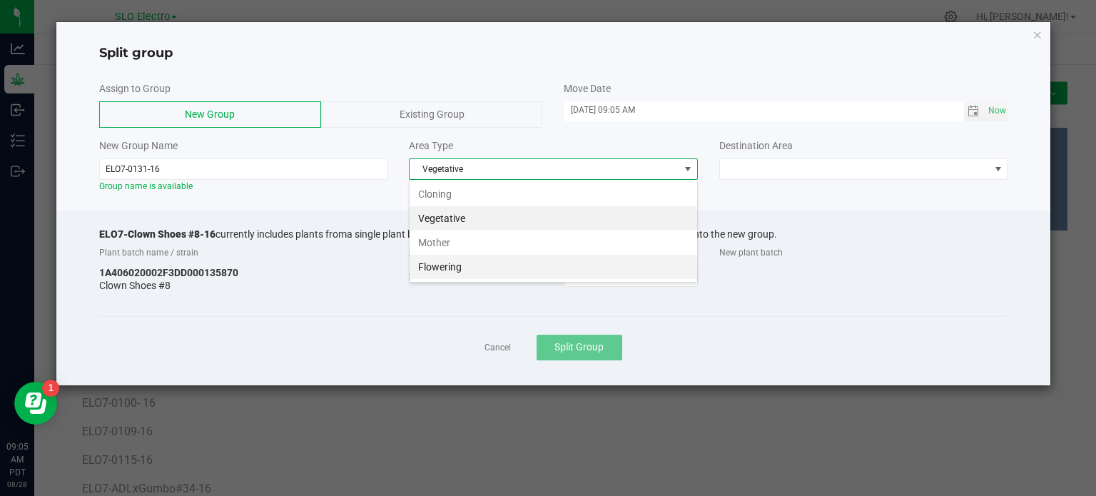
click at [492, 268] on li "Flowering" at bounding box center [554, 267] width 288 height 24
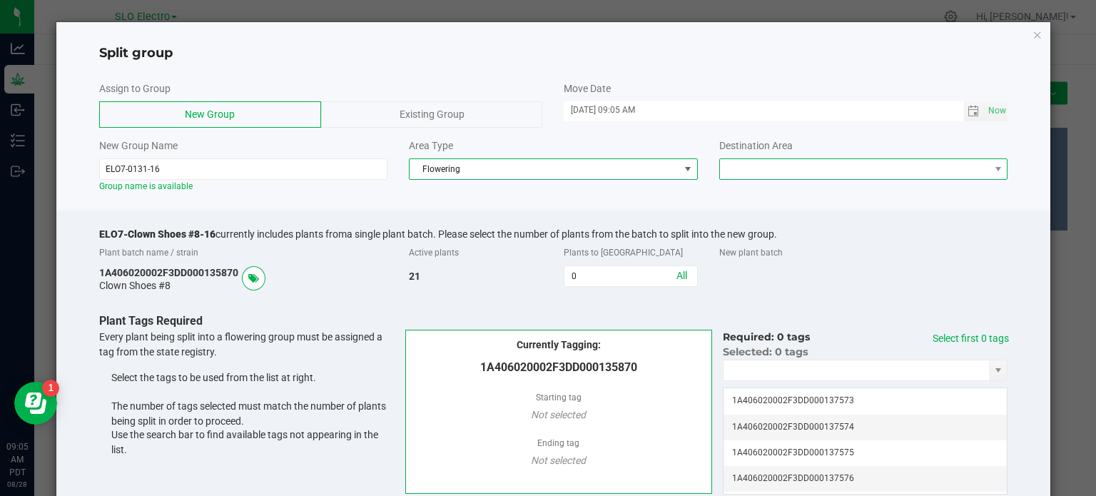
click at [765, 176] on span at bounding box center [855, 169] width 270 height 20
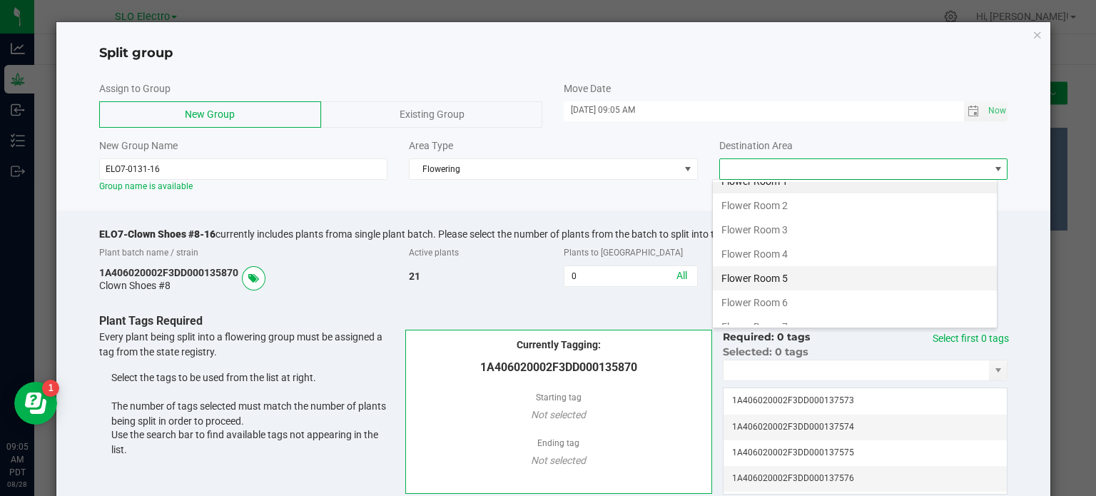
scroll to position [25, 0]
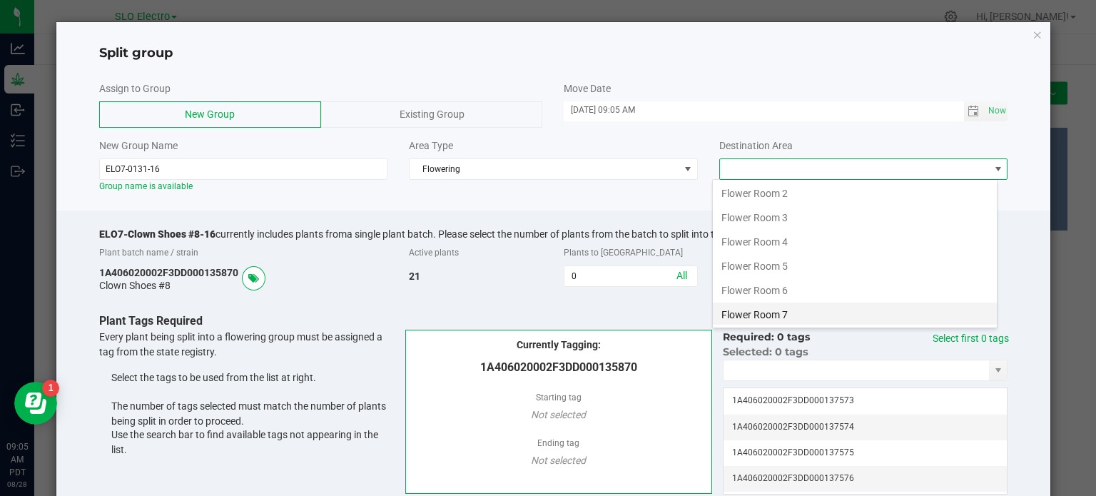
click at [788, 316] on li "Flower Room 7" at bounding box center [855, 315] width 284 height 24
